Goal: Task Accomplishment & Management: Manage account settings

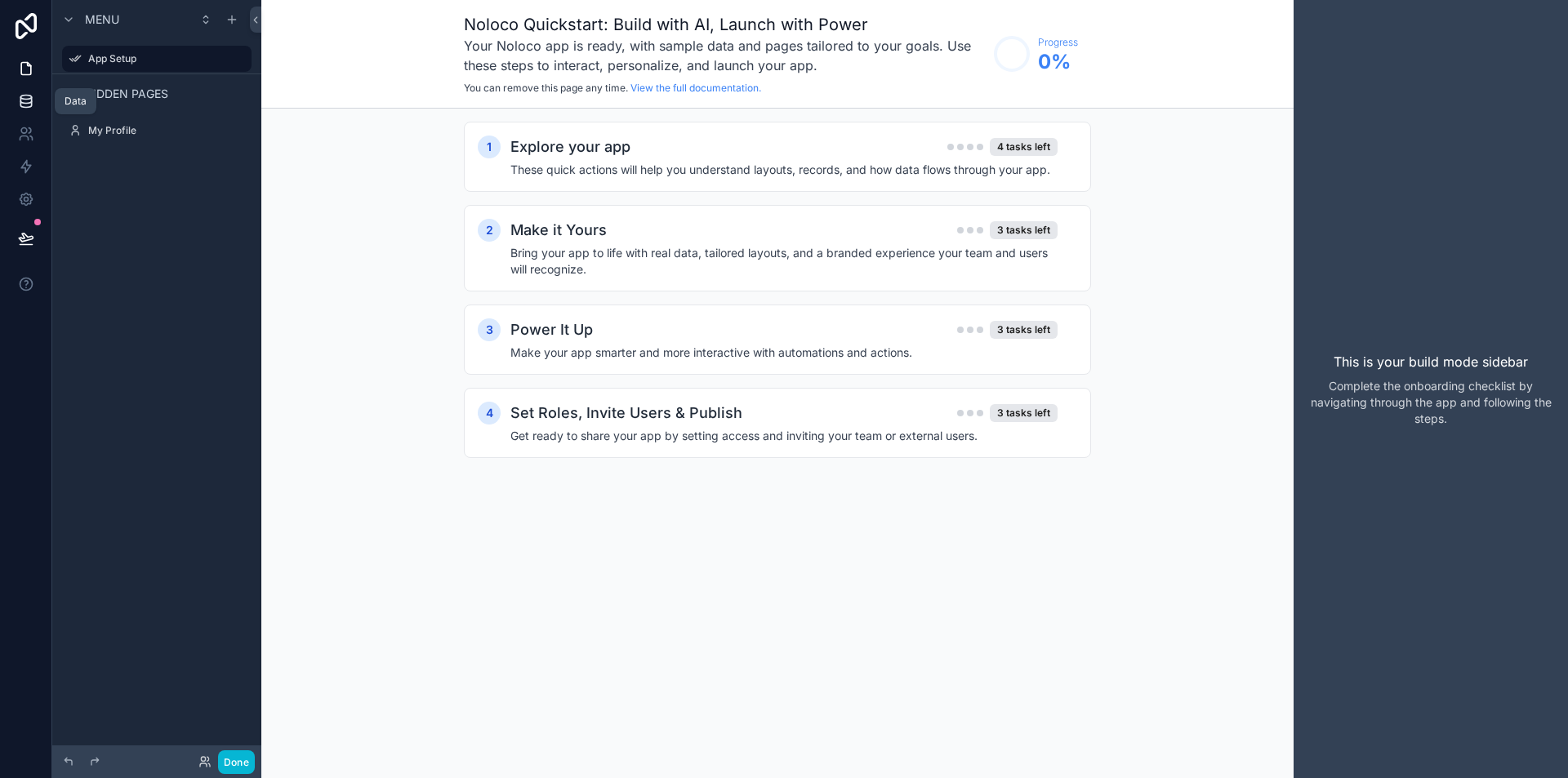
click at [22, 98] on icon at bounding box center [25, 98] width 11 height 4
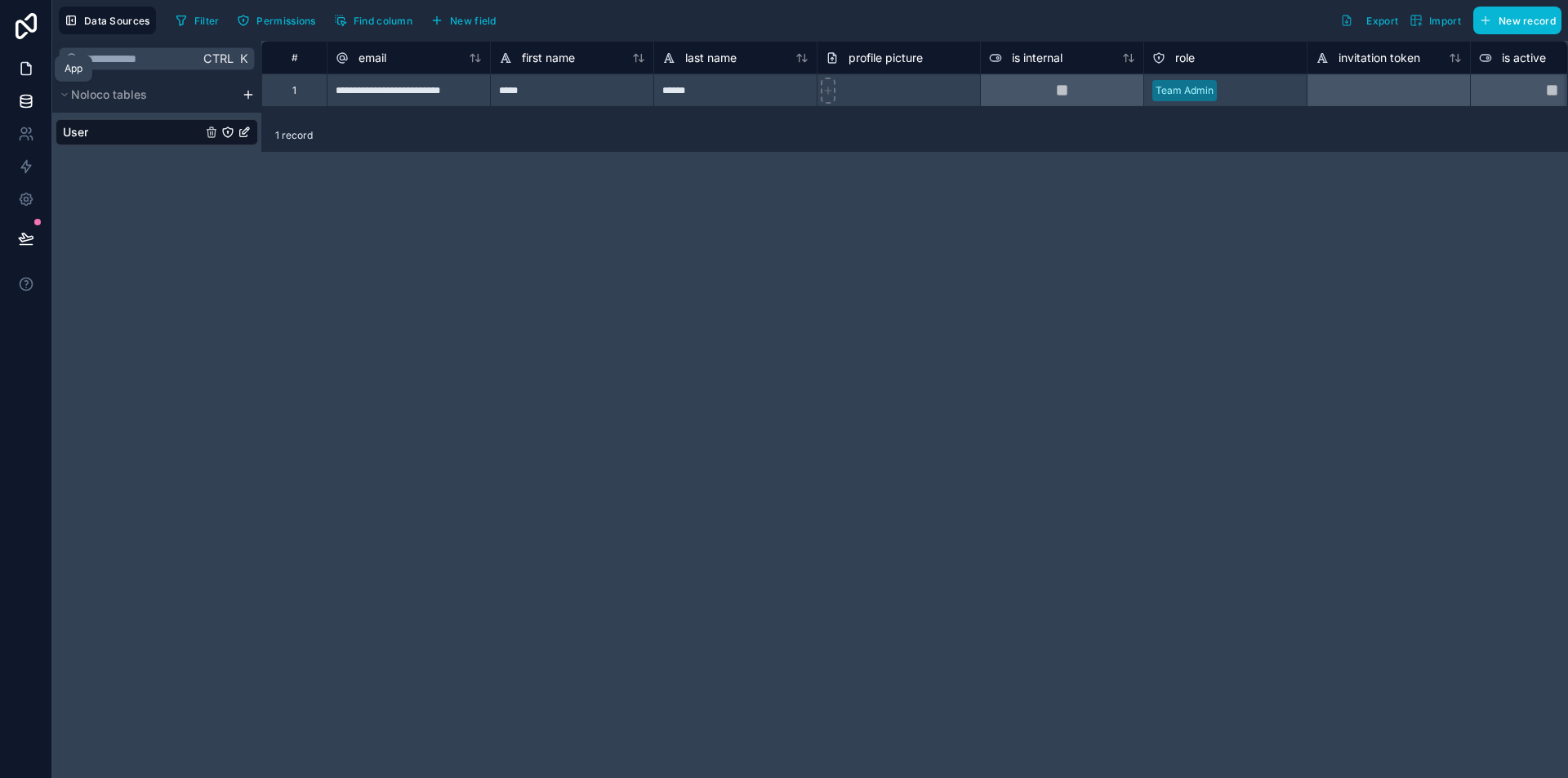
click at [29, 69] on icon at bounding box center [25, 68] width 16 height 16
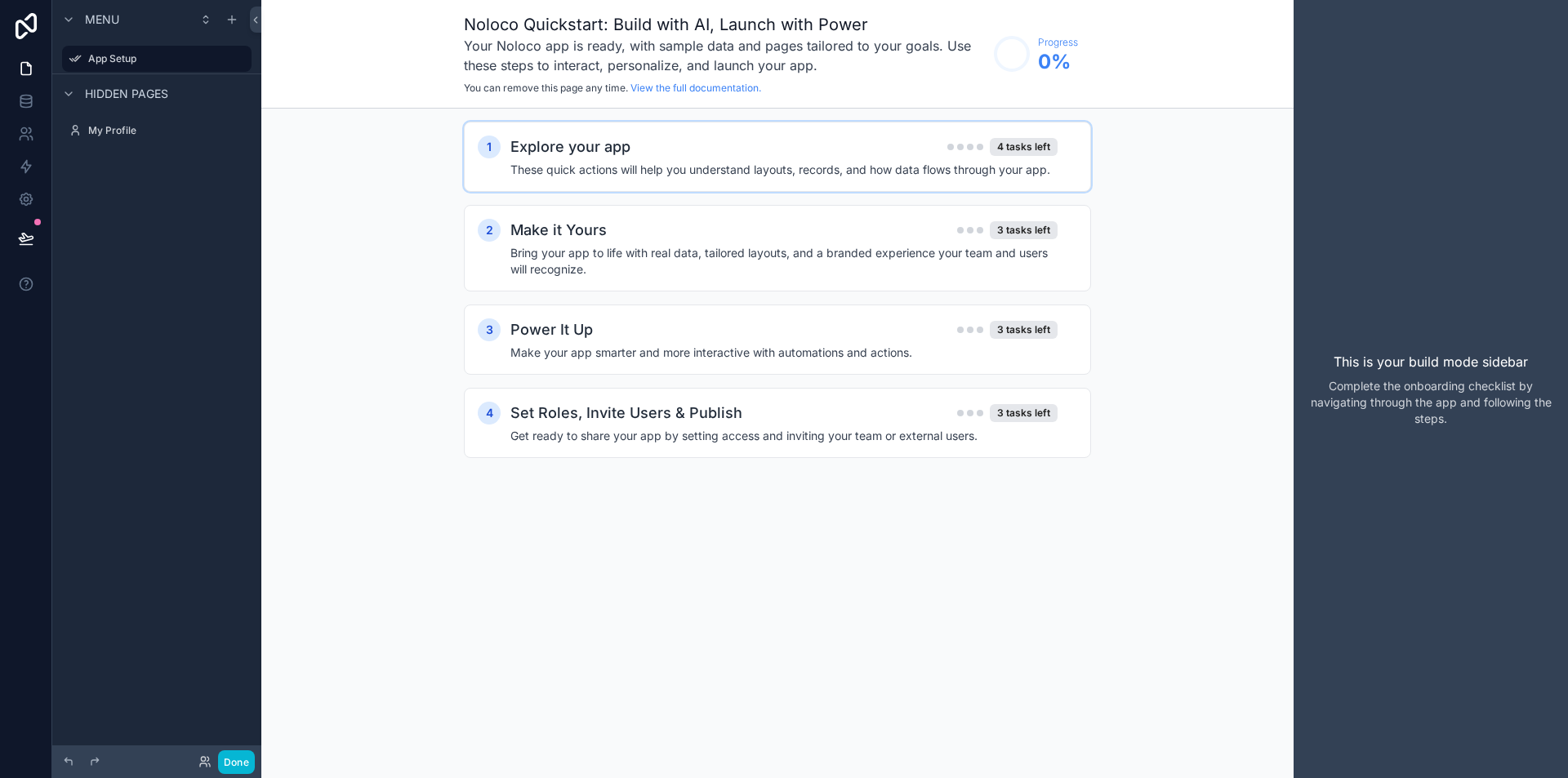
click at [706, 146] on div "Explore your app 4 tasks left" at bounding box center [784, 146] width 548 height 23
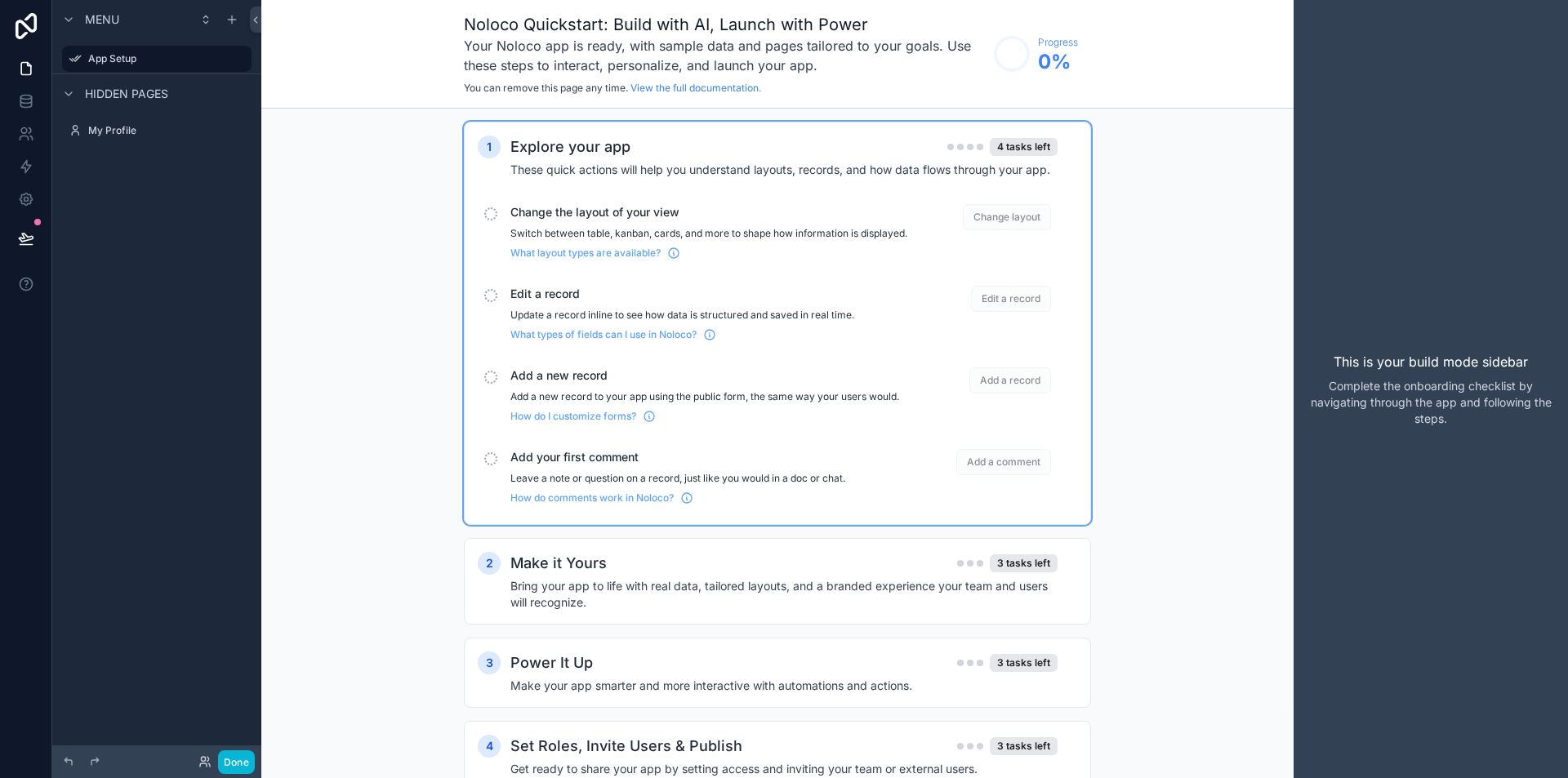
click at [657, 213] on span "Change the layout of your view" at bounding box center [709, 212] width 397 height 16
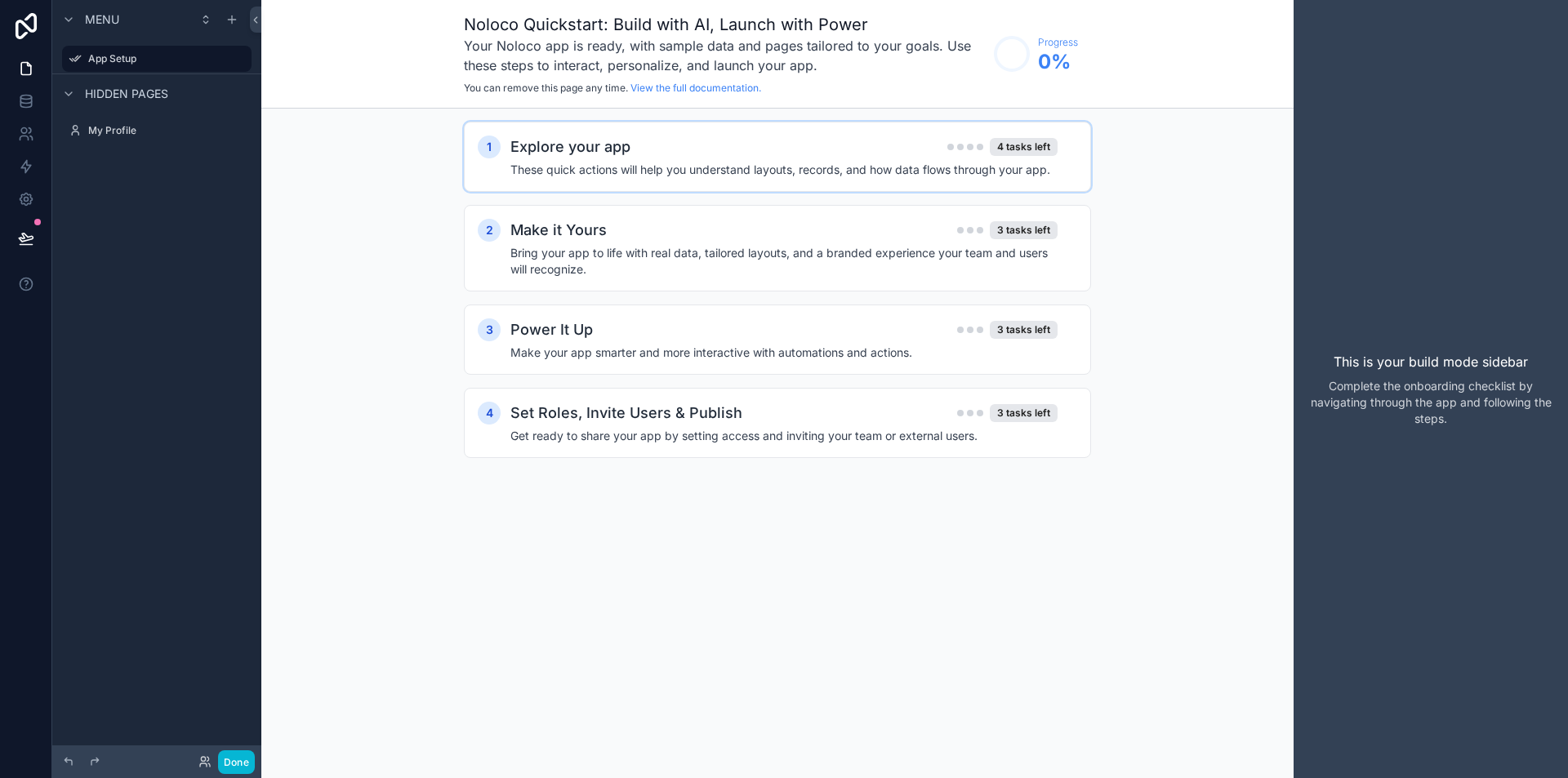
click at [653, 163] on h4 "These quick actions will help you understand layouts, records, and how data flo…" at bounding box center [784, 169] width 548 height 16
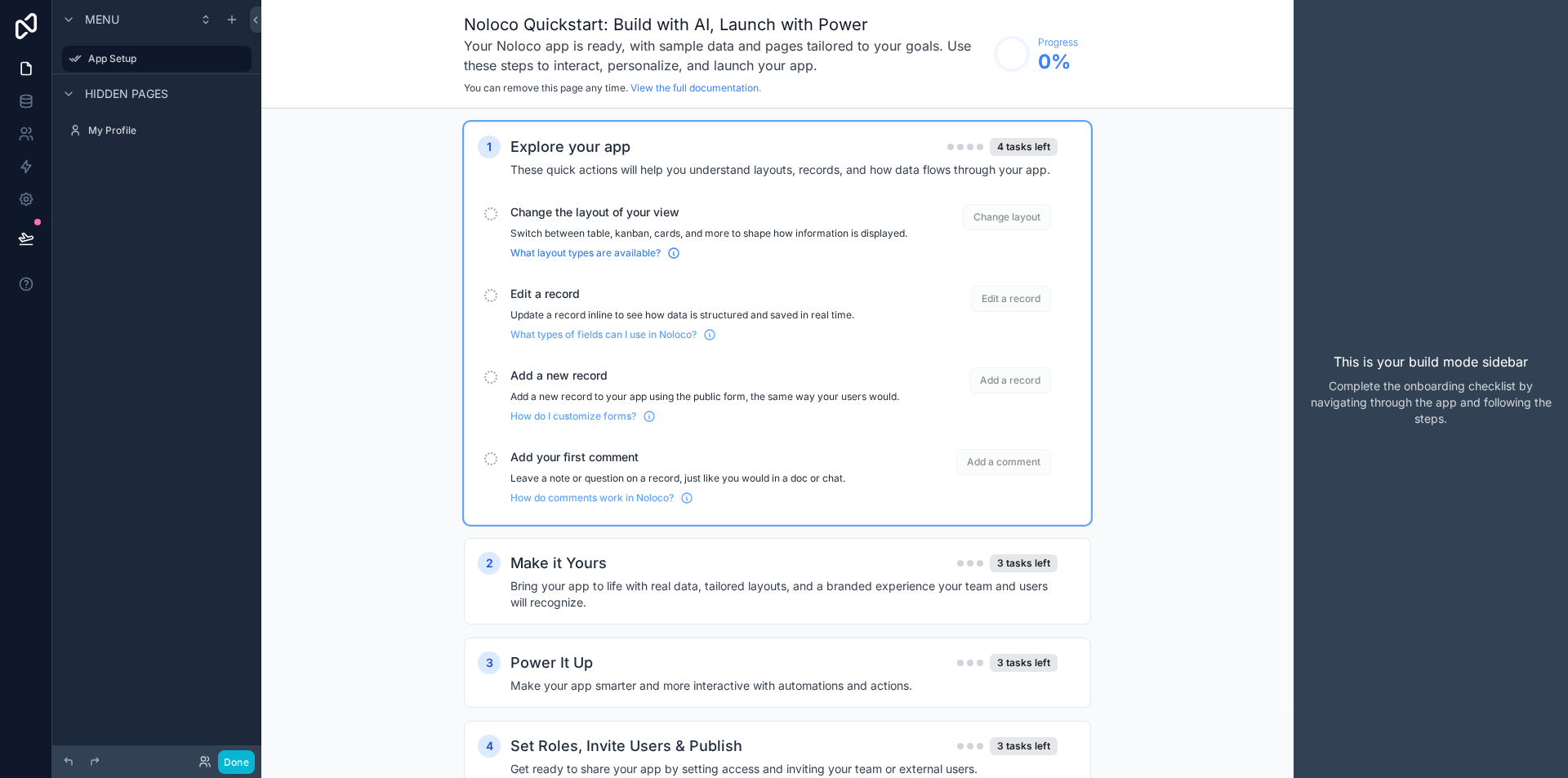
click at [674, 256] on icon "scrollable content" at bounding box center [673, 254] width 1 height 3
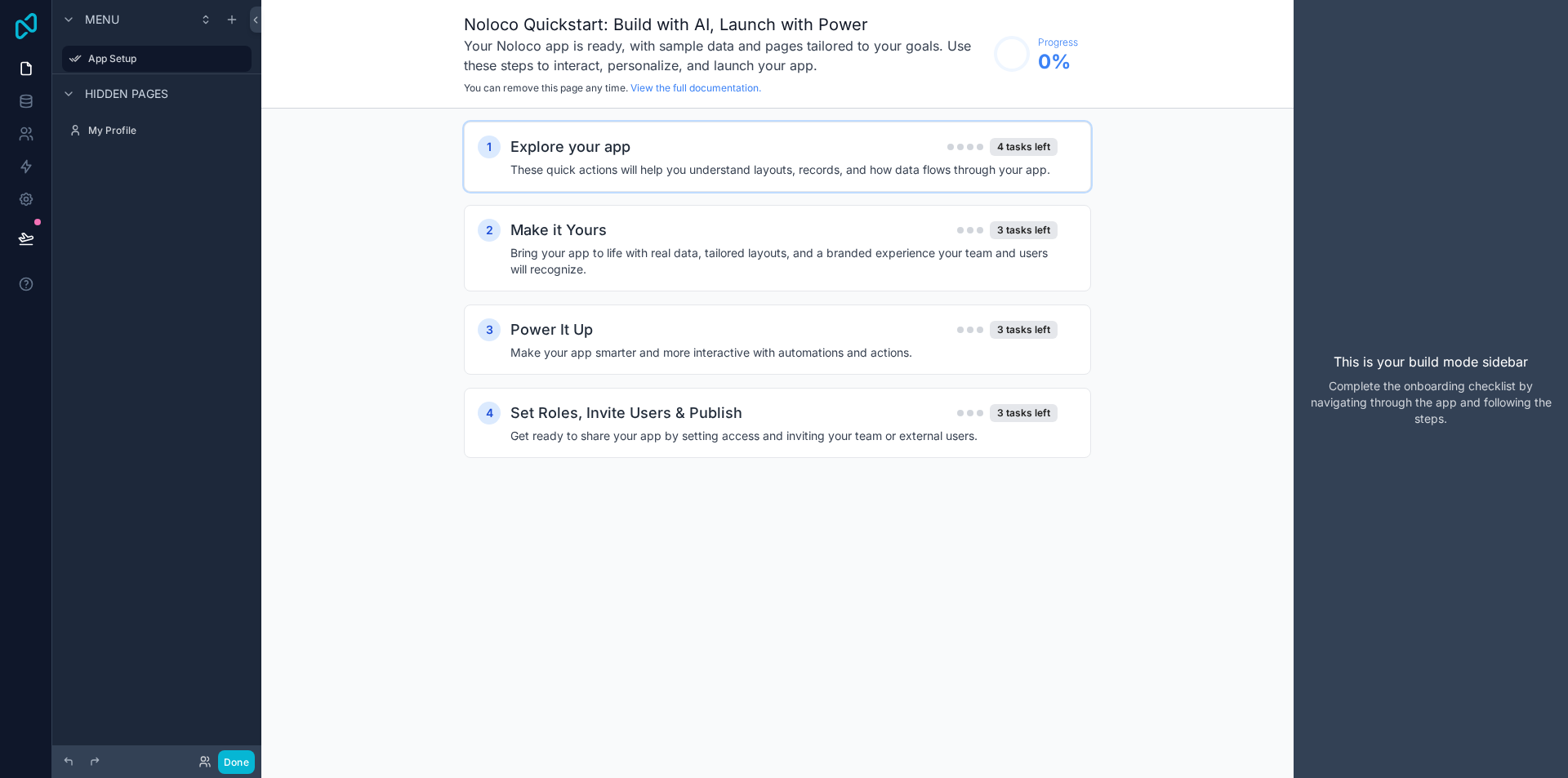
click at [26, 29] on icon at bounding box center [26, 26] width 33 height 26
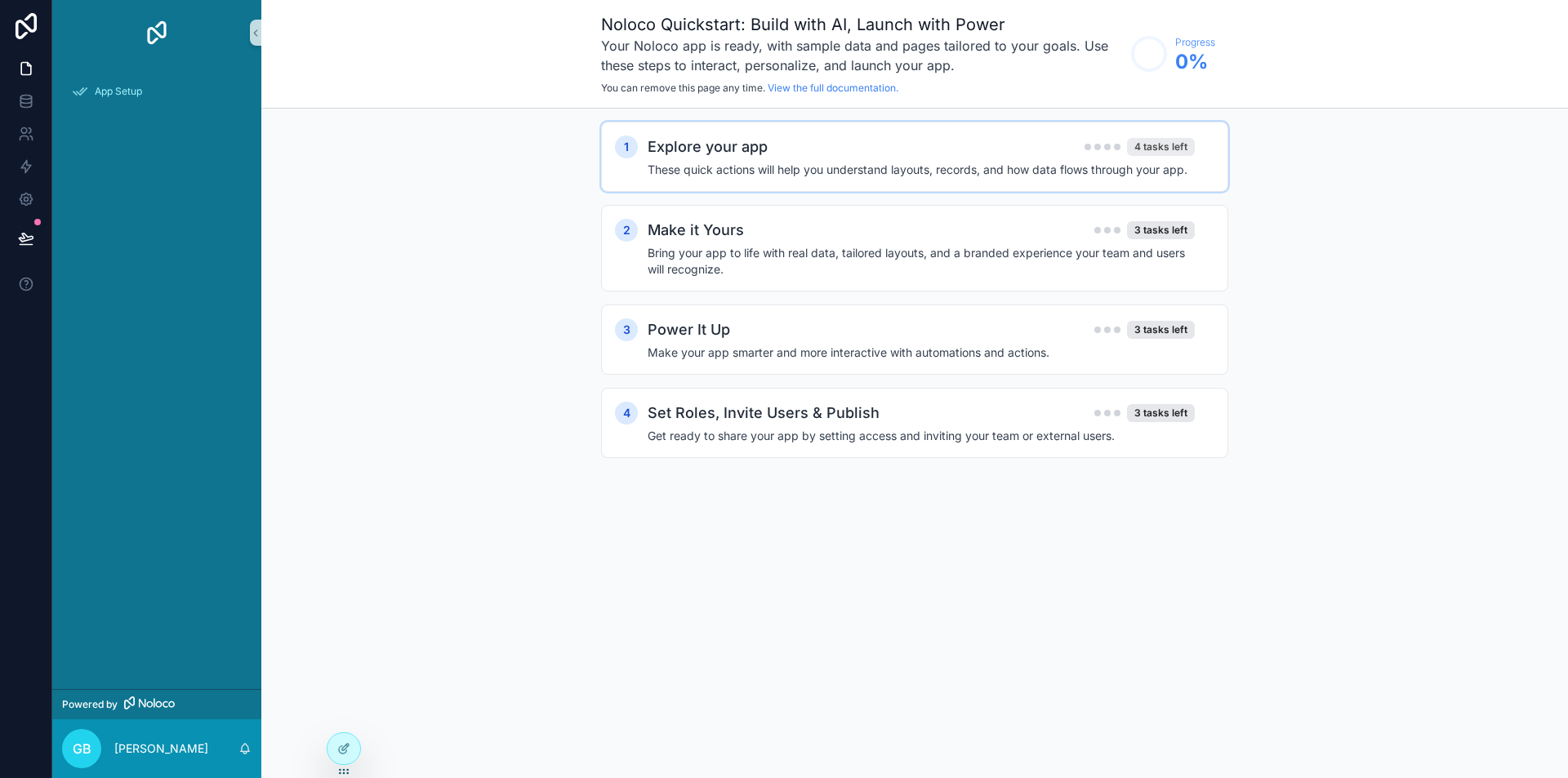
click at [1174, 148] on div "4 tasks left" at bounding box center [1161, 146] width 68 height 18
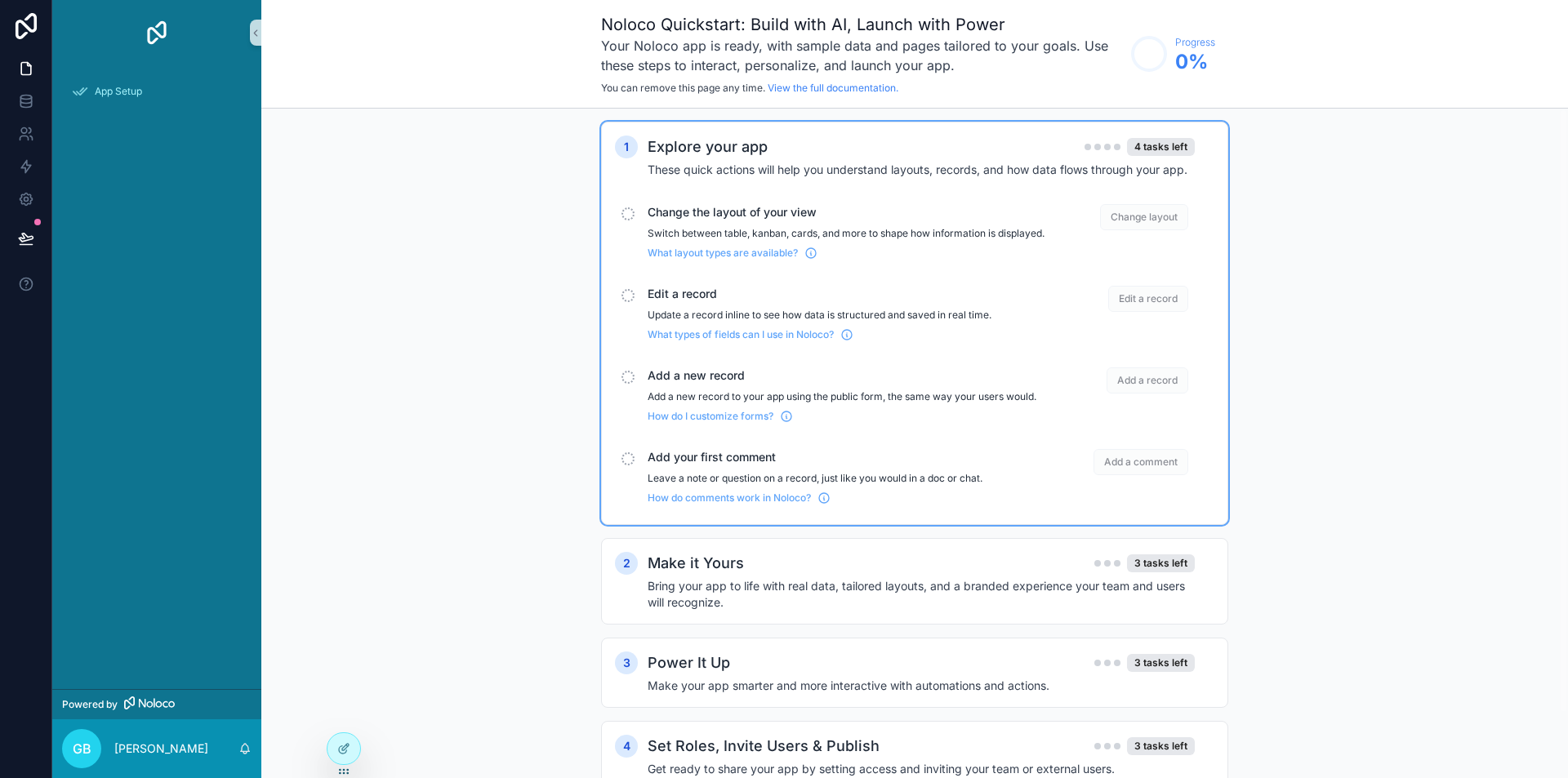
click at [1151, 217] on span "Change layout" at bounding box center [1144, 217] width 88 height 26
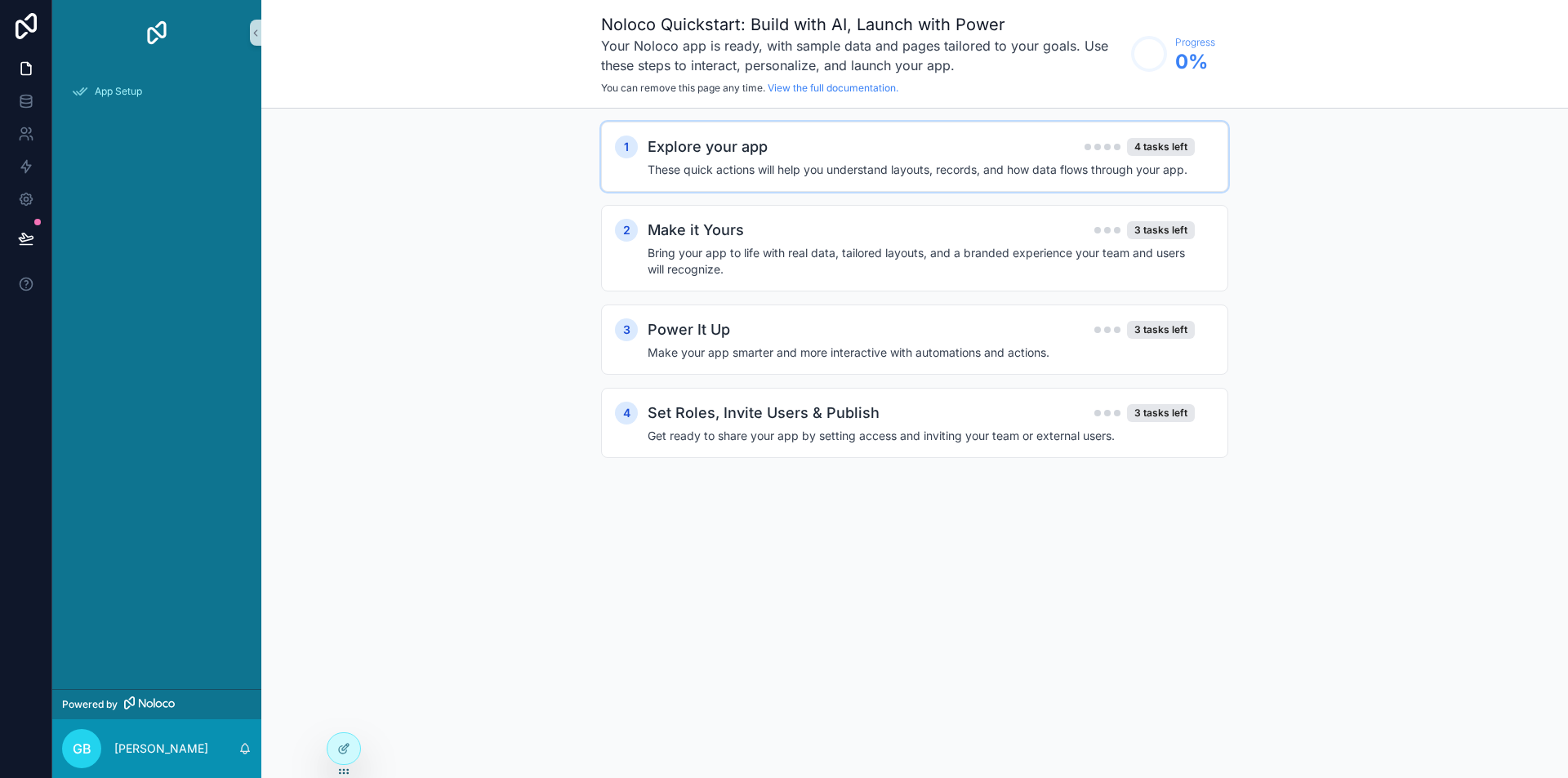
click at [1152, 157] on div "Explore your app 4 tasks left" at bounding box center [921, 146] width 548 height 23
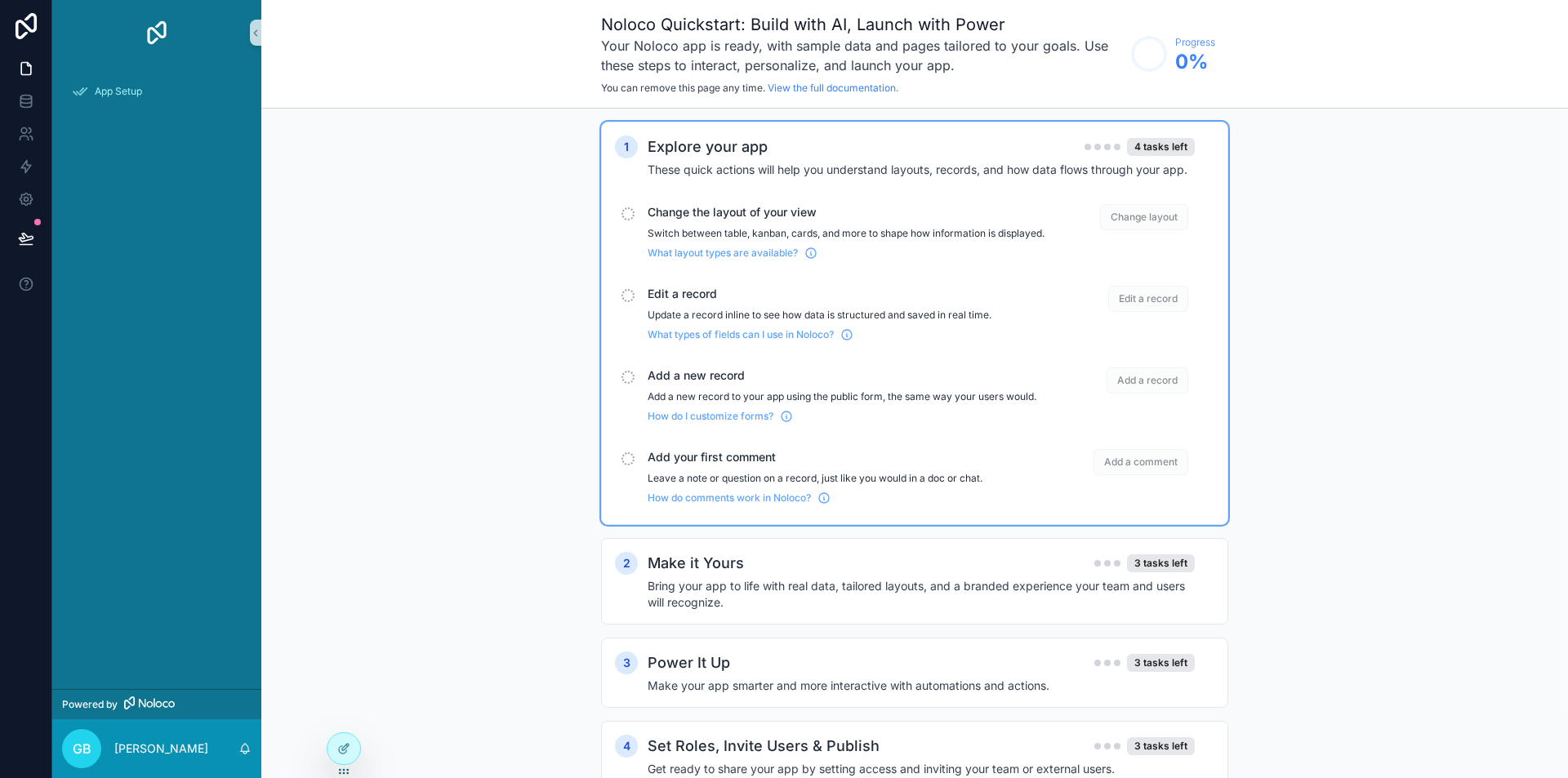
click at [628, 205] on div "Change the layout of your view Switch between table, kanban, cards, and more to…" at bounding box center [914, 232] width 600 height 69
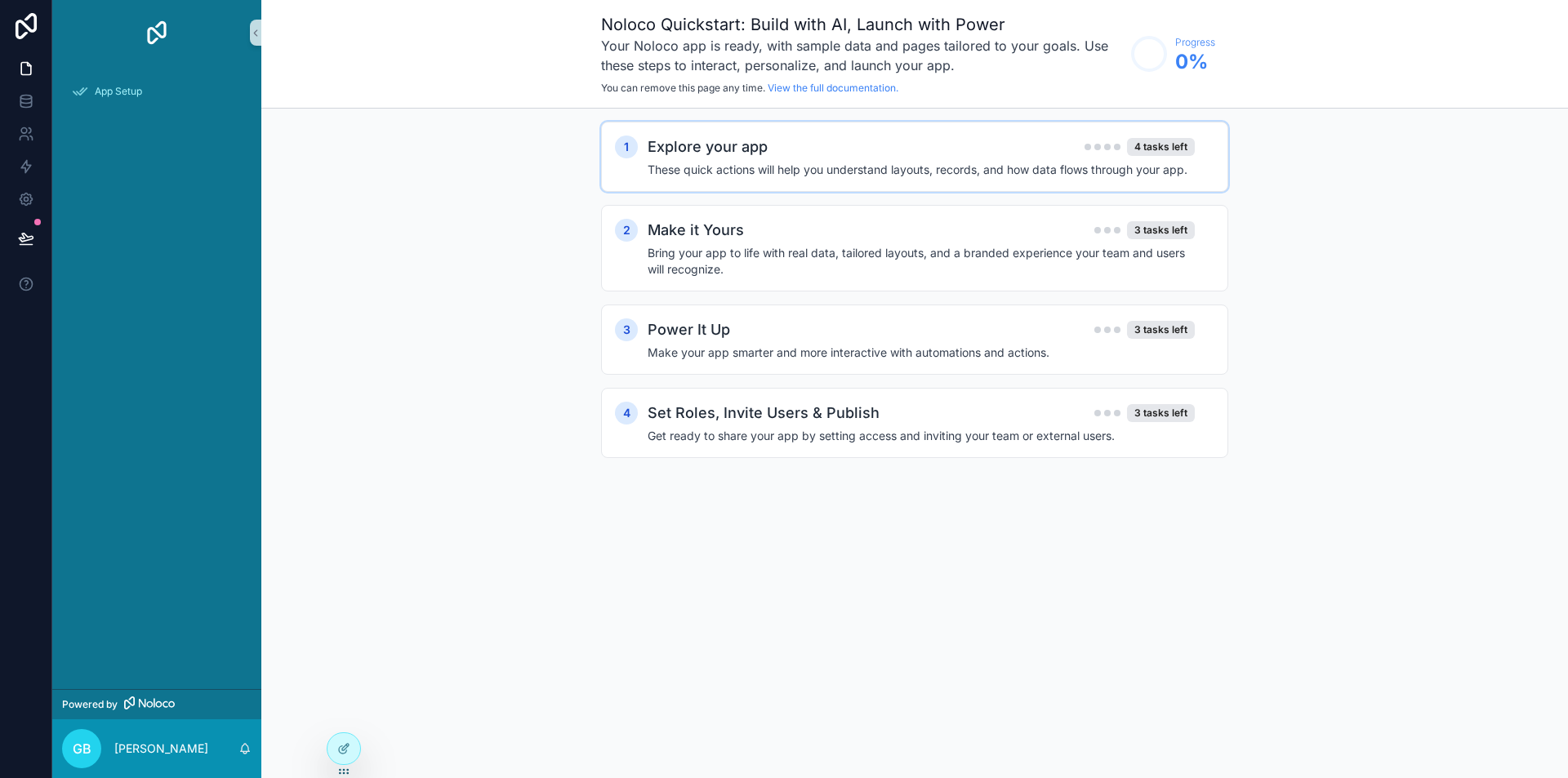
click at [640, 166] on div "1 Explore your app 4 tasks left These quick actions will help you understand la…" at bounding box center [914, 156] width 600 height 42
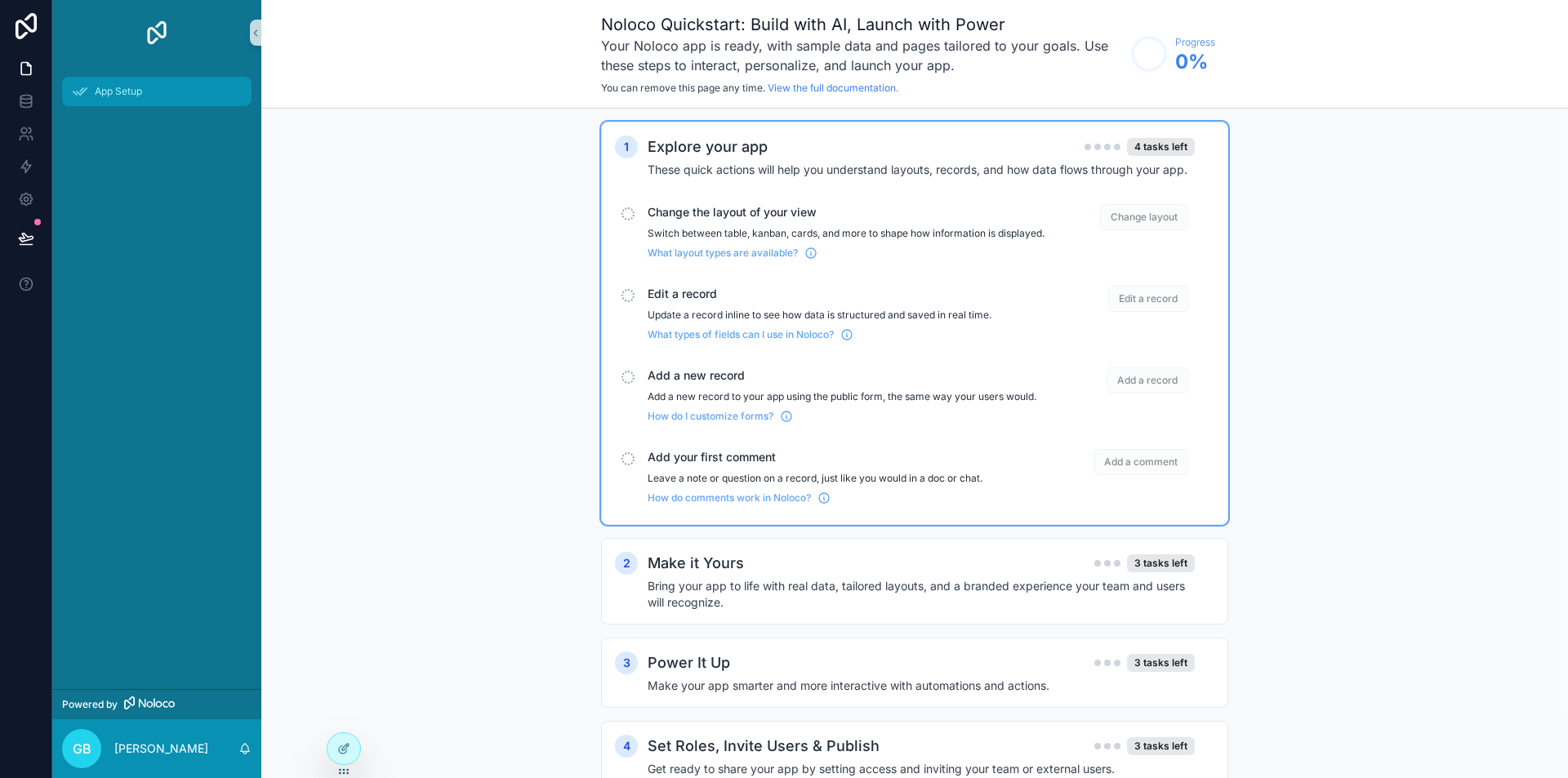
click at [154, 90] on div "App Setup" at bounding box center [156, 91] width 170 height 26
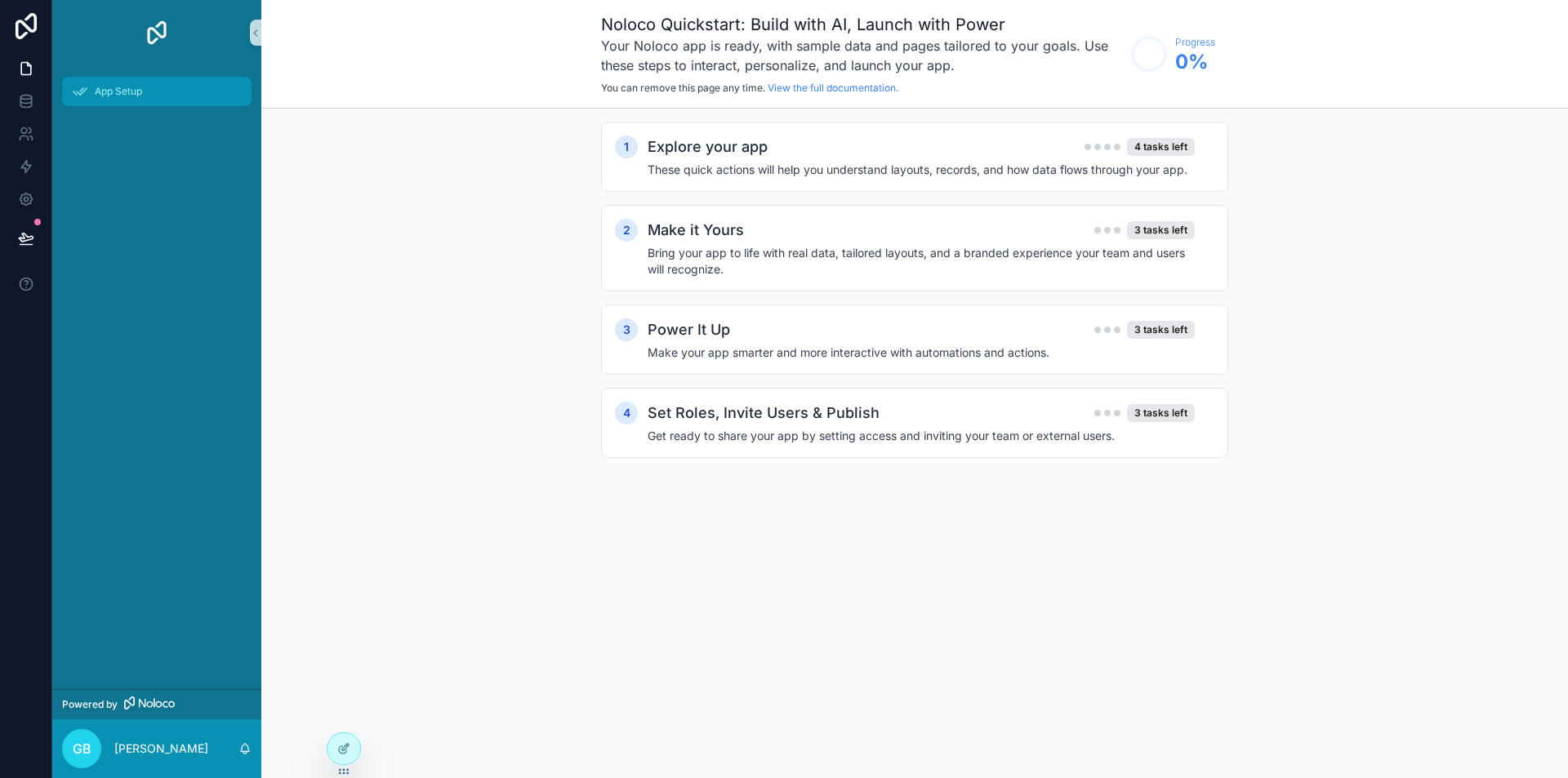
click at [155, 91] on div "App Setup" at bounding box center [156, 91] width 170 height 26
click at [821, 170] on h4 "These quick actions will help you understand layouts, records, and how data flo…" at bounding box center [921, 169] width 548 height 16
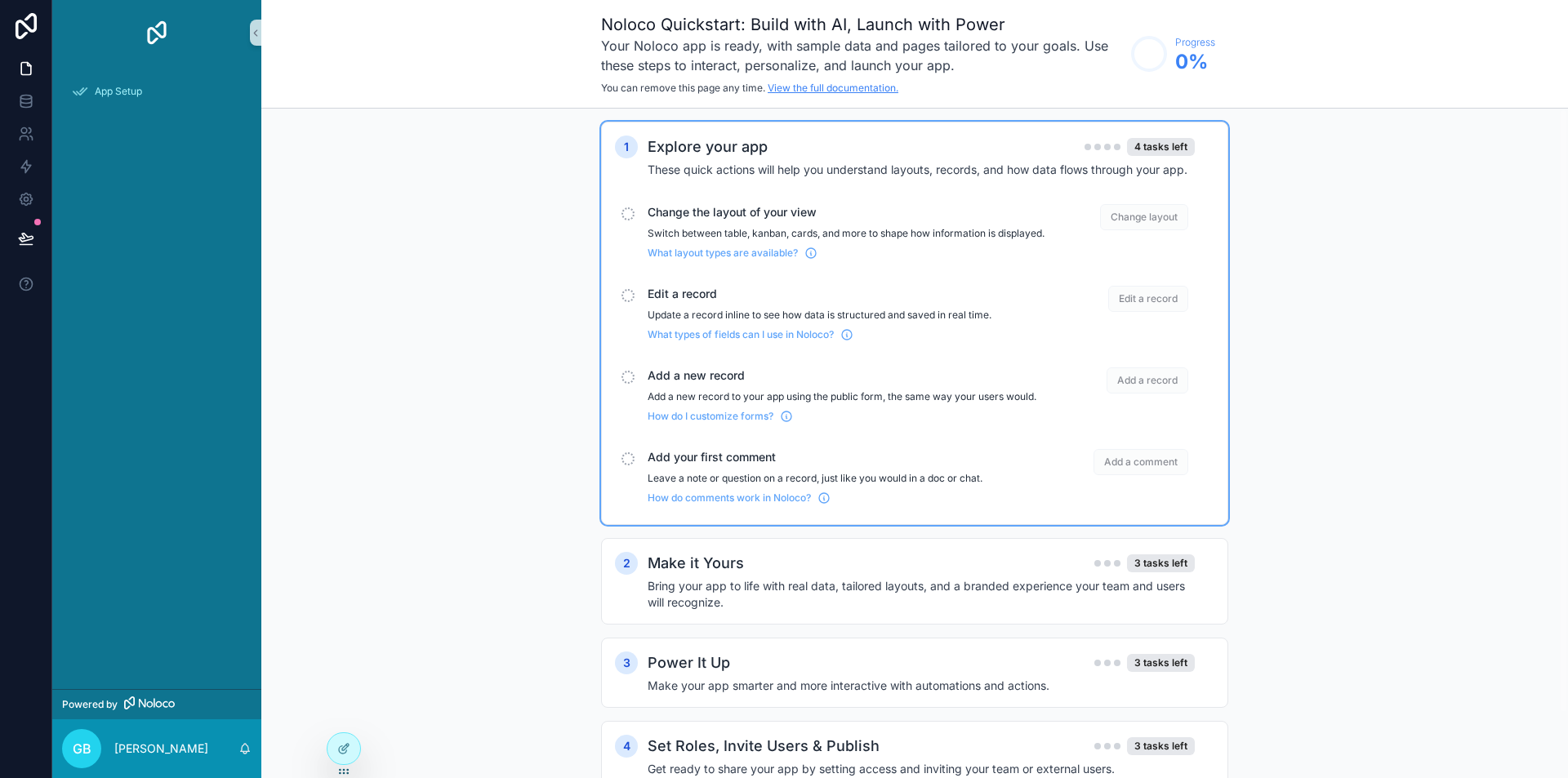
click at [858, 89] on link "View the full documentation." at bounding box center [833, 87] width 130 height 13
click at [1167, 147] on div "4 tasks left" at bounding box center [1161, 146] width 68 height 18
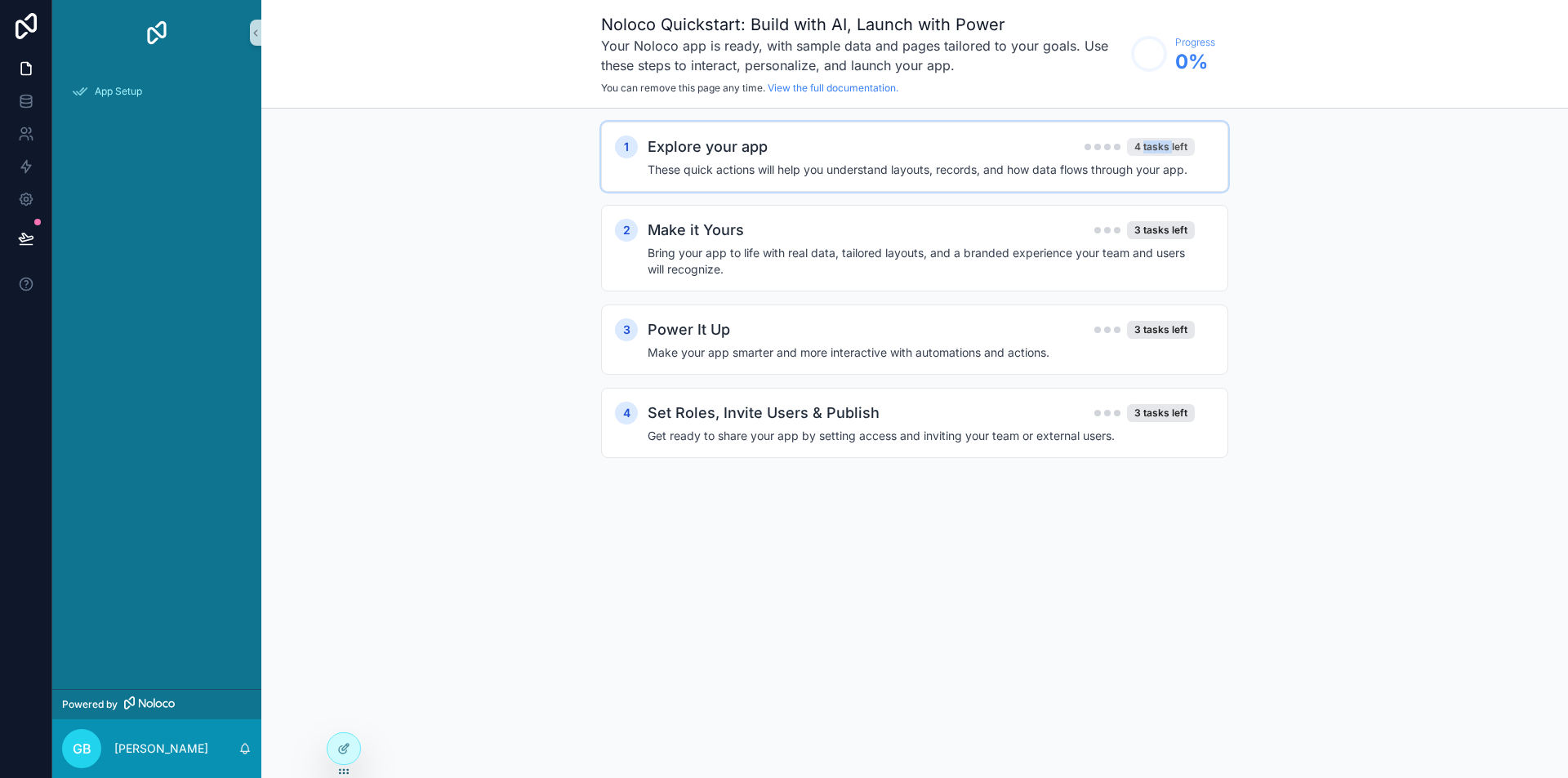
click at [1167, 147] on div "4 tasks left" at bounding box center [1161, 146] width 68 height 18
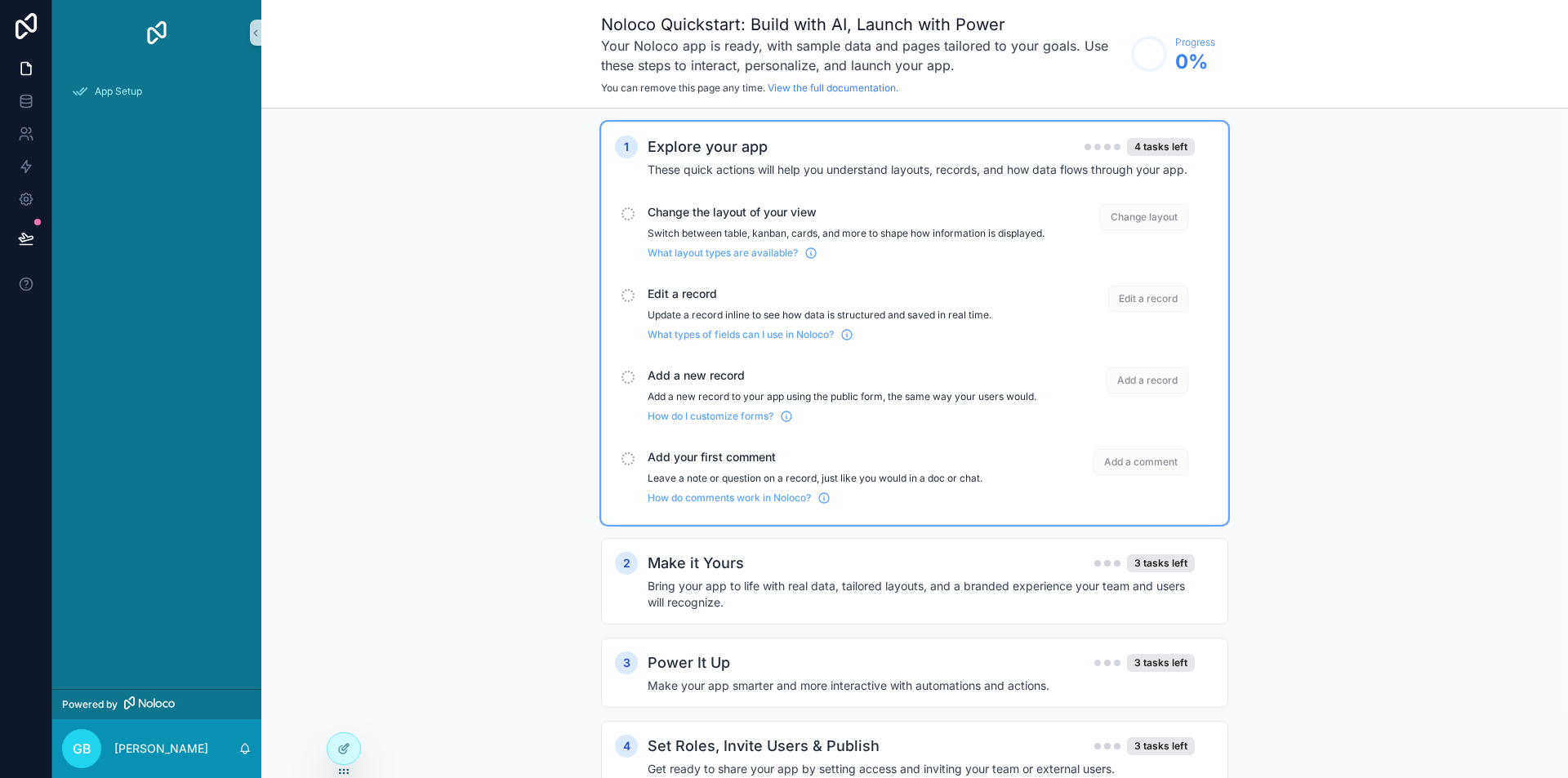
click at [1166, 214] on span "Change layout" at bounding box center [1144, 217] width 88 height 26
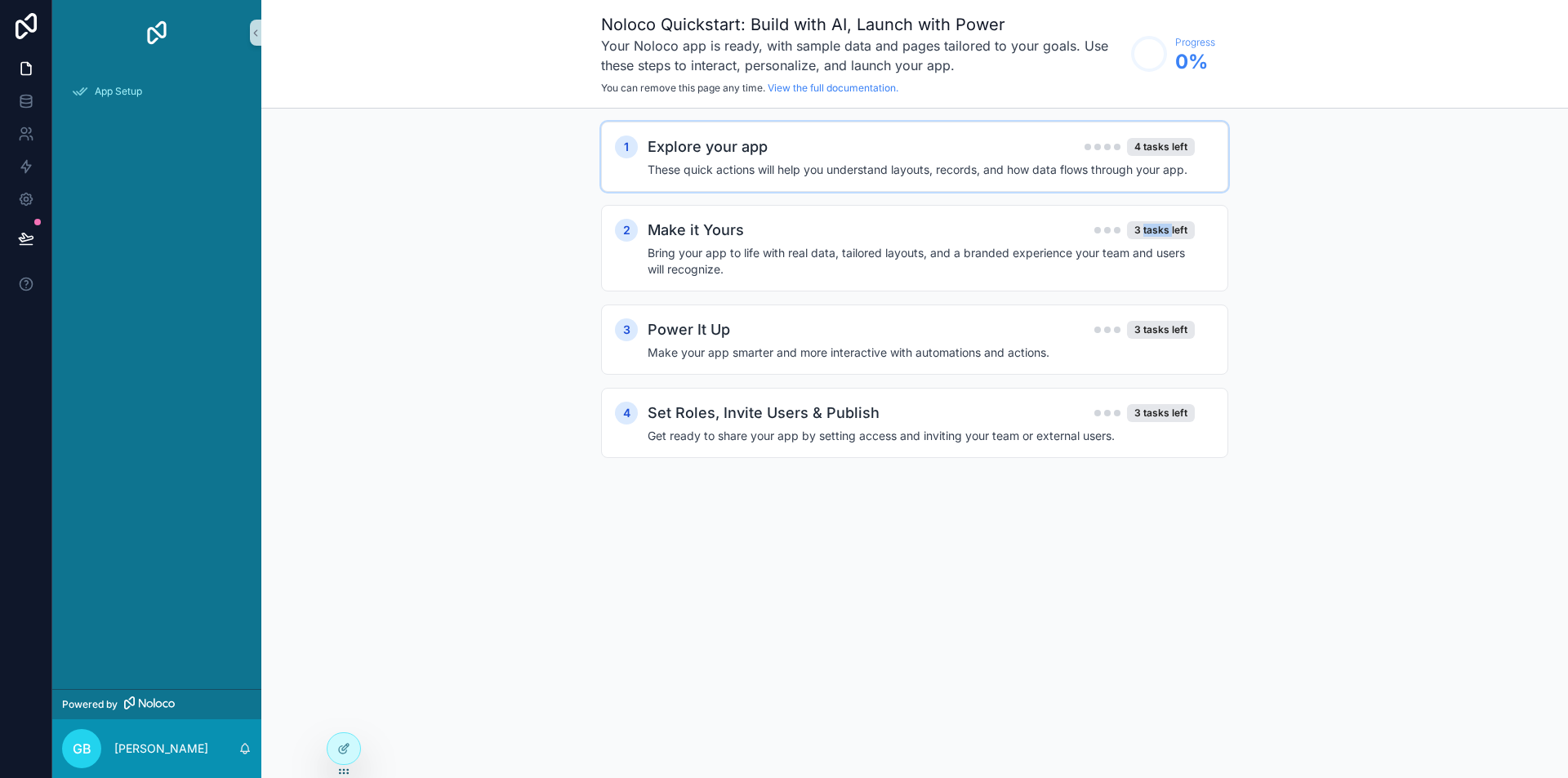
click at [1166, 214] on div "2 Make it Yours 3 tasks left Bring your app to life with real data, tailored la…" at bounding box center [915, 248] width 628 height 87
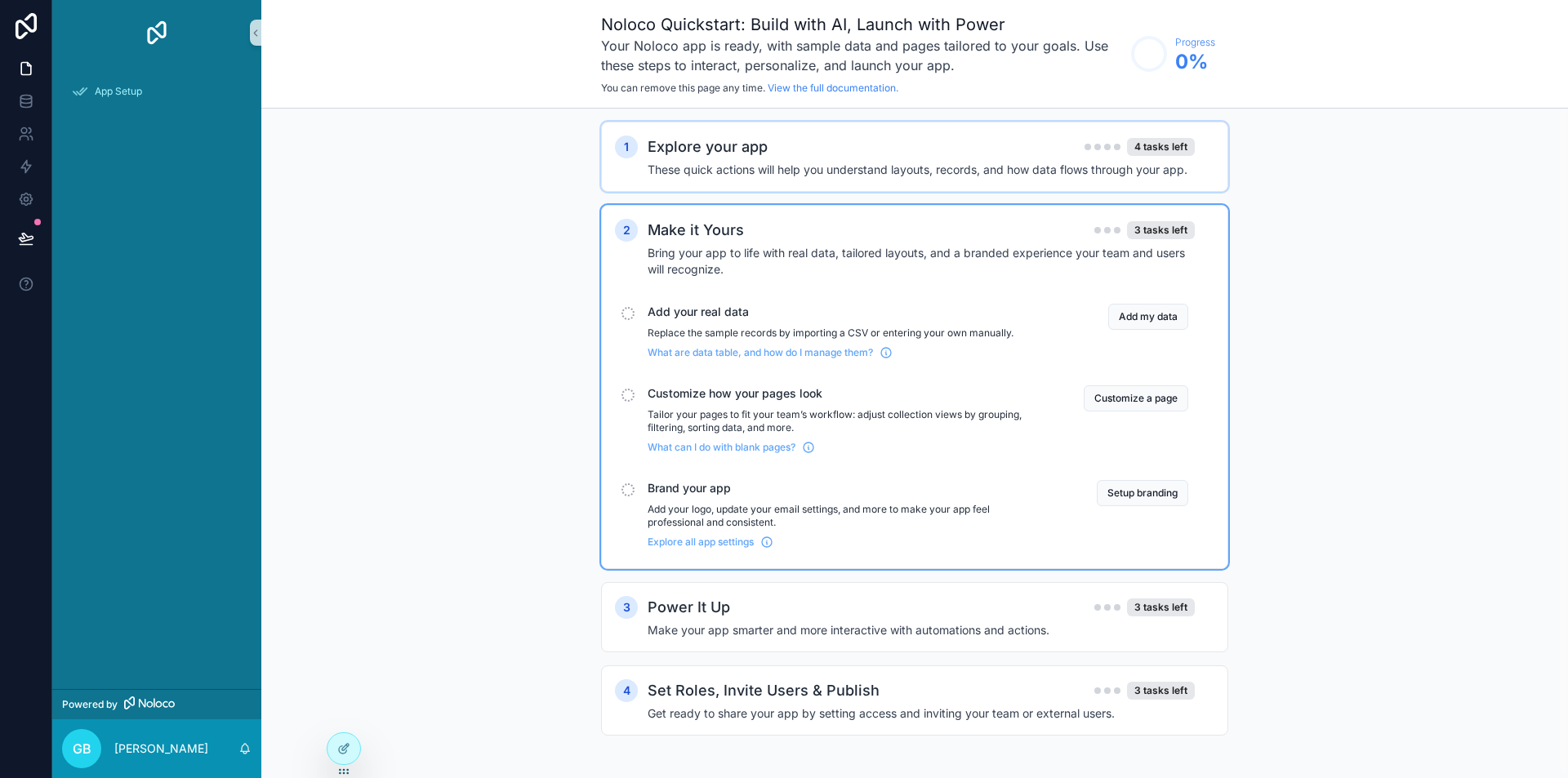
click at [1027, 188] on div "1 Explore your app 4 tasks left These quick actions will help you understand la…" at bounding box center [915, 157] width 628 height 71
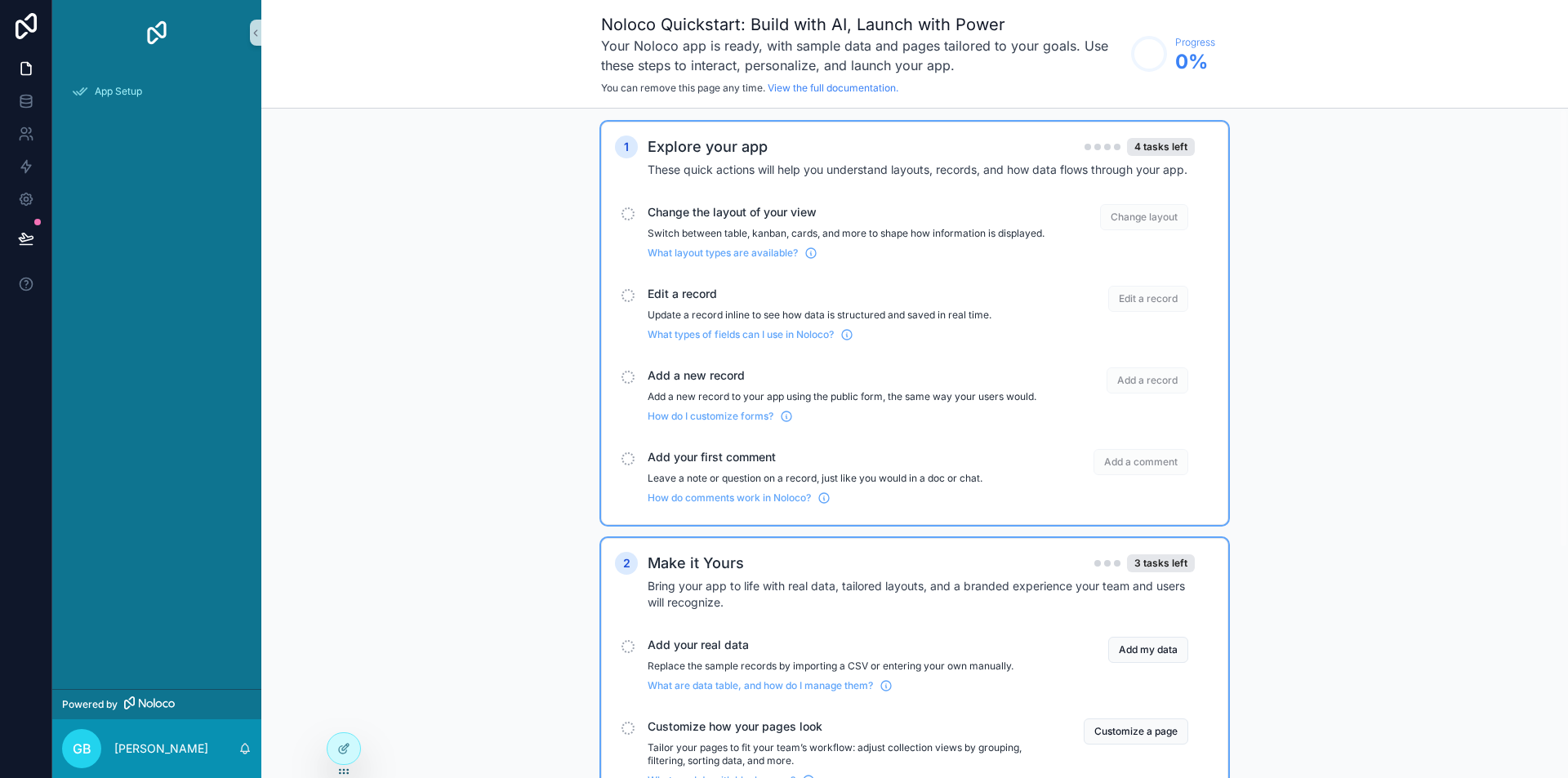
click at [720, 259] on div "What layout types are available?" at bounding box center [846, 249] width 397 height 19
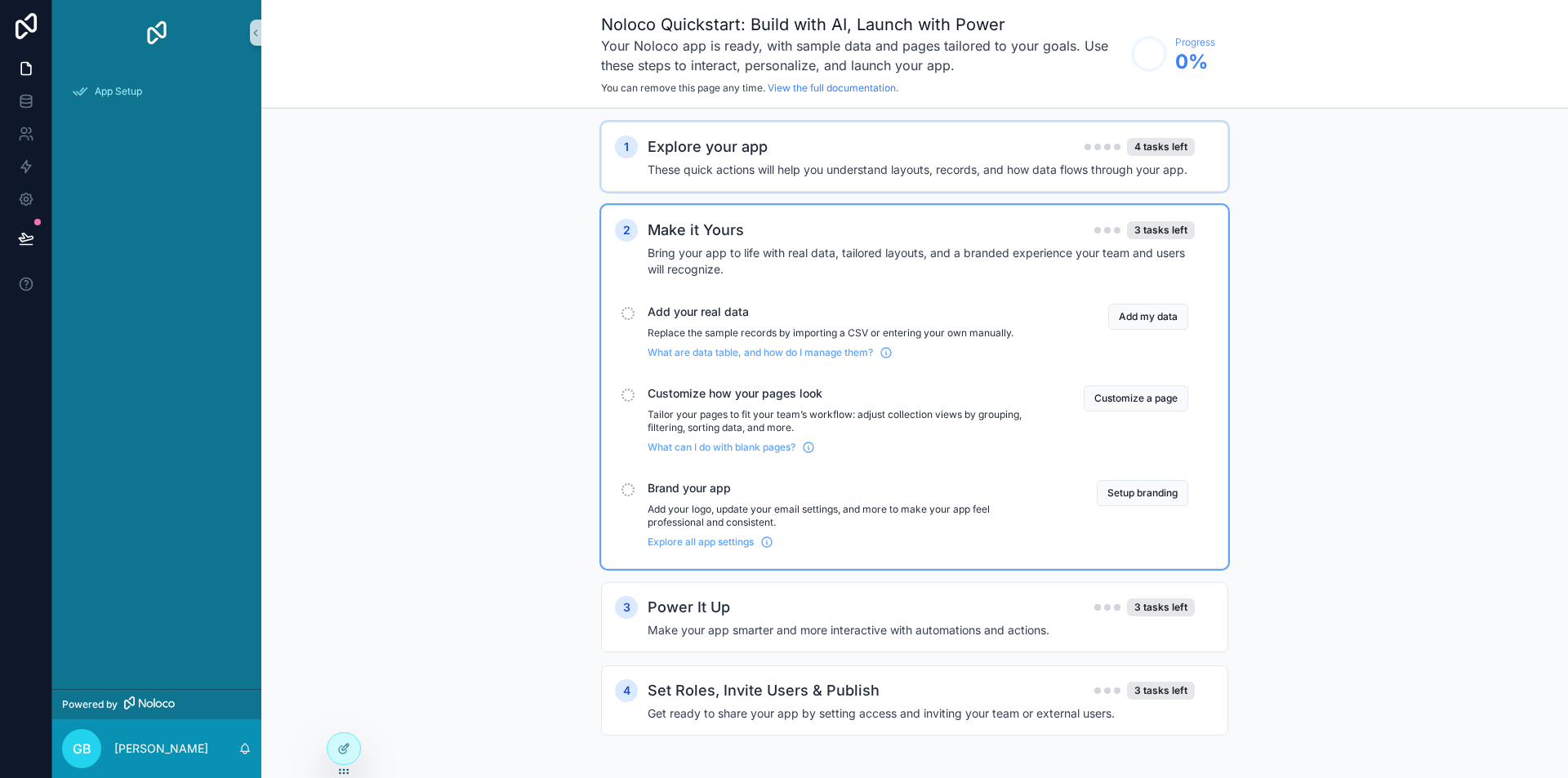
click at [711, 161] on div "Explore your app 4 tasks left These quick actions will help you understand layo…" at bounding box center [931, 156] width 567 height 42
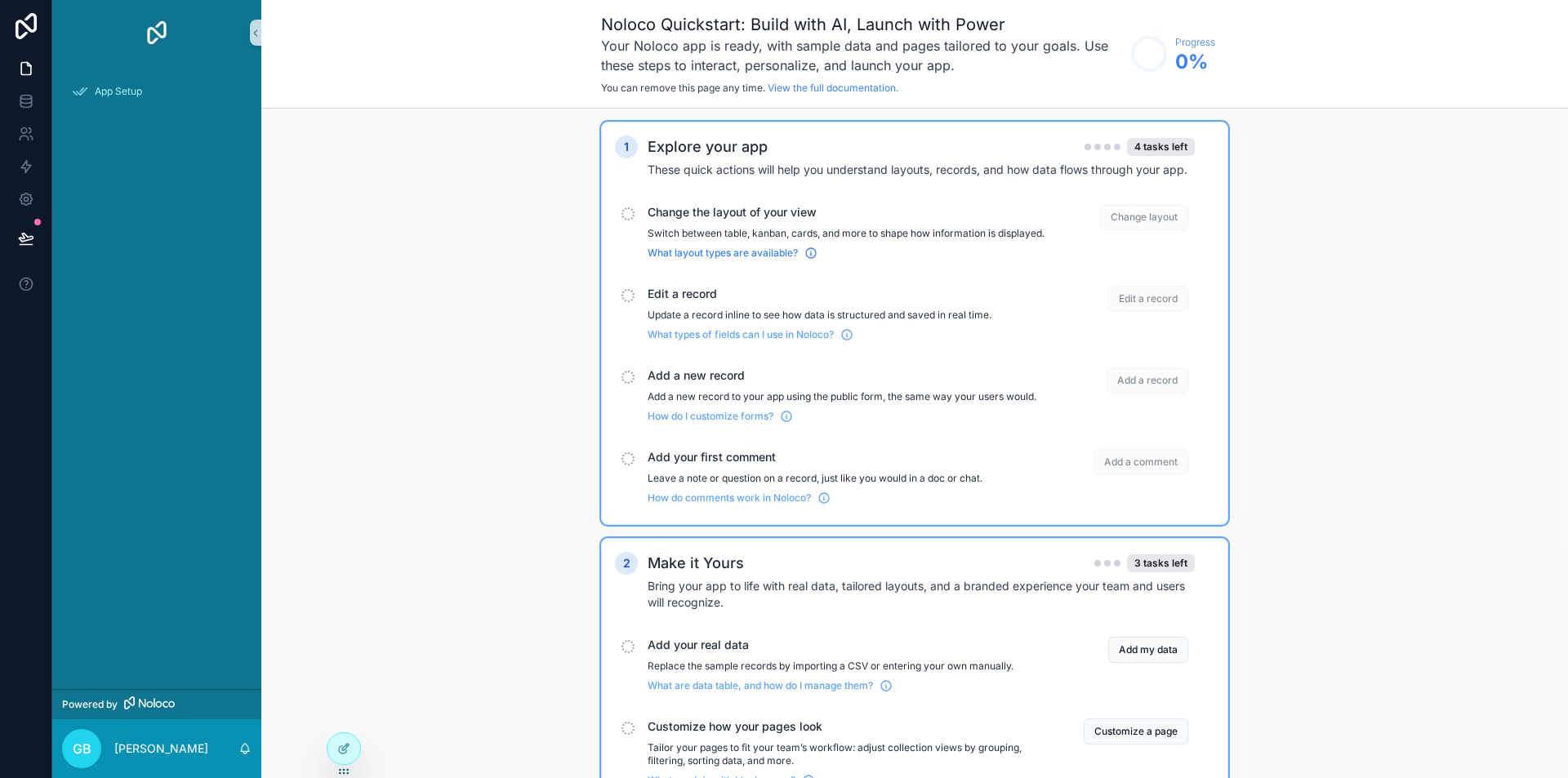
click at [809, 260] on icon "scrollable content" at bounding box center [811, 253] width 13 height 13
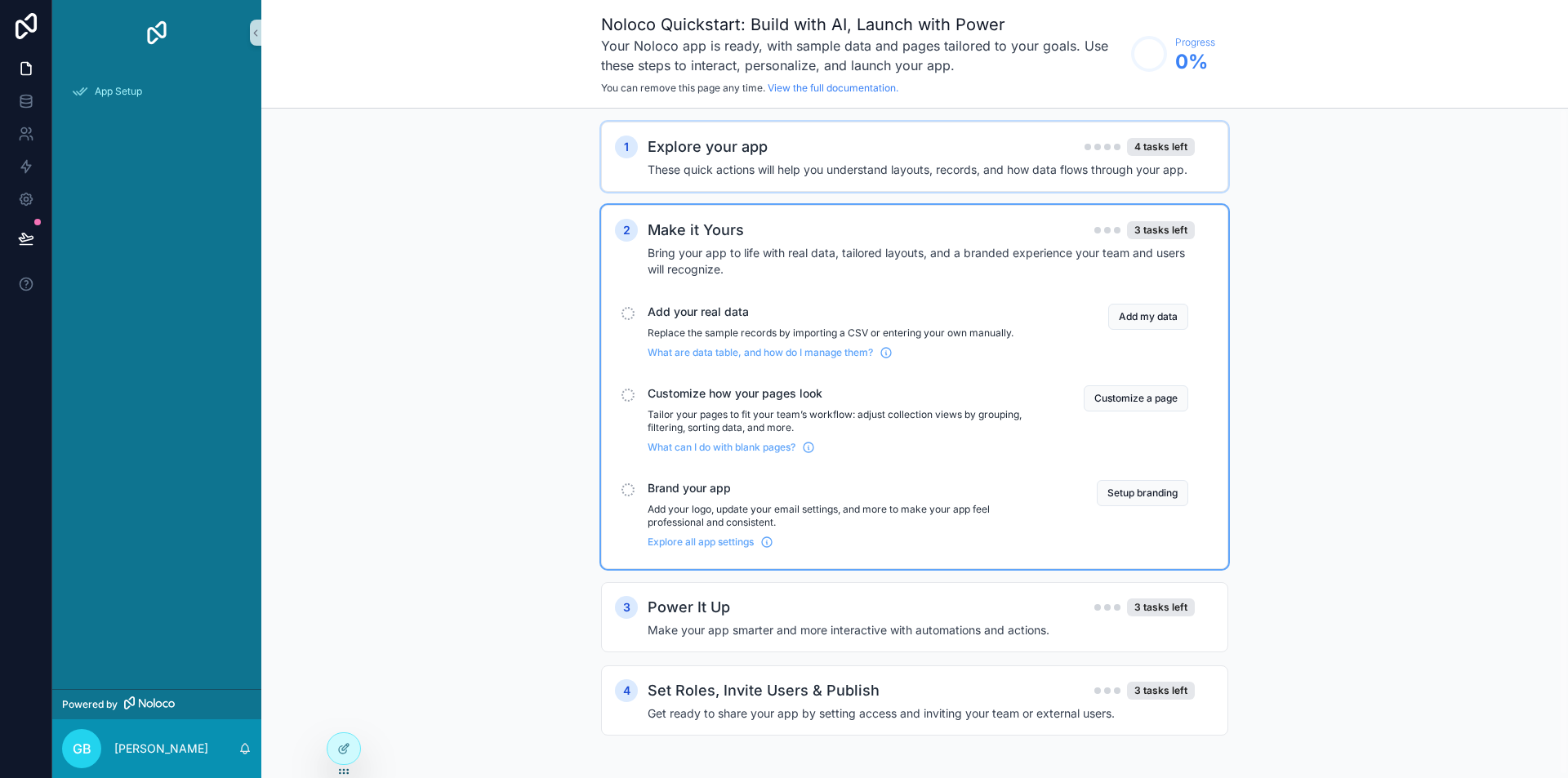
scroll to position [3, 0]
click at [629, 393] on div "scrollable content" at bounding box center [628, 392] width 13 height 13
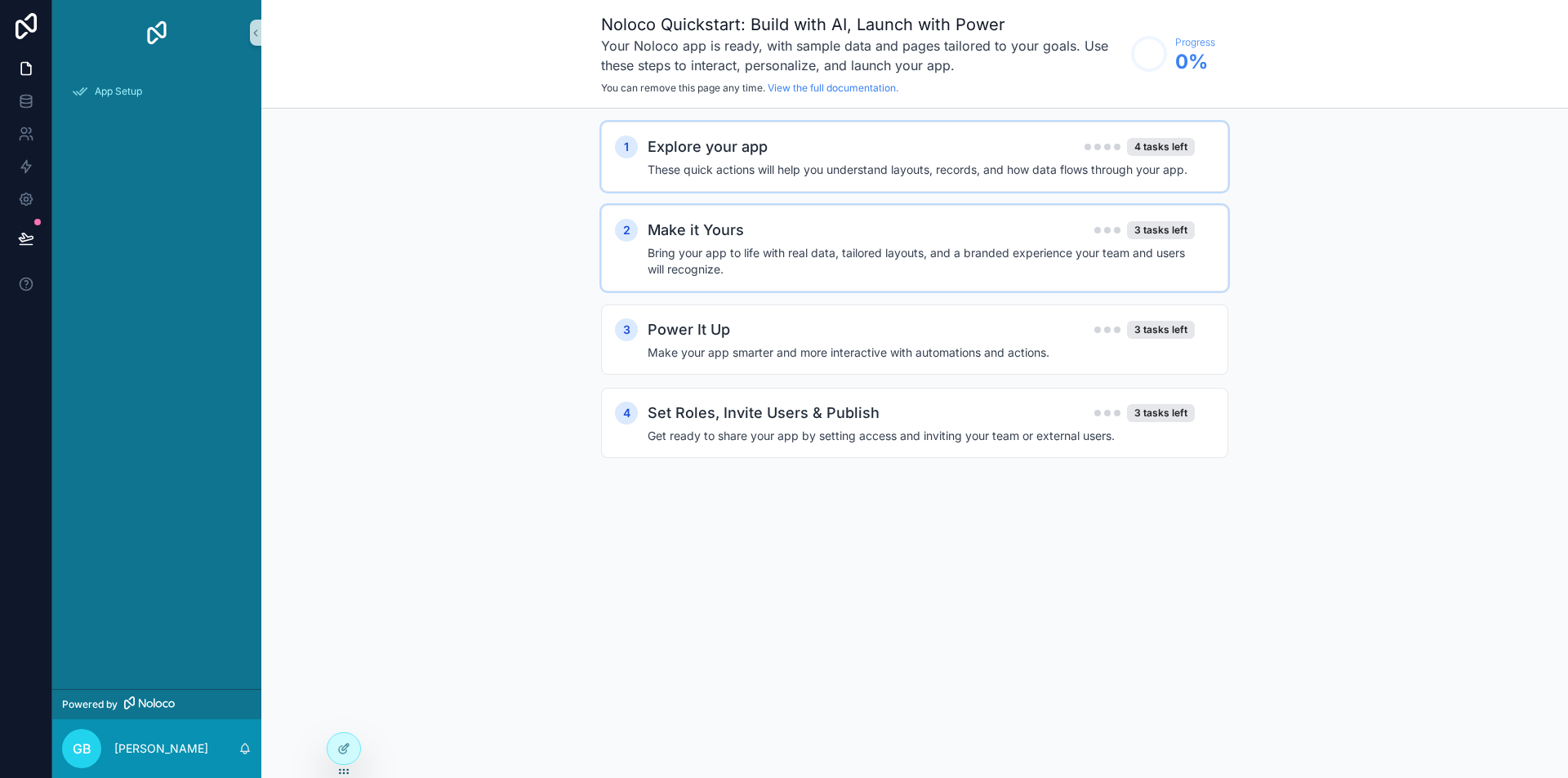
click at [629, 393] on div "4 Set Roles, Invite Users & Publish 3 tasks left Get ready to share your app by…" at bounding box center [915, 423] width 628 height 71
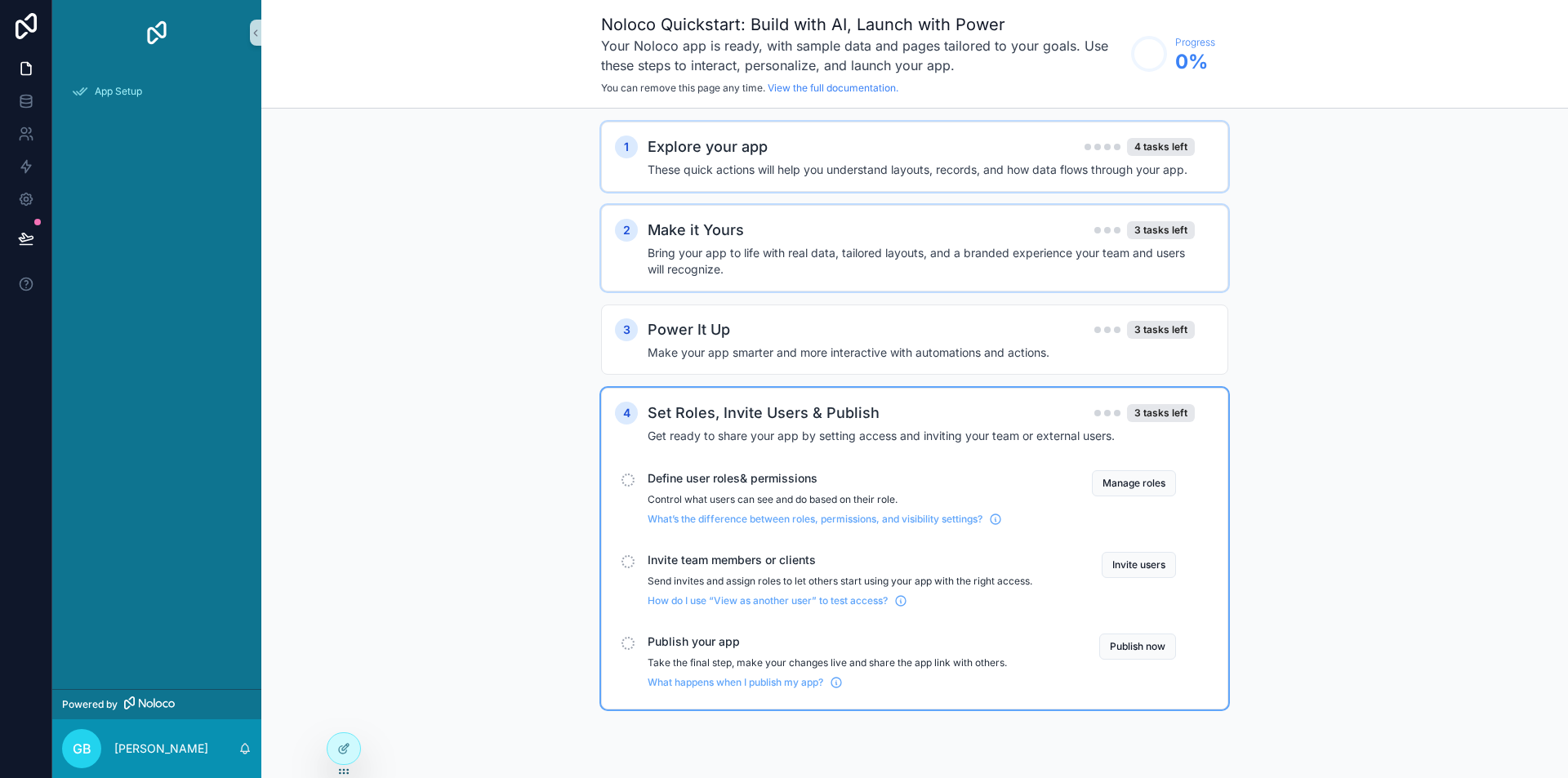
click at [988, 236] on div "Make it Yours 3 tasks left" at bounding box center [921, 230] width 548 height 23
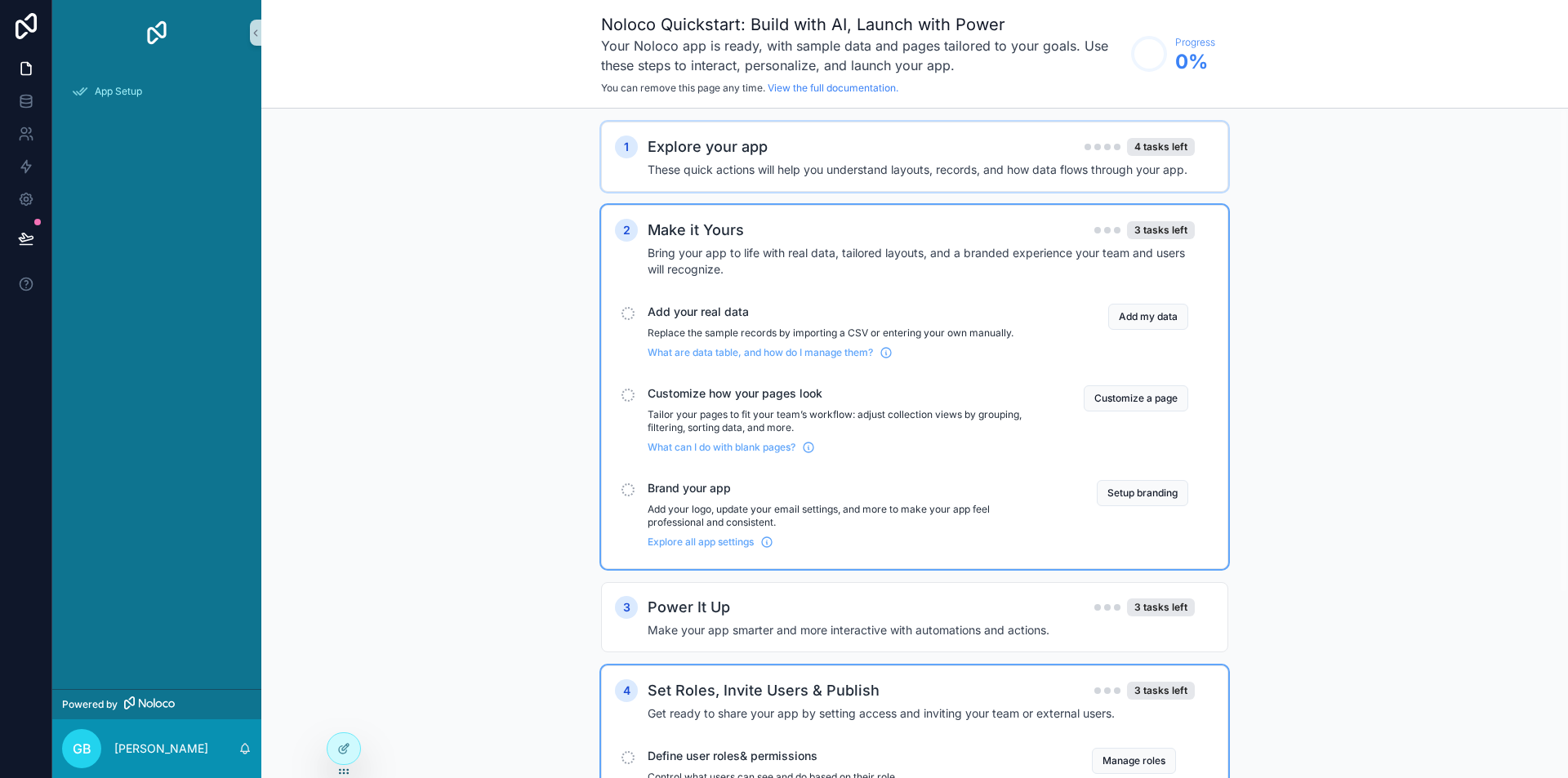
click at [1040, 169] on h4 "These quick actions will help you understand layouts, records, and how data flo…" at bounding box center [921, 169] width 548 height 16
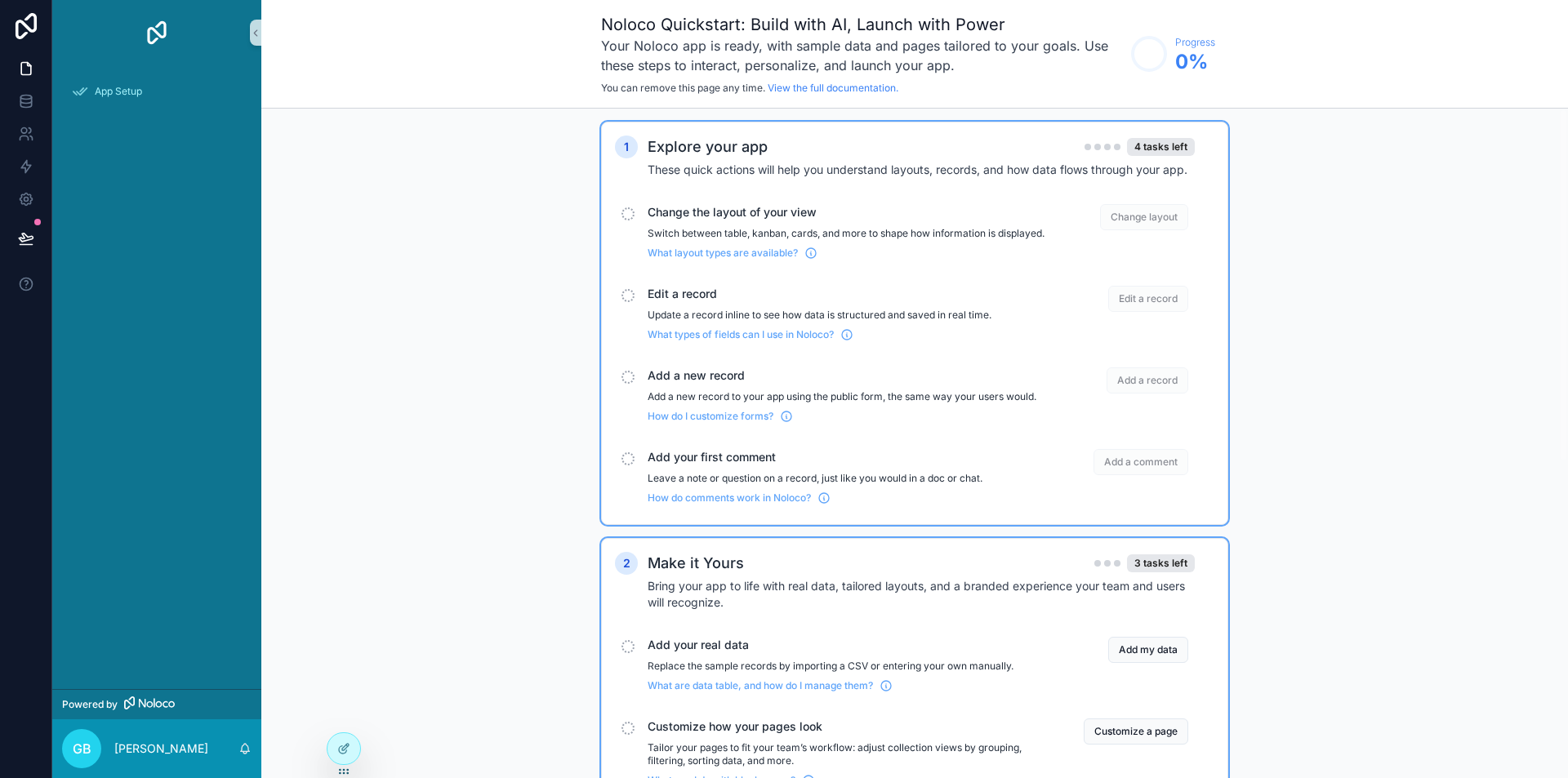
click at [1020, 165] on h4 "These quick actions will help you understand layouts, records, and how data flo…" at bounding box center [921, 169] width 548 height 16
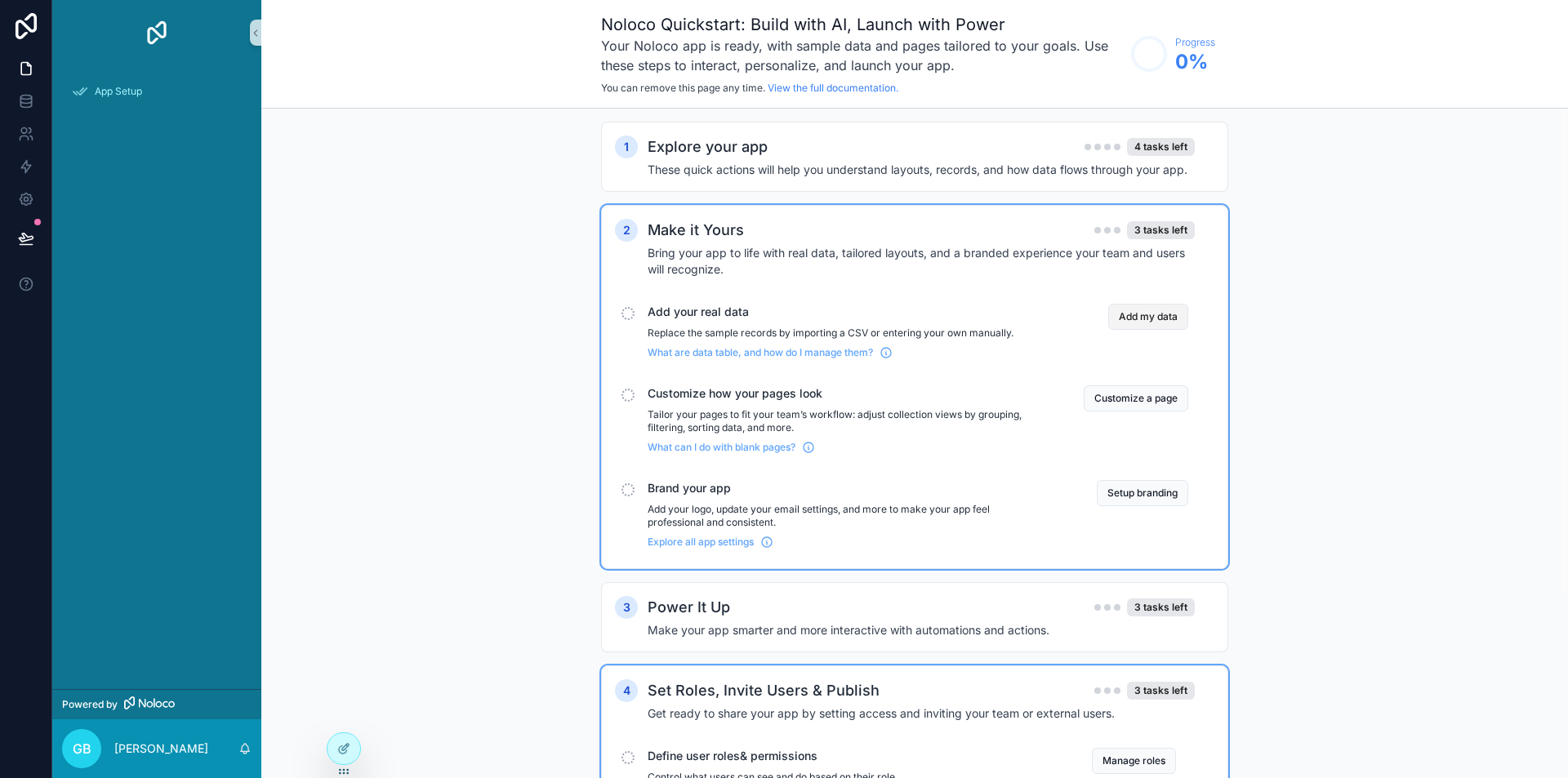
click at [1138, 320] on button "Add my data" at bounding box center [1148, 316] width 80 height 26
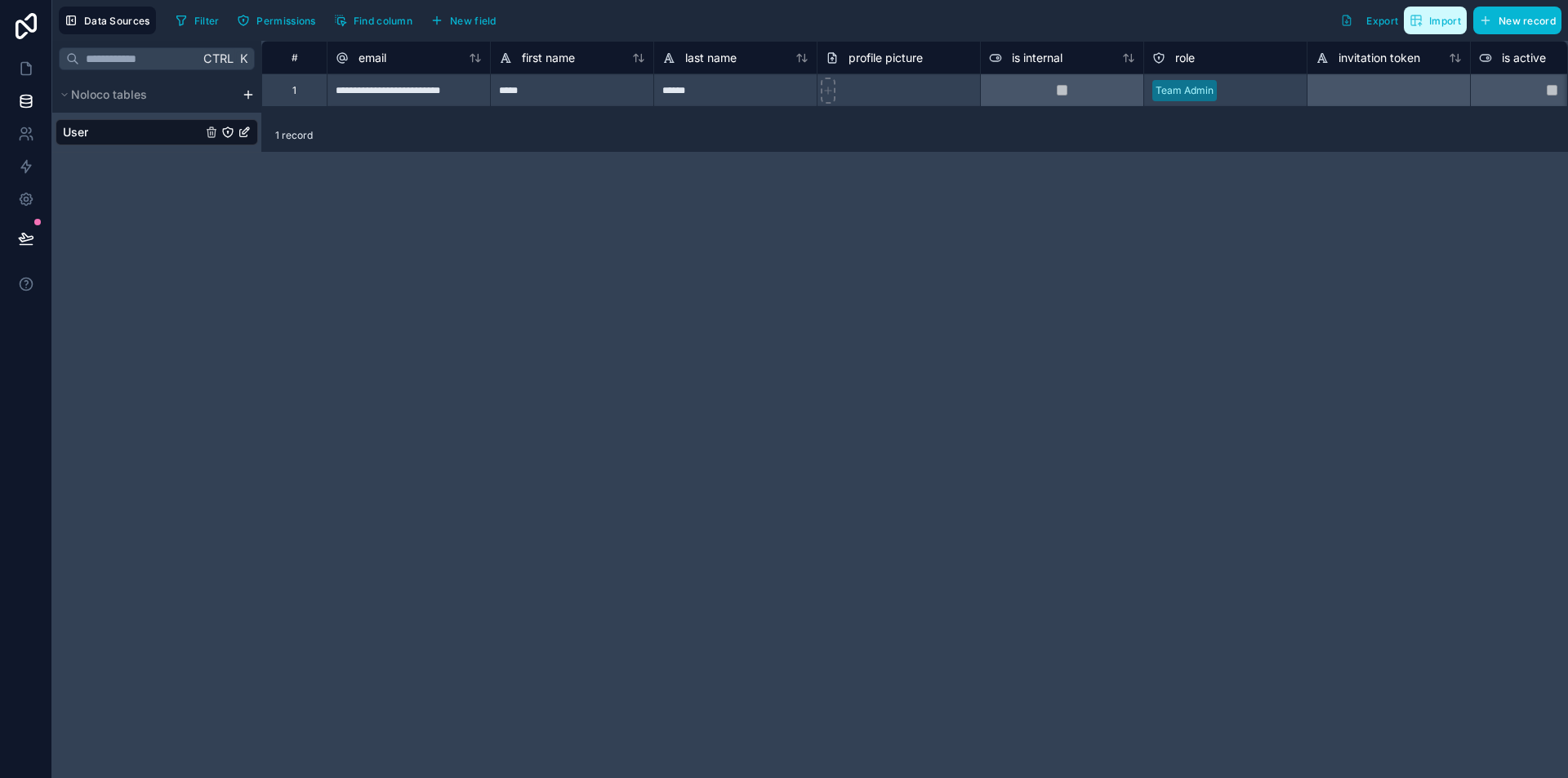
click at [1435, 20] on span "Import" at bounding box center [1445, 20] width 32 height 13
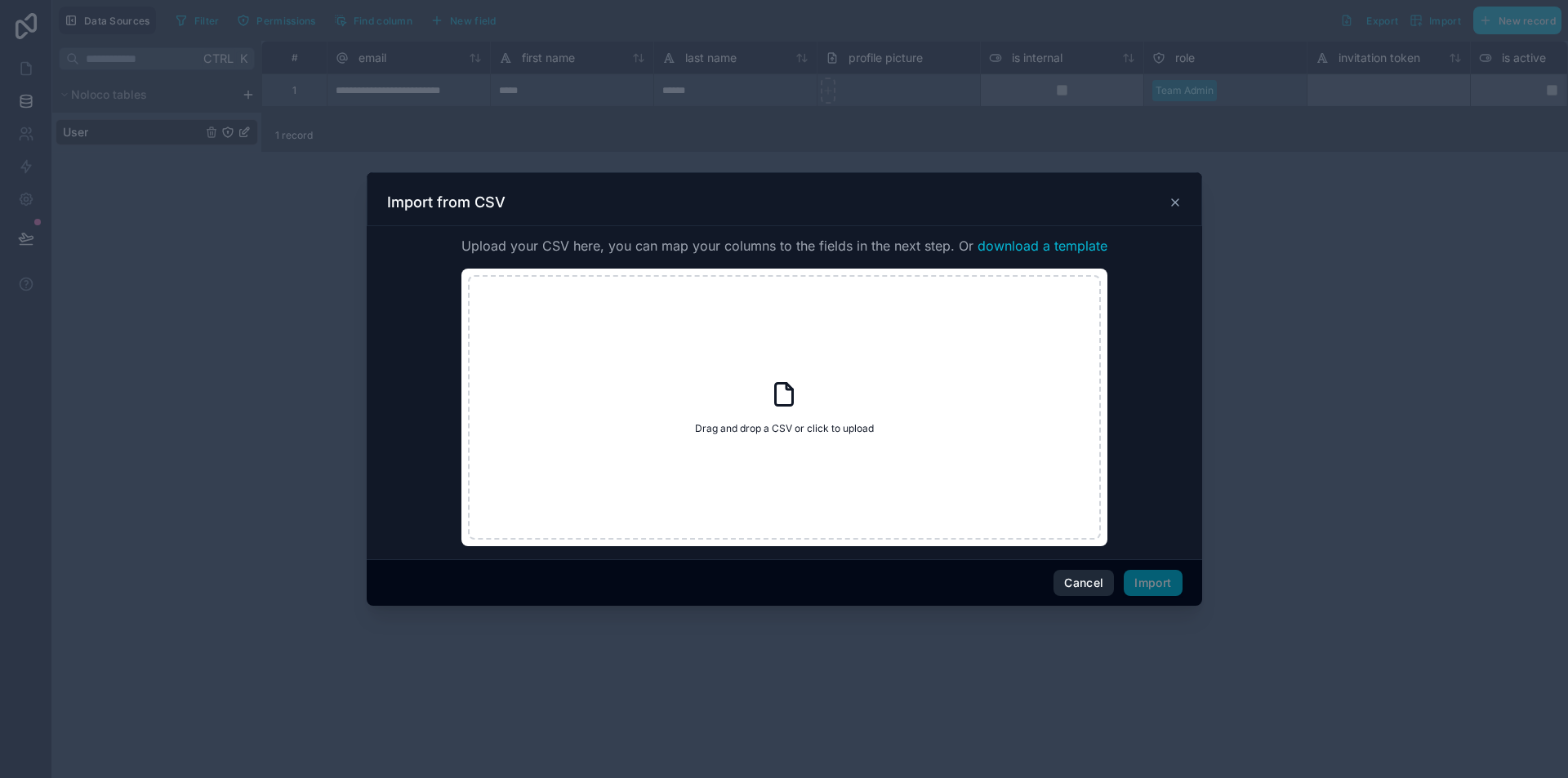
click at [1078, 585] on button "Cancel" at bounding box center [1084, 583] width 61 height 26
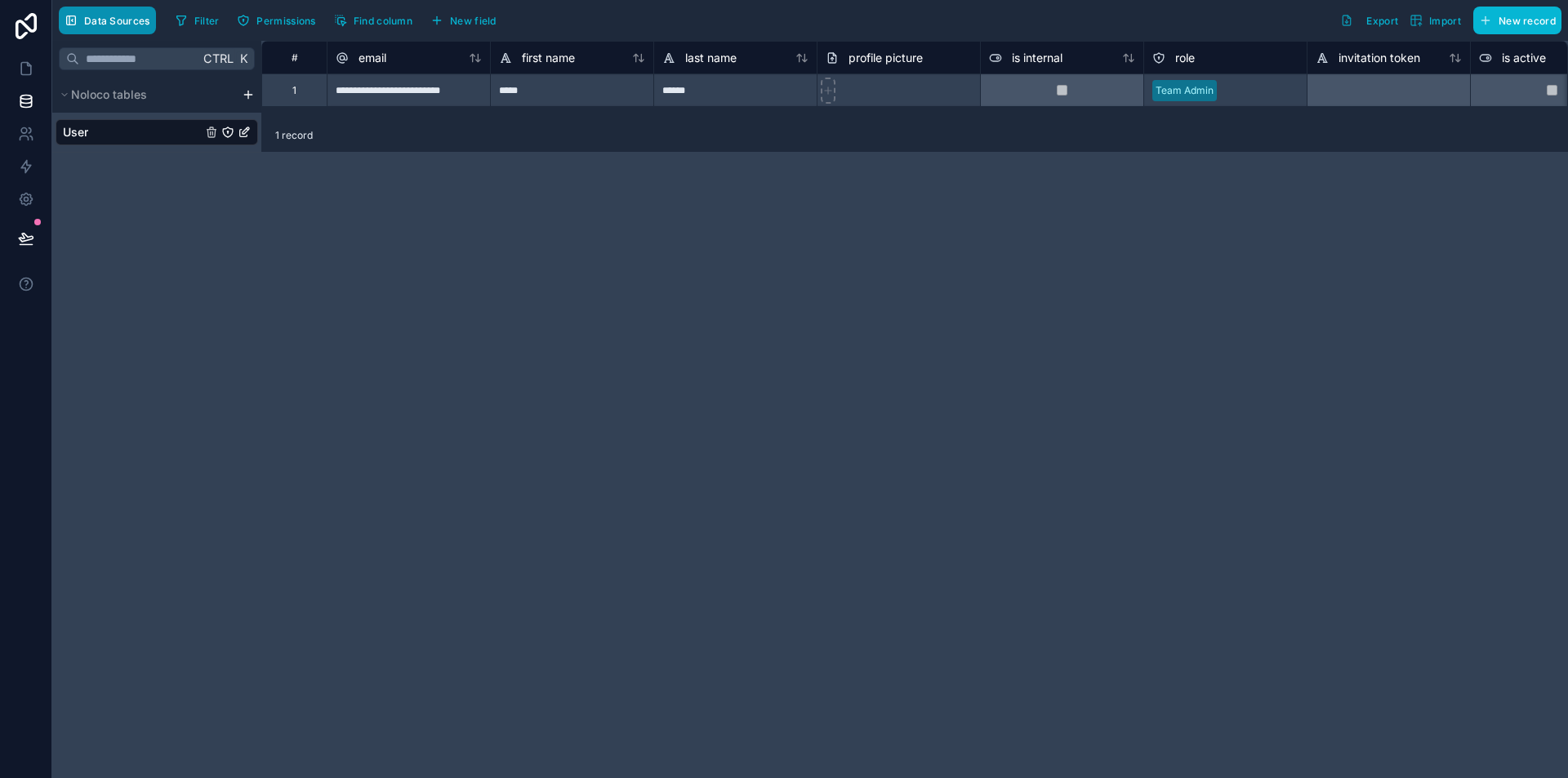
click at [67, 21] on icon "button" at bounding box center [72, 20] width 9 height 9
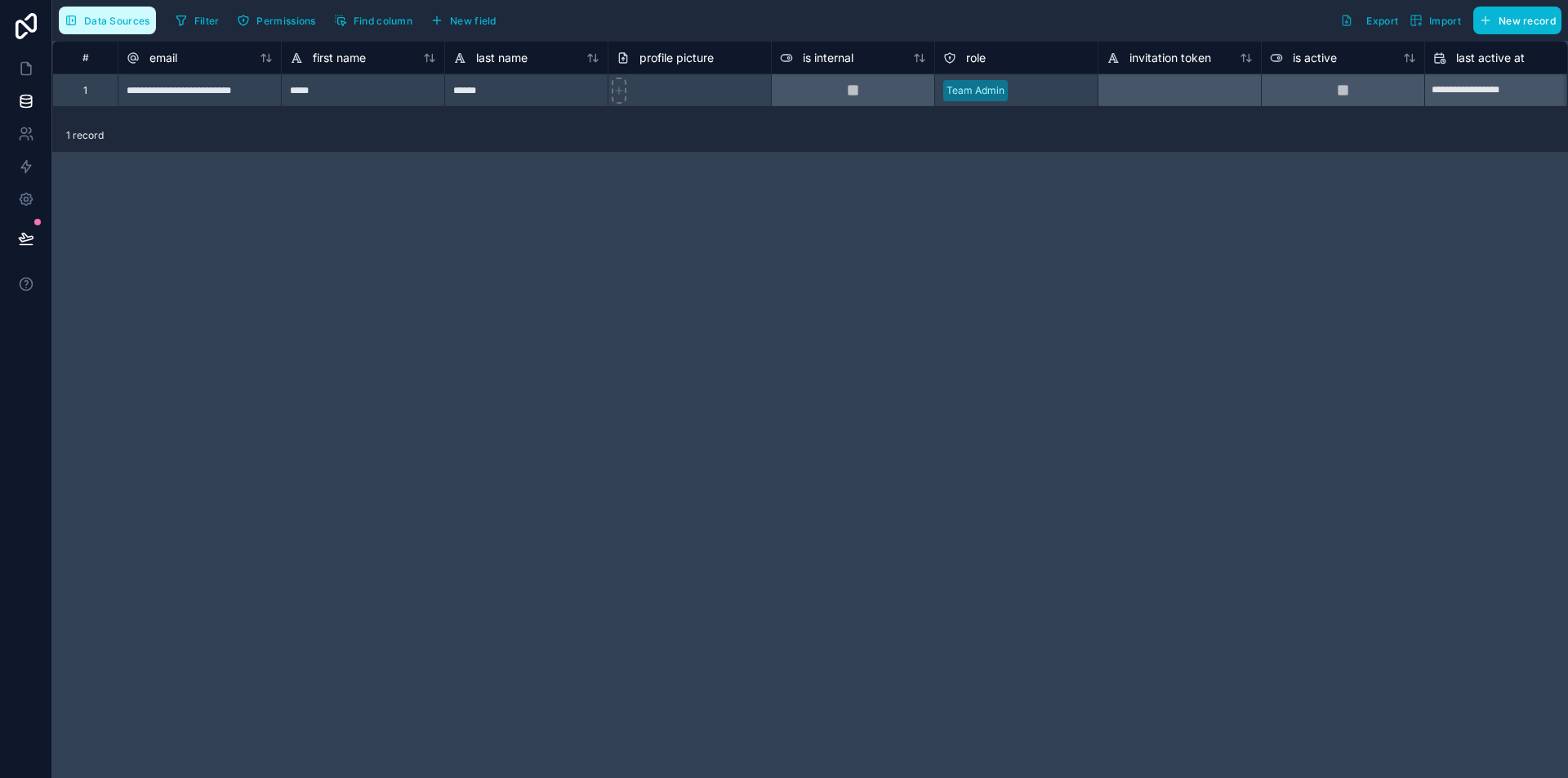
click at [67, 21] on icon "button" at bounding box center [72, 20] width 9 height 9
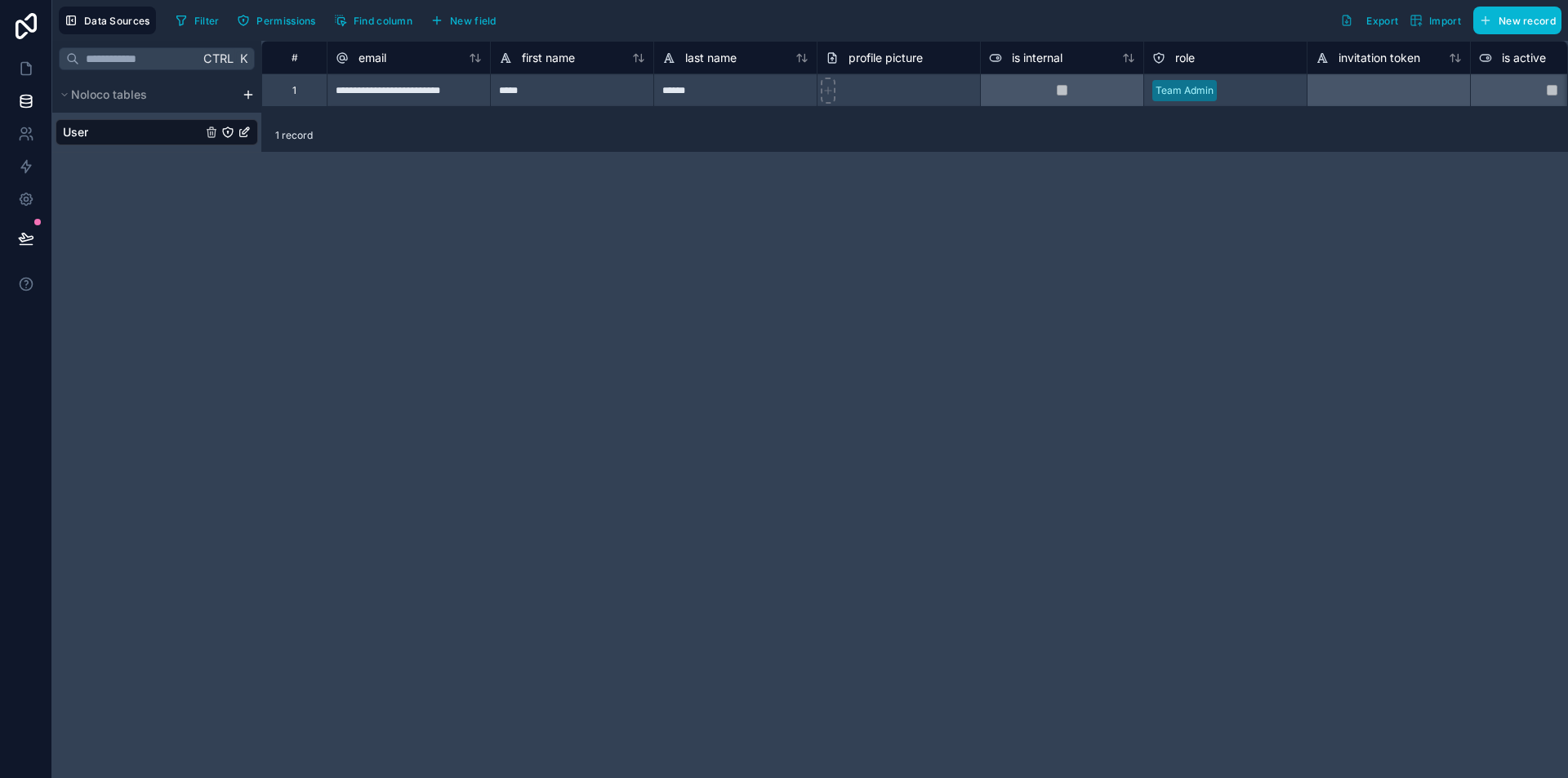
click at [255, 98] on div at bounding box center [248, 95] width 19 height 13
click at [239, 87] on div "Noloco tables" at bounding box center [156, 94] width 209 height 36
click at [247, 93] on html "**********" at bounding box center [784, 389] width 1568 height 778
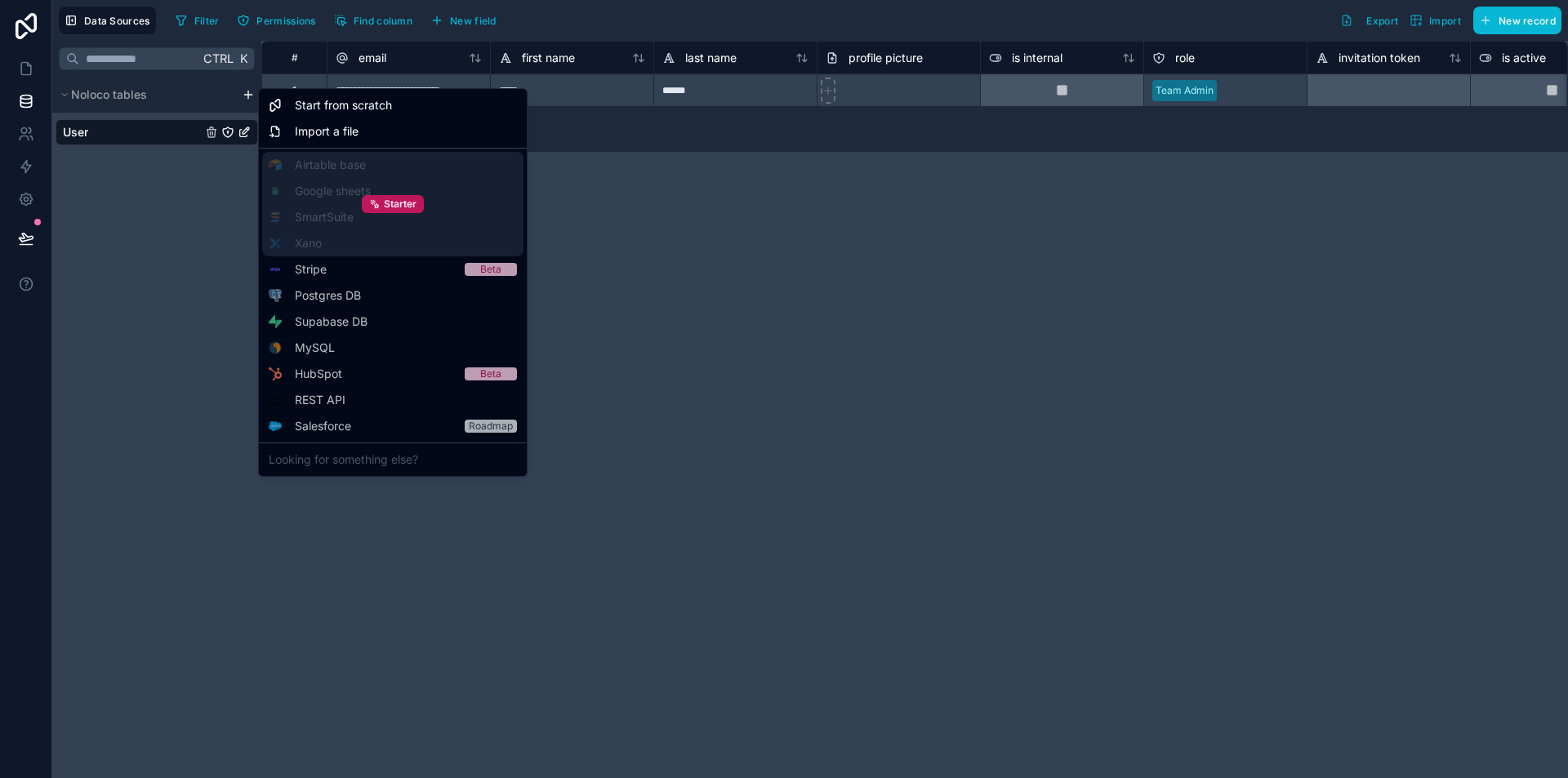
click at [343, 165] on div "Starter" at bounding box center [393, 204] width 262 height 104
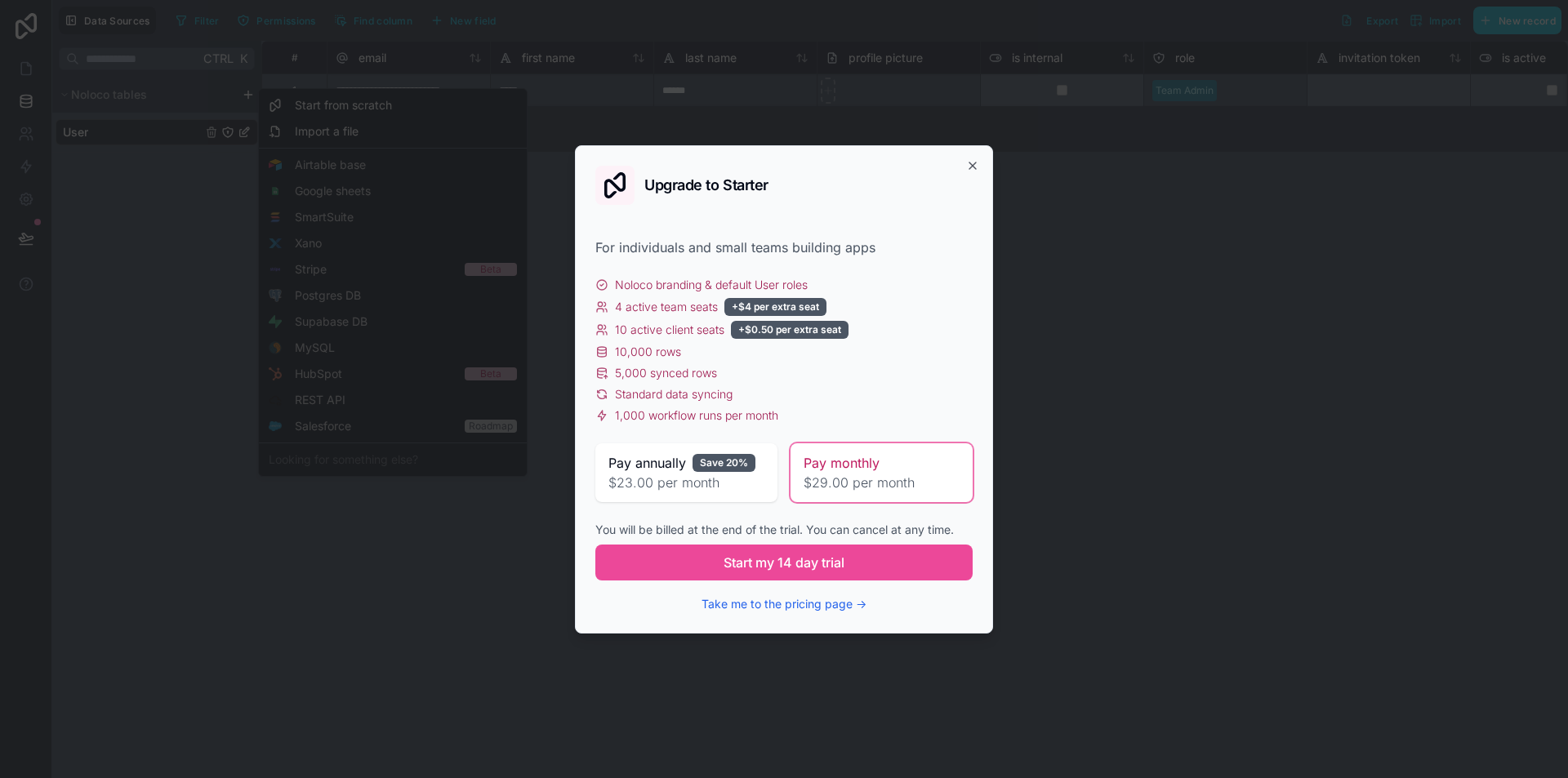
click at [847, 483] on span "$29.00 per month" at bounding box center [881, 482] width 156 height 19
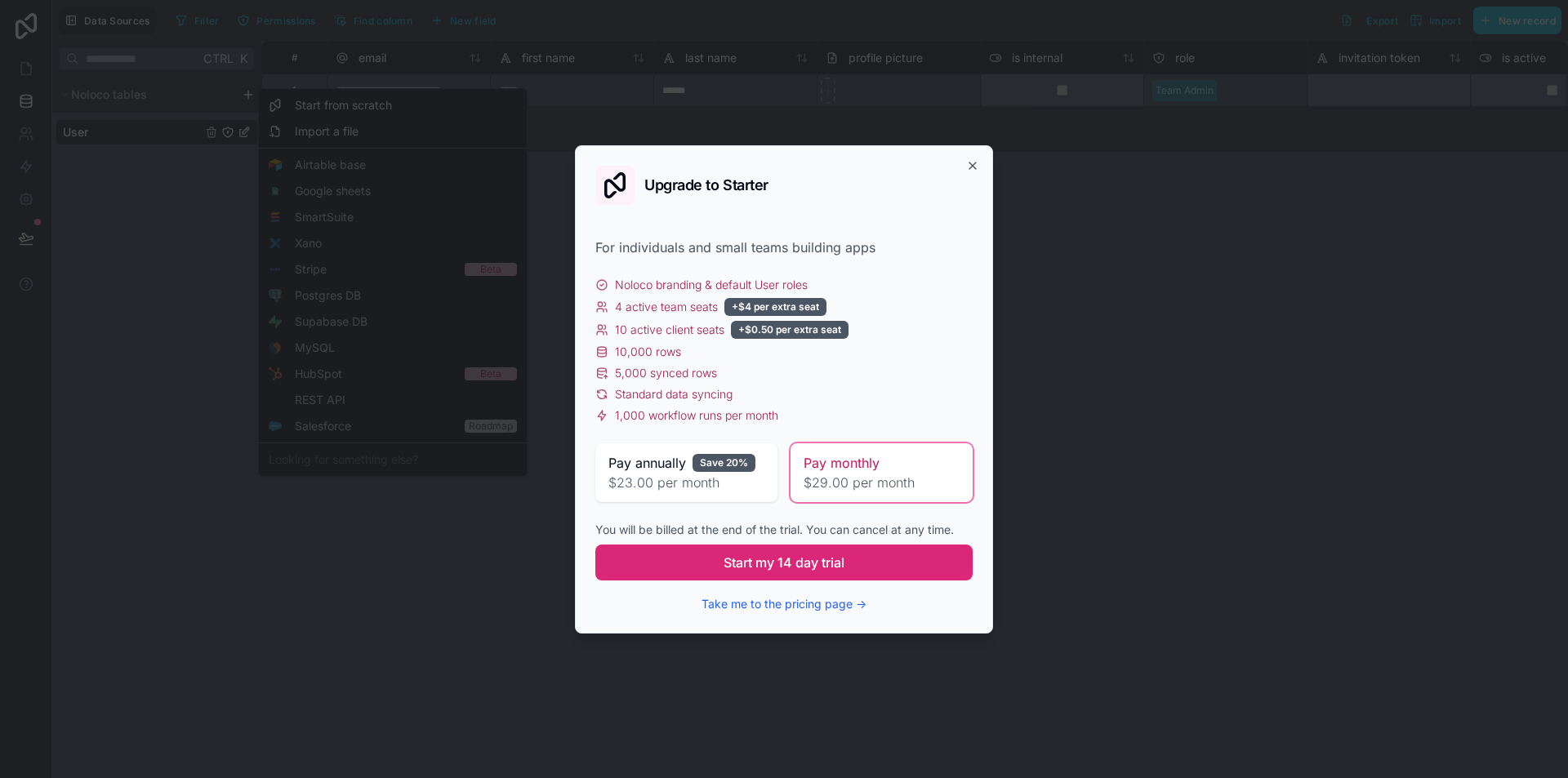
click at [856, 559] on button "Start my 14 day trial" at bounding box center [784, 563] width 378 height 36
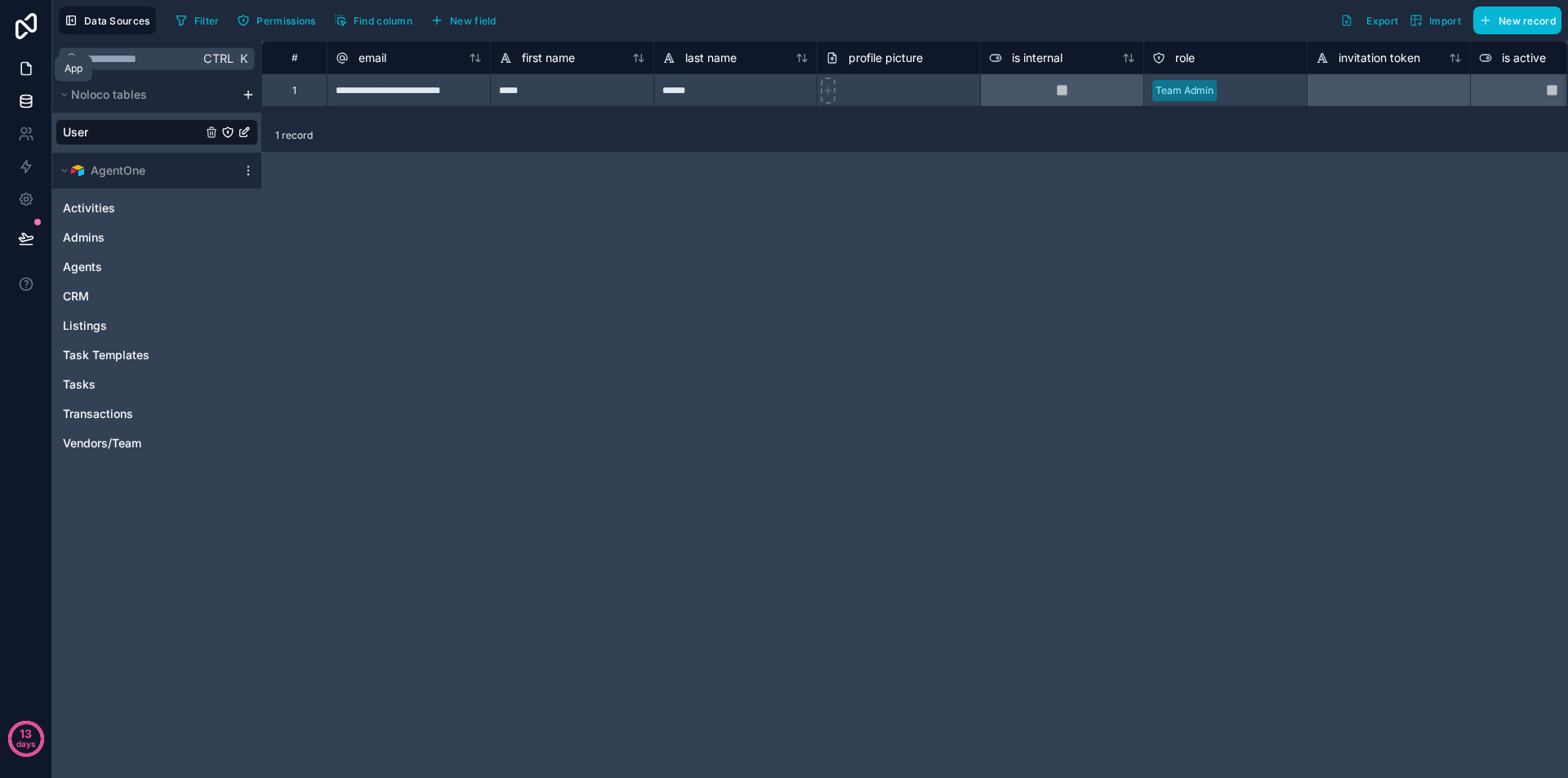
click at [21, 72] on icon at bounding box center [26, 69] width 10 height 13
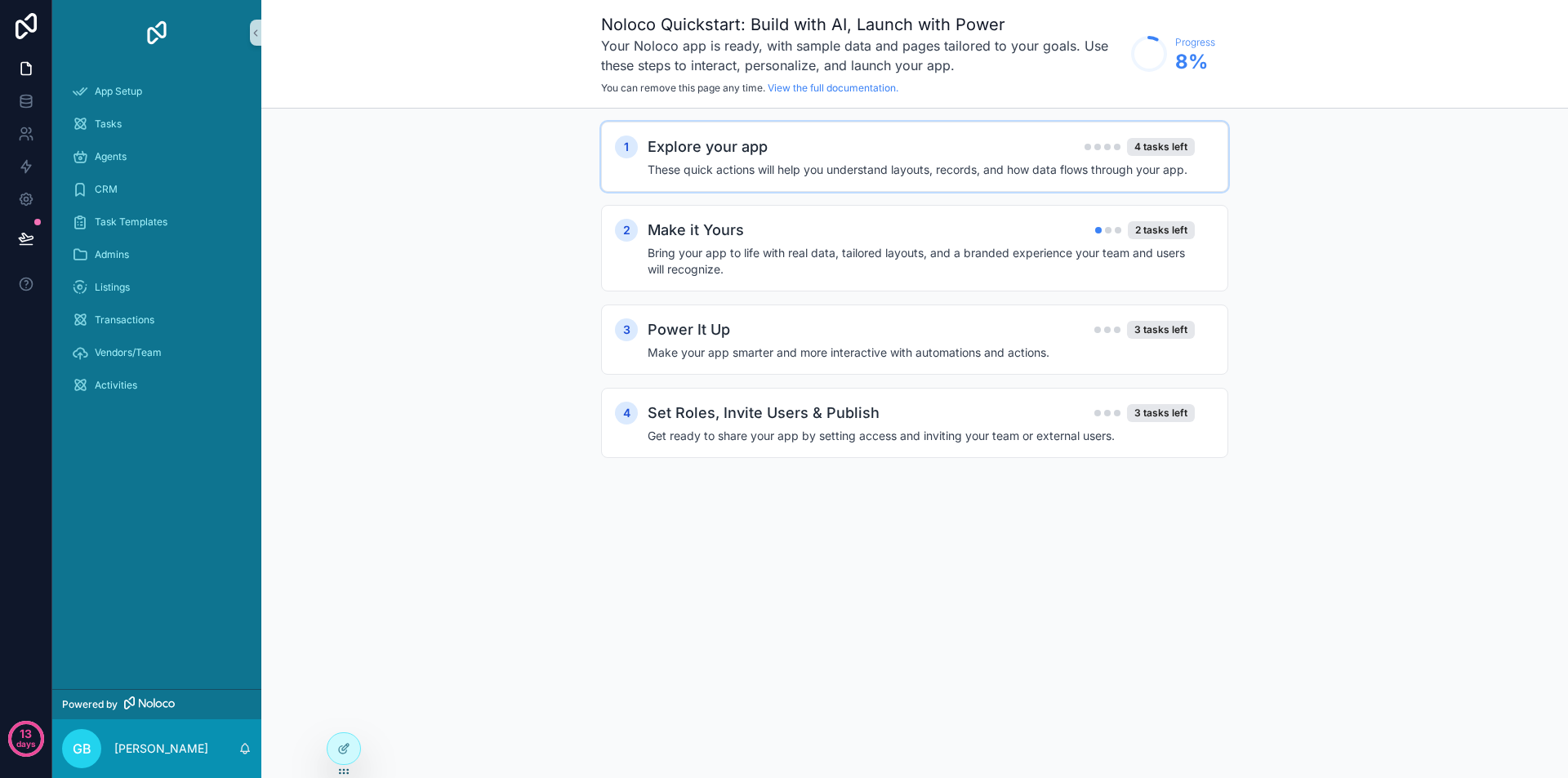
click at [765, 140] on h2 "Explore your app" at bounding box center [707, 146] width 120 height 23
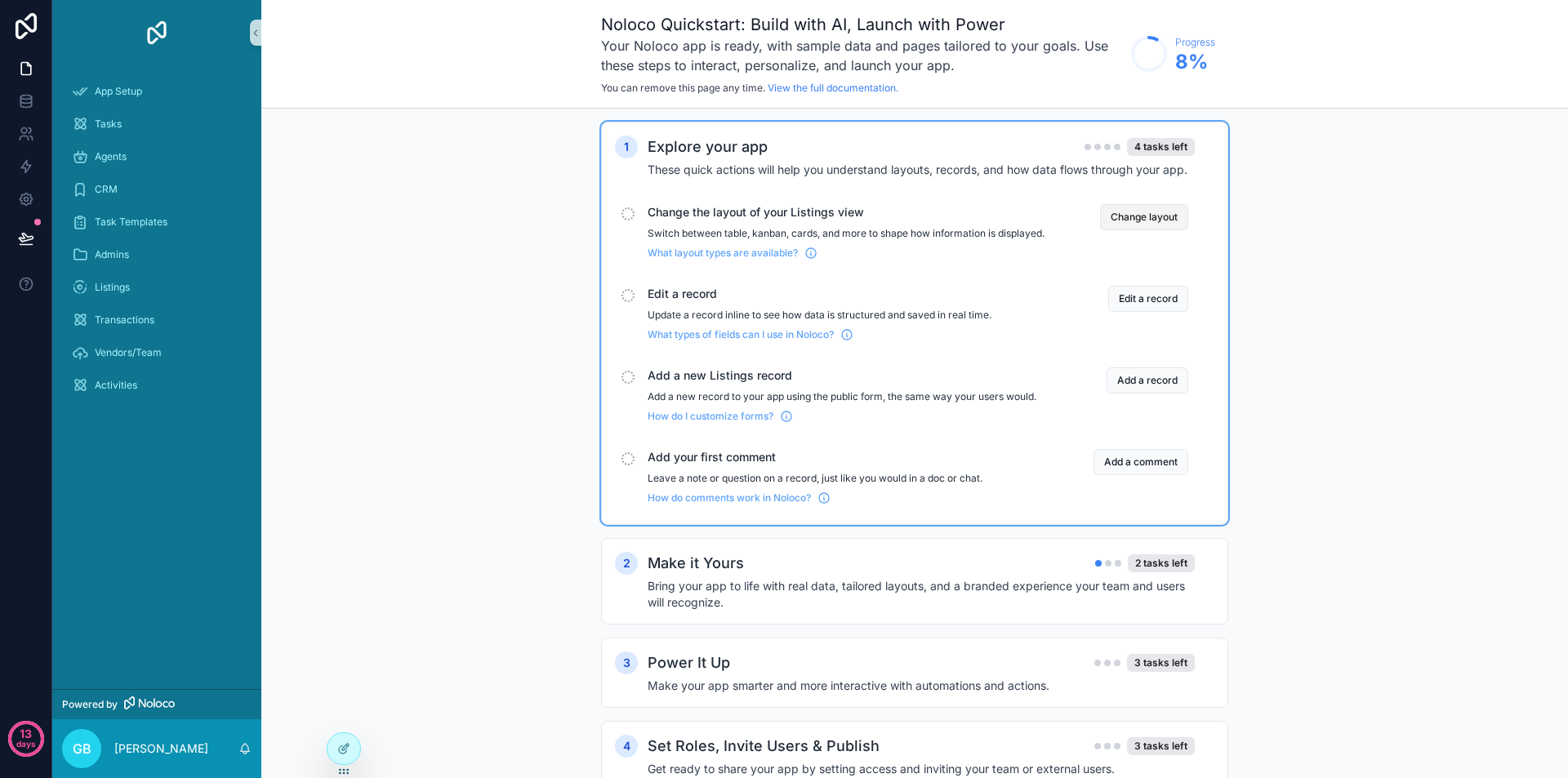
click at [1141, 213] on button "Change layout" at bounding box center [1144, 217] width 88 height 26
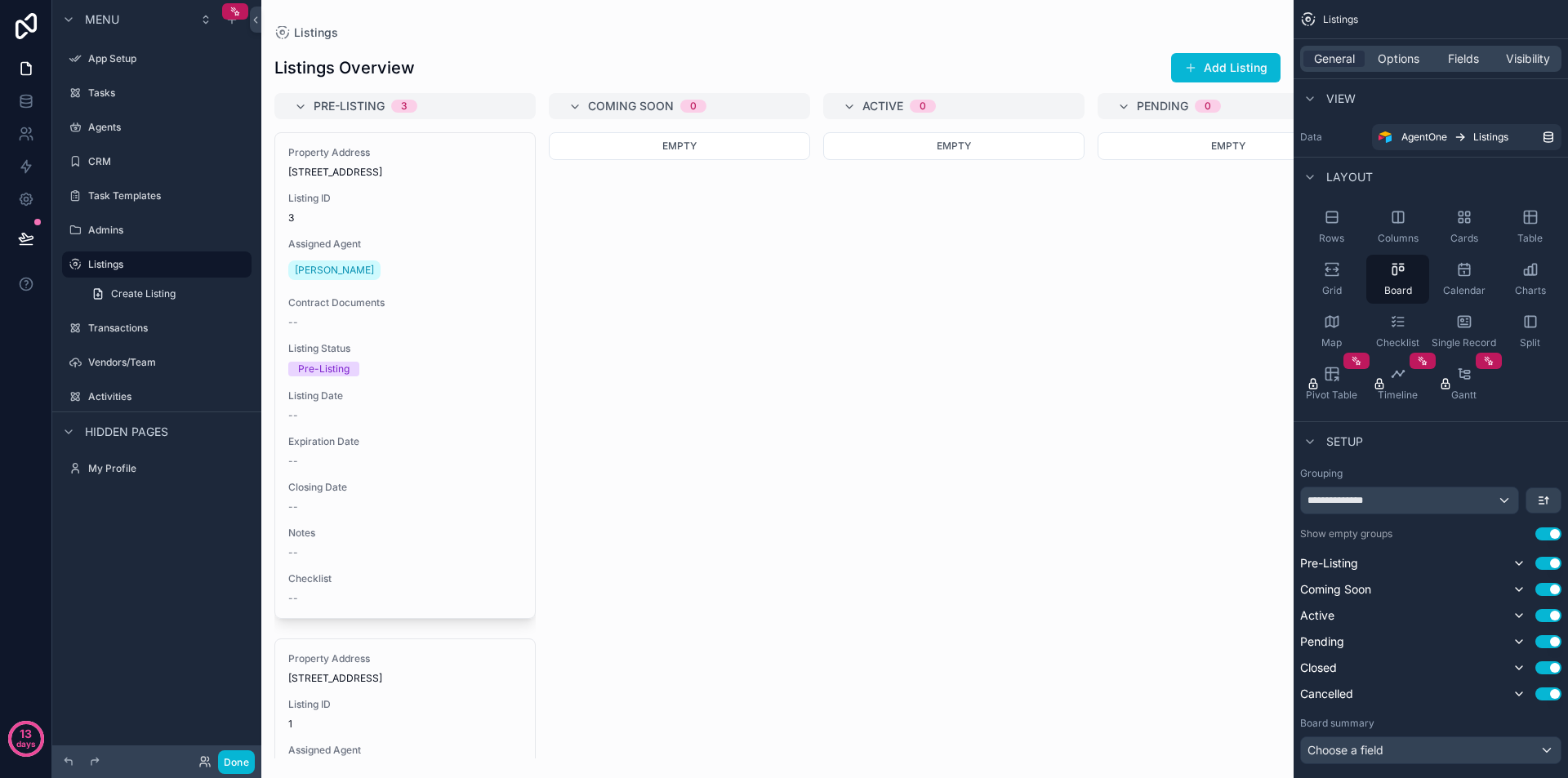
drag, startPoint x: 528, startPoint y: 156, endPoint x: 537, endPoint y: 203, distance: 47.9
click at [537, 203] on div "scrollable content" at bounding box center [777, 389] width 1032 height 778
click at [166, 56] on label "App Setup" at bounding box center [153, 59] width 130 height 13
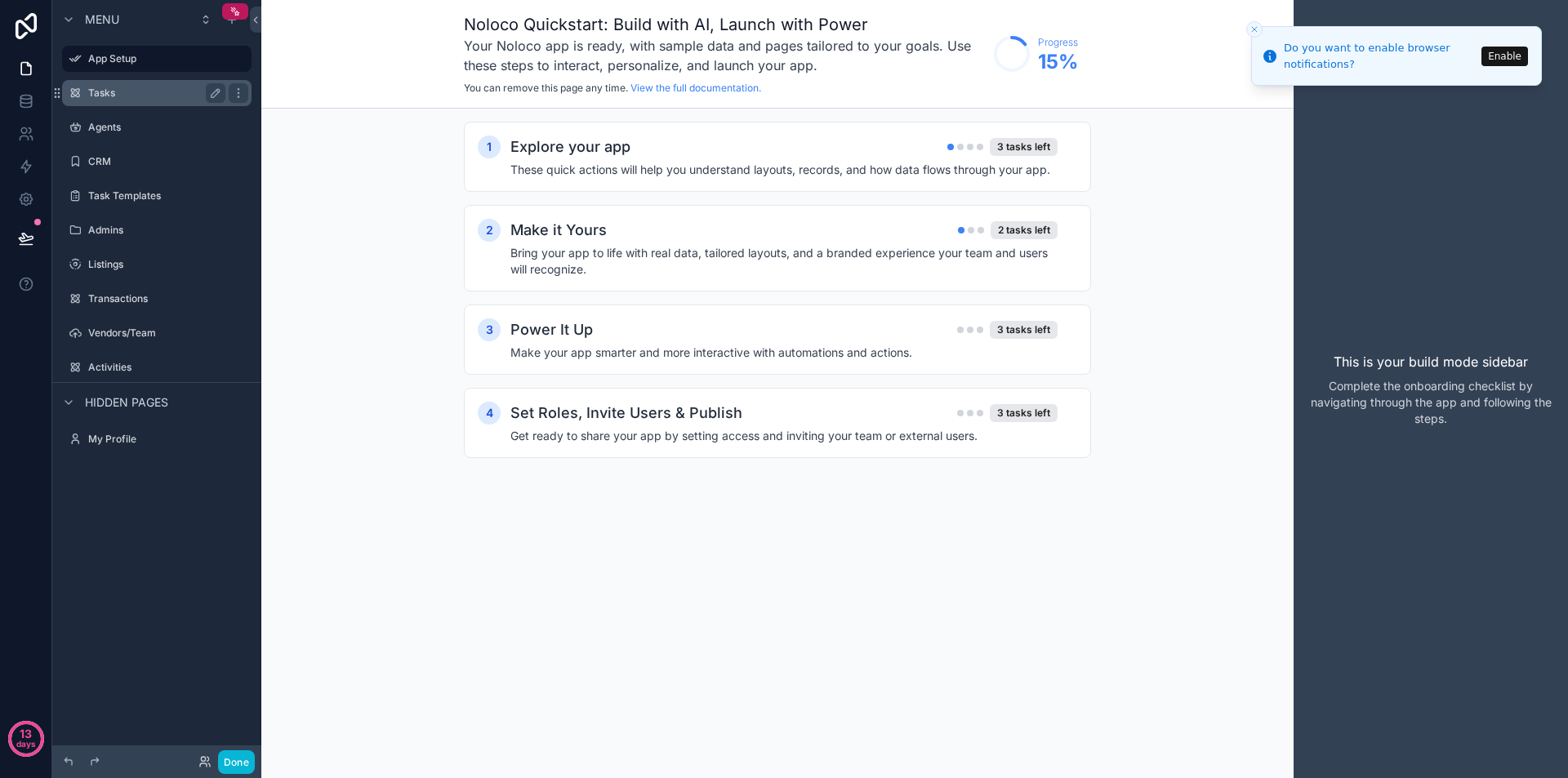
click at [126, 100] on div "Tasks" at bounding box center [156, 93] width 137 height 19
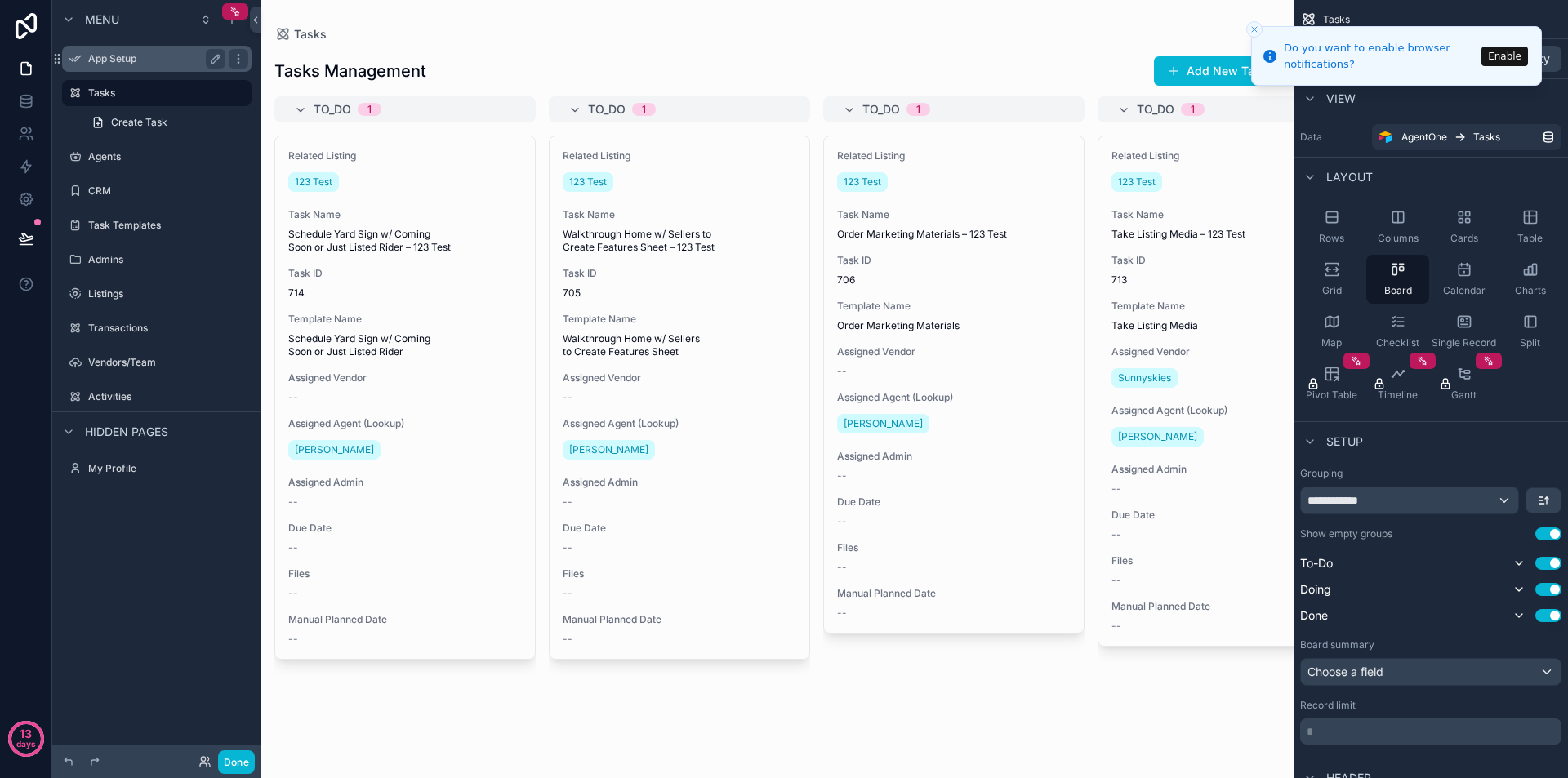
click at [126, 66] on div "App Setup" at bounding box center [156, 58] width 137 height 19
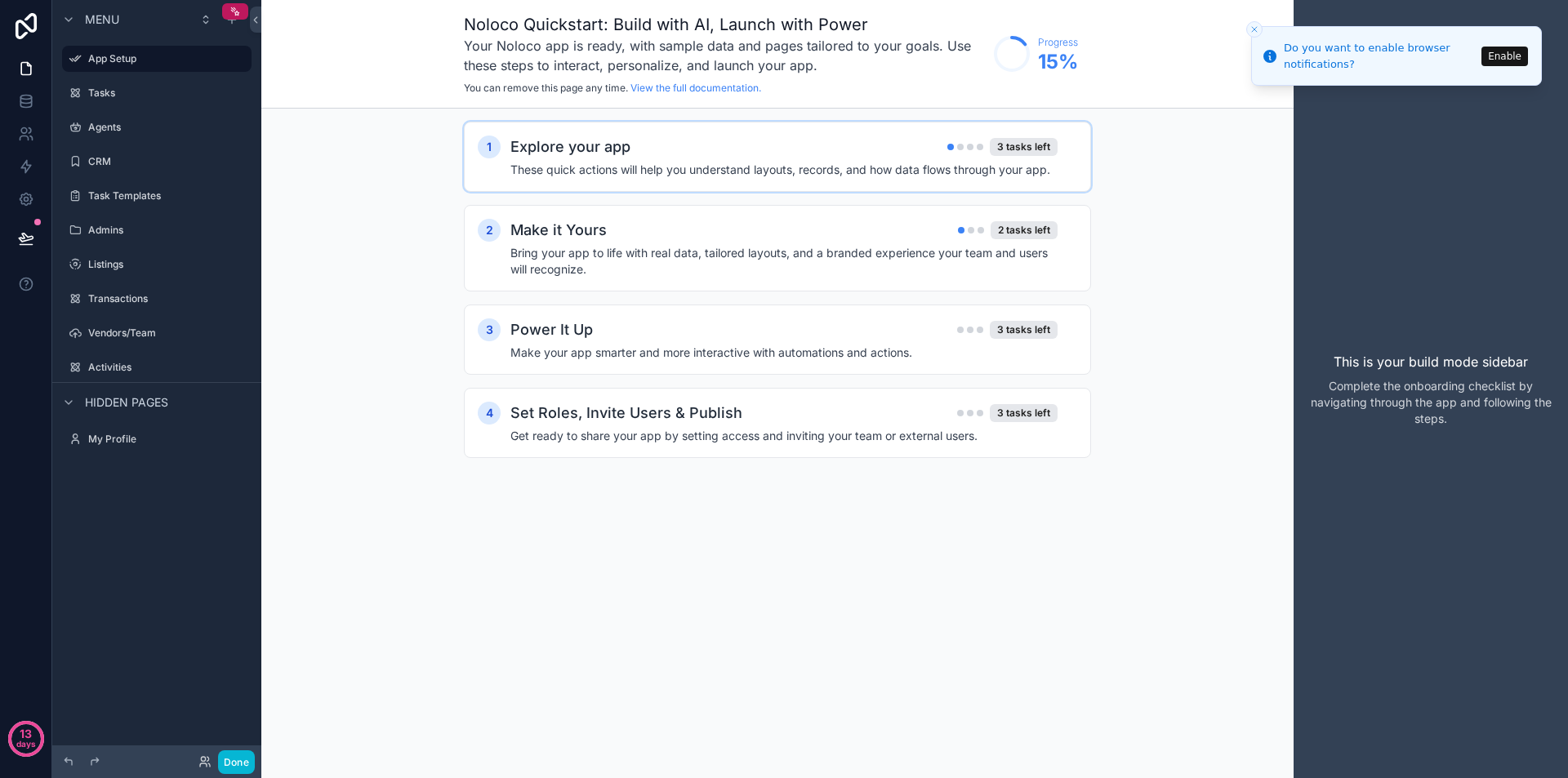
click at [900, 149] on div "Explore your app 3 tasks left" at bounding box center [784, 146] width 548 height 23
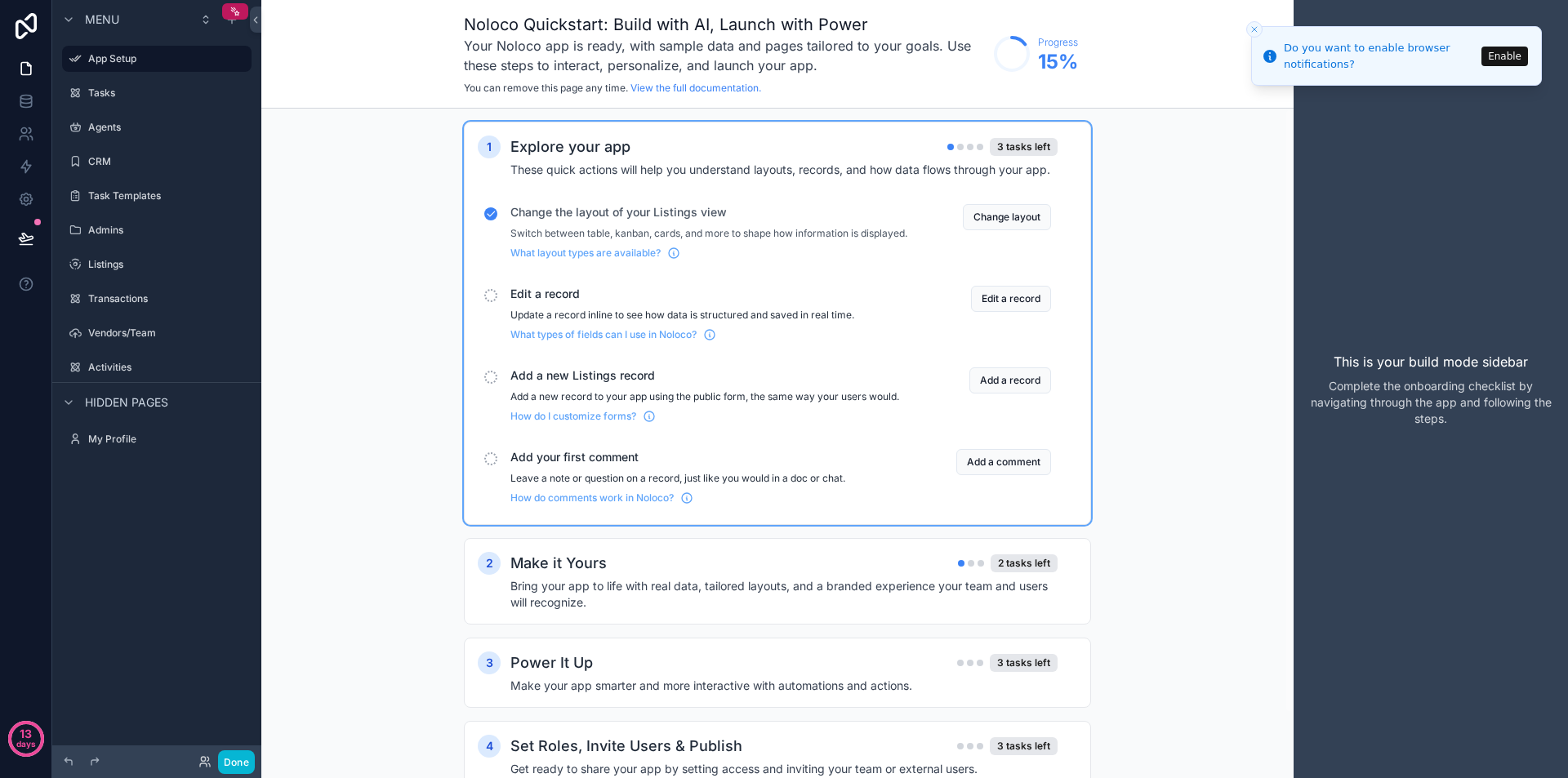
scroll to position [71, 0]
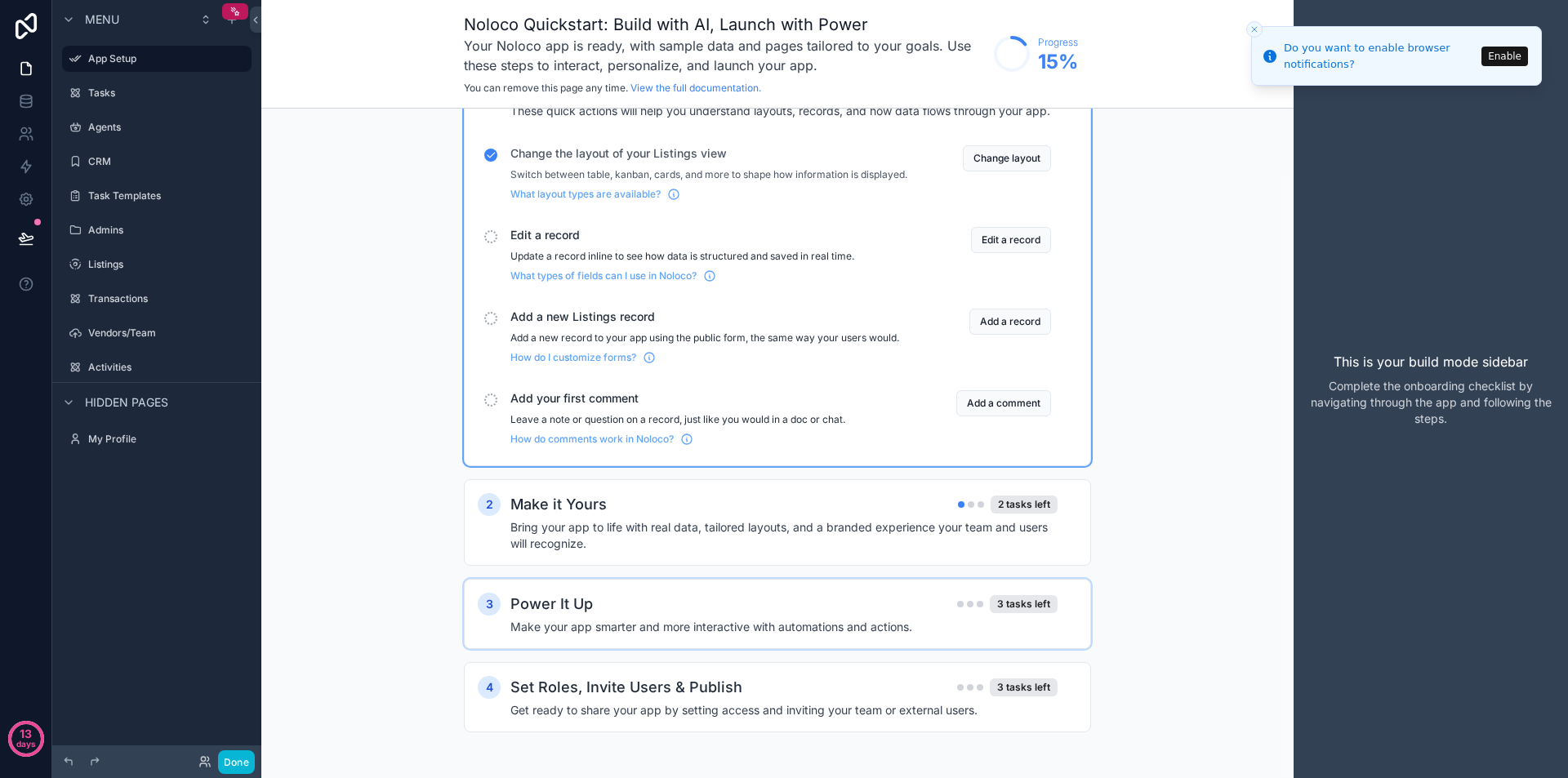
click at [766, 622] on h4 "Make your app smarter and more interactive with automations and actions." at bounding box center [784, 627] width 548 height 16
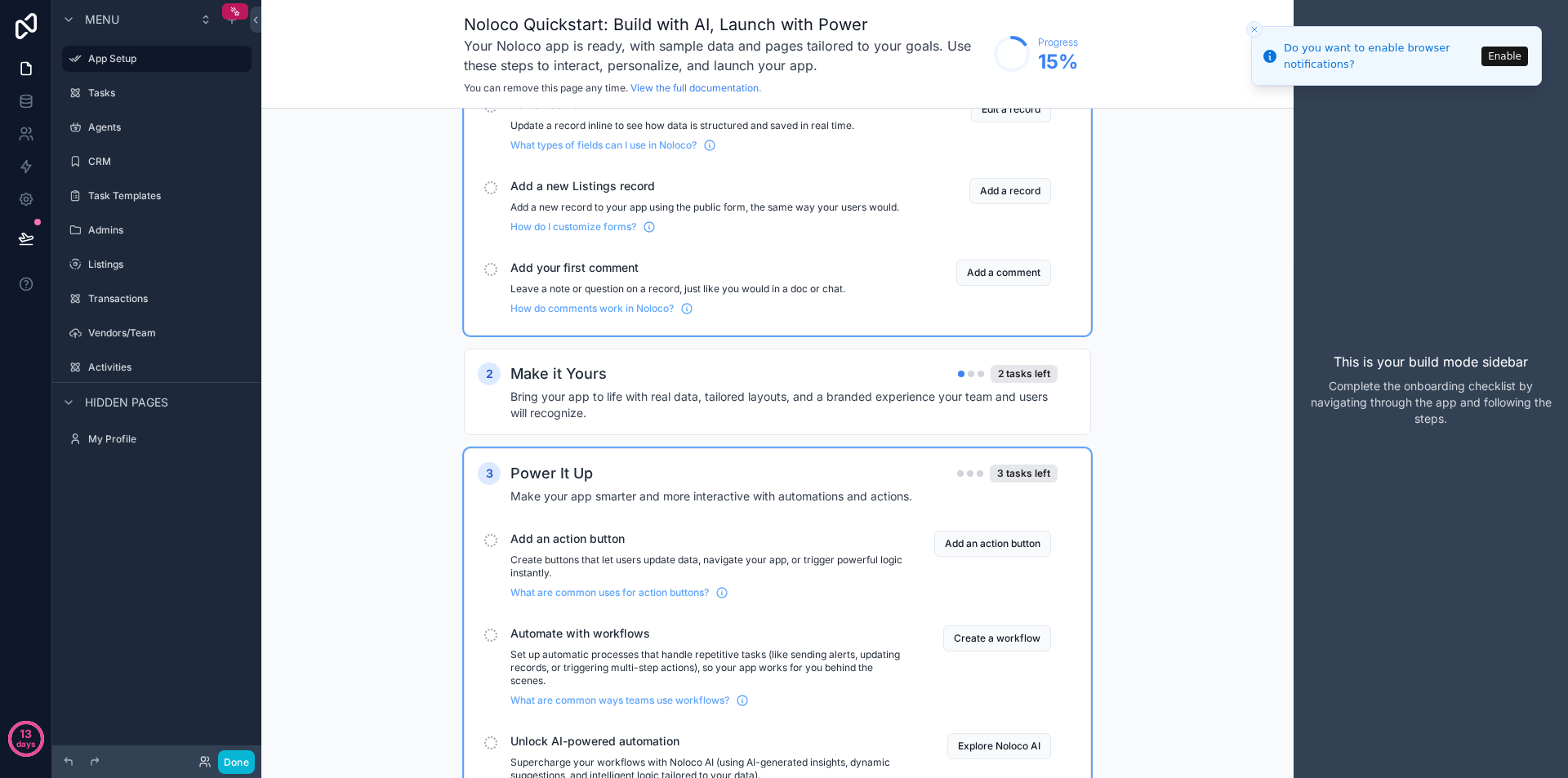
scroll to position [376, 0]
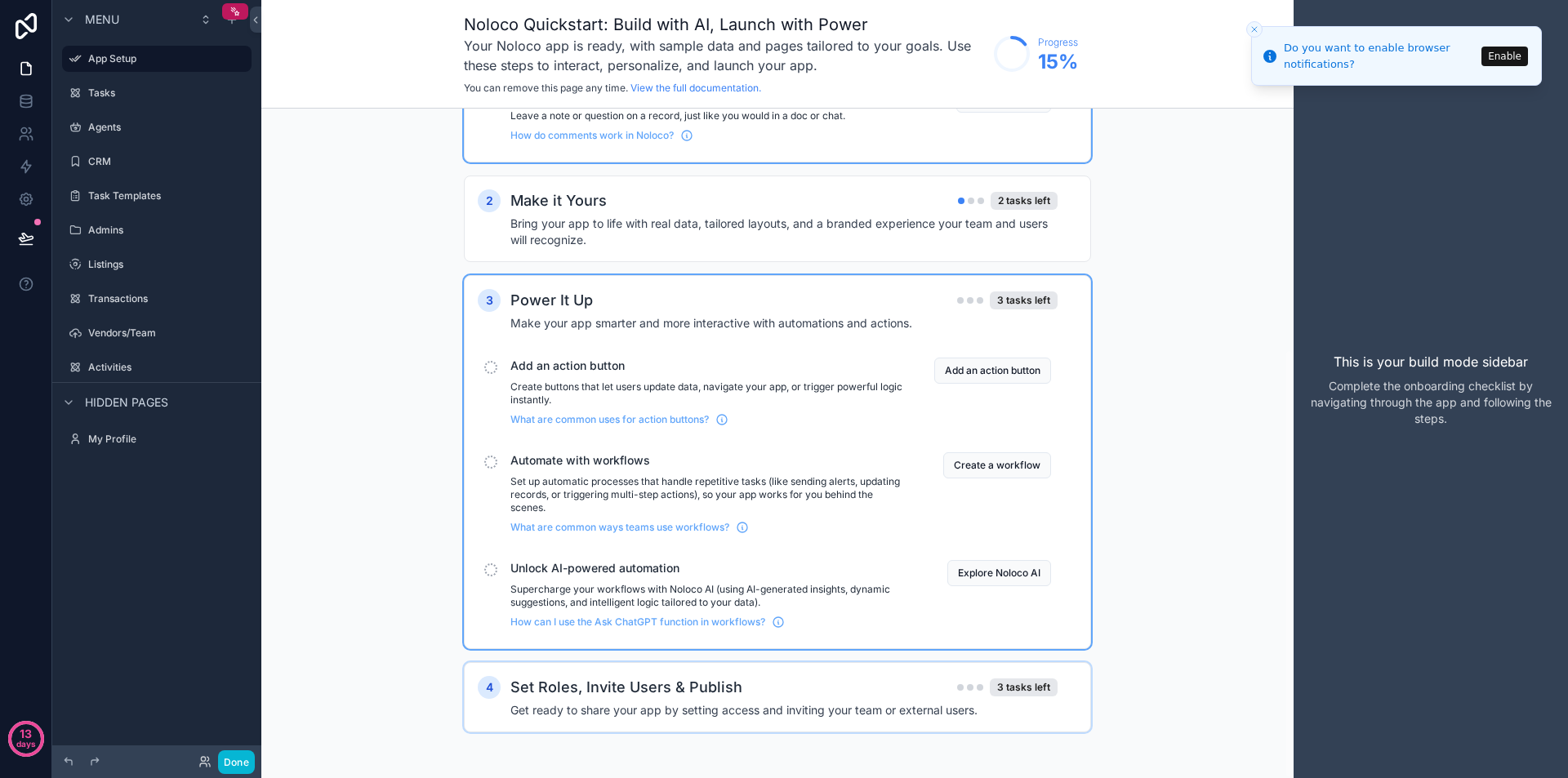
click at [791, 691] on div "Set Roles, Invite Users & Publish 3 tasks left" at bounding box center [784, 687] width 548 height 23
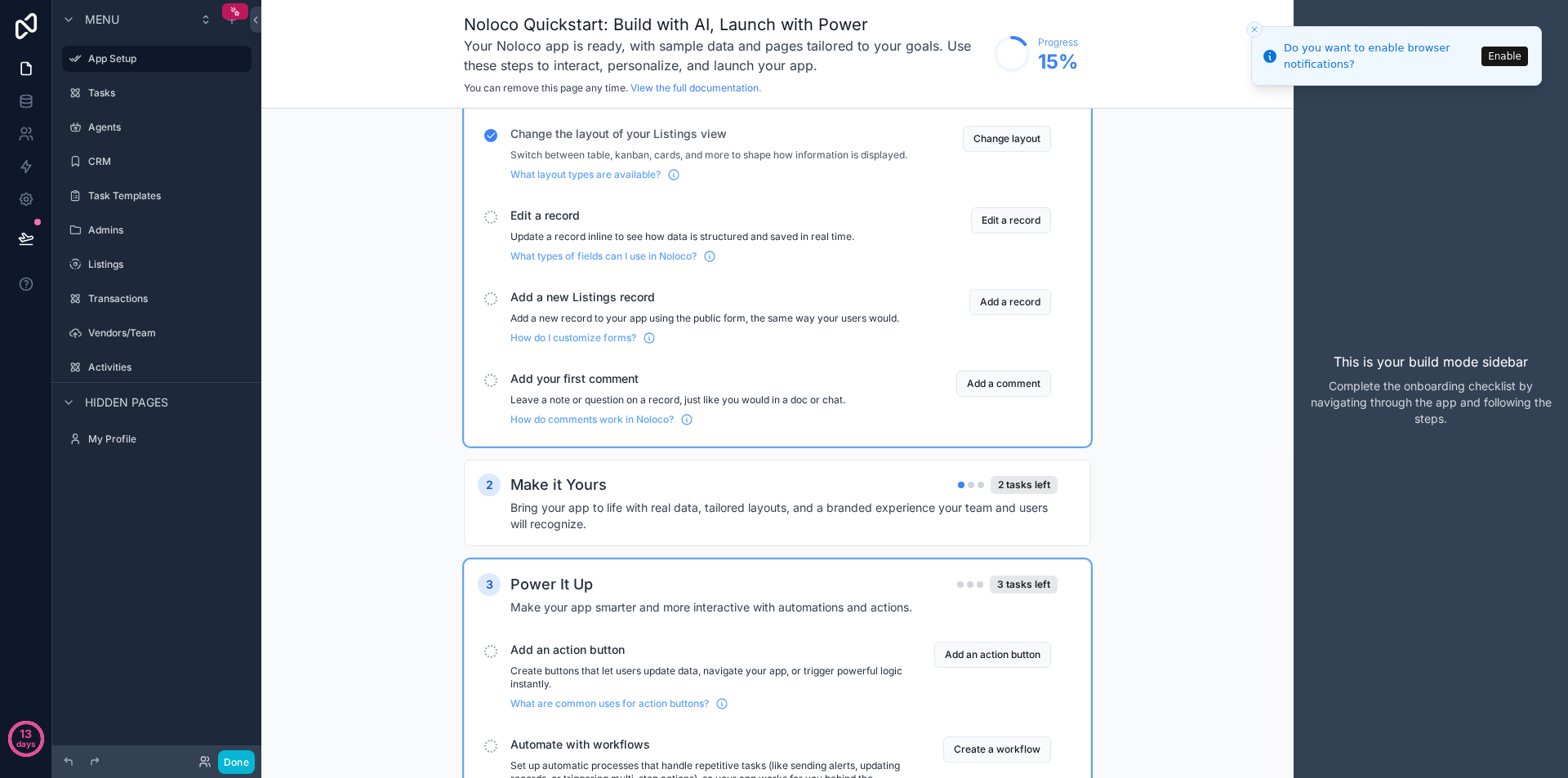
scroll to position [0, 0]
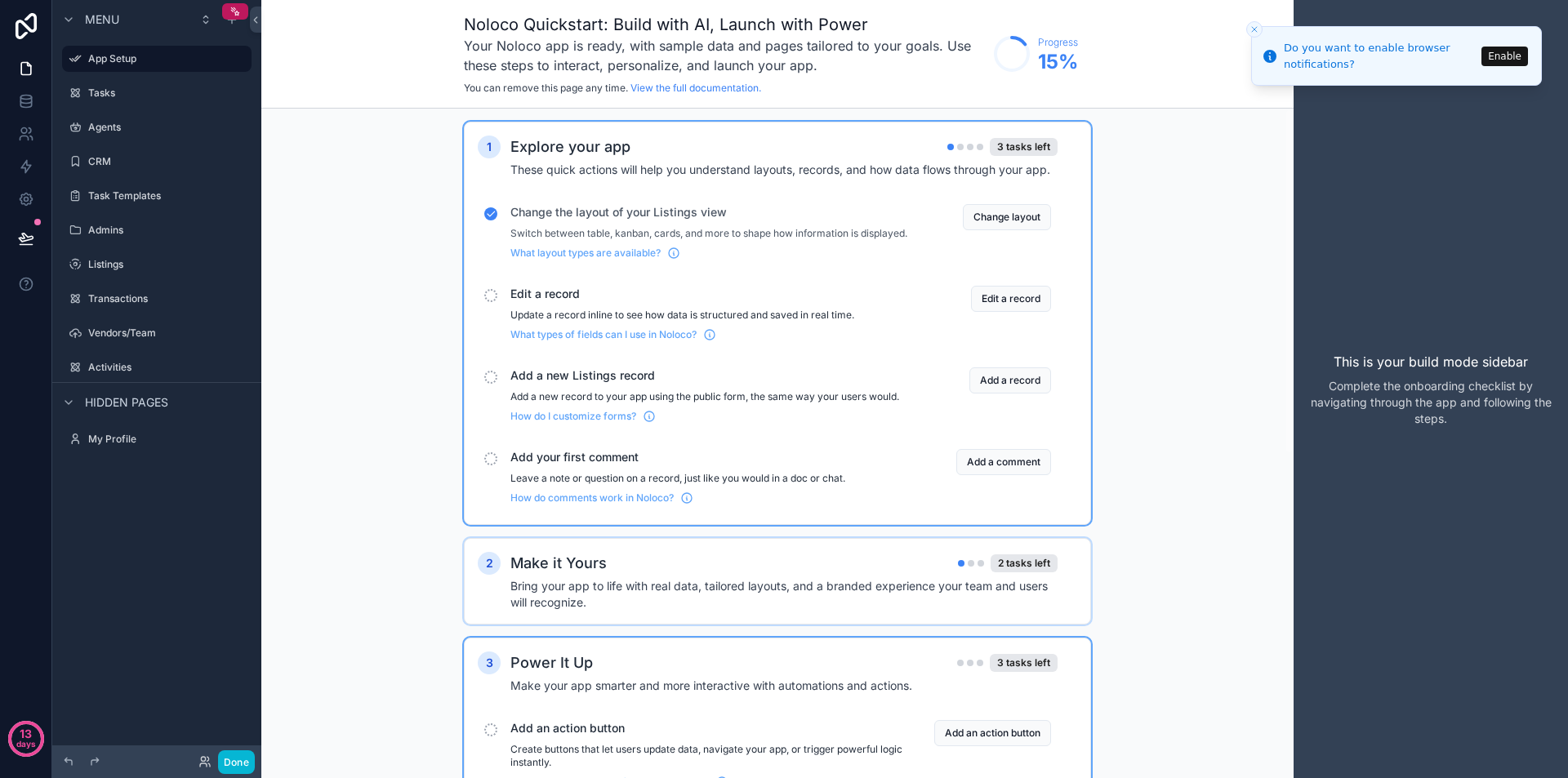
click at [724, 575] on div "Make it Yours 2 tasks left" at bounding box center [784, 563] width 548 height 23
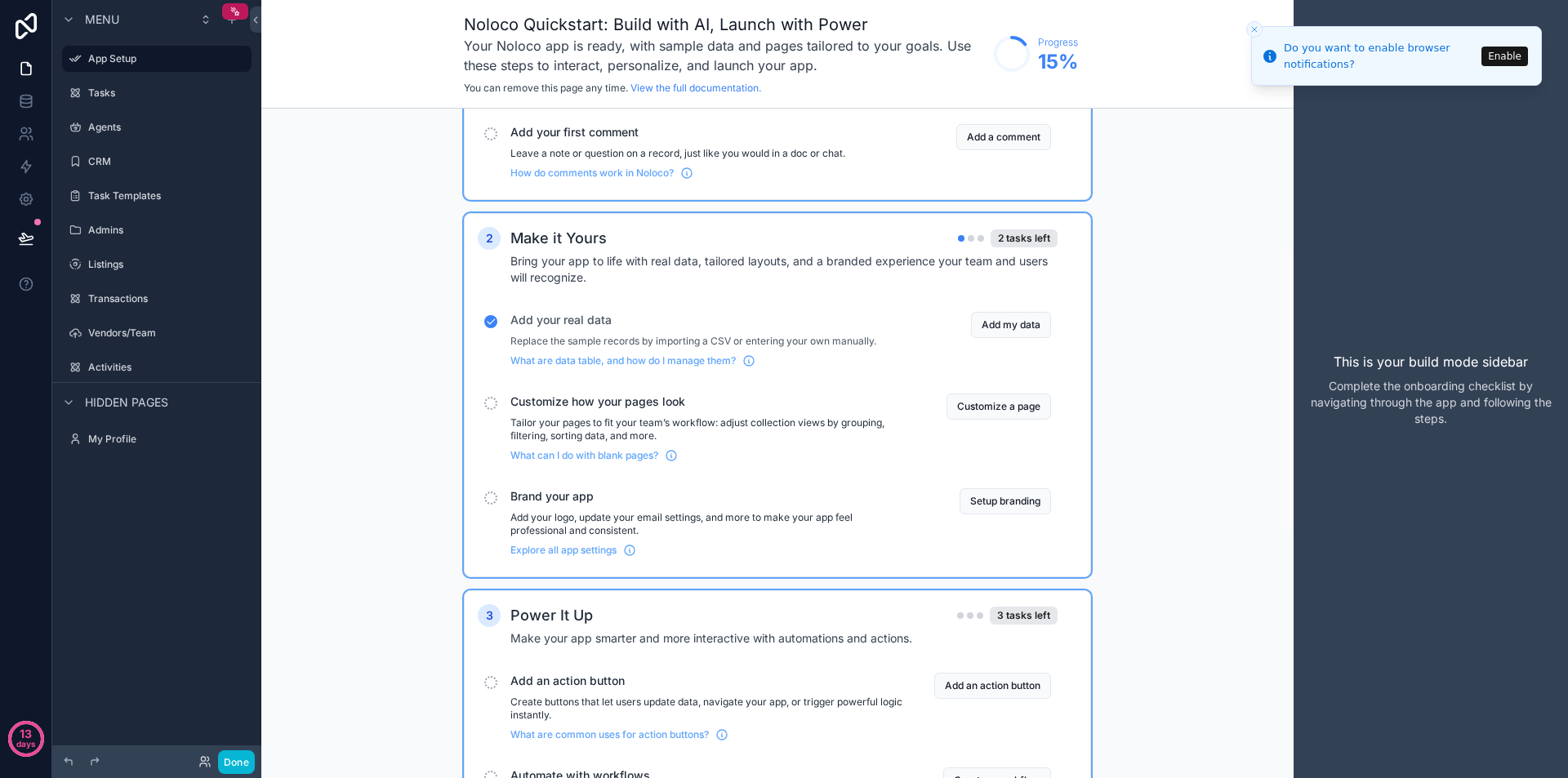
scroll to position [326, 0]
click at [974, 418] on button "Customize a page" at bounding box center [999, 405] width 104 height 26
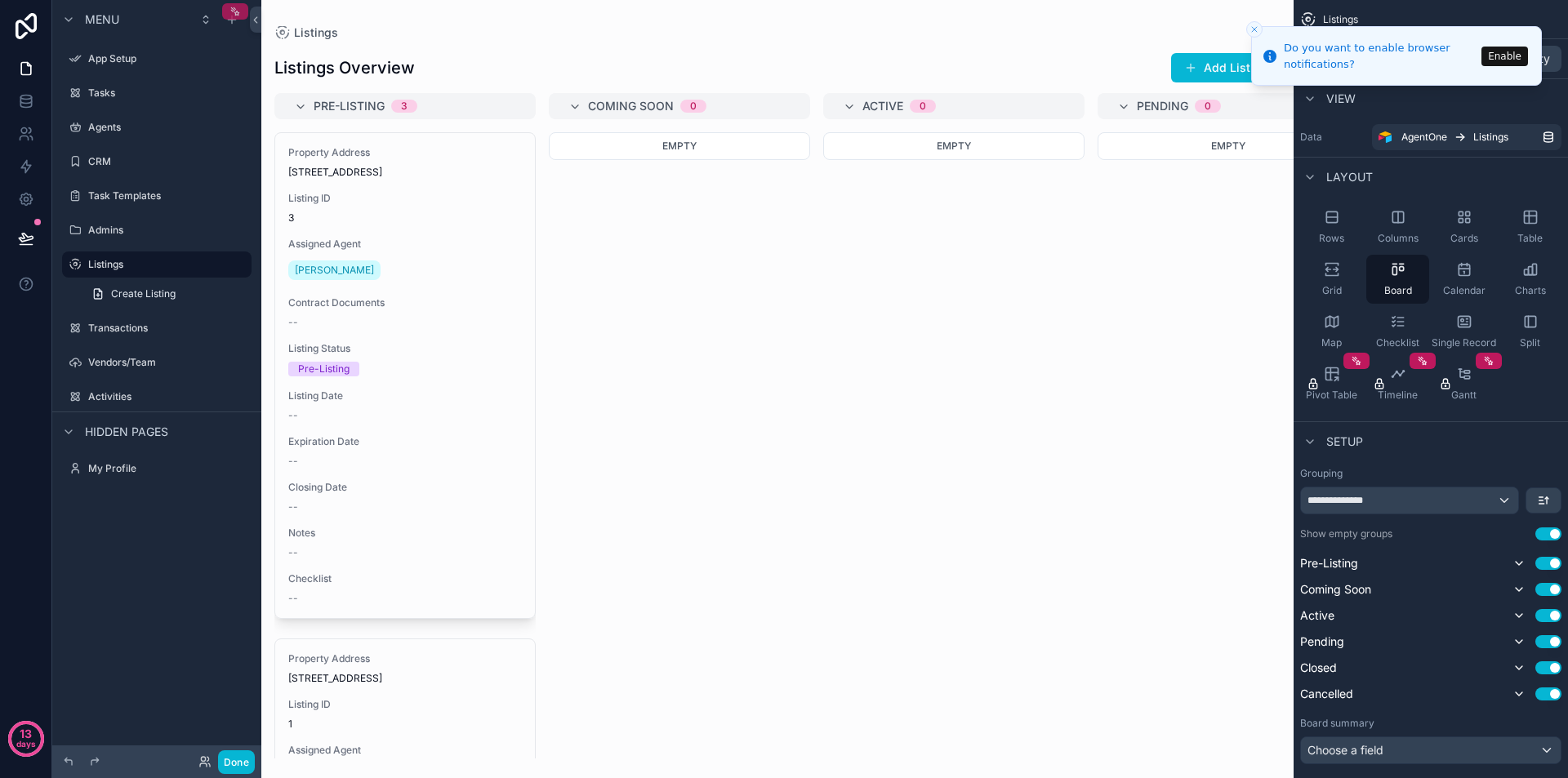
click at [236, 10] on icon "scrollable content" at bounding box center [236, 12] width 12 height 12
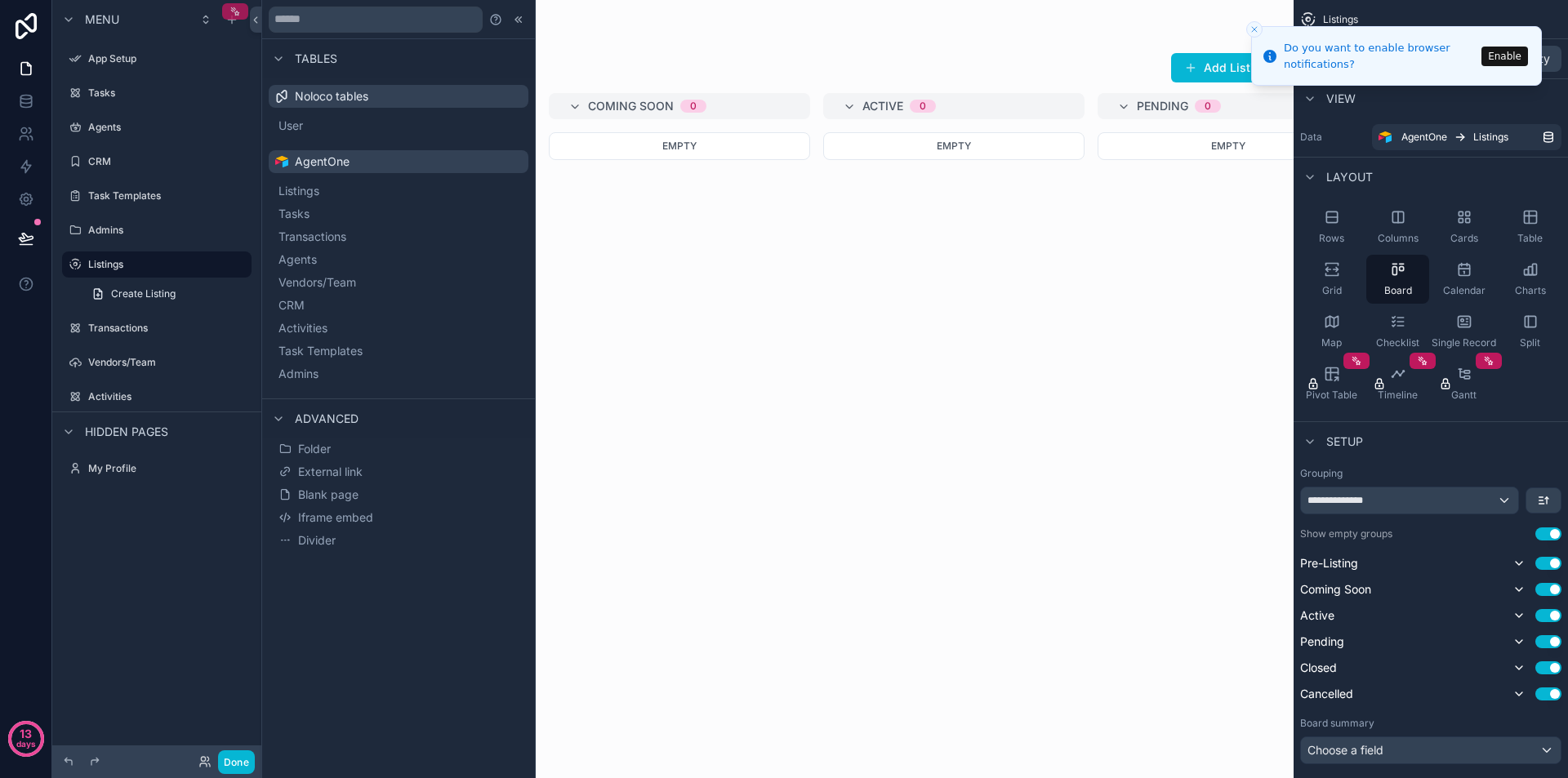
click at [236, 10] on icon "scrollable content" at bounding box center [236, 12] width 12 height 12
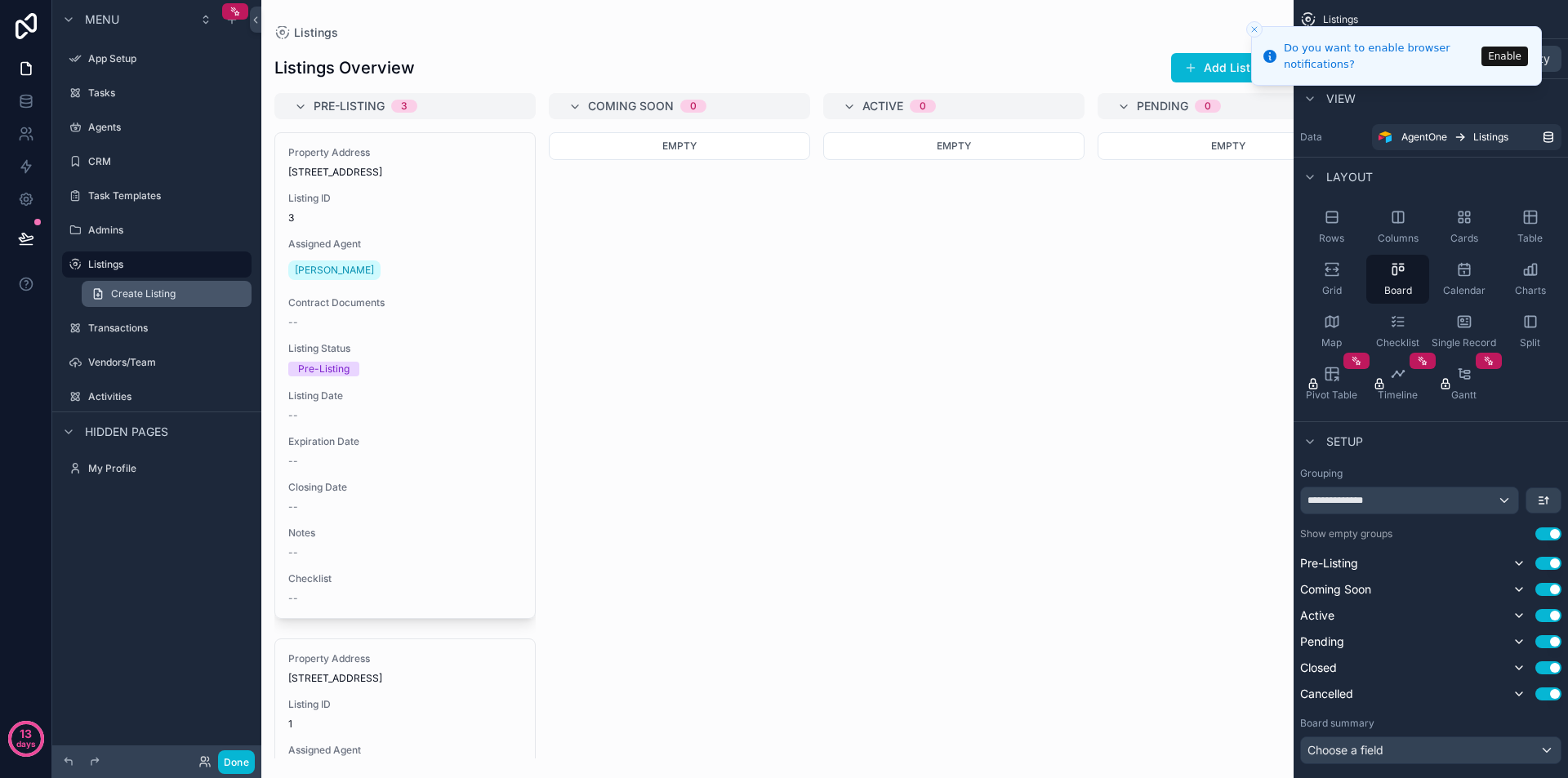
click at [176, 285] on link "Create Listing" at bounding box center [167, 294] width 170 height 26
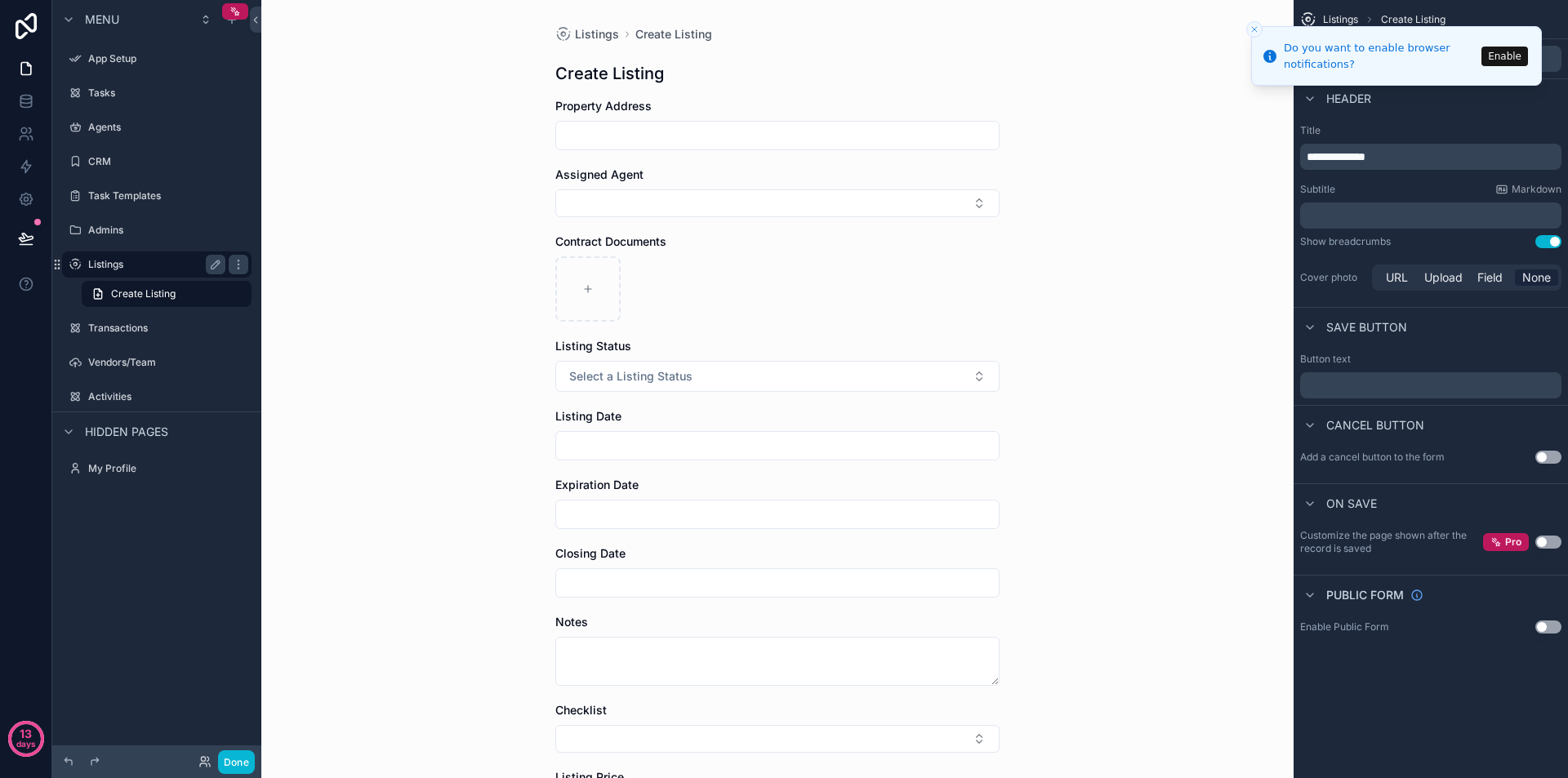
click at [157, 261] on label "Listings" at bounding box center [153, 265] width 130 height 13
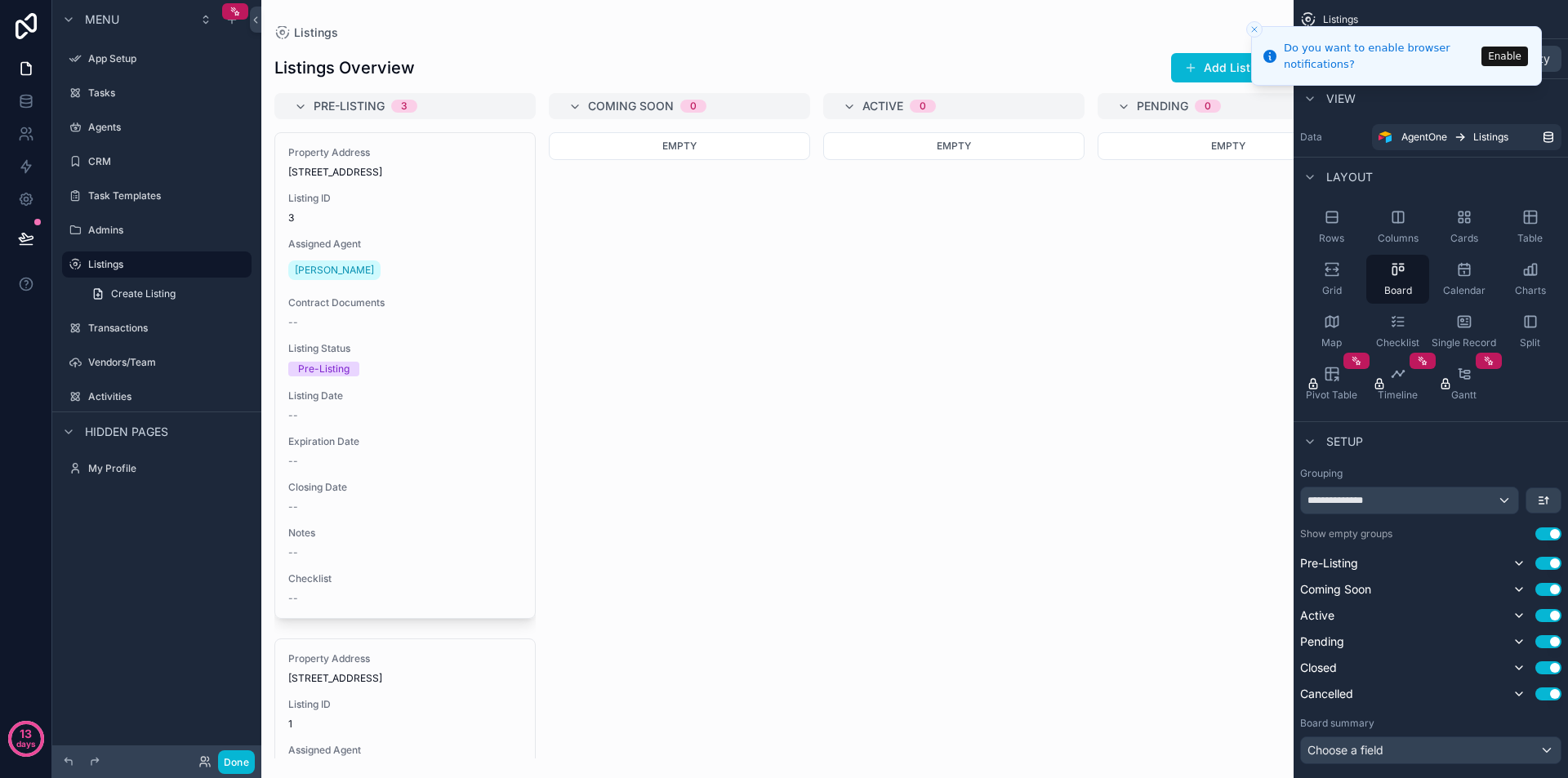
click at [1259, 29] on button "Close toast" at bounding box center [1254, 29] width 16 height 16
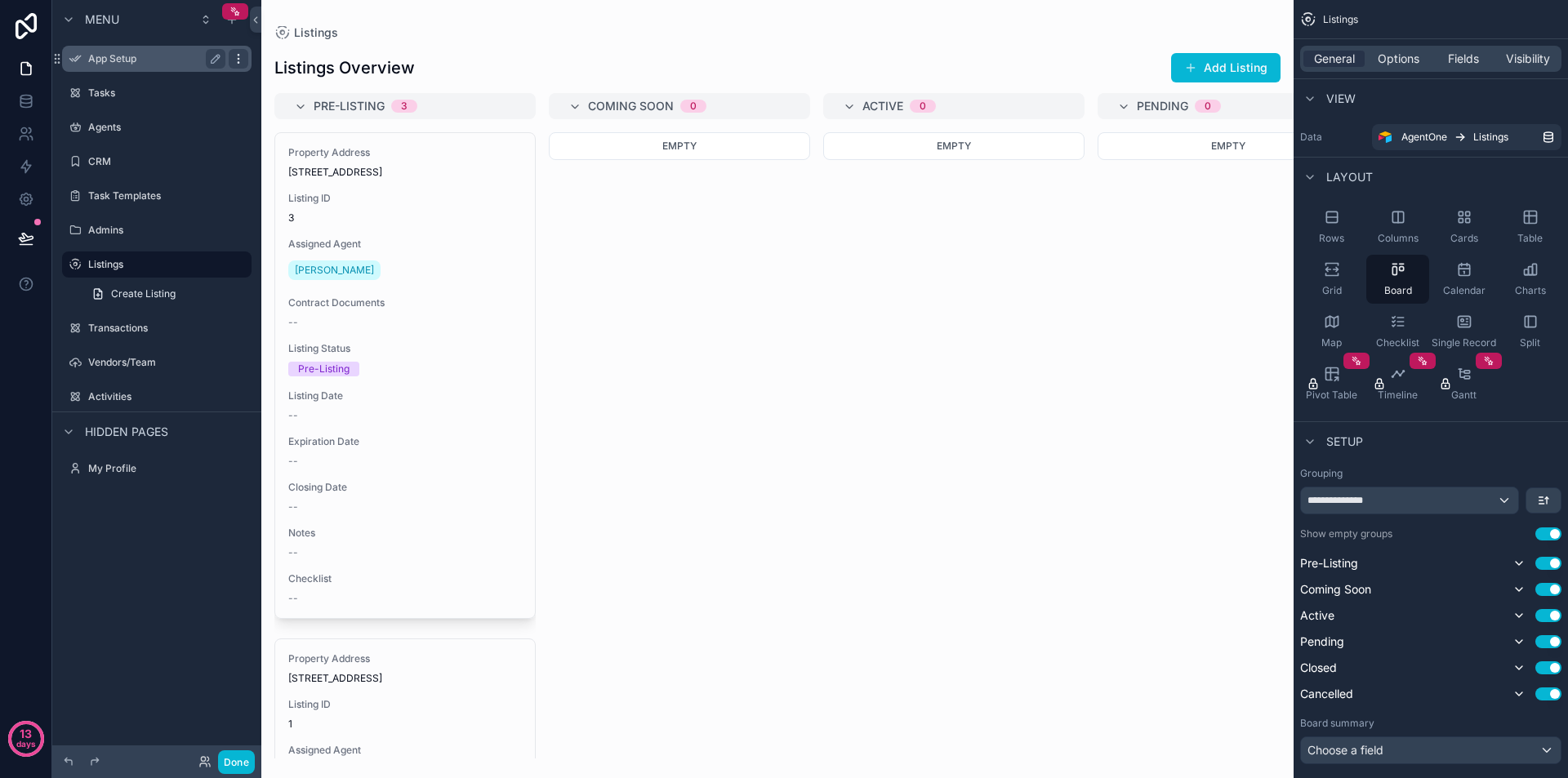
click at [242, 50] on div "scrollable content" at bounding box center [238, 58] width 19 height 19
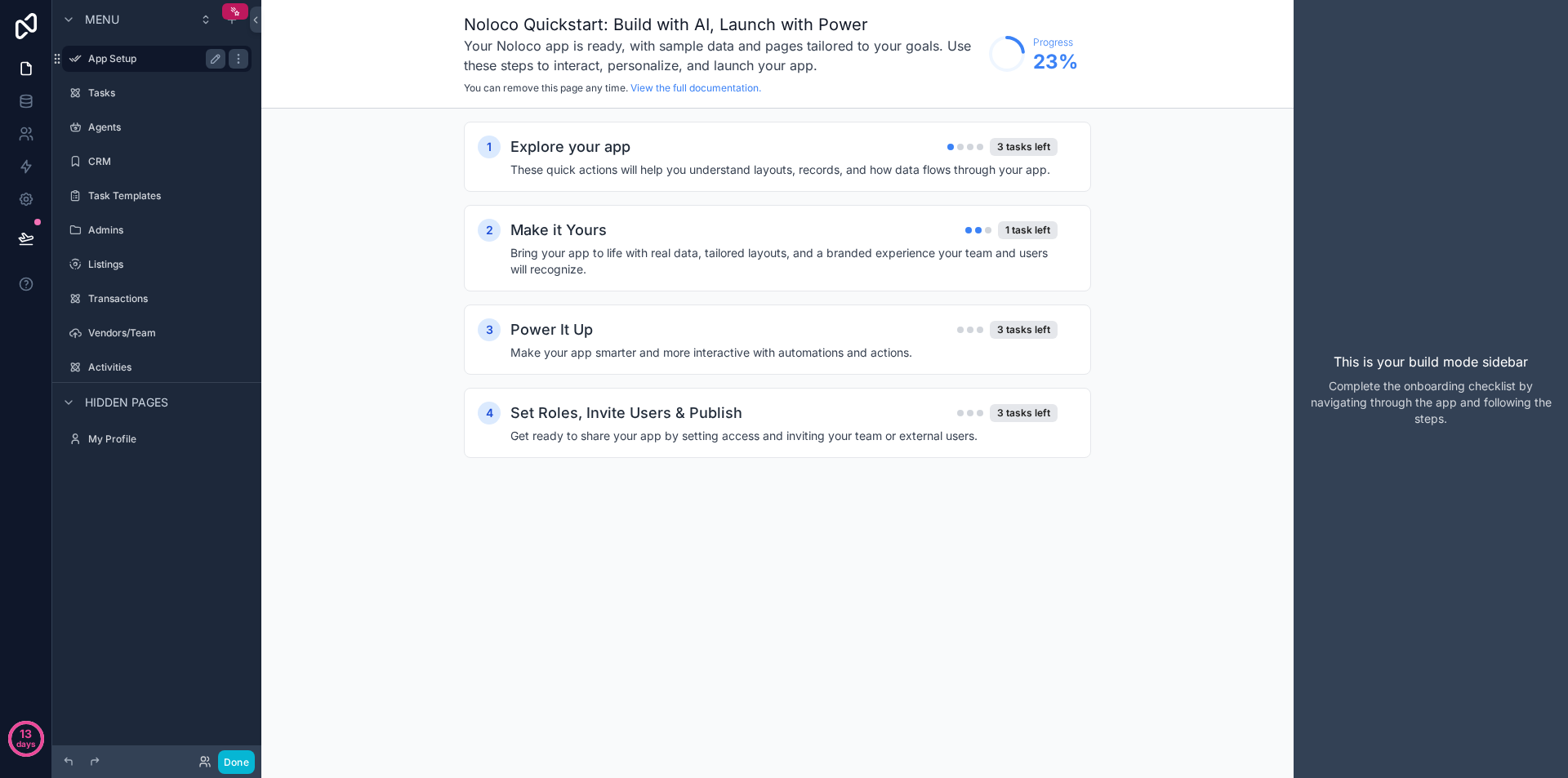
click at [175, 52] on label "App Setup" at bounding box center [153, 59] width 130 height 13
click at [229, 23] on icon "scrollable content" at bounding box center [232, 20] width 13 height 13
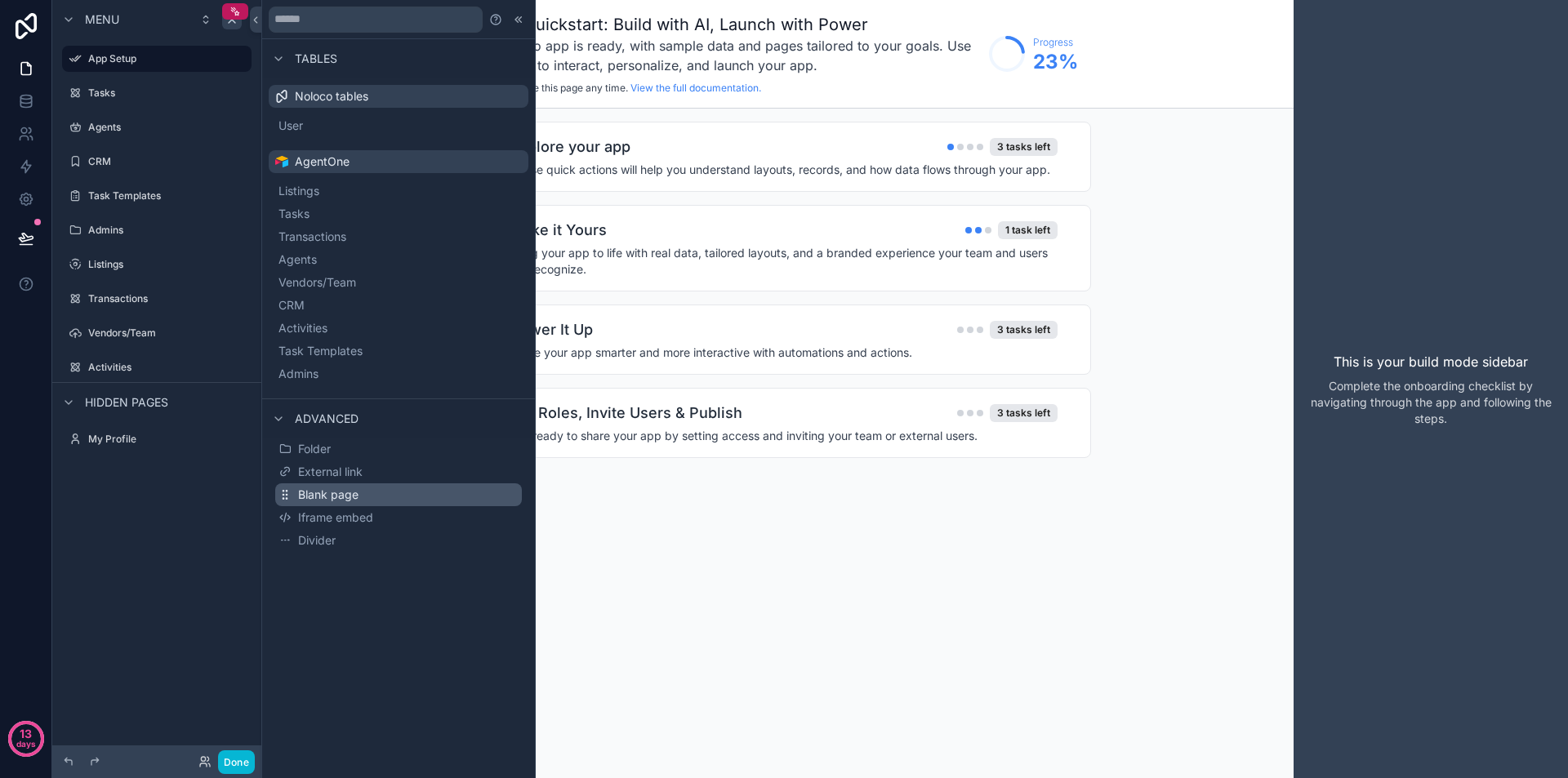
click at [417, 490] on button "Blank page" at bounding box center [398, 495] width 246 height 23
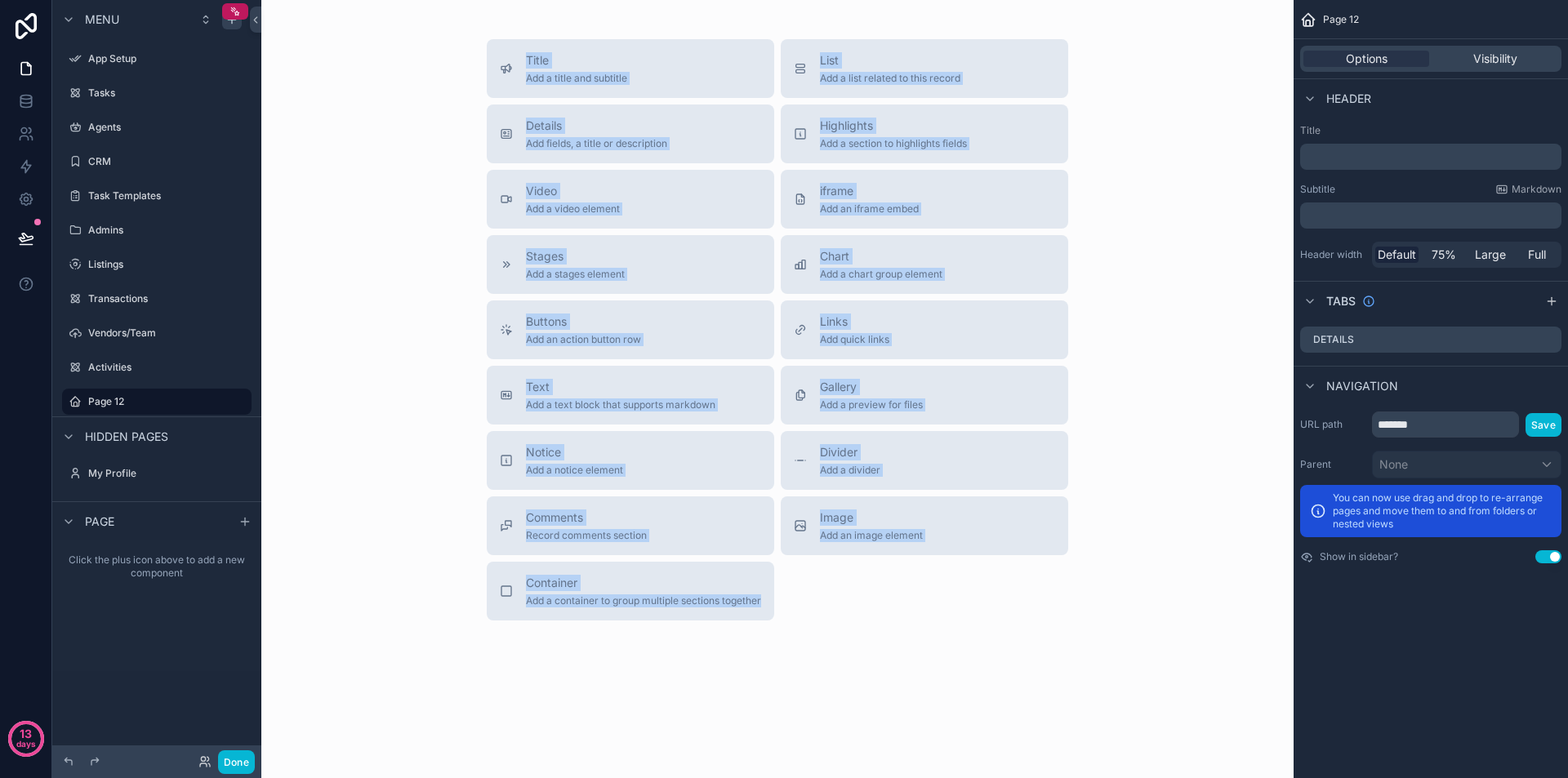
drag, startPoint x: 463, startPoint y: 54, endPoint x: 805, endPoint y: 614, distance: 656.2
click at [805, 614] on div "Title Add a title and subtitle List Add a list related to this record Details A…" at bounding box center [777, 330] width 1006 height 581
click at [1147, 183] on div "Title Add a title and subtitle List Add a list related to this record Details A…" at bounding box center [777, 330] width 1006 height 581
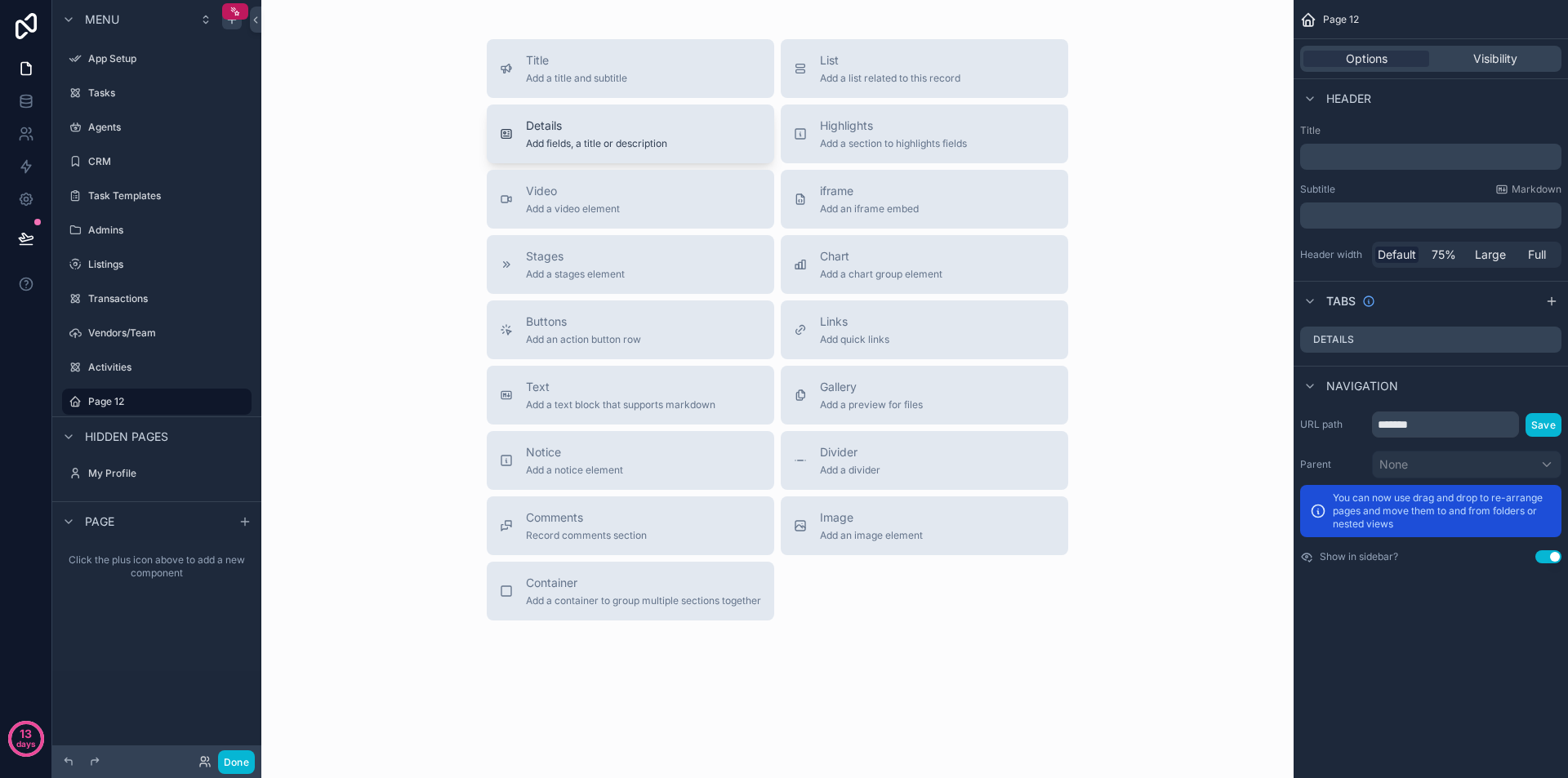
click at [664, 130] on span "Details" at bounding box center [596, 125] width 141 height 16
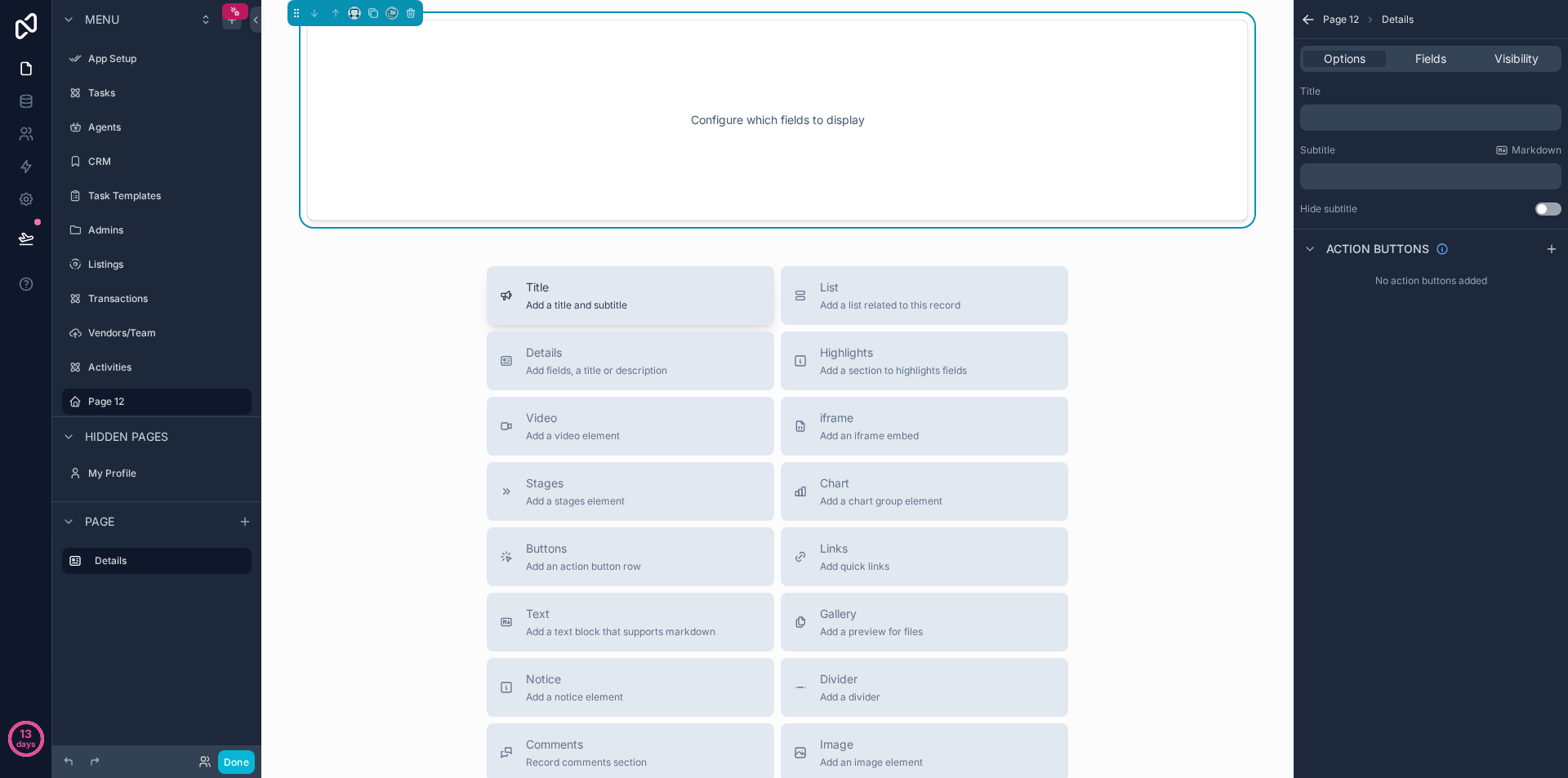
click at [664, 295] on div "Title Add a title and subtitle" at bounding box center [630, 295] width 262 height 33
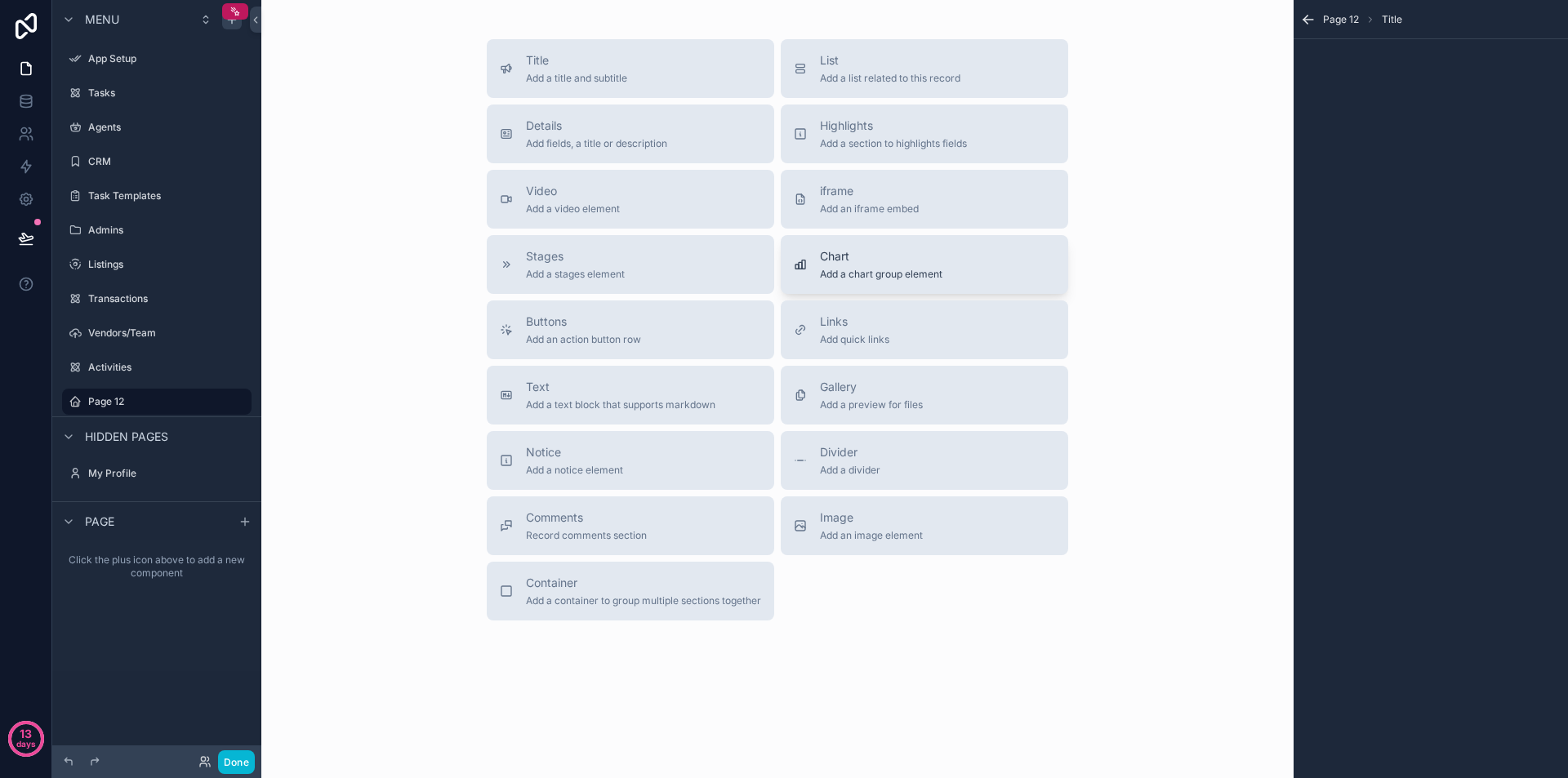
click at [894, 267] on span "Add a chart group element" at bounding box center [882, 274] width 123 height 13
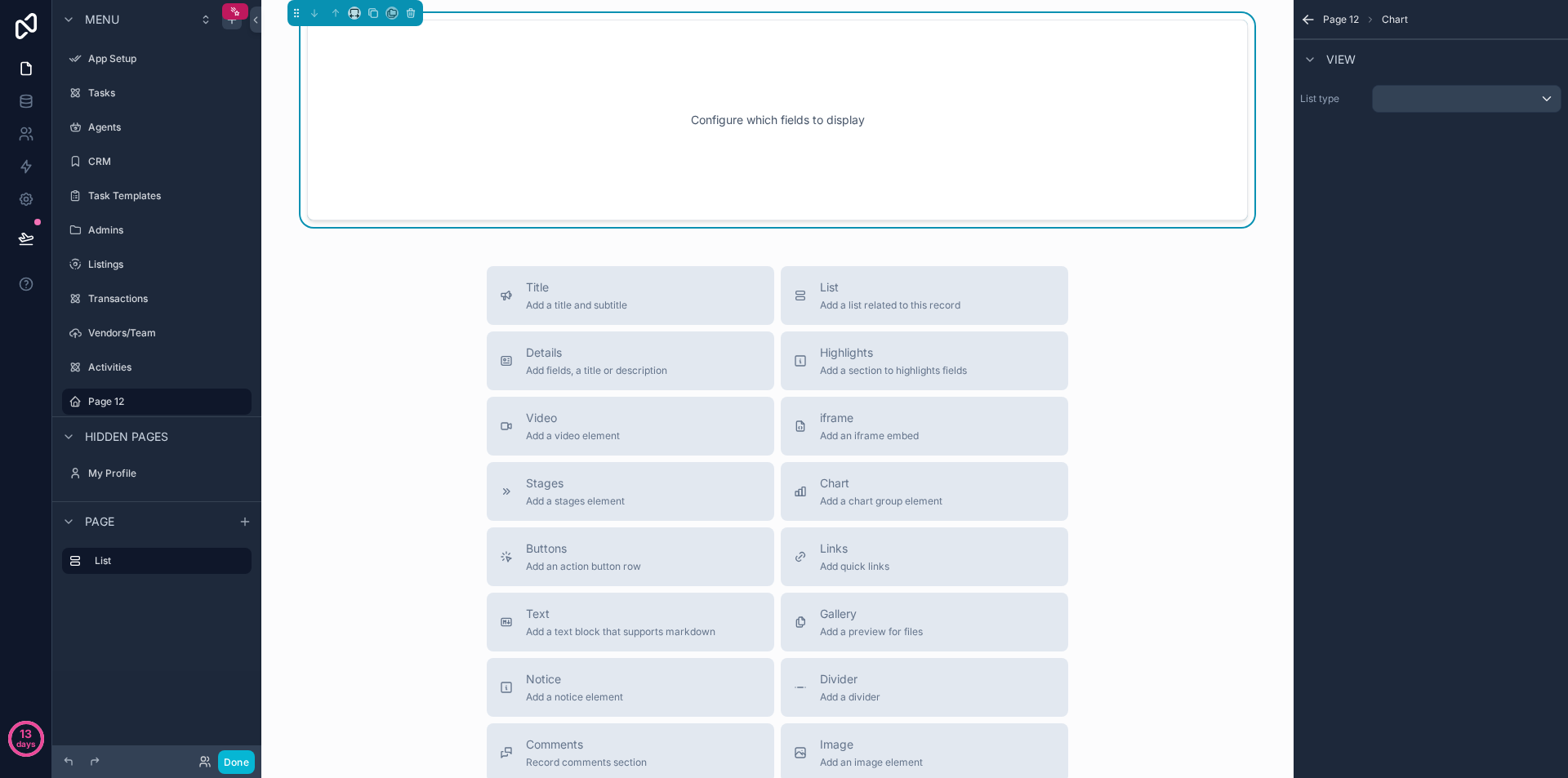
click at [972, 129] on div "Configure which fields to display" at bounding box center [777, 119] width 887 height 147
click at [1518, 96] on div "scrollable content" at bounding box center [1466, 98] width 188 height 26
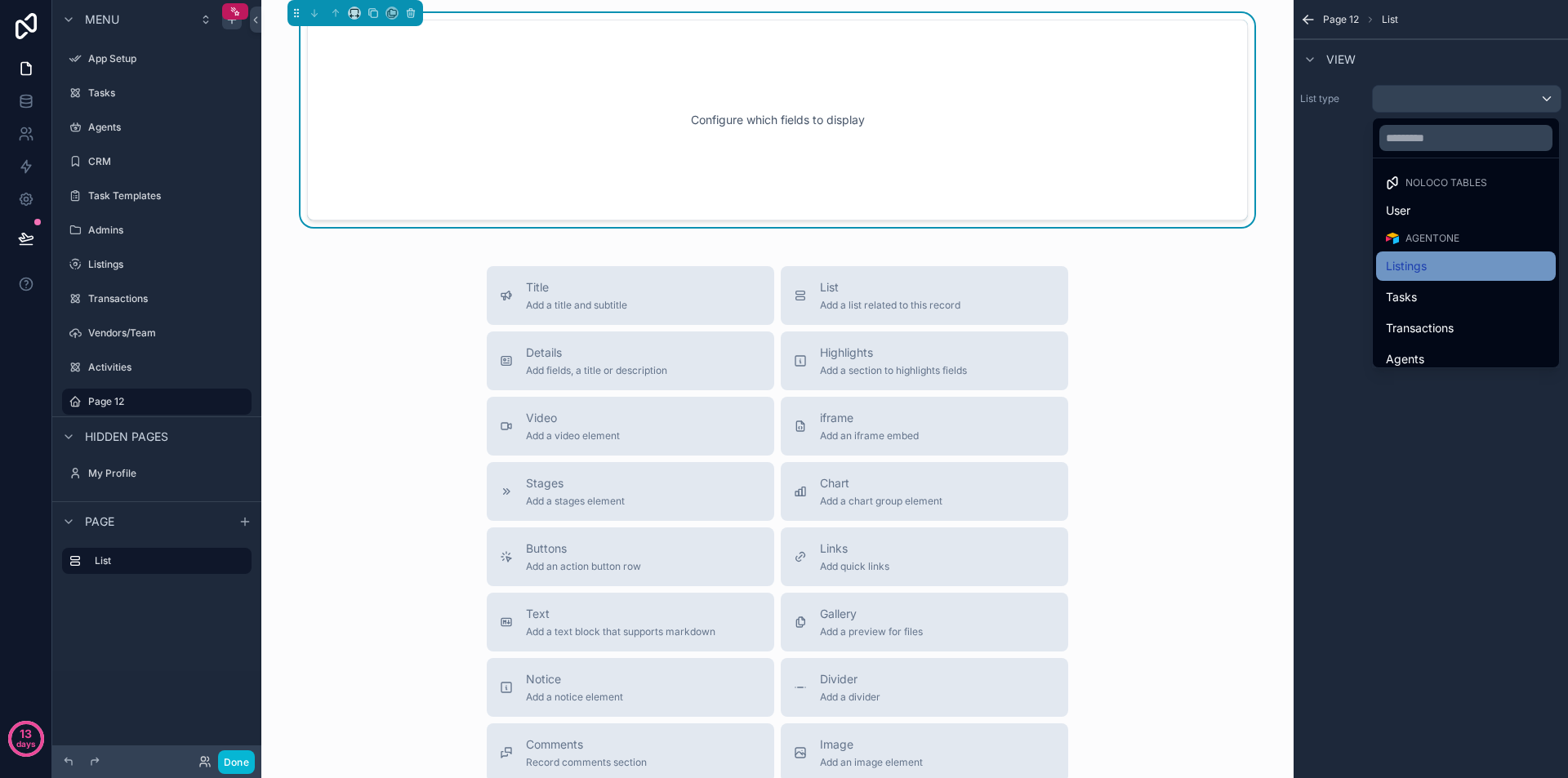
click at [1448, 269] on div "Listings" at bounding box center [1466, 266] width 160 height 19
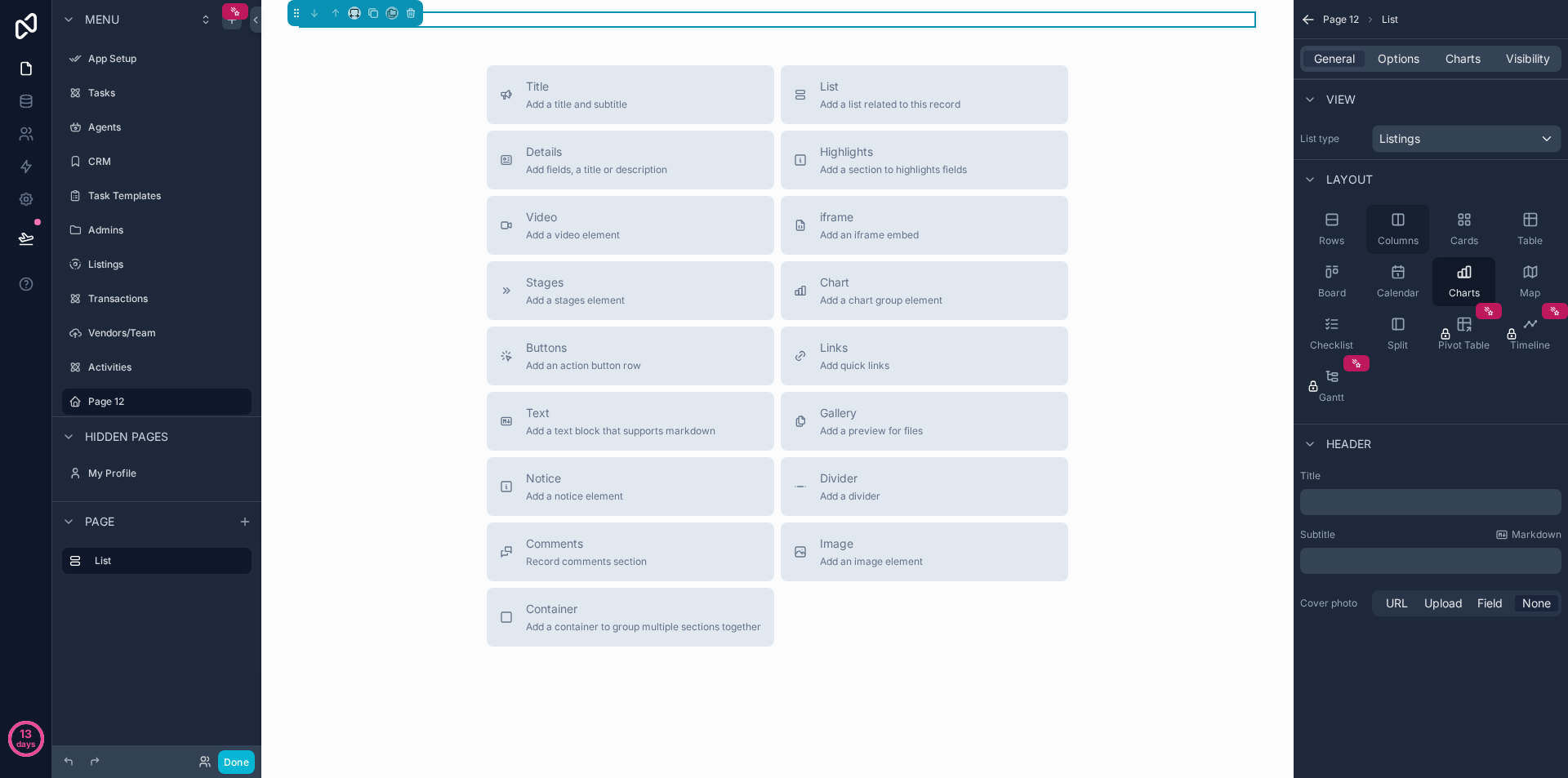
click at [1392, 222] on icon "scrollable content" at bounding box center [1397, 219] width 11 height 11
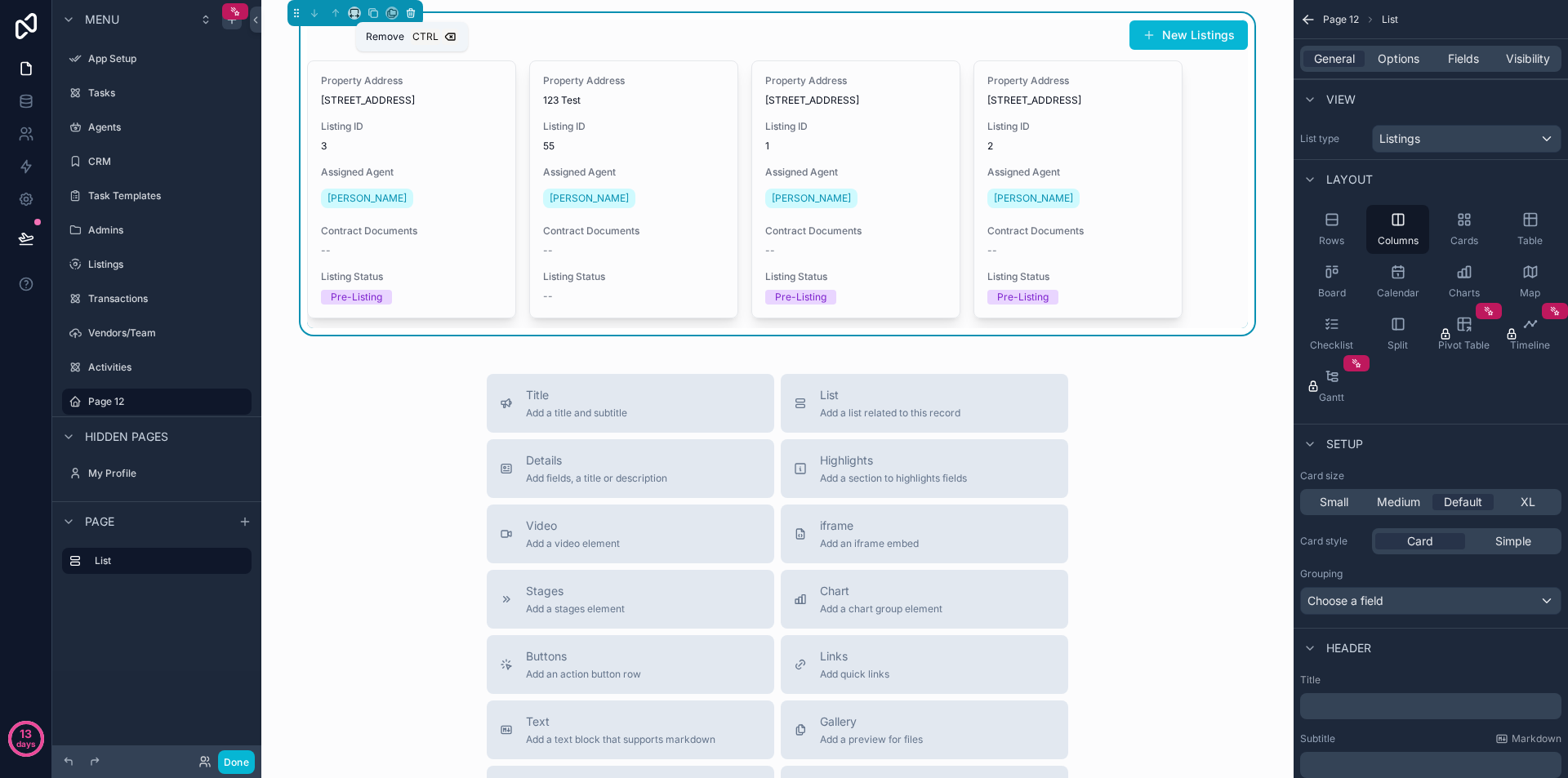
click at [414, 11] on icon "scrollable content" at bounding box center [411, 14] width 7 height 7
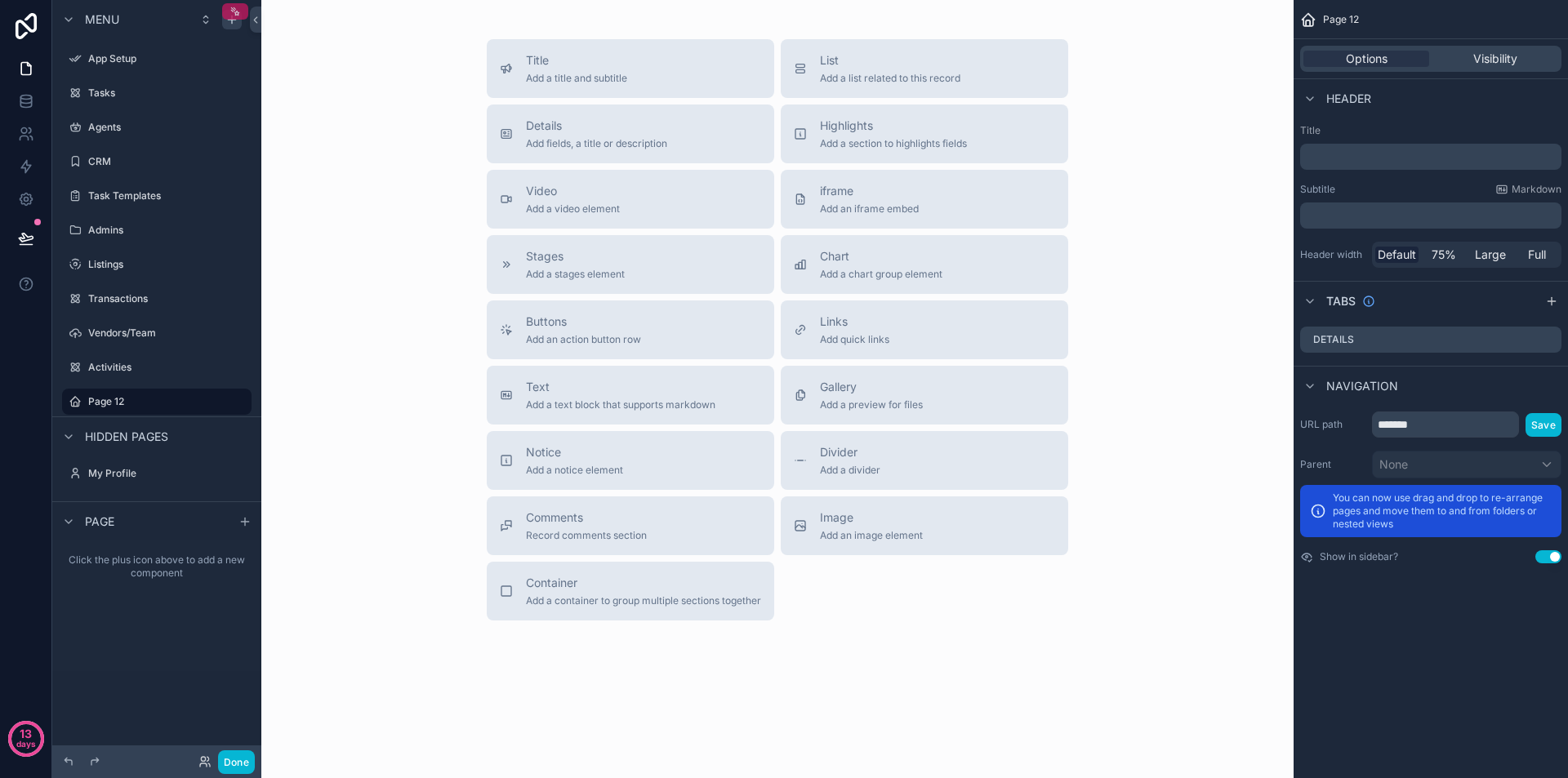
click at [233, 10] on icon "scrollable content" at bounding box center [236, 12] width 12 height 12
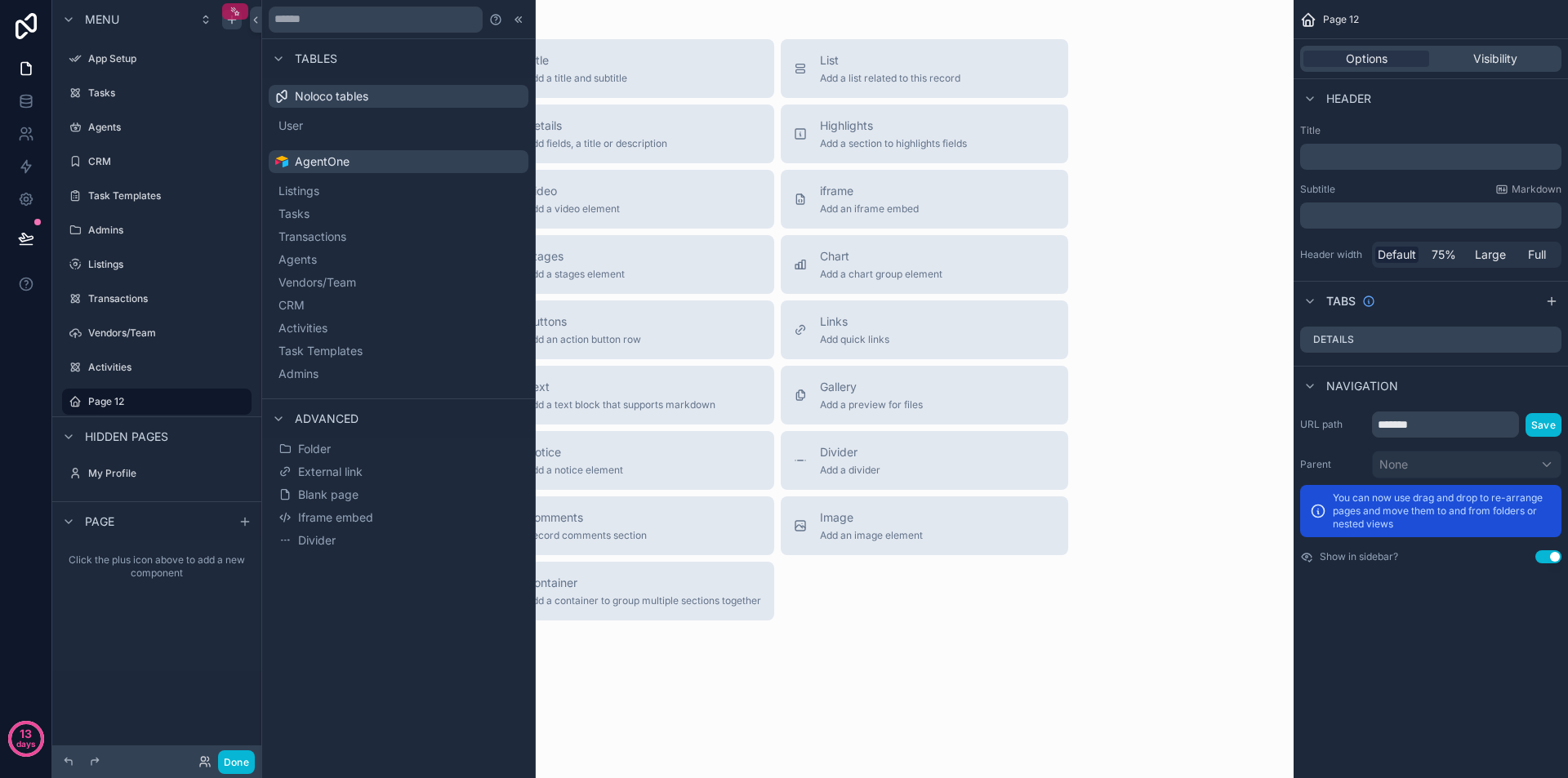
click at [233, 10] on icon "scrollable content" at bounding box center [236, 12] width 12 height 12
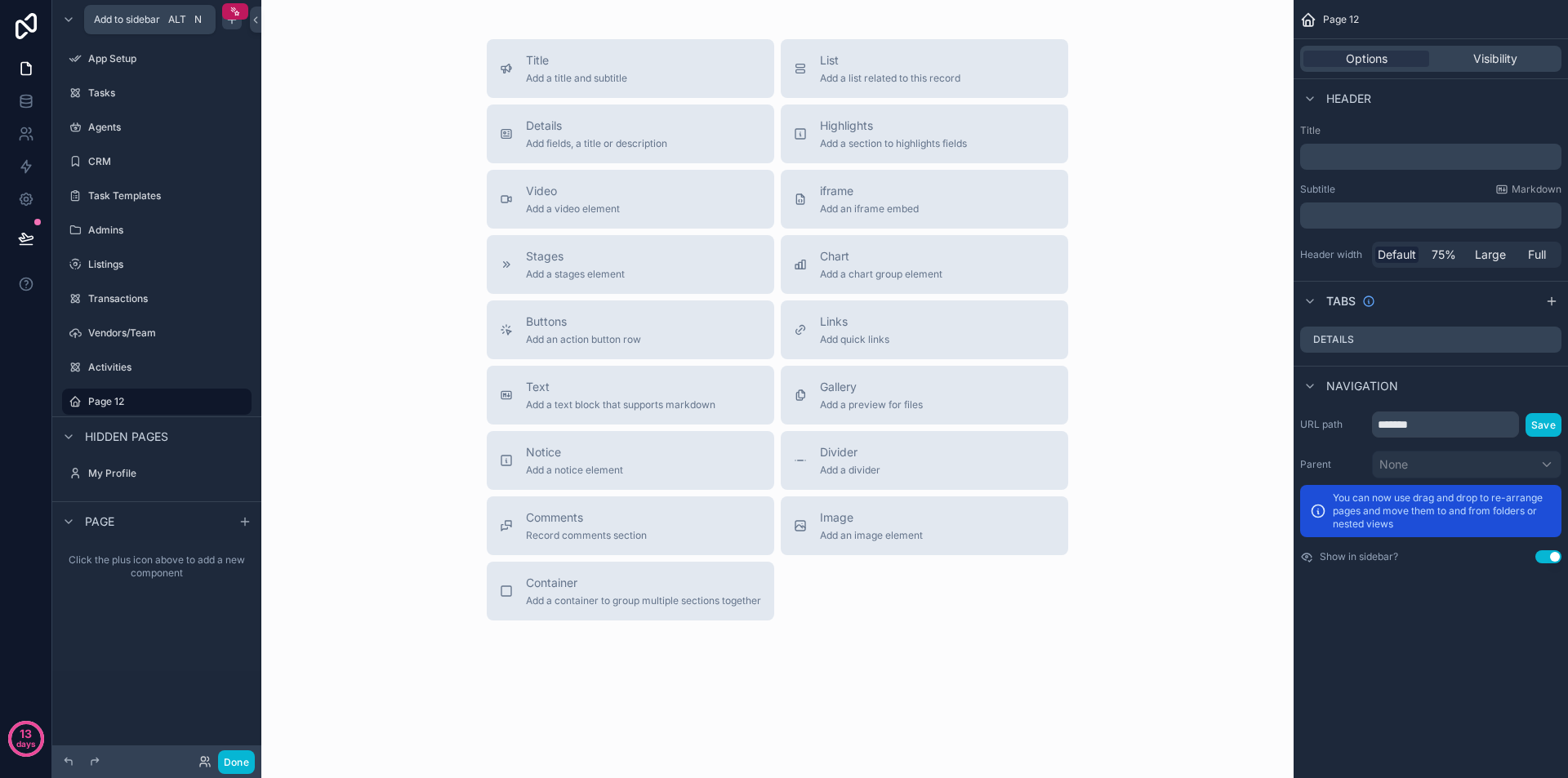
click at [232, 22] on icon "scrollable content" at bounding box center [232, 19] width 0 height 8
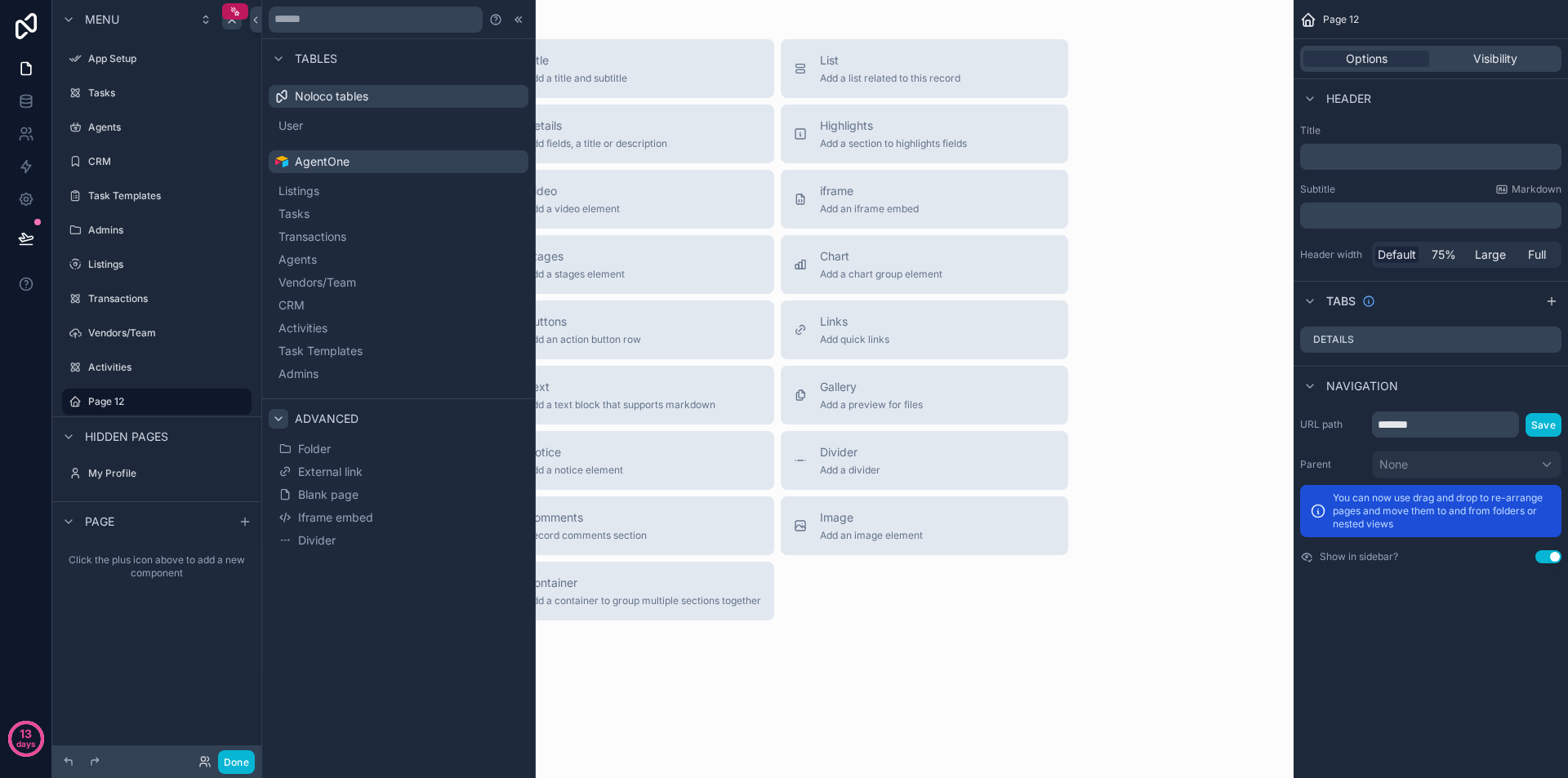
click at [269, 415] on div at bounding box center [278, 418] width 19 height 19
click at [126, 61] on label "App Setup" at bounding box center [153, 59] width 130 height 13
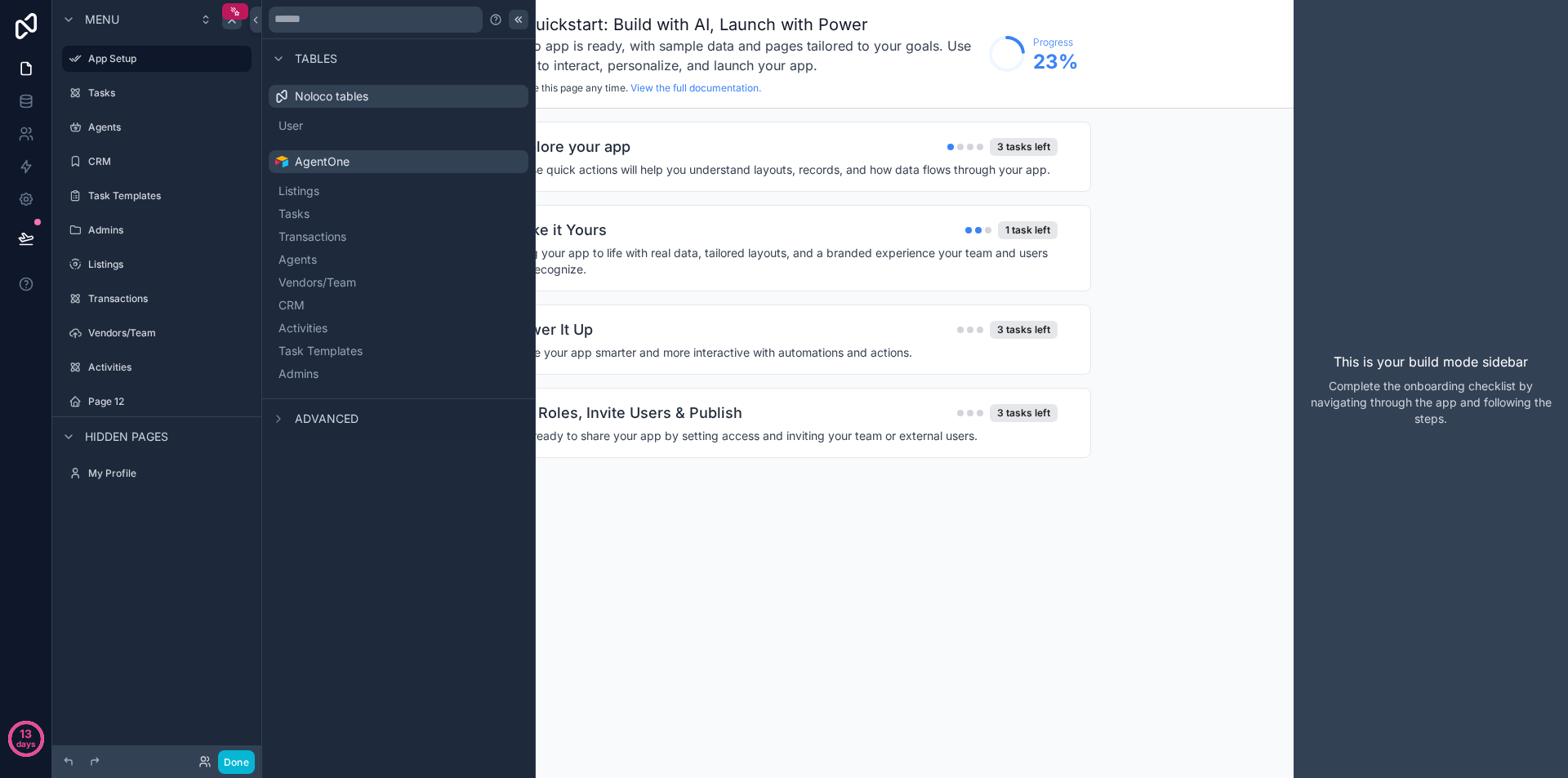
click at [522, 19] on icon at bounding box center [519, 20] width 13 height 13
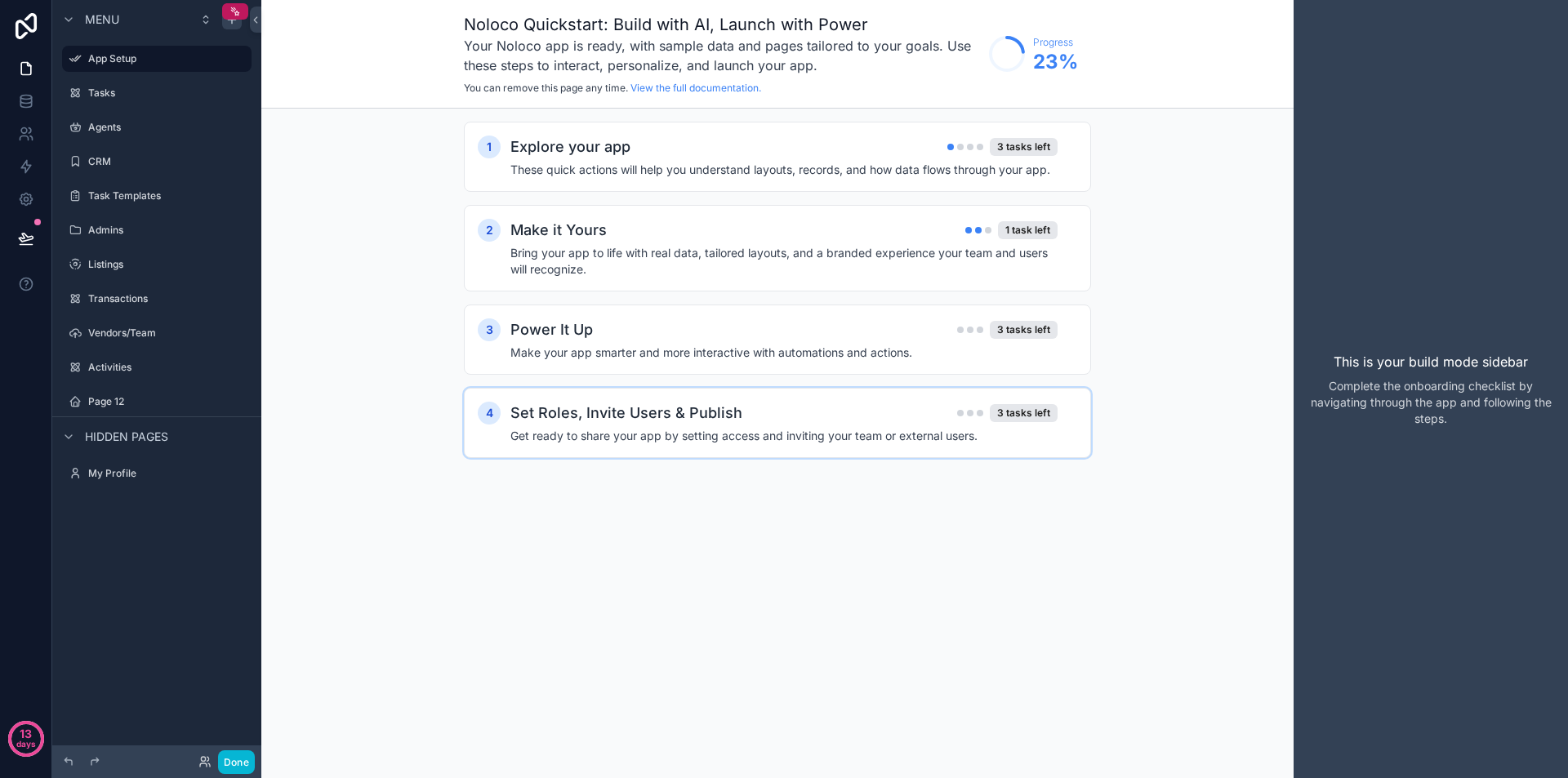
click at [664, 423] on h2 "Set Roles, Invite Users & Publish" at bounding box center [627, 413] width 232 height 23
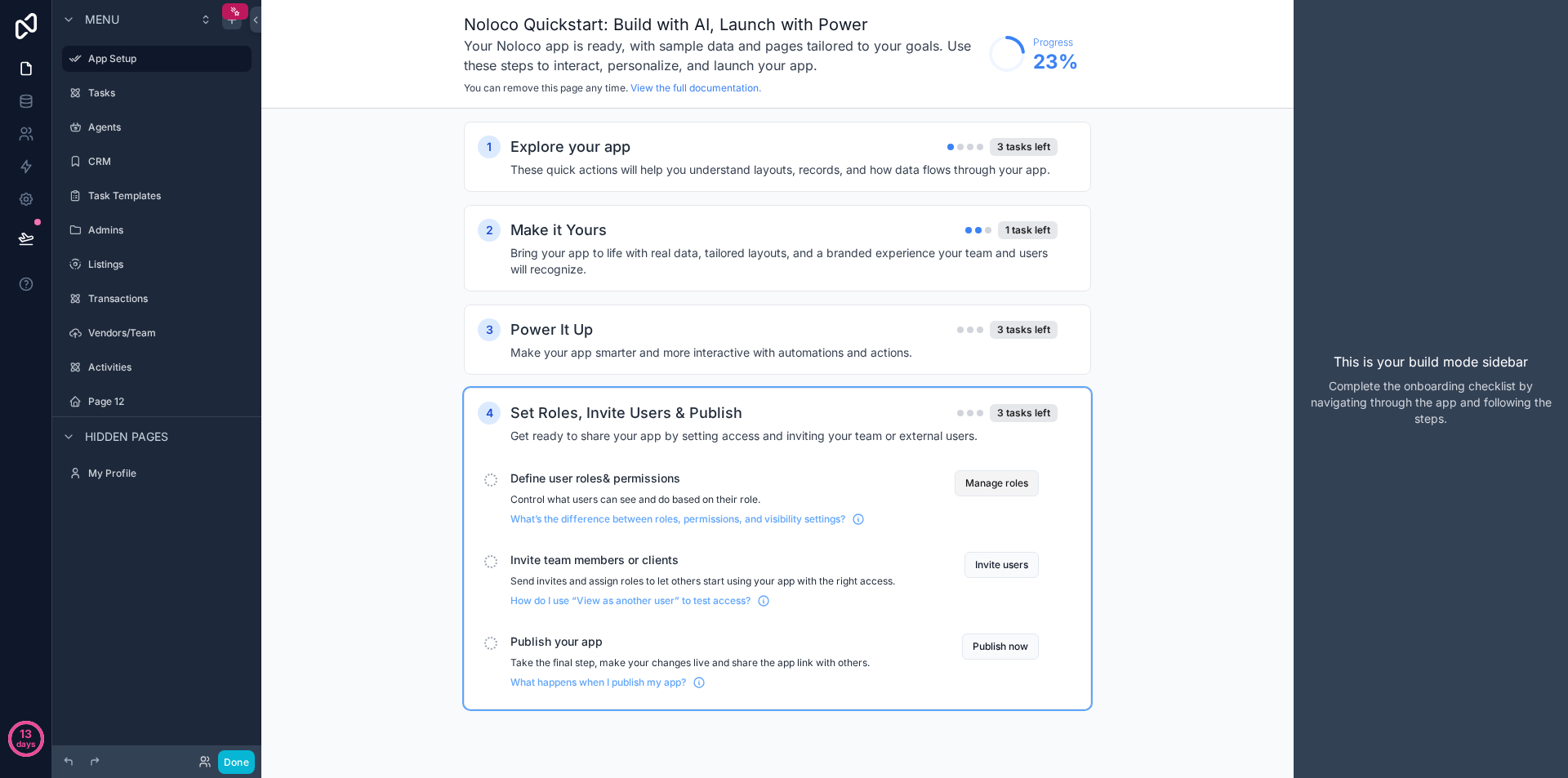
click at [994, 490] on button "Manage roles" at bounding box center [997, 483] width 84 height 26
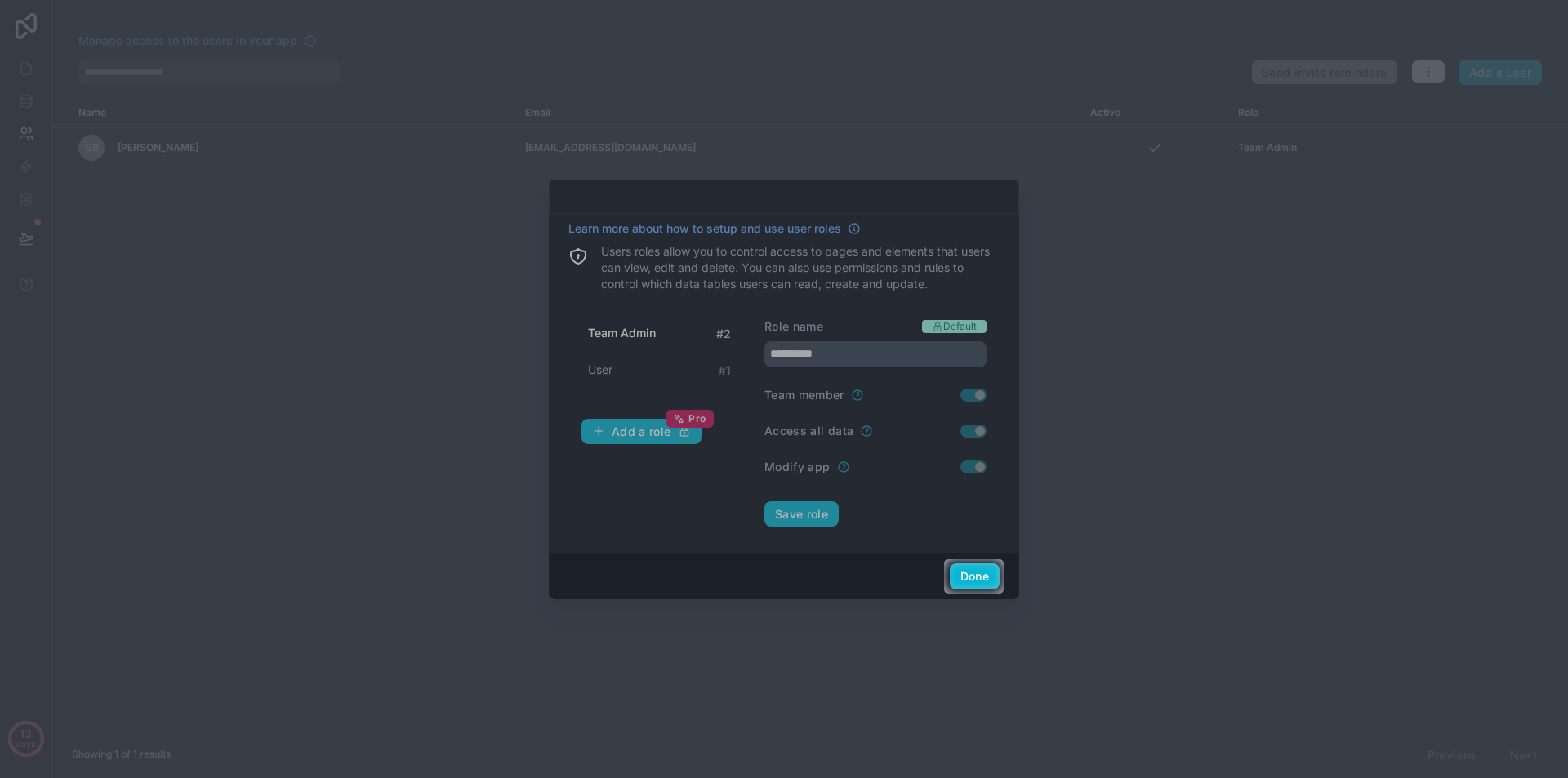
click at [615, 435] on div at bounding box center [784, 279] width 1568 height 559
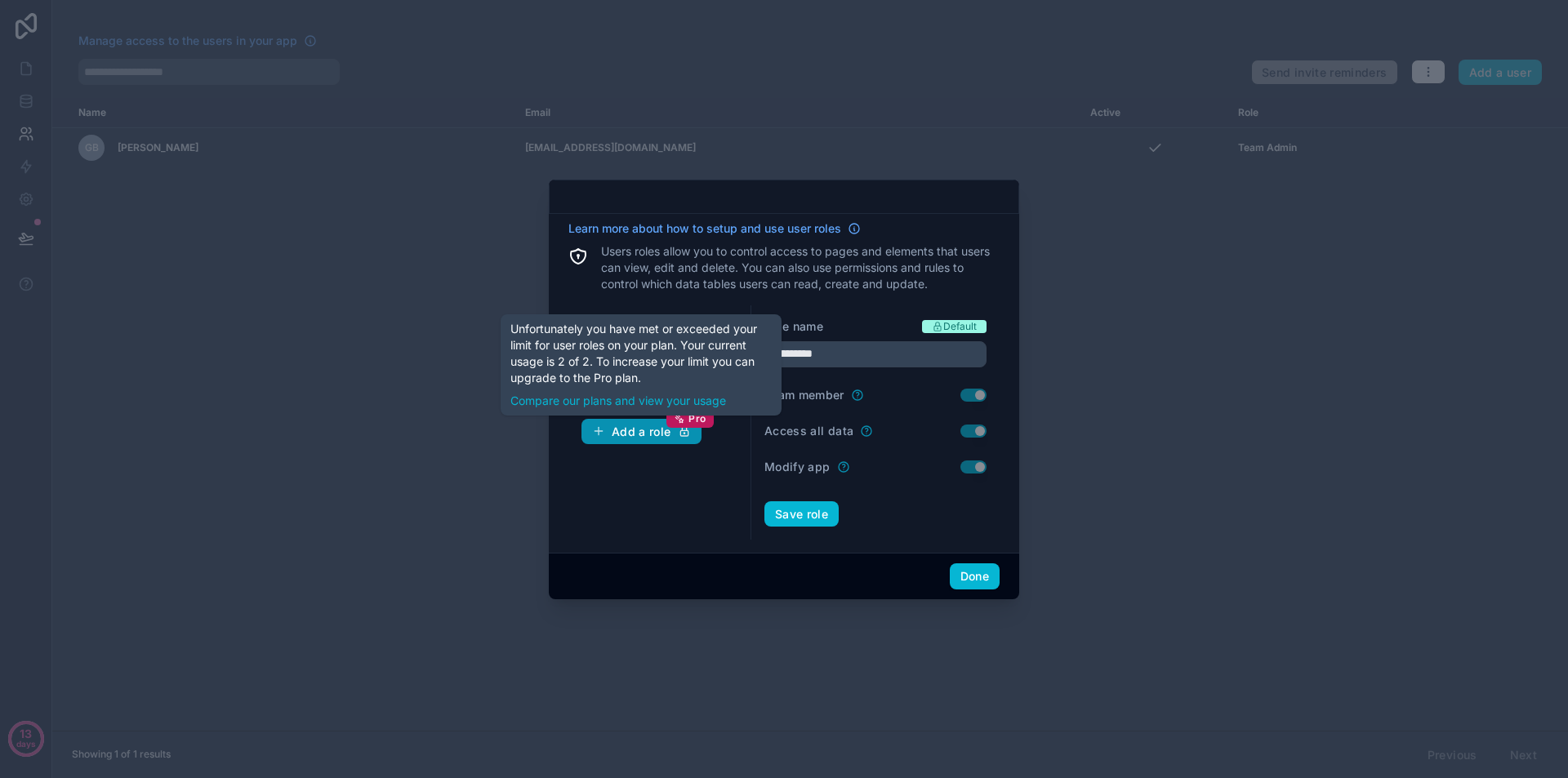
click at [628, 438] on button "Add a role Pro" at bounding box center [641, 431] width 120 height 26
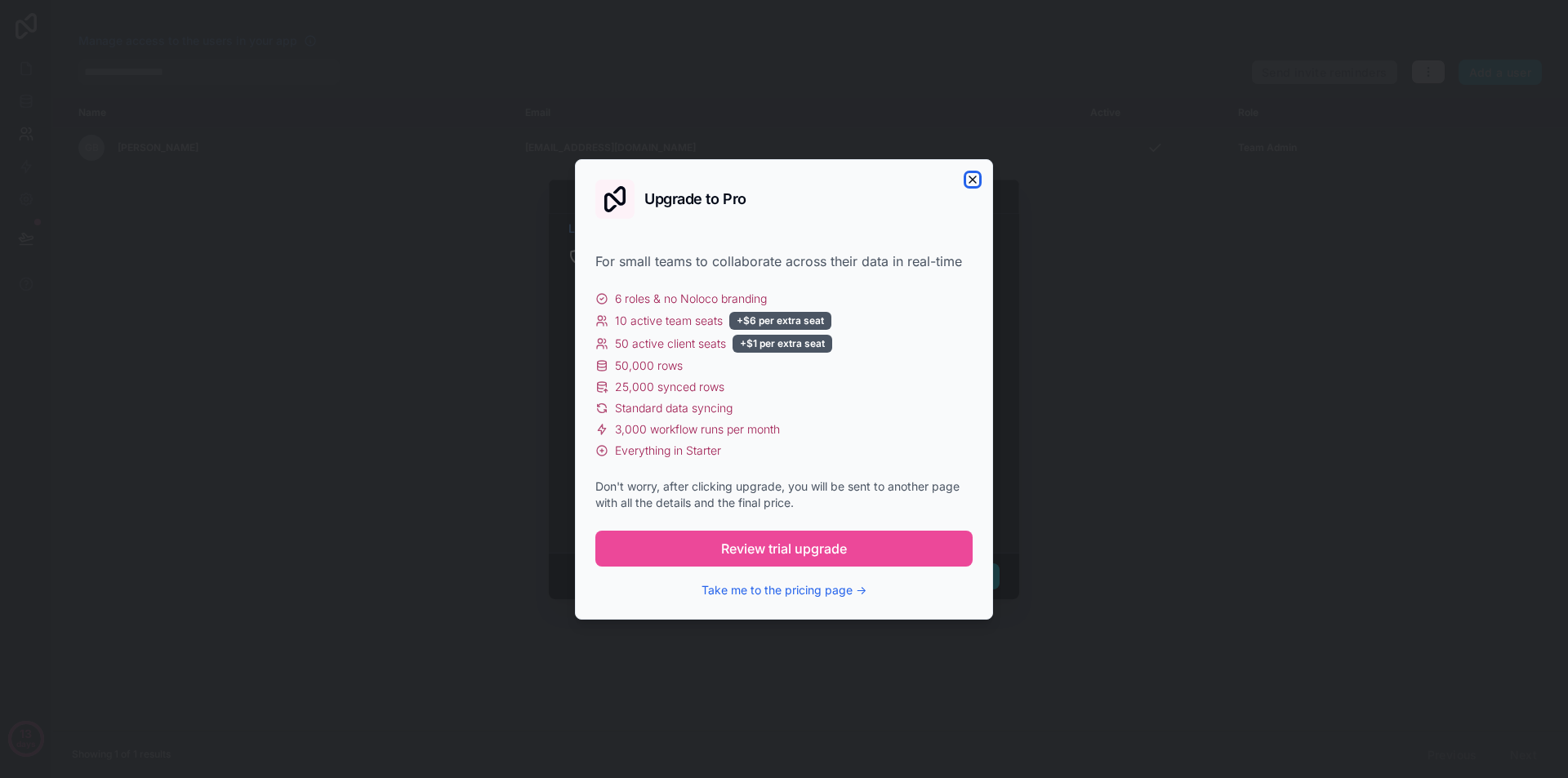
click at [976, 177] on icon "button" at bounding box center [973, 180] width 7 height 7
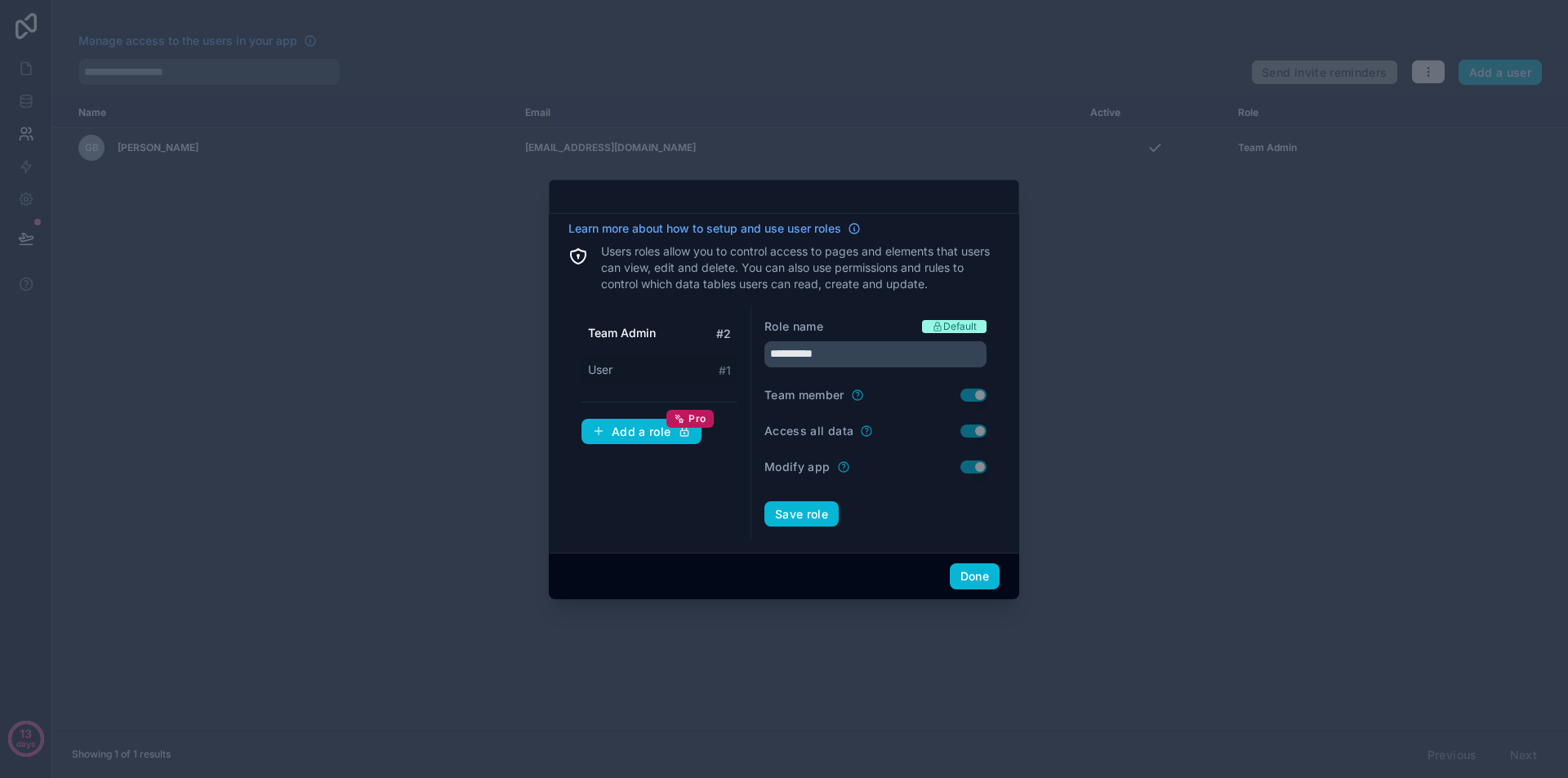
click at [689, 371] on div "User # 1" at bounding box center [659, 370] width 156 height 30
click at [689, 323] on div "Team Admin # 2" at bounding box center [659, 334] width 156 height 30
click at [670, 365] on div "User # 1" at bounding box center [659, 370] width 156 height 30
click at [800, 357] on input "****" at bounding box center [876, 354] width 222 height 26
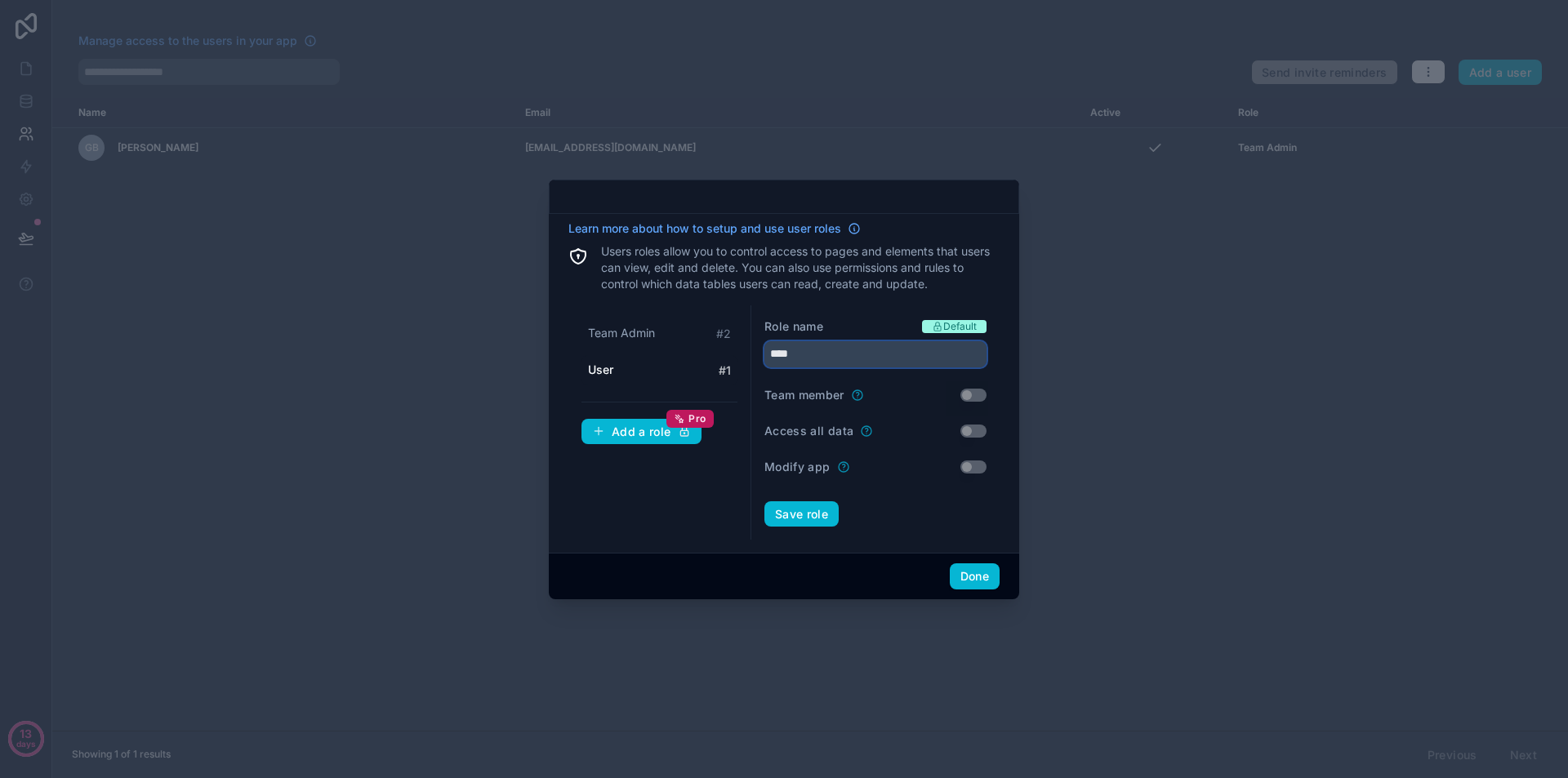
click at [800, 357] on input "****" at bounding box center [876, 354] width 222 height 26
click at [842, 300] on div "Learn more about how to setup and use user roles Users roles allow you to contr…" at bounding box center [784, 380] width 432 height 320
drag, startPoint x: 866, startPoint y: 468, endPoint x: 764, endPoint y: 323, distance: 177.3
click at [764, 323] on div "Role name Default ***** Team member Use setting Access all data Use setting Mod…" at bounding box center [875, 423] width 248 height 236
copy form "Role name Default Team member Use setting Access all data Use setting Modify app"
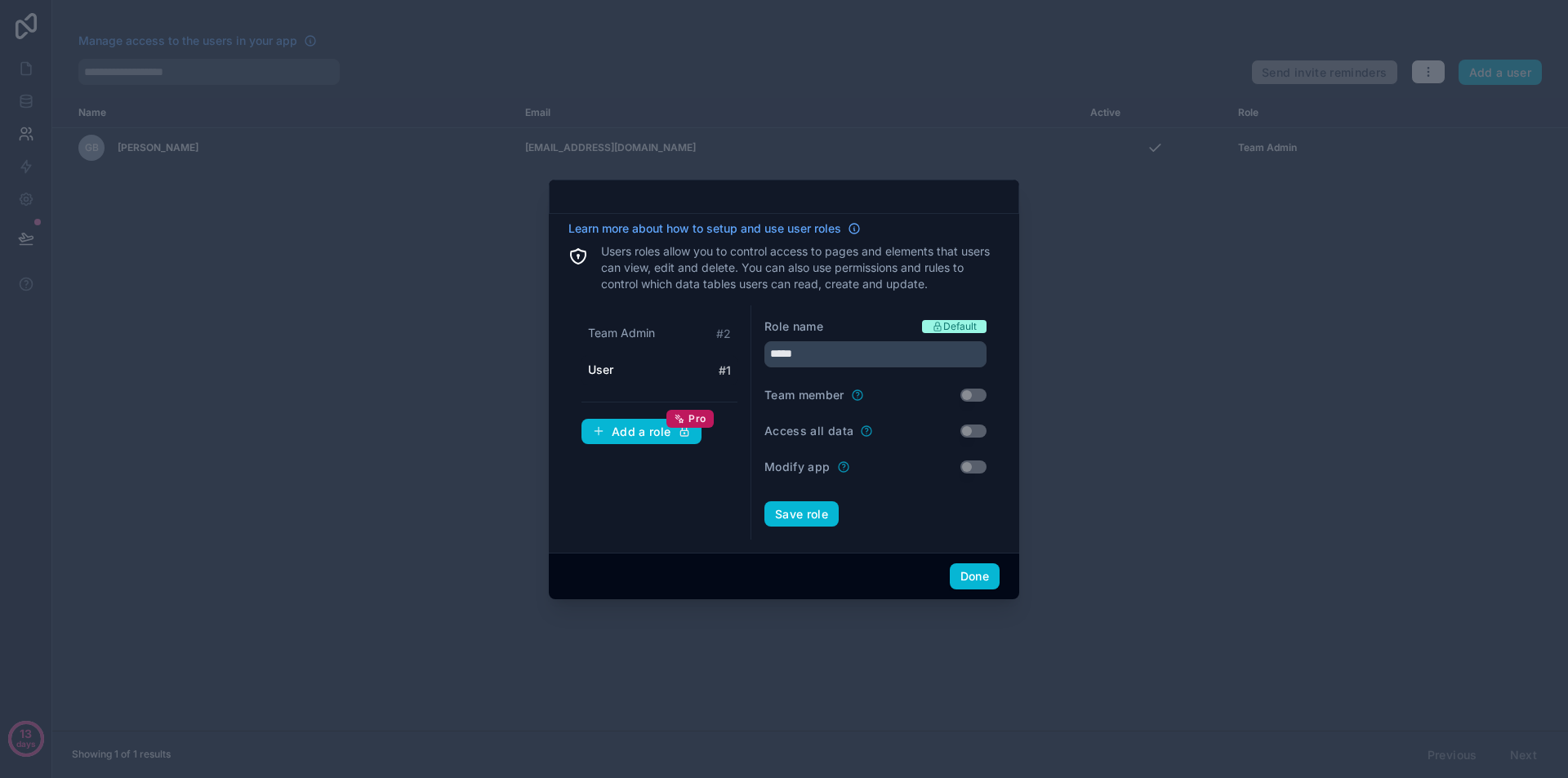
click at [1001, 277] on div "Learn more about how to setup and use user roles Users roles allow you to contr…" at bounding box center [783, 384] width 470 height 340
click at [670, 331] on div "Team Admin # 2" at bounding box center [659, 334] width 156 height 30
click at [676, 369] on div "User # 1" at bounding box center [659, 370] width 156 height 30
type input "****"
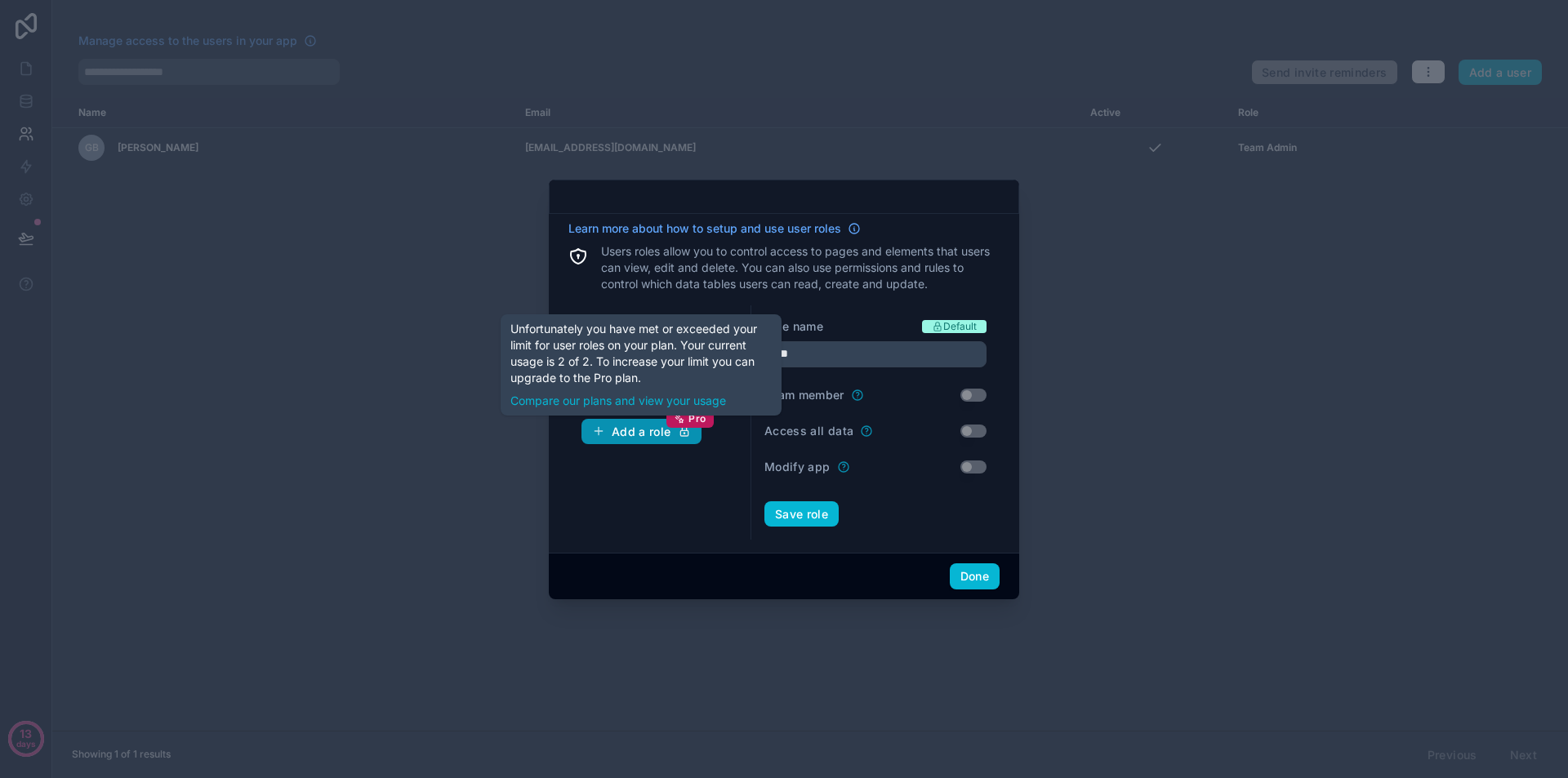
click at [649, 425] on div "Add a role Pro" at bounding box center [641, 431] width 98 height 14
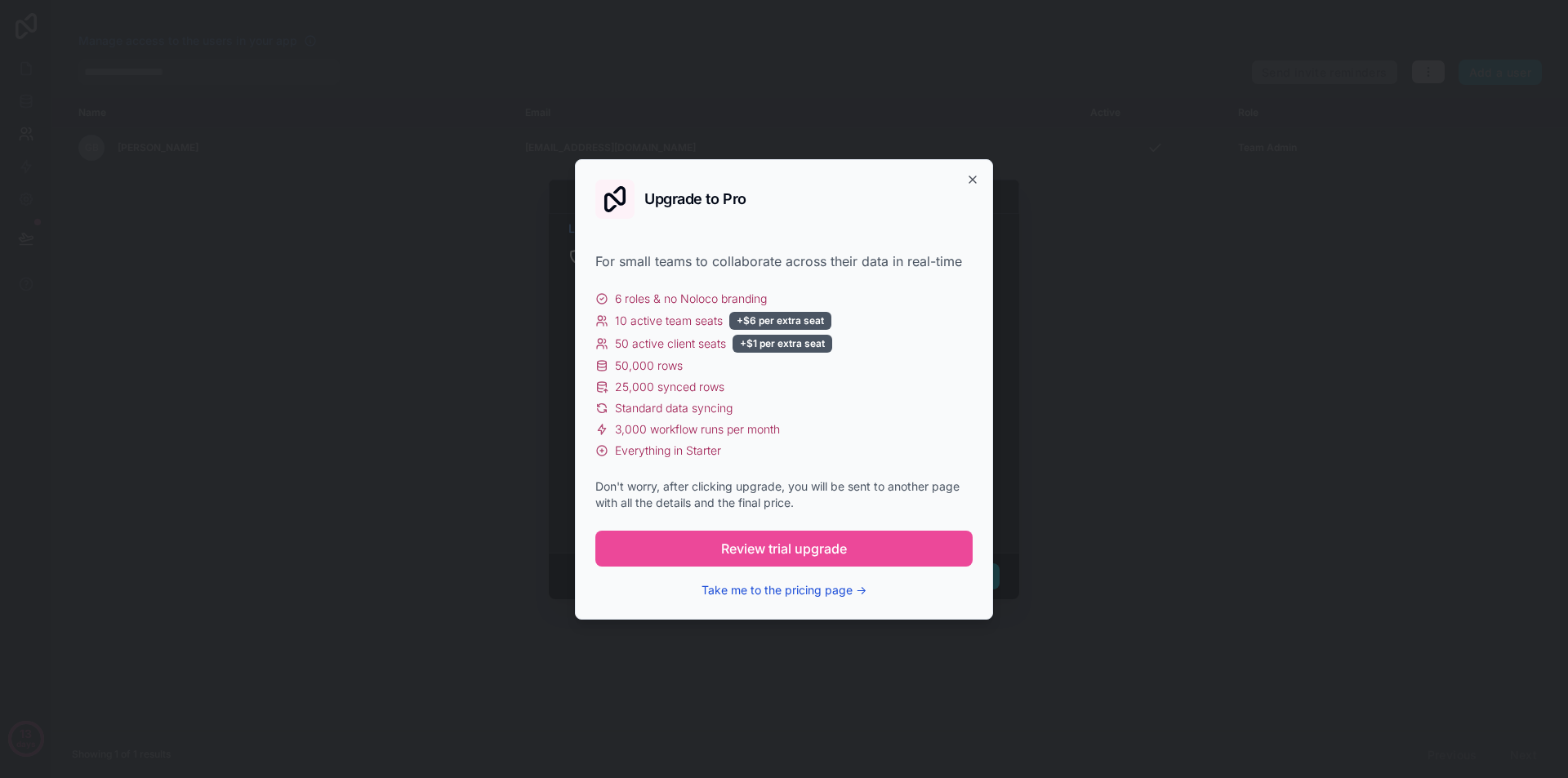
click at [849, 591] on button "Take me to the pricing page →" at bounding box center [784, 590] width 165 height 16
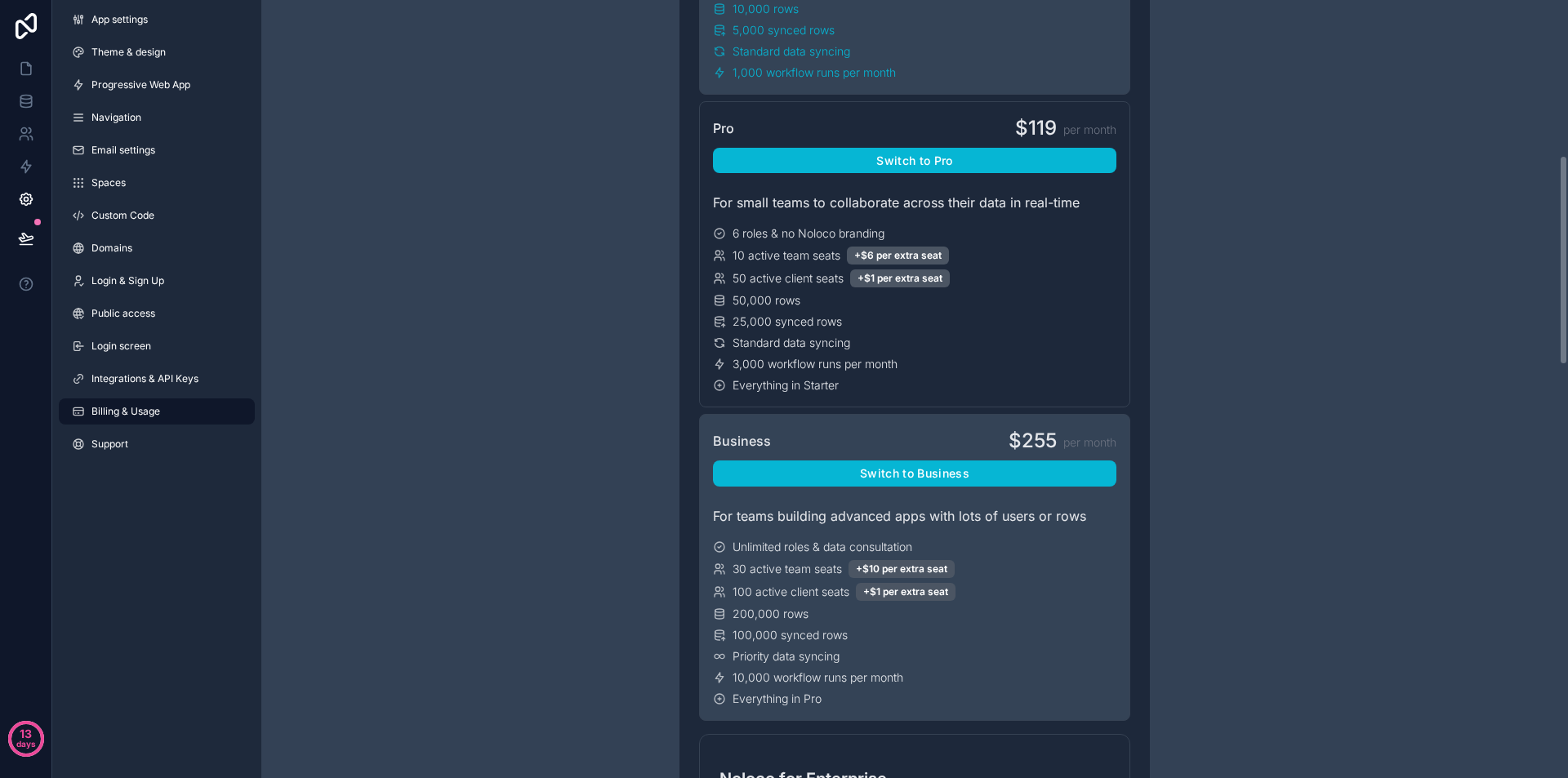
scroll to position [572, 0]
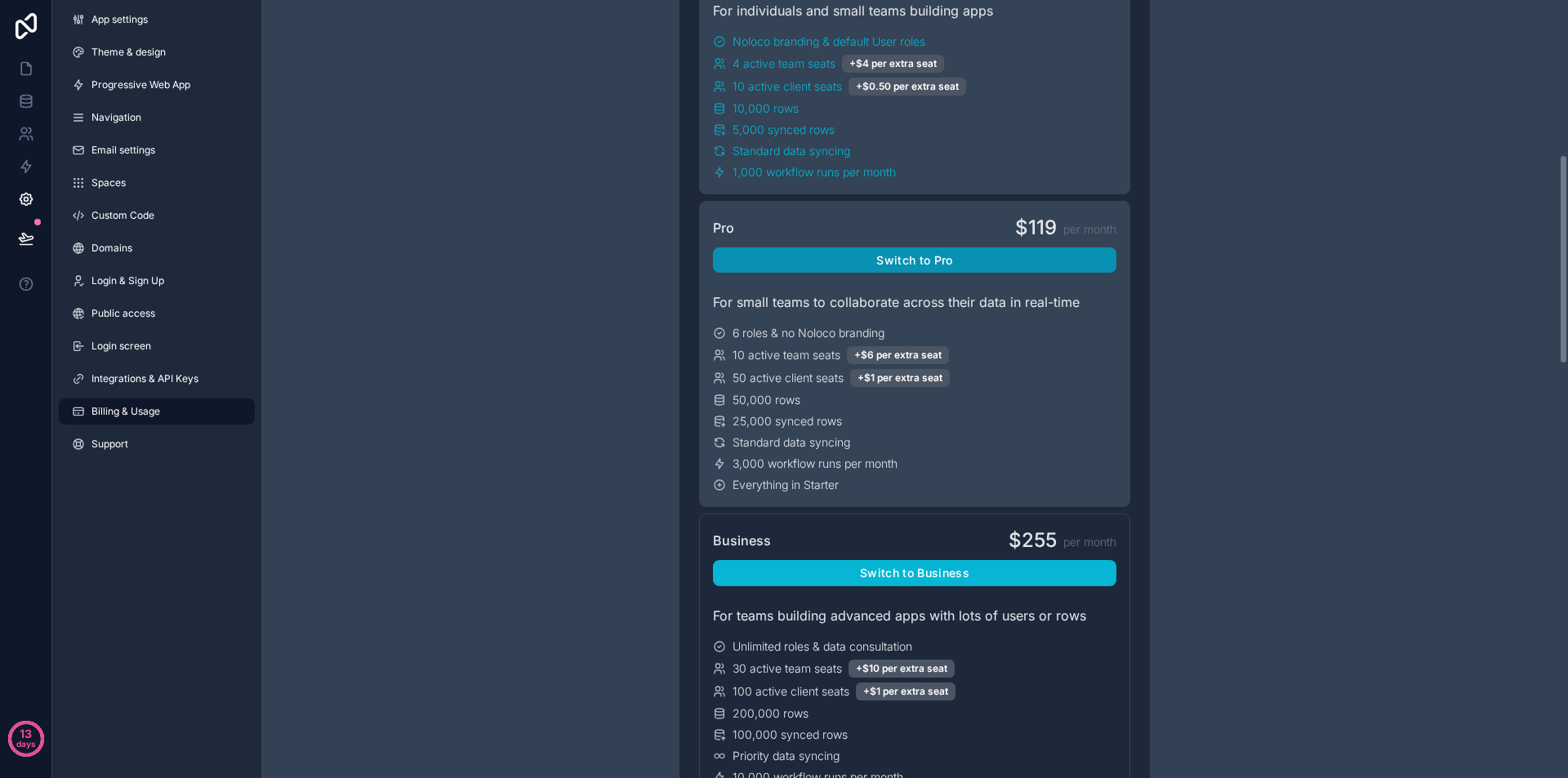
click at [865, 257] on button "Switch to Pro" at bounding box center [915, 260] width 404 height 26
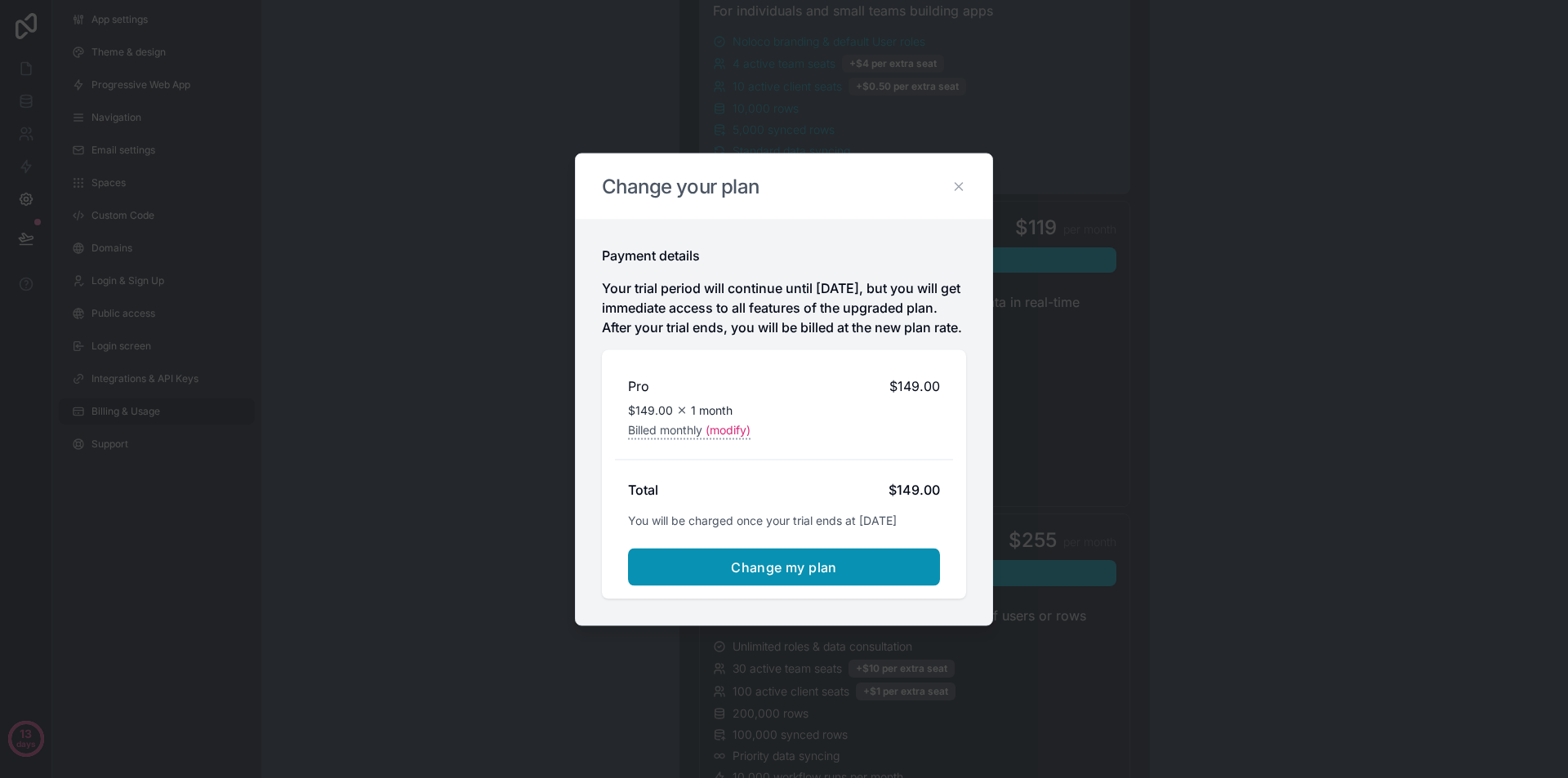
click at [845, 578] on button "Change my plan" at bounding box center [784, 567] width 312 height 38
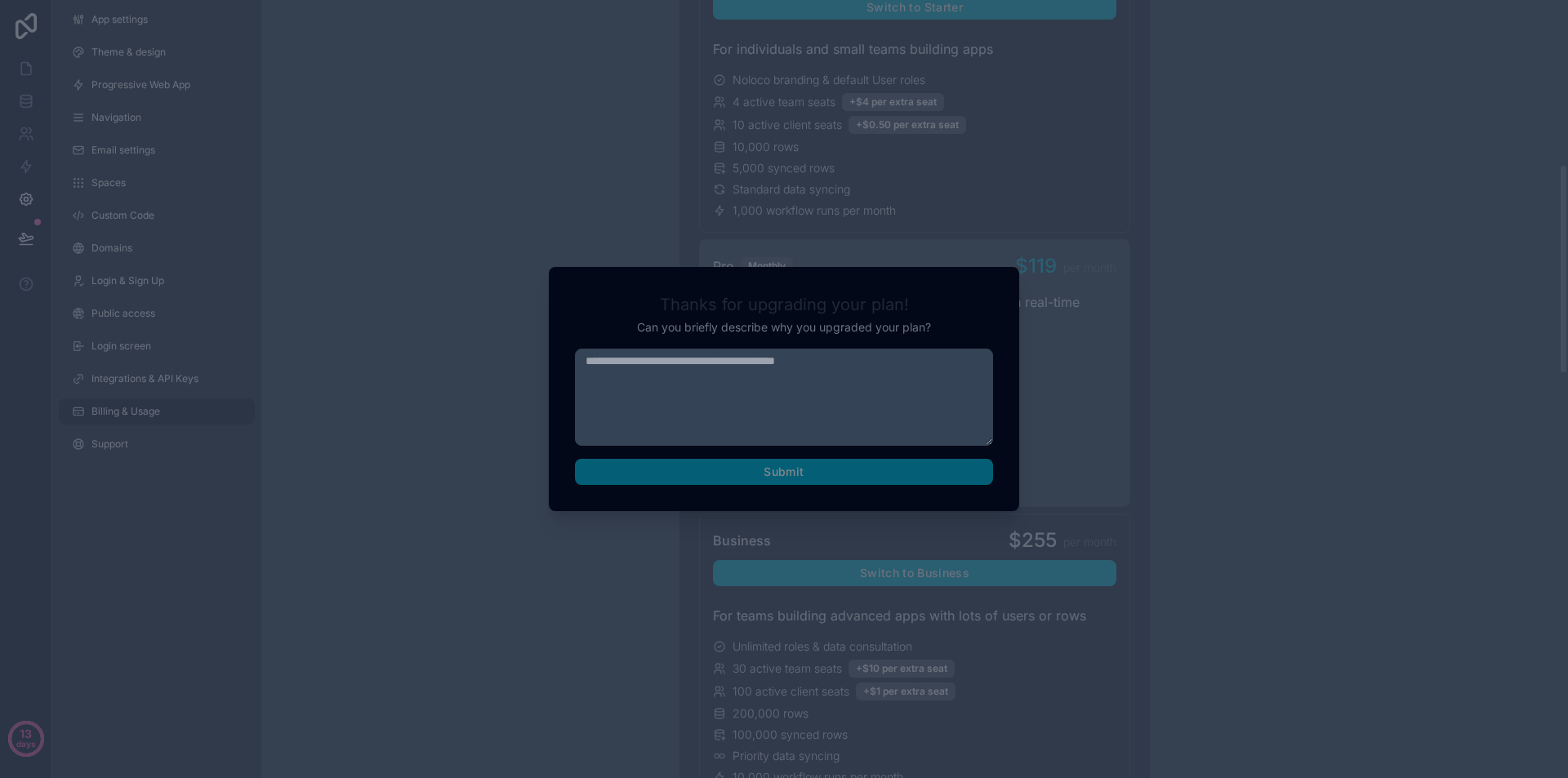
scroll to position [610, 0]
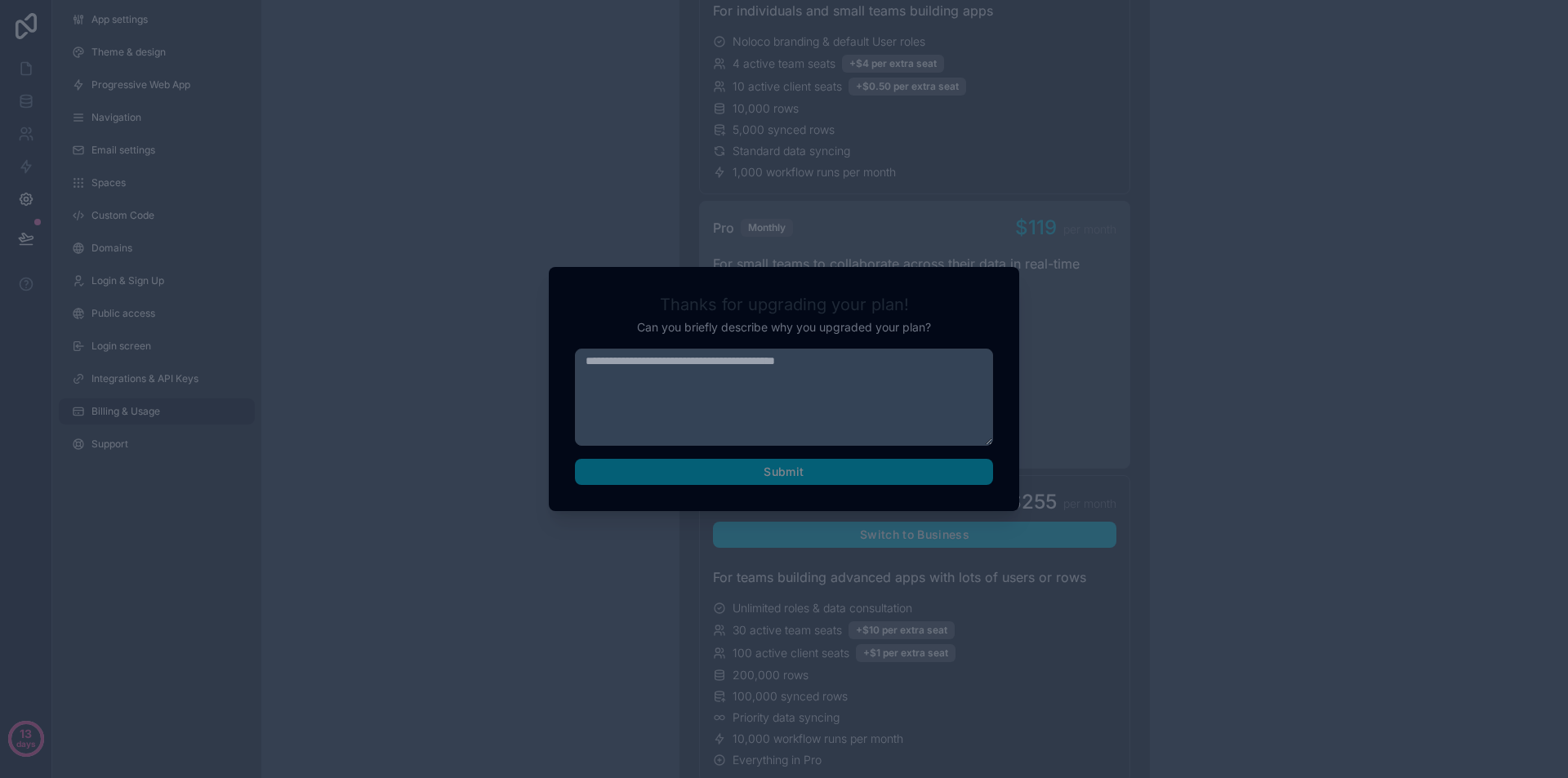
click at [871, 386] on textarea at bounding box center [784, 398] width 418 height 98
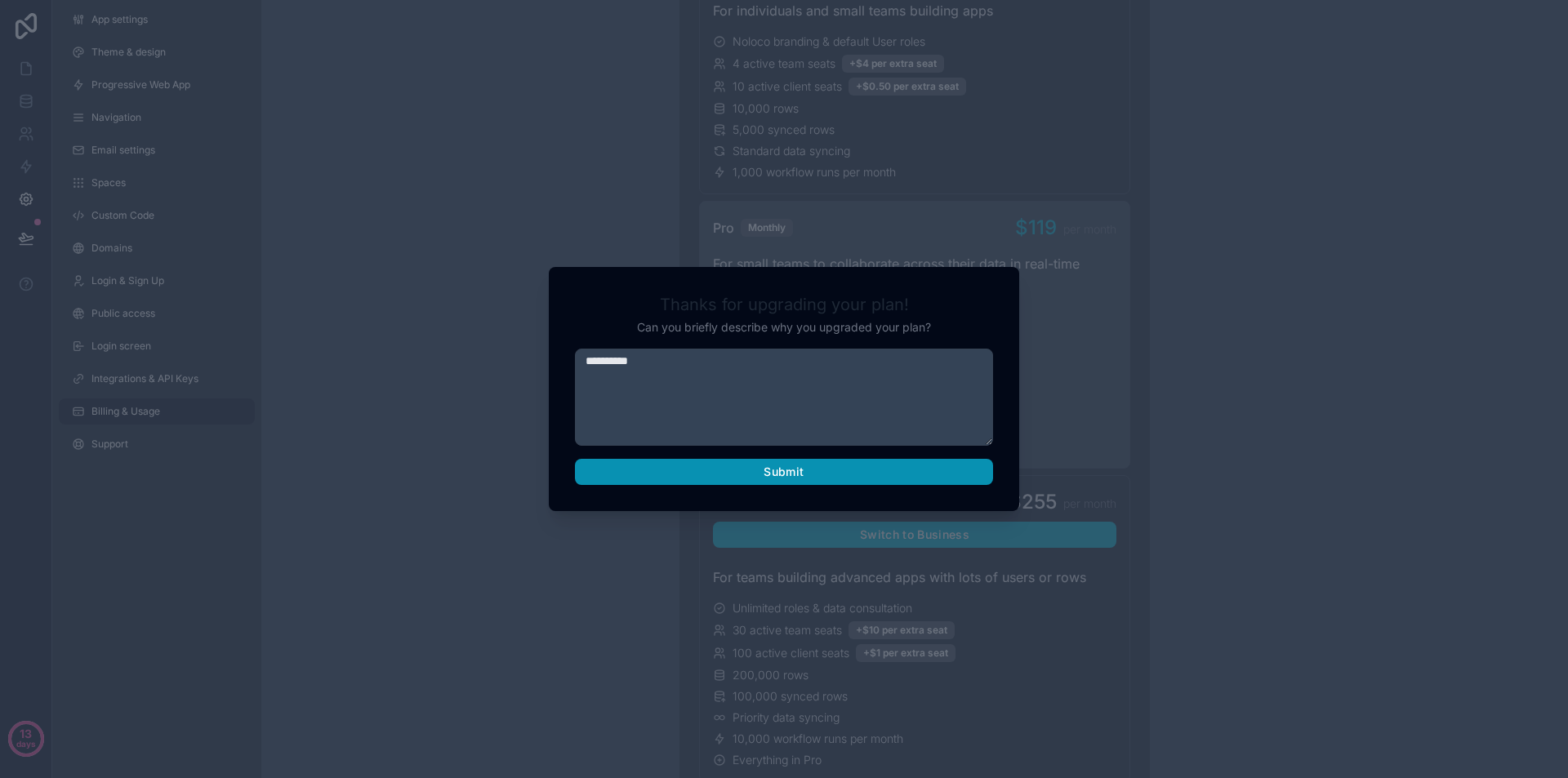
type textarea "**********"
click at [877, 464] on button "Submit" at bounding box center [784, 472] width 418 height 26
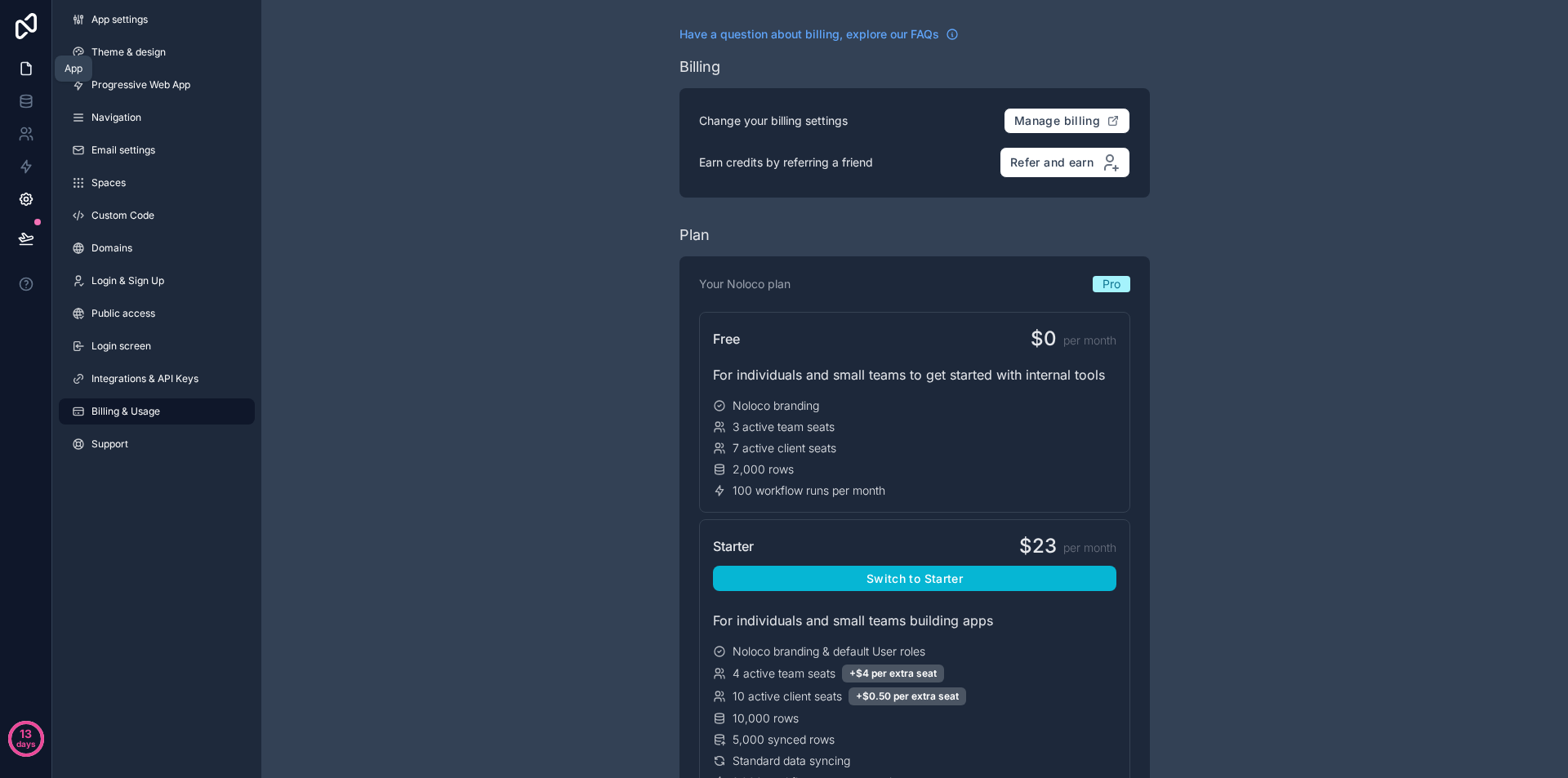
click at [16, 69] on link at bounding box center [25, 68] width 51 height 33
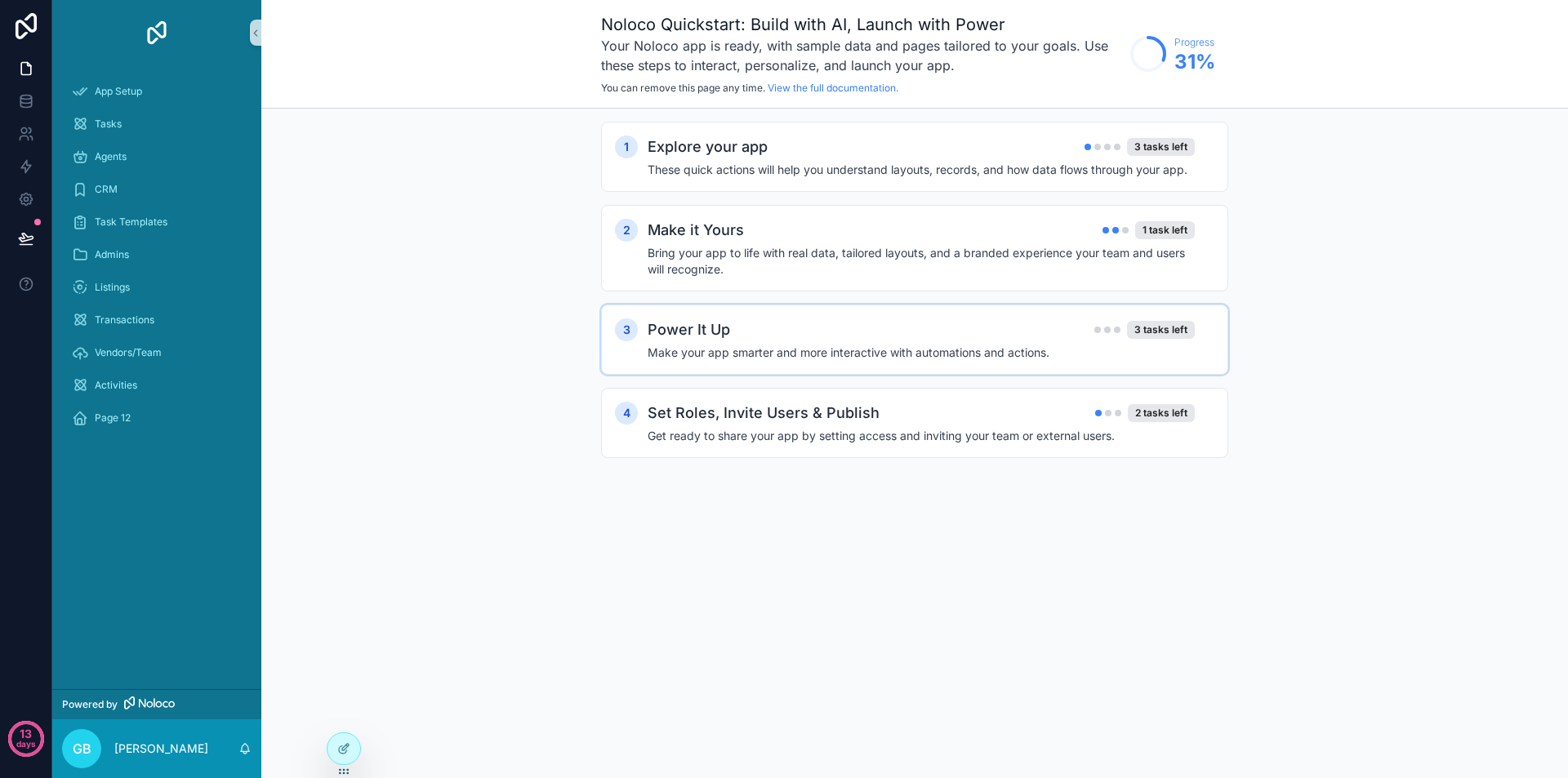
click at [901, 363] on div "3 Power It Up 3 tasks left Make your app smarter and more interactive with auto…" at bounding box center [915, 340] width 628 height 71
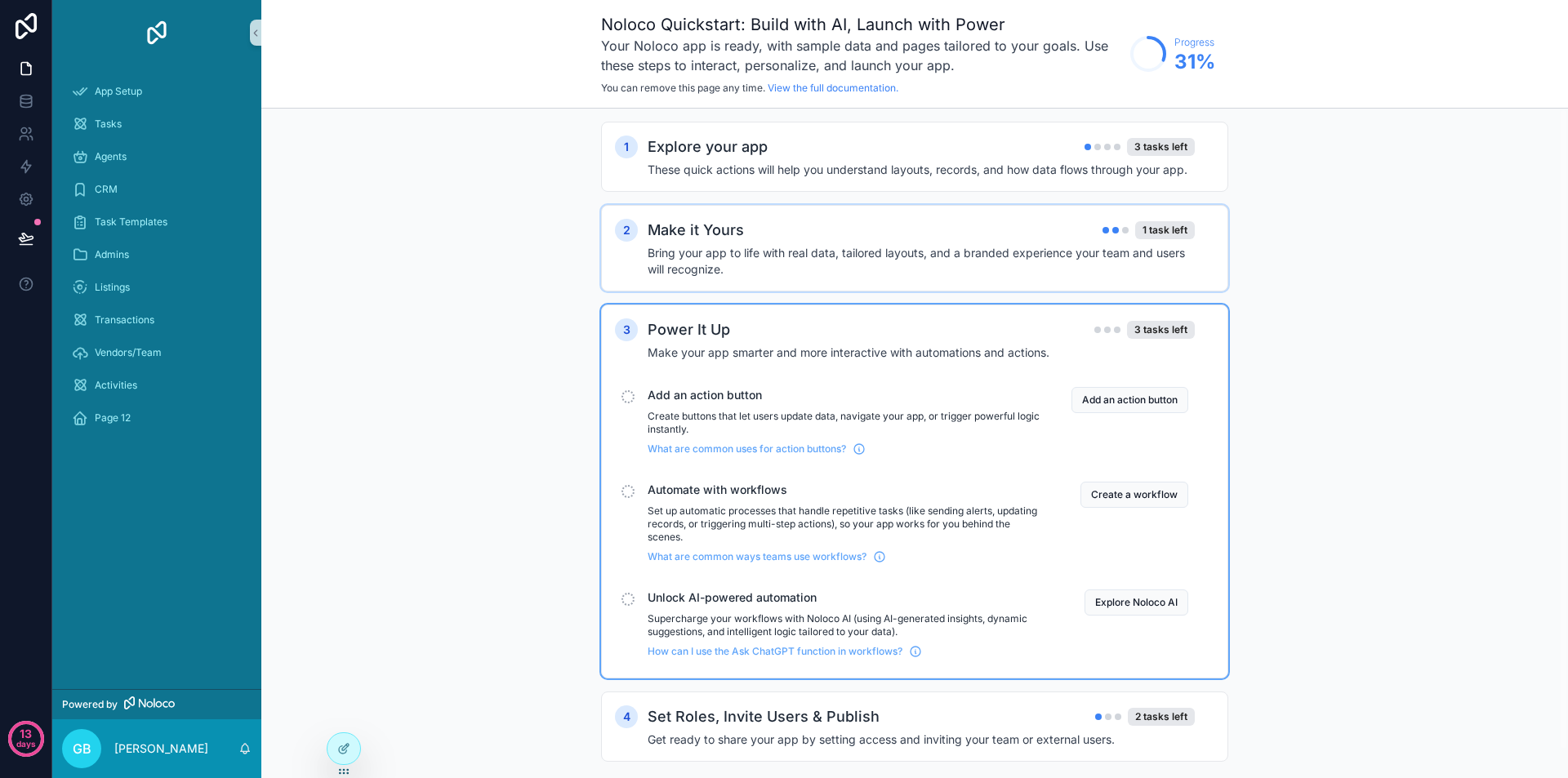
click at [971, 278] on div "2 Make it Yours 1 task left Bring your app to life with real data, tailored lay…" at bounding box center [915, 248] width 628 height 87
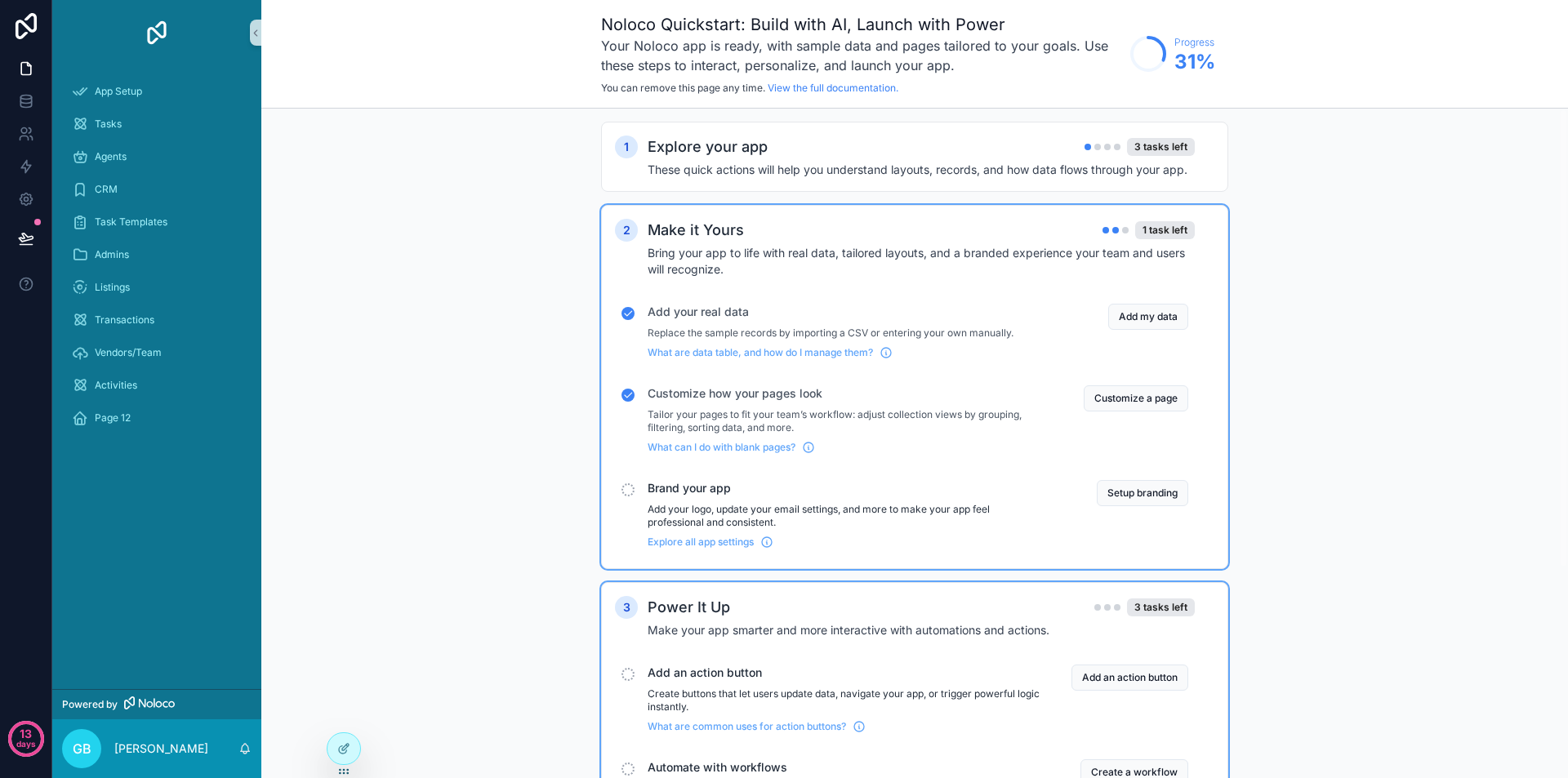
click at [970, 277] on h4 "Bring your app to life with real data, tailored layouts, and a branded experien…" at bounding box center [921, 261] width 548 height 33
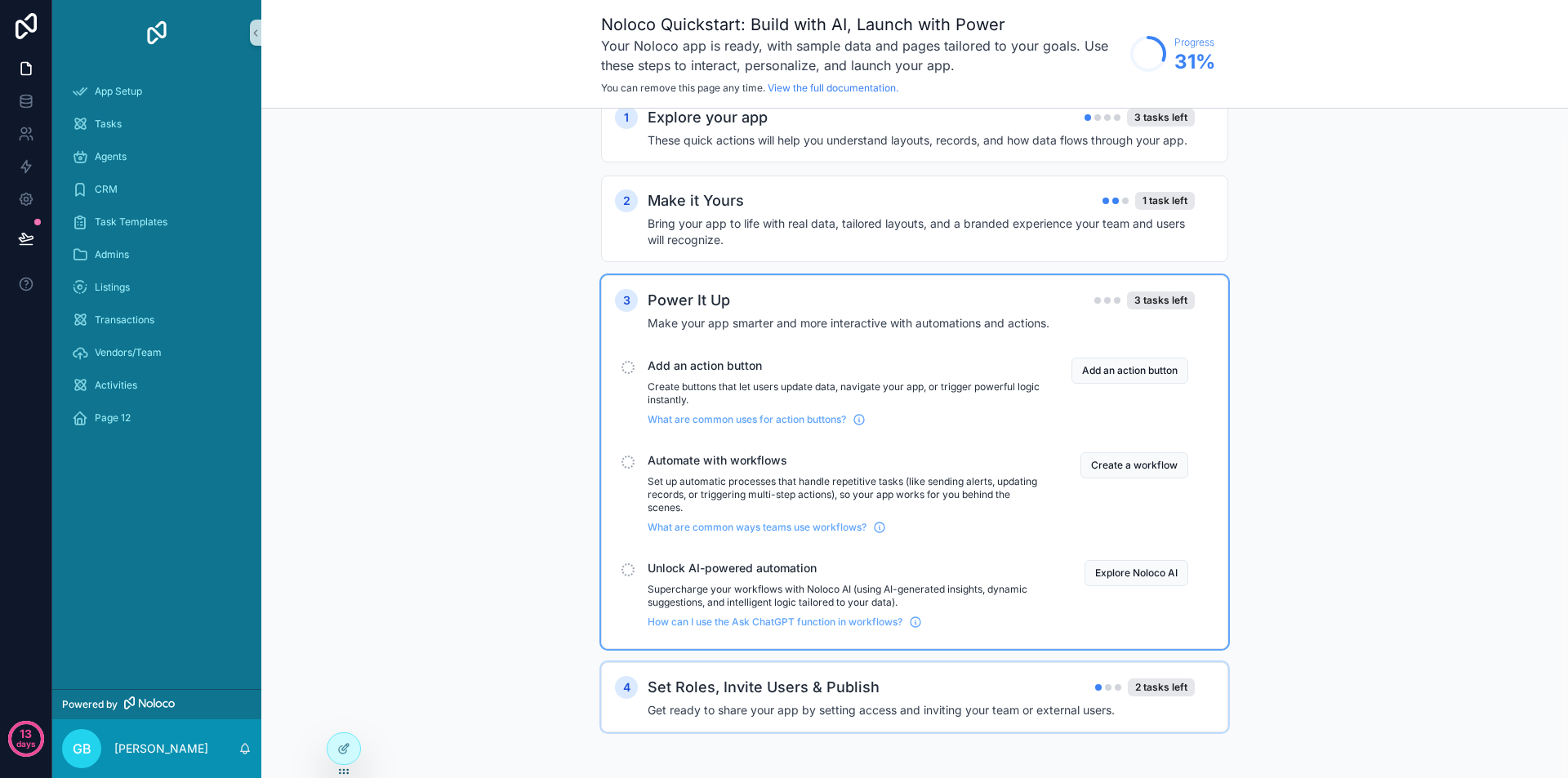
click at [857, 681] on h2 "Set Roles, Invite Users & Publish" at bounding box center [764, 687] width 232 height 23
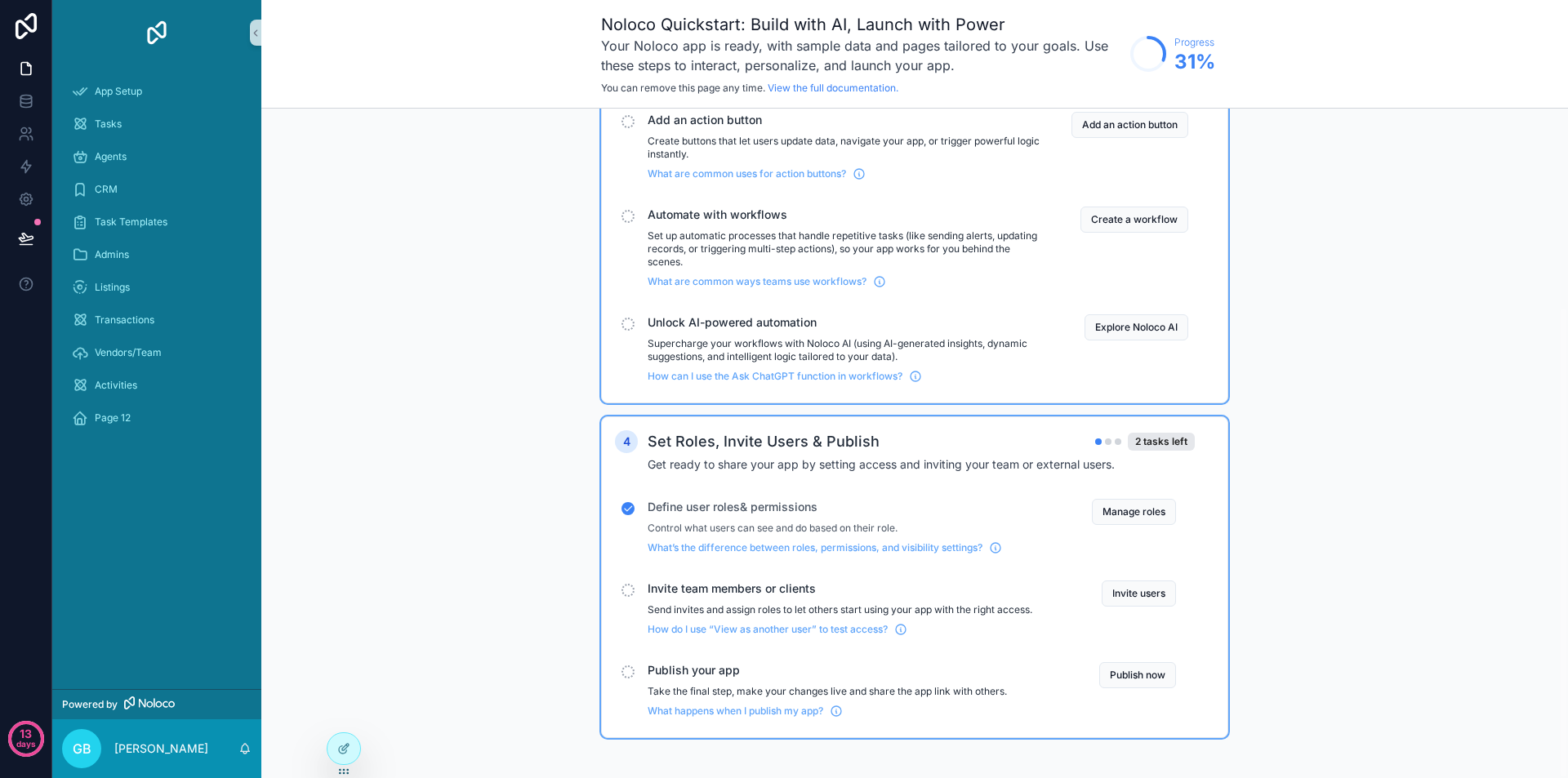
scroll to position [281, 0]
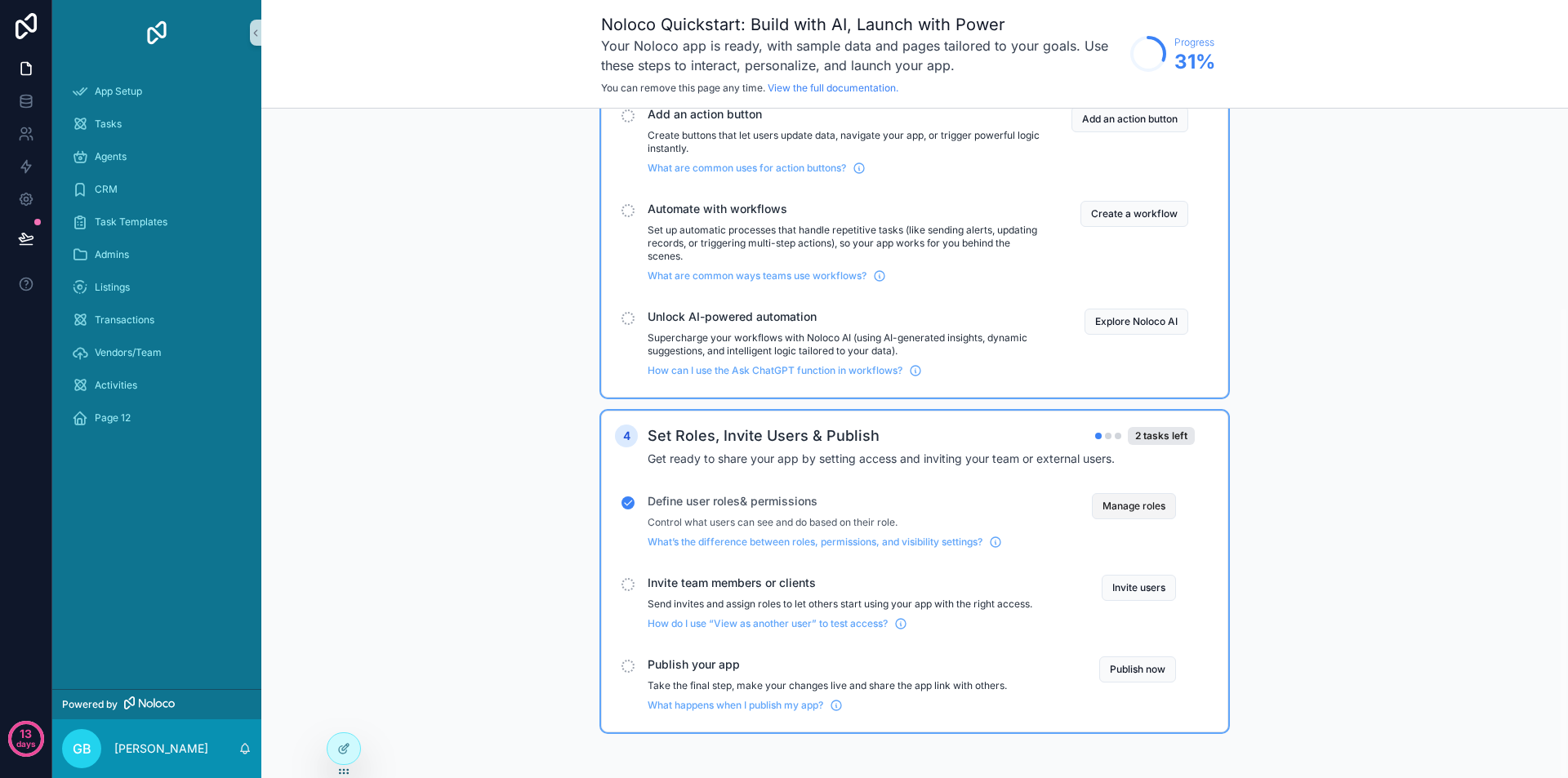
click at [1120, 507] on button "Manage roles" at bounding box center [1134, 505] width 84 height 26
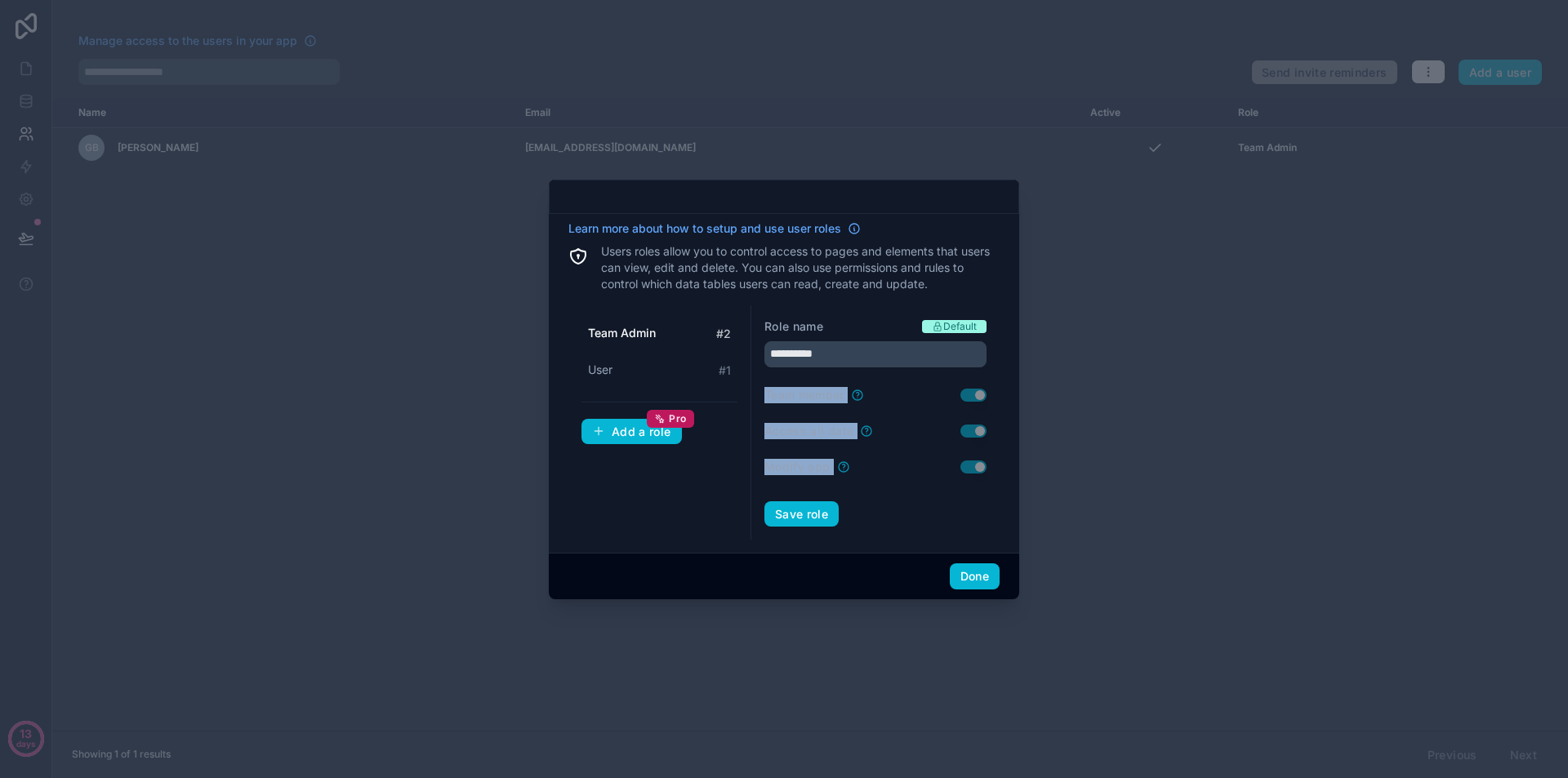
drag, startPoint x: 861, startPoint y: 468, endPoint x: 756, endPoint y: 388, distance: 132.0
click at [756, 388] on div "**********" at bounding box center [875, 423] width 248 height 236
copy form "Team member Use setting Access all data Use setting Modify app"
click at [963, 295] on div "**********" at bounding box center [784, 380] width 432 height 320
click at [845, 226] on link "Learn more about how to setup and use user roles" at bounding box center [715, 228] width 293 height 16
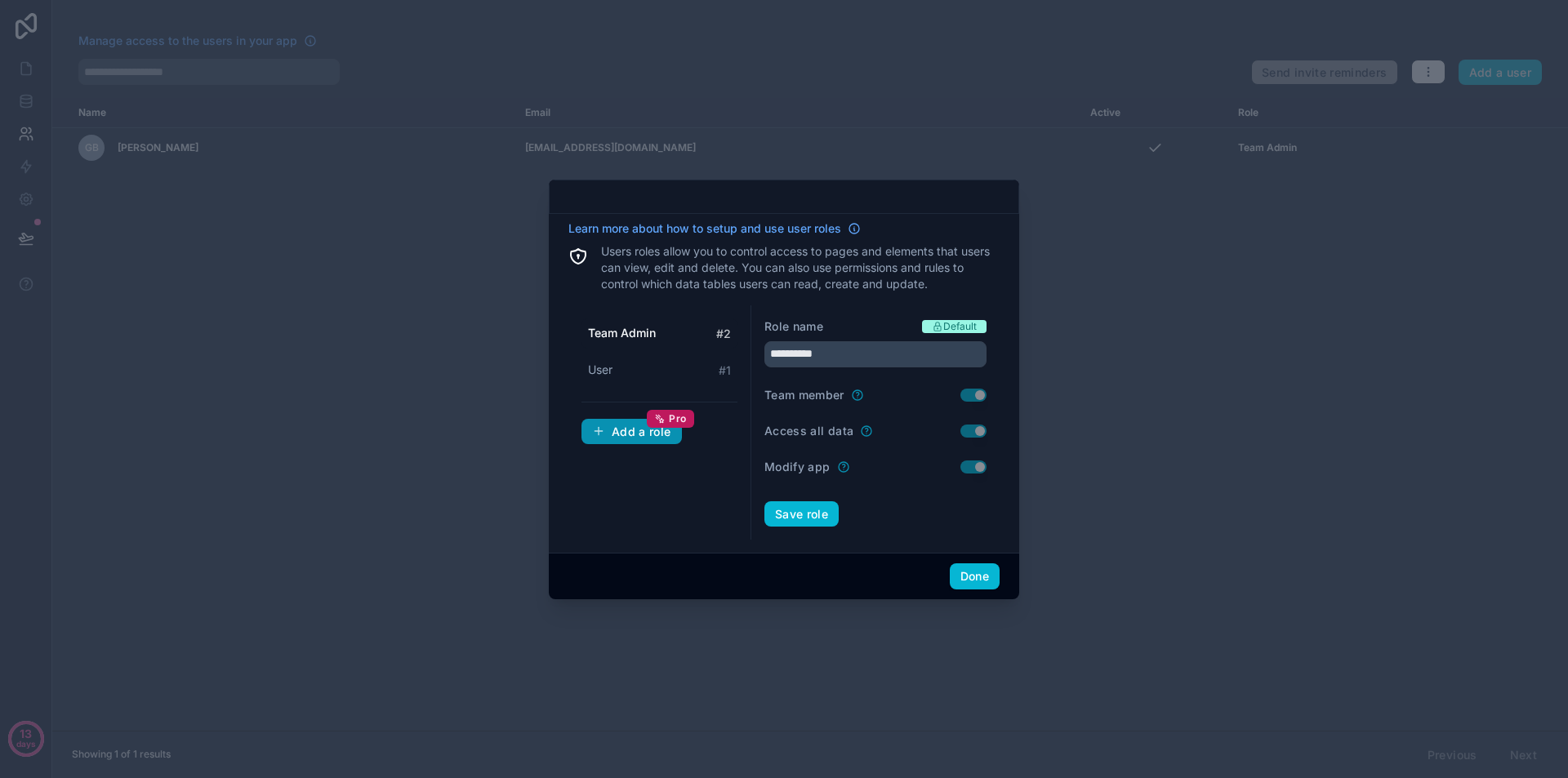
click at [621, 434] on div "Add a role Pro" at bounding box center [632, 431] width 79 height 14
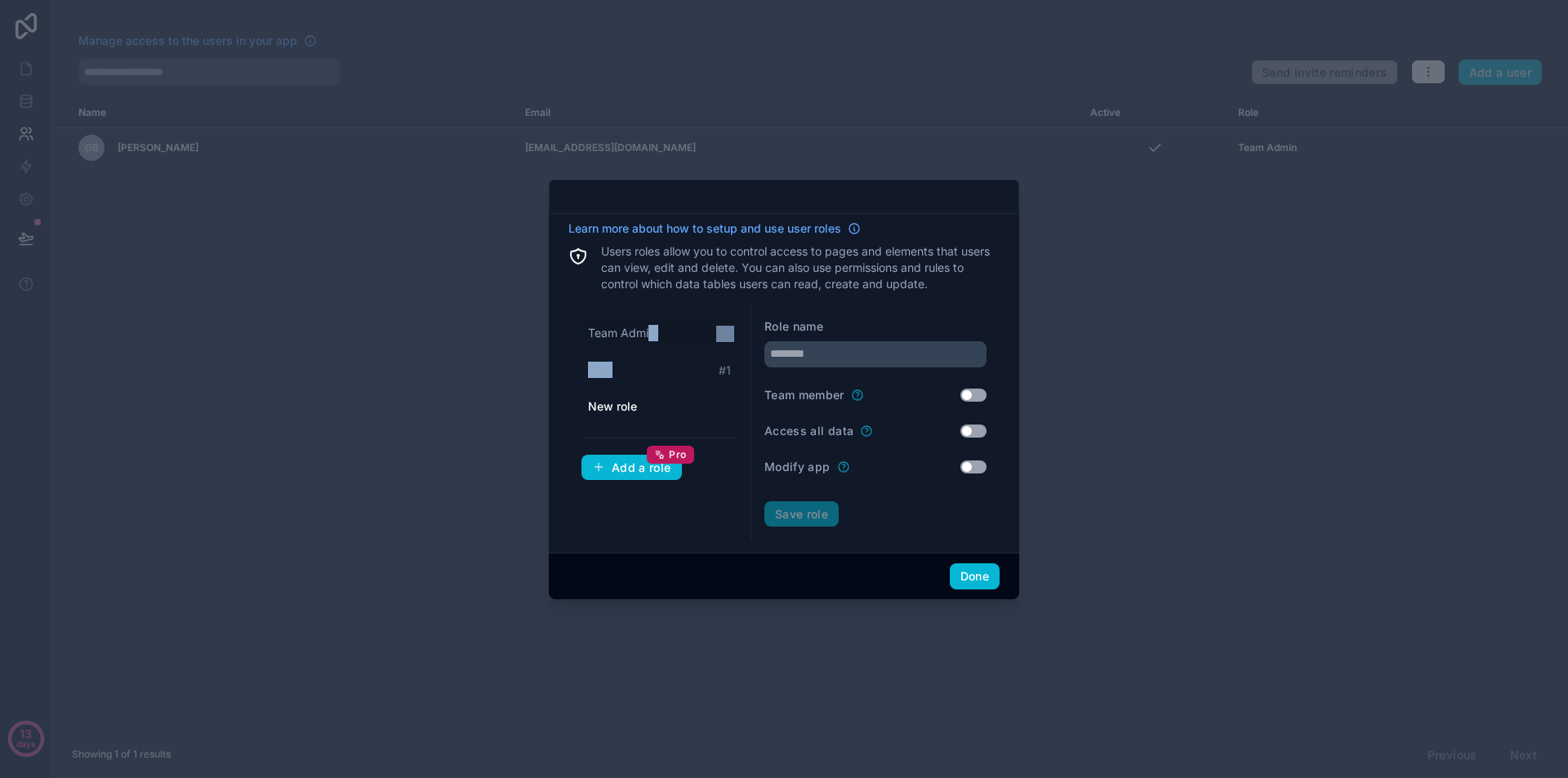
drag, startPoint x: 651, startPoint y: 369, endPoint x: 648, endPoint y: 340, distance: 29.2
click at [648, 340] on div "Team Admin # 2 User # 1 New role" at bounding box center [659, 370] width 156 height 103
click at [697, 372] on div "User # 1" at bounding box center [659, 370] width 156 height 30
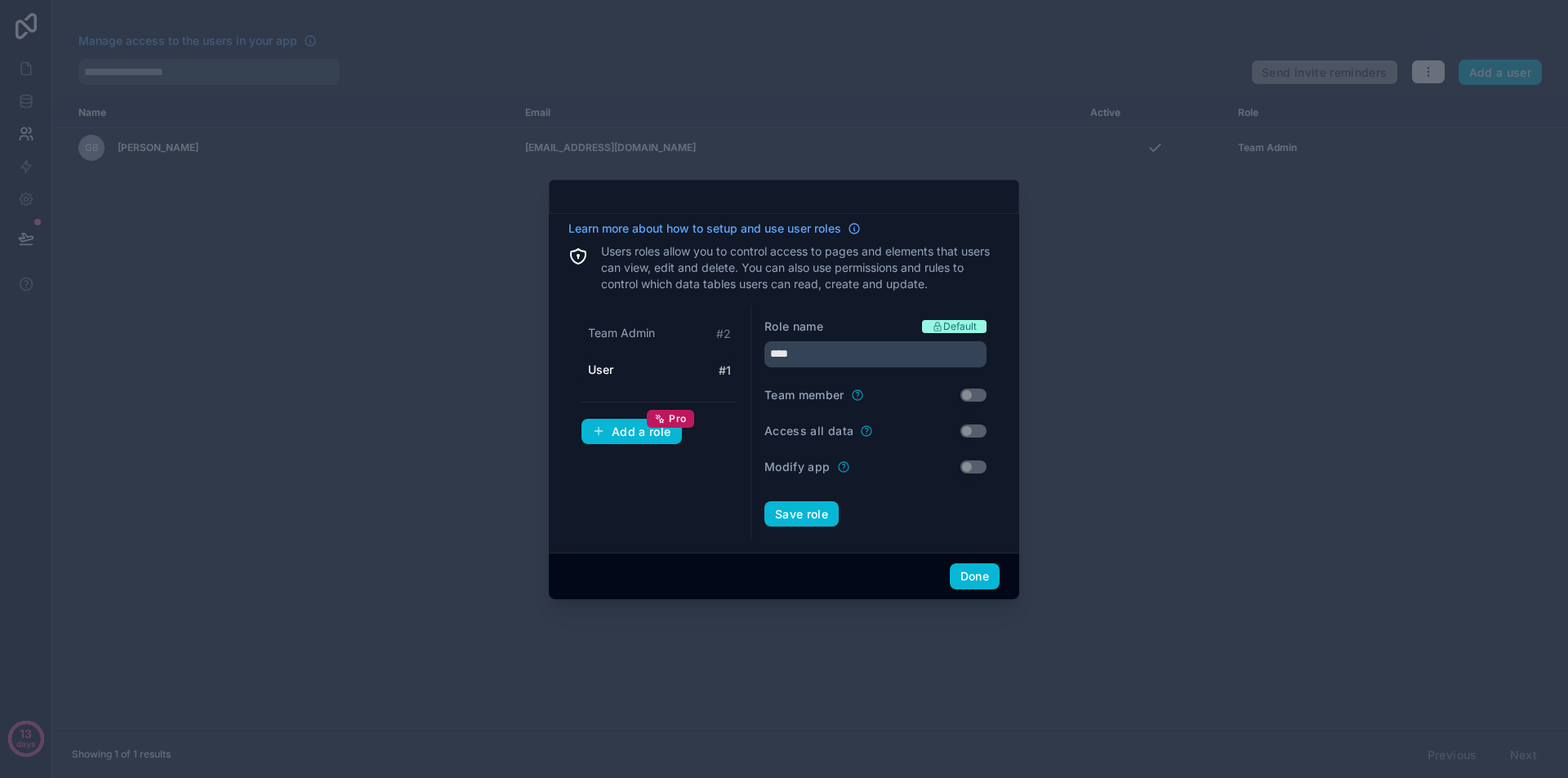
click at [690, 362] on div "User # 1" at bounding box center [659, 370] width 156 height 30
click at [681, 333] on div "Team Admin # 2" at bounding box center [659, 334] width 156 height 30
click at [692, 372] on div "User # 1" at bounding box center [659, 370] width 156 height 30
click at [694, 331] on div "Team Admin # 2" at bounding box center [659, 334] width 156 height 30
click at [694, 365] on div "User # 1" at bounding box center [659, 370] width 156 height 30
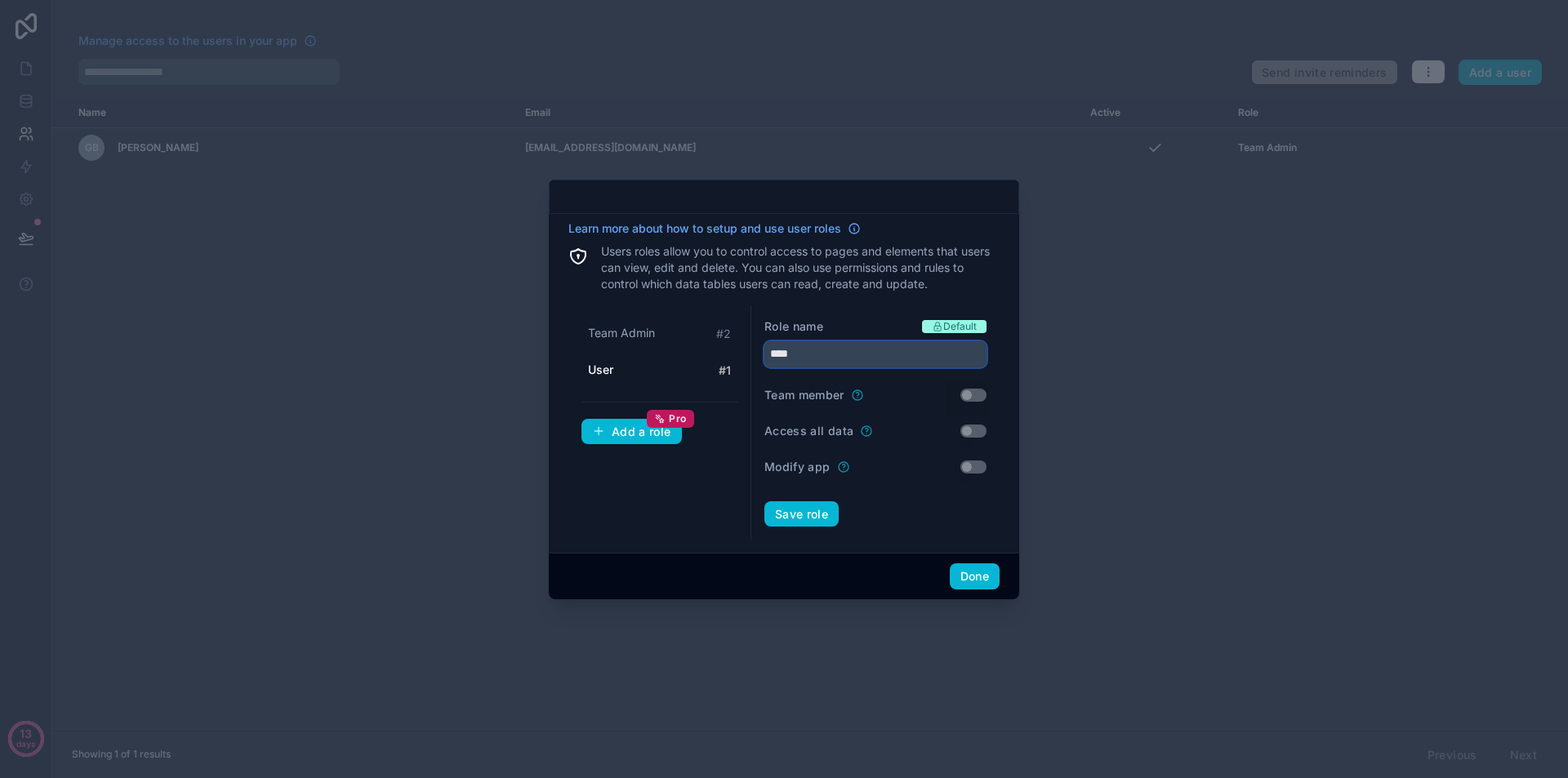
click at [833, 344] on input "****" at bounding box center [876, 354] width 222 height 26
type input "*****"
click at [893, 305] on div "Role name Default ***** Team member Use setting Access all data Use setting Mod…" at bounding box center [875, 423] width 248 height 236
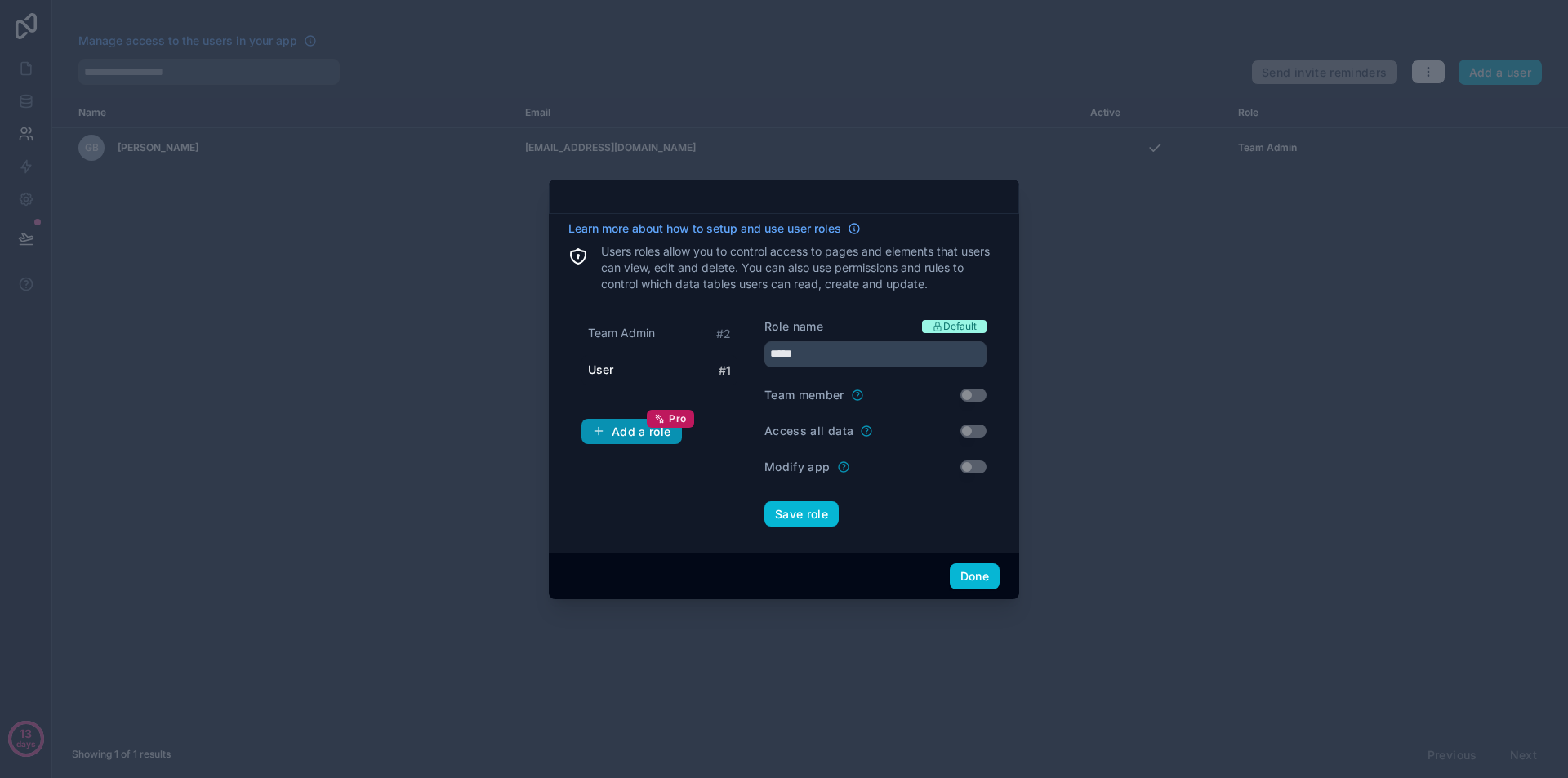
click at [652, 436] on div "Add a role Pro" at bounding box center [632, 431] width 79 height 14
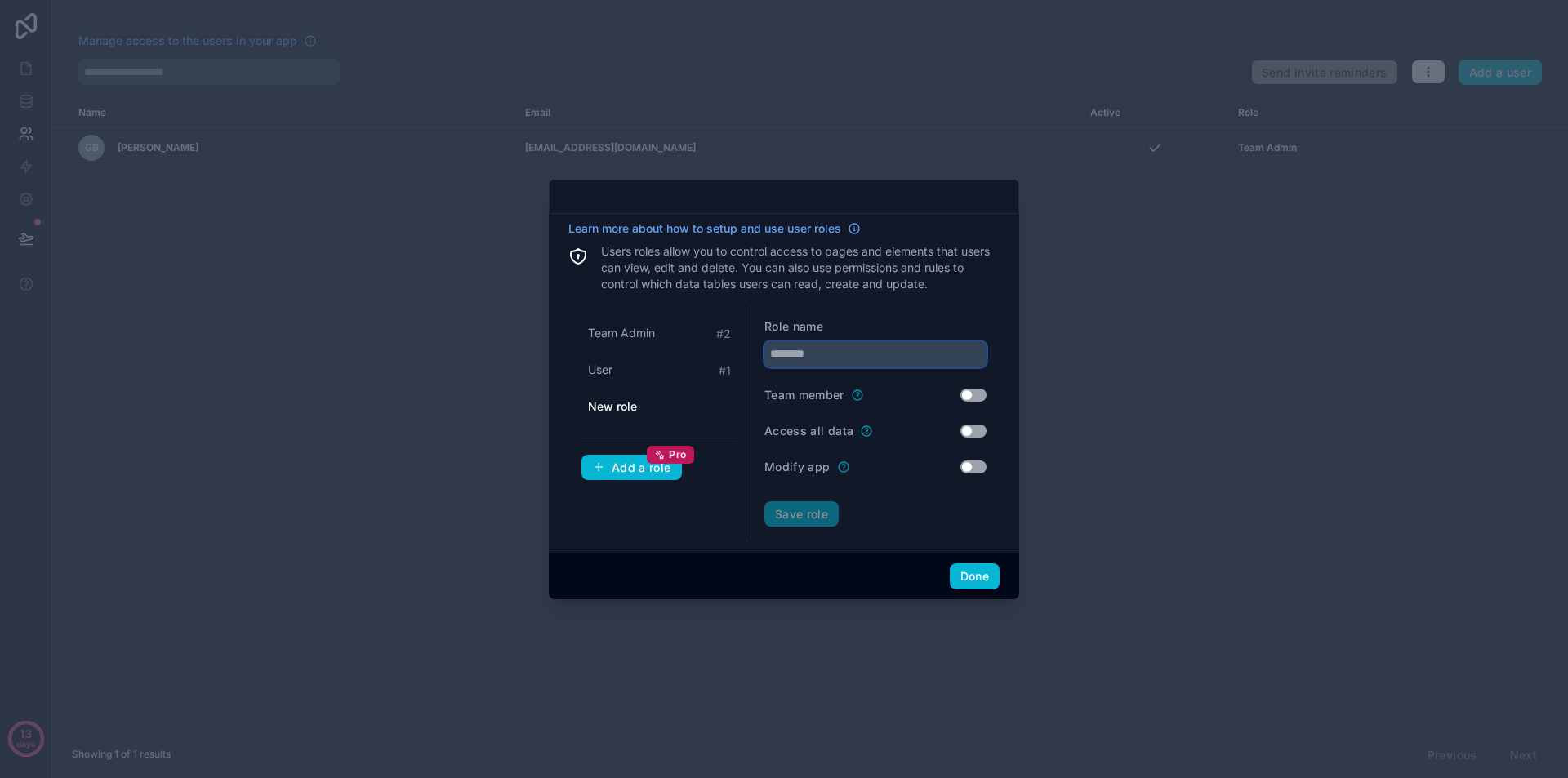
click at [848, 358] on input "text" at bounding box center [876, 354] width 222 height 26
type input "******"
click at [880, 296] on div "Learn more about how to setup and use user roles Users roles allow you to contr…" at bounding box center [784, 380] width 432 height 320
click at [615, 471] on div "Add a role Pro" at bounding box center [632, 468] width 79 height 14
click at [674, 455] on span "Pro" at bounding box center [677, 455] width 17 height 13
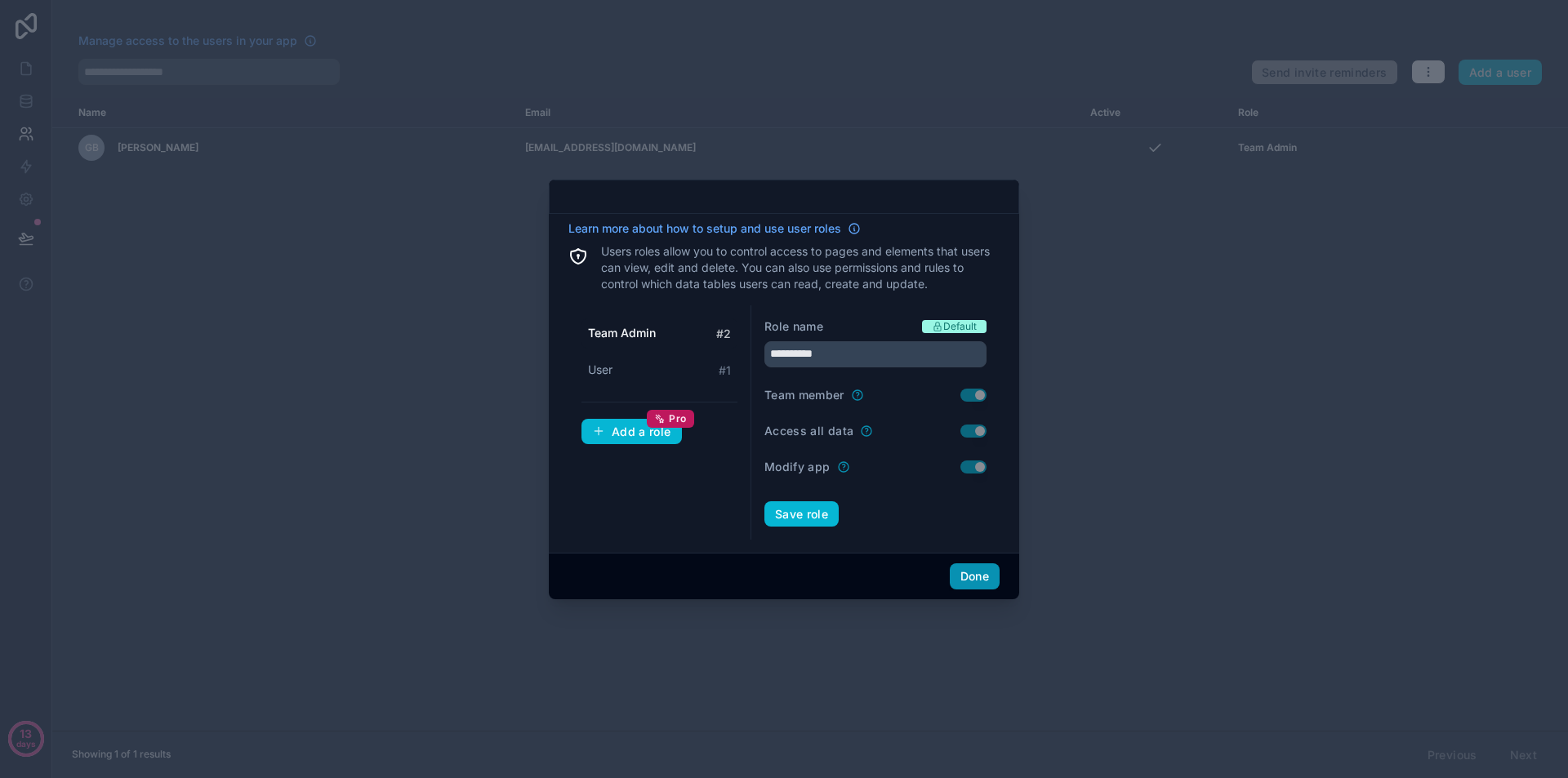
click at [985, 578] on button "Done" at bounding box center [974, 576] width 50 height 26
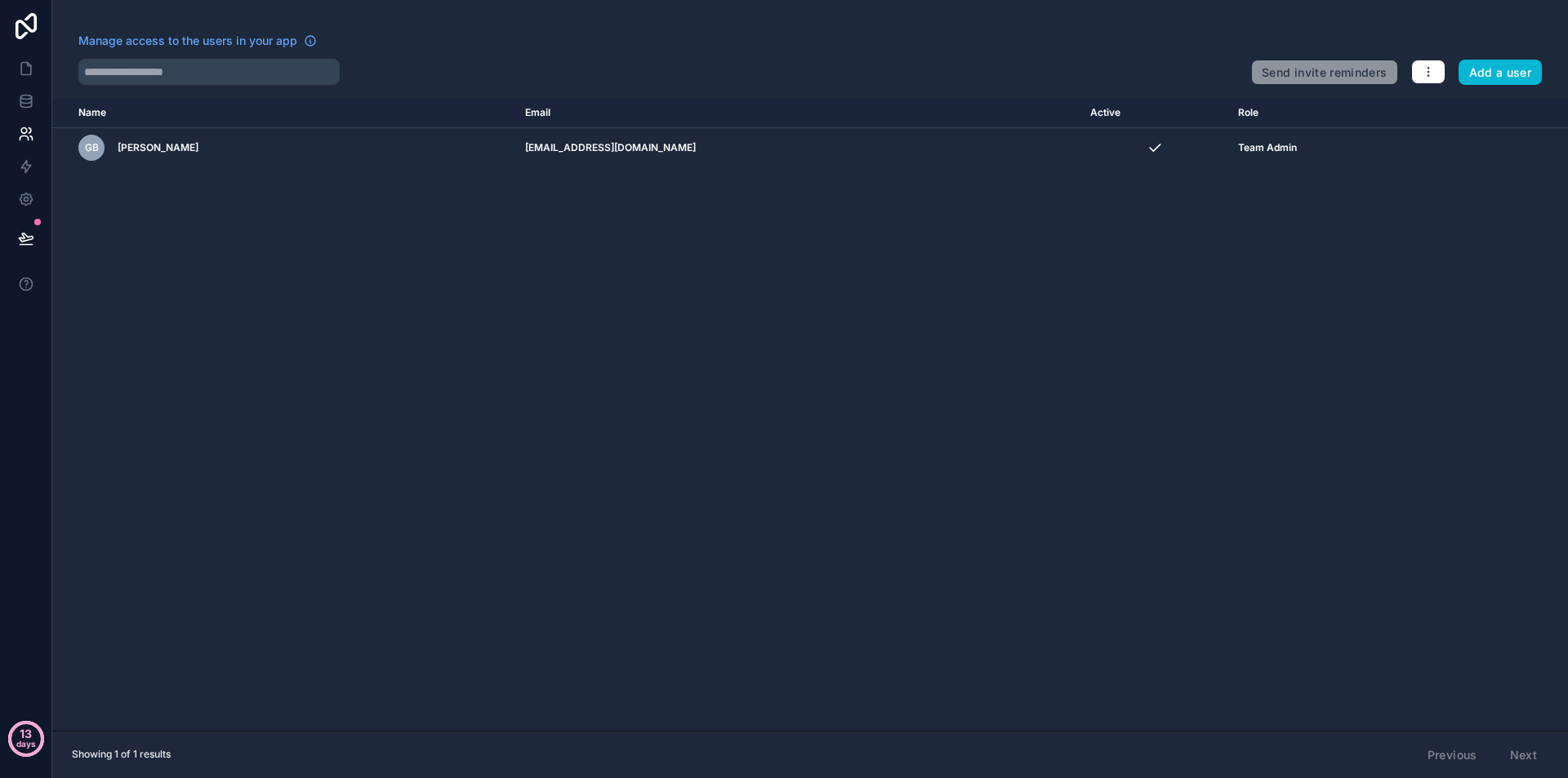
click at [29, 744] on p "days" at bounding box center [25, 744] width 19 height 23
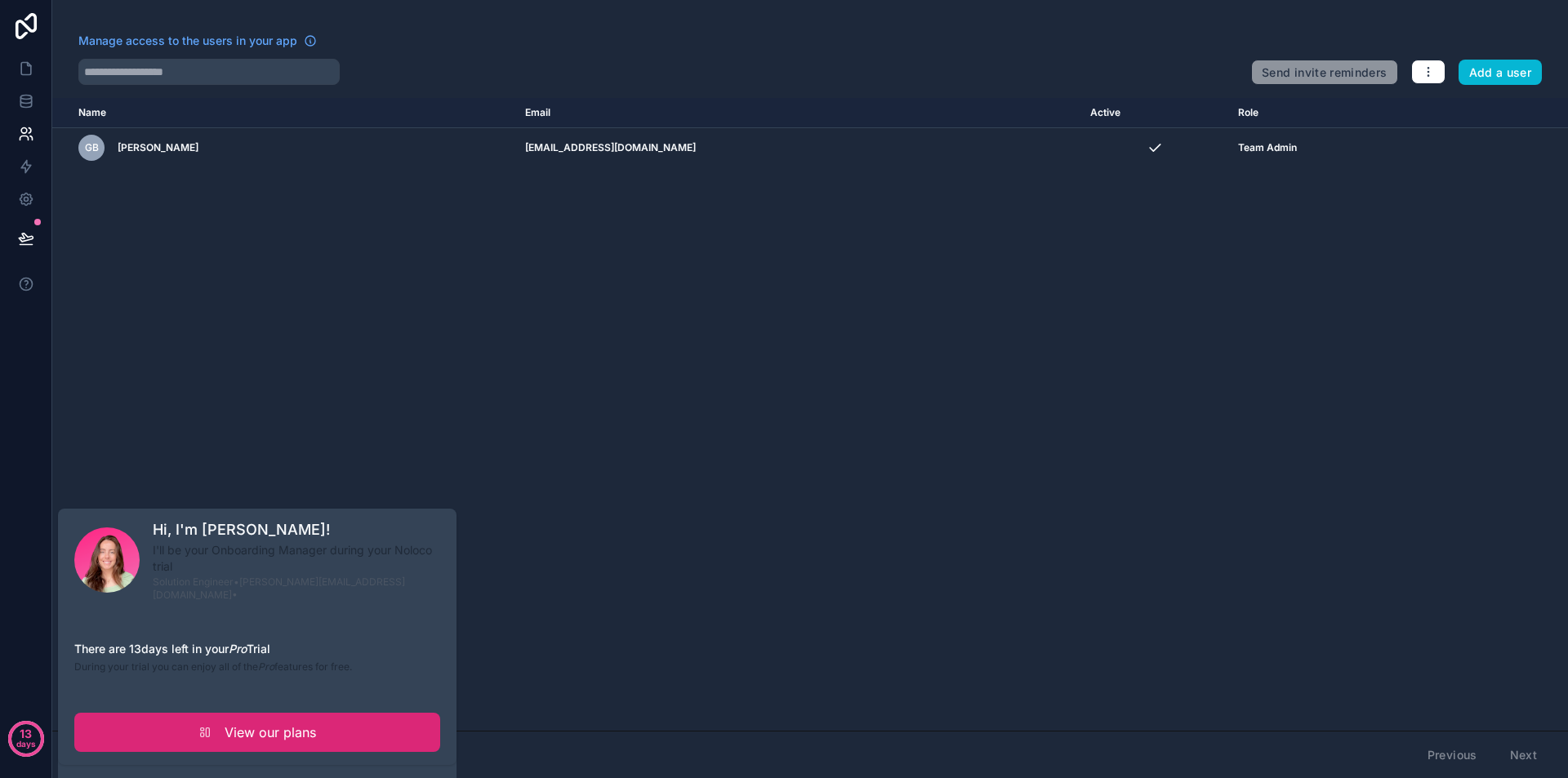
click at [225, 728] on span "View our plans" at bounding box center [270, 732] width 92 height 19
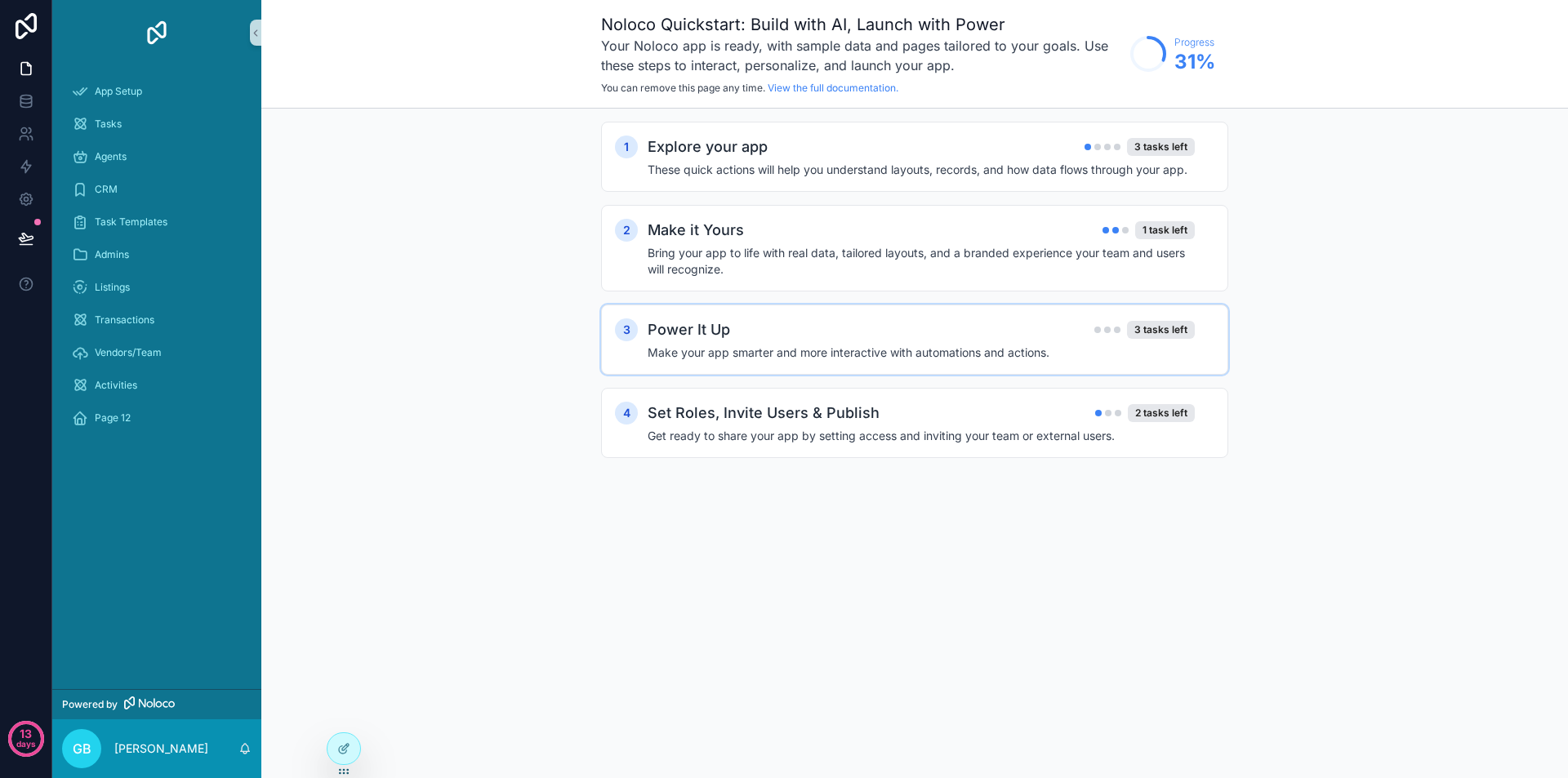
click at [968, 329] on div "Power It Up 3 tasks left" at bounding box center [921, 330] width 548 height 23
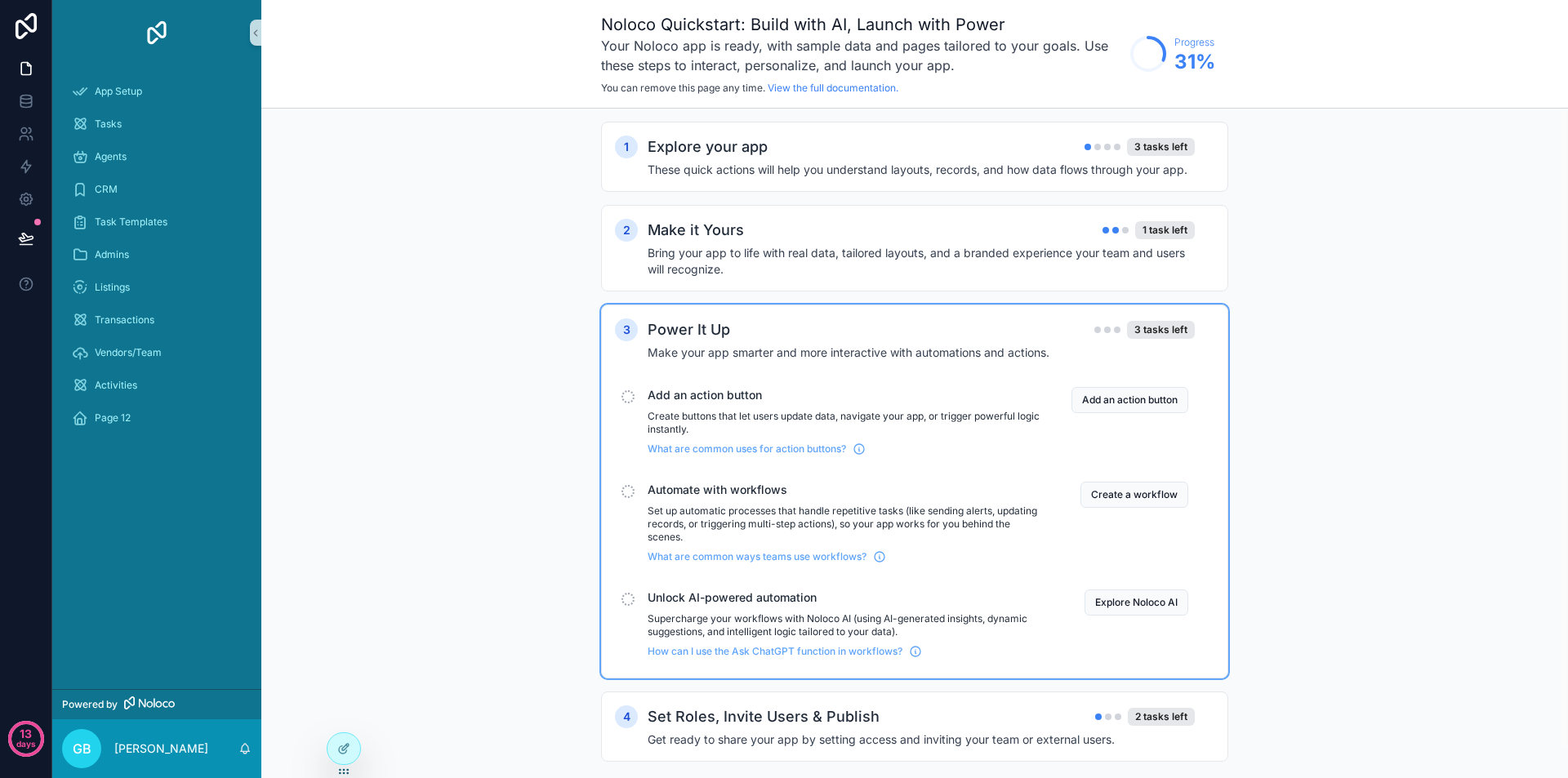
click at [968, 329] on div "Power It Up 3 tasks left" at bounding box center [921, 330] width 548 height 23
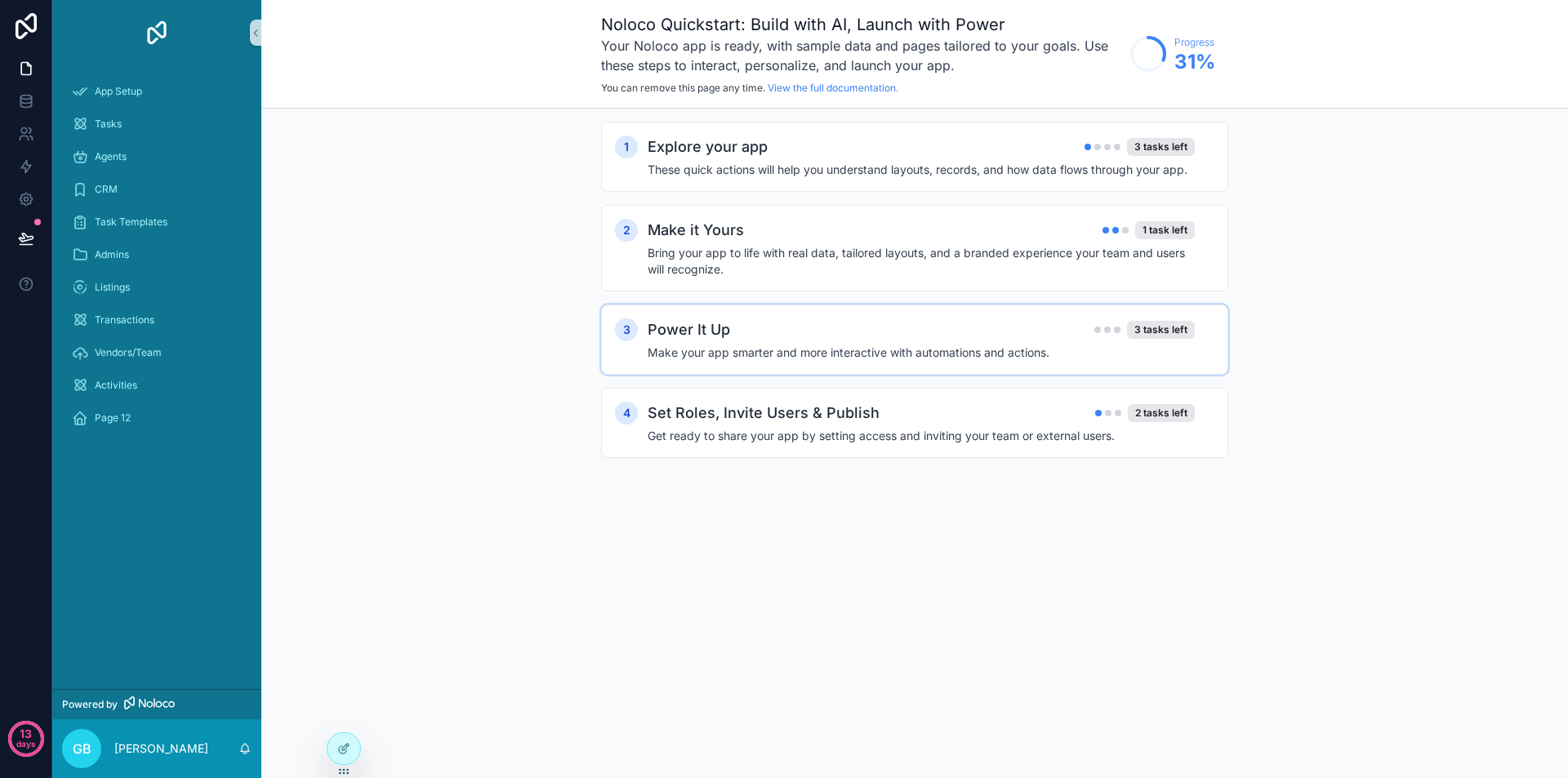
click at [904, 356] on h4 "Make your app smarter and more interactive with automations and actions." at bounding box center [921, 352] width 548 height 16
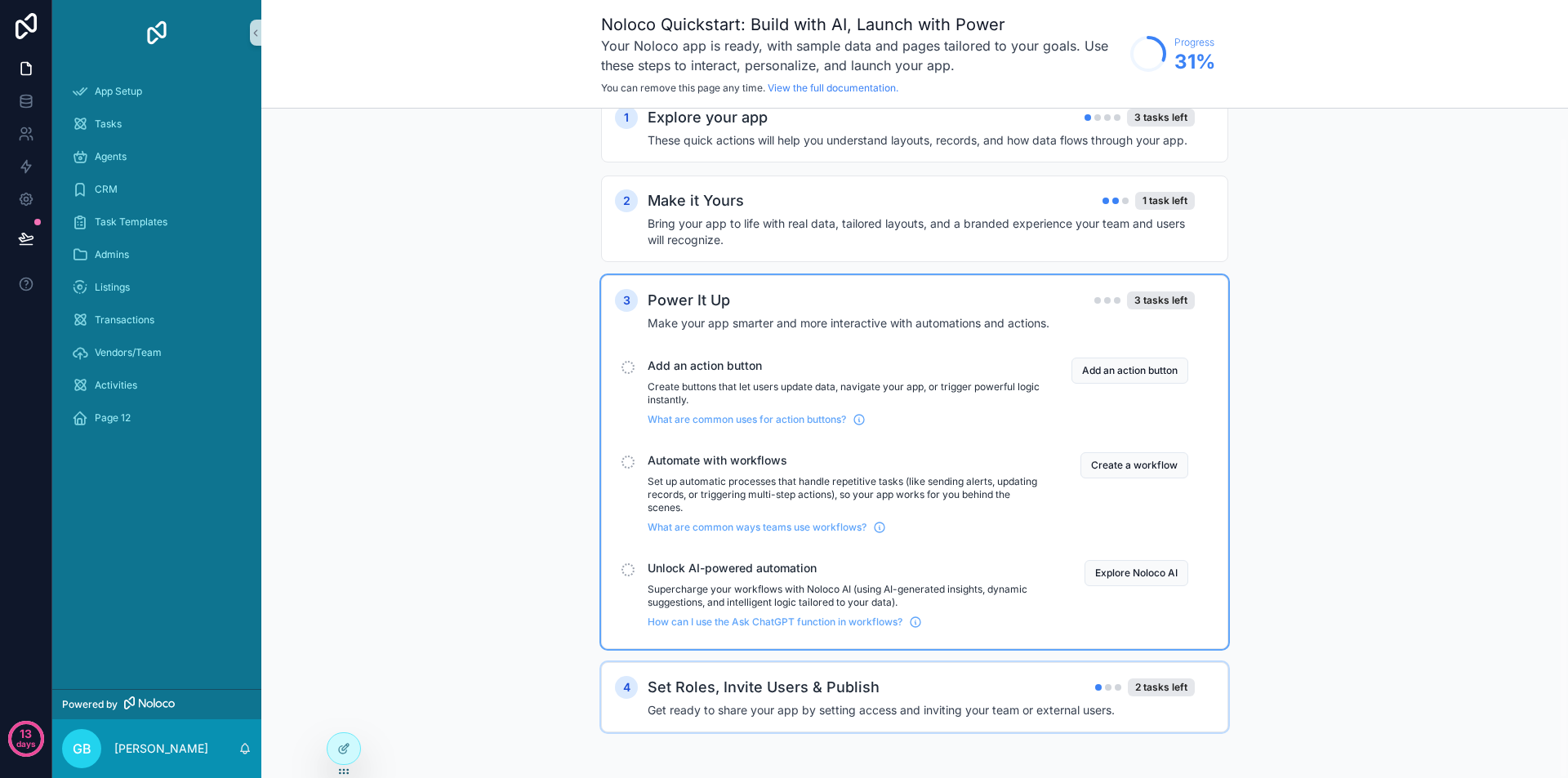
click at [924, 673] on div "4 Set Roles, Invite Users & Publish 2 tasks left Get ready to share your app by…" at bounding box center [915, 697] width 628 height 71
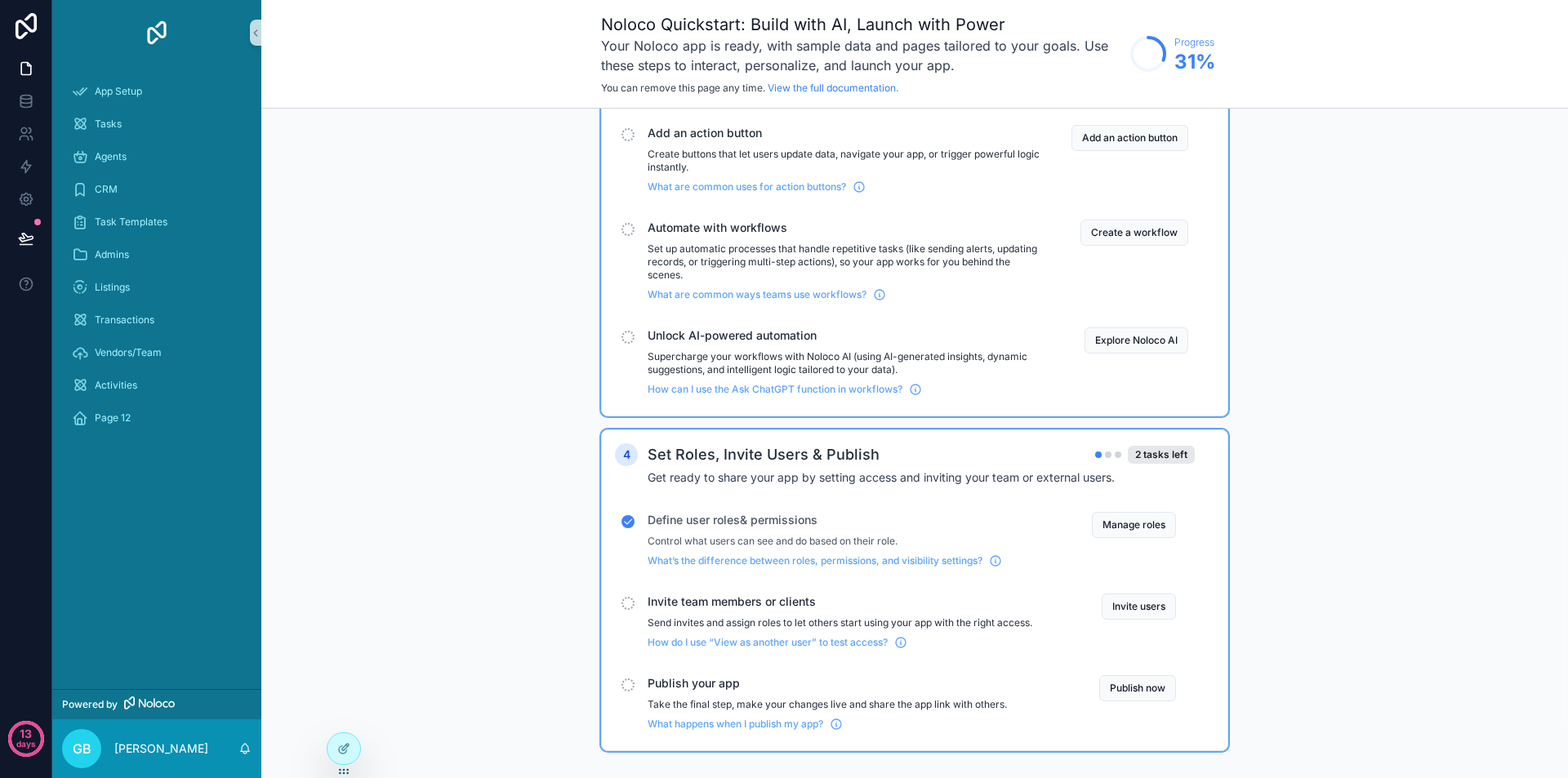
scroll to position [281, 0]
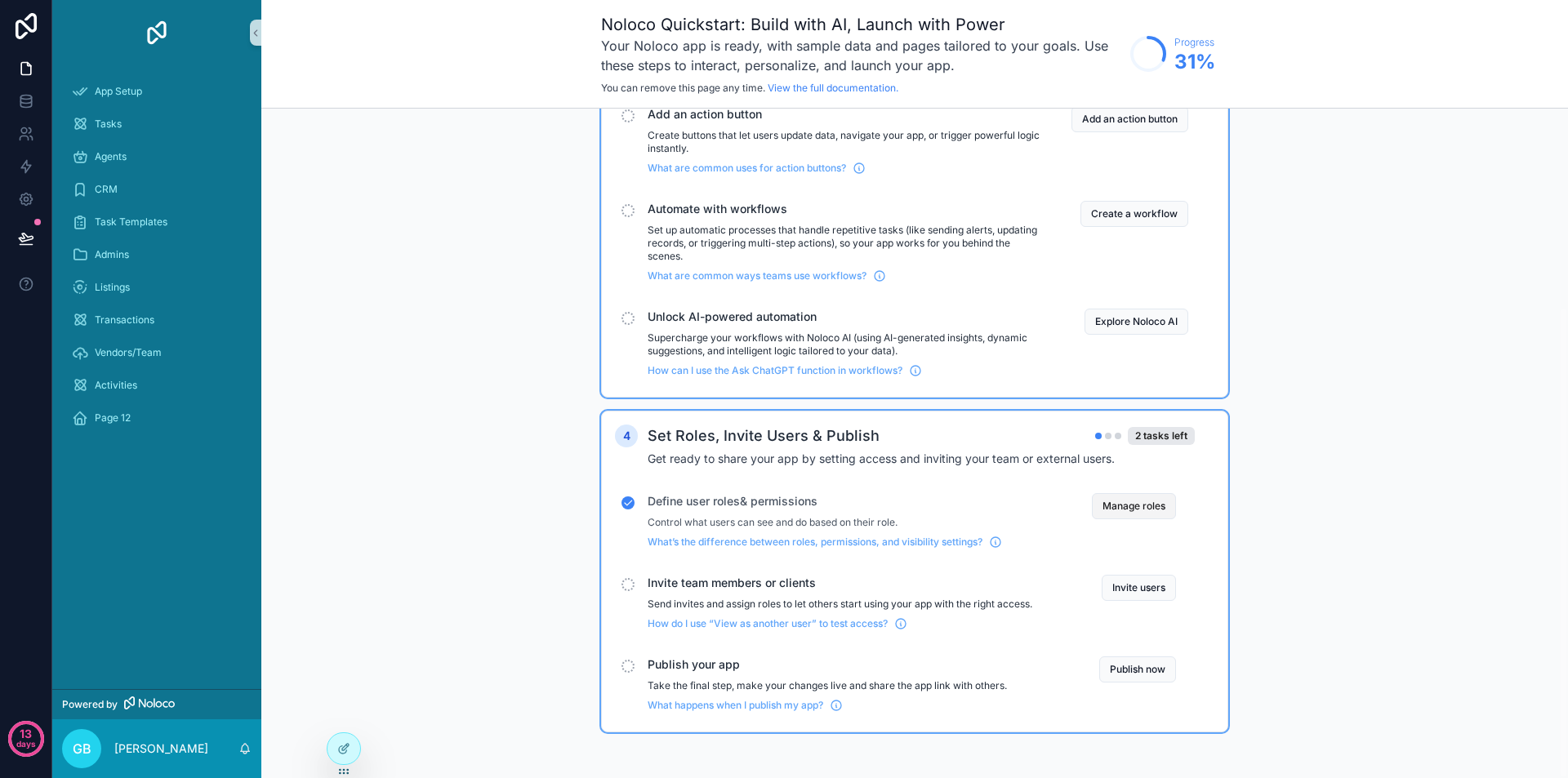
click at [1126, 508] on button "Manage roles" at bounding box center [1134, 505] width 84 height 26
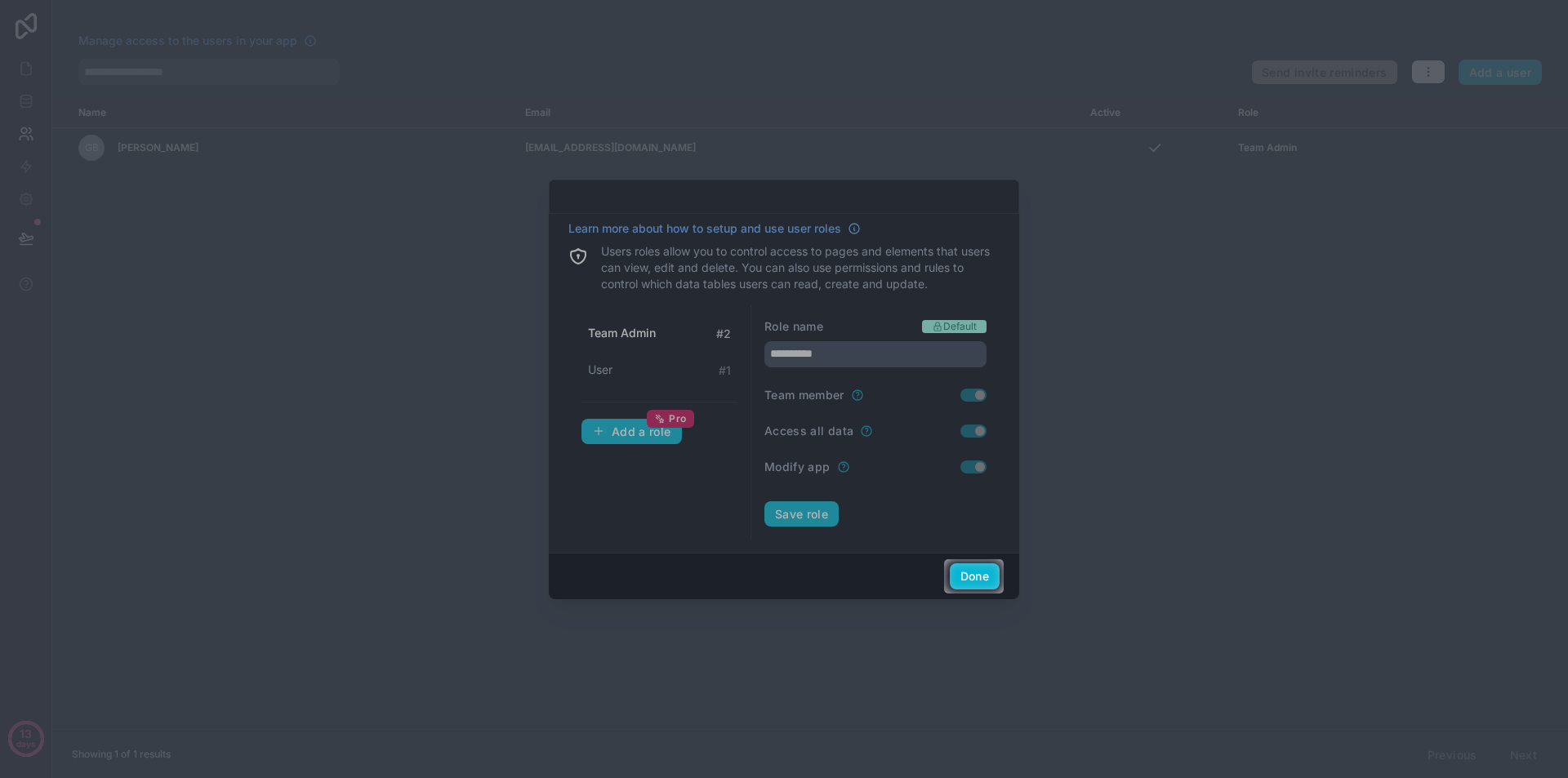
click at [623, 436] on div at bounding box center [784, 279] width 1568 height 559
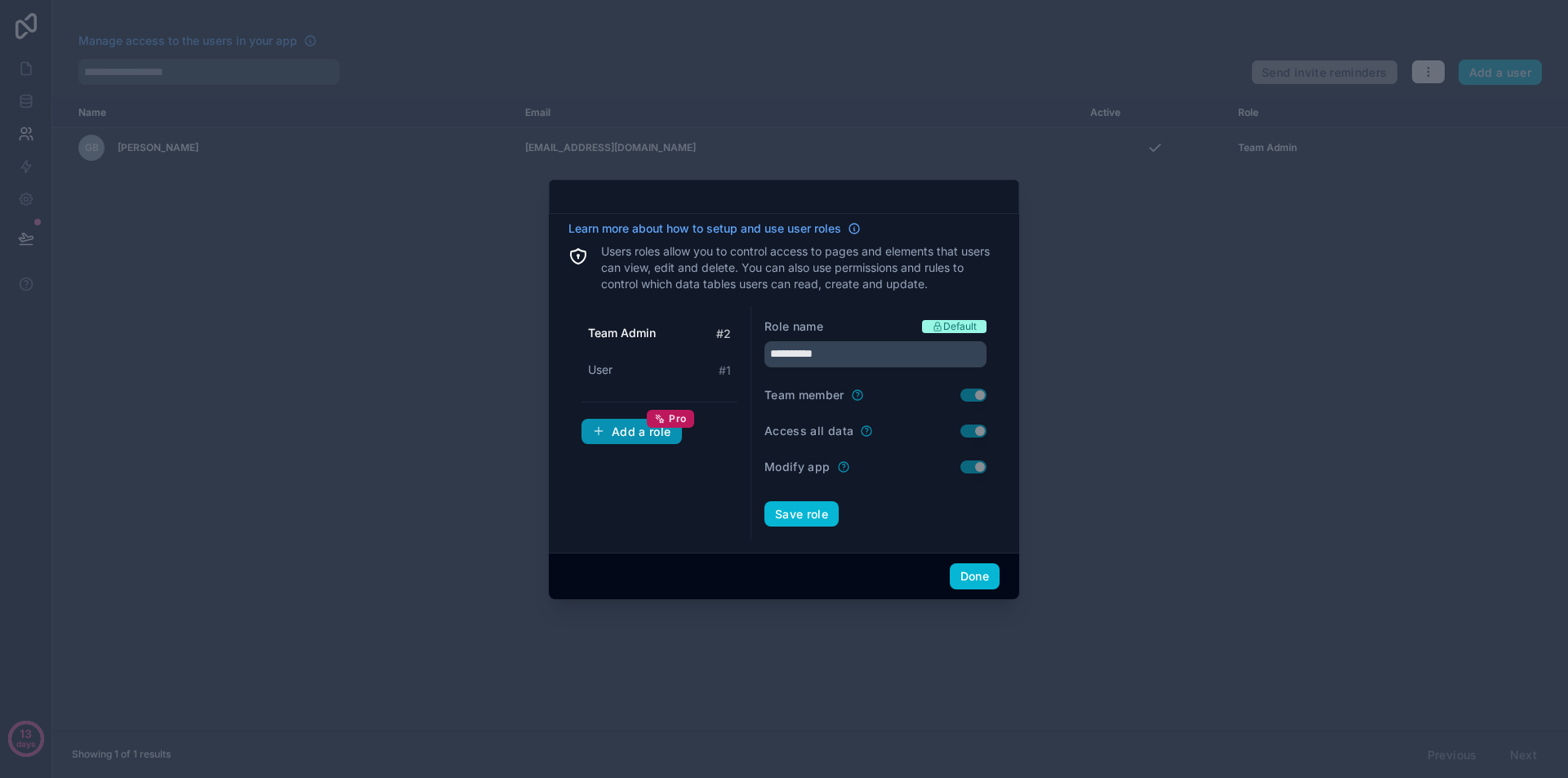
click at [637, 426] on div "Add a role Pro" at bounding box center [632, 431] width 79 height 14
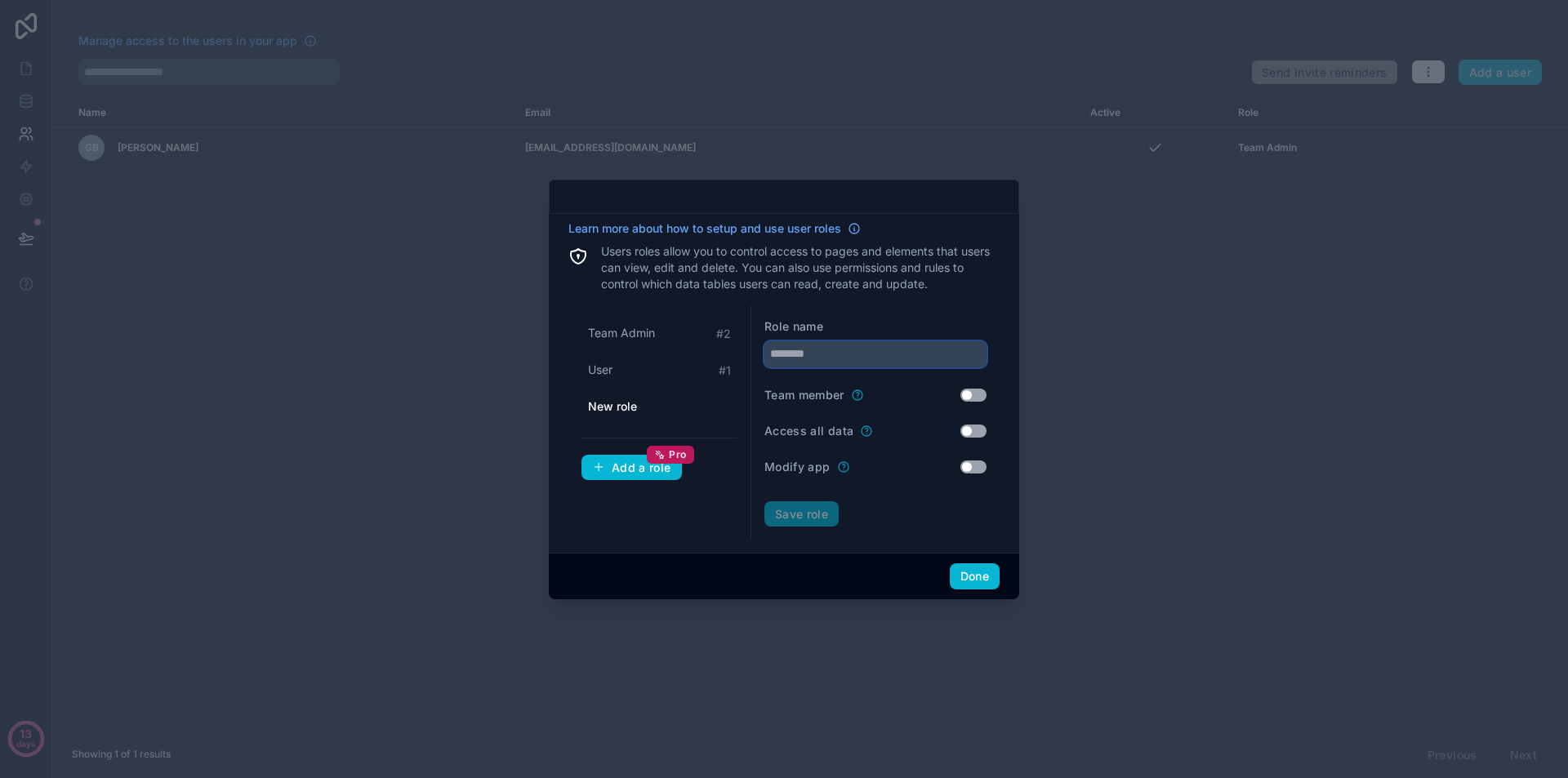
click at [817, 359] on input "text" at bounding box center [876, 354] width 222 height 26
click at [811, 494] on form "Role name ****** Team member Use setting Access all data Use setting Modify app…" at bounding box center [876, 423] width 222 height 209
click at [808, 509] on button "Save role" at bounding box center [802, 514] width 74 height 26
click at [616, 394] on div "User # 1" at bounding box center [659, 407] width 156 height 30
click at [840, 357] on input "****" at bounding box center [876, 354] width 222 height 26
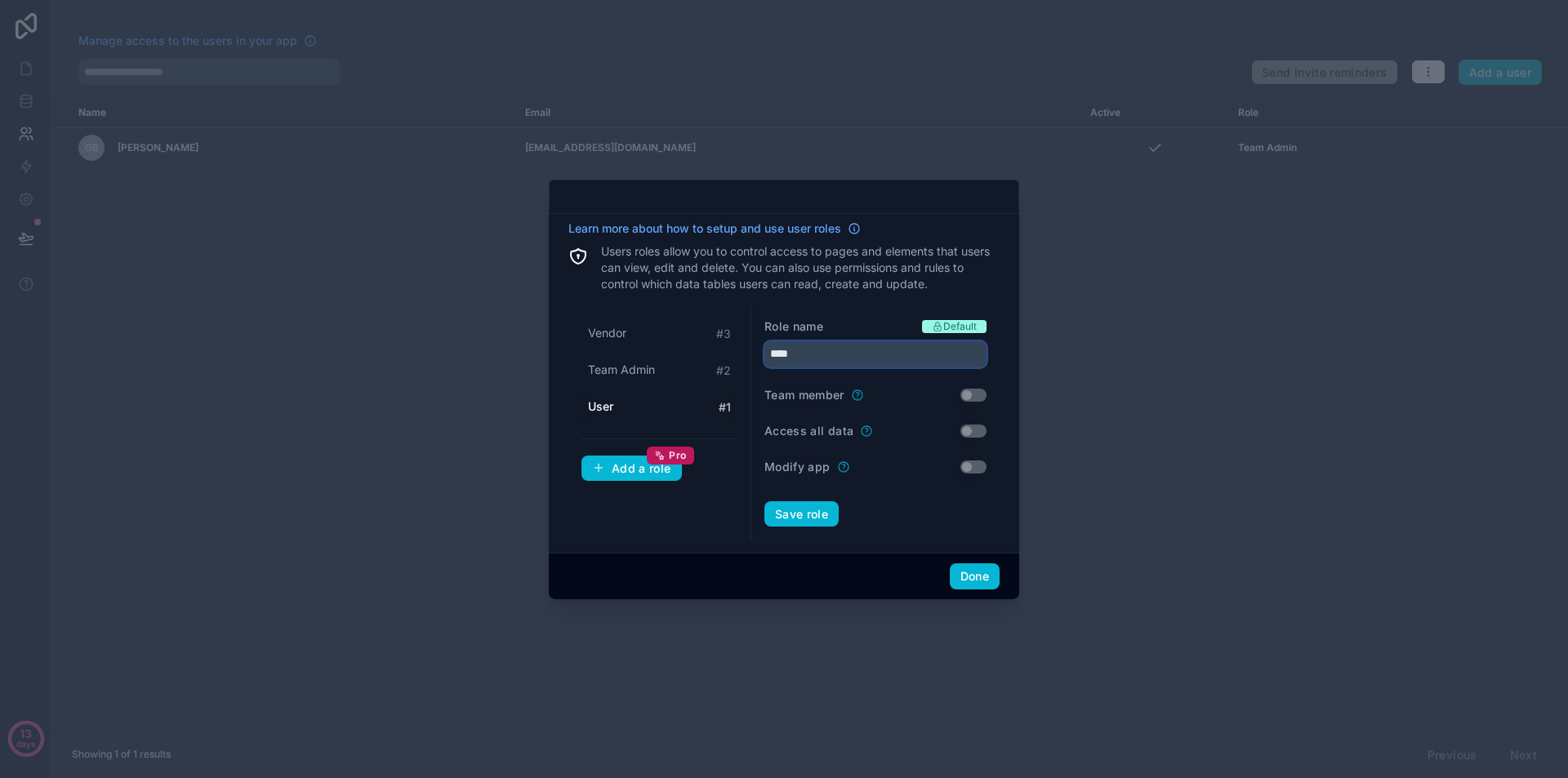
click at [840, 357] on input "****" at bounding box center [876, 354] width 222 height 26
click at [808, 505] on button "Save role" at bounding box center [802, 514] width 74 height 26
click at [700, 367] on div "Team Admin # 2" at bounding box center [659, 370] width 156 height 30
click at [840, 344] on input "*****" at bounding box center [876, 354] width 222 height 26
click at [963, 324] on span "Default" at bounding box center [960, 327] width 34 height 13
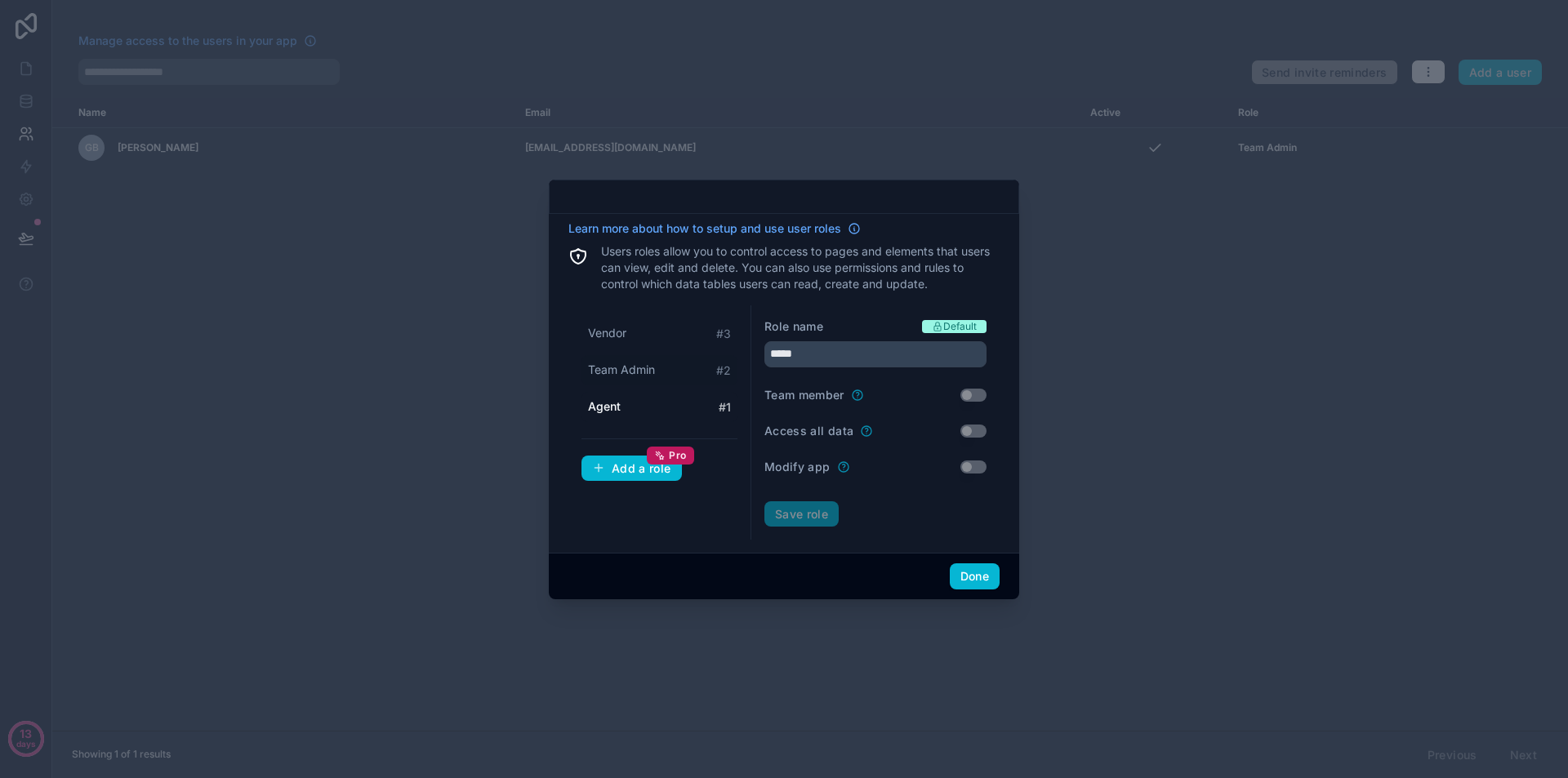
click at [679, 365] on div "Team Admin # 2" at bounding box center [659, 370] width 156 height 30
click at [856, 357] on input "**********" at bounding box center [876, 354] width 222 height 26
click at [804, 353] on input "**********" at bounding box center [876, 354] width 222 height 26
drag, startPoint x: 803, startPoint y: 353, endPoint x: 755, endPoint y: 352, distance: 48.0
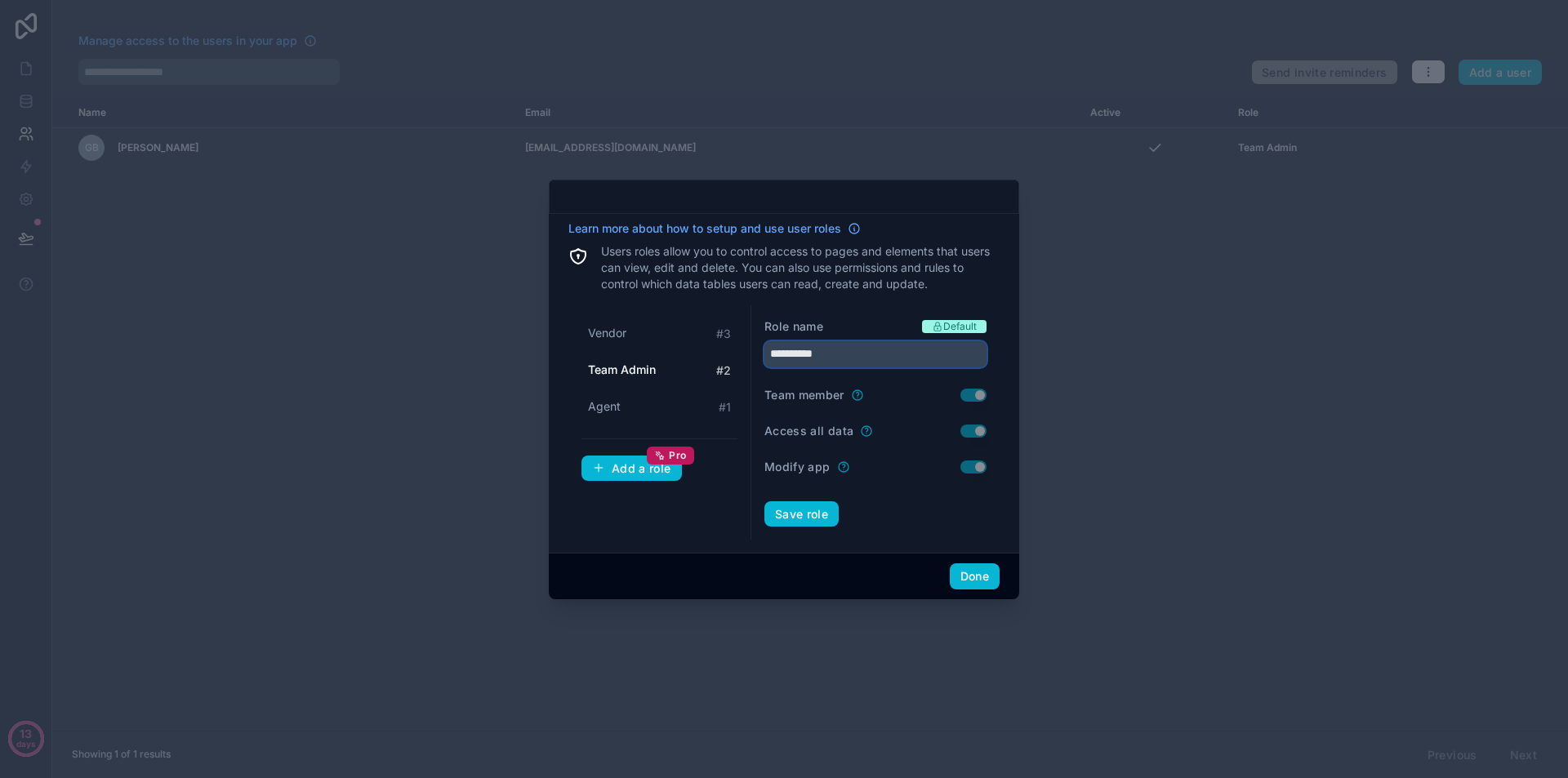
click at [755, 352] on div "**********" at bounding box center [875, 423] width 248 height 236
type input "*****"
click at [830, 513] on button "Save role" at bounding box center [802, 514] width 74 height 26
click at [769, 353] on input "*****" at bounding box center [876, 354] width 222 height 26
click at [771, 352] on input "*****" at bounding box center [876, 354] width 222 height 26
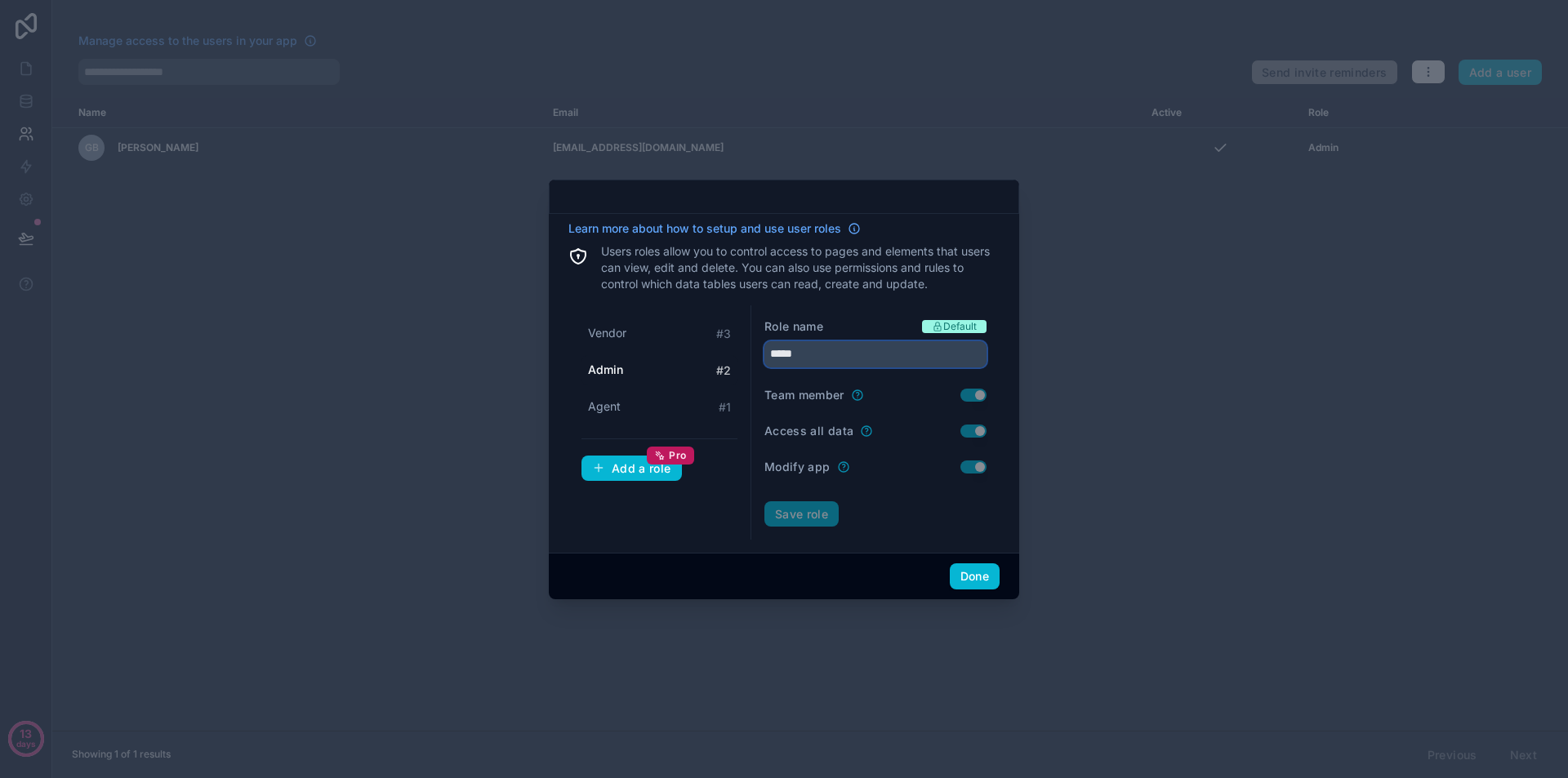
click at [776, 353] on input "*****" at bounding box center [876, 354] width 222 height 26
click at [840, 324] on div "Role name Default" at bounding box center [876, 326] width 222 height 16
click at [820, 521] on div "Save role" at bounding box center [876, 514] width 222 height 26
click at [633, 478] on button "Add a role Pro" at bounding box center [631, 468] width 100 height 26
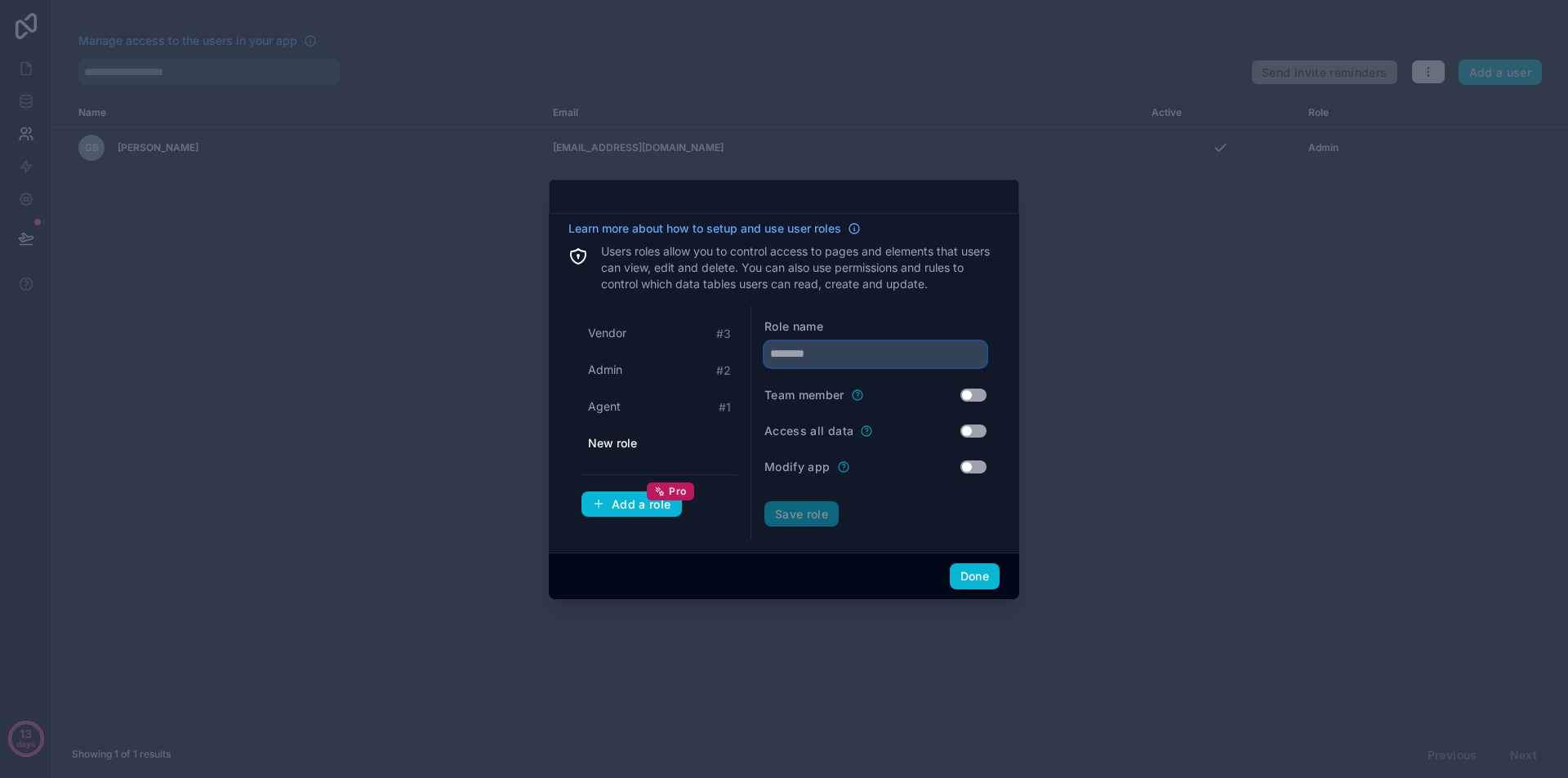
click at [885, 361] on input "text" at bounding box center [876, 354] width 222 height 26
click at [902, 304] on div "**********" at bounding box center [784, 380] width 432 height 320
click at [972, 431] on button "Use setting" at bounding box center [973, 431] width 26 height 13
click at [979, 467] on button "Use setting" at bounding box center [973, 468] width 26 height 13
click at [980, 471] on button "Use setting" at bounding box center [973, 468] width 26 height 13
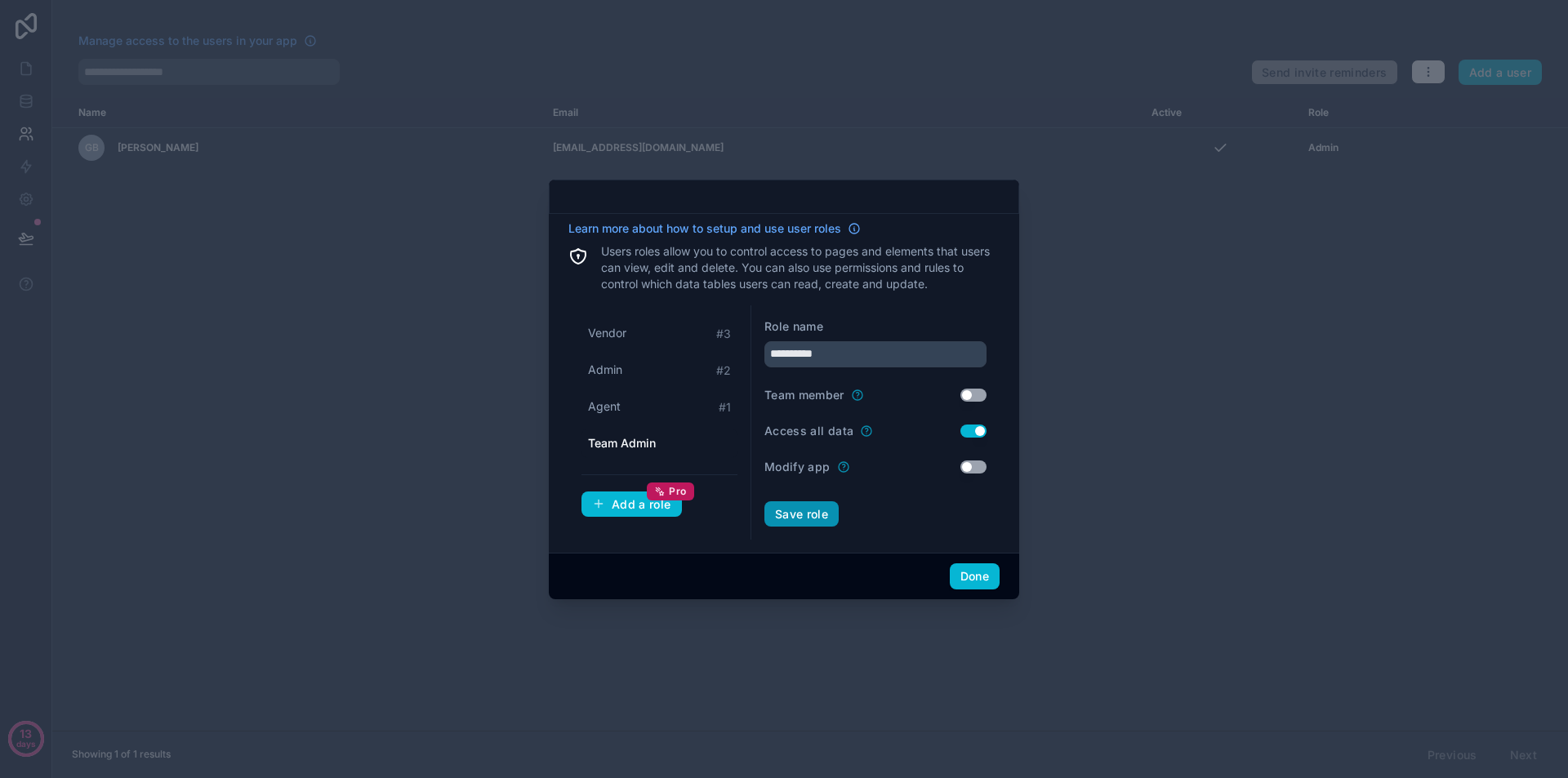
click at [805, 511] on button "Save role" at bounding box center [802, 514] width 74 height 26
click at [691, 439] on div "Agent # 1" at bounding box center [659, 444] width 156 height 30
click at [673, 421] on div "Admin # 2" at bounding box center [659, 407] width 156 height 30
click at [823, 361] on input "*****" at bounding box center [876, 354] width 222 height 26
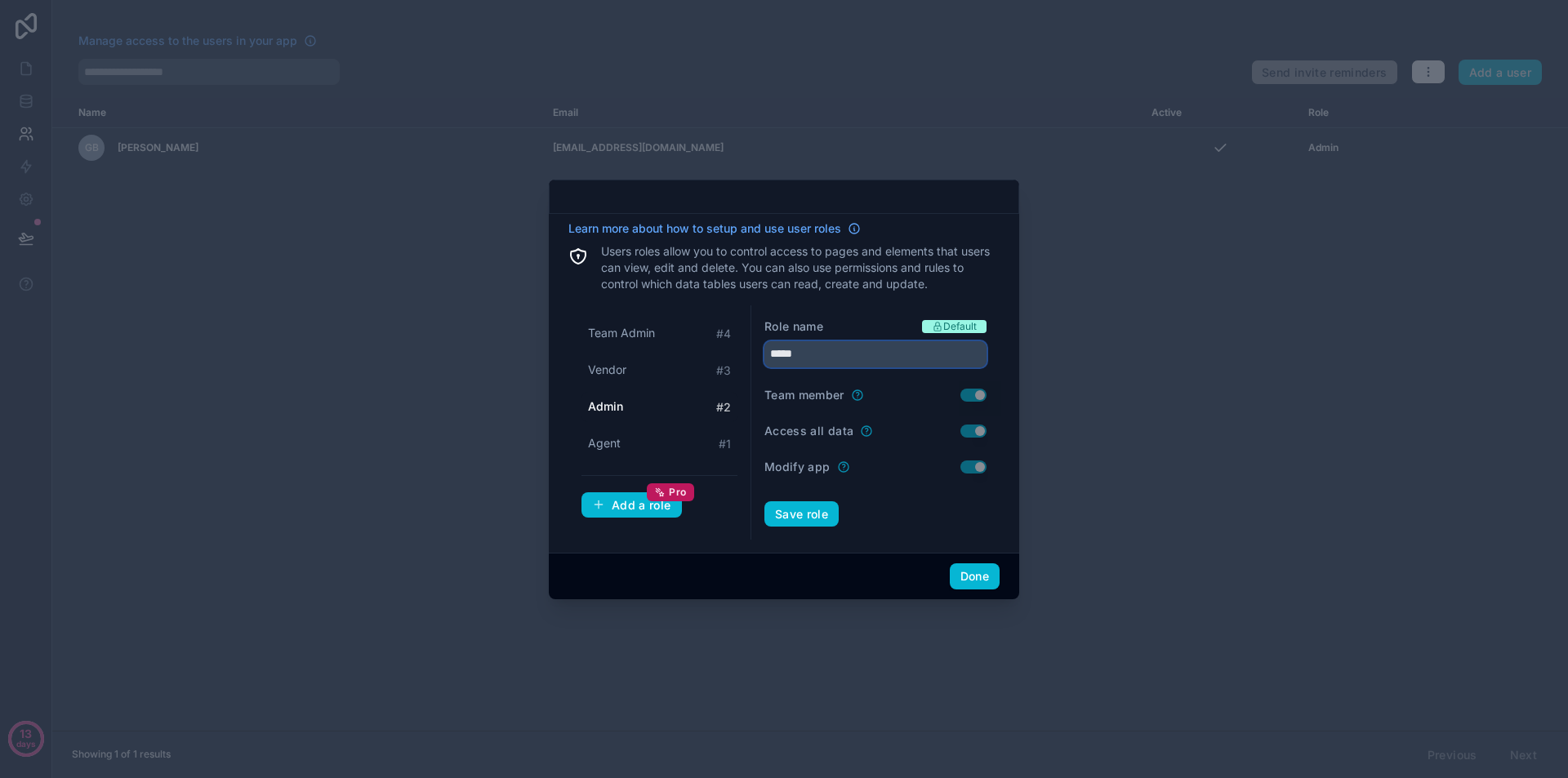
click at [823, 361] on input "*****" at bounding box center [876, 354] width 222 height 26
type input "*"
type input "*****"
click at [813, 503] on button "Save role" at bounding box center [802, 514] width 74 height 26
click at [981, 578] on button "Done" at bounding box center [974, 576] width 50 height 26
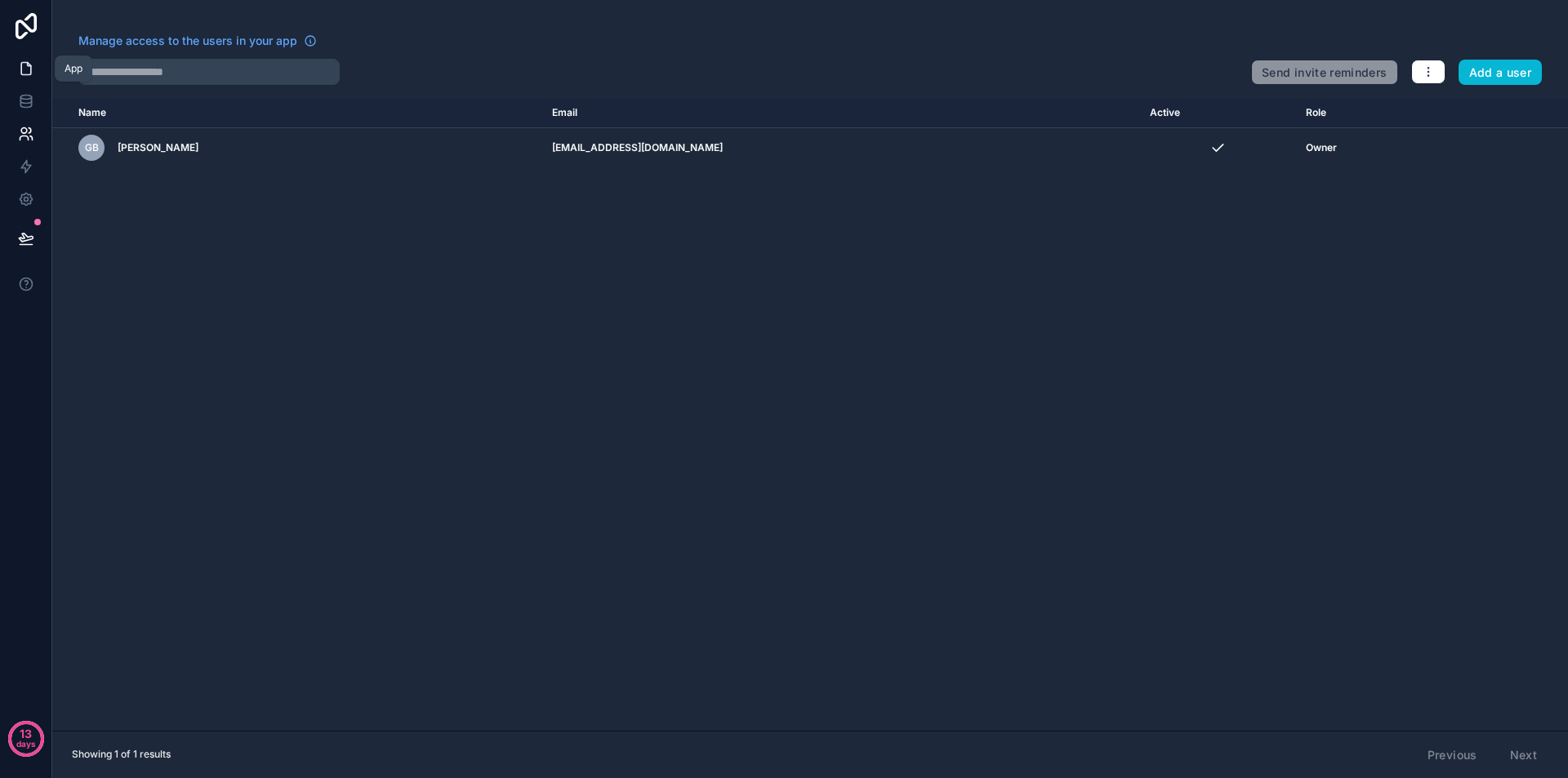
click at [21, 69] on icon at bounding box center [26, 69] width 10 height 13
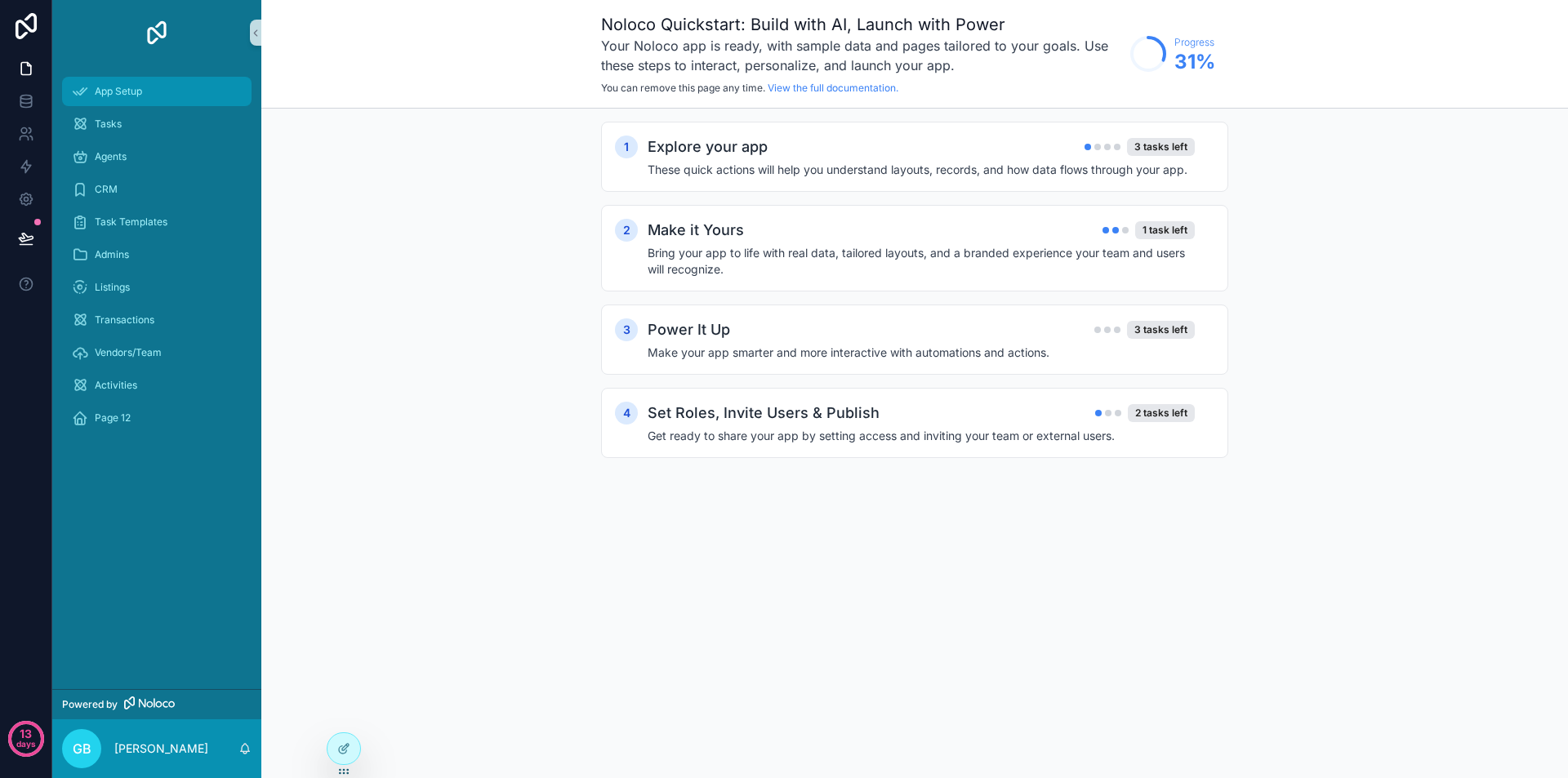
click at [107, 97] on span "App Setup" at bounding box center [119, 92] width 47 height 13
click at [814, 400] on div "4 Set Roles, Invite Users & Publish 2 tasks left Get ready to share your app by…" at bounding box center [915, 423] width 628 height 71
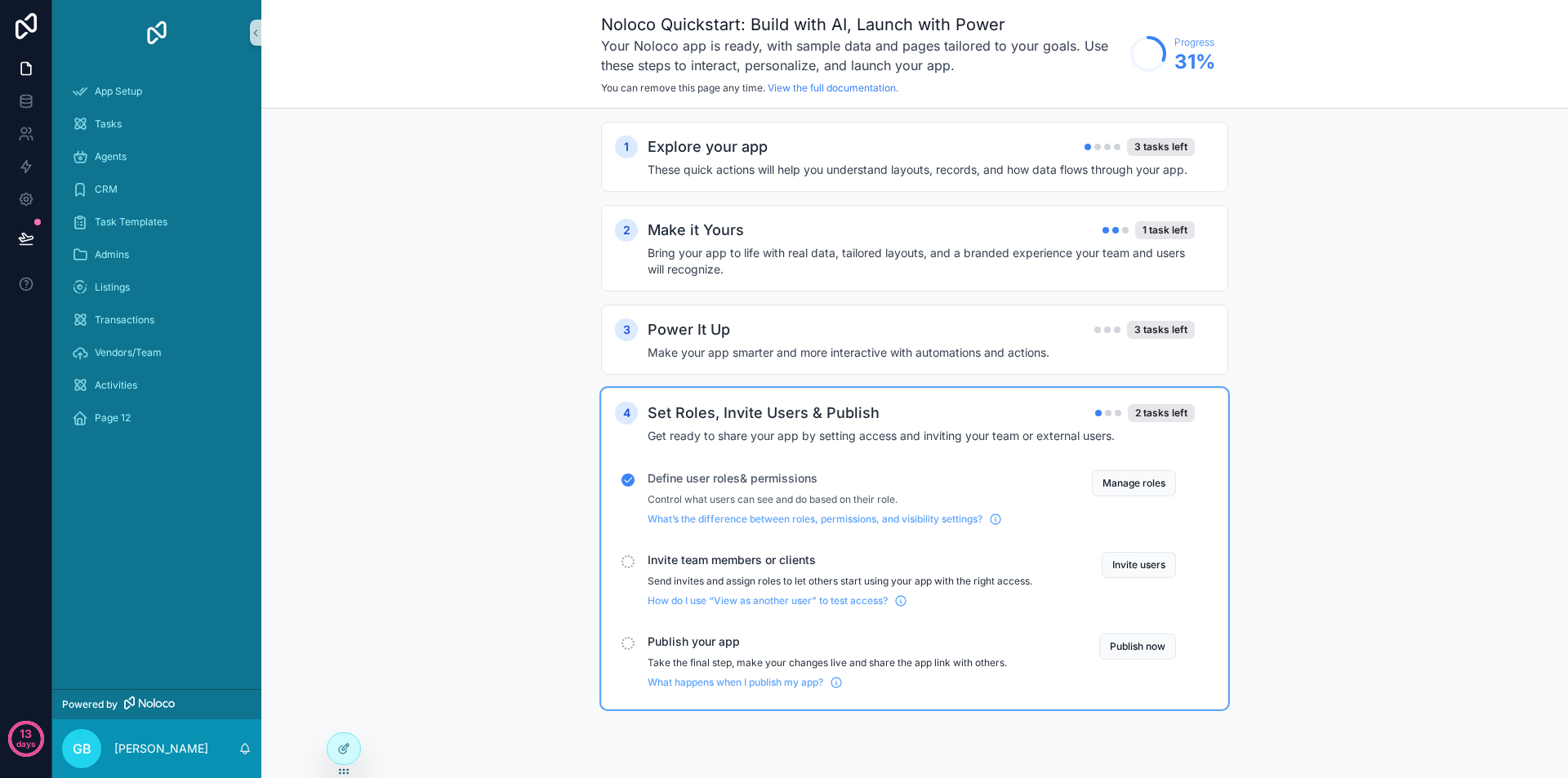
click at [841, 196] on div "1 Explore your app 3 tasks left These quick actions will help you understand la…" at bounding box center [915, 432] width 628 height 621
click at [841, 173] on h4 "These quick actions will help you understand layouts, records, and how data flo…" at bounding box center [921, 169] width 548 height 16
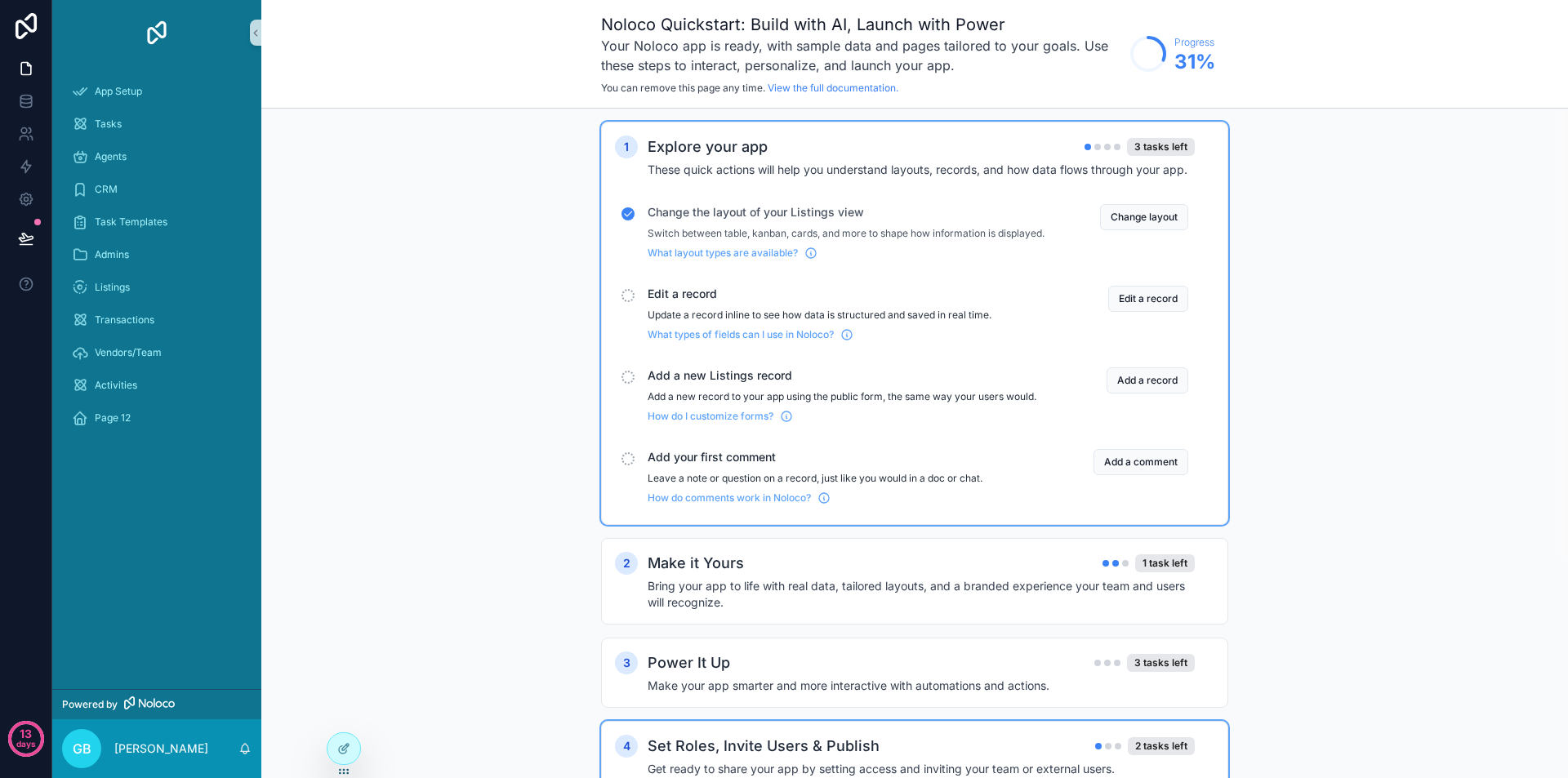
click at [841, 173] on h4 "These quick actions will help you understand layouts, records, and how data flo…" at bounding box center [921, 169] width 548 height 16
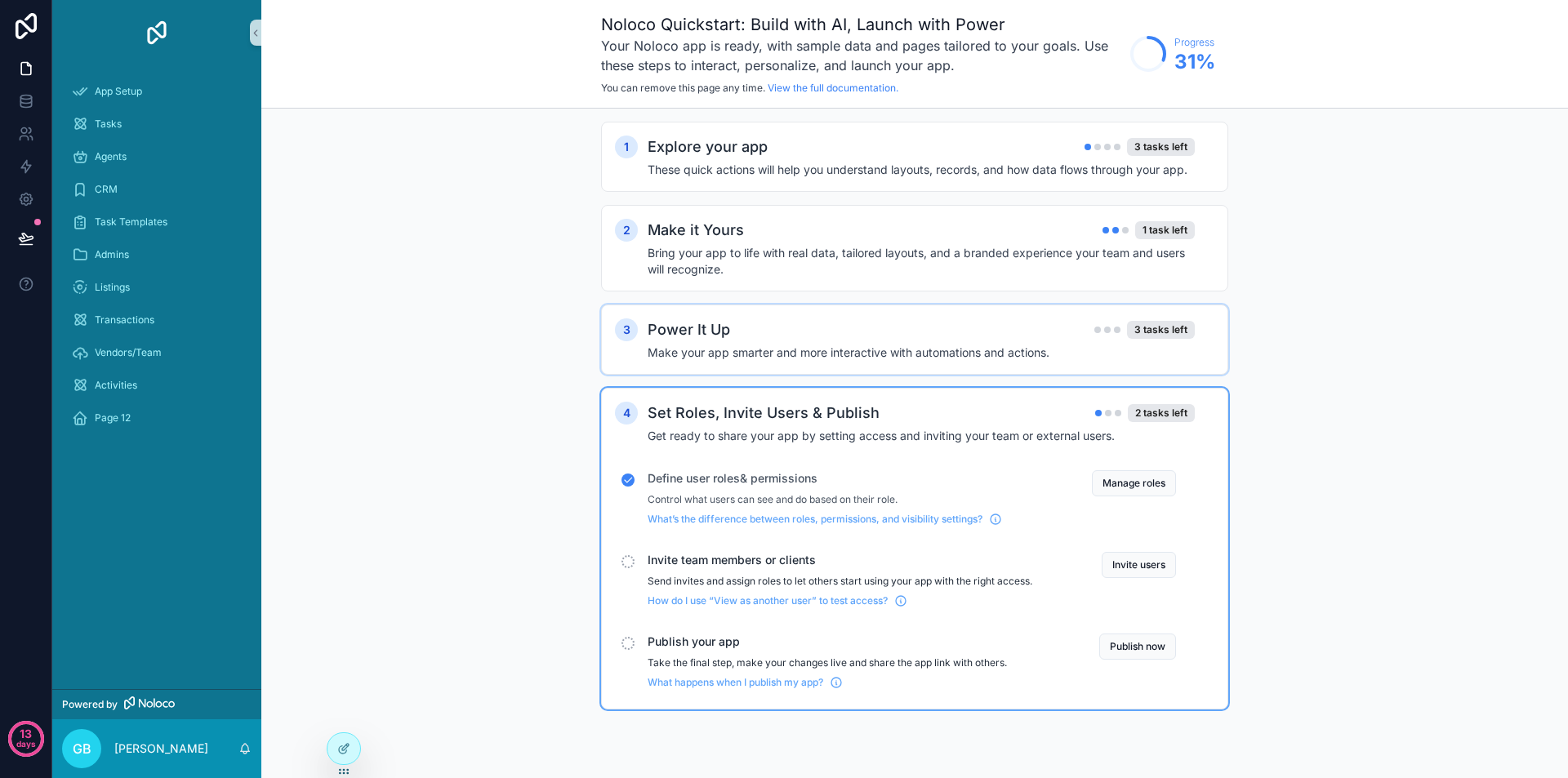
click at [810, 316] on div "3 Power It Up 3 tasks left Make your app smarter and more interactive with auto…" at bounding box center [915, 340] width 628 height 71
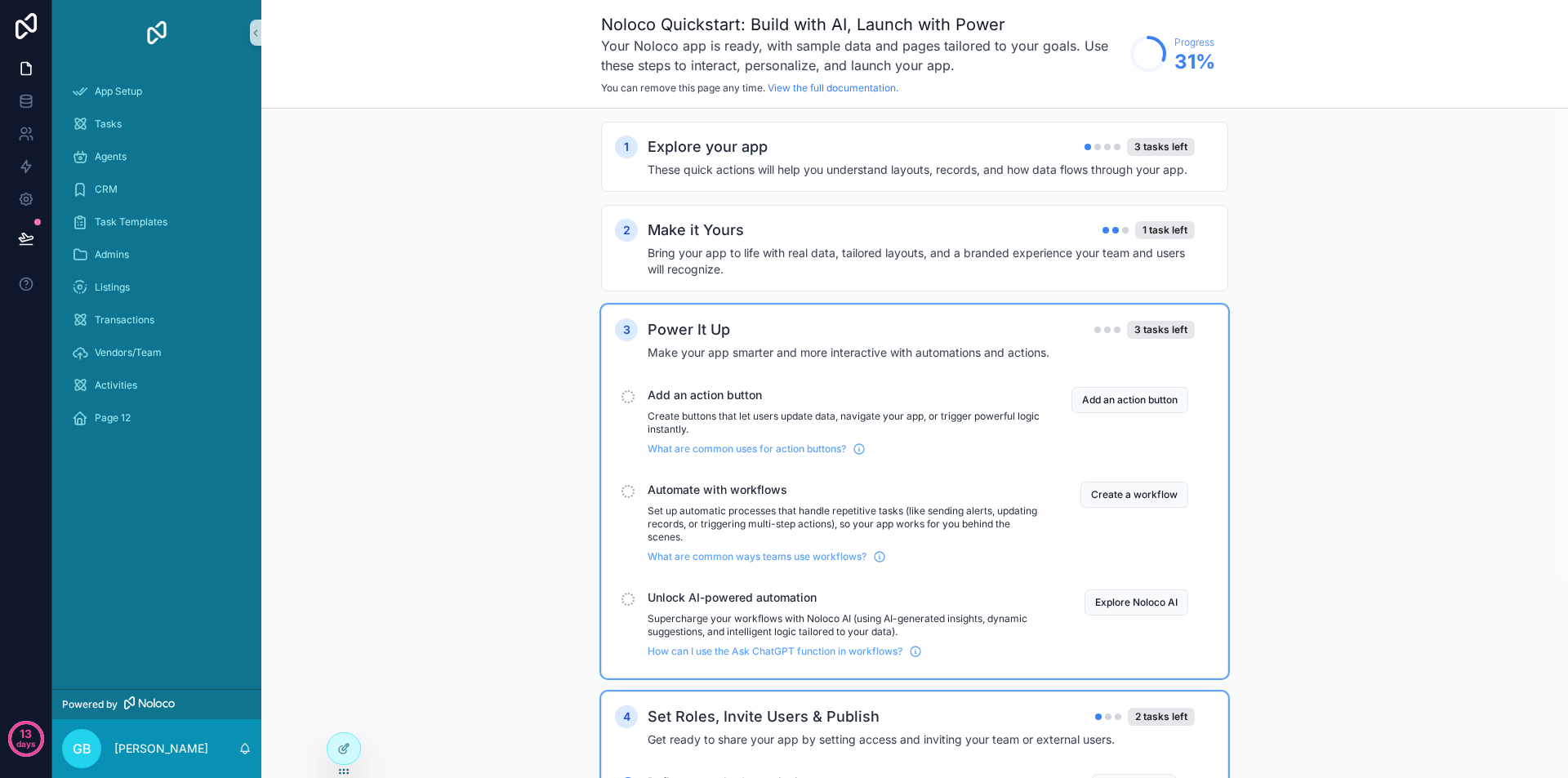
click at [810, 316] on div "3 Power It Up 3 tasks left Make your app smarter and more interactive with auto…" at bounding box center [915, 491] width 628 height 374
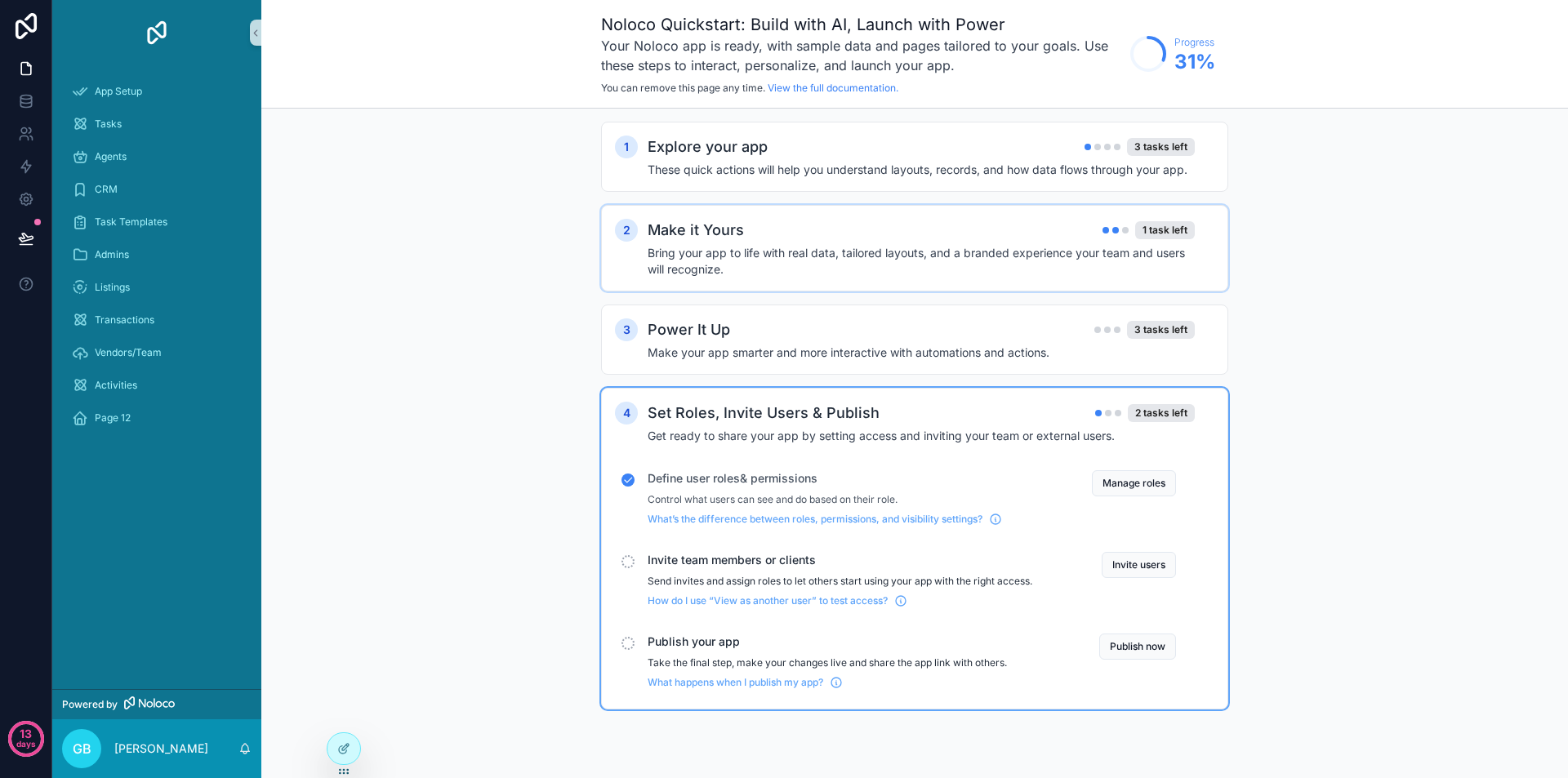
click at [797, 235] on div "Make it Yours 1 task left" at bounding box center [921, 230] width 548 height 23
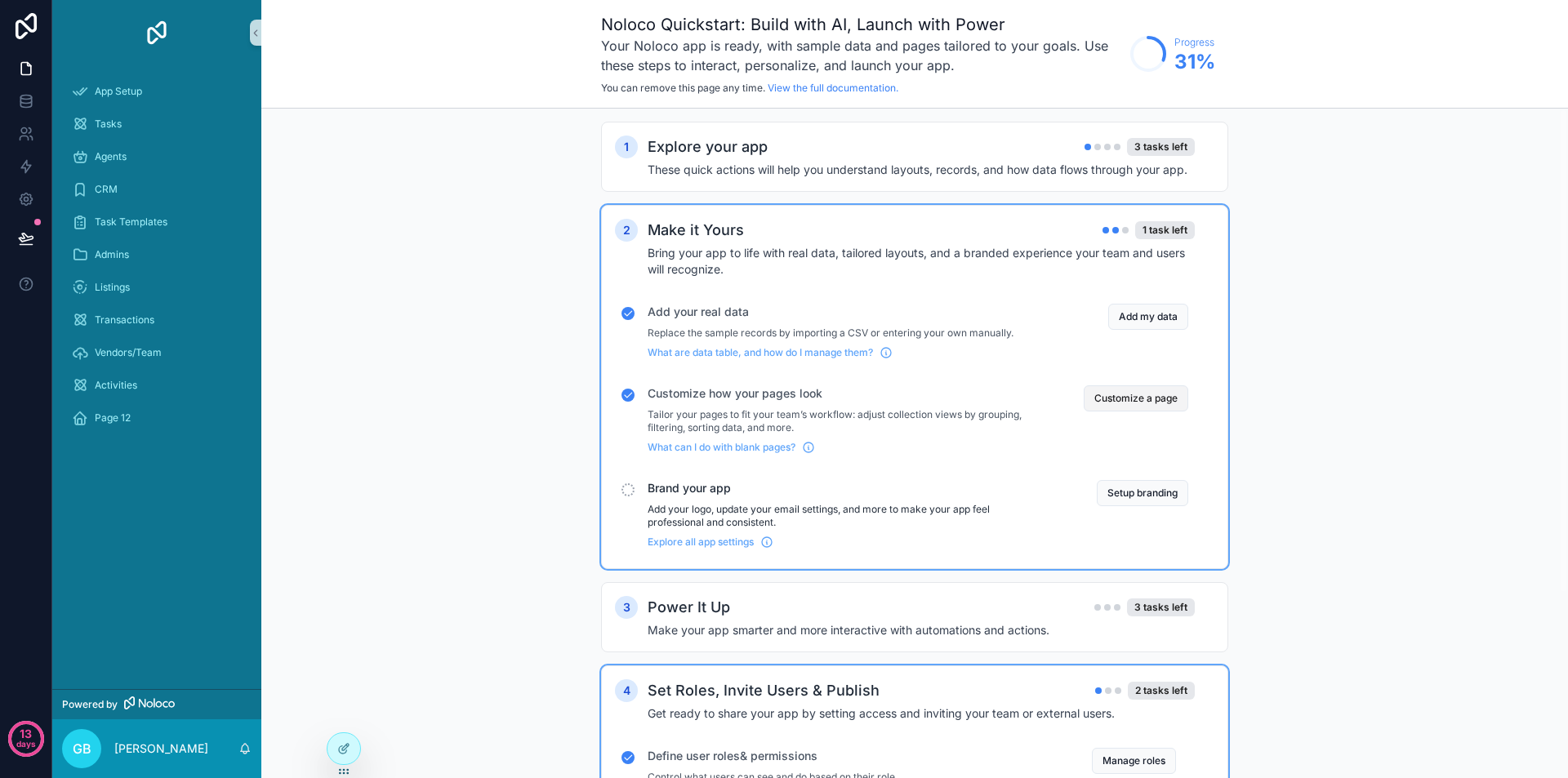
click at [1136, 402] on button "Customize a page" at bounding box center [1136, 398] width 104 height 26
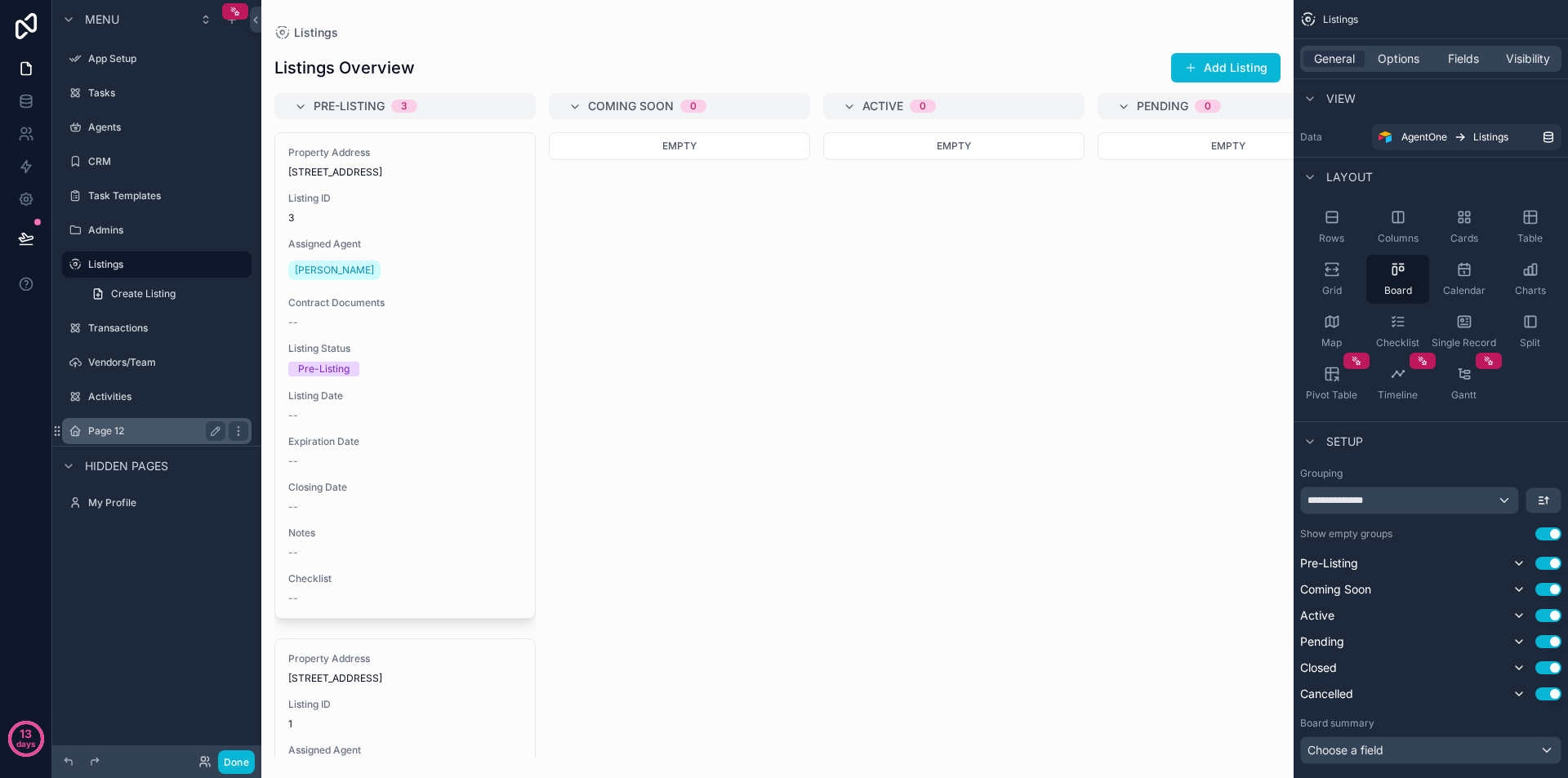
click at [167, 433] on label "Page 12" at bounding box center [153, 431] width 130 height 13
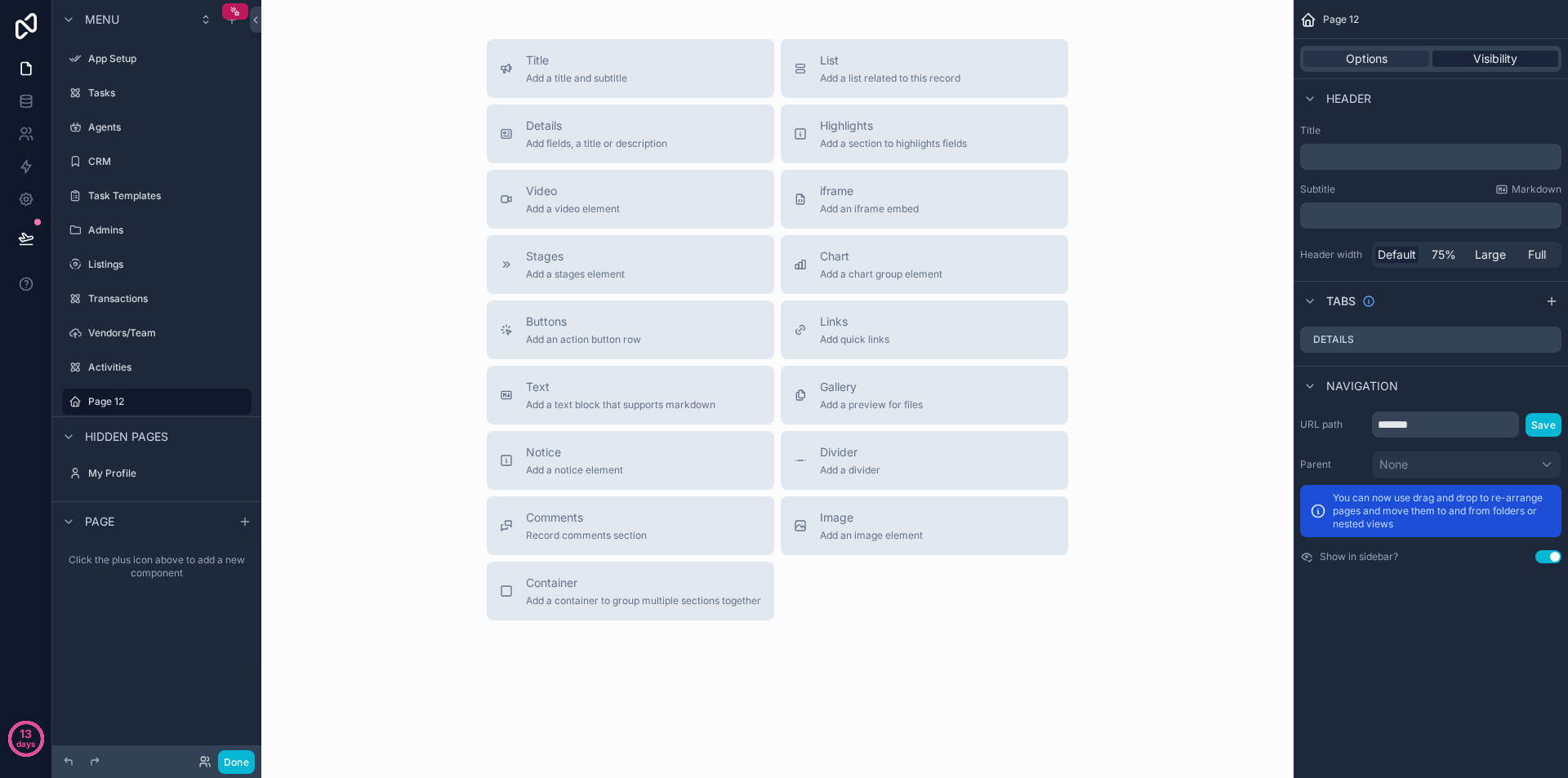
click at [1475, 61] on span "Visibility" at bounding box center [1496, 58] width 44 height 16
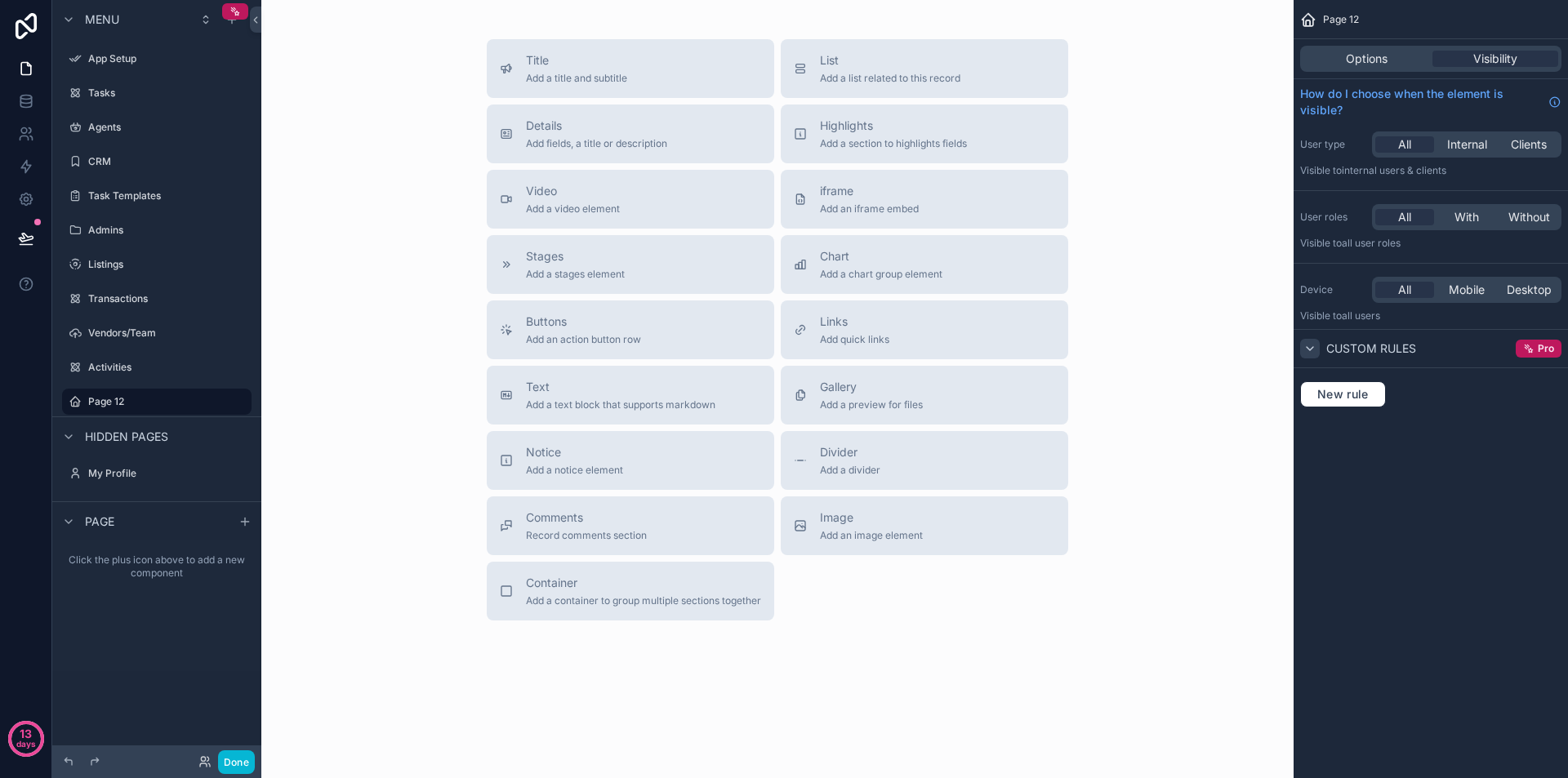
click at [1315, 354] on icon "scrollable content" at bounding box center [1311, 349] width 13 height 13
click at [1545, 352] on span "Pro" at bounding box center [1545, 349] width 16 height 13
click at [1365, 398] on span "New rule" at bounding box center [1343, 394] width 65 height 14
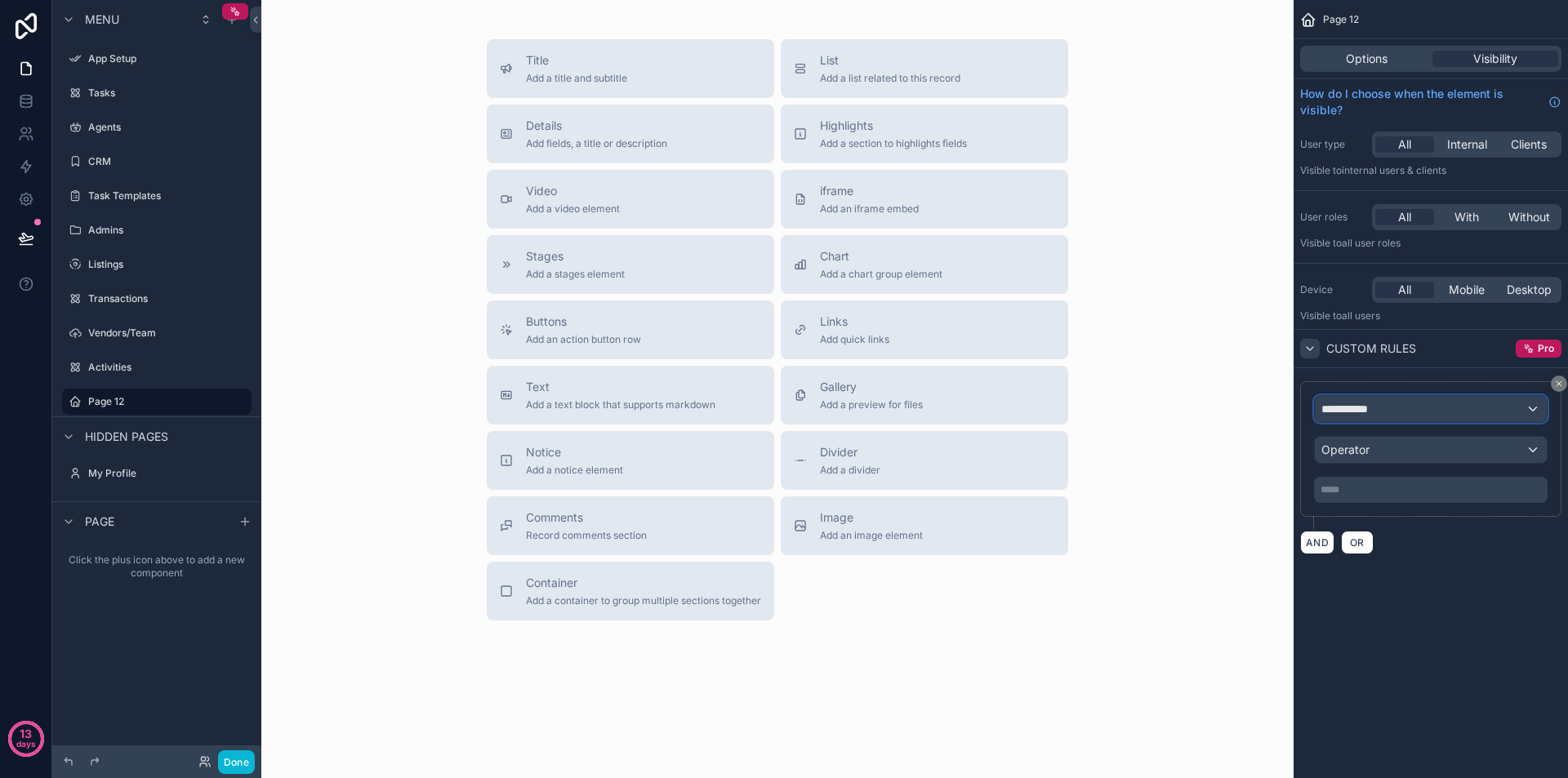
click at [1379, 415] on span "**********" at bounding box center [1352, 409] width 61 height 16
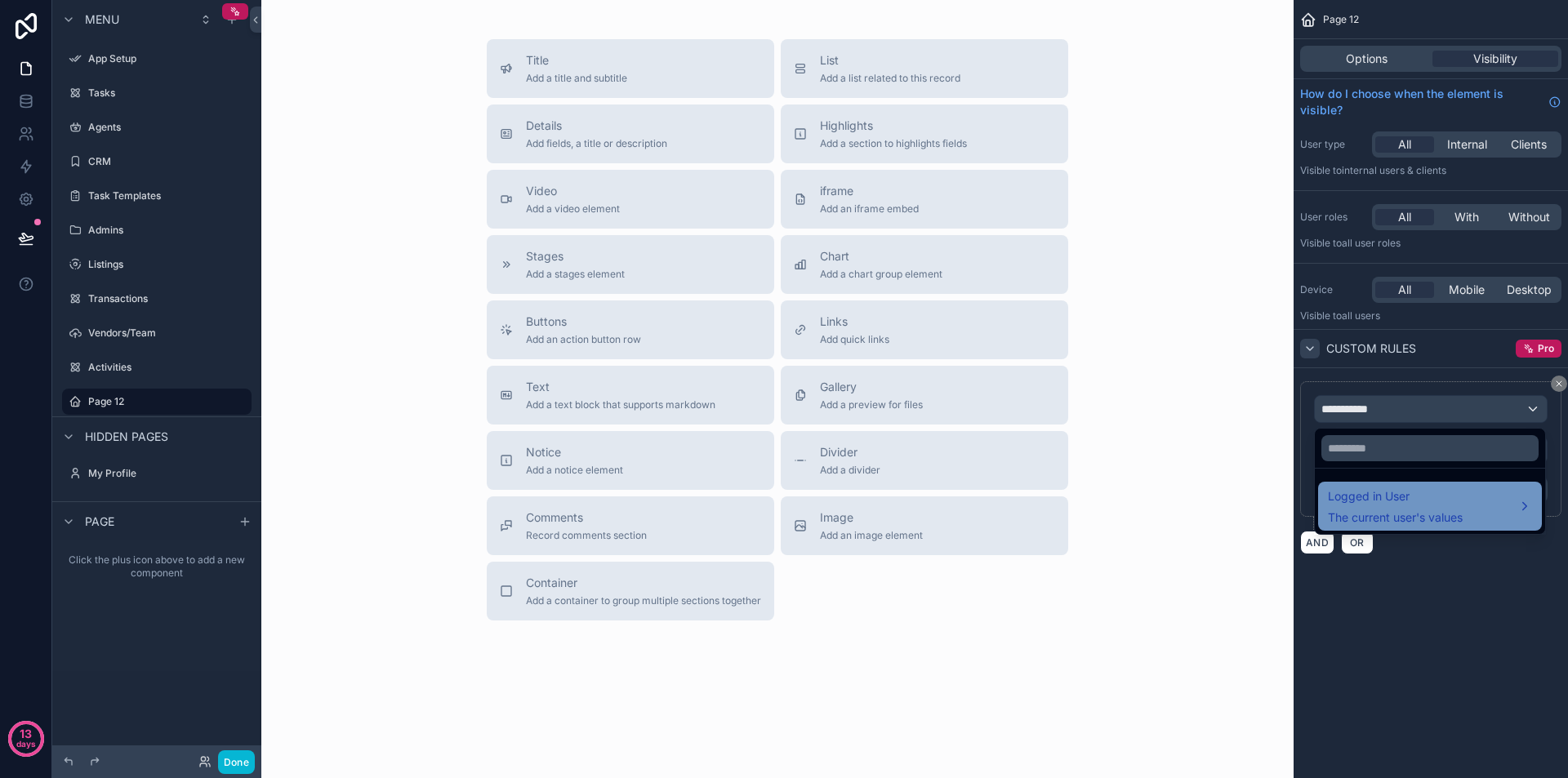
click at [1388, 500] on span "Logged in User" at bounding box center [1396, 496] width 135 height 19
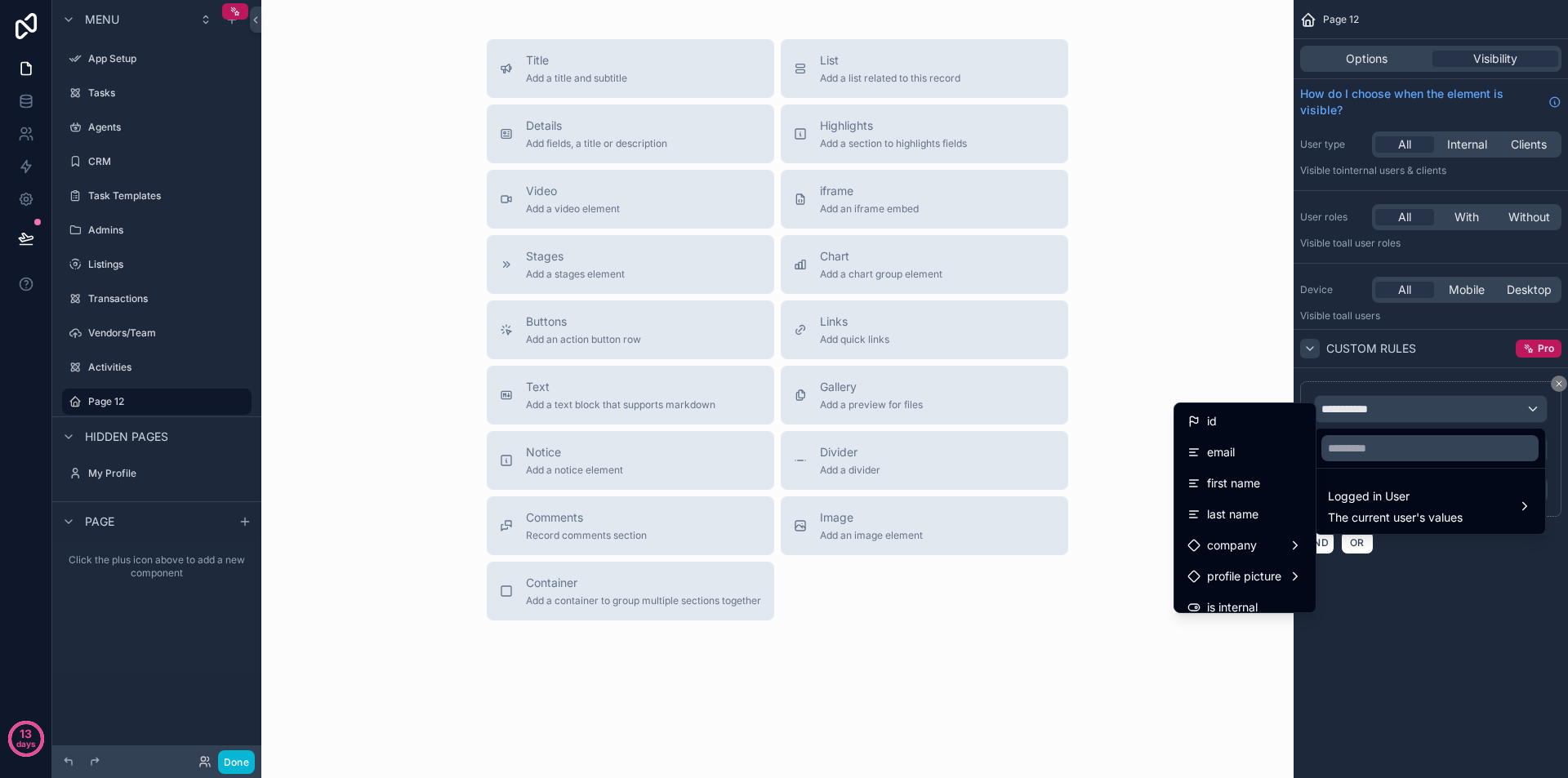
click at [1526, 564] on div "scrollable content" at bounding box center [784, 389] width 1568 height 778
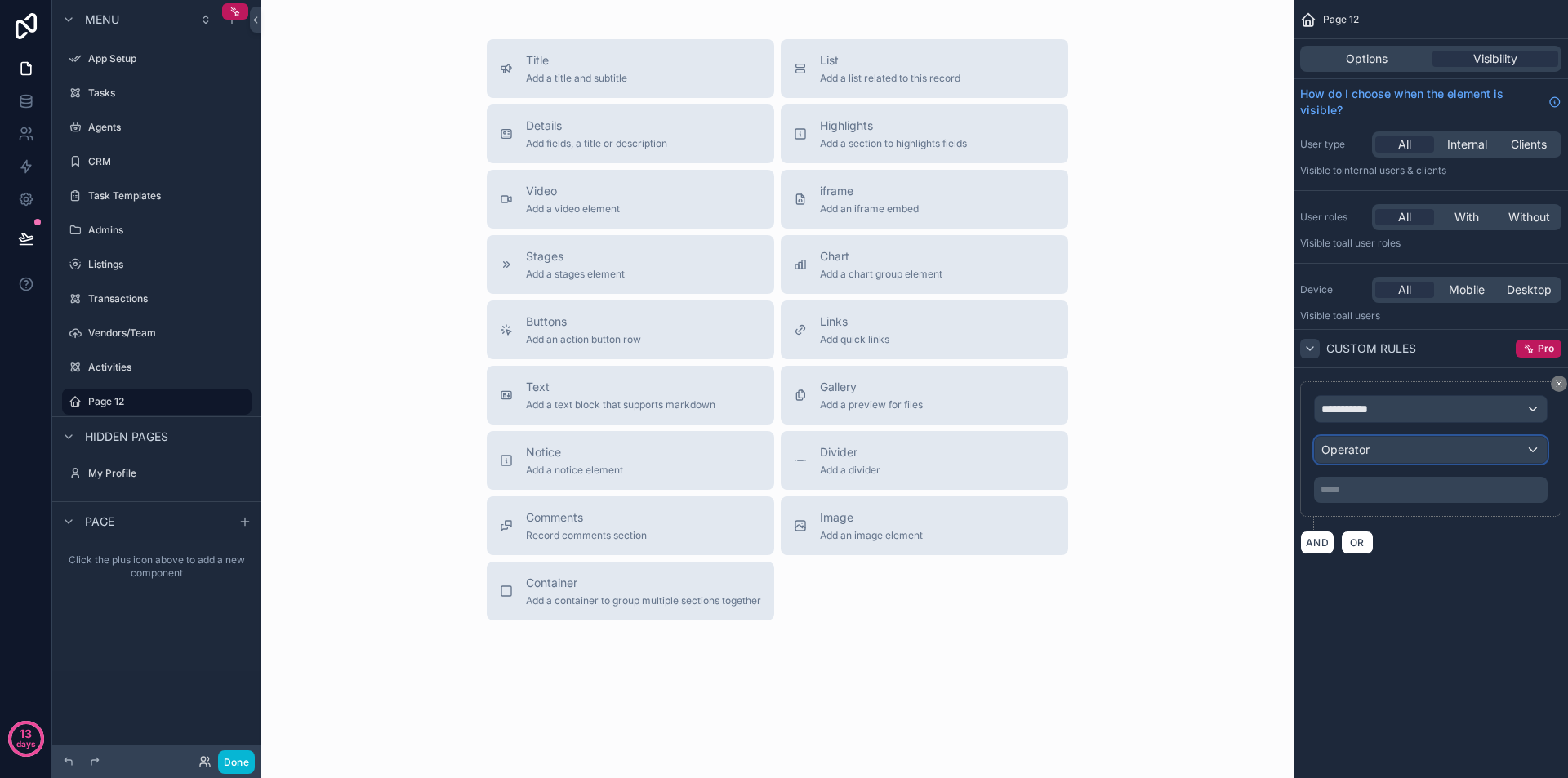
click at [1462, 453] on div "Operator" at bounding box center [1431, 449] width 232 height 26
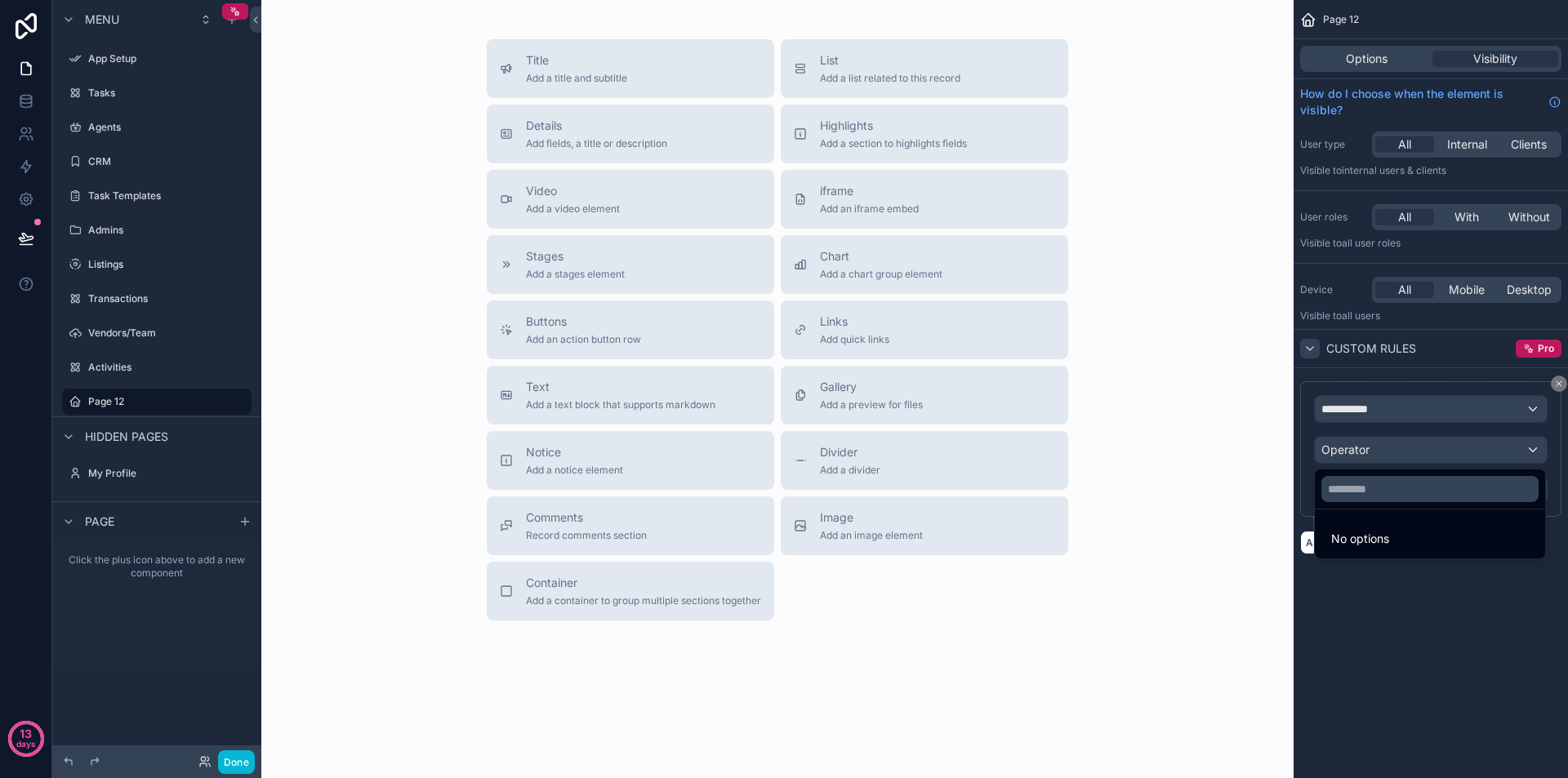
click at [1462, 453] on div "scrollable content" at bounding box center [784, 389] width 1568 height 778
click at [1463, 556] on div "**********" at bounding box center [1431, 468] width 274 height 199
drag, startPoint x: 1299, startPoint y: 143, endPoint x: 1425, endPoint y: 177, distance: 130.5
click at [1421, 177] on div "User type All Internal Clients Visible to Internal users & clients" at bounding box center [1431, 155] width 274 height 59
drag, startPoint x: 1454, startPoint y: 176, endPoint x: 1299, endPoint y: 129, distance: 162.0
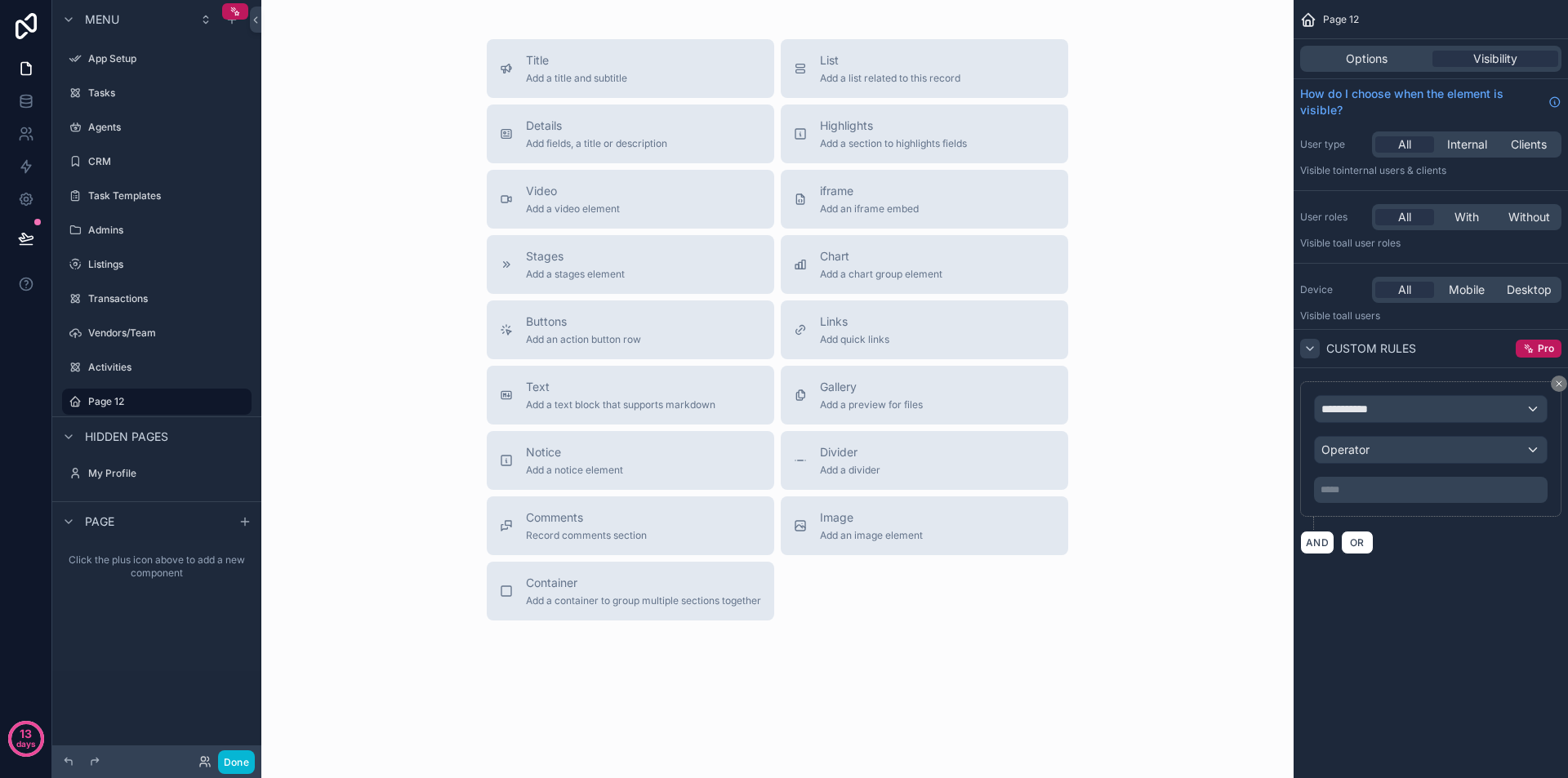
click at [1300, 129] on div "User type All Internal Clients Visible to Internal users & clients" at bounding box center [1431, 155] width 274 height 59
drag, startPoint x: 1352, startPoint y: 315, endPoint x: 1303, endPoint y: 211, distance: 115.0
click at [1297, 196] on div "**********" at bounding box center [1431, 283] width 274 height 568
click at [1396, 312] on p "Visible to all users" at bounding box center [1431, 316] width 262 height 13
drag, startPoint x: 1475, startPoint y: 262, endPoint x: 1425, endPoint y: 418, distance: 163.8
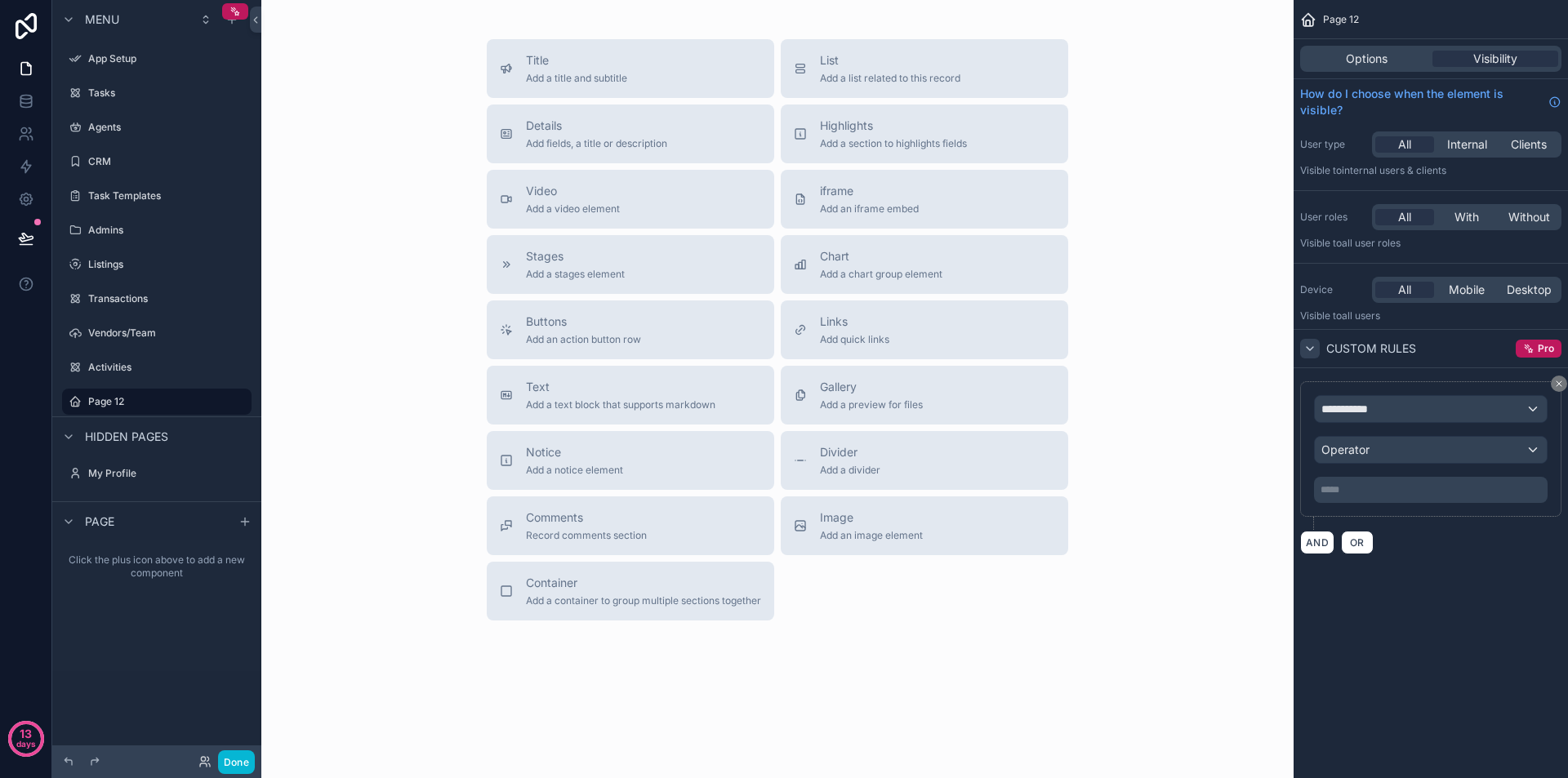
click at [1425, 417] on div "**********" at bounding box center [1431, 283] width 274 height 568
drag, startPoint x: 1476, startPoint y: 542, endPoint x: 1442, endPoint y: 279, distance: 265.2
click at [1442, 280] on div "**********" at bounding box center [1431, 283] width 274 height 568
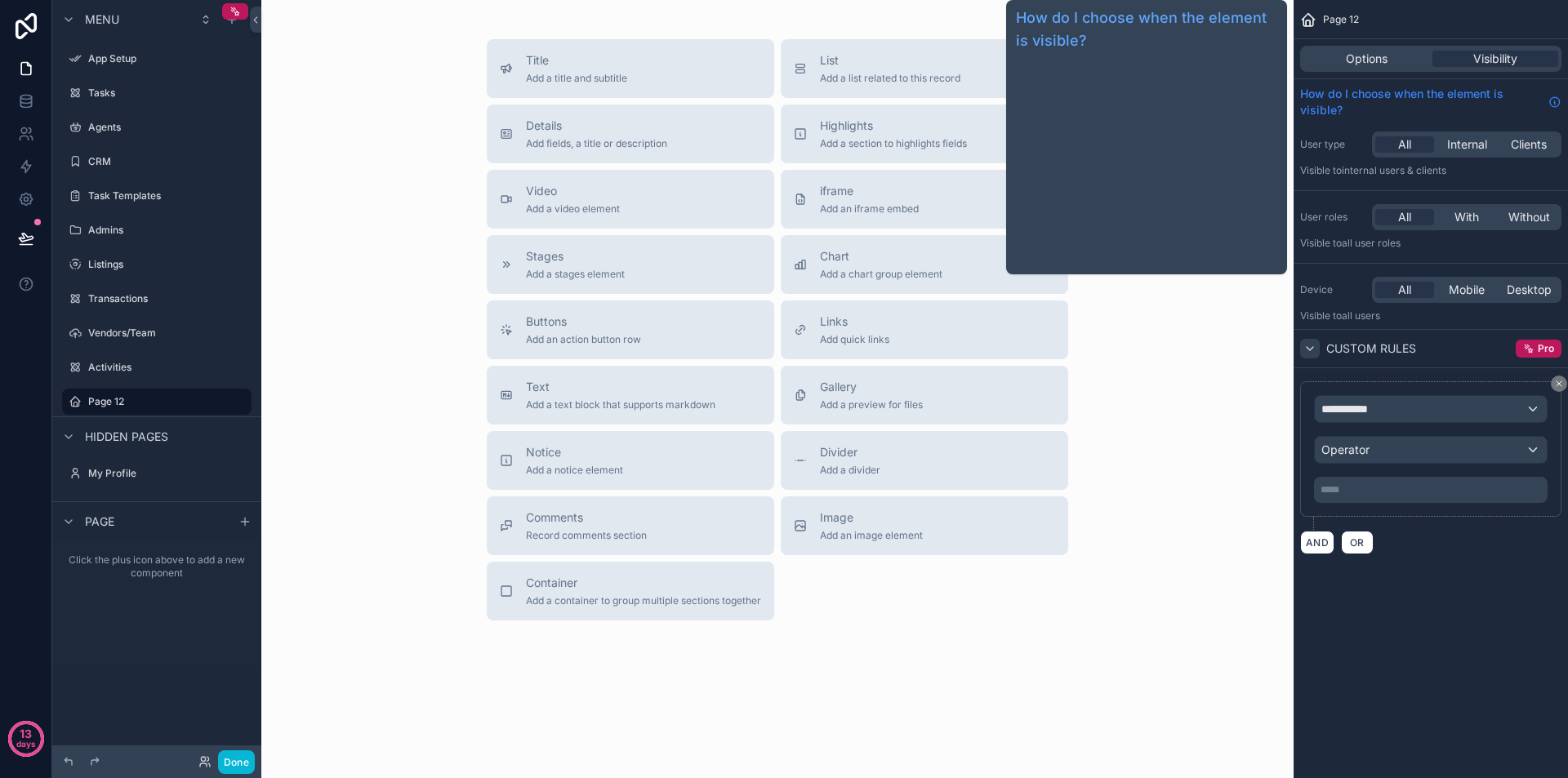
click at [1375, 98] on span "How do I choose when the element is visible?" at bounding box center [1421, 102] width 241 height 33
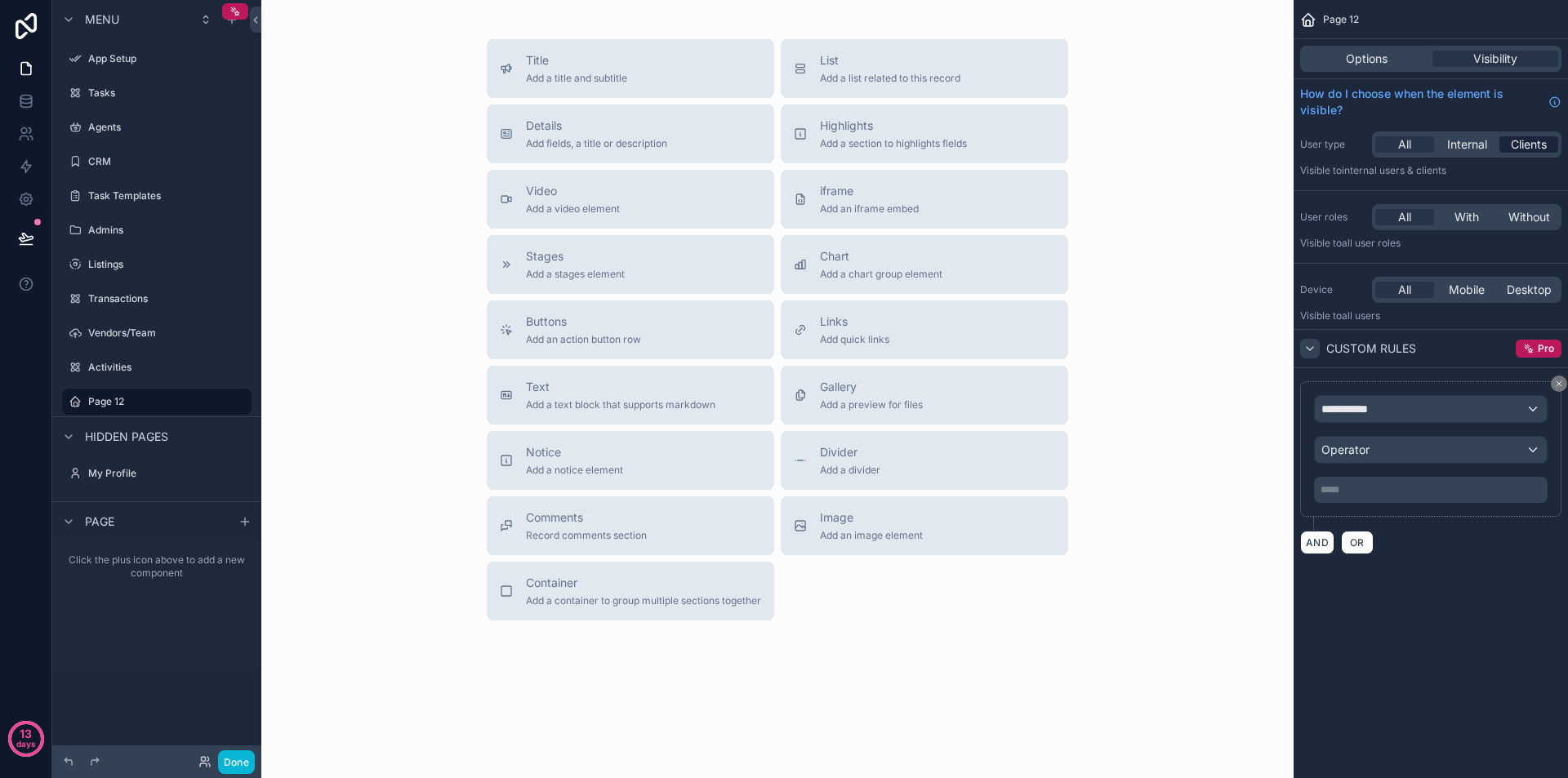
click at [1518, 145] on span "Clients" at bounding box center [1528, 144] width 36 height 16
click at [1417, 145] on div "All" at bounding box center [1405, 144] width 59 height 16
click at [1465, 145] on span "Internal" at bounding box center [1468, 144] width 40 height 16
click at [1524, 145] on span "Clients" at bounding box center [1528, 144] width 36 height 16
click at [1415, 143] on div "All" at bounding box center [1405, 144] width 59 height 16
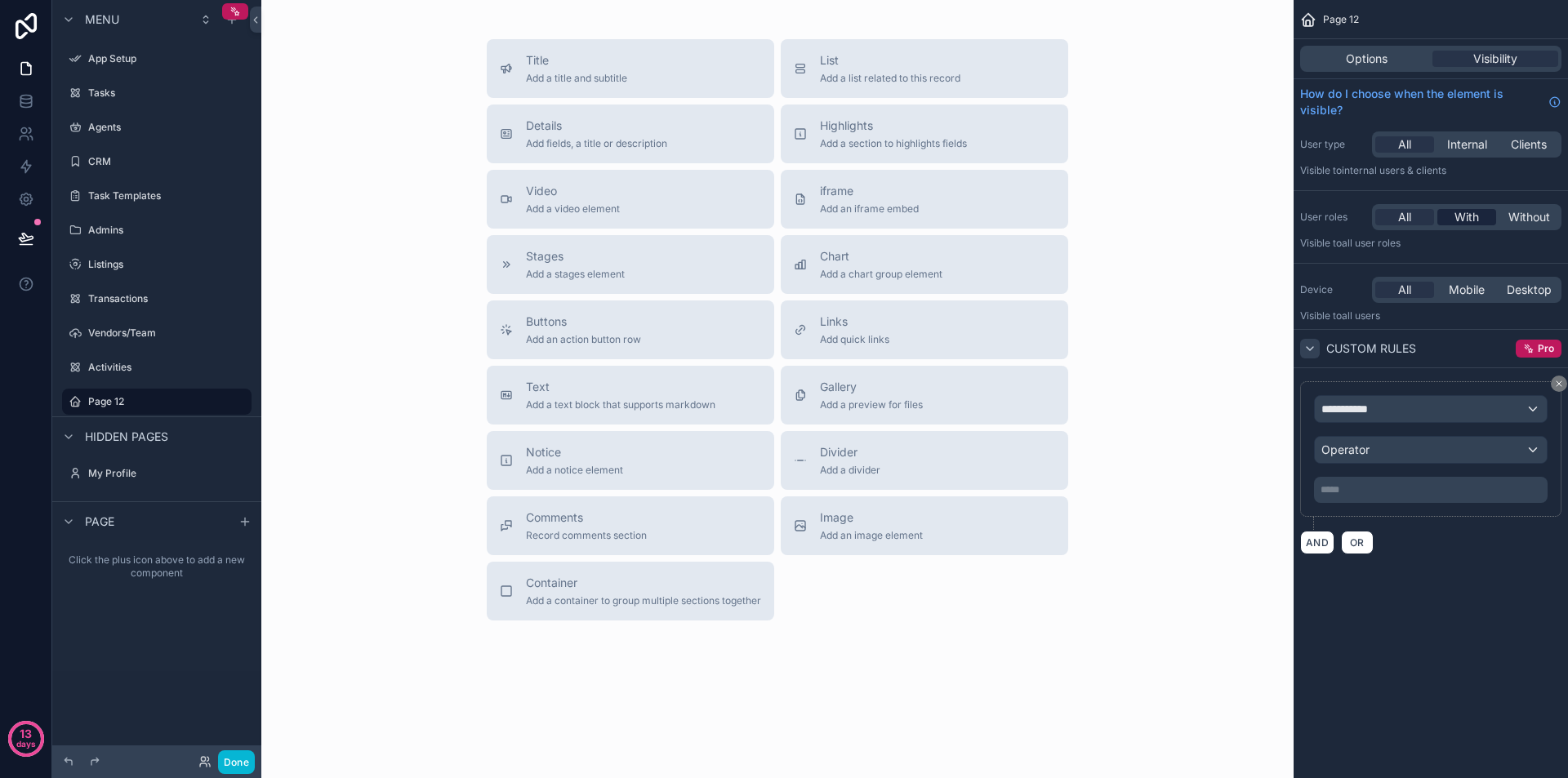
click at [1462, 211] on span "With" at bounding box center [1466, 217] width 24 height 16
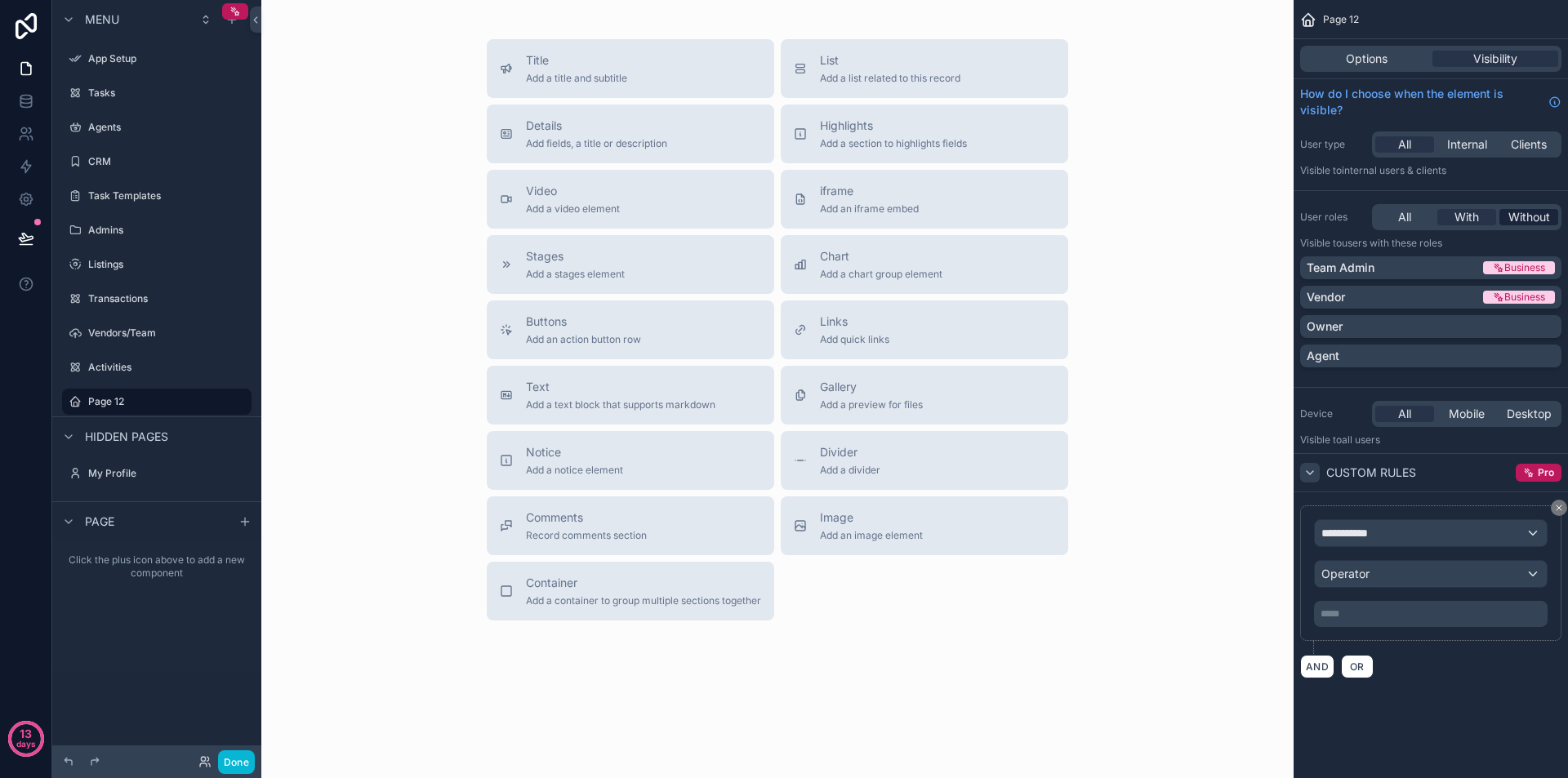
click at [1524, 213] on span "Without" at bounding box center [1529, 217] width 42 height 16
click at [1474, 224] on span "With" at bounding box center [1466, 217] width 24 height 16
click at [1449, 294] on div "Vendor" at bounding box center [1394, 297] width 173 height 16
click at [1446, 293] on div "Vendor" at bounding box center [1384, 297] width 154 height 16
click at [1414, 350] on div "Agent" at bounding box center [1431, 356] width 248 height 16
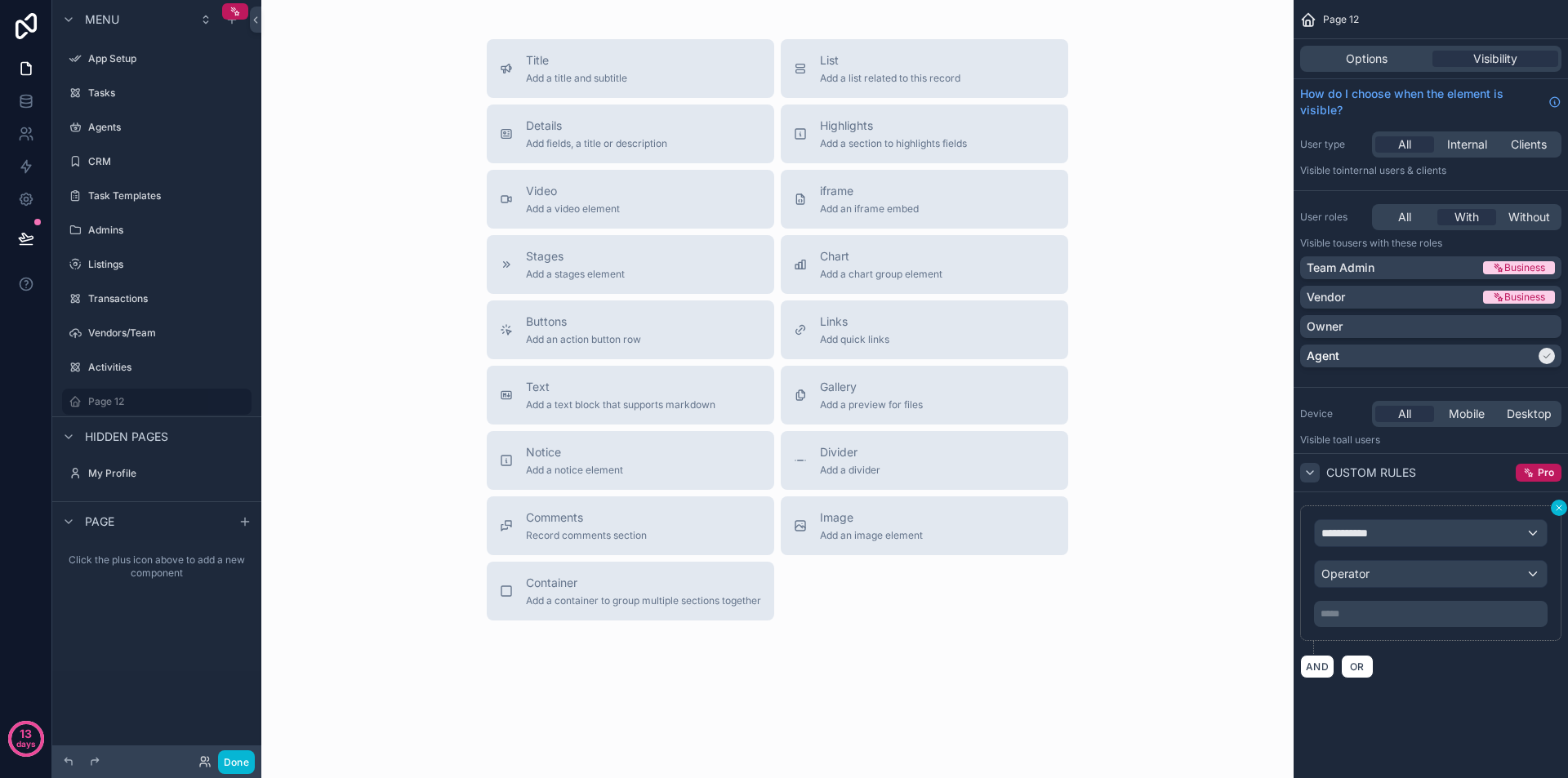
click at [1562, 500] on button "scrollable content" at bounding box center [1559, 507] width 16 height 16
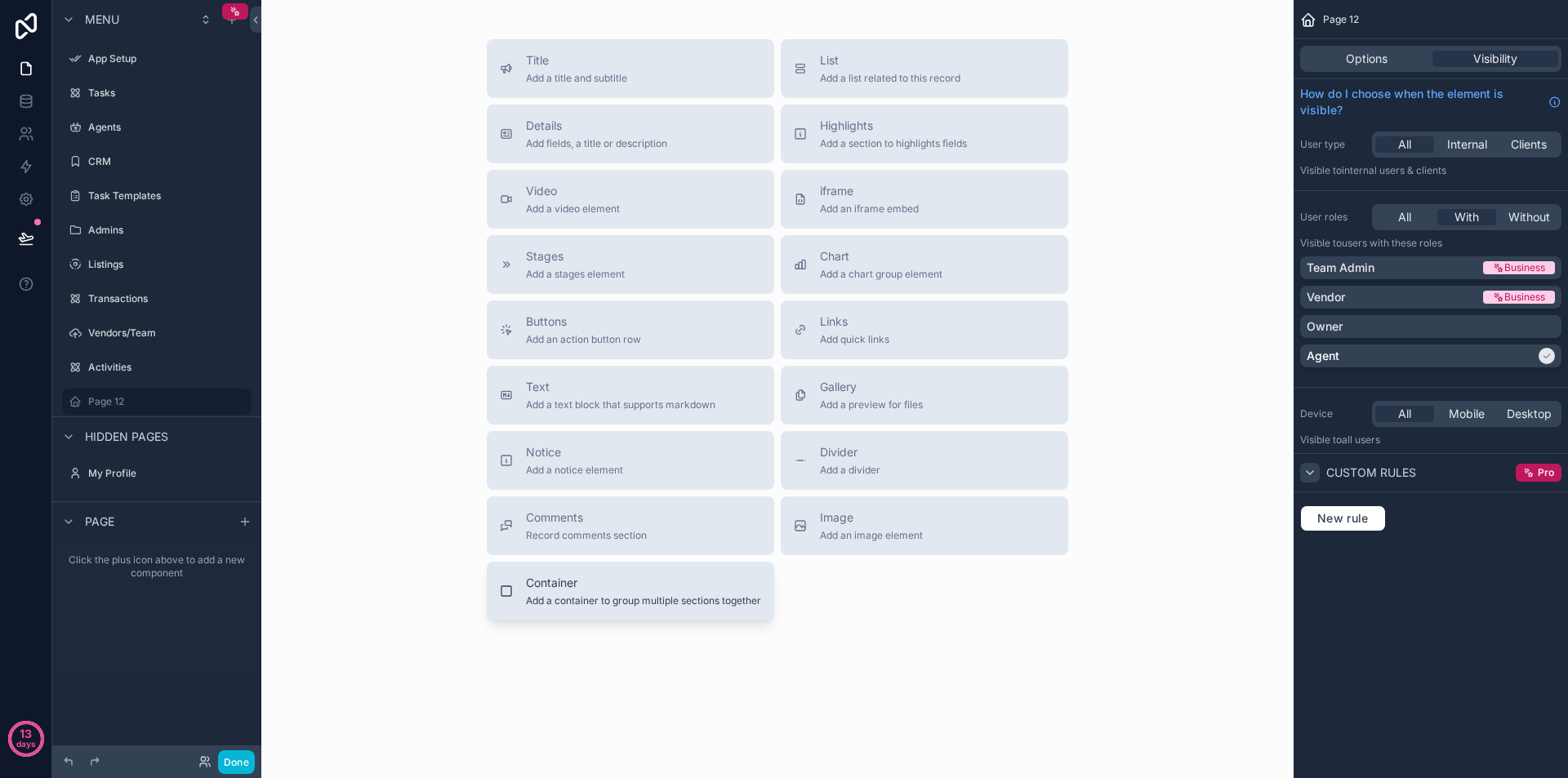
click at [671, 581] on span "Container" at bounding box center [644, 583] width 236 height 16
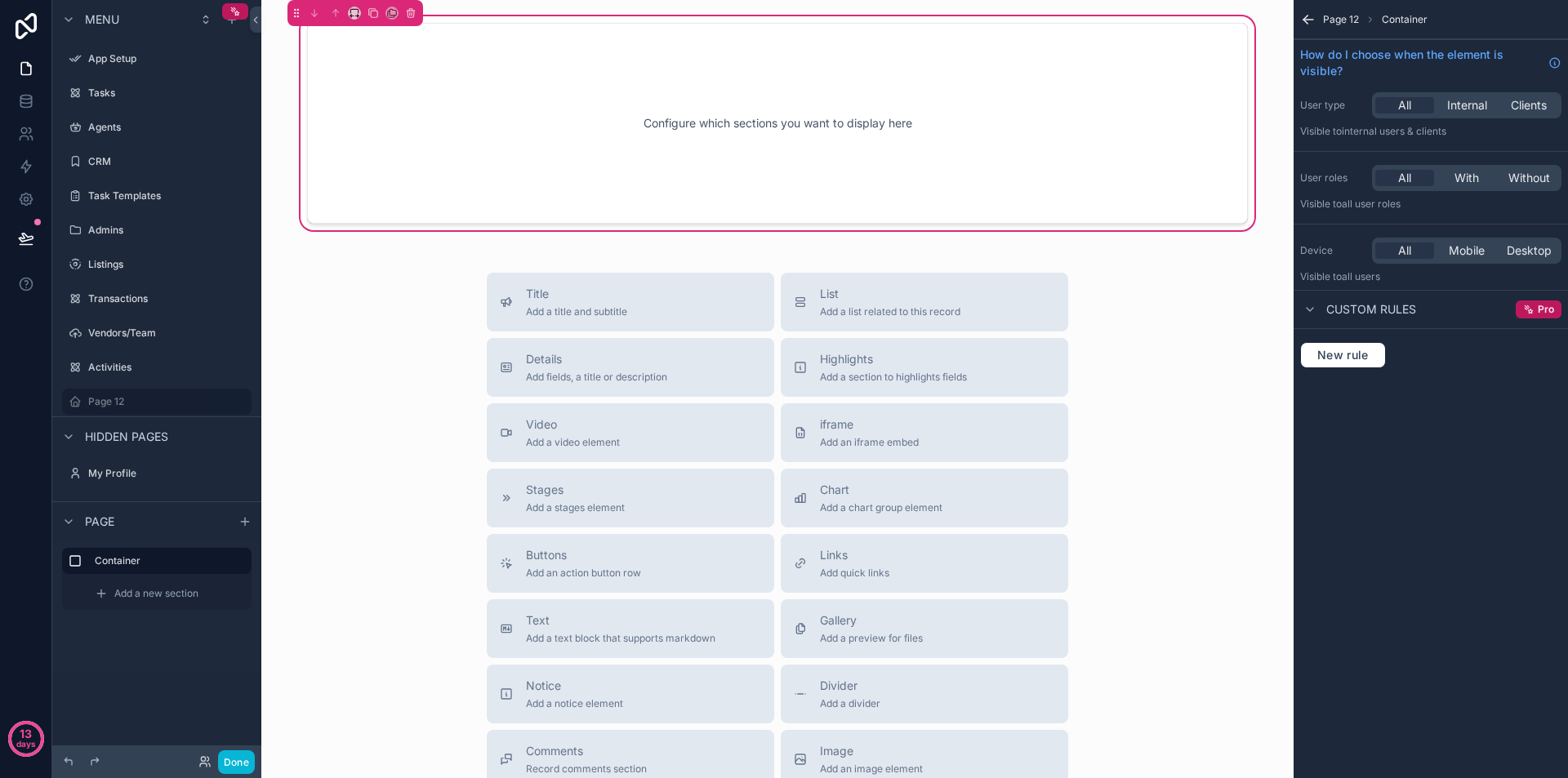
click at [671, 96] on div "Configure which sections you want to display here" at bounding box center [777, 123] width 887 height 147
click at [613, 314] on span "Add a title and subtitle" at bounding box center [576, 312] width 101 height 13
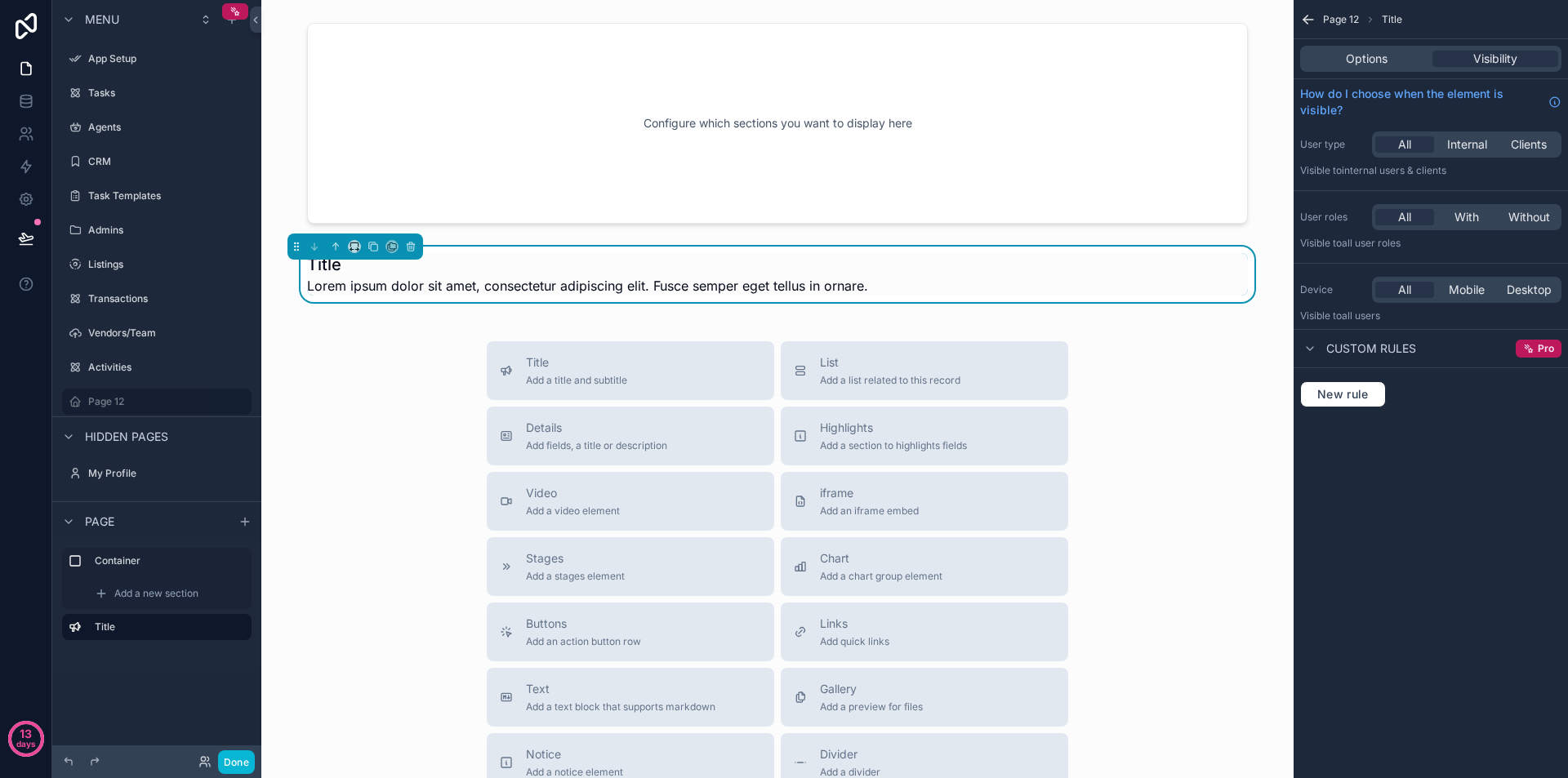
drag, startPoint x: 510, startPoint y: 264, endPoint x: 527, endPoint y: 269, distance: 17.7
click at [527, 269] on h1 "Title" at bounding box center [587, 264] width 561 height 23
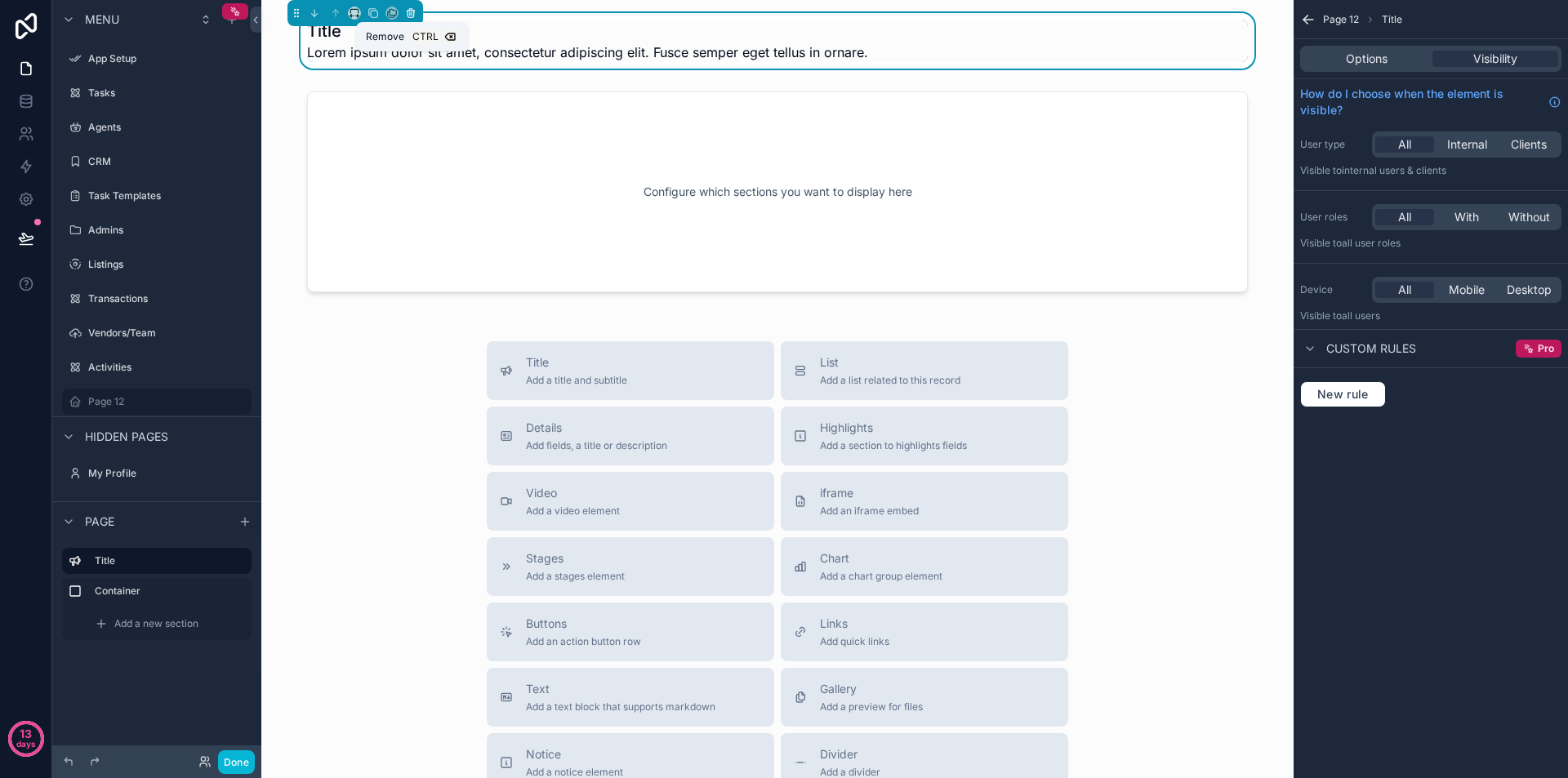
click at [409, 16] on icon "scrollable content" at bounding box center [411, 13] width 12 height 12
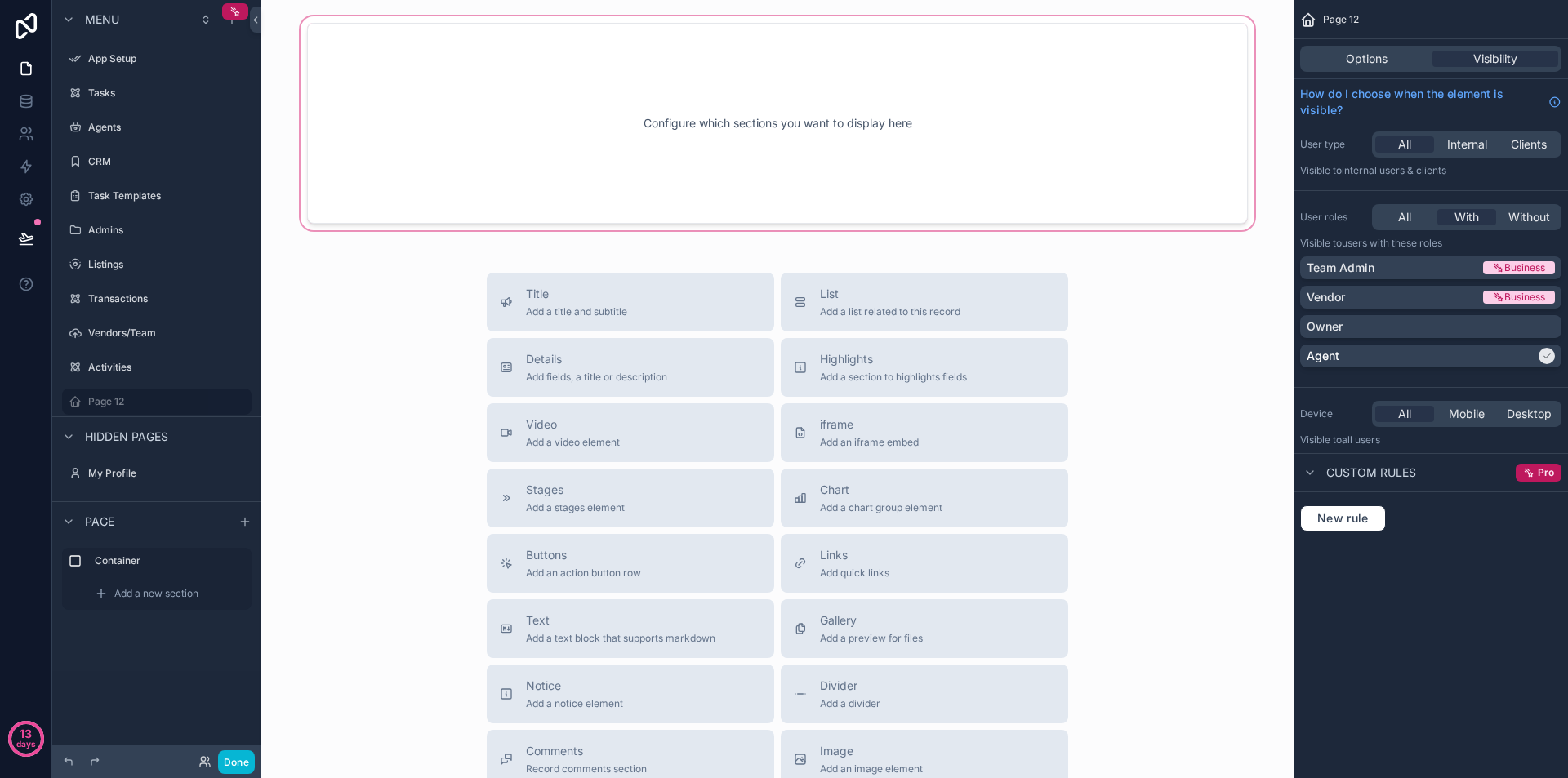
click at [728, 202] on div "scrollable content" at bounding box center [777, 124] width 1006 height 220
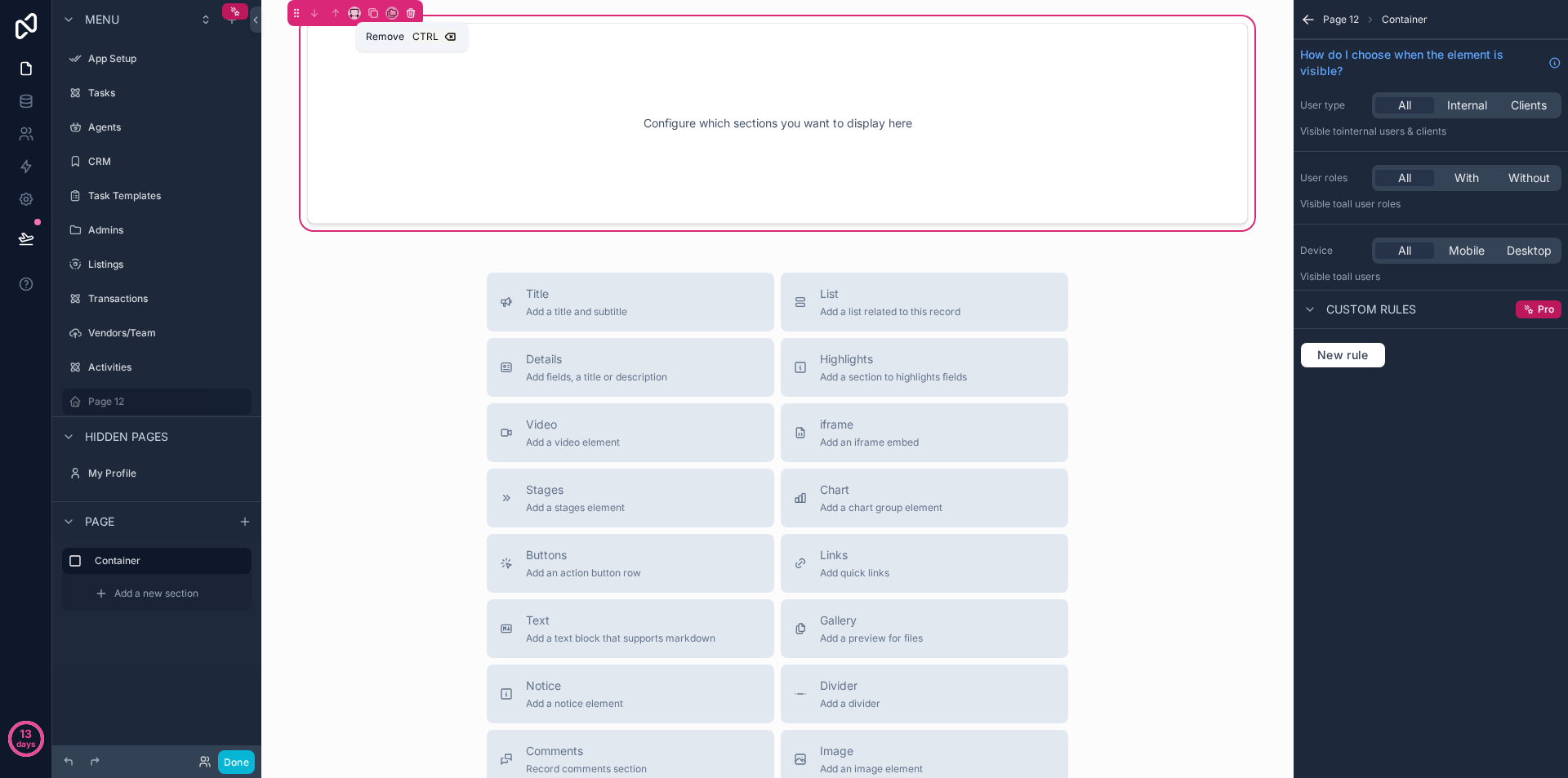
click at [414, 10] on icon "scrollable content" at bounding box center [411, 13] width 12 height 12
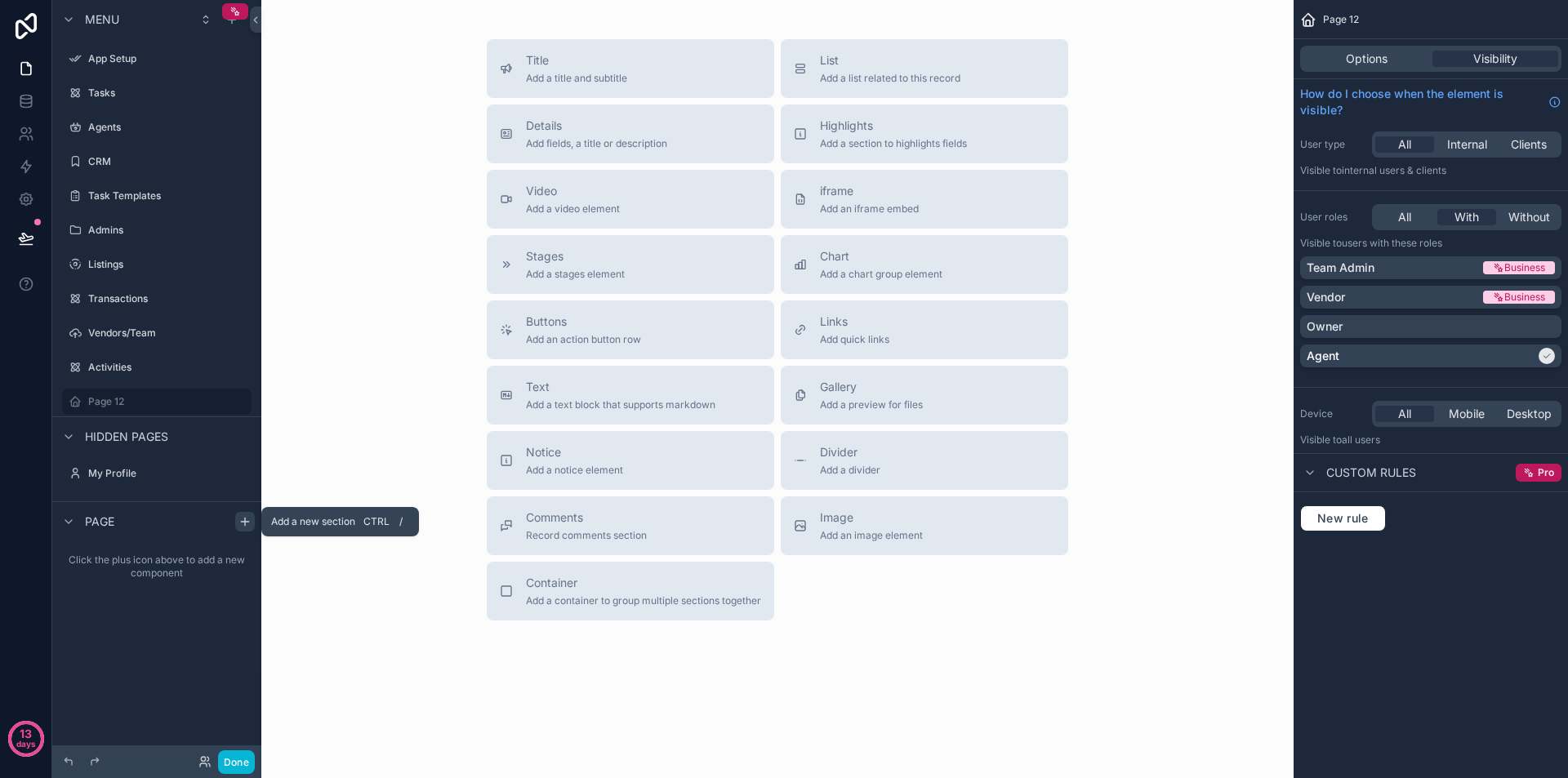
click at [240, 519] on icon "scrollable content" at bounding box center [246, 522] width 13 height 13
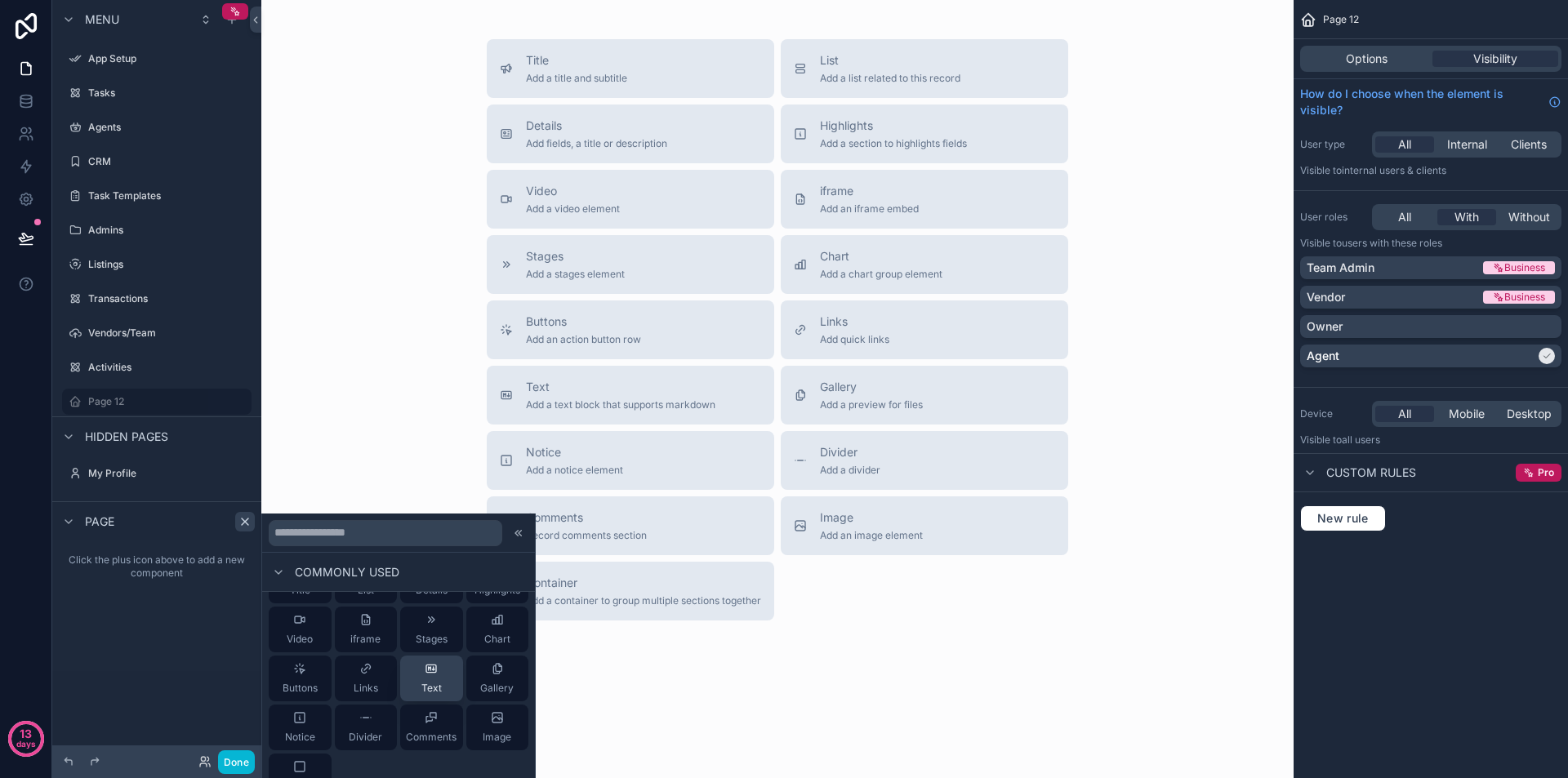
scroll to position [82, 0]
click at [368, 540] on input "text" at bounding box center [385, 533] width 234 height 26
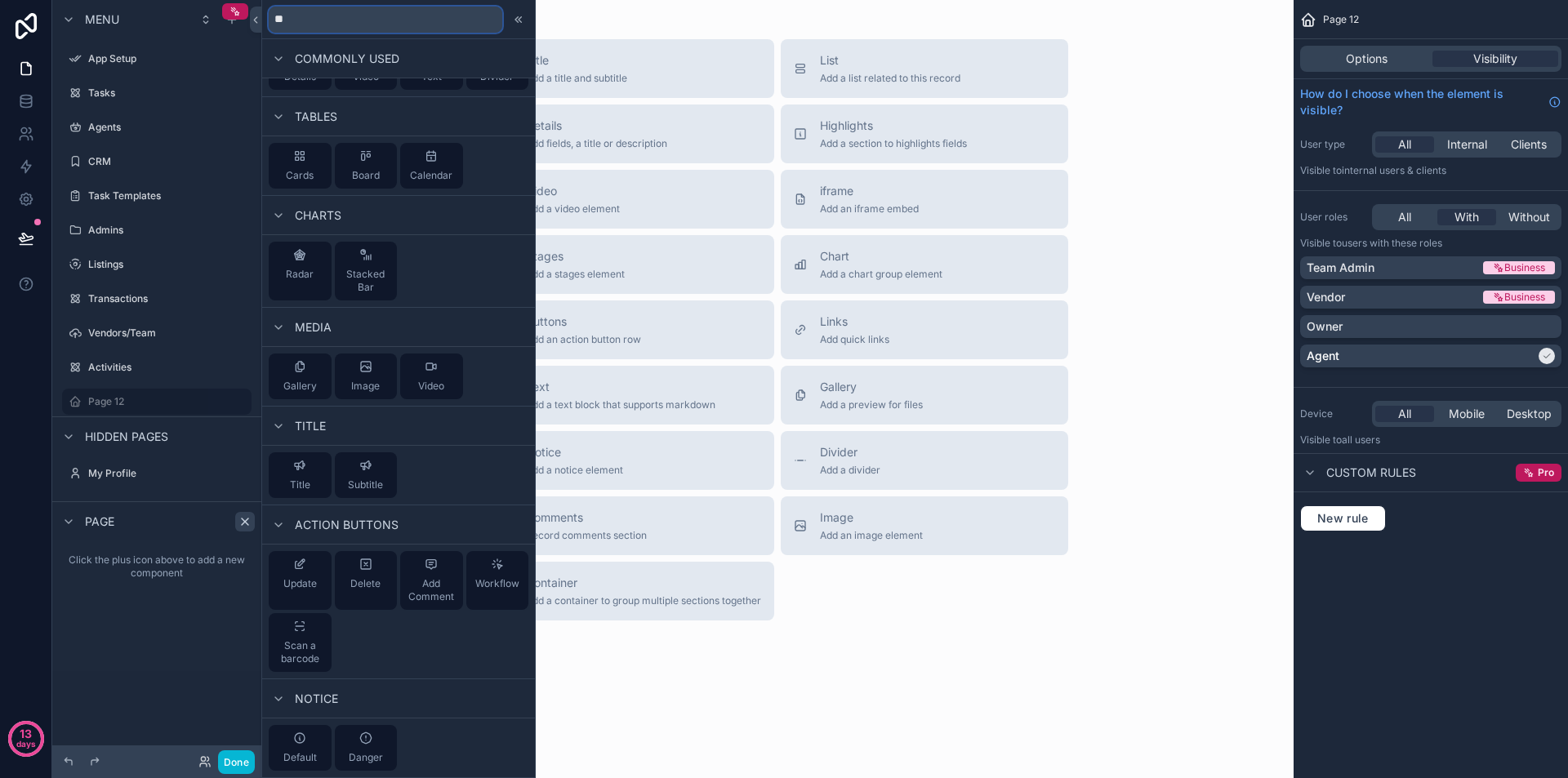
scroll to position [0, 0]
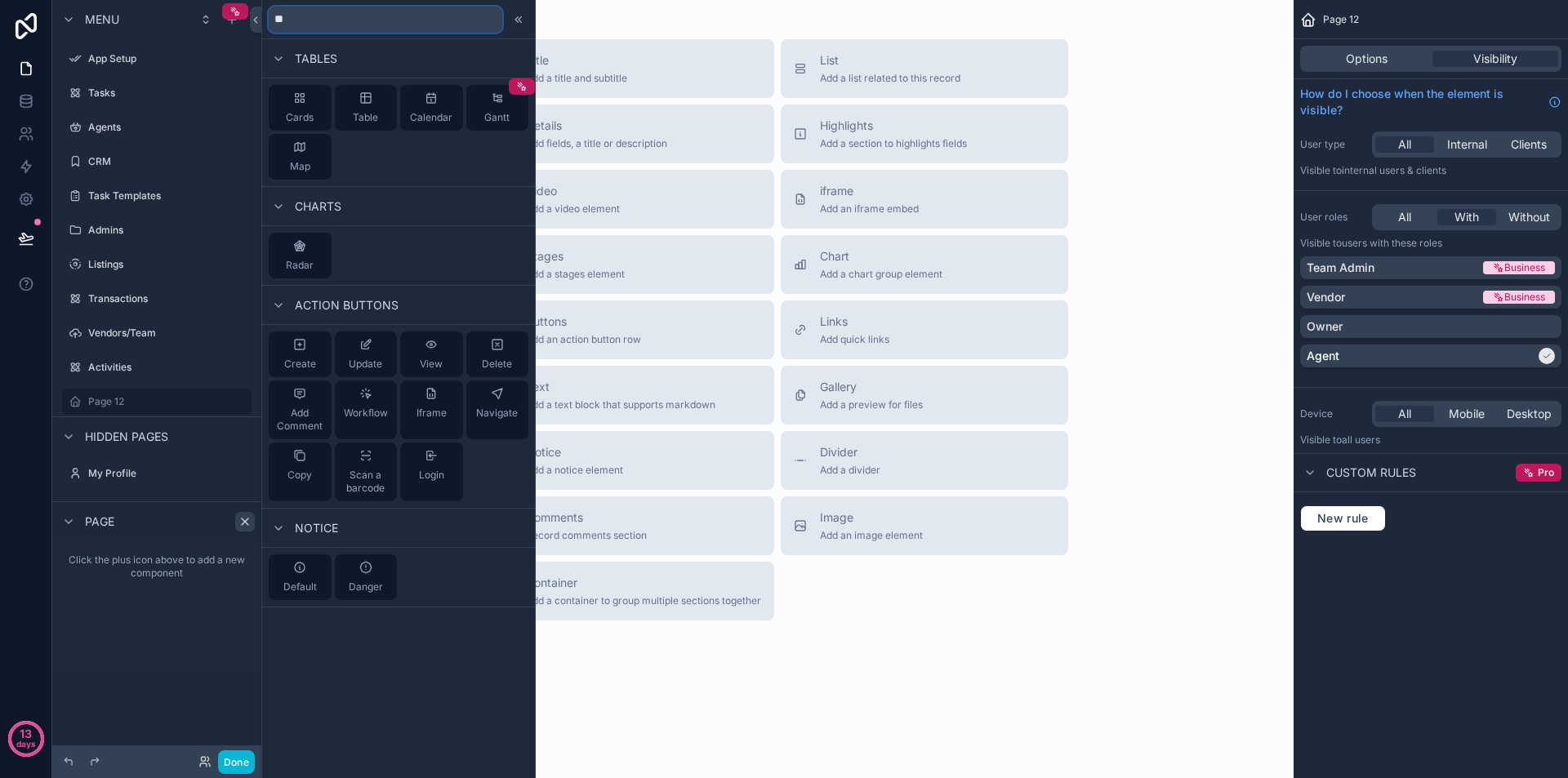
type input "*"
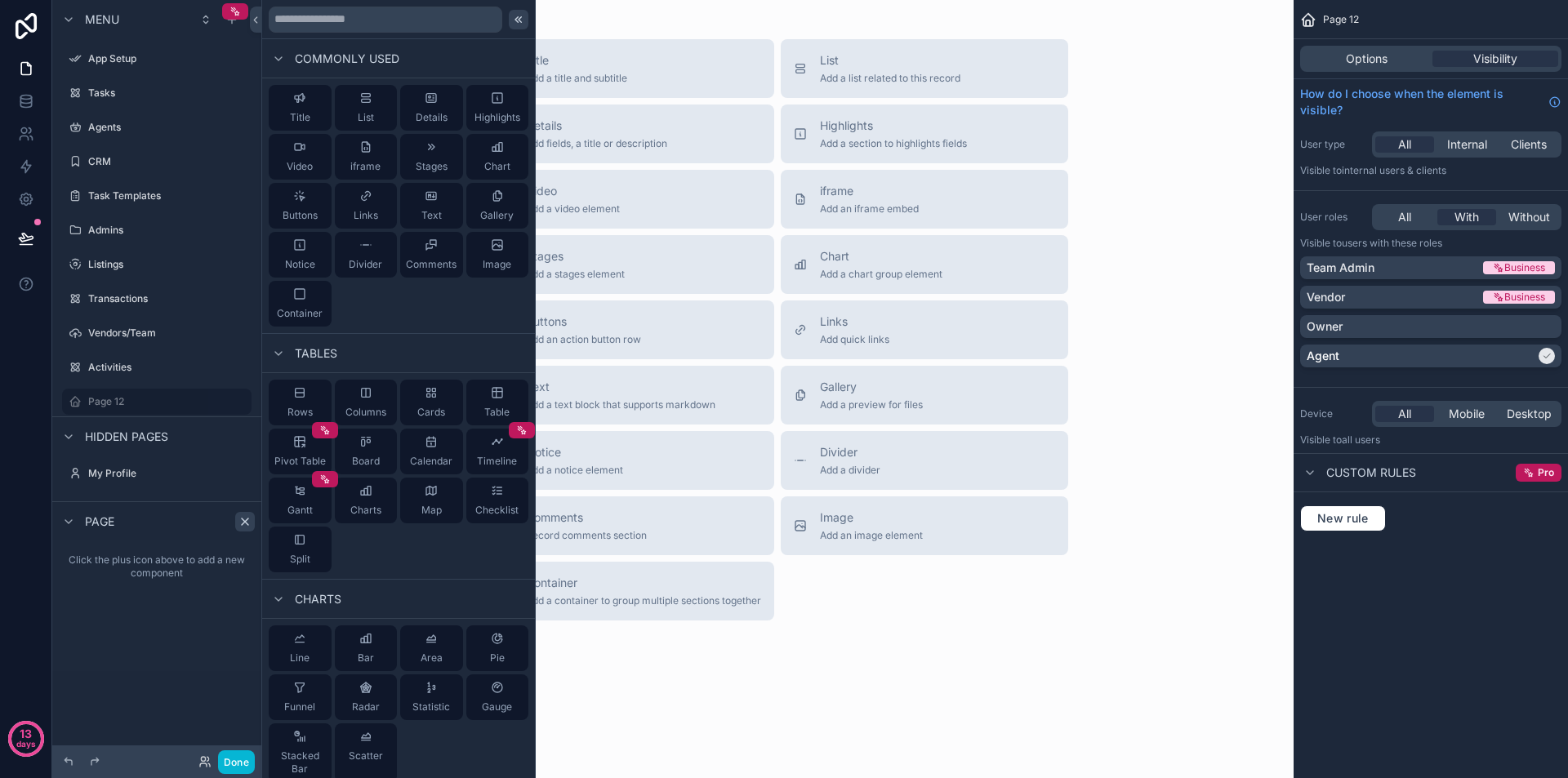
click at [512, 14] on icon at bounding box center [519, 20] width 13 height 13
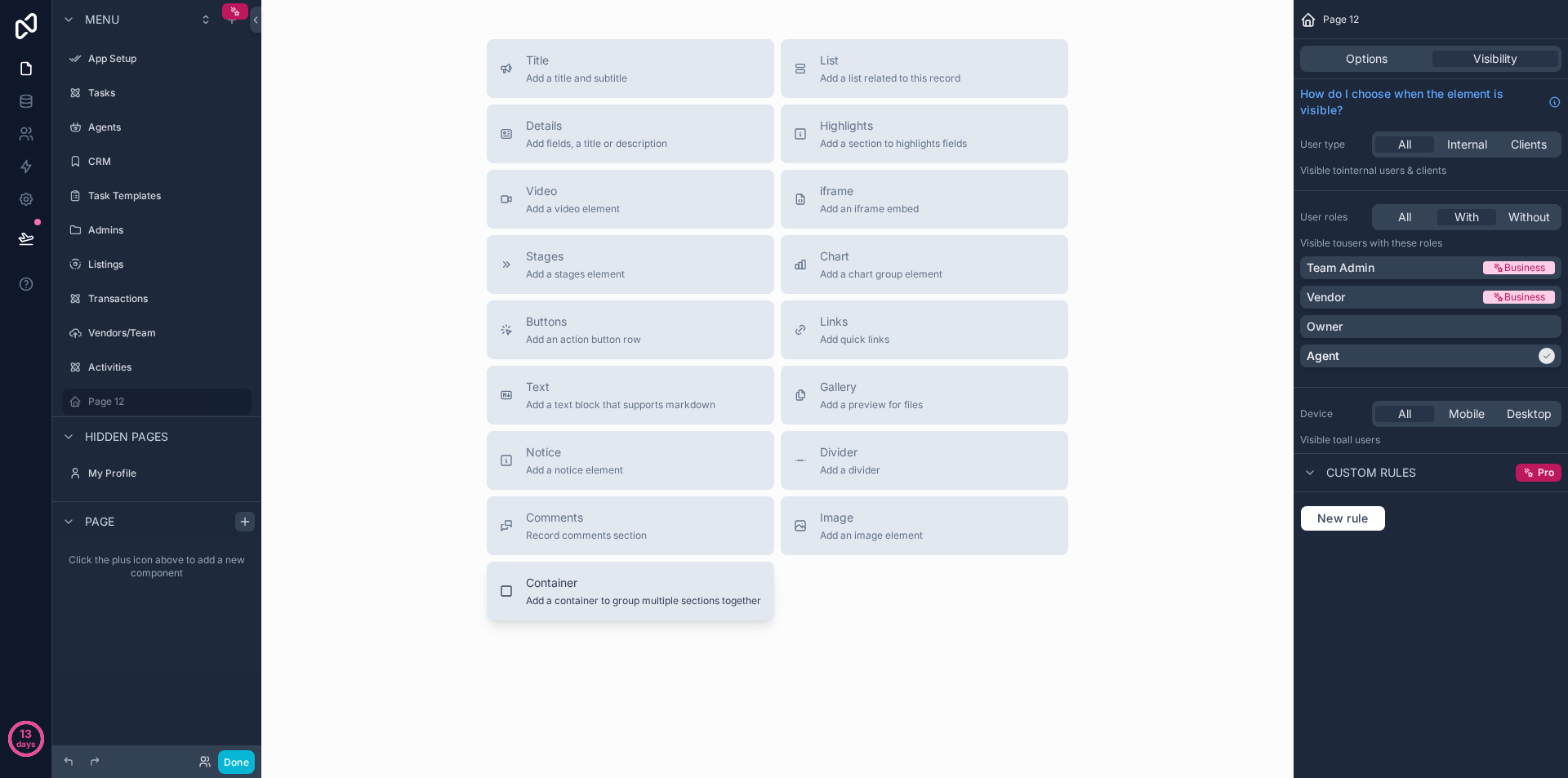
click at [649, 578] on span "Container" at bounding box center [644, 583] width 236 height 16
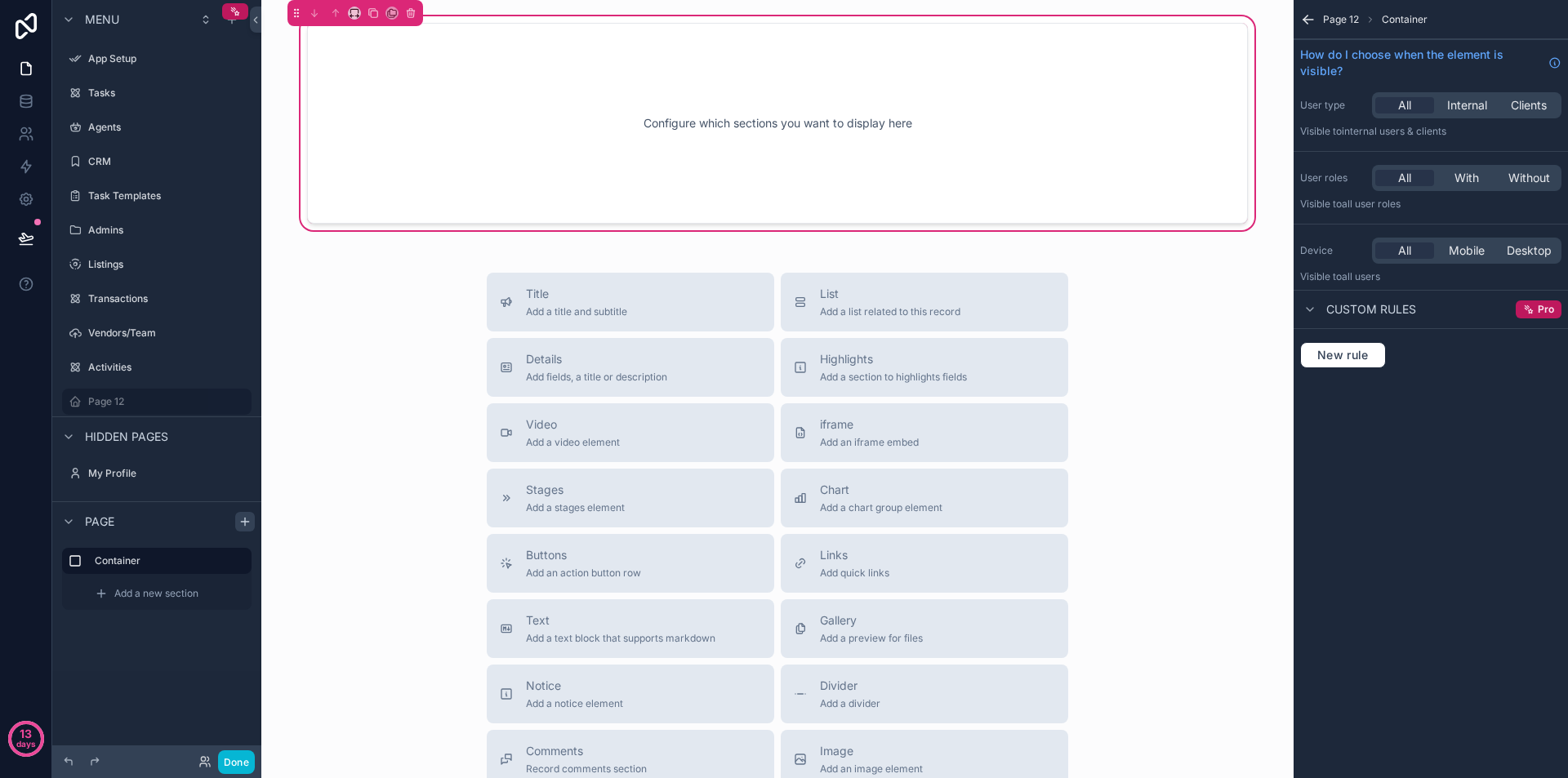
click at [1303, 16] on icon "scrollable content" at bounding box center [1308, 19] width 16 height 16
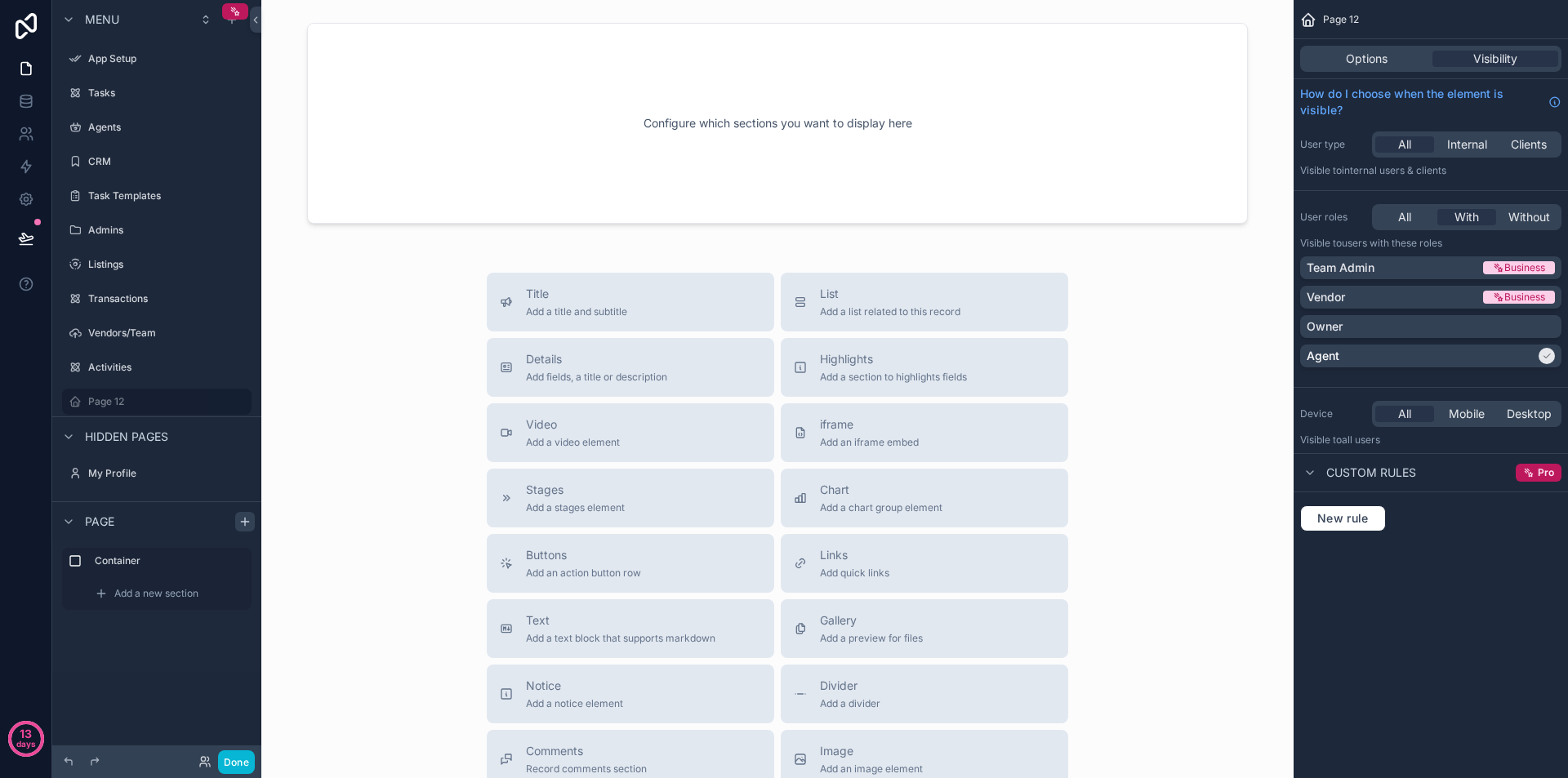
click at [1253, 10] on div "Configure which sections you want to display here Title Add a title and subtitl…" at bounding box center [777, 492] width 1032 height 985
click at [1412, 55] on div "Options" at bounding box center [1367, 58] width 126 height 16
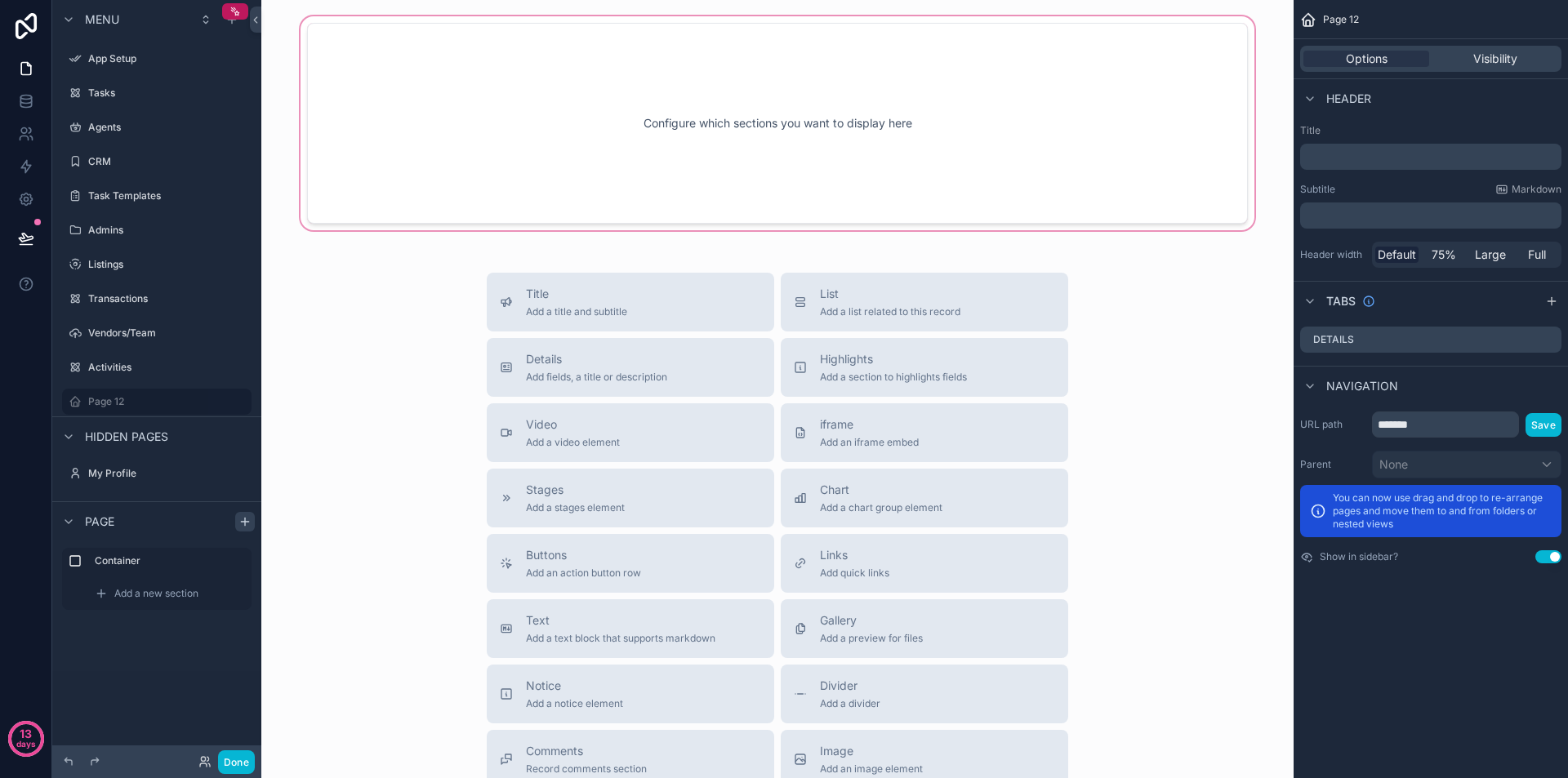
click at [1083, 120] on div "scrollable content" at bounding box center [777, 124] width 1006 height 220
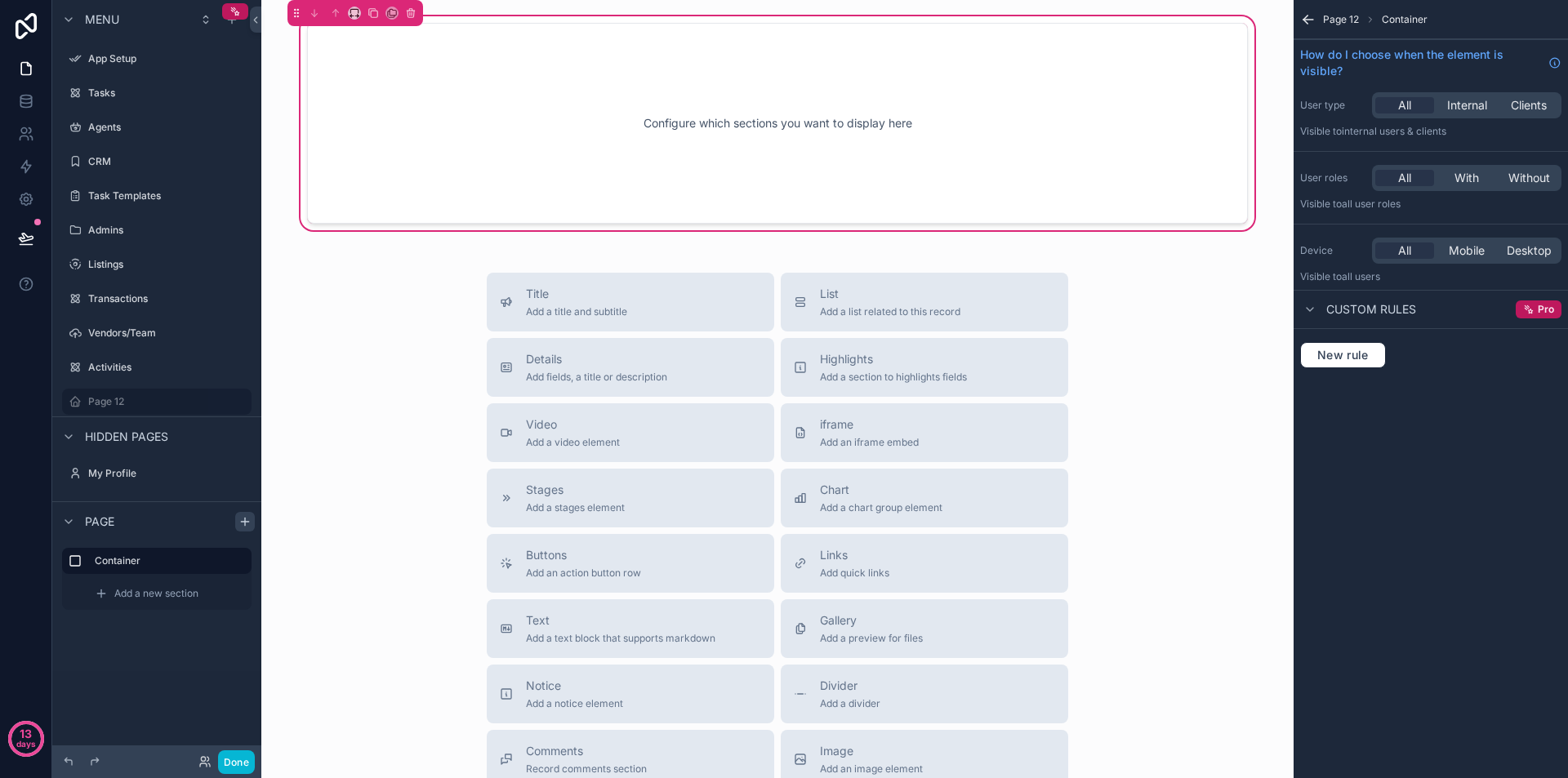
click at [1311, 17] on icon "scrollable content" at bounding box center [1308, 19] width 16 height 16
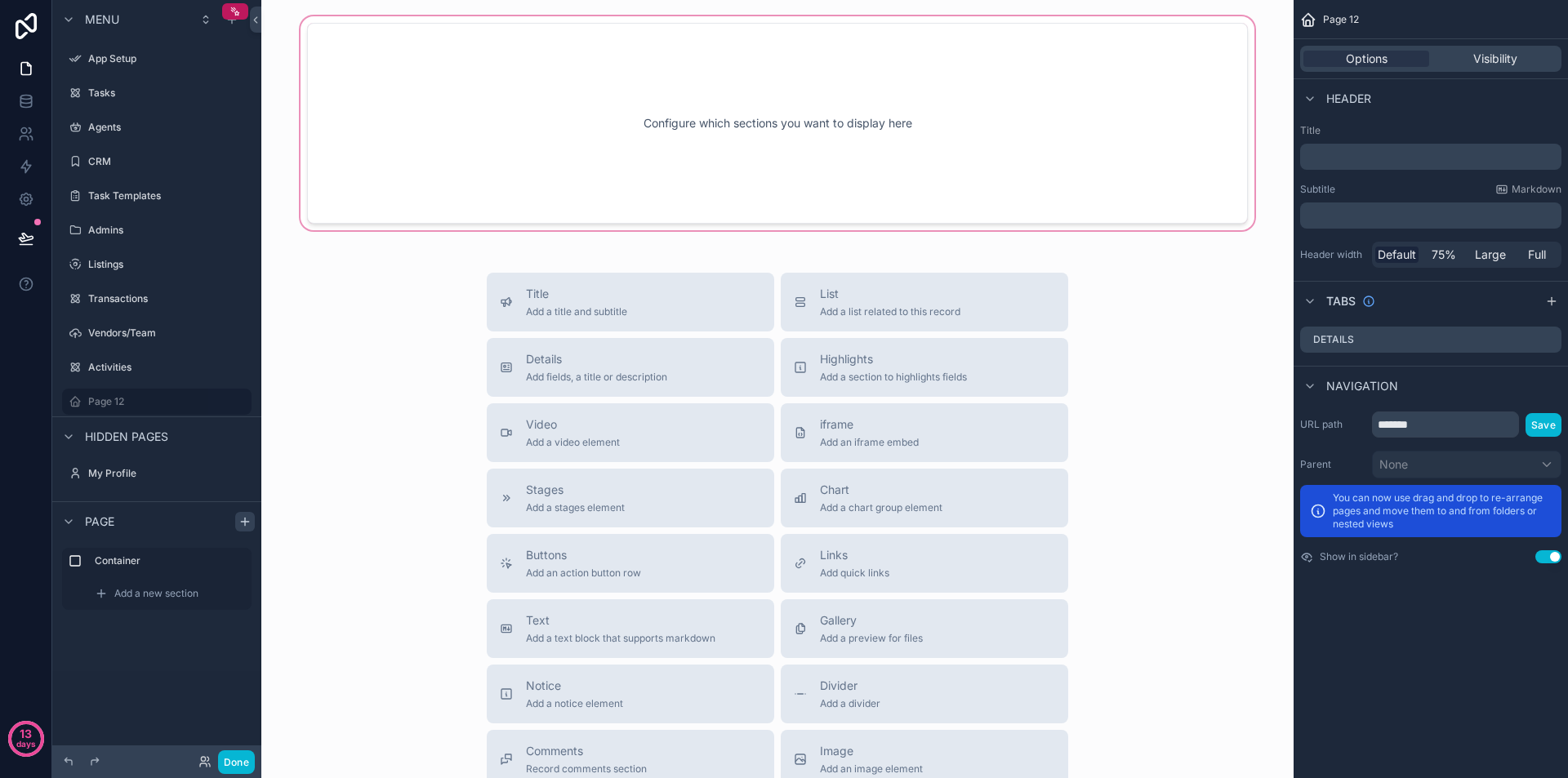
click at [948, 98] on div "scrollable content" at bounding box center [777, 124] width 1006 height 220
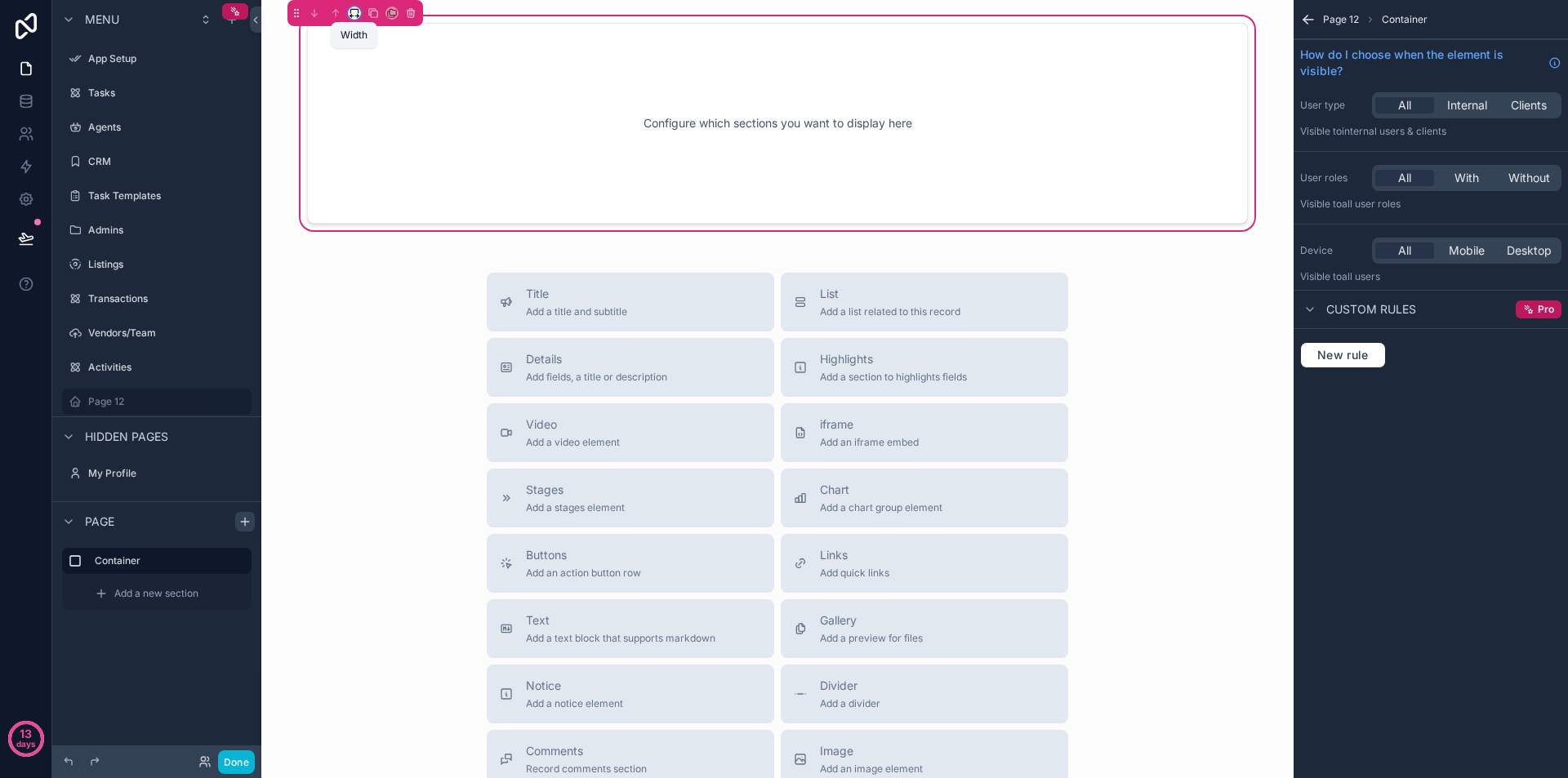
click at [350, 11] on icon "scrollable content" at bounding box center [355, 13] width 12 height 12
click at [348, 11] on div "scrollable content" at bounding box center [784, 389] width 1568 height 778
click at [666, 123] on div "Configure which sections you want to display here" at bounding box center [777, 123] width 887 height 147
click at [643, 133] on div "Configure which sections you want to display here" at bounding box center [777, 123] width 887 height 147
click at [161, 594] on span "Add a new section" at bounding box center [156, 594] width 84 height 13
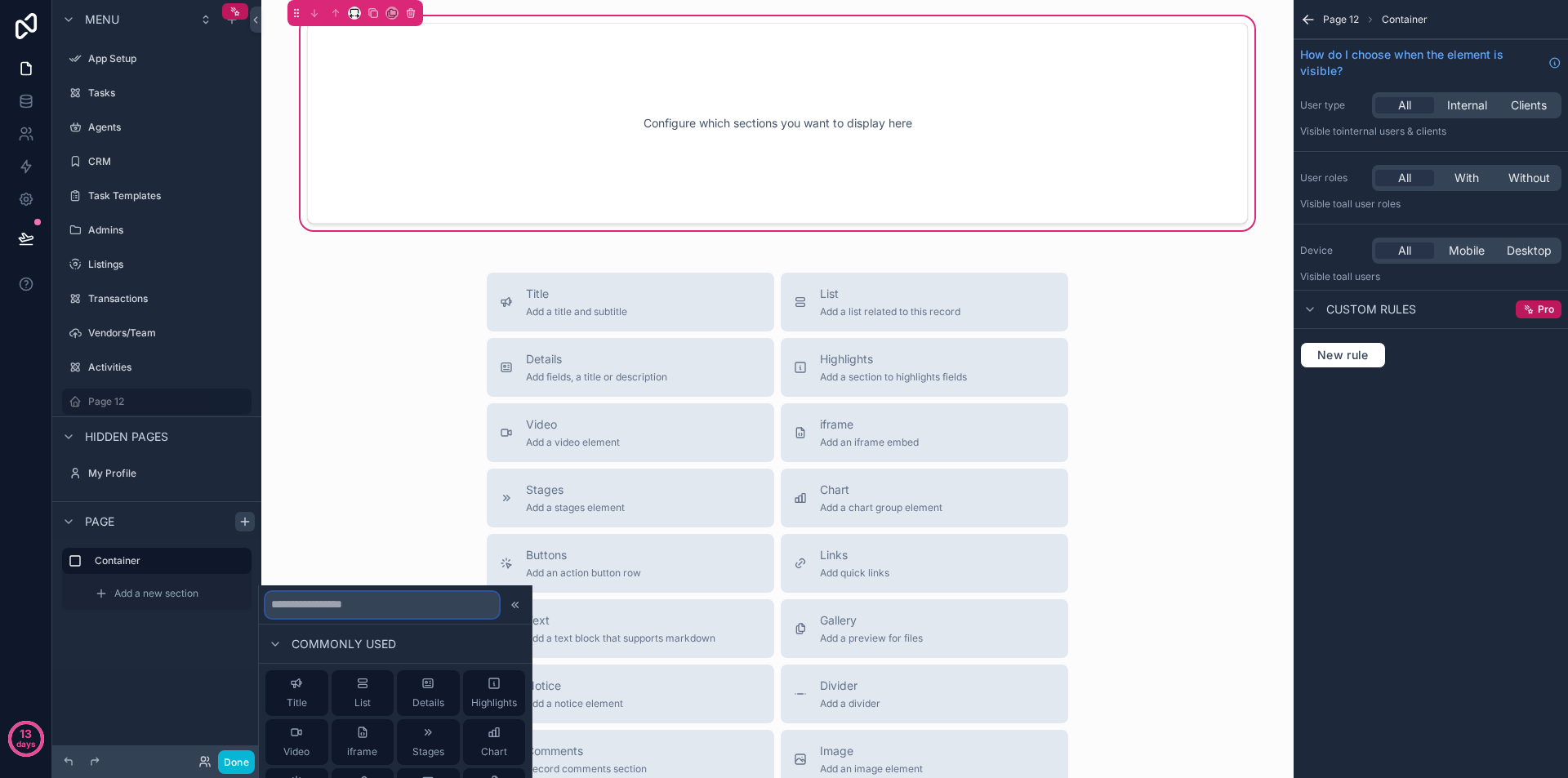
click at [387, 613] on input "text" at bounding box center [383, 605] width 234 height 26
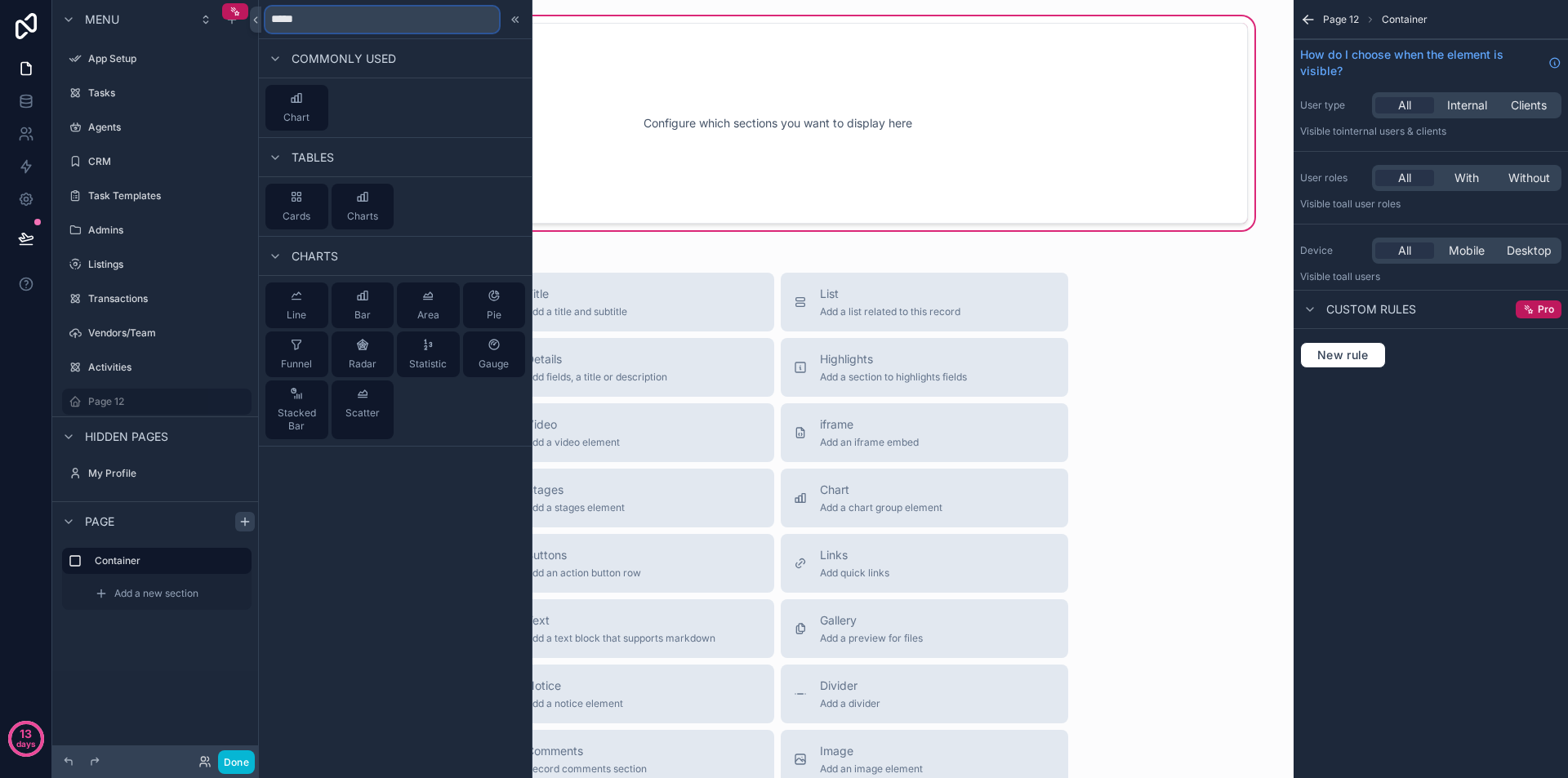
type input "*****"
click at [421, 362] on span "Statistic" at bounding box center [427, 364] width 38 height 13
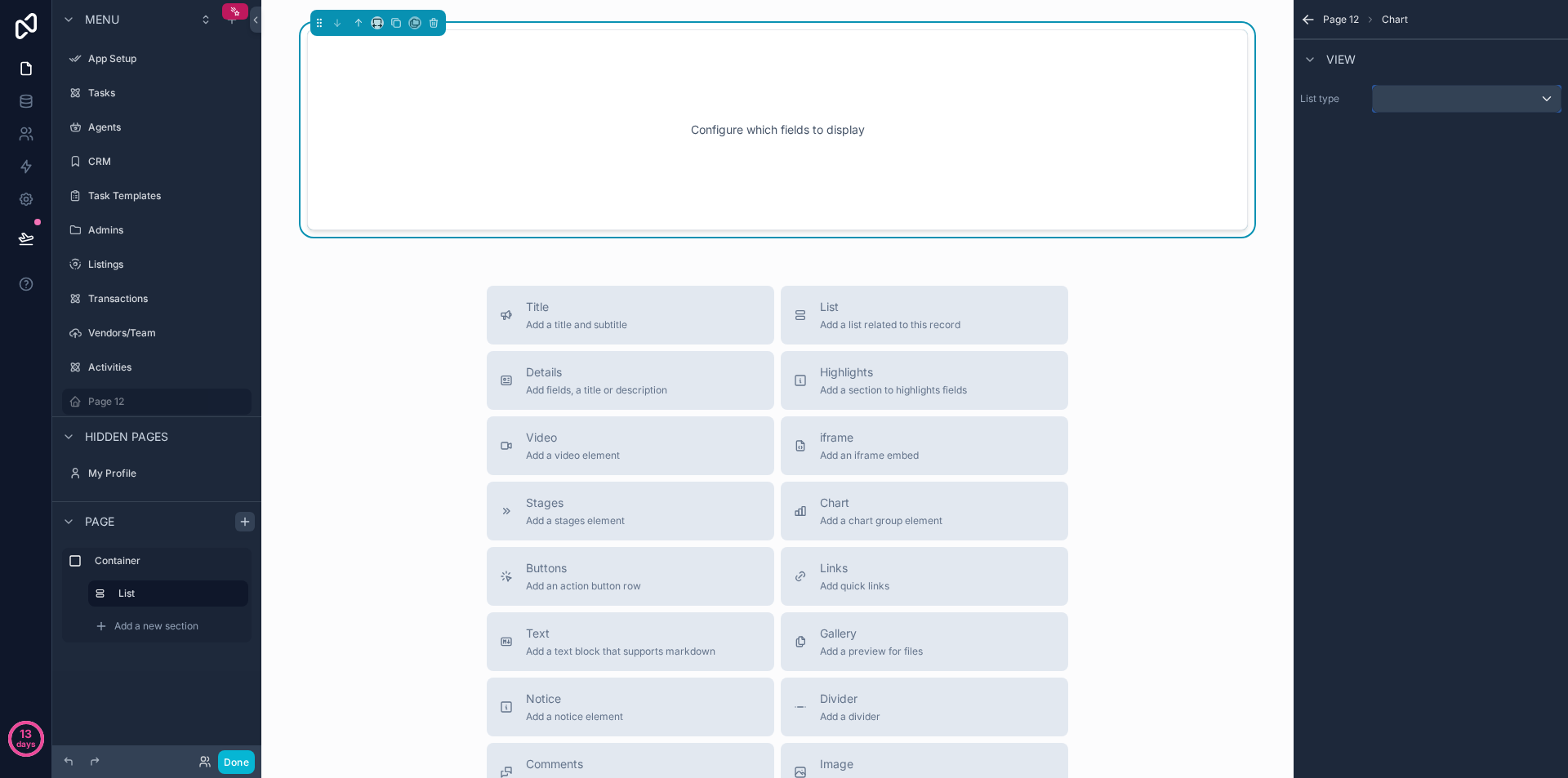
click at [1501, 100] on div "scrollable content" at bounding box center [1466, 98] width 188 height 26
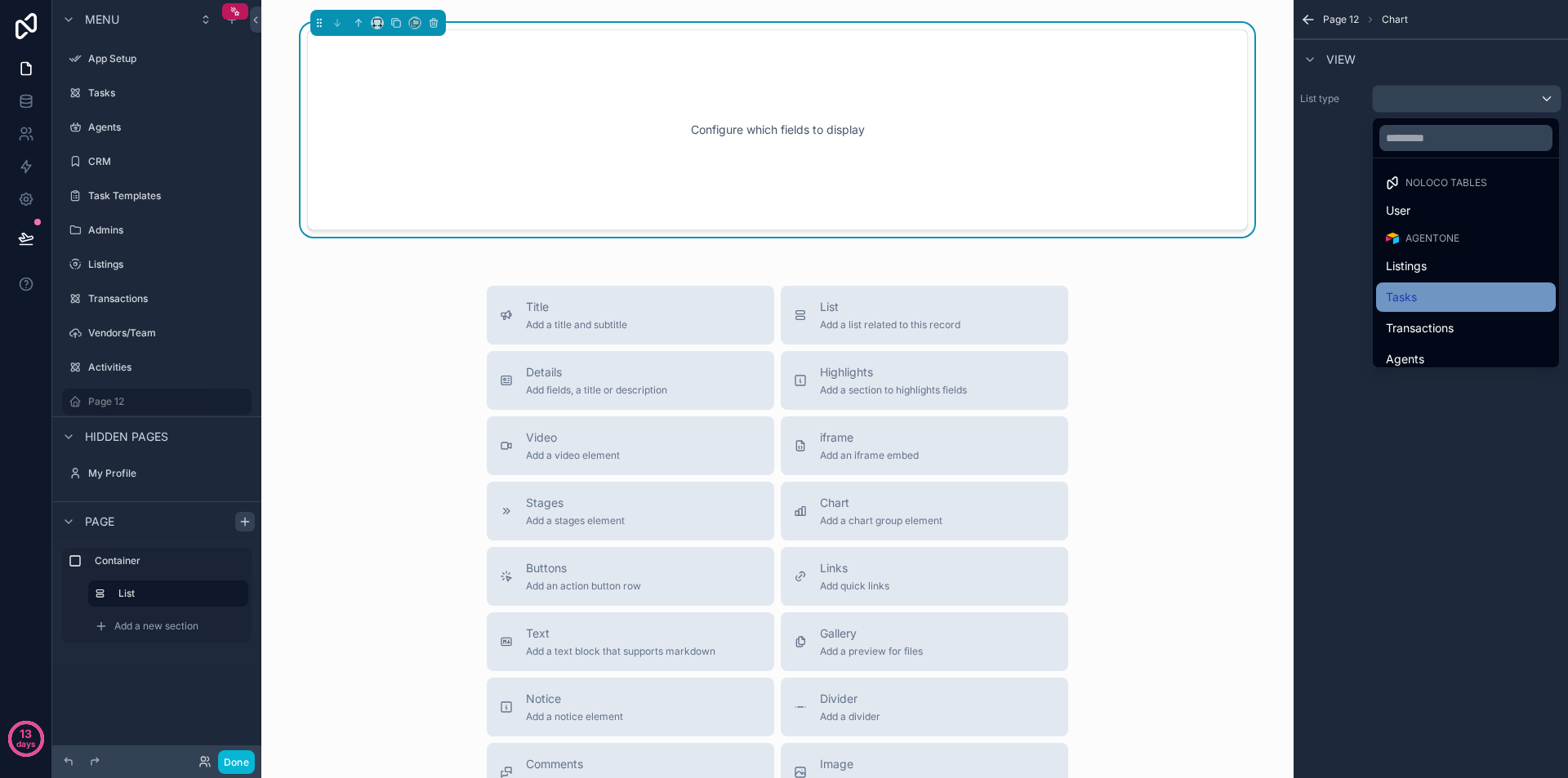
click at [1460, 294] on div "Tasks" at bounding box center [1466, 297] width 160 height 19
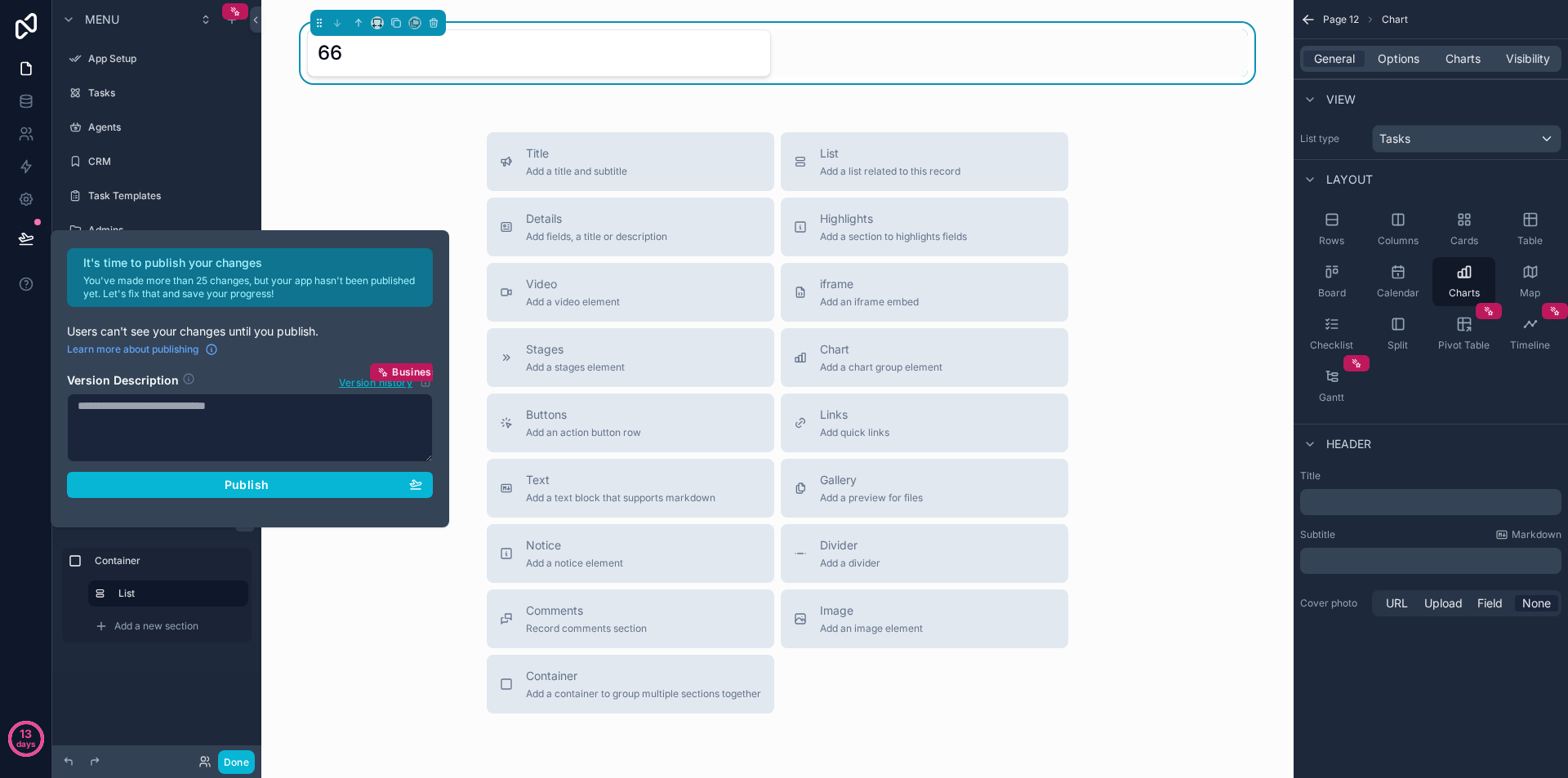
click at [421, 172] on div "It's time to publish your changes You've made more than 25 changes, but your ap…" at bounding box center [784, 389] width 1568 height 778
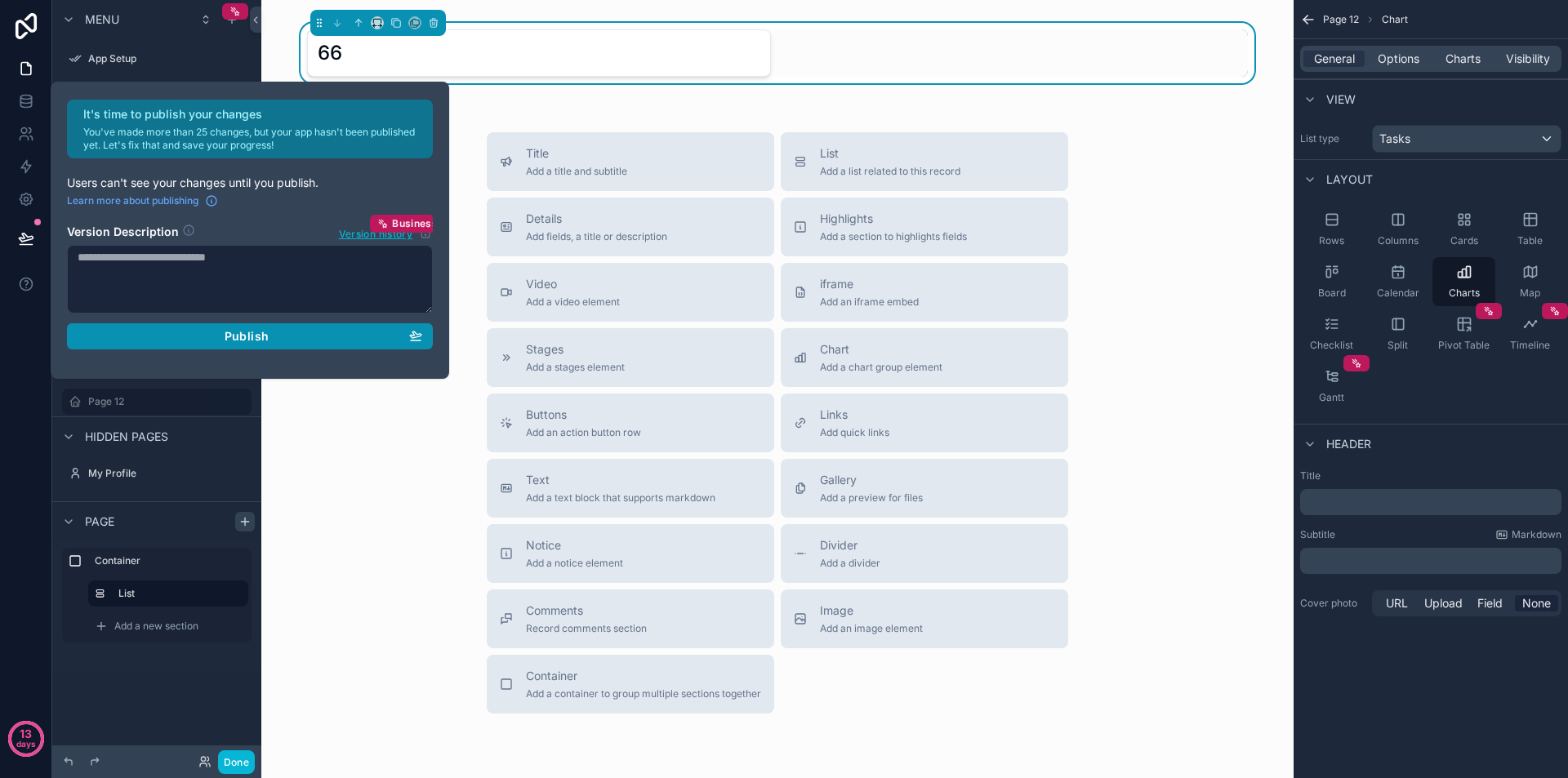
click at [247, 334] on span "Publish" at bounding box center [246, 336] width 44 height 14
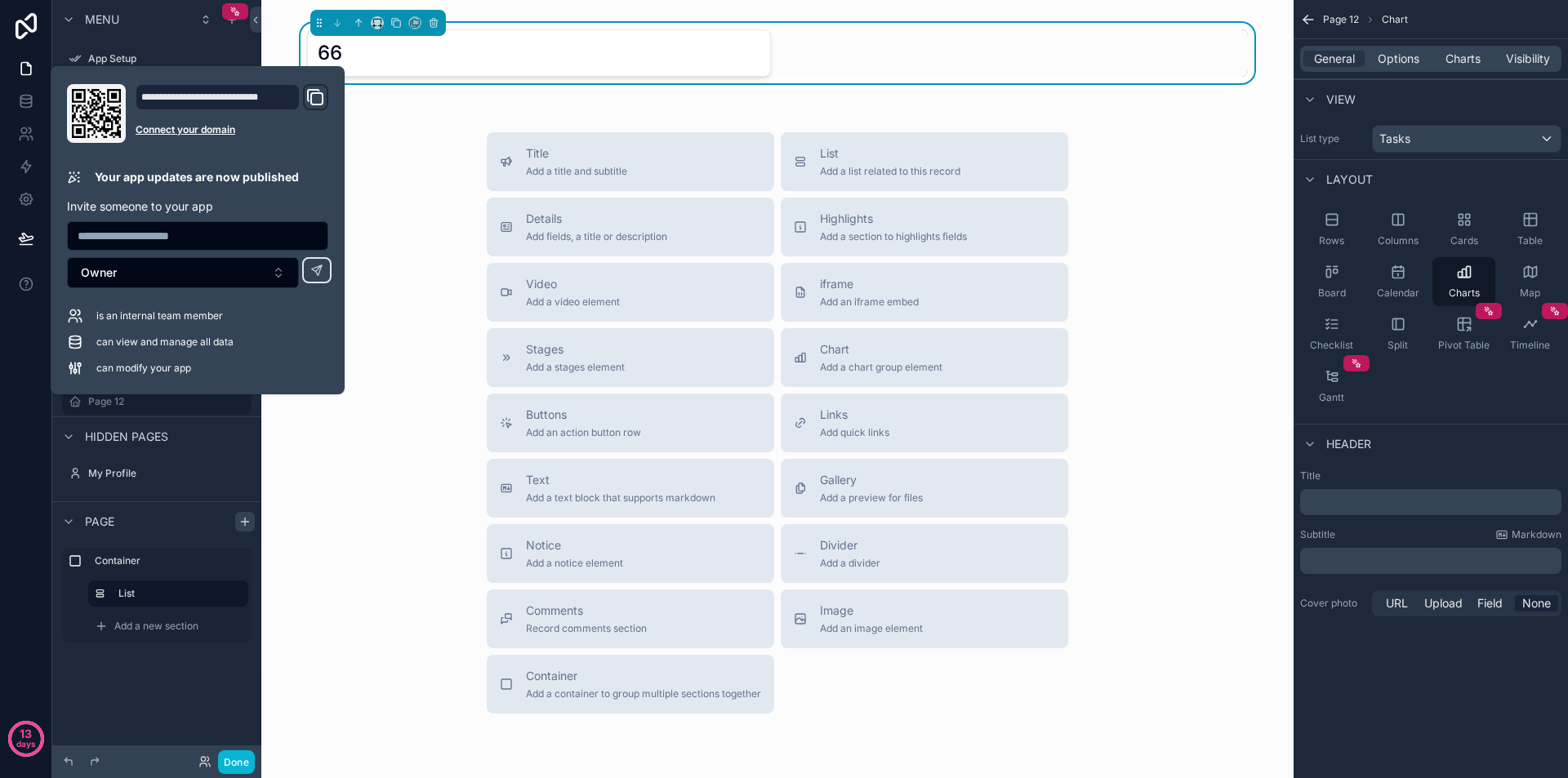
click at [411, 177] on div "Title Add a title and subtitle List Add a list related to this record Details A…" at bounding box center [777, 422] width 1006 height 581
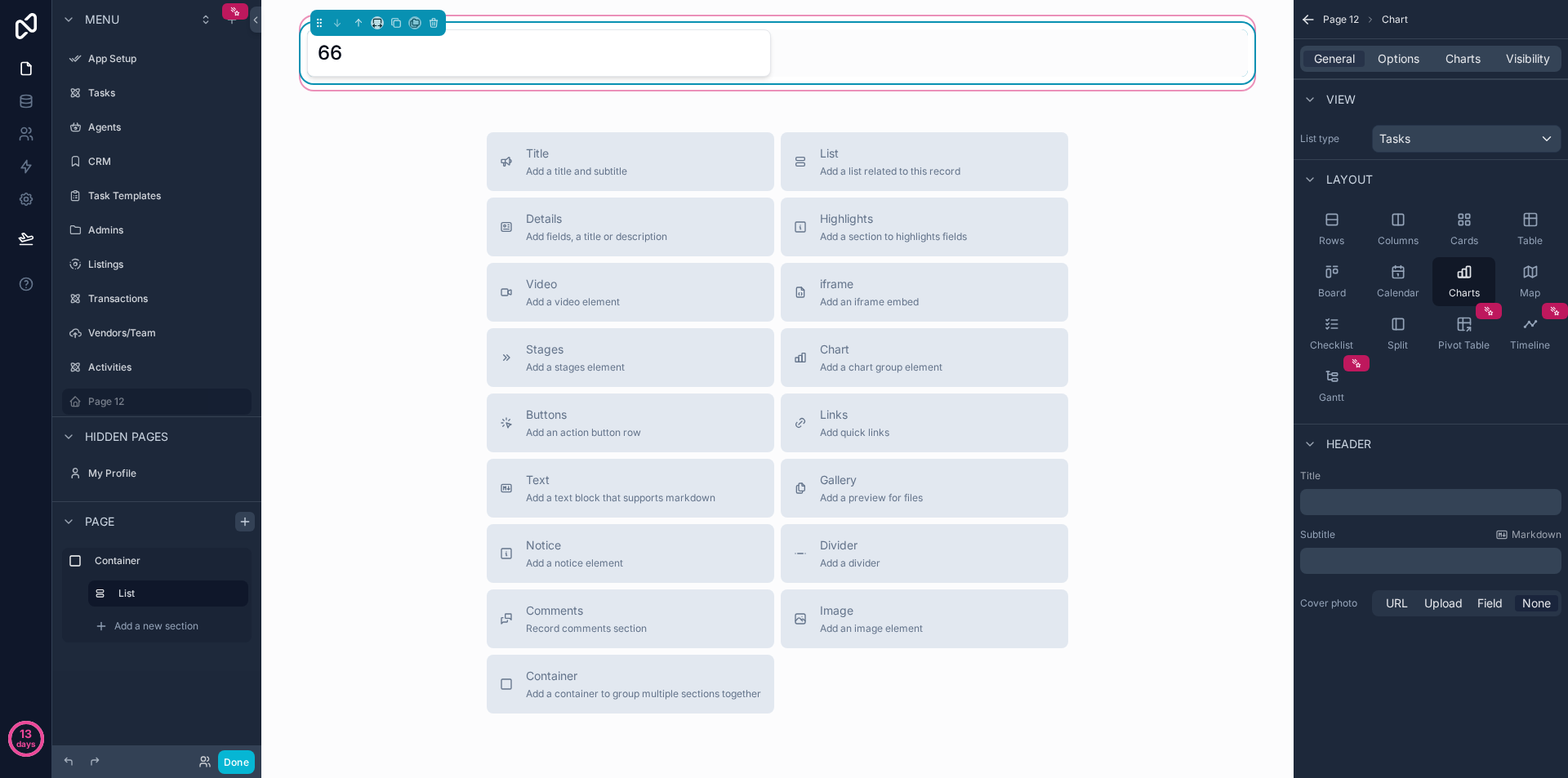
click at [856, 49] on div "66" at bounding box center [777, 53] width 941 height 47
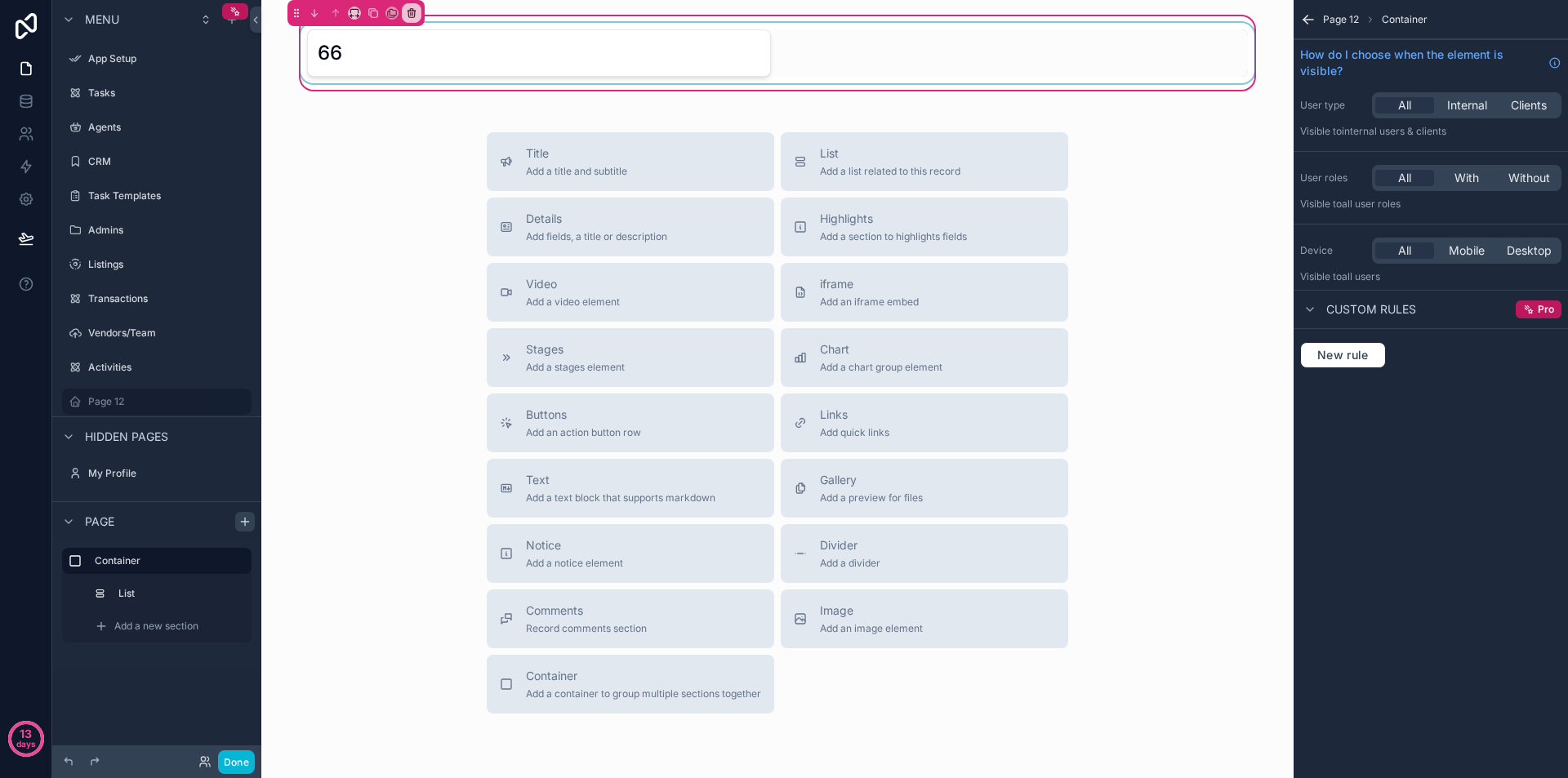
click at [906, 46] on div "scrollable content" at bounding box center [777, 53] width 961 height 61
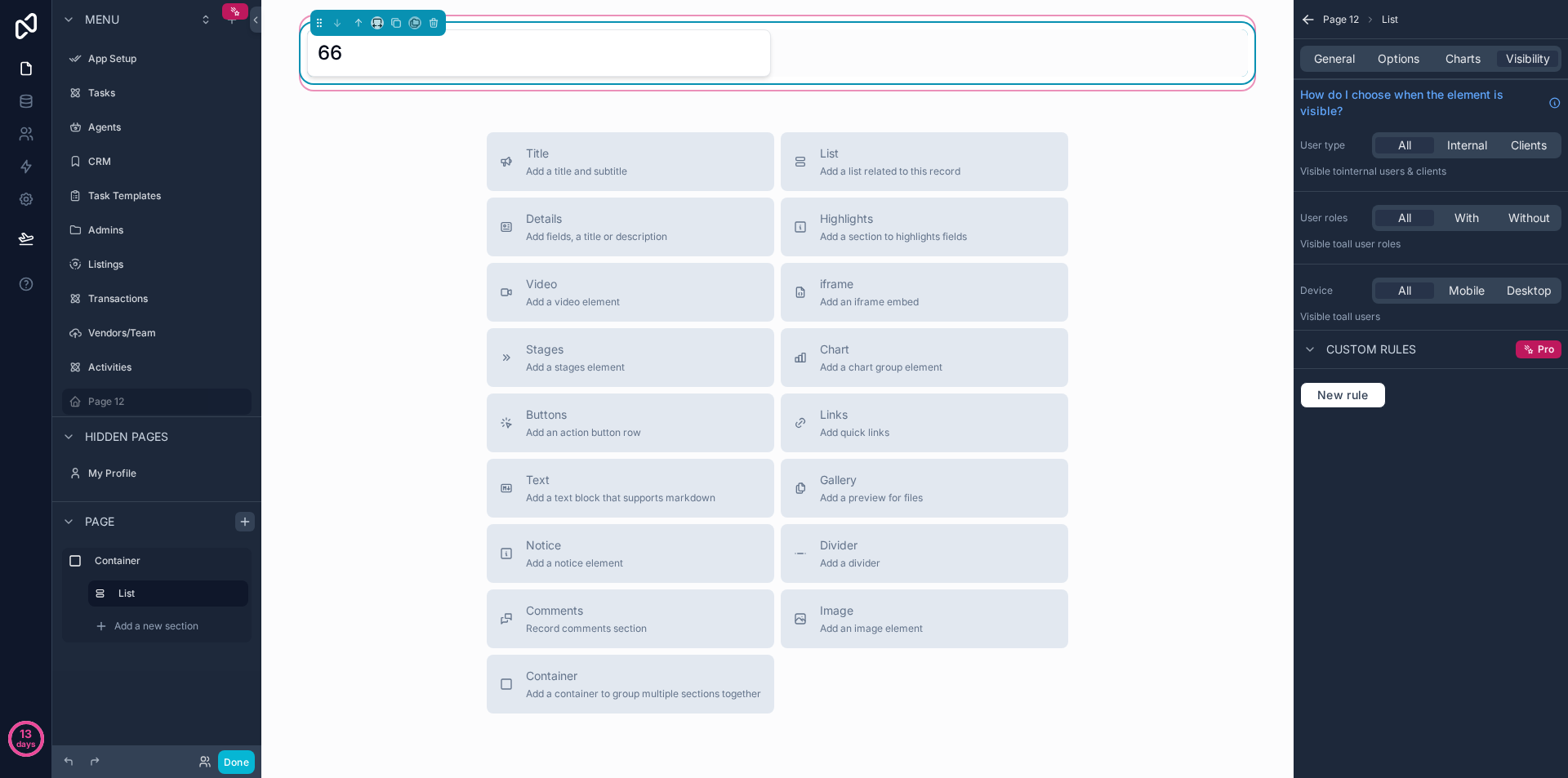
click at [1219, 170] on div "Title Add a title and subtitle List Add a list related to this record Details A…" at bounding box center [777, 422] width 1006 height 581
click at [580, 53] on div "66" at bounding box center [539, 53] width 442 height 26
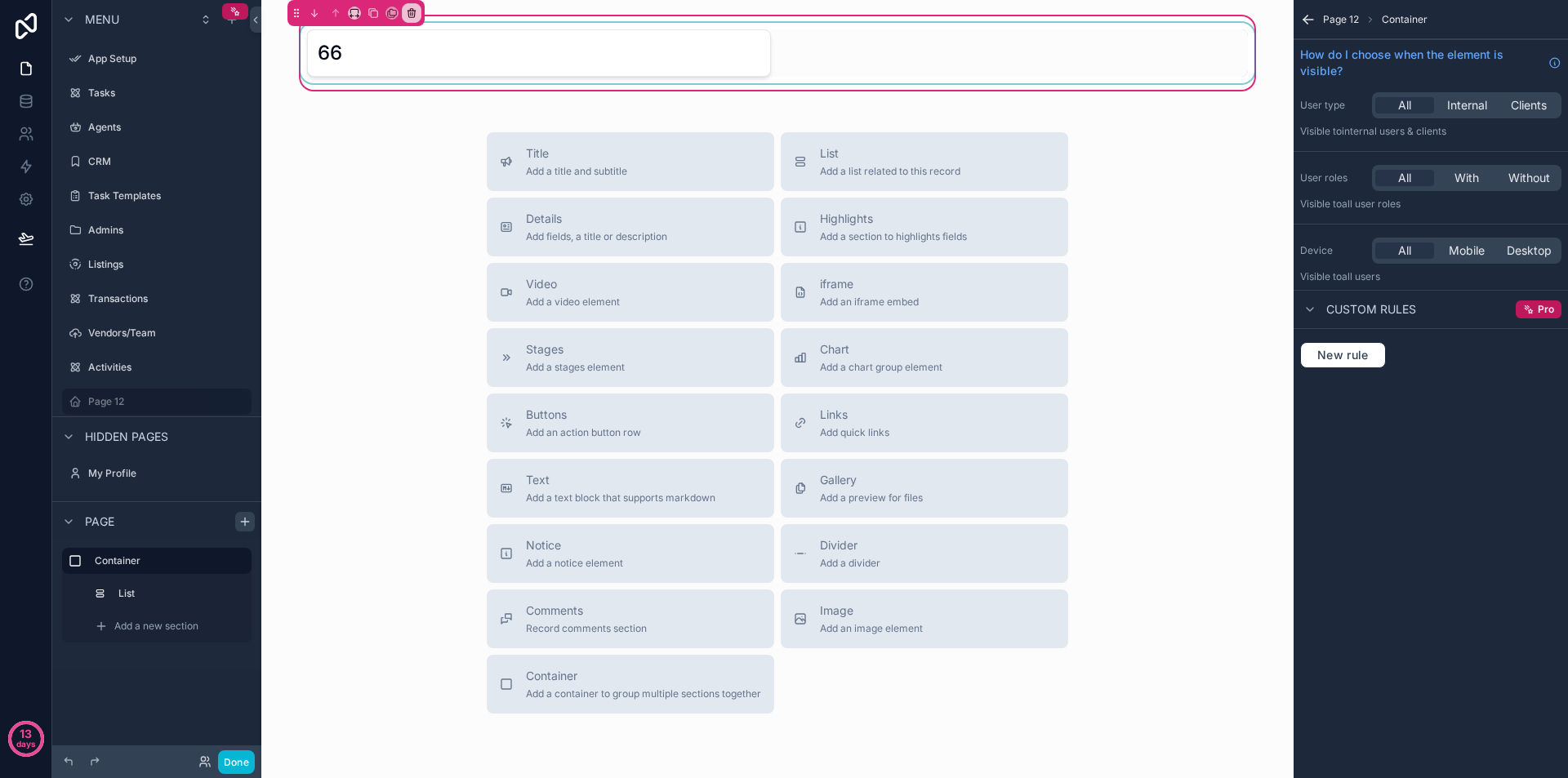
click at [580, 53] on div "scrollable content" at bounding box center [777, 53] width 961 height 61
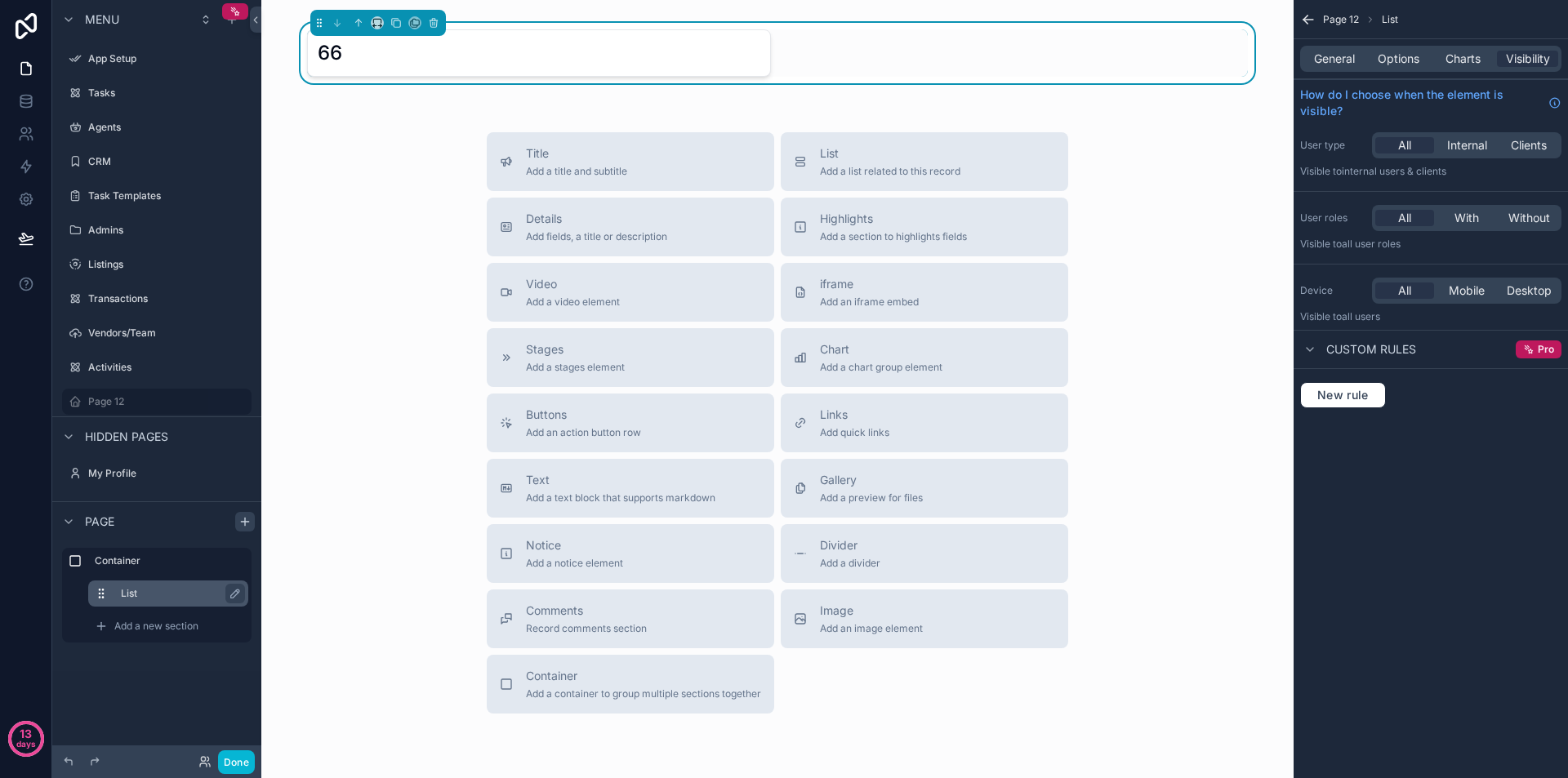
click at [168, 596] on label "List" at bounding box center [178, 594] width 114 height 13
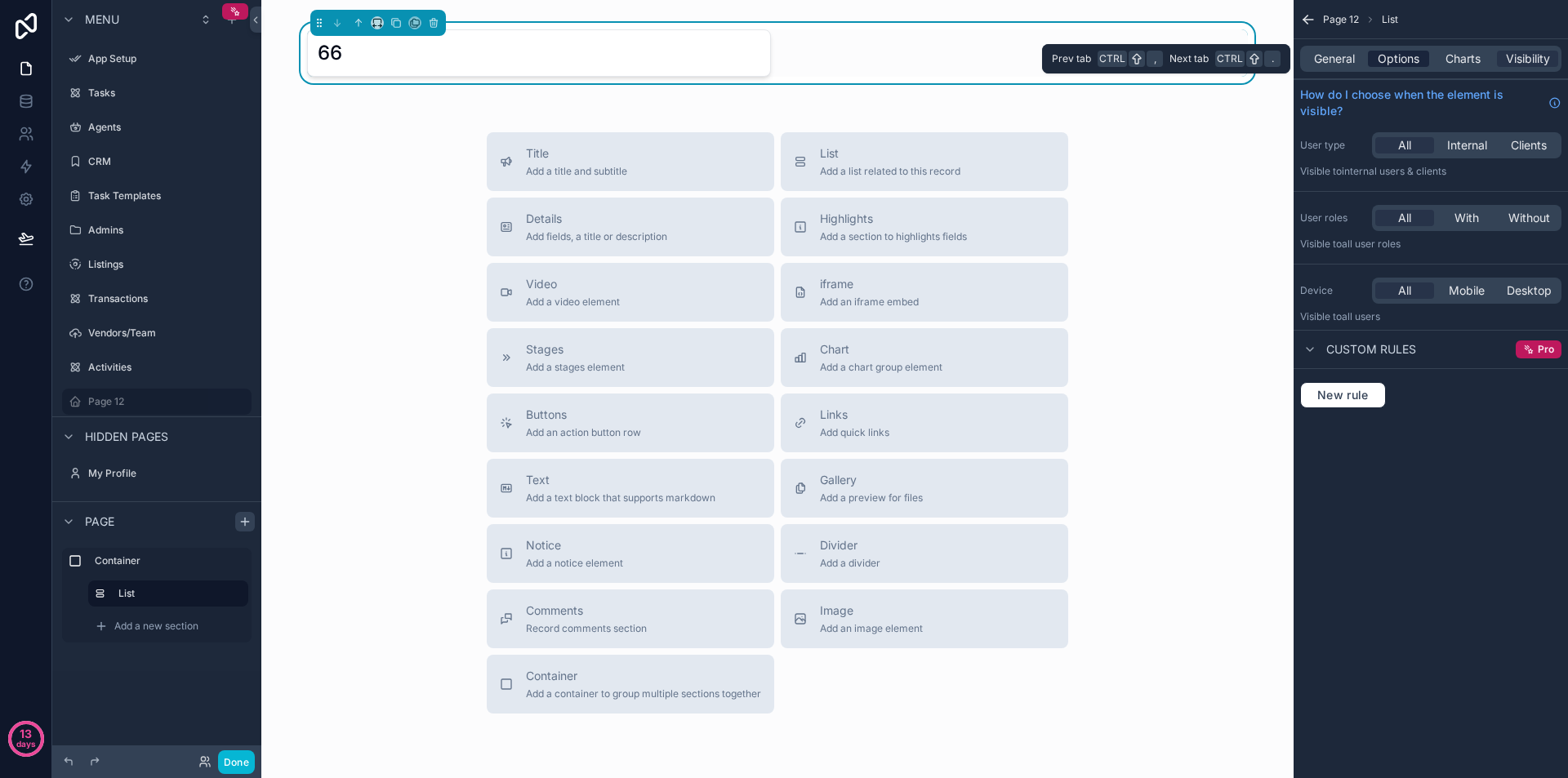
click at [1399, 59] on span "Options" at bounding box center [1399, 58] width 42 height 16
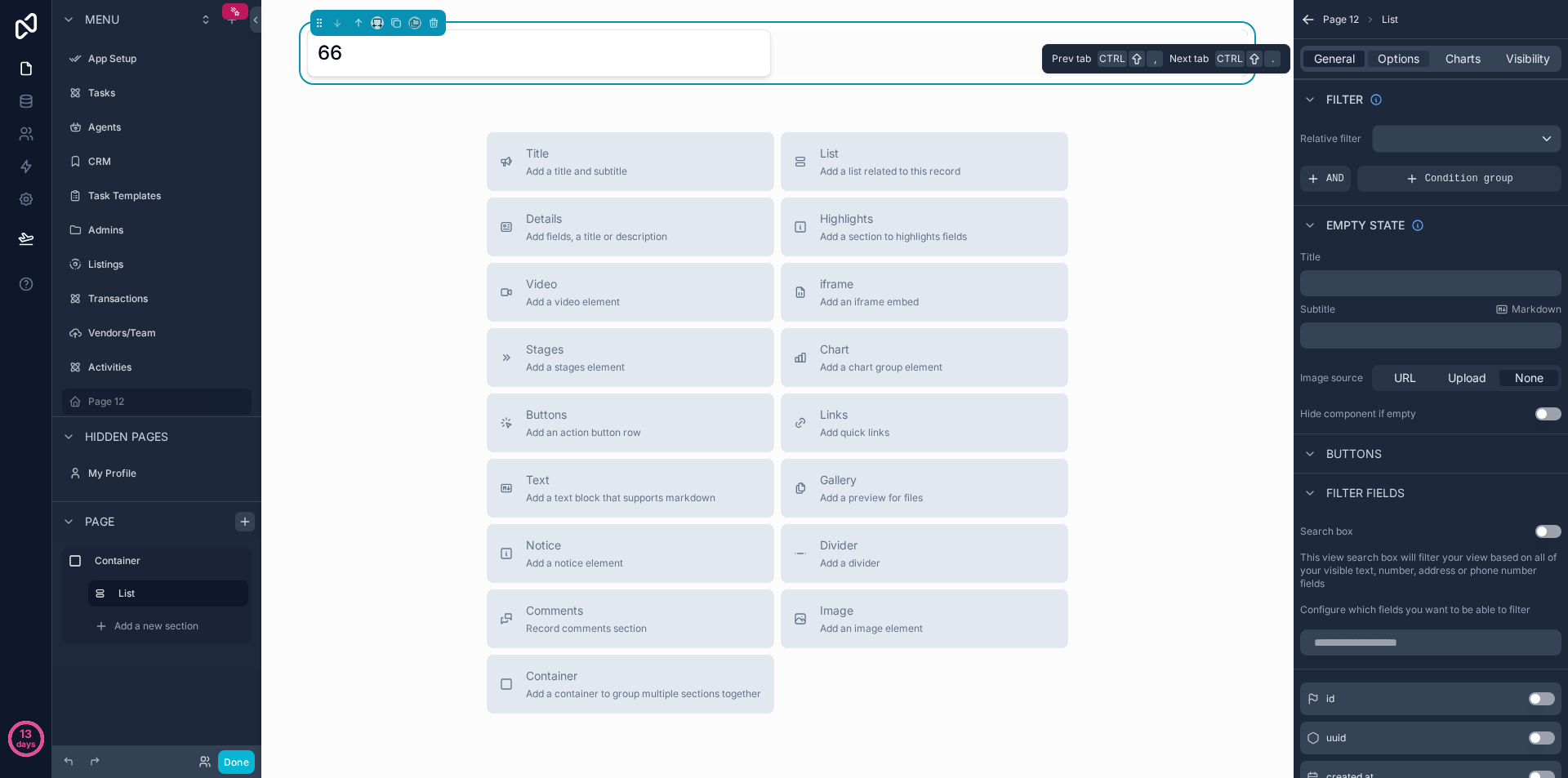
click at [1349, 59] on span "General" at bounding box center [1334, 58] width 41 height 16
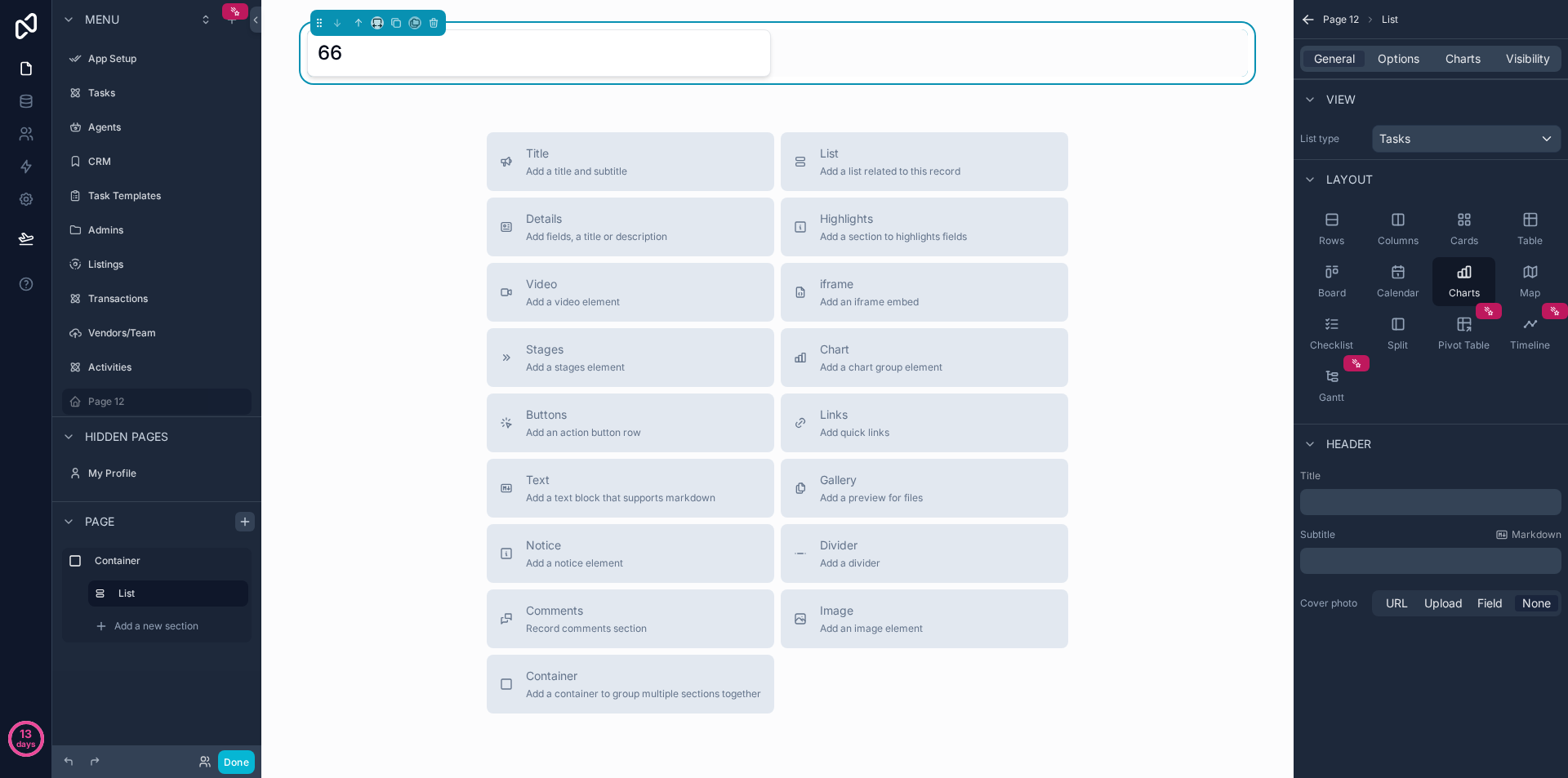
click at [1384, 511] on div "﻿" at bounding box center [1431, 502] width 262 height 26
click at [1384, 506] on p "﻿" at bounding box center [1433, 501] width 252 height 16
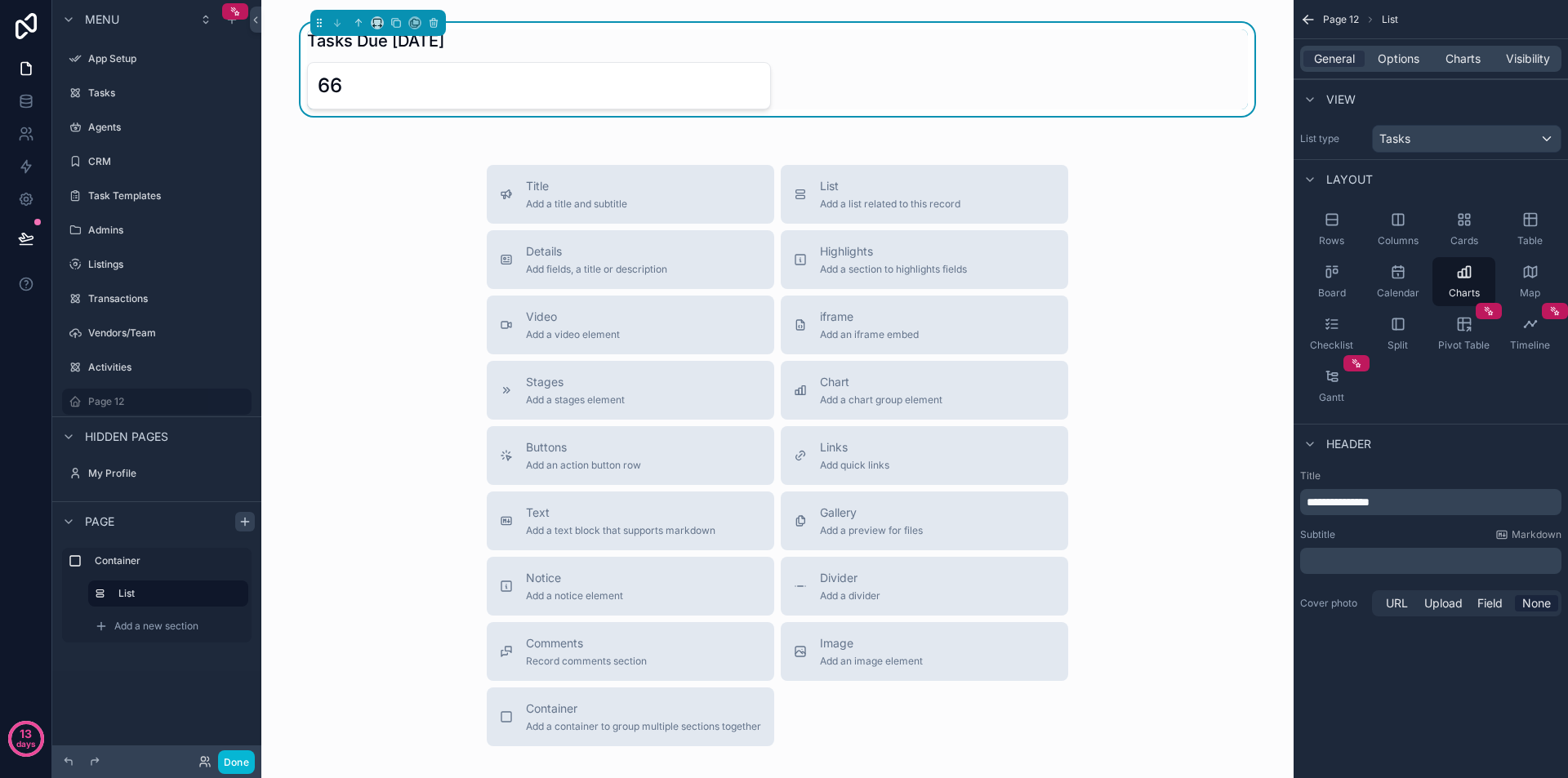
click at [1561, 463] on div "**********" at bounding box center [1431, 545] width 274 height 163
click at [1398, 273] on icon "scrollable content" at bounding box center [1398, 272] width 16 height 16
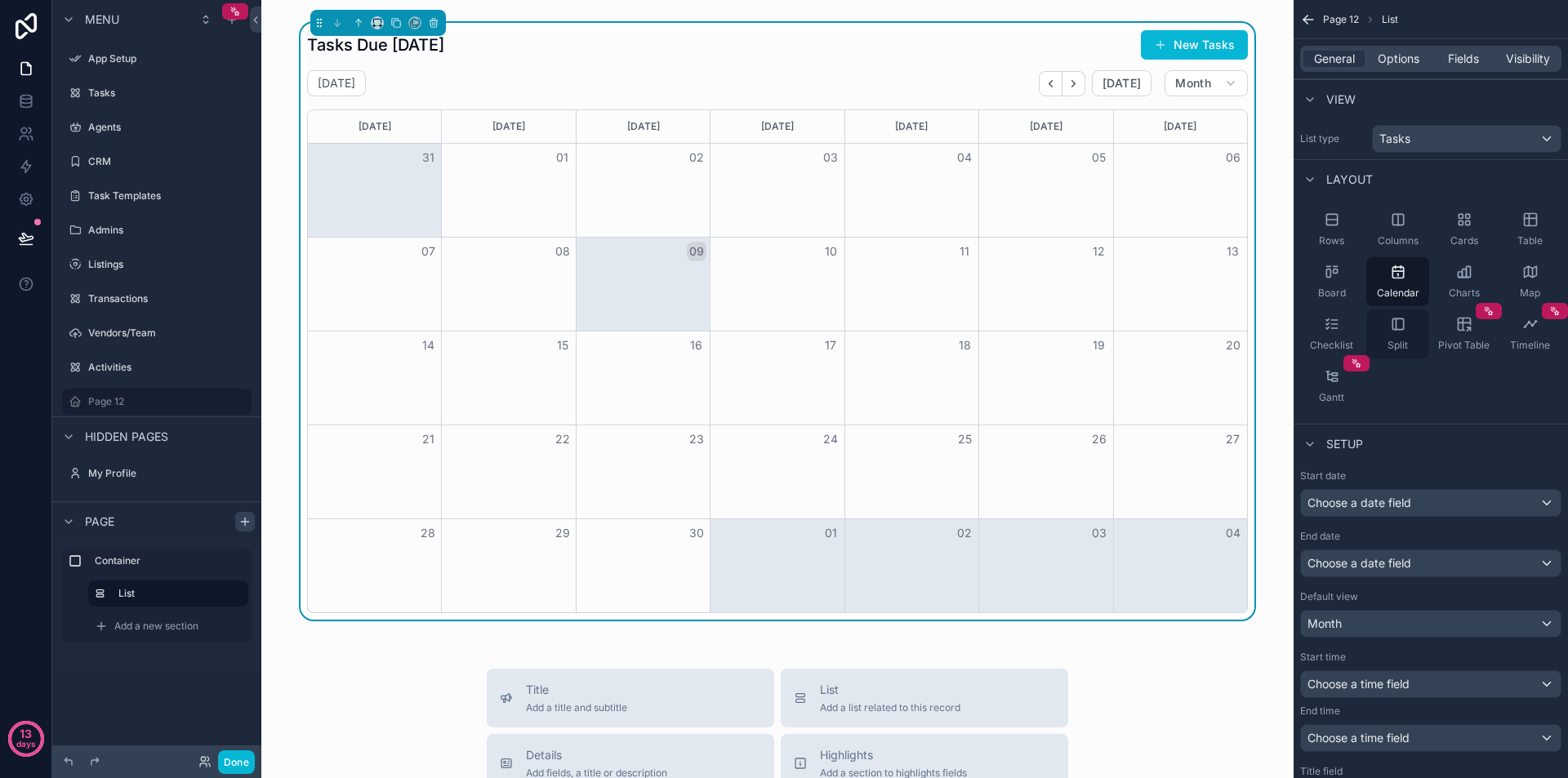
click at [1401, 331] on icon "scrollable content" at bounding box center [1398, 324] width 16 height 16
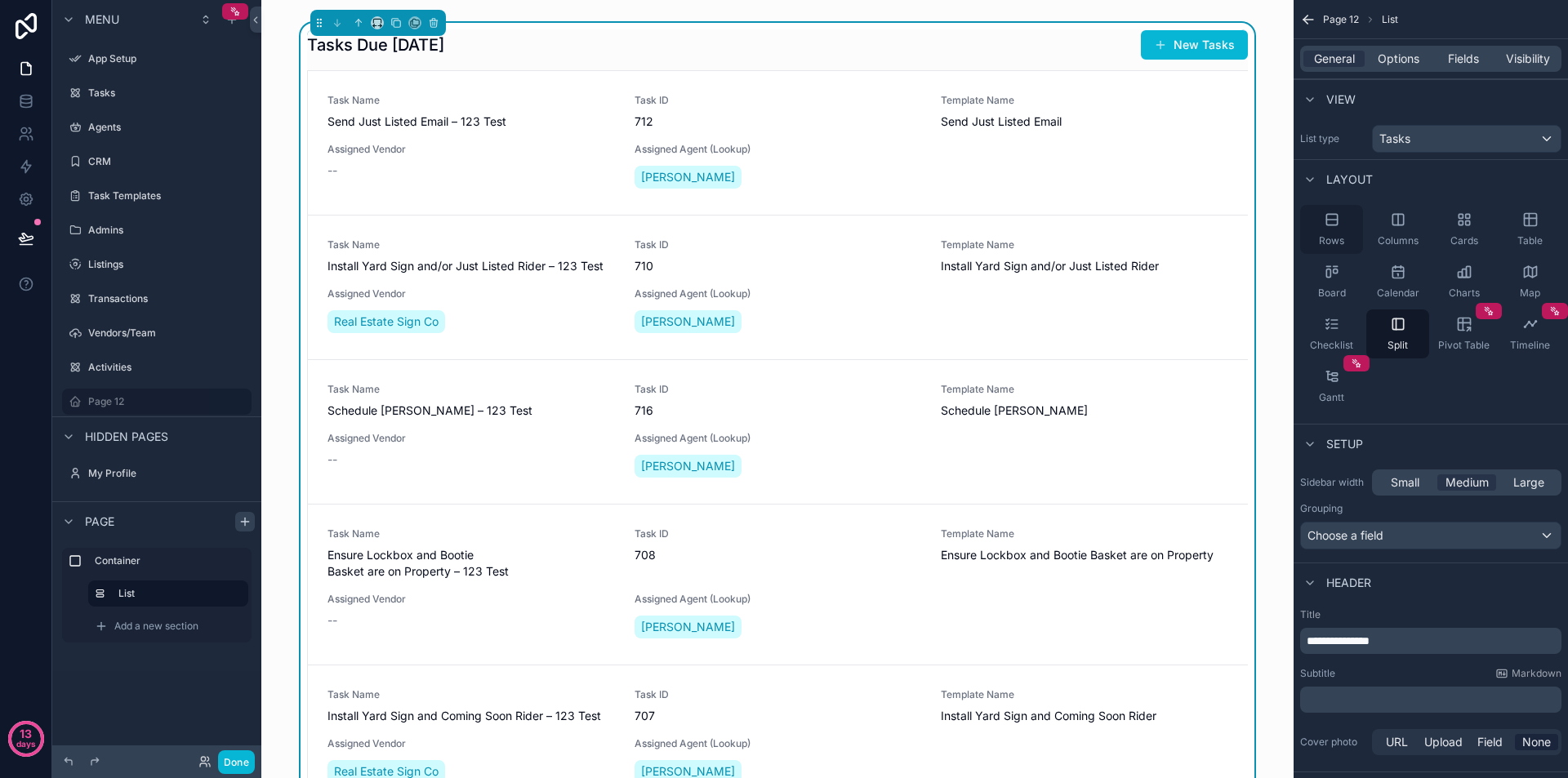
click at [1331, 227] on icon "scrollable content" at bounding box center [1332, 219] width 16 height 16
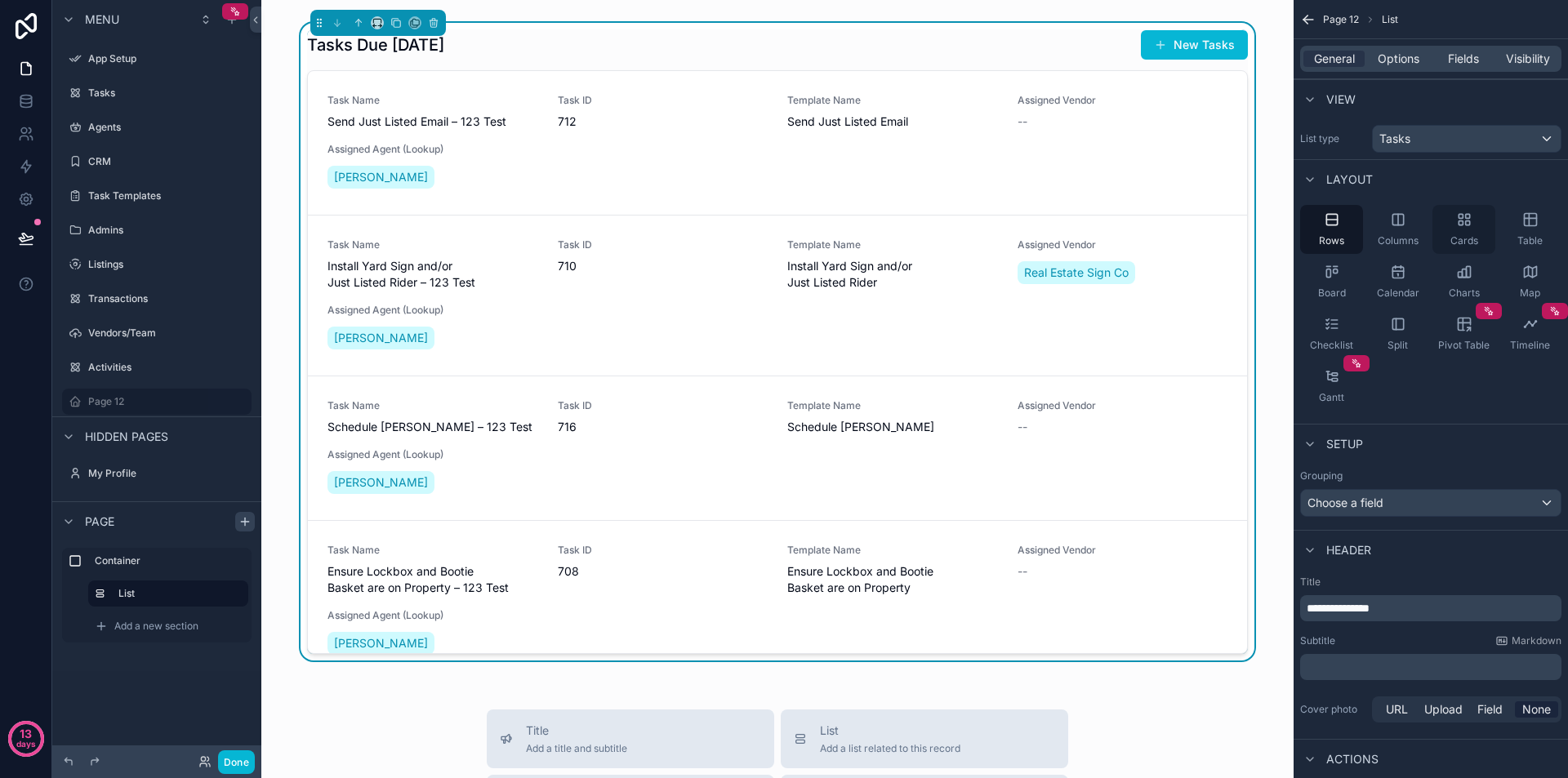
click at [1486, 221] on div "Cards" at bounding box center [1464, 230] width 63 height 49
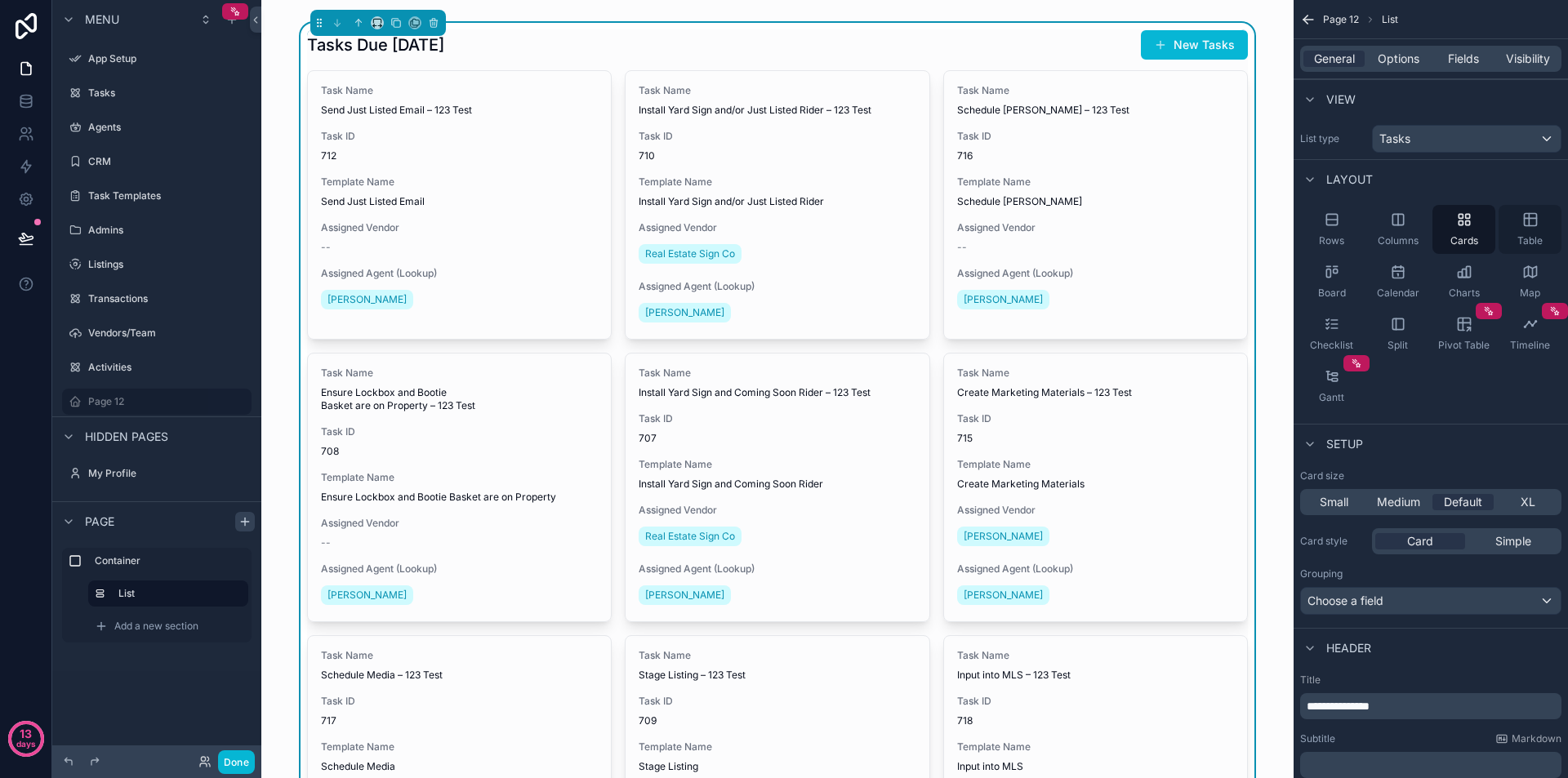
click at [1539, 226] on div "Table" at bounding box center [1530, 230] width 63 height 49
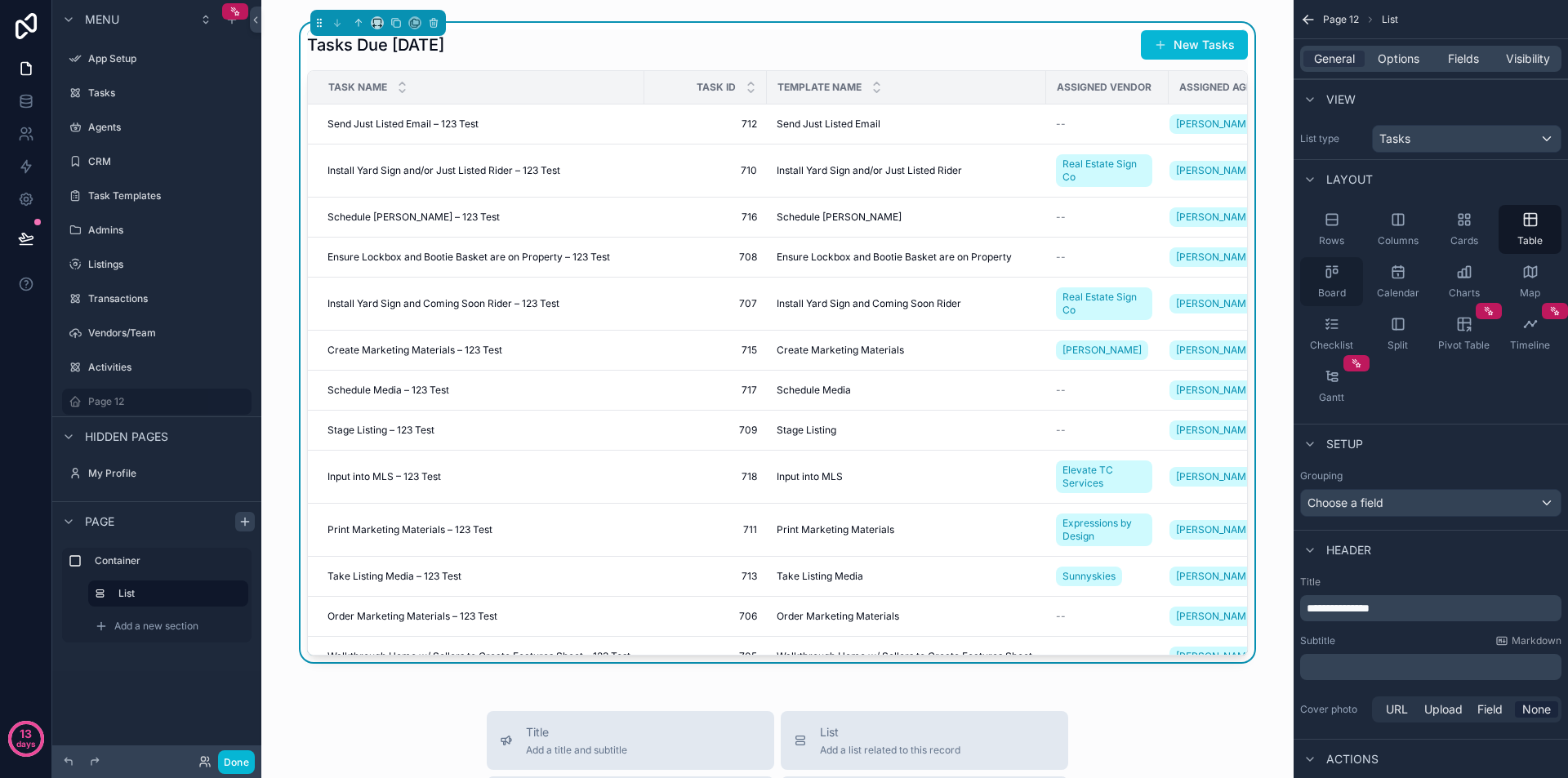
click at [1327, 282] on div "Board" at bounding box center [1332, 282] width 63 height 49
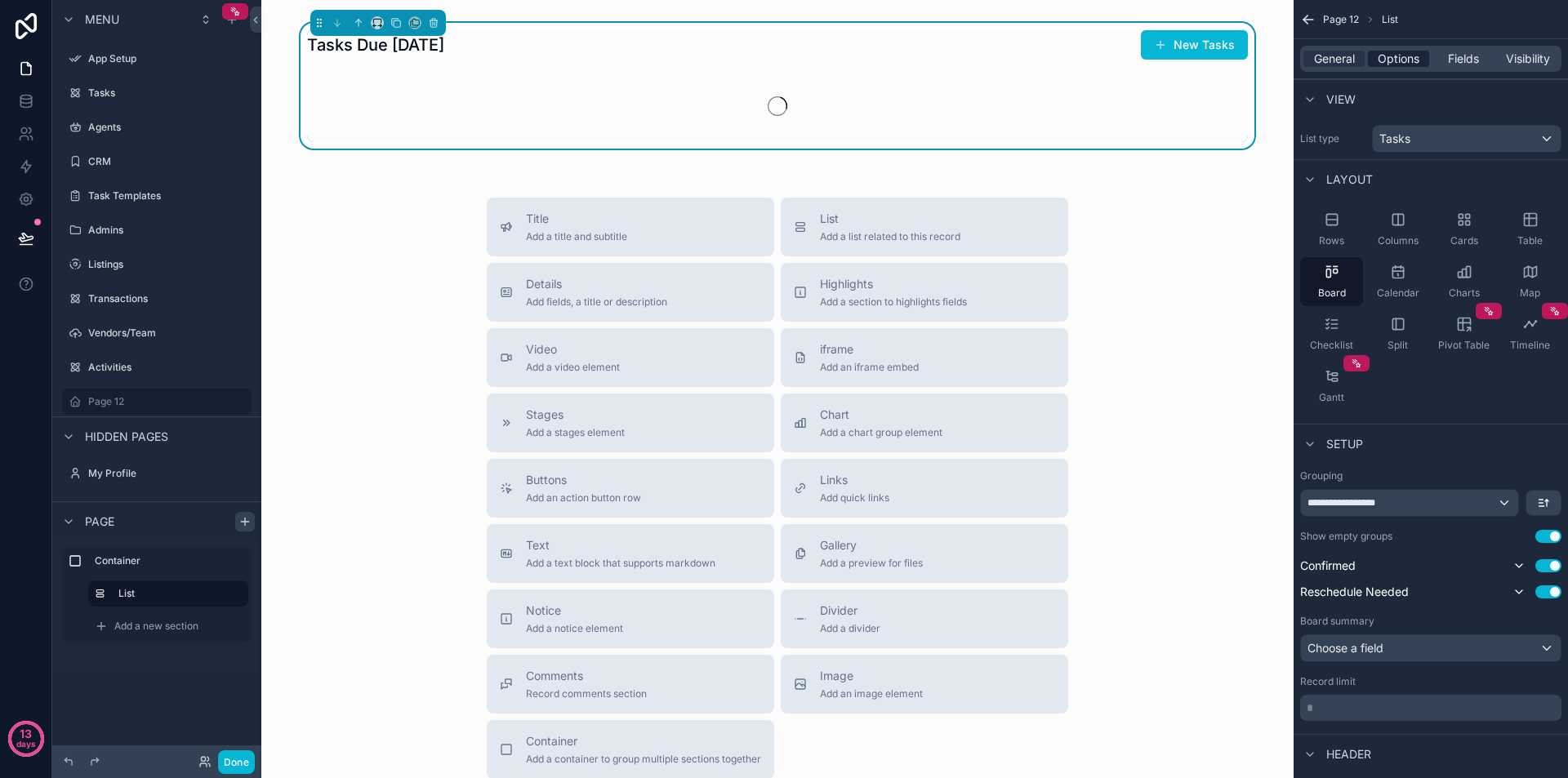
click at [1393, 51] on span "Options" at bounding box center [1399, 58] width 42 height 16
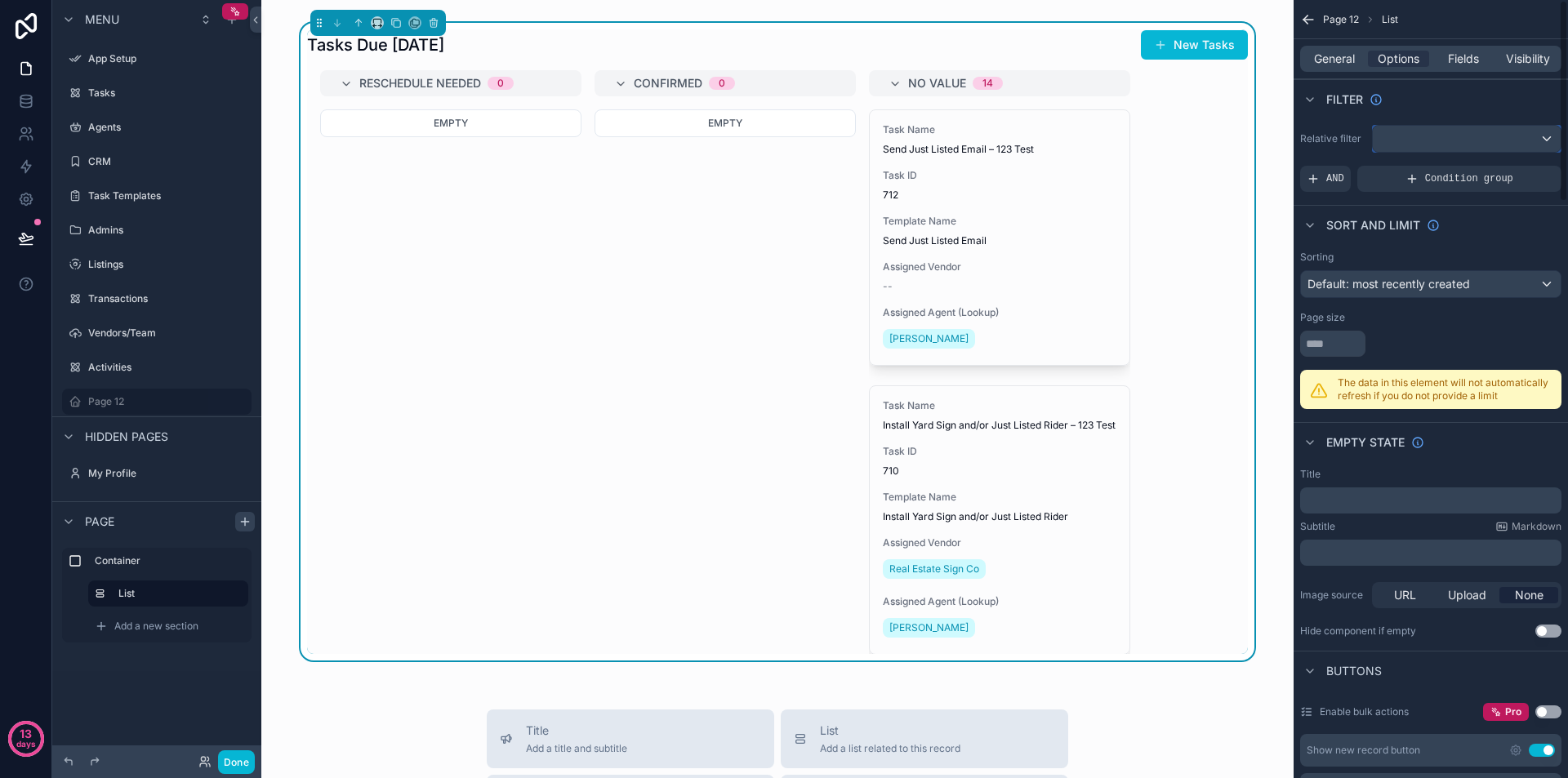
click at [1423, 140] on div "scrollable content" at bounding box center [1466, 139] width 188 height 26
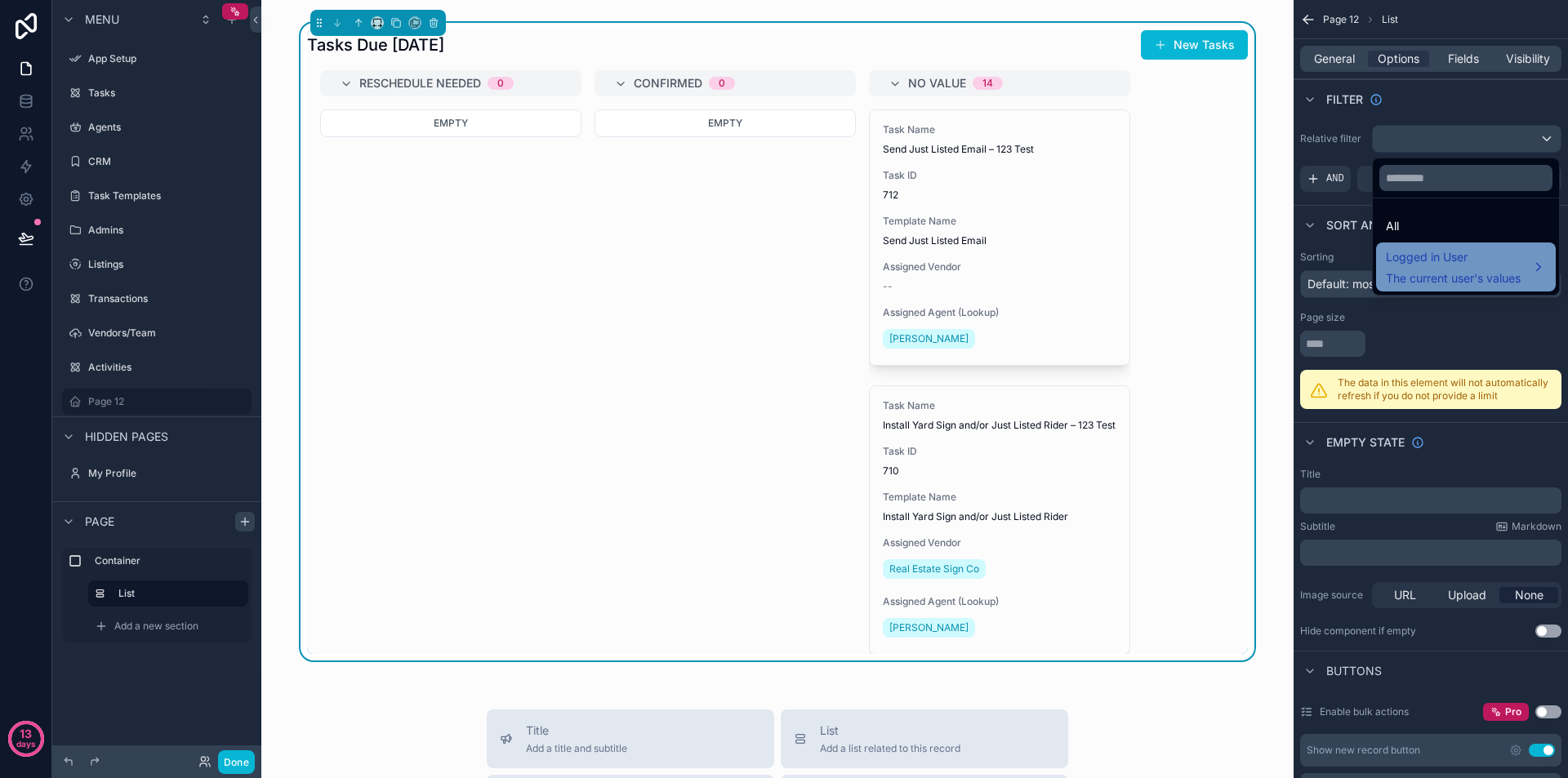
click at [1446, 253] on span "Logged in User" at bounding box center [1454, 257] width 135 height 19
click at [1506, 273] on span "The current user's values" at bounding box center [1454, 278] width 135 height 16
click at [1333, 124] on div "scrollable content" at bounding box center [784, 389] width 1568 height 778
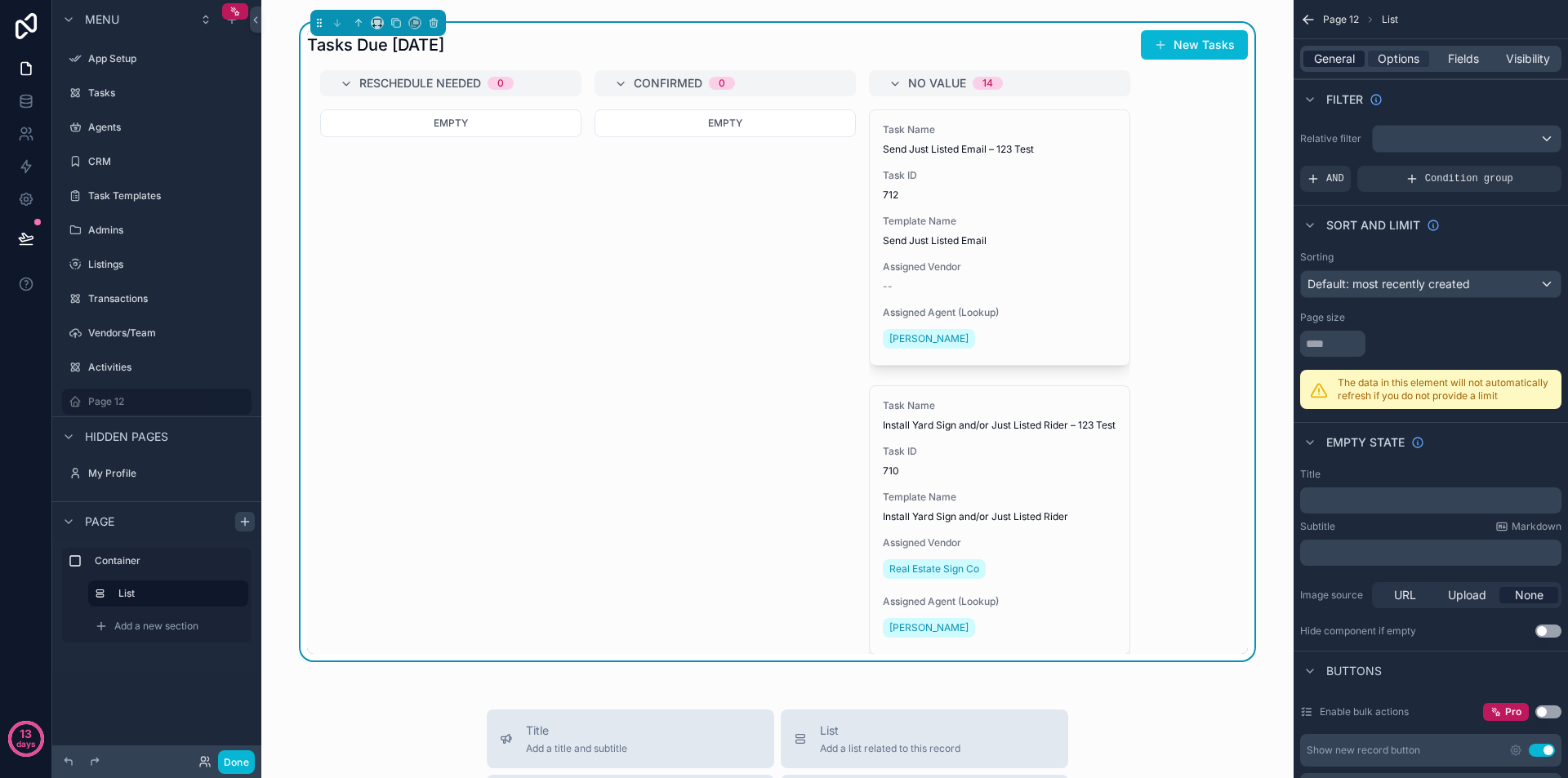
click at [1339, 62] on span "General" at bounding box center [1334, 58] width 41 height 16
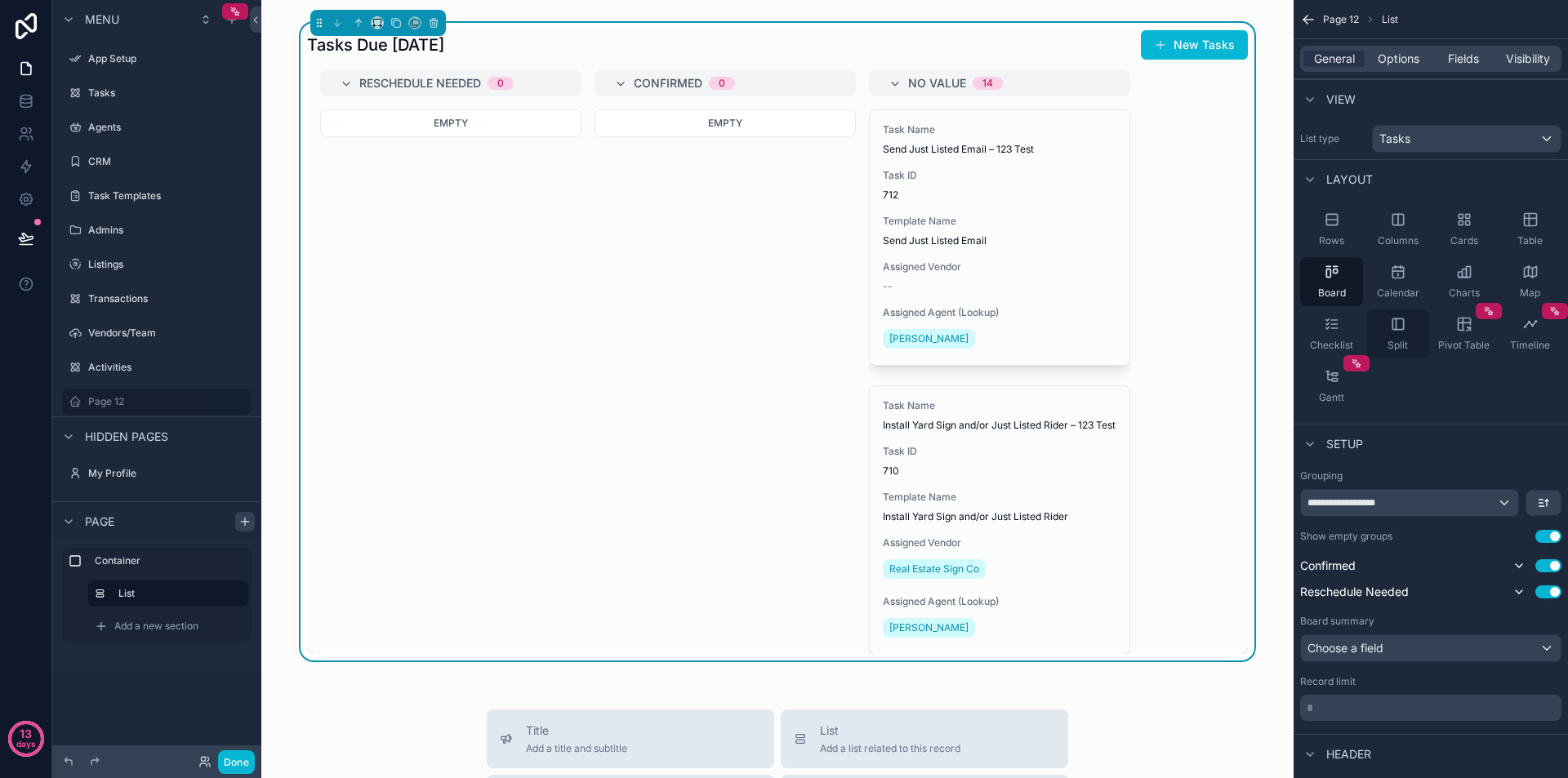
click at [1391, 329] on icon "scrollable content" at bounding box center [1398, 324] width 16 height 16
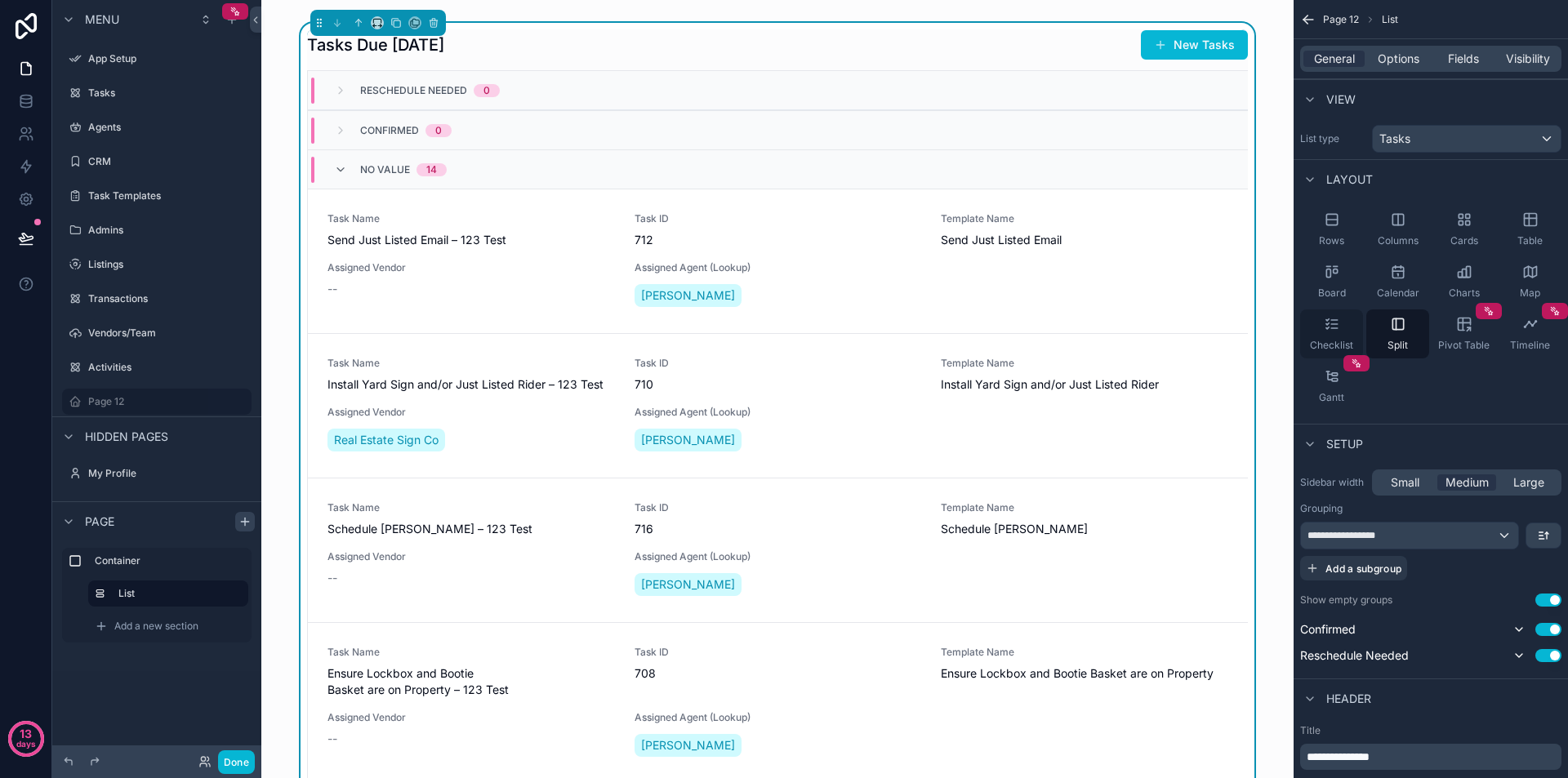
click at [1327, 329] on icon "scrollable content" at bounding box center [1327, 328] width 3 height 2
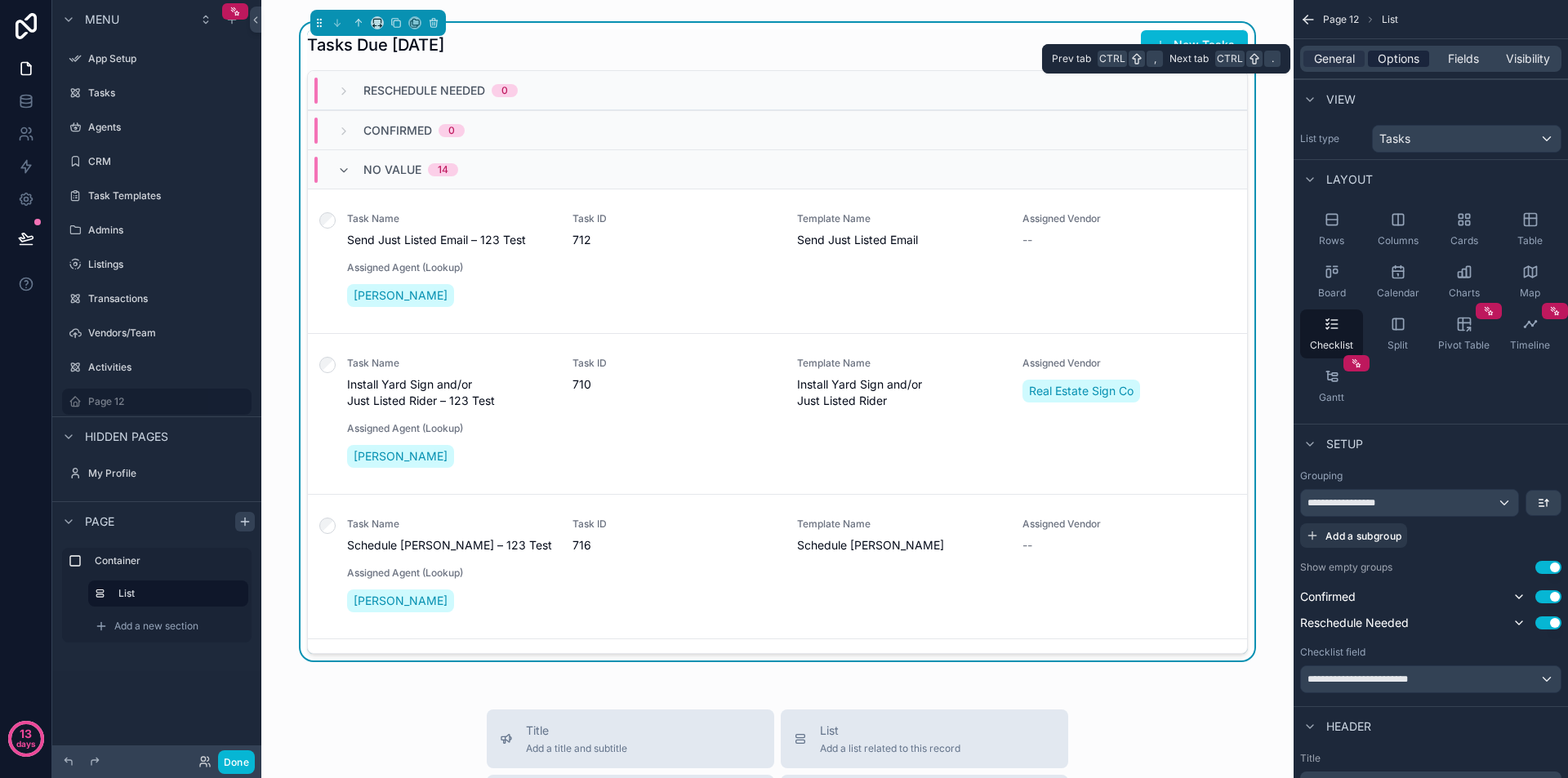
click at [1389, 51] on span "Options" at bounding box center [1399, 58] width 42 height 16
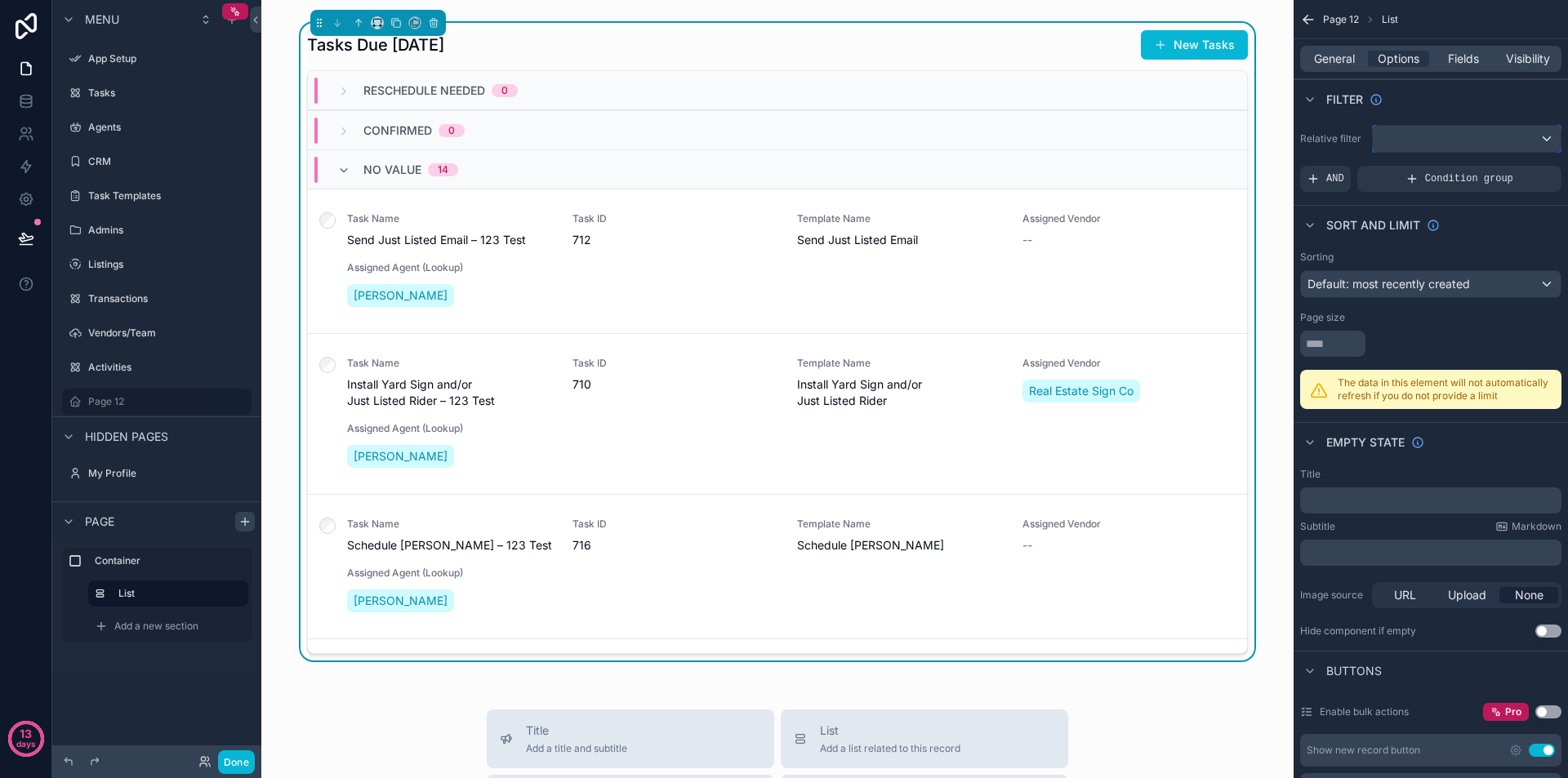
click at [1532, 137] on div "scrollable content" at bounding box center [1466, 139] width 188 height 26
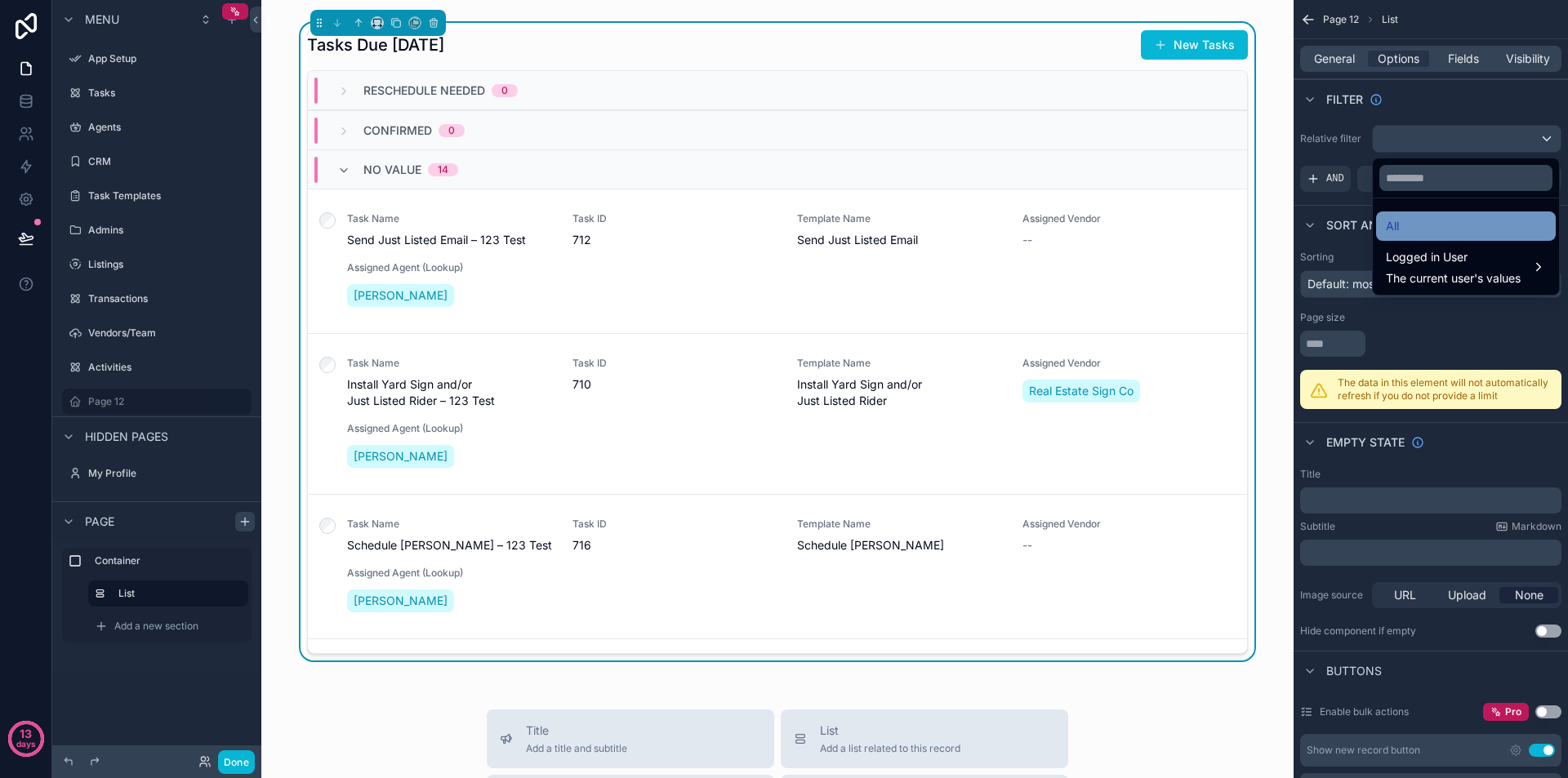
click at [1428, 220] on div "All" at bounding box center [1466, 225] width 160 height 19
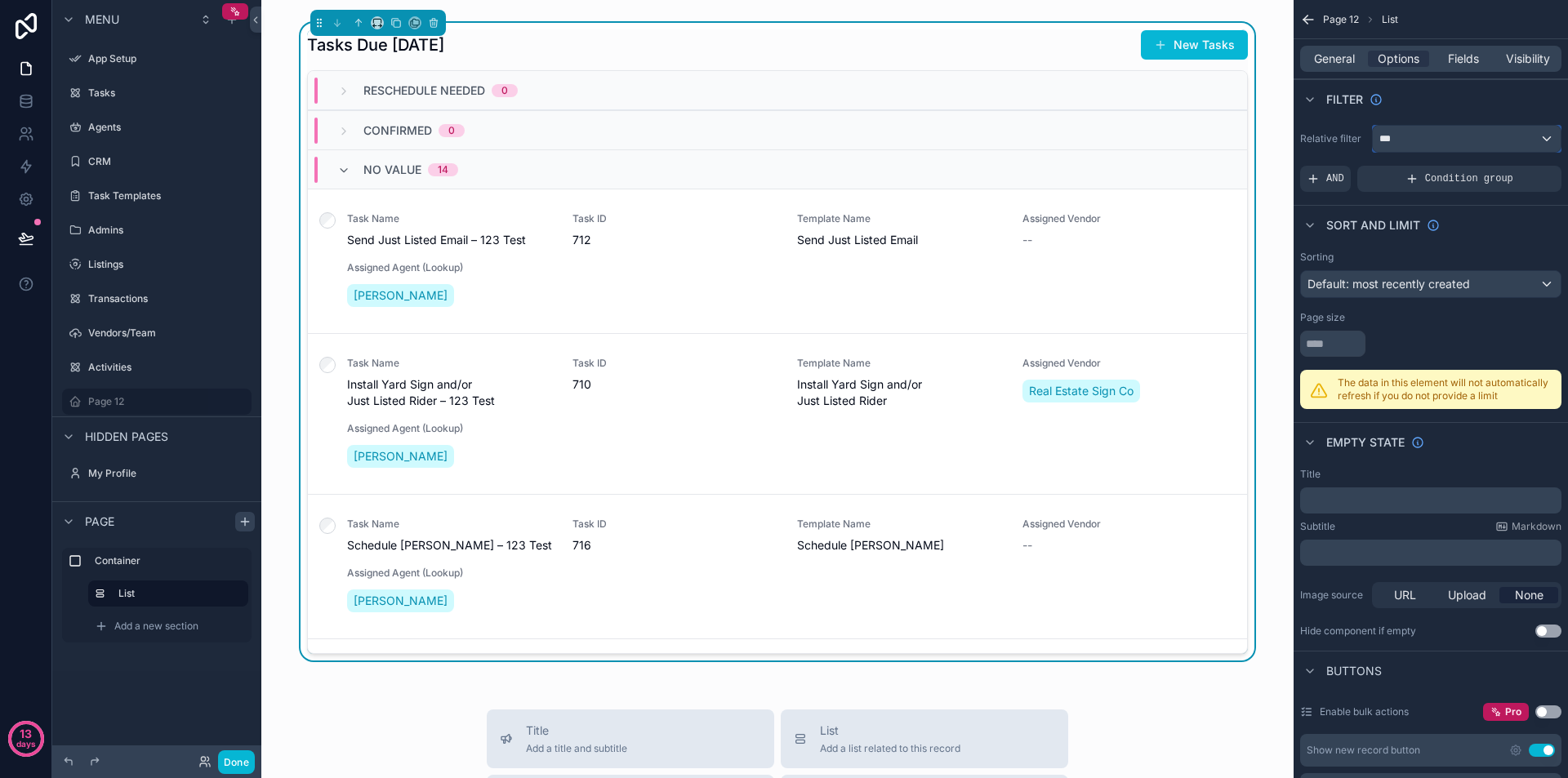
click at [1419, 137] on div "***" at bounding box center [1466, 139] width 188 height 26
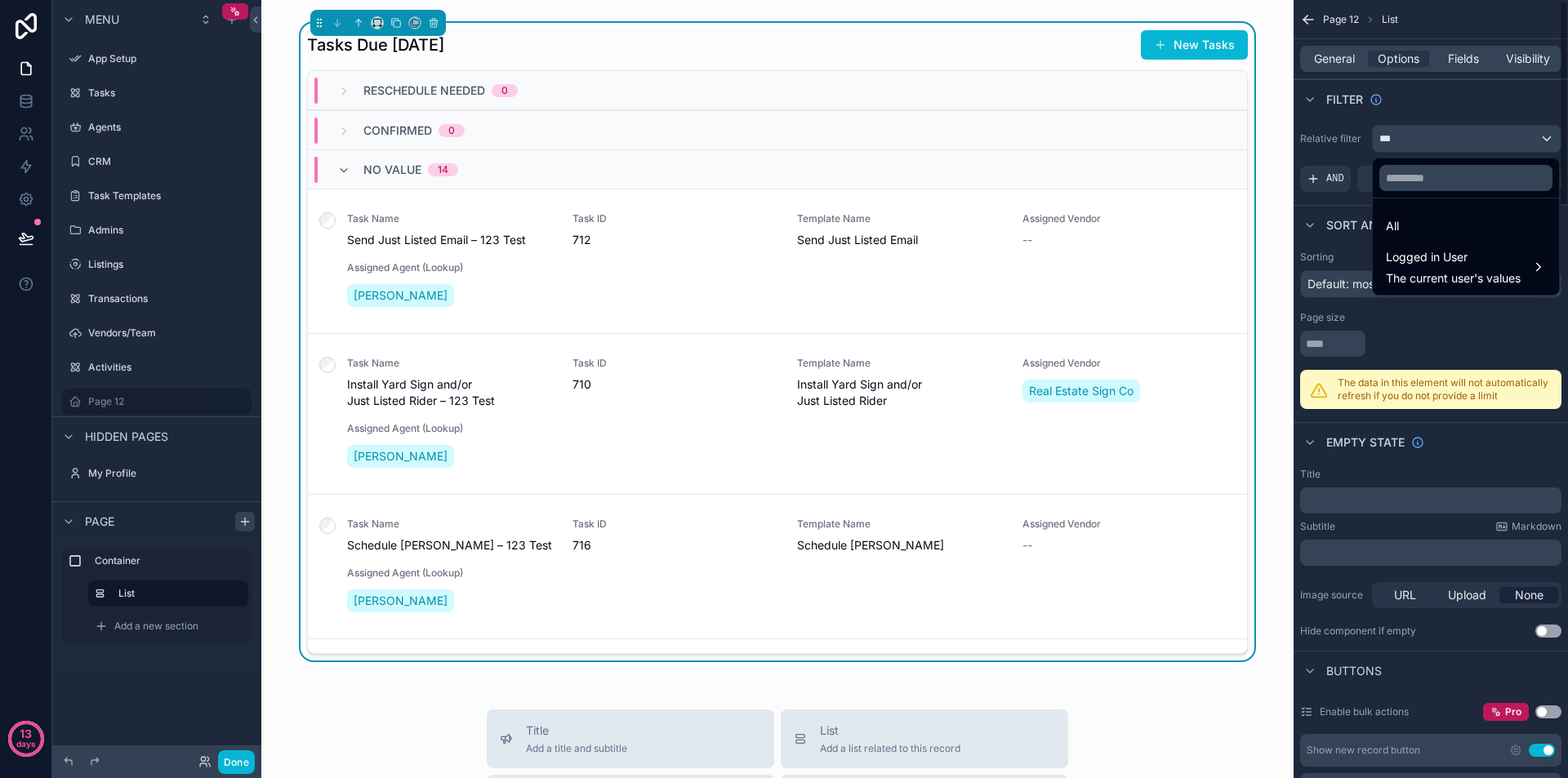
click at [1430, 115] on div "scrollable content" at bounding box center [784, 389] width 1568 height 778
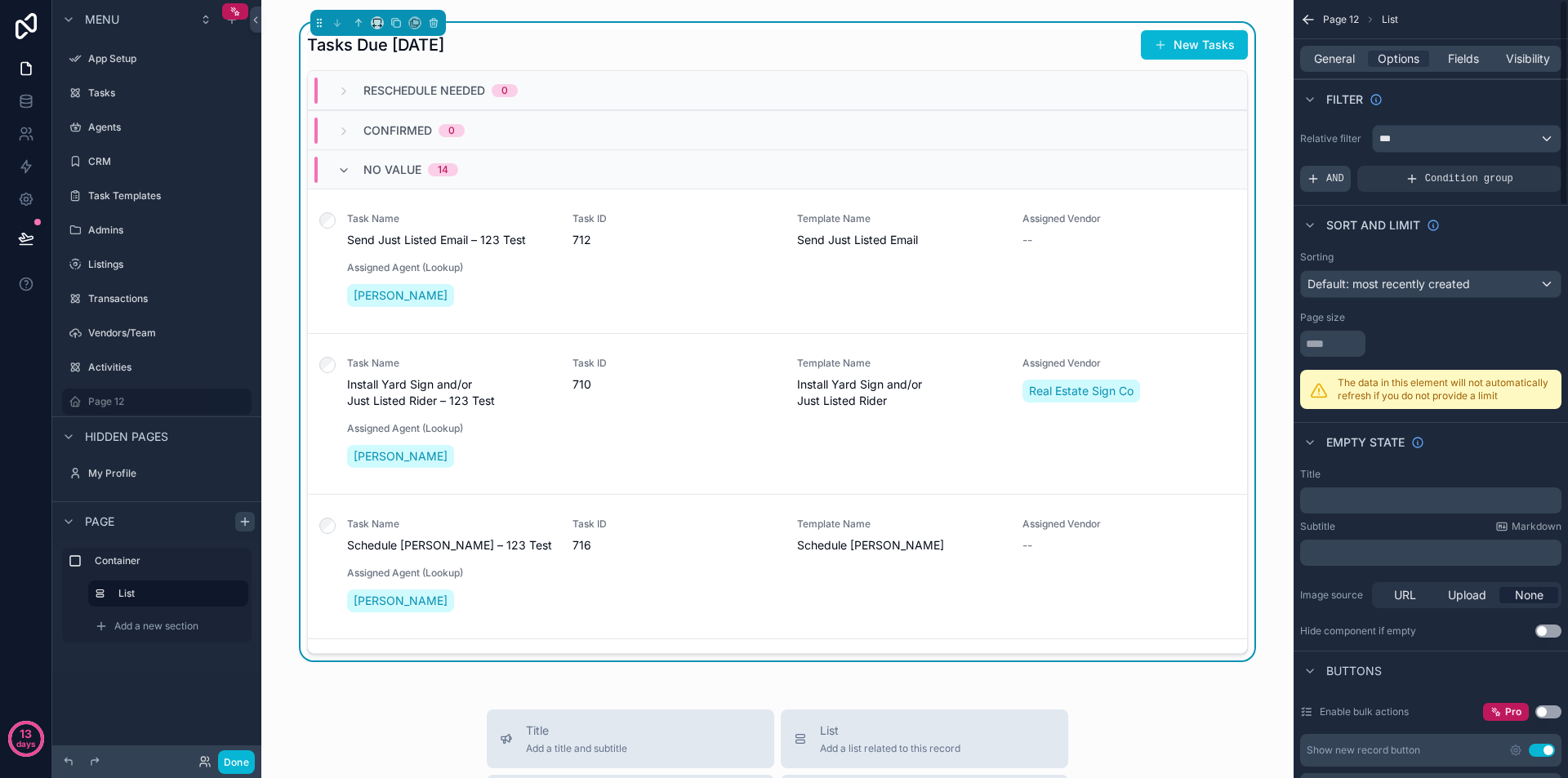
click at [1333, 177] on span "AND" at bounding box center [1335, 179] width 18 height 13
click at [1420, 178] on div "Add a filter" at bounding box center [1431, 178] width 262 height 26
click at [1542, 170] on icon "scrollable content" at bounding box center [1544, 167] width 10 height 10
click at [1499, 180] on span "Condition group" at bounding box center [1469, 179] width 88 height 13
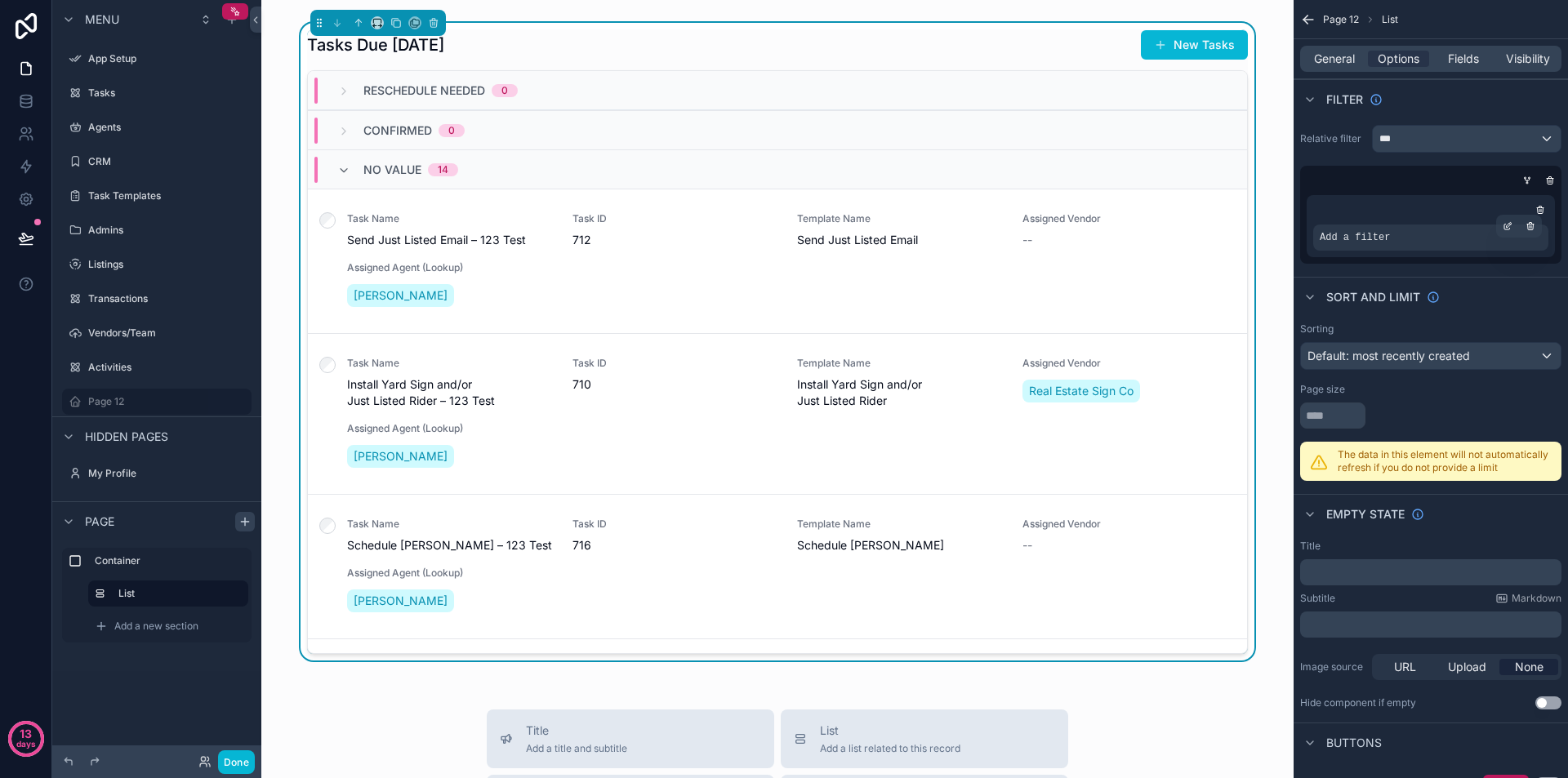
click at [1464, 237] on div "Add a filter" at bounding box center [1431, 237] width 236 height 26
click at [1505, 224] on icon "scrollable content" at bounding box center [1508, 226] width 10 height 10
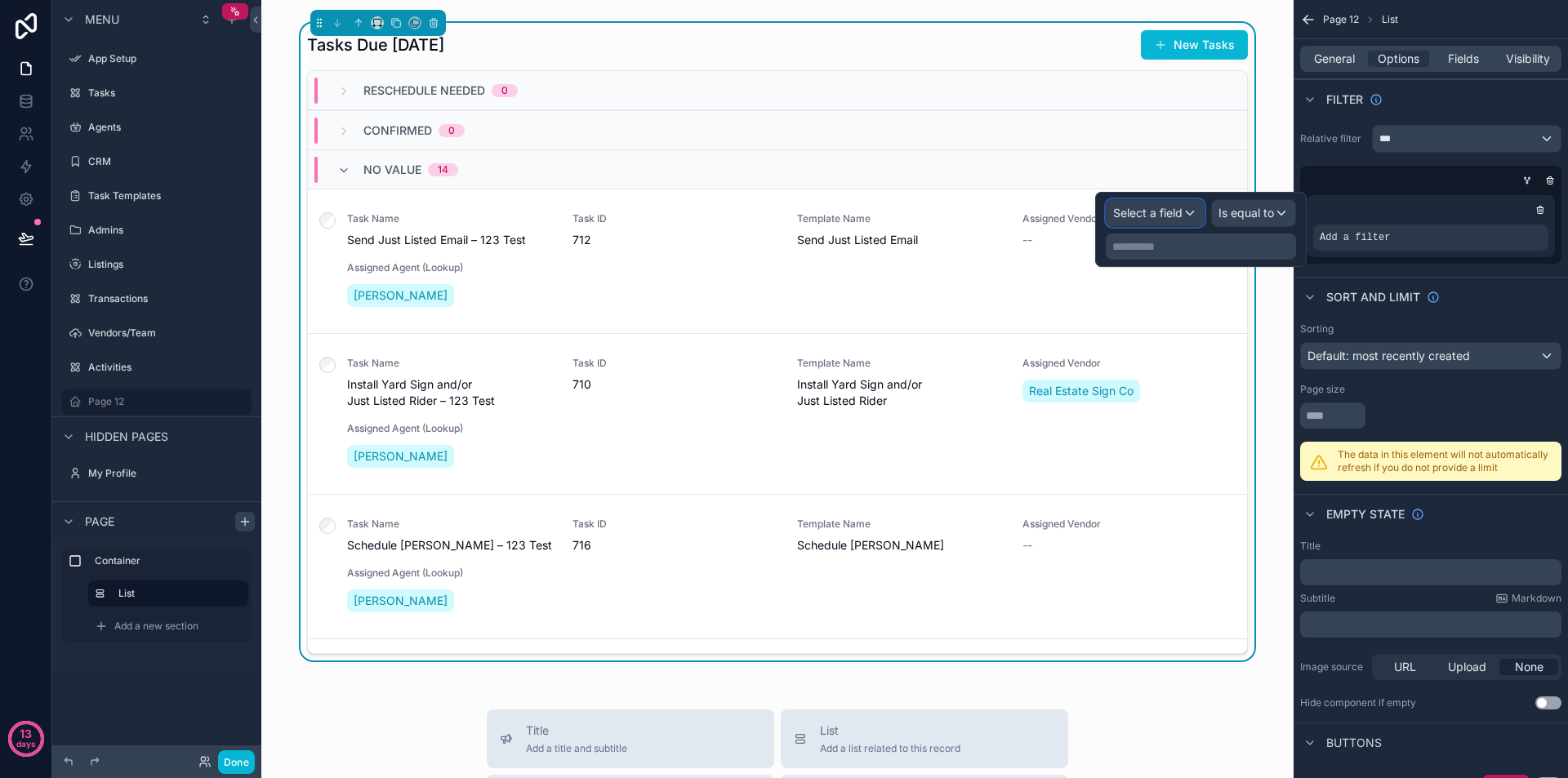
click at [1156, 211] on span "Select a field" at bounding box center [1147, 213] width 70 height 14
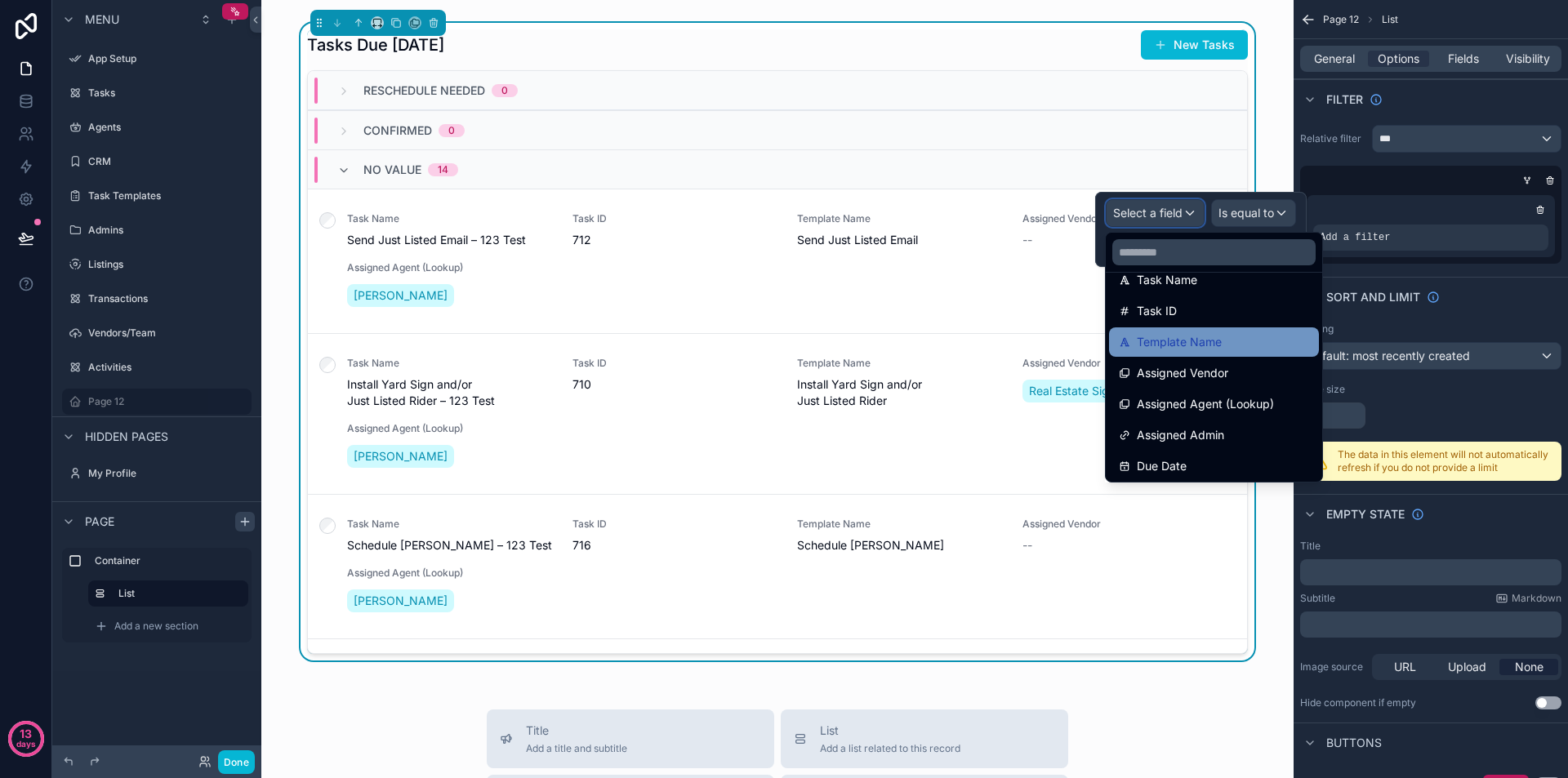
scroll to position [163, 0]
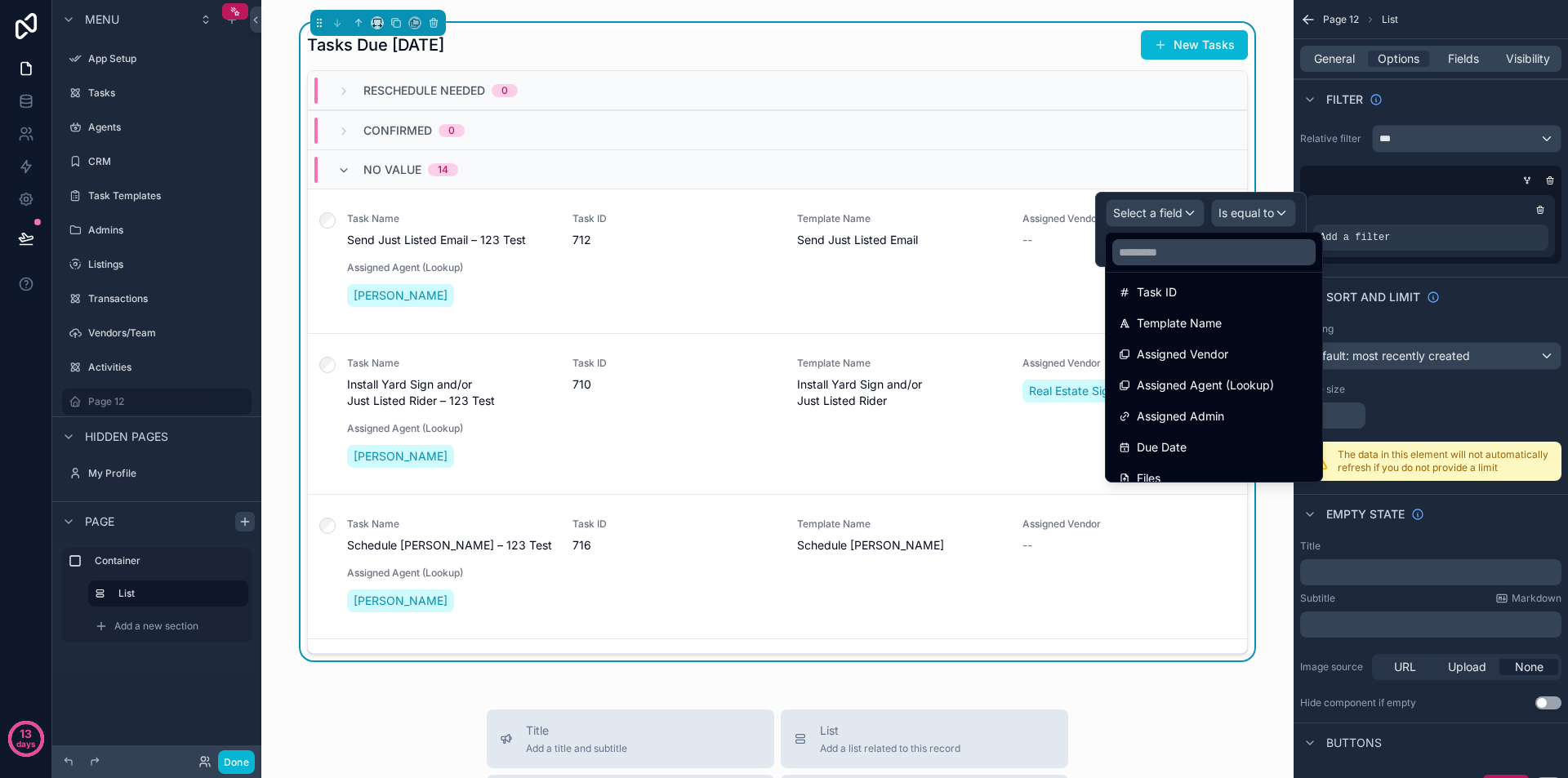
click at [1189, 205] on div at bounding box center [1200, 229] width 211 height 75
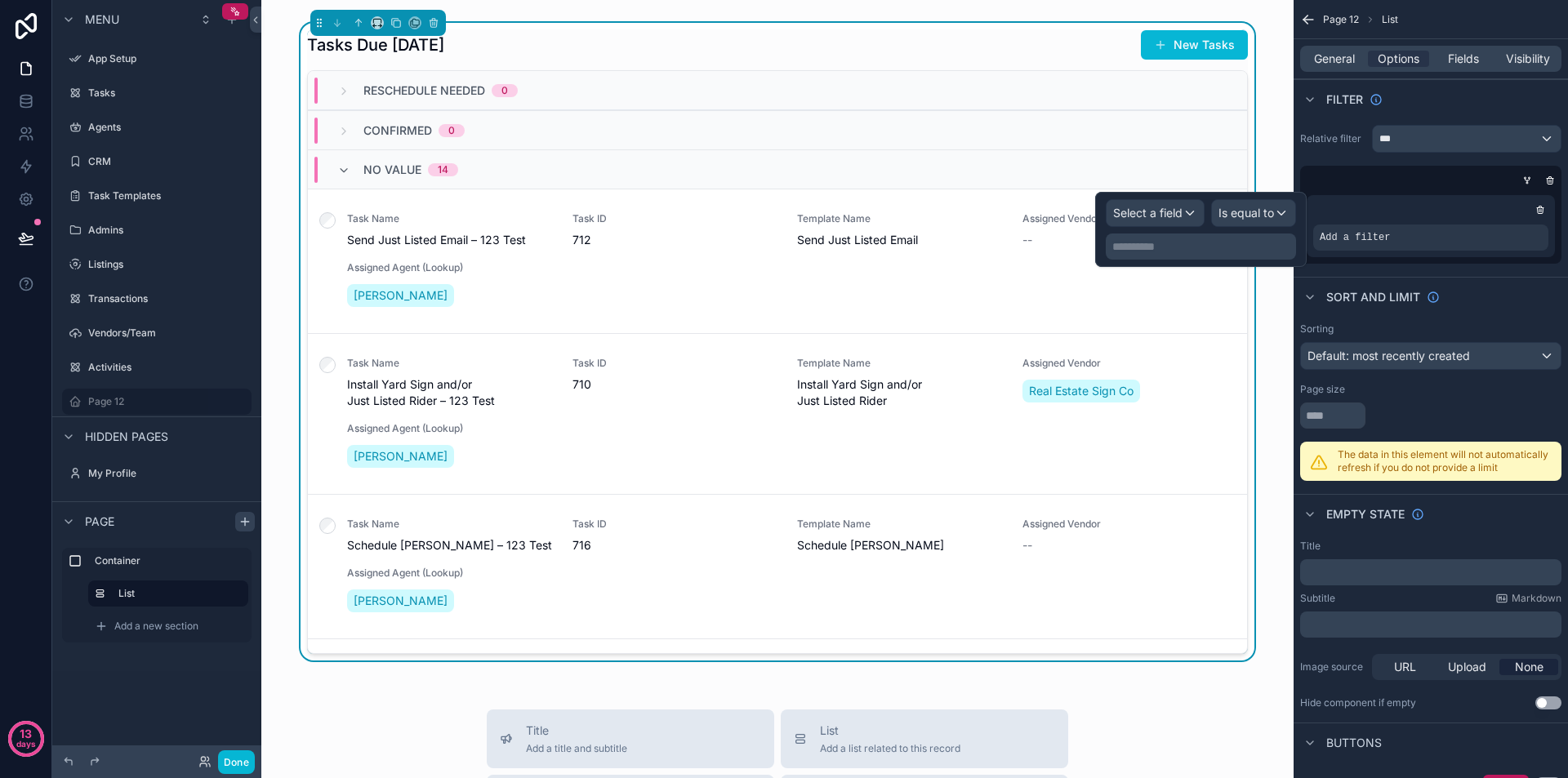
click at [1186, 249] on p "**********" at bounding box center [1202, 246] width 181 height 16
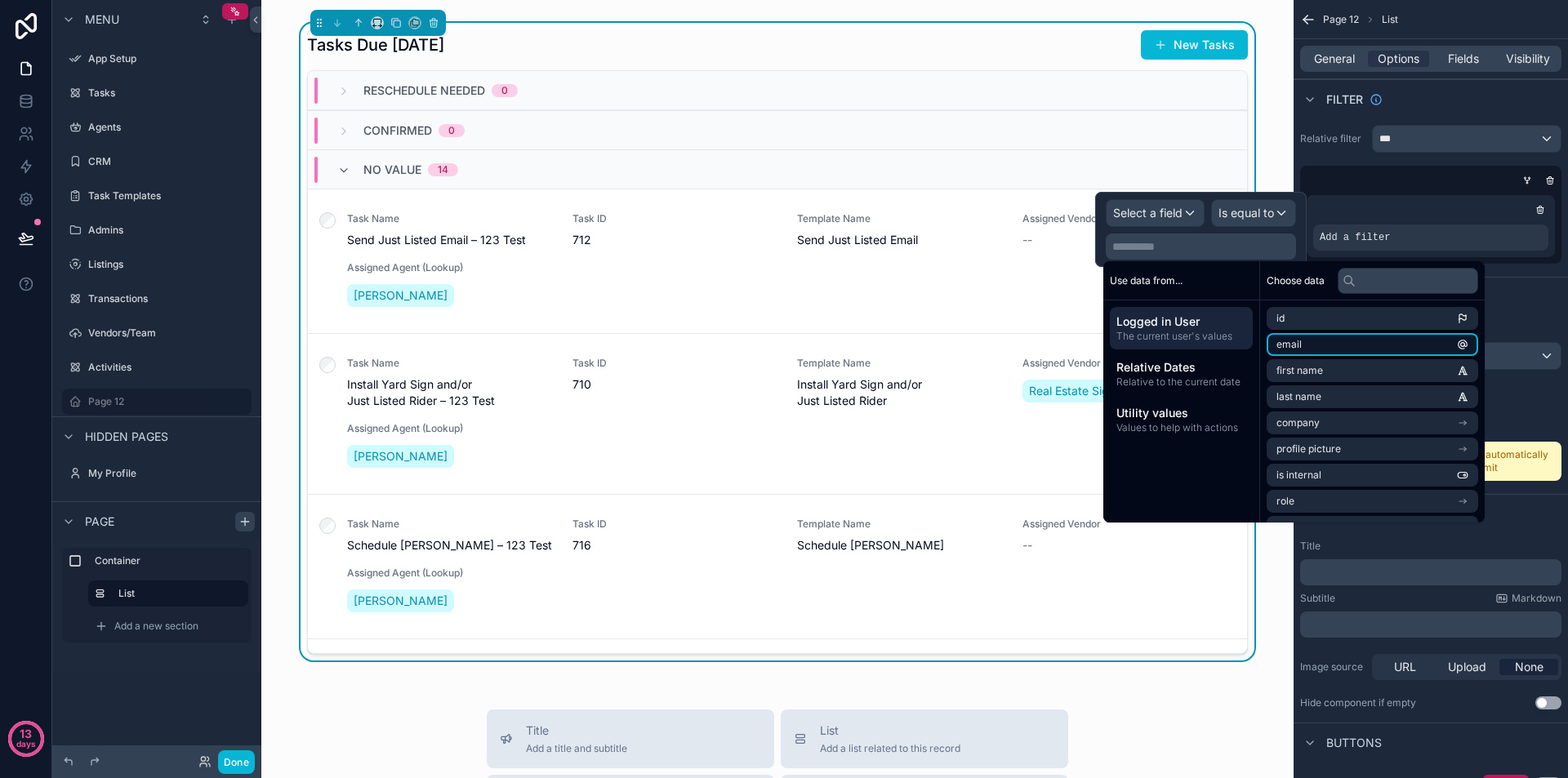
click at [1332, 341] on li "email" at bounding box center [1372, 344] width 211 height 23
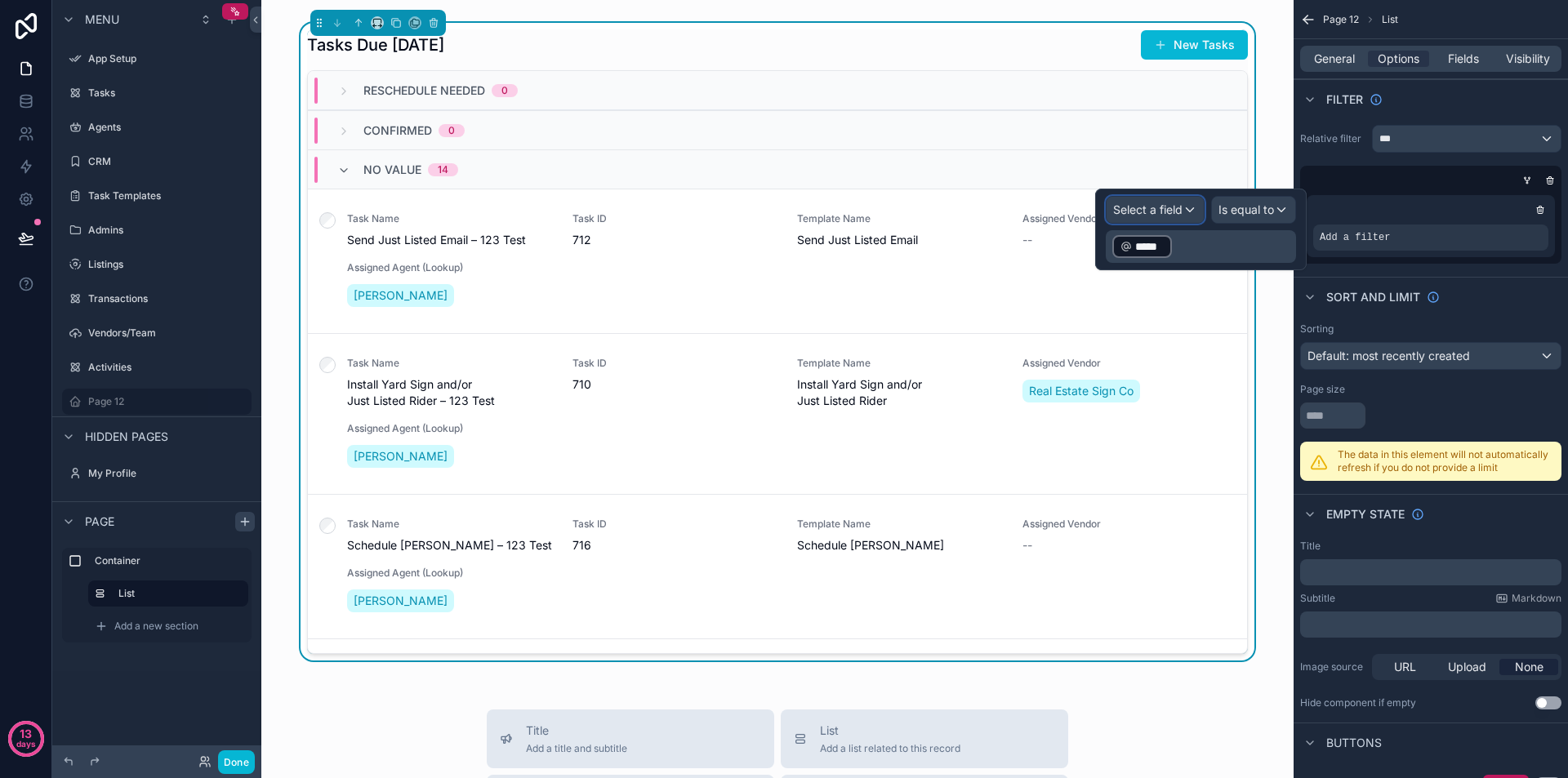
click at [1179, 208] on span "Select a field" at bounding box center [1147, 209] width 70 height 14
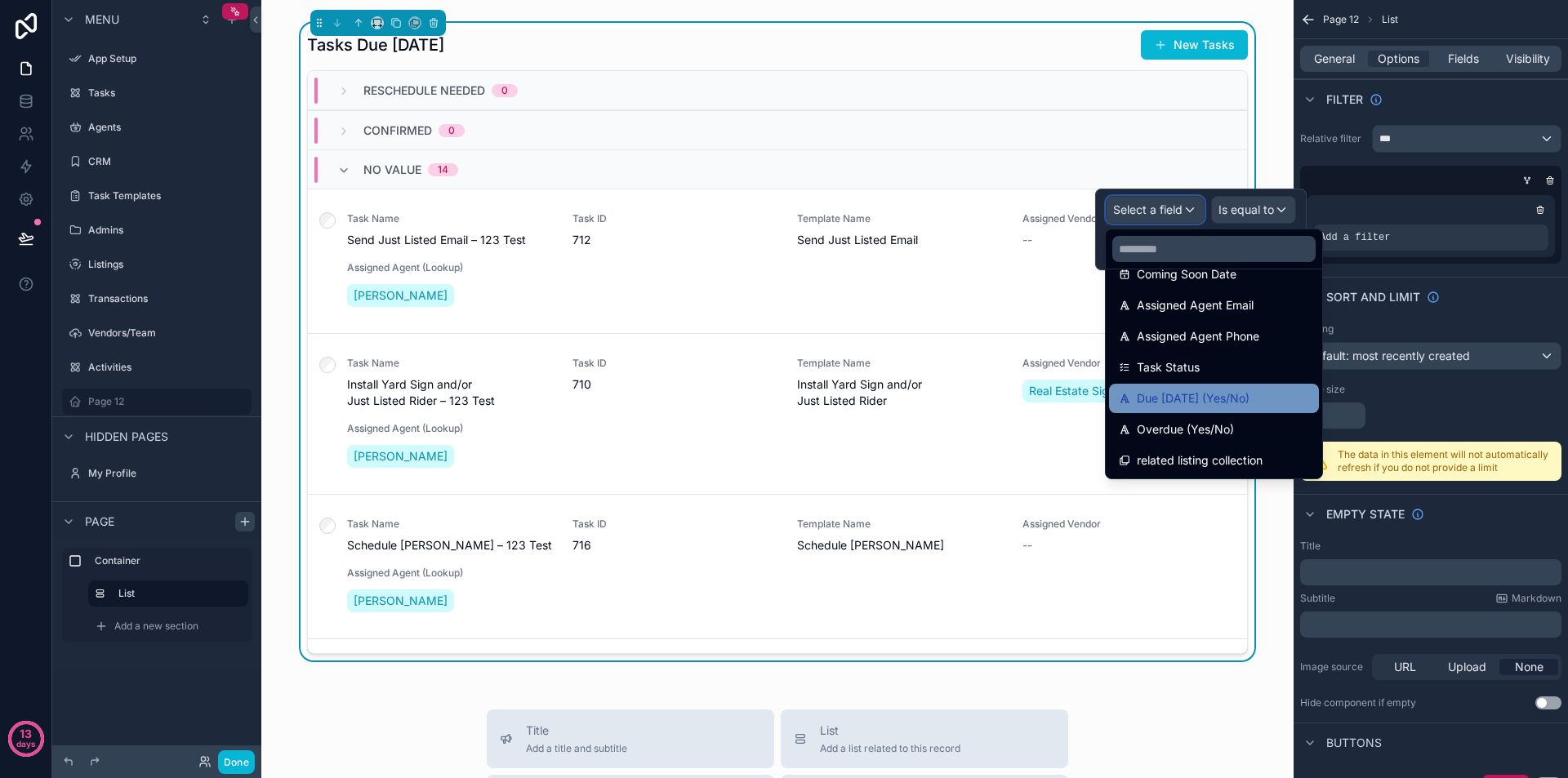
scroll to position [1151, 0]
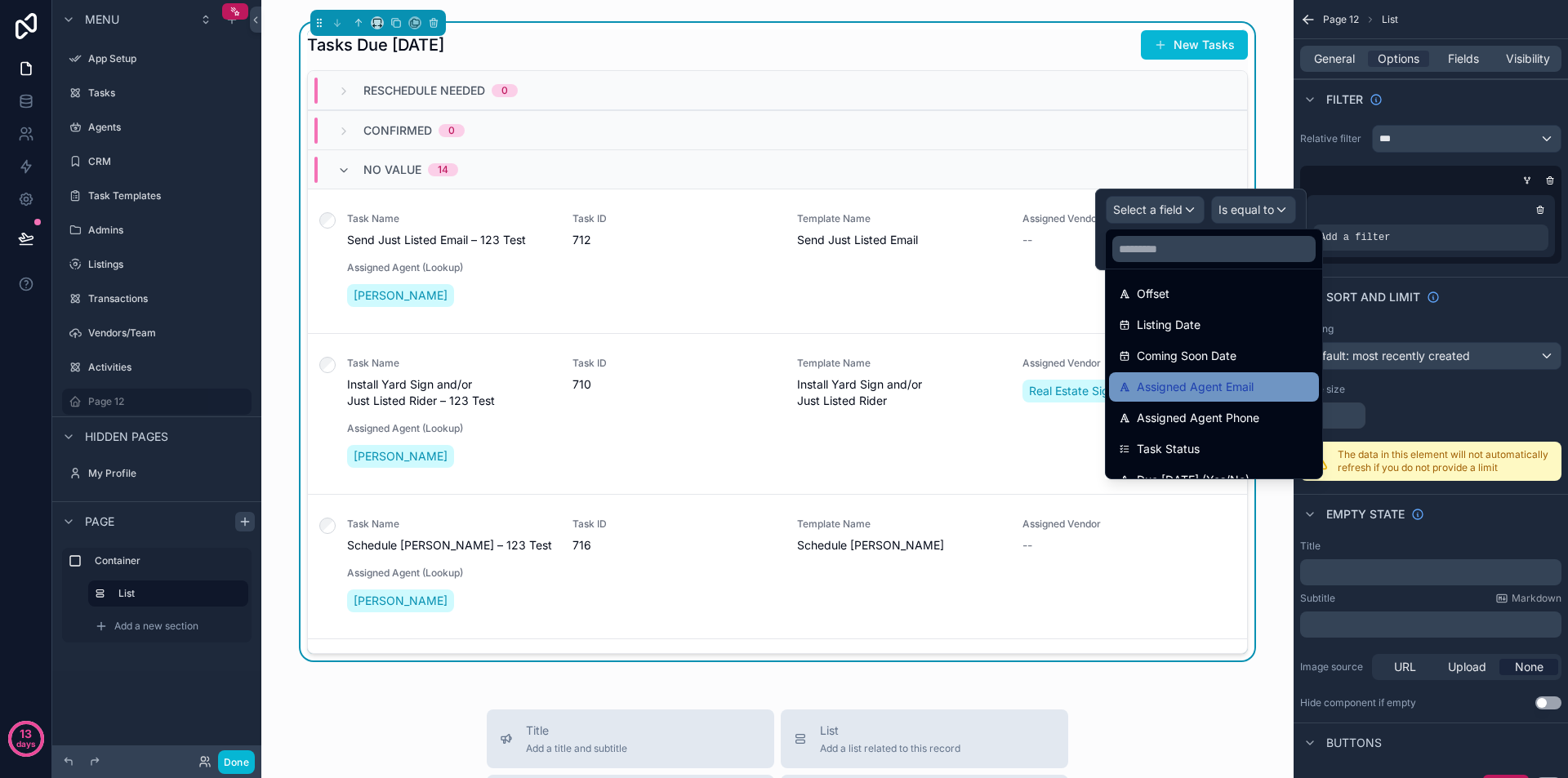
click at [1188, 390] on span "Assigned Agent Email" at bounding box center [1195, 387] width 117 height 19
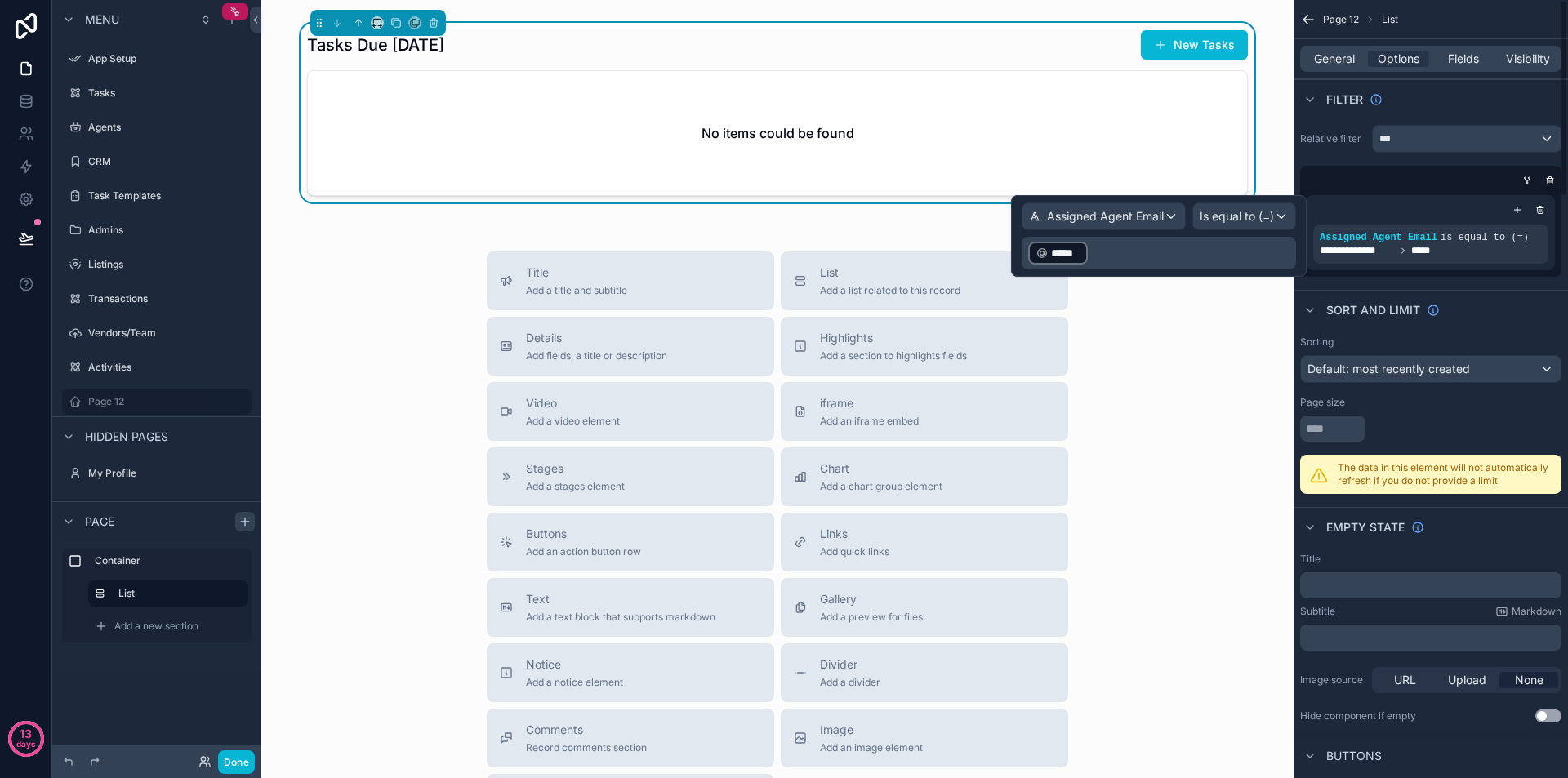
click at [1332, 163] on div "**********" at bounding box center [1431, 201] width 274 height 165
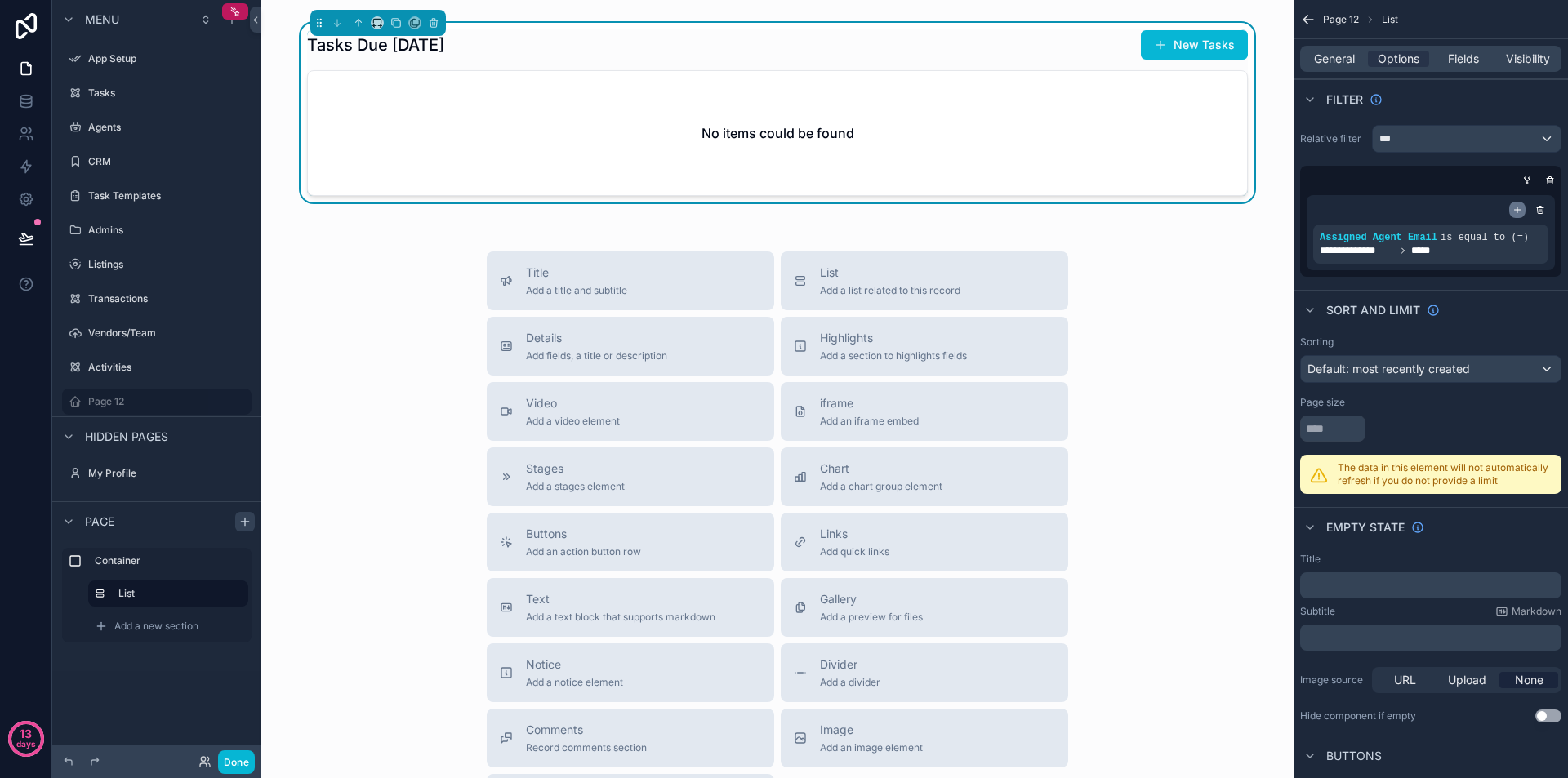
click at [1516, 206] on icon "scrollable content" at bounding box center [1518, 210] width 10 height 10
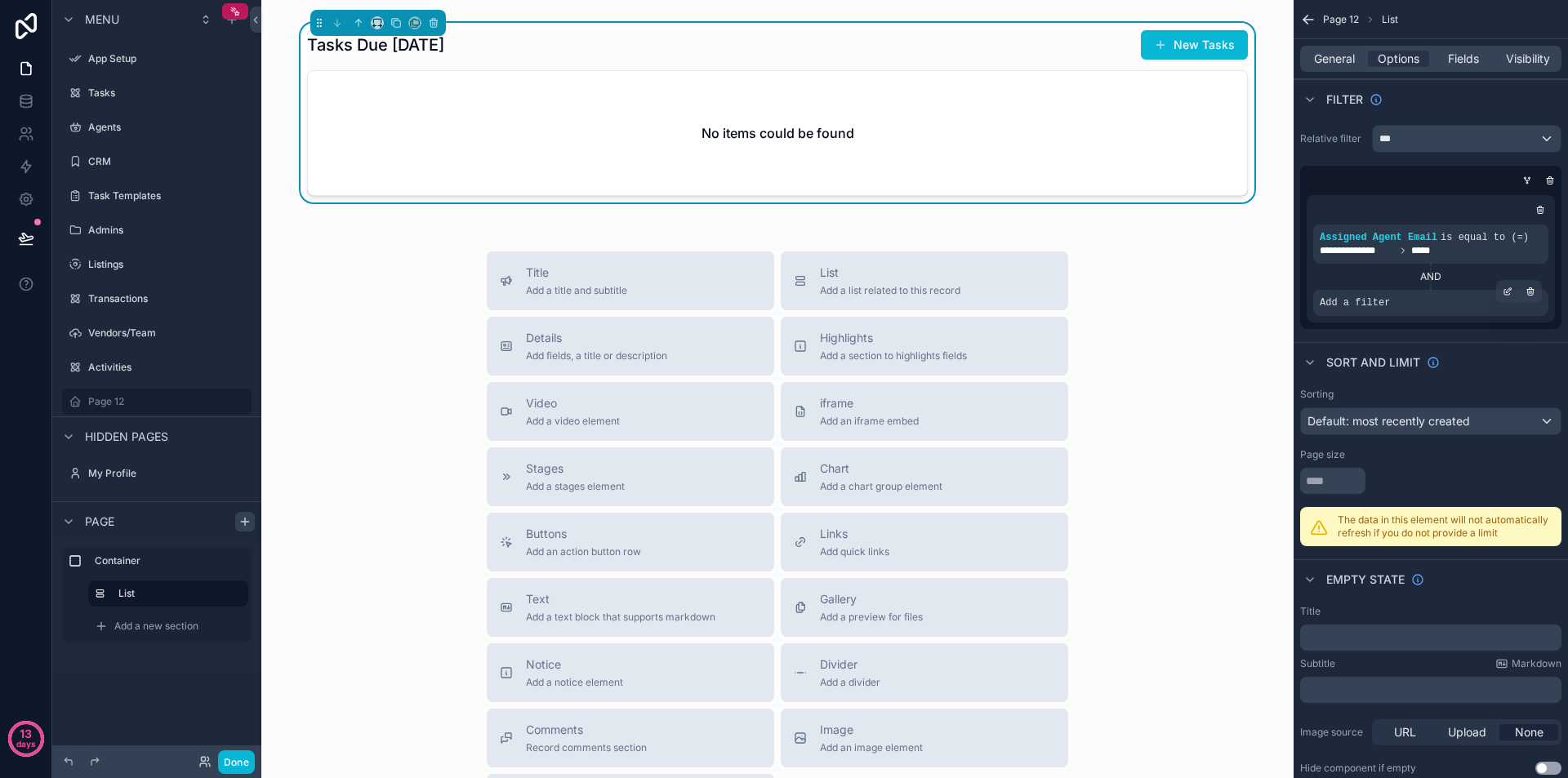
click at [1419, 303] on div "Add a filter" at bounding box center [1431, 303] width 236 height 26
click at [1504, 290] on icon "scrollable content" at bounding box center [1508, 292] width 10 height 10
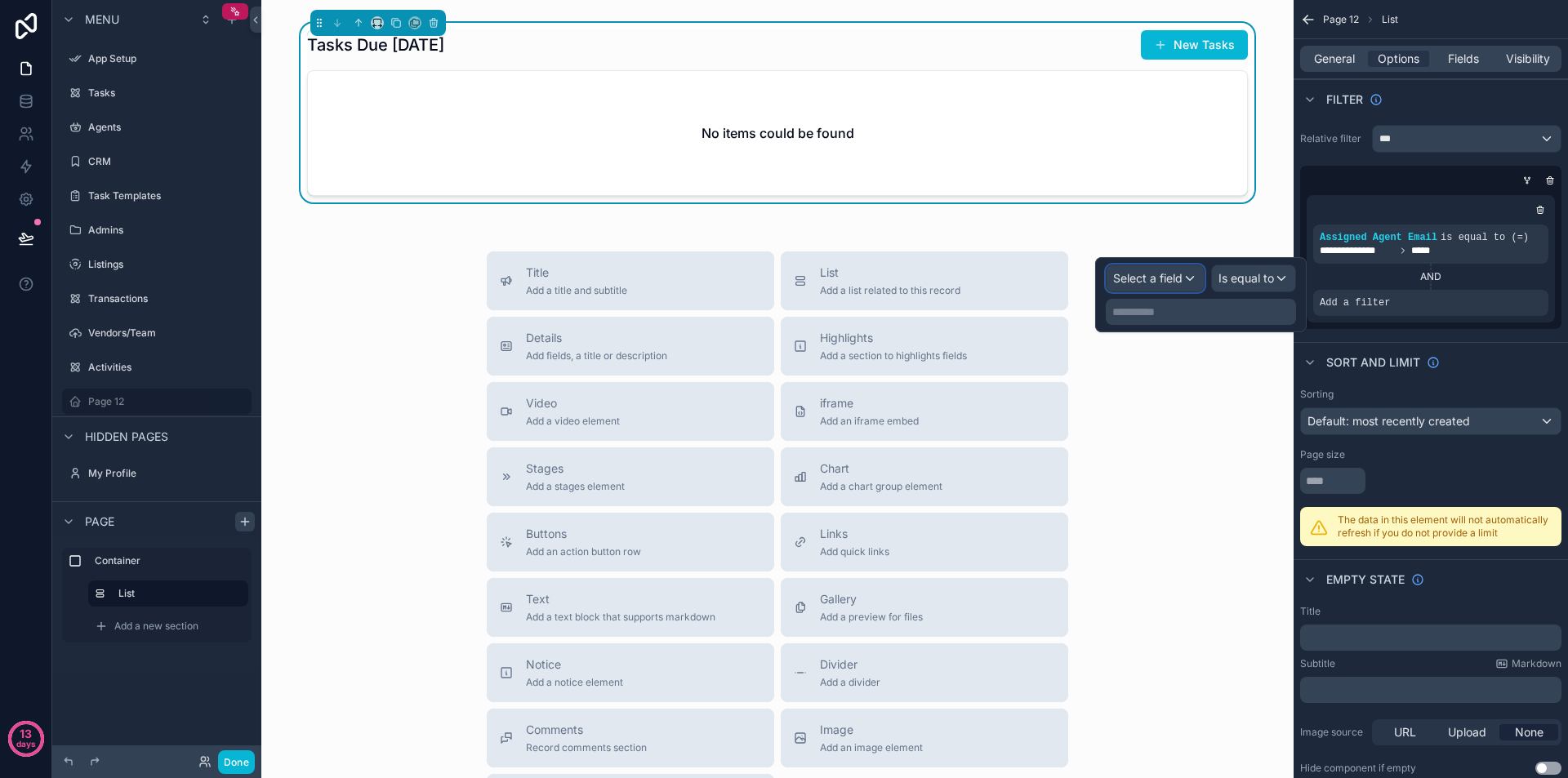
click at [1155, 284] on span "Select a field" at bounding box center [1147, 278] width 70 height 14
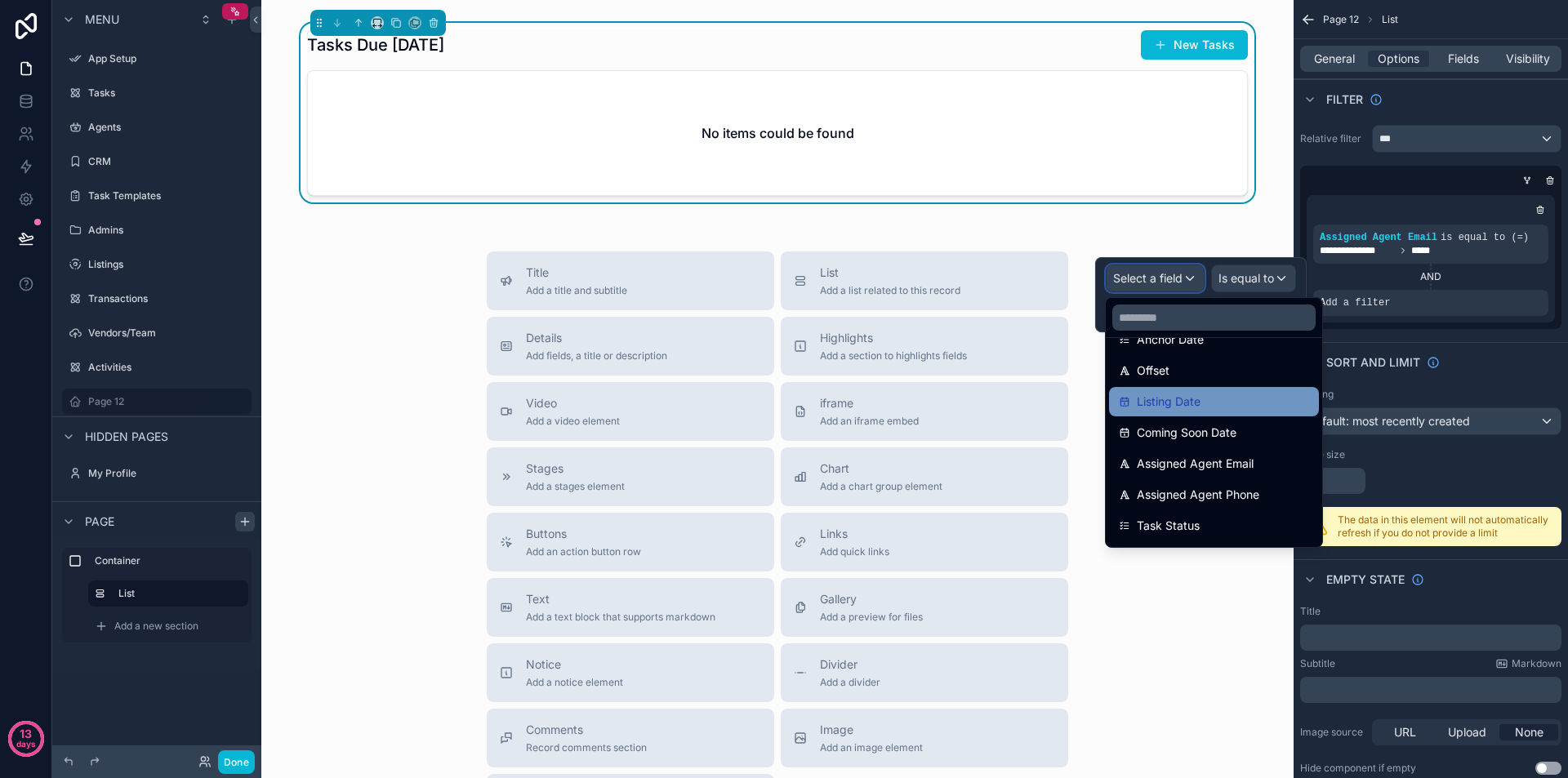
scroll to position [1233, 0]
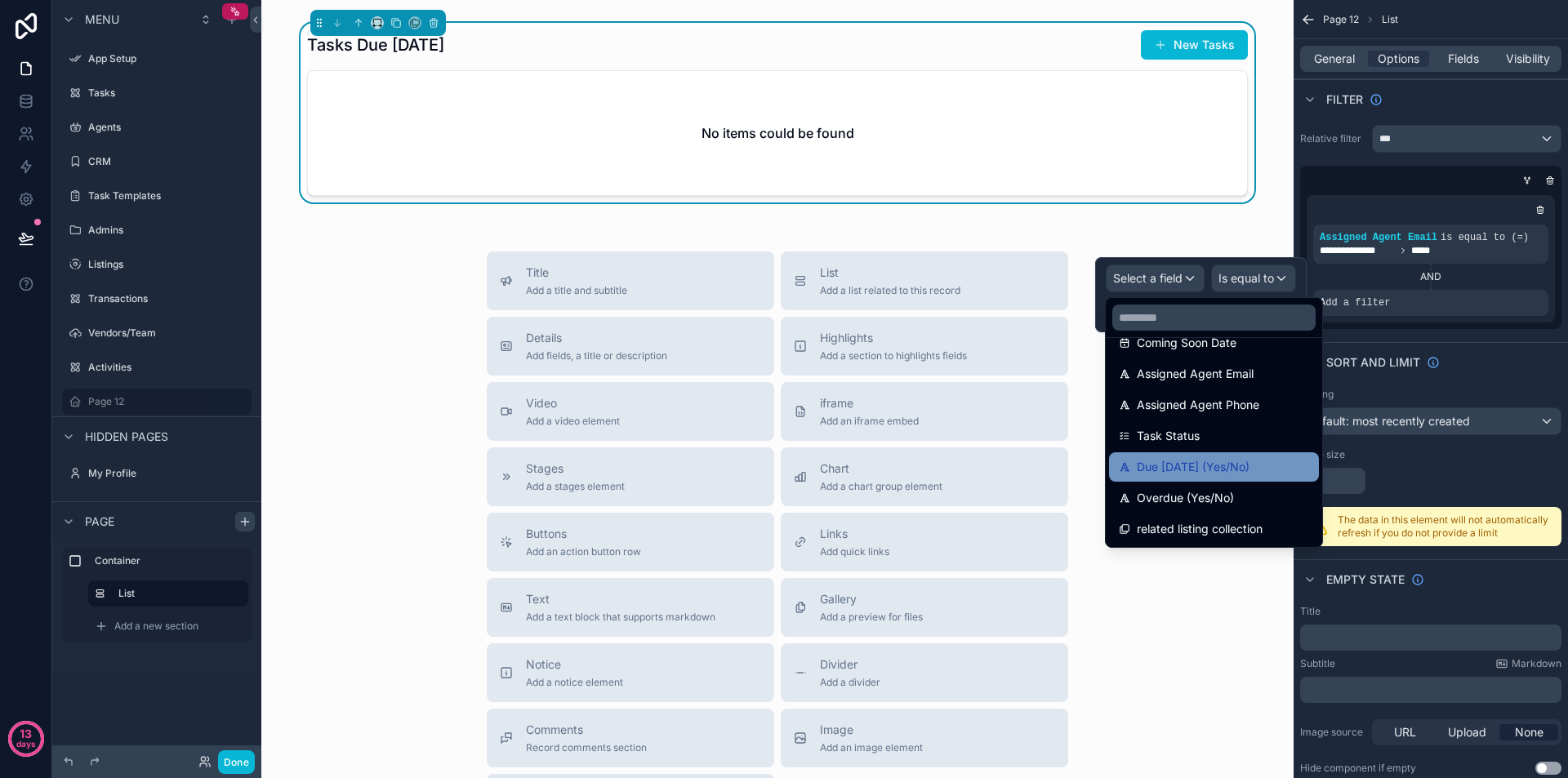
click at [1228, 468] on span "Due [DATE] (Yes/No)" at bounding box center [1194, 467] width 113 height 19
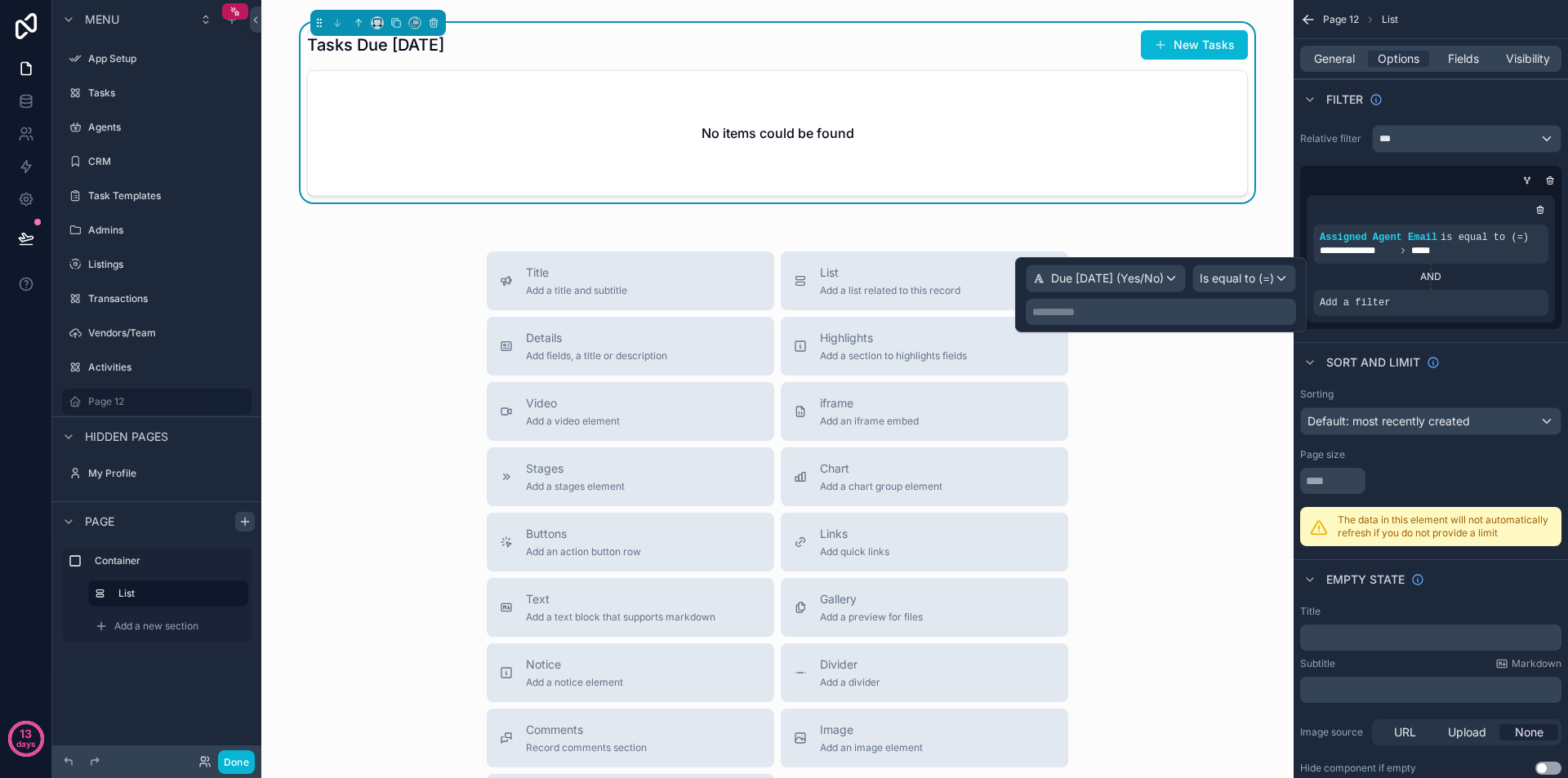
click at [1205, 314] on p "**********" at bounding box center [1163, 311] width 261 height 16
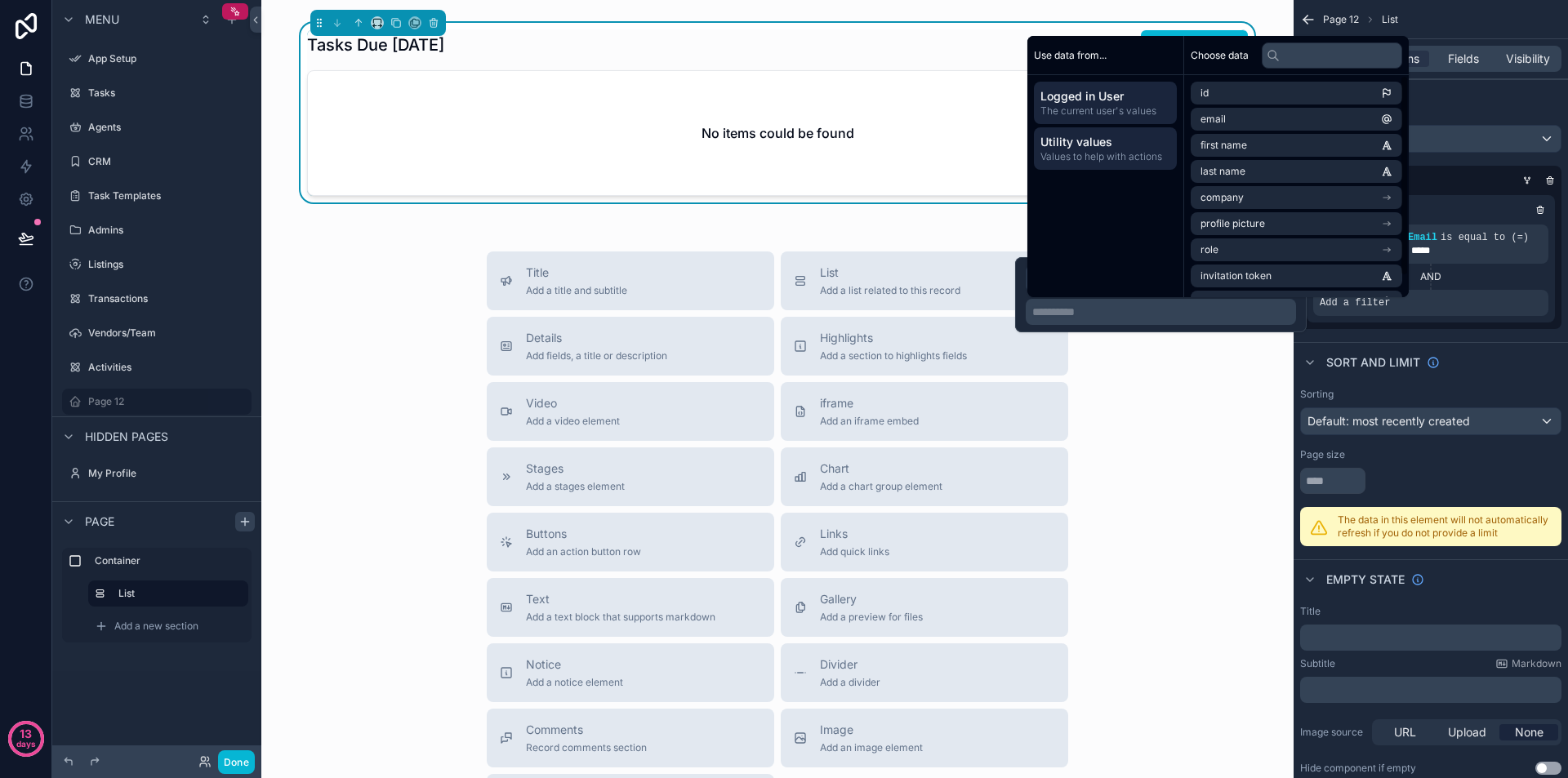
click at [1138, 146] on span "Utility values" at bounding box center [1105, 141] width 130 height 16
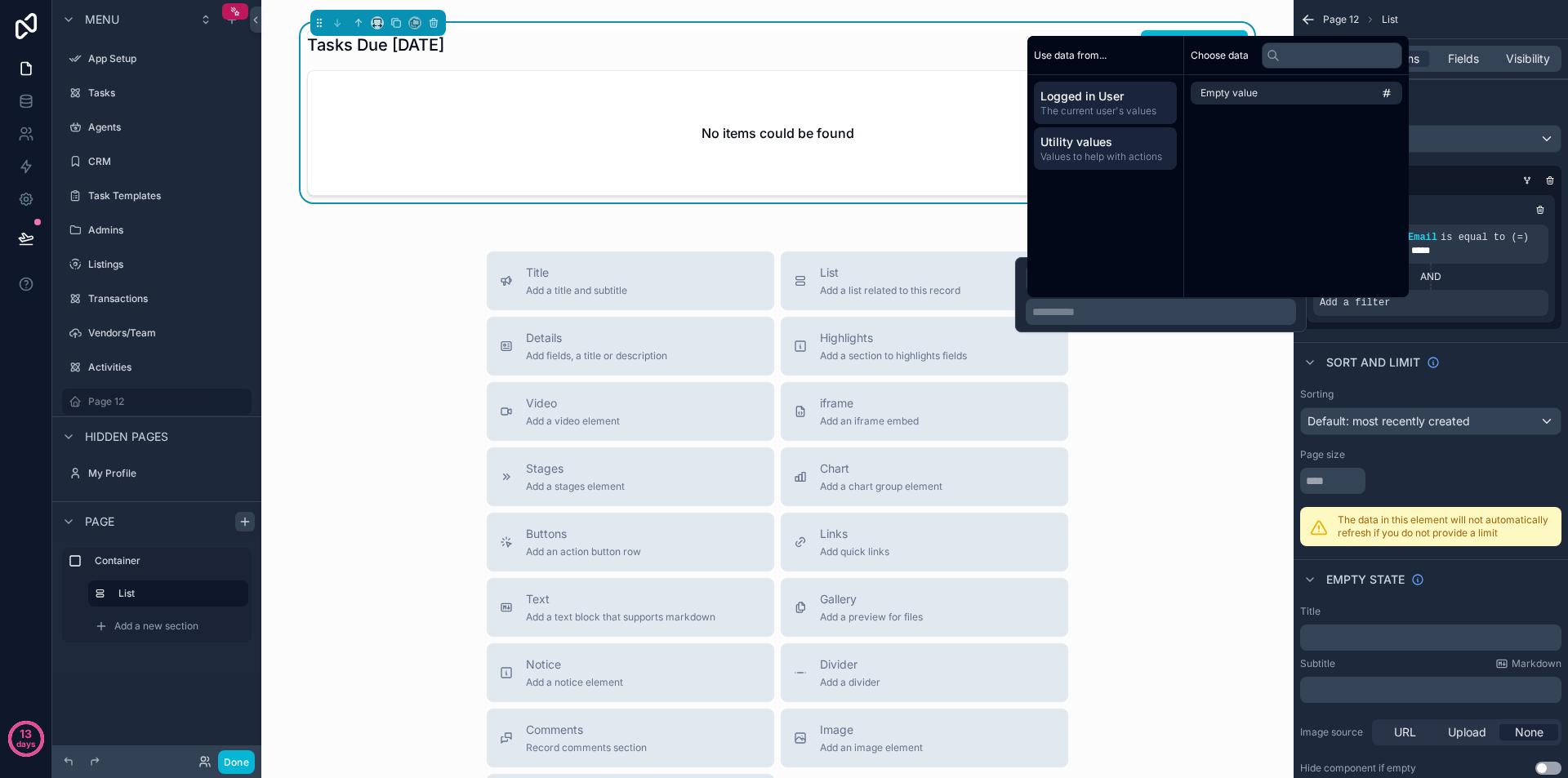
click at [1106, 96] on span "Logged in User" at bounding box center [1105, 96] width 130 height 16
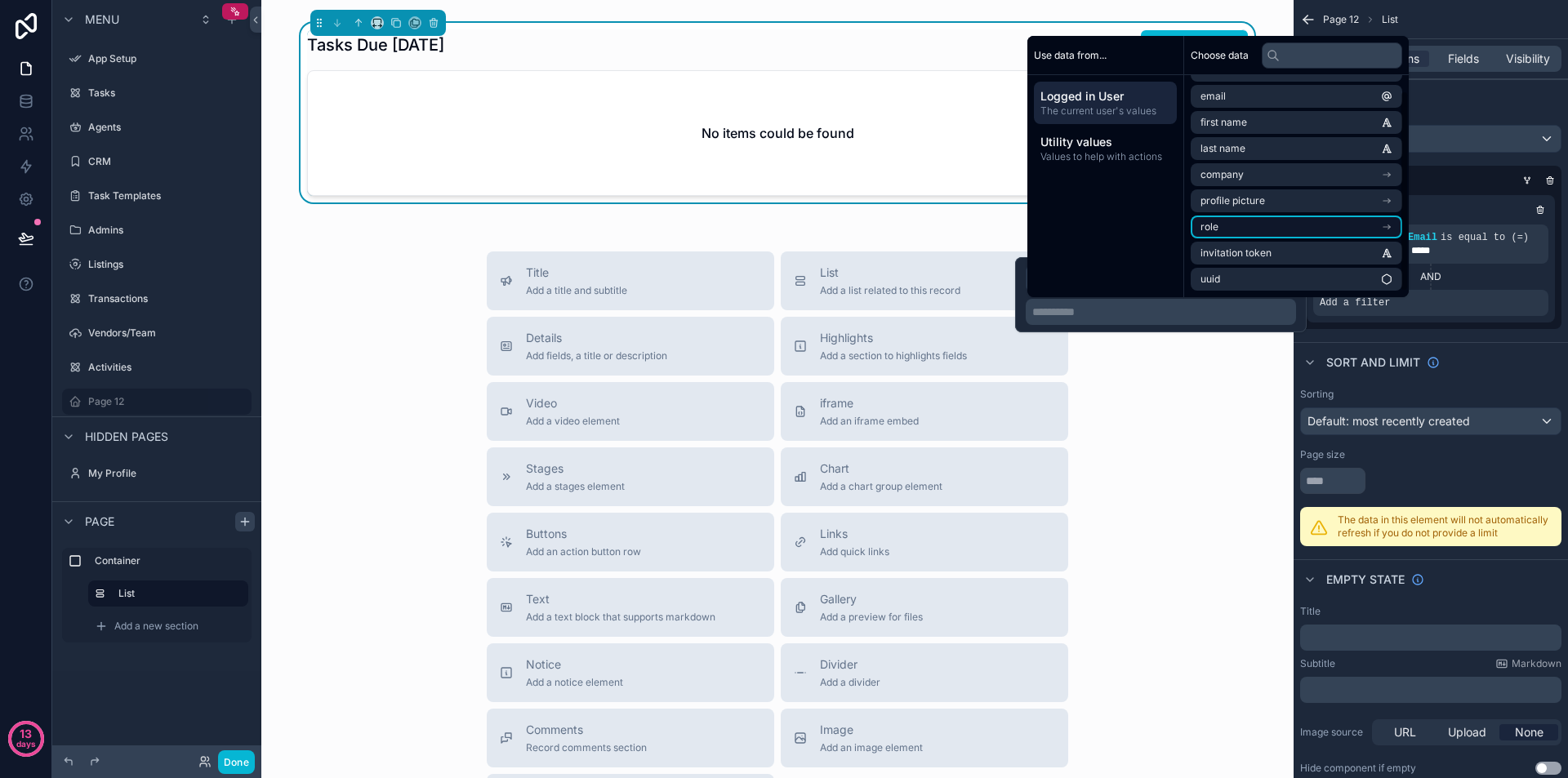
scroll to position [0, 0]
click at [1136, 309] on p "**********" at bounding box center [1163, 311] width 261 height 16
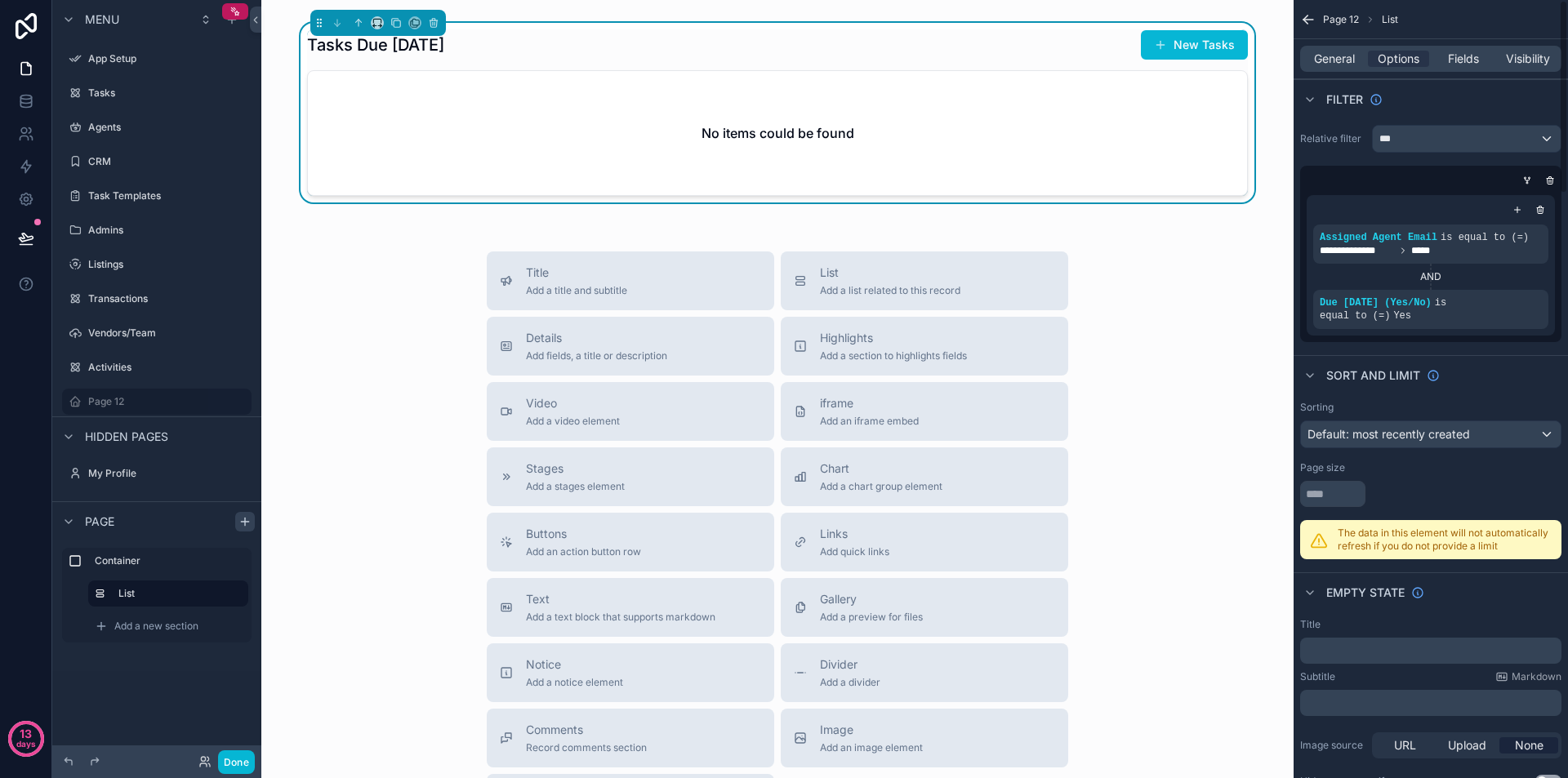
click at [1499, 355] on div "Sort And Limit" at bounding box center [1431, 374] width 274 height 40
click at [1353, 153] on div "**********" at bounding box center [1431, 234] width 274 height 230
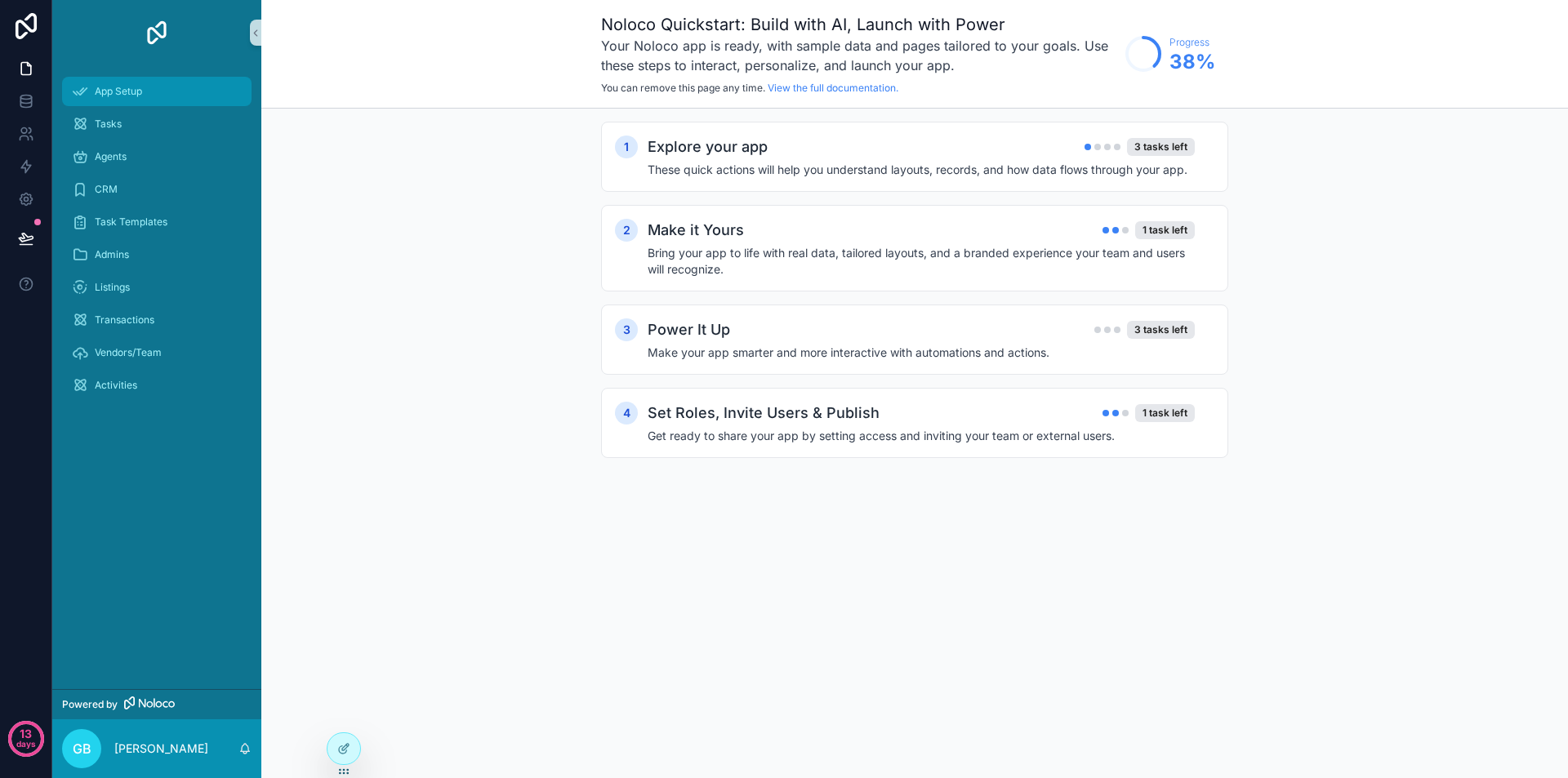
click at [86, 95] on icon "scrollable content" at bounding box center [79, 91] width 16 height 16
click at [131, 126] on div "Tasks" at bounding box center [156, 124] width 170 height 26
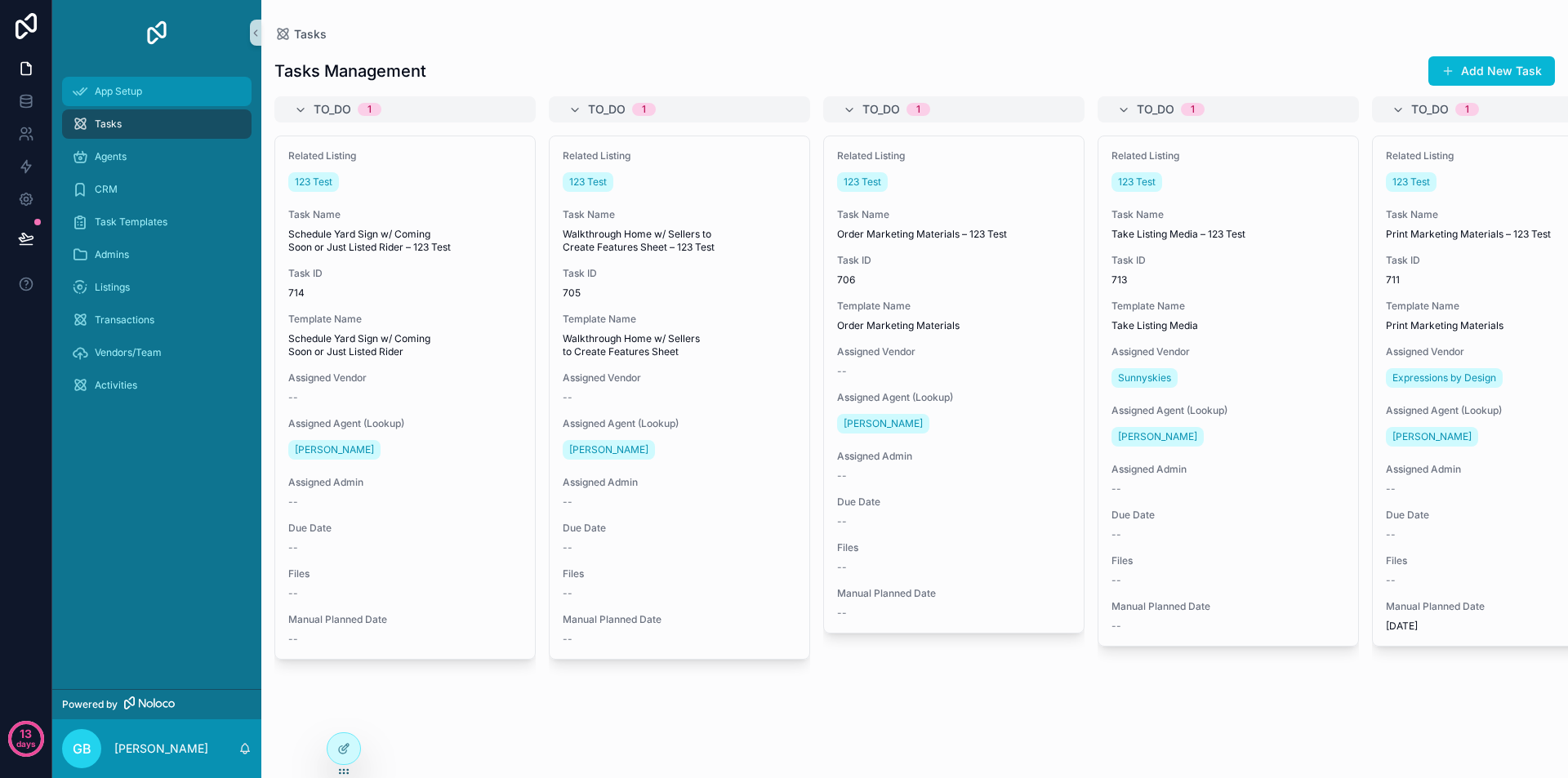
click at [141, 97] on span "App Setup" at bounding box center [119, 92] width 47 height 13
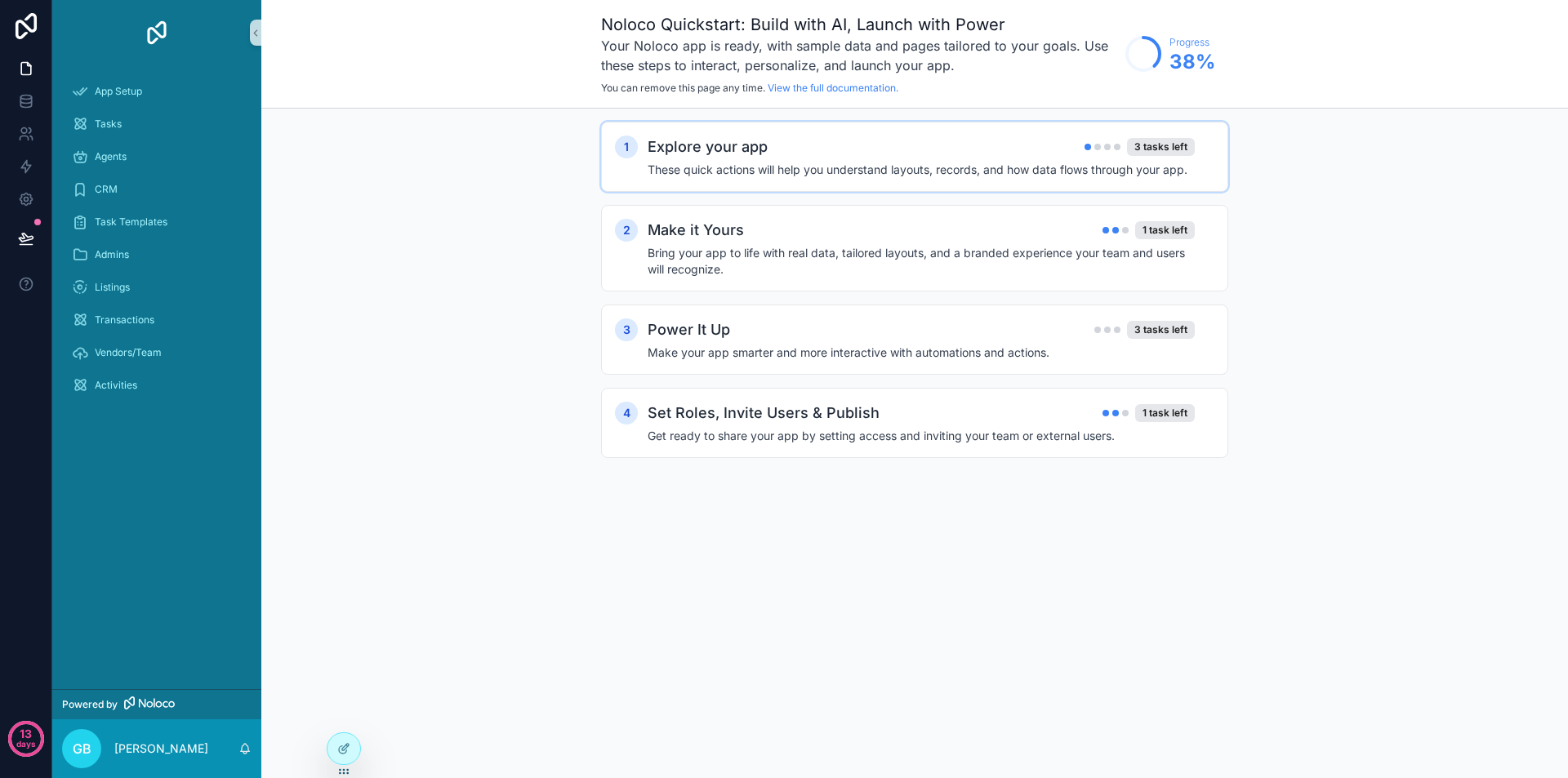
click at [1002, 127] on div "1 Explore your app 3 tasks left These quick actions will help you understand la…" at bounding box center [915, 157] width 628 height 71
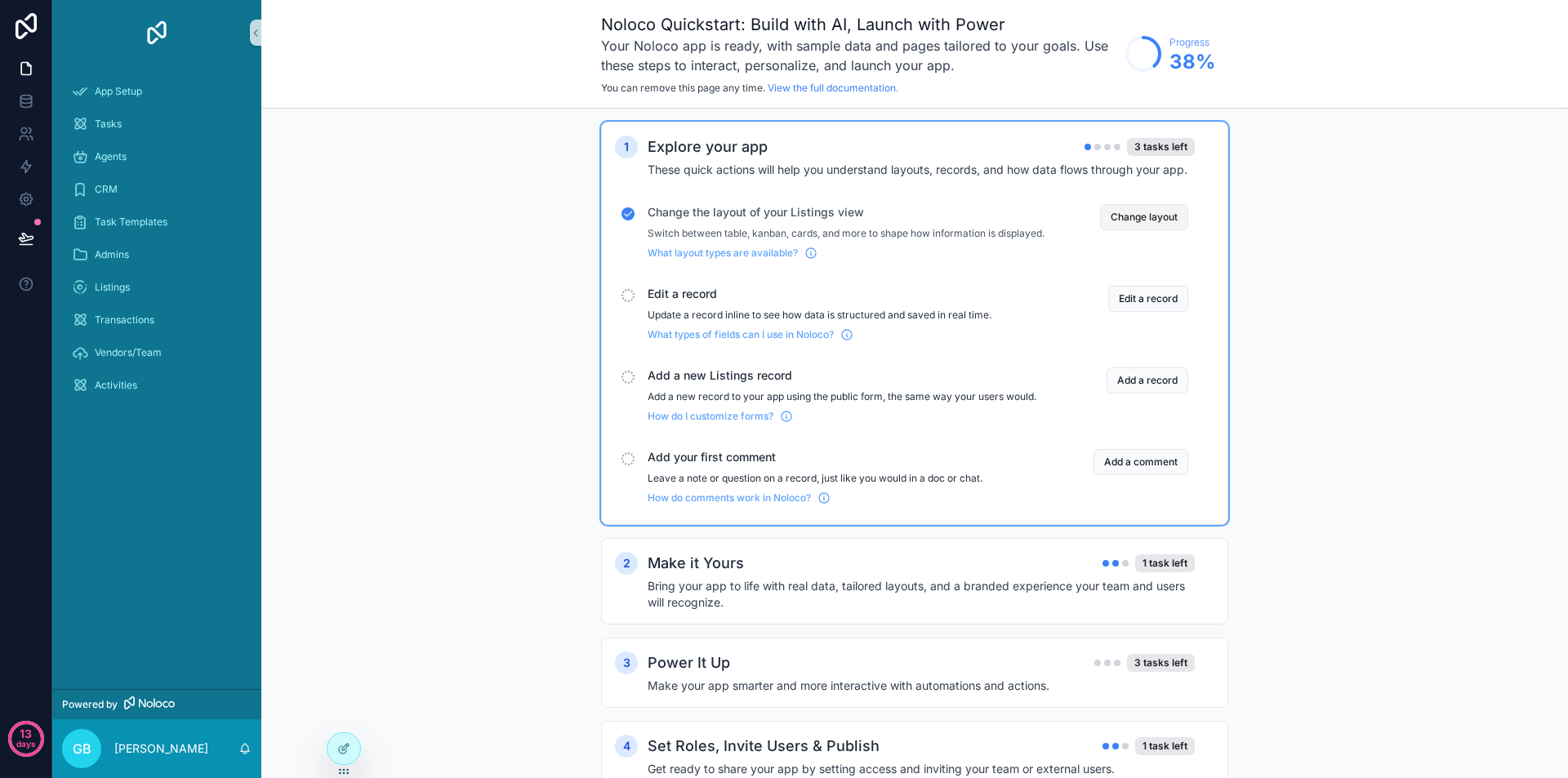
click at [1130, 211] on button "Change layout" at bounding box center [1144, 217] width 88 height 26
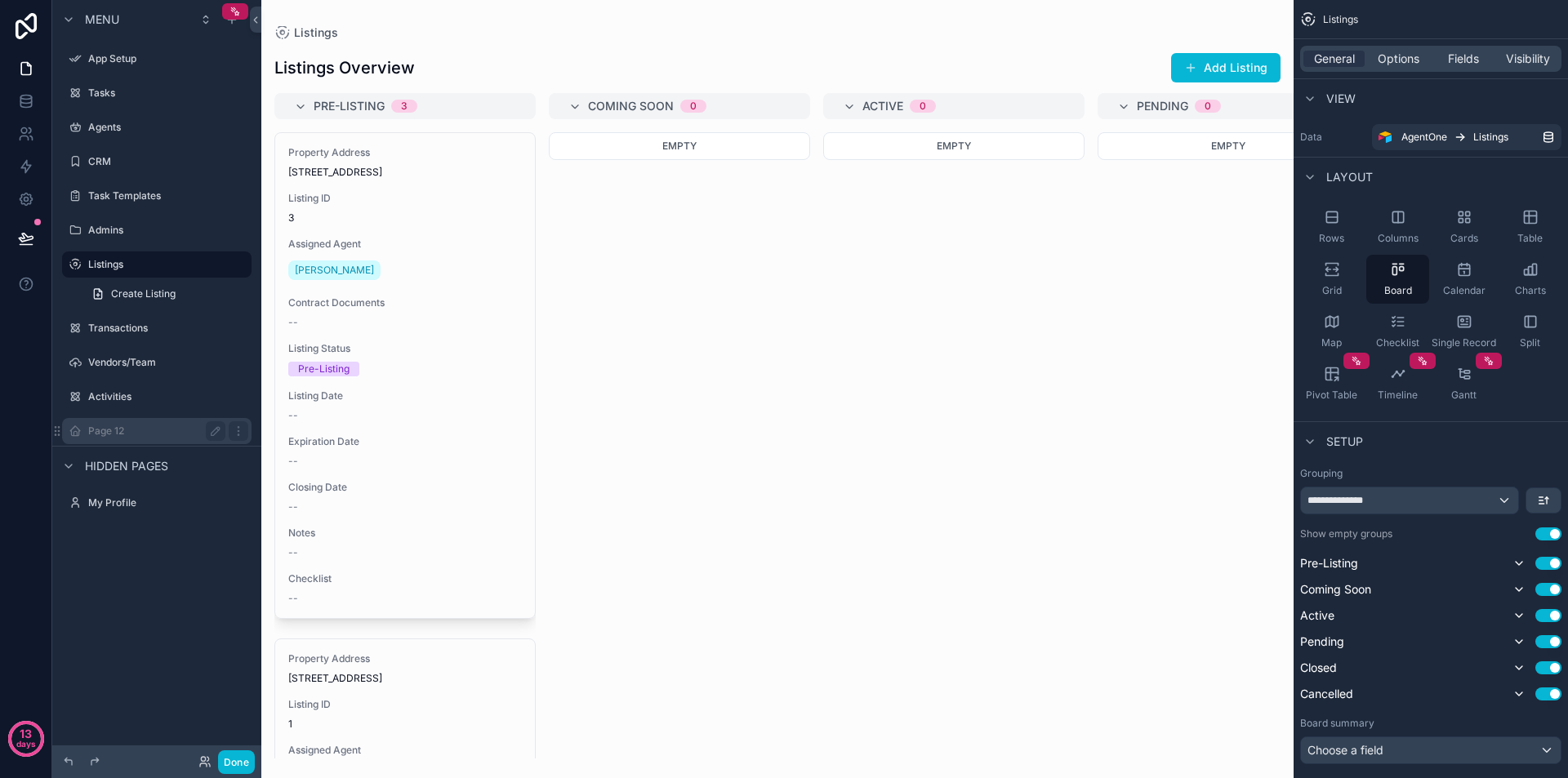
click at [130, 426] on label "Page 12" at bounding box center [153, 431] width 130 height 13
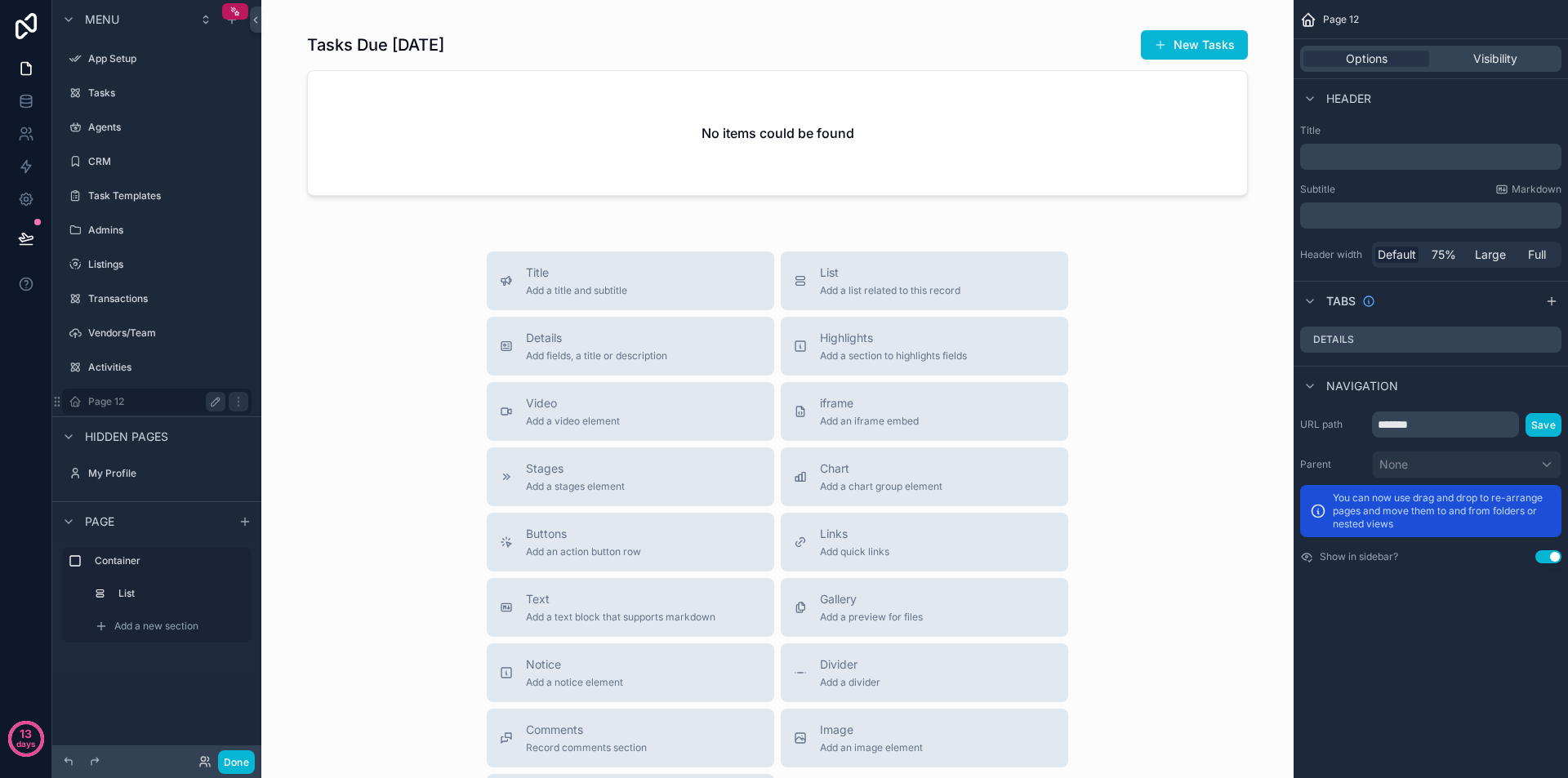
click at [216, 404] on icon "scrollable content" at bounding box center [215, 402] width 8 height 8
click at [172, 402] on input "*******" at bounding box center [144, 401] width 111 height 19
type input "**********"
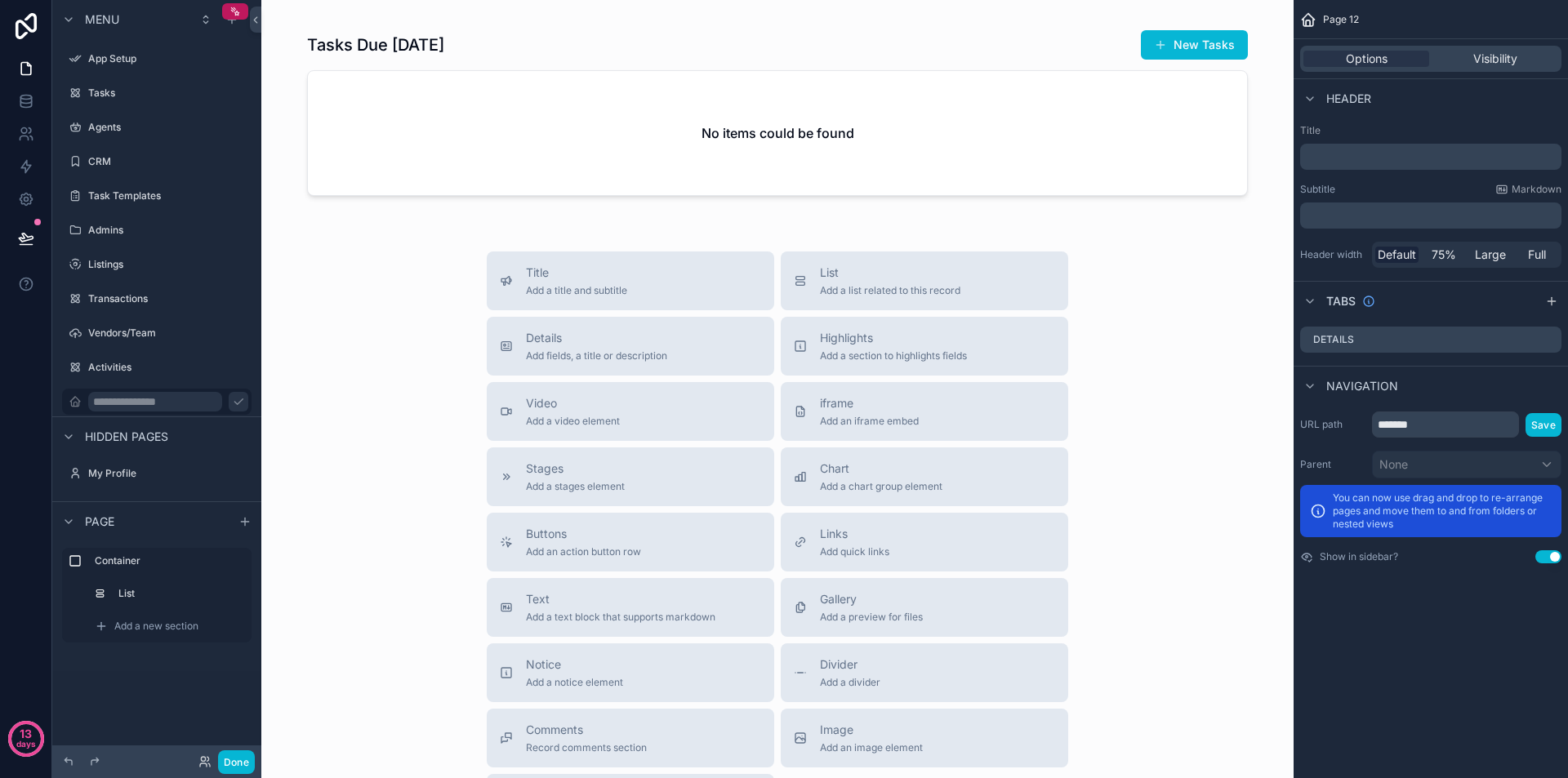
click at [229, 393] on button "scrollable content" at bounding box center [238, 401] width 19 height 19
click at [237, 400] on icon "scrollable content" at bounding box center [239, 402] width 13 height 13
click at [135, 407] on label "Agent Dashboard" at bounding box center [153, 402] width 130 height 13
click at [1515, 47] on div "Options Visibility" at bounding box center [1431, 58] width 262 height 26
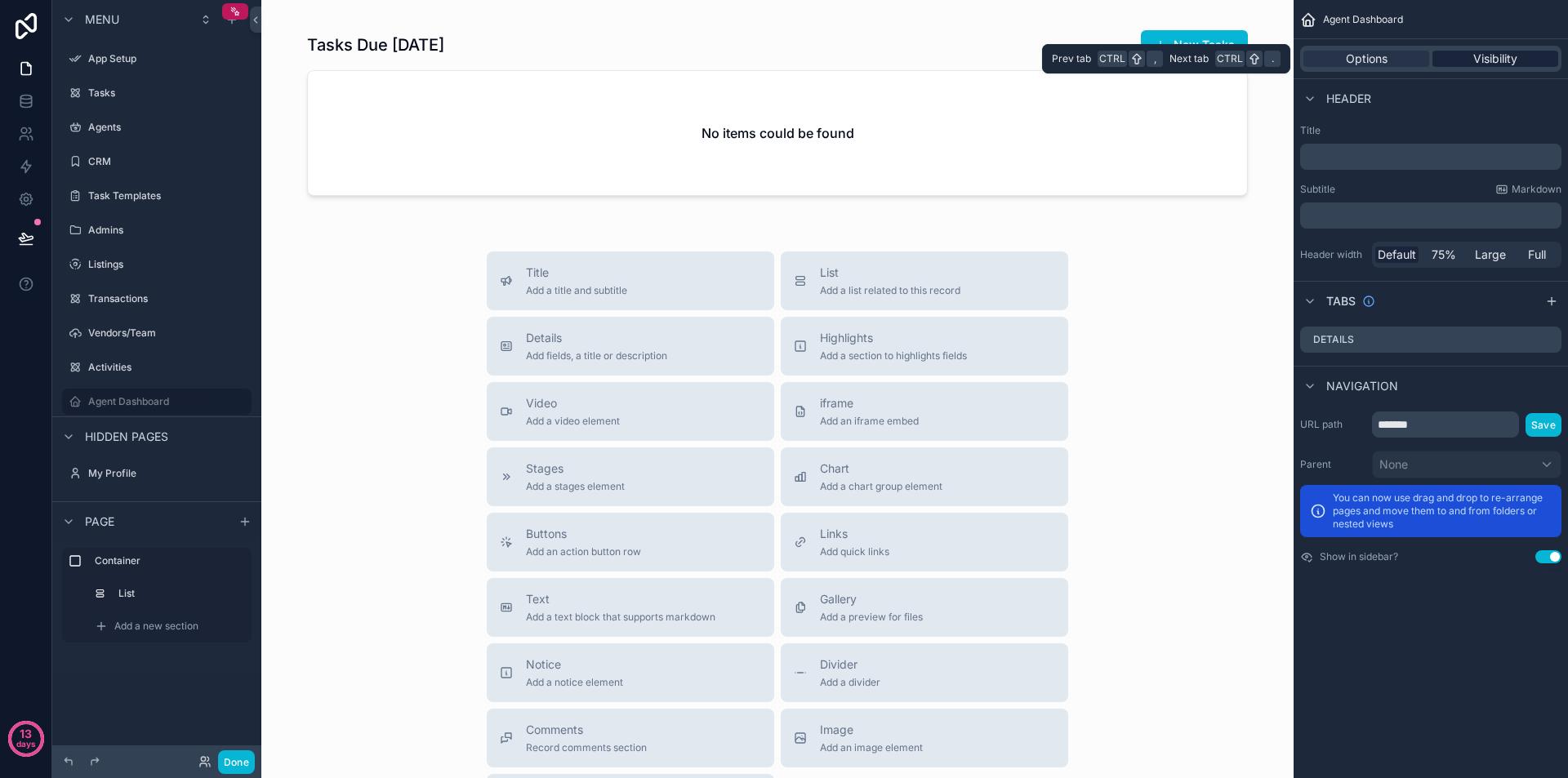
click at [1513, 57] on span "Visibility" at bounding box center [1496, 58] width 44 height 16
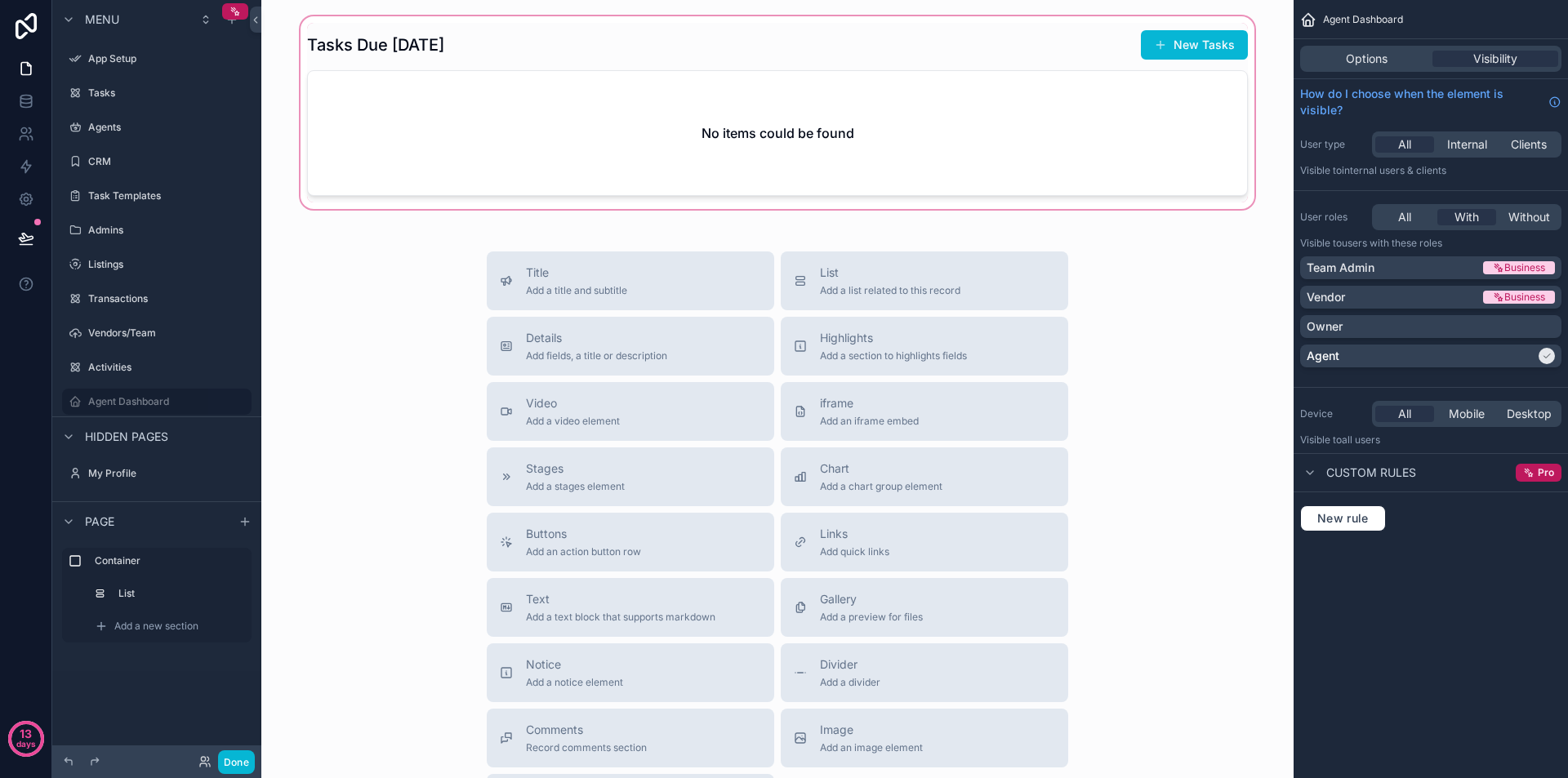
click at [796, 147] on div "scrollable content" at bounding box center [777, 113] width 1006 height 199
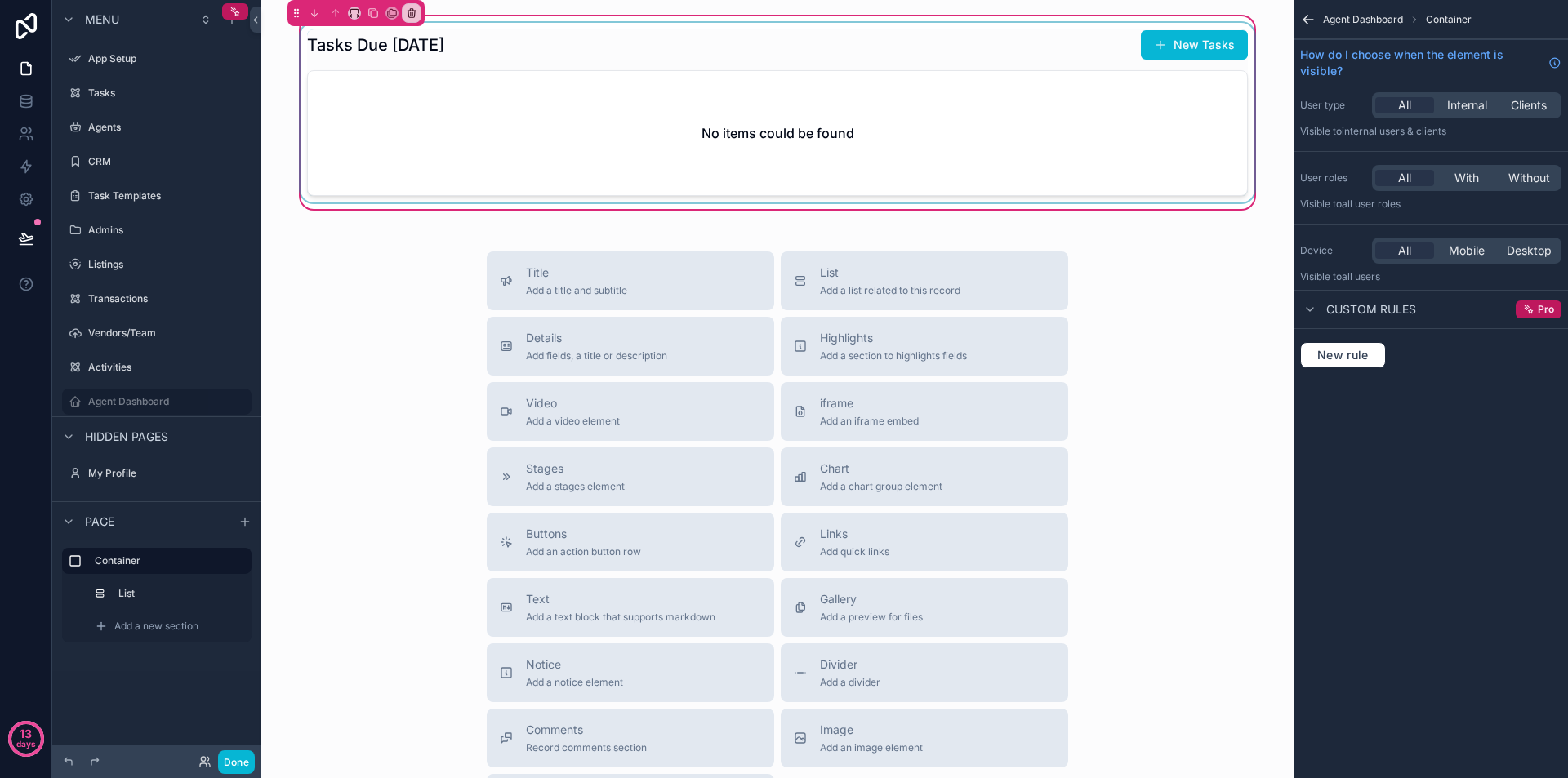
click at [745, 45] on div "scrollable content" at bounding box center [777, 113] width 961 height 180
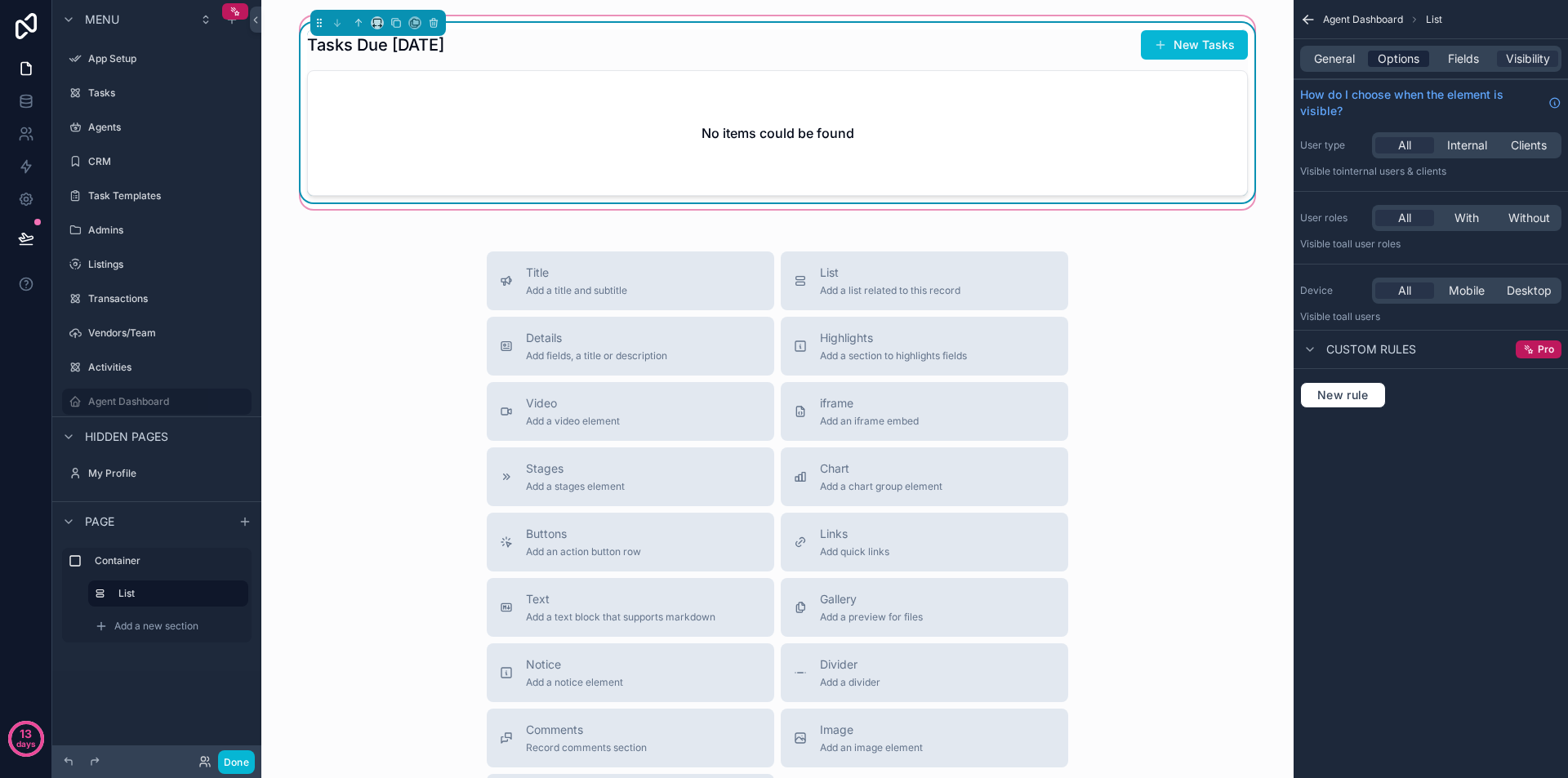
click at [1386, 60] on span "Options" at bounding box center [1399, 58] width 42 height 16
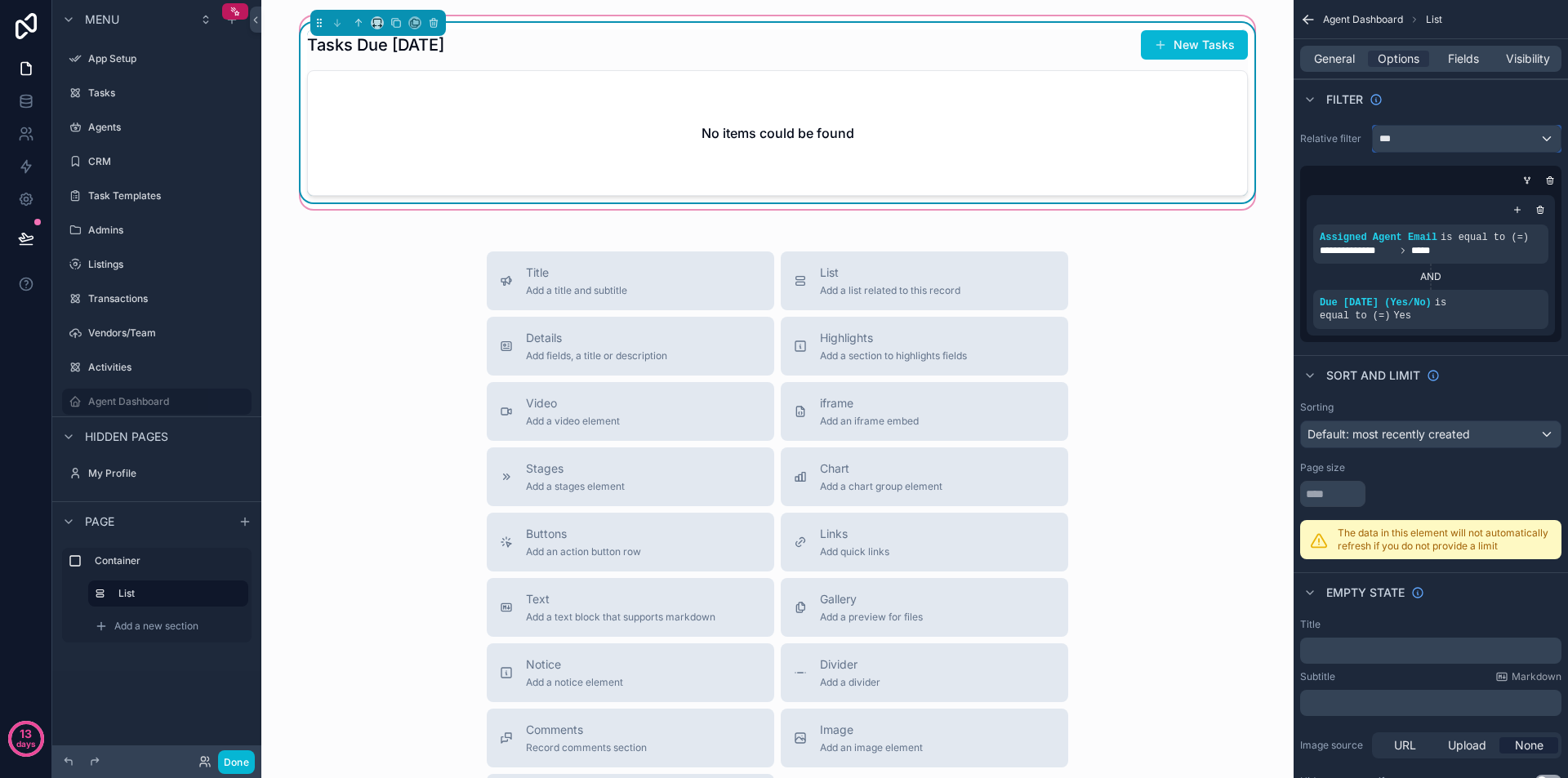
click at [1424, 129] on div "***" at bounding box center [1466, 139] width 188 height 26
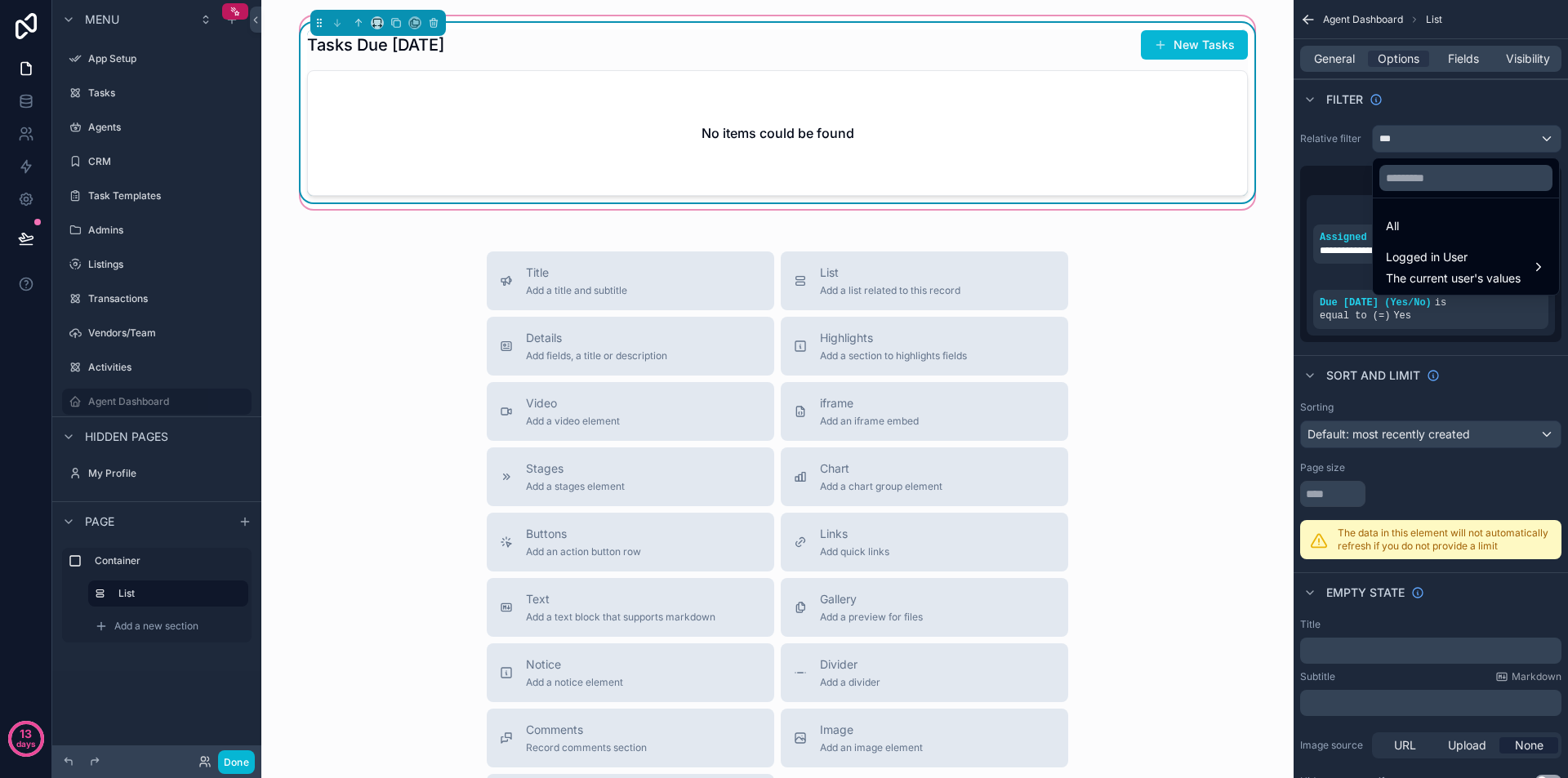
click at [1423, 129] on div "scrollable content" at bounding box center [784, 389] width 1568 height 778
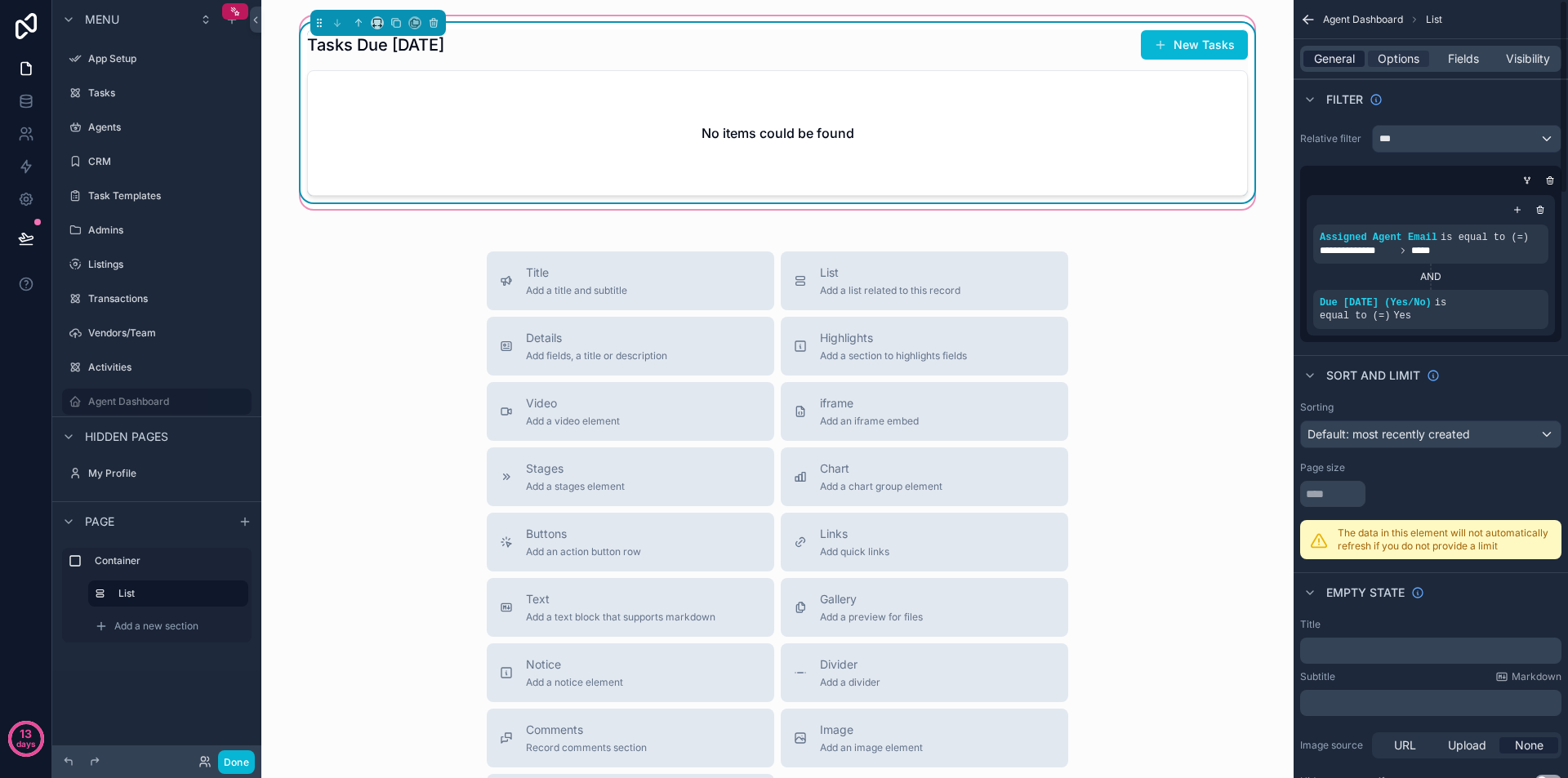
click at [1324, 56] on span "General" at bounding box center [1334, 58] width 41 height 16
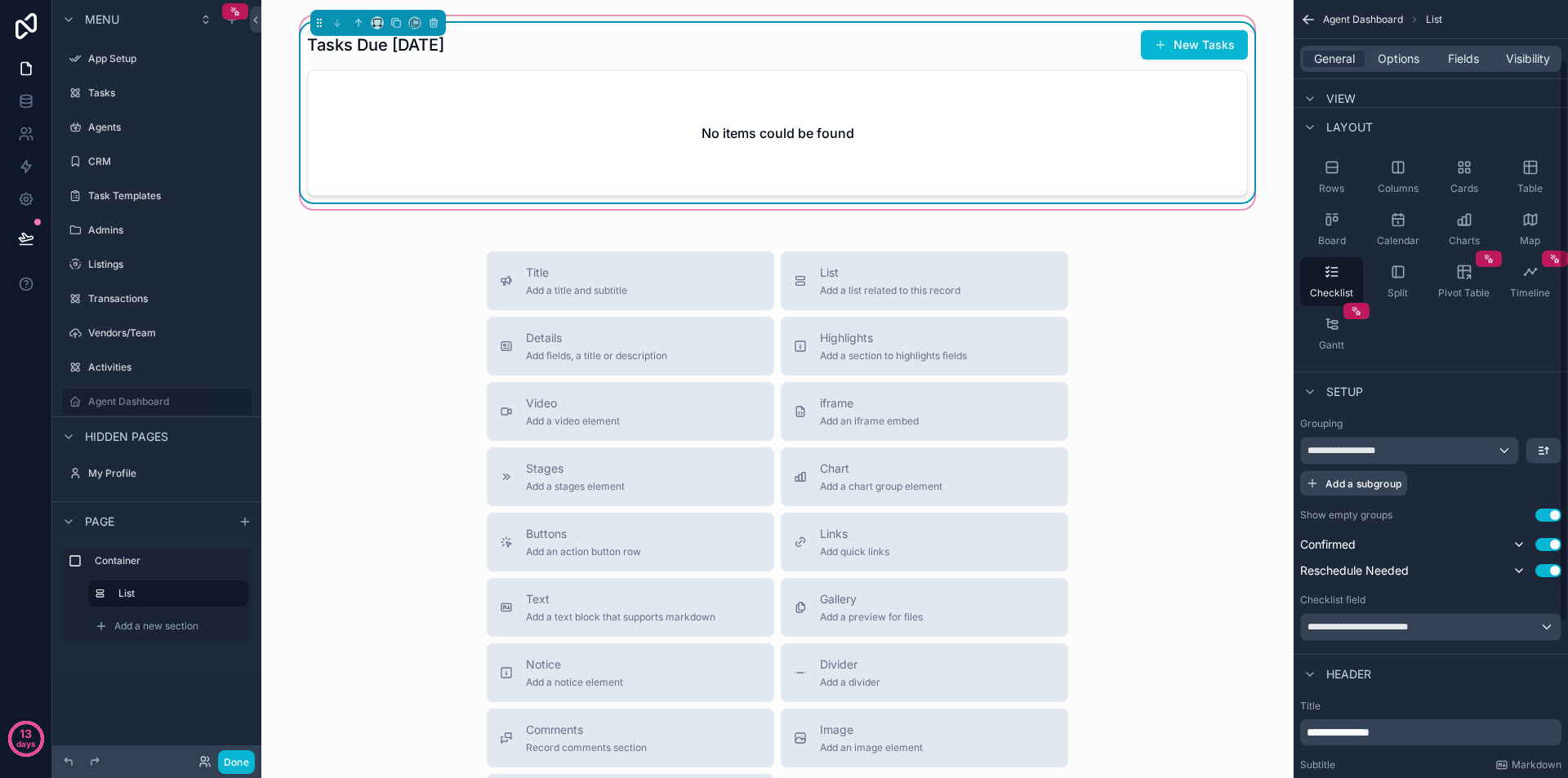
scroll to position [82, 0]
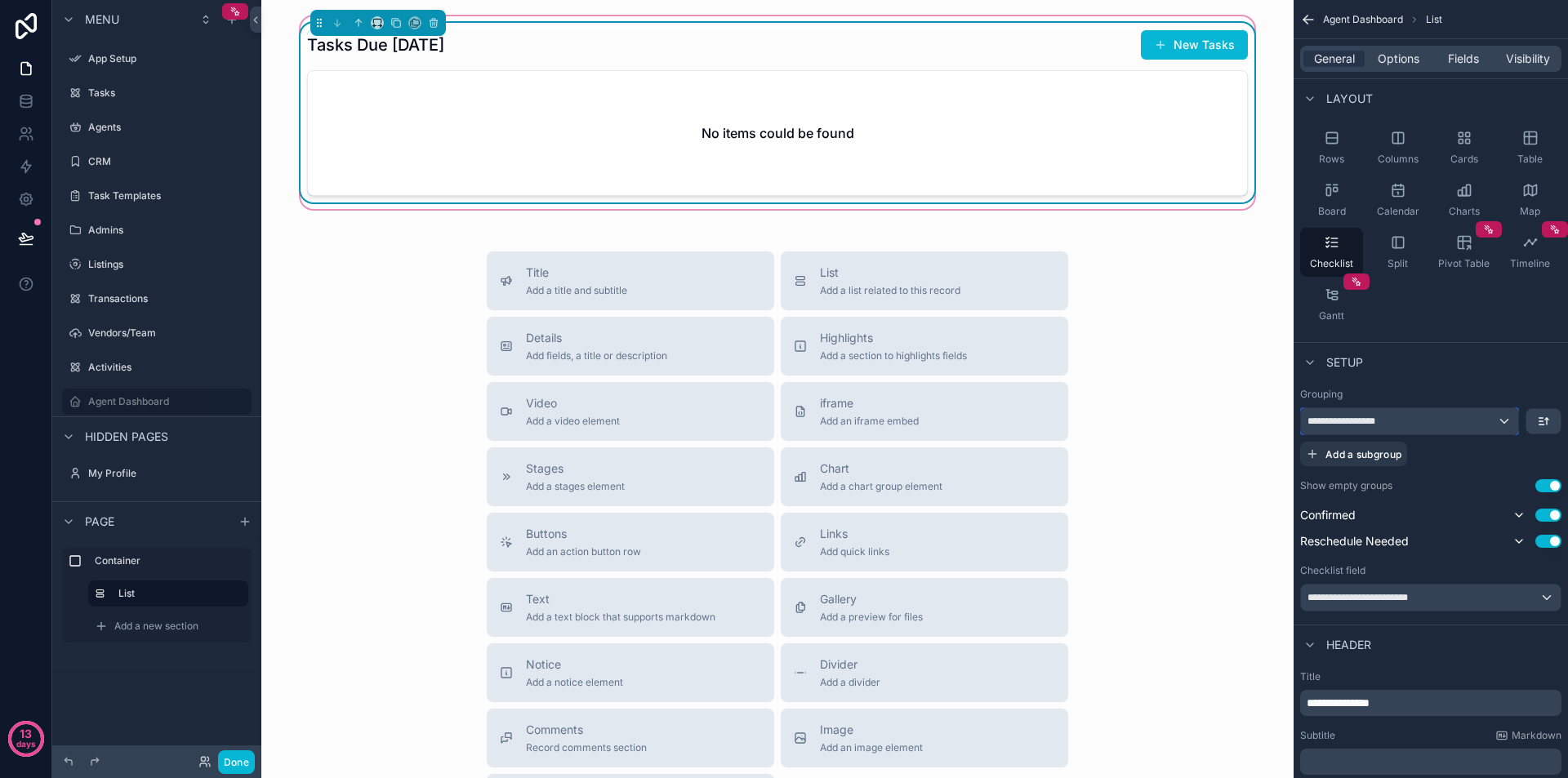
click at [1414, 421] on div "**********" at bounding box center [1410, 421] width 217 height 26
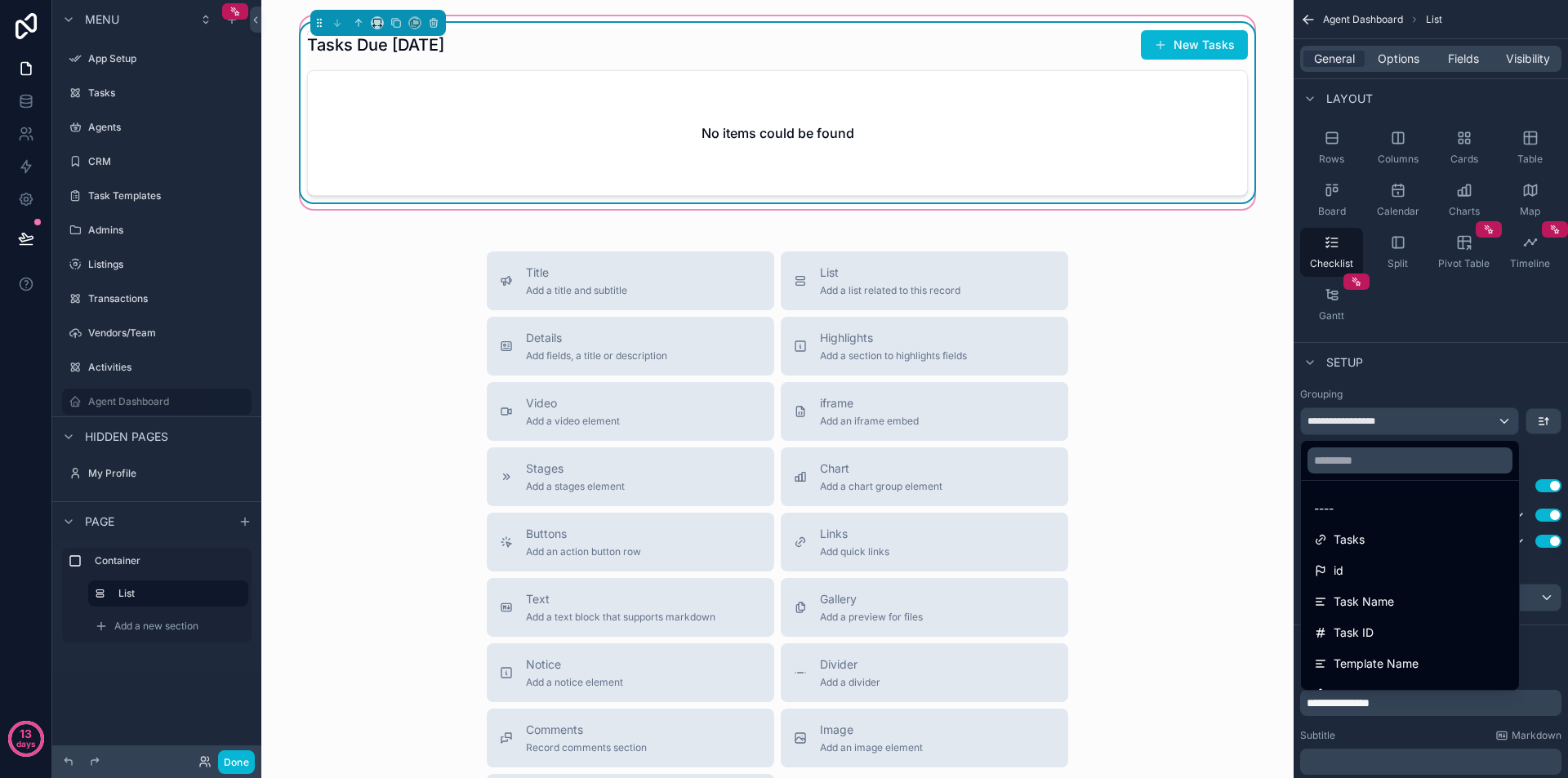
click at [1414, 421] on div "scrollable content" at bounding box center [784, 389] width 1568 height 778
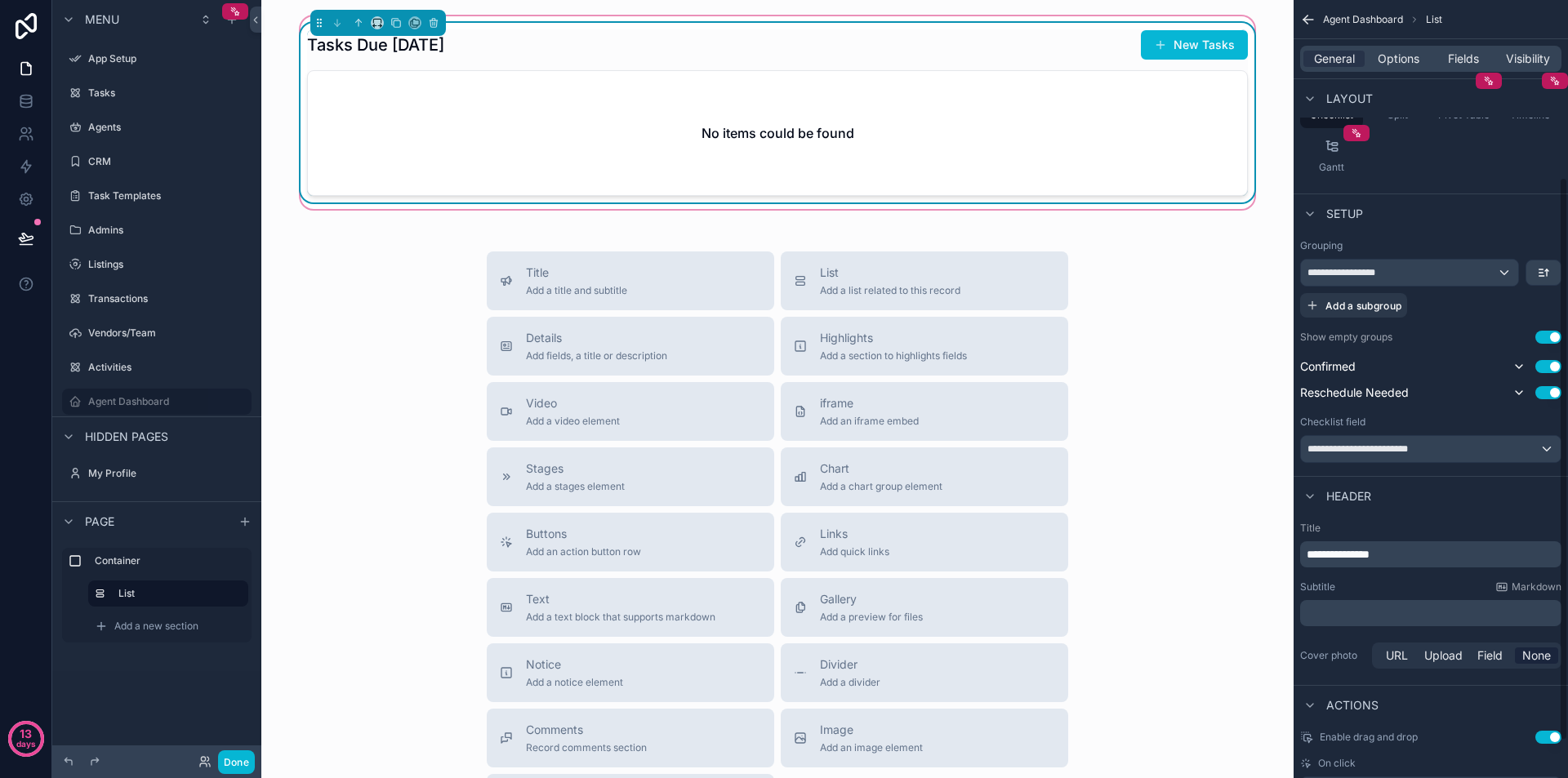
scroll to position [245, 0]
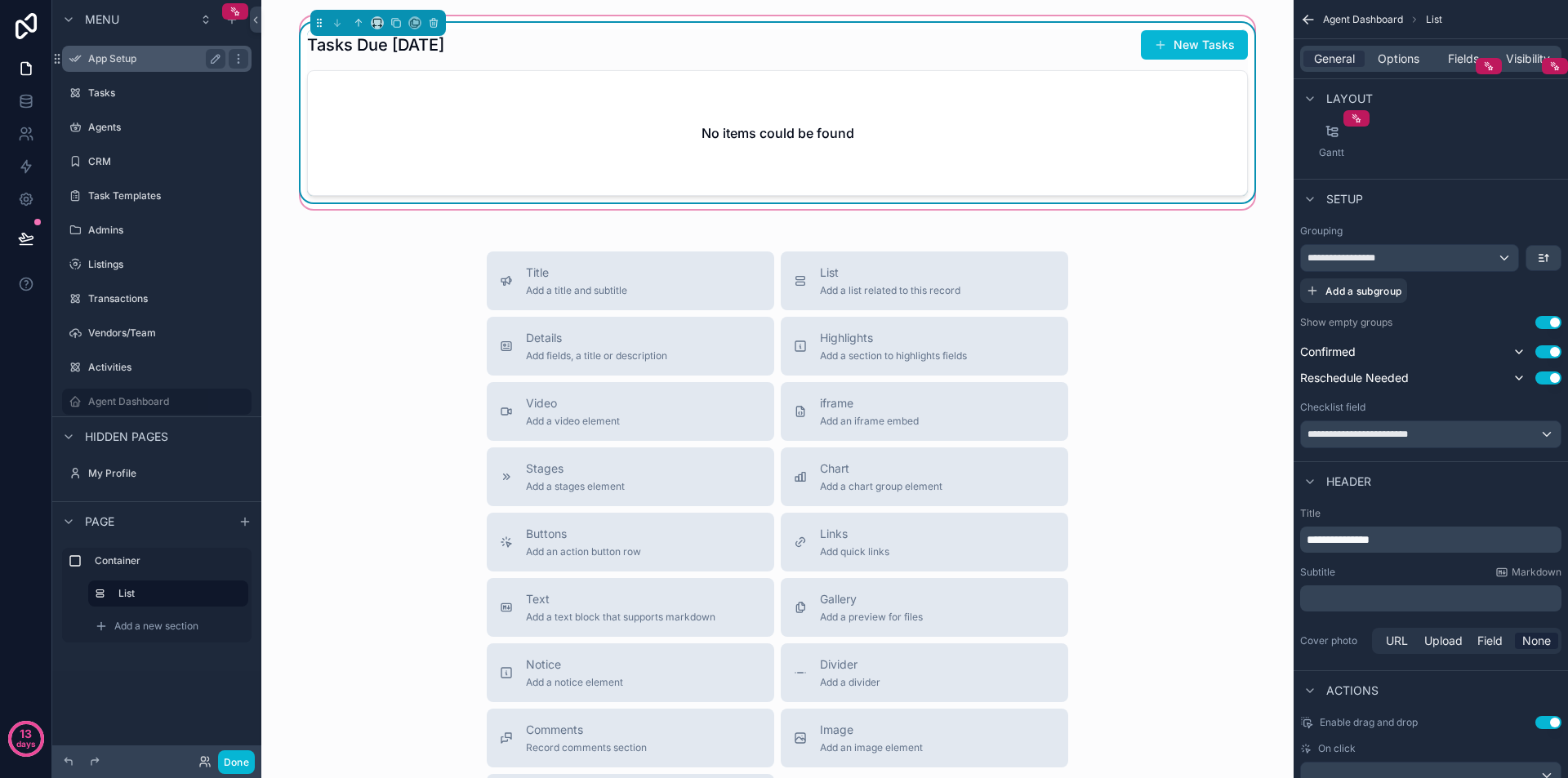
click at [125, 55] on label "App Setup" at bounding box center [153, 59] width 130 height 13
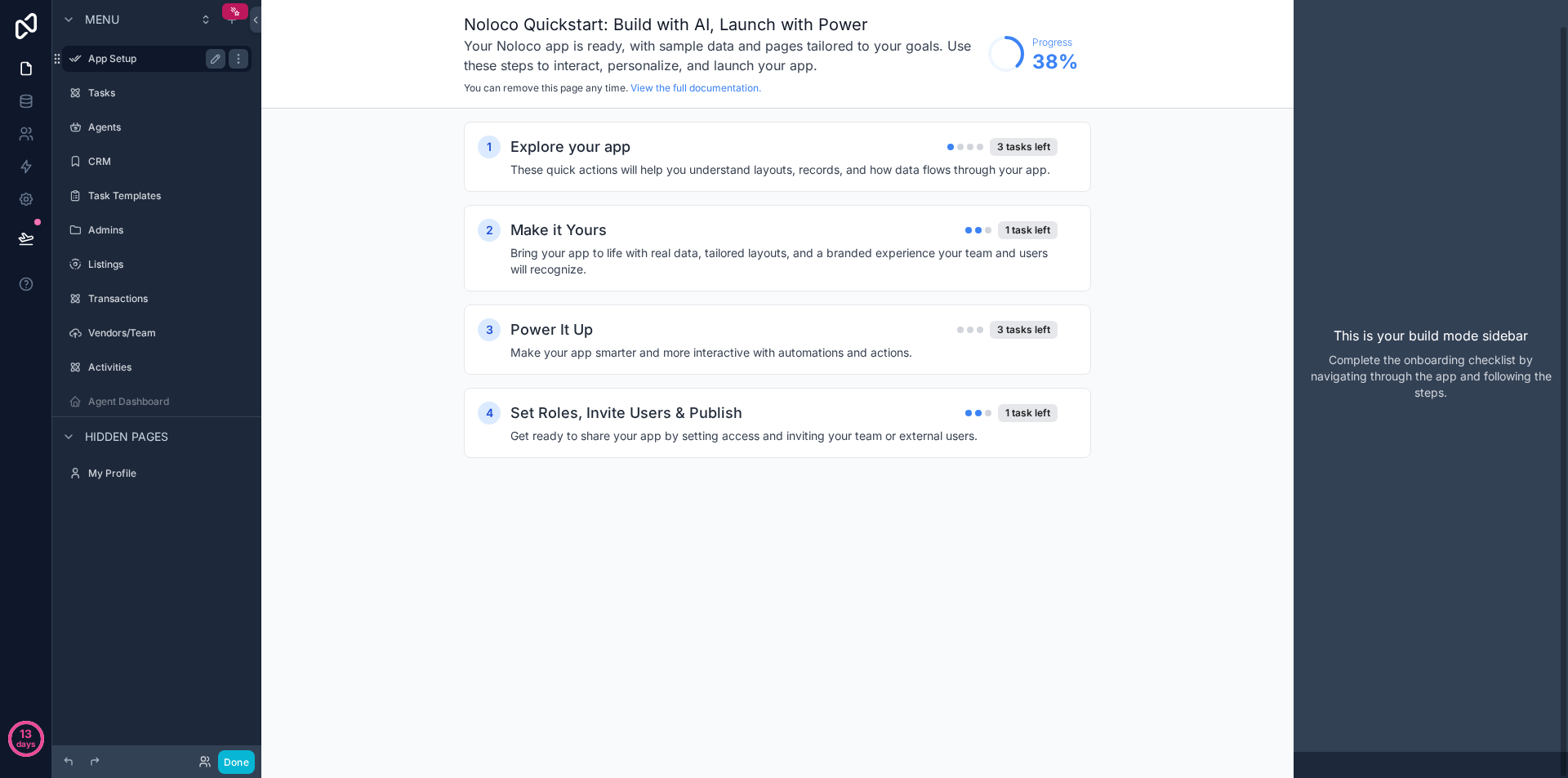
scroll to position [26, 0]
click at [835, 267] on h4 "Bring your app to life with real data, tailored layouts, and a branded experien…" at bounding box center [784, 261] width 548 height 33
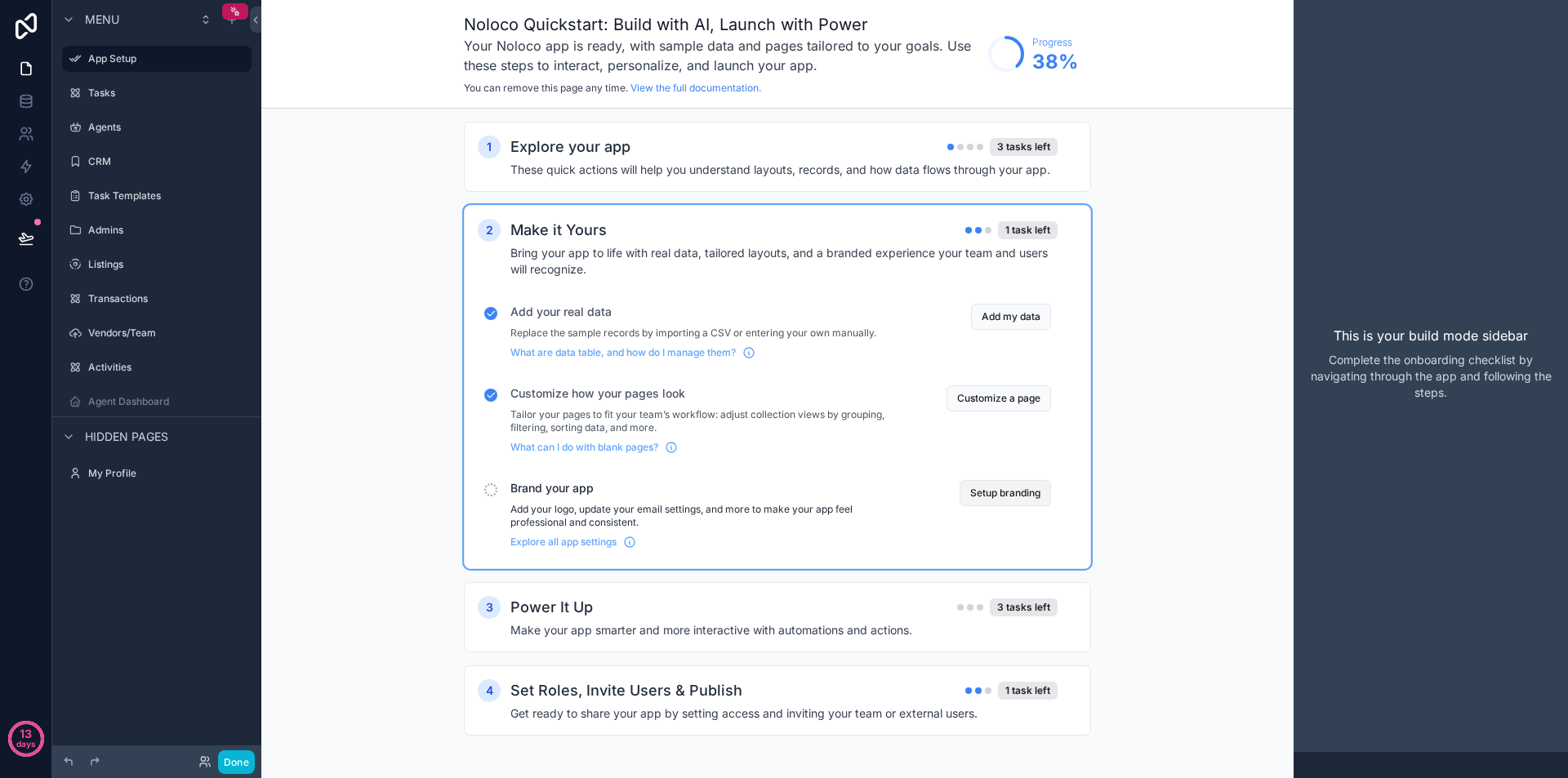
click at [1008, 502] on button "Setup branding" at bounding box center [1005, 493] width 92 height 26
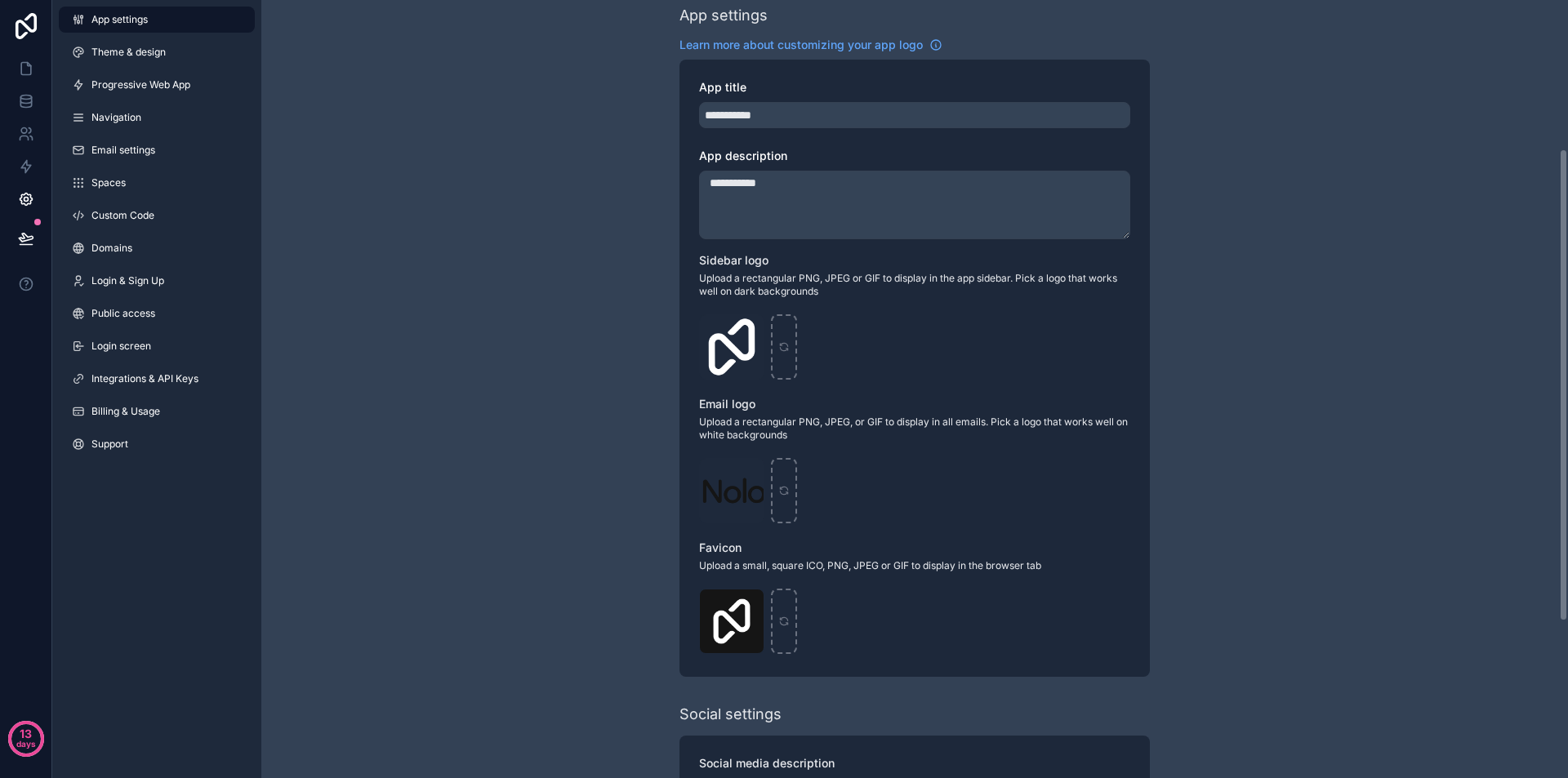
scroll to position [245, 0]
click at [813, 110] on input "**********" at bounding box center [914, 114] width 432 height 26
type input "**********"
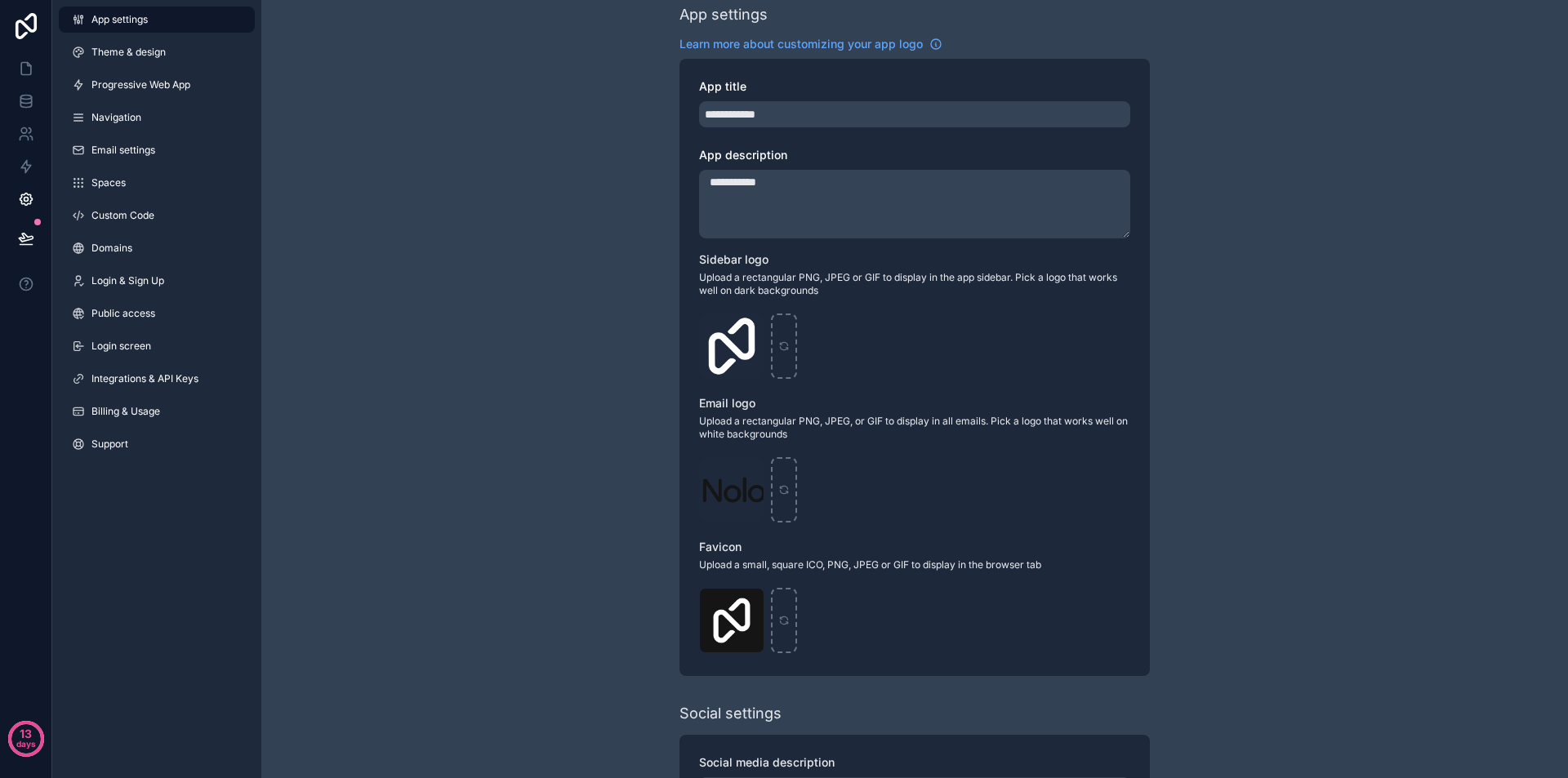
click at [569, 228] on div "**********" at bounding box center [915, 395] width 1307 height 1280
click at [793, 179] on textarea "**********" at bounding box center [914, 204] width 432 height 69
click at [802, 156] on div "App description" at bounding box center [914, 155] width 432 height 16
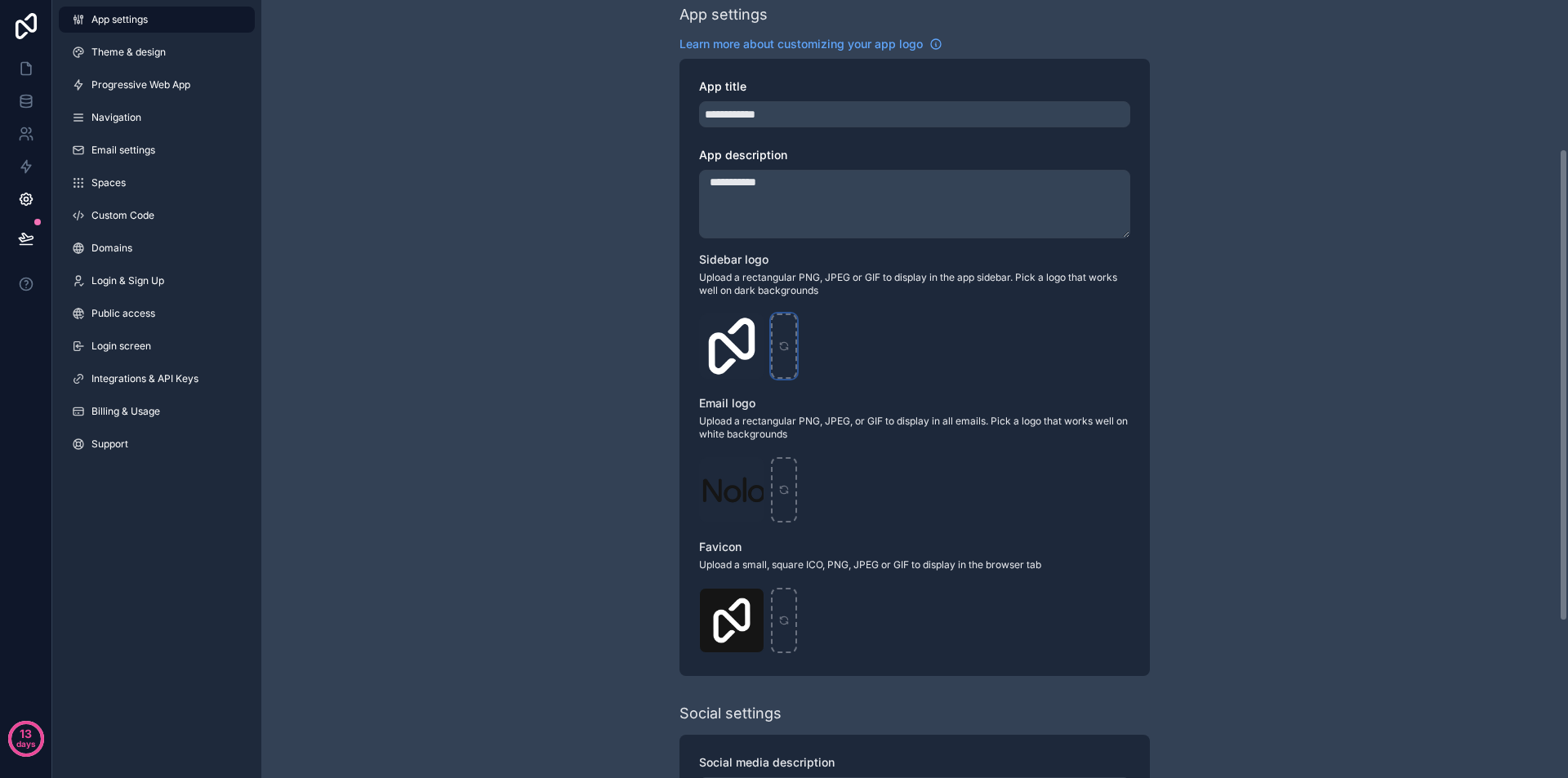
click at [787, 347] on icon "scrollable content" at bounding box center [784, 347] width 12 height 12
click at [787, 348] on icon "scrollable content" at bounding box center [783, 349] width 8 height 3
type input "**********"
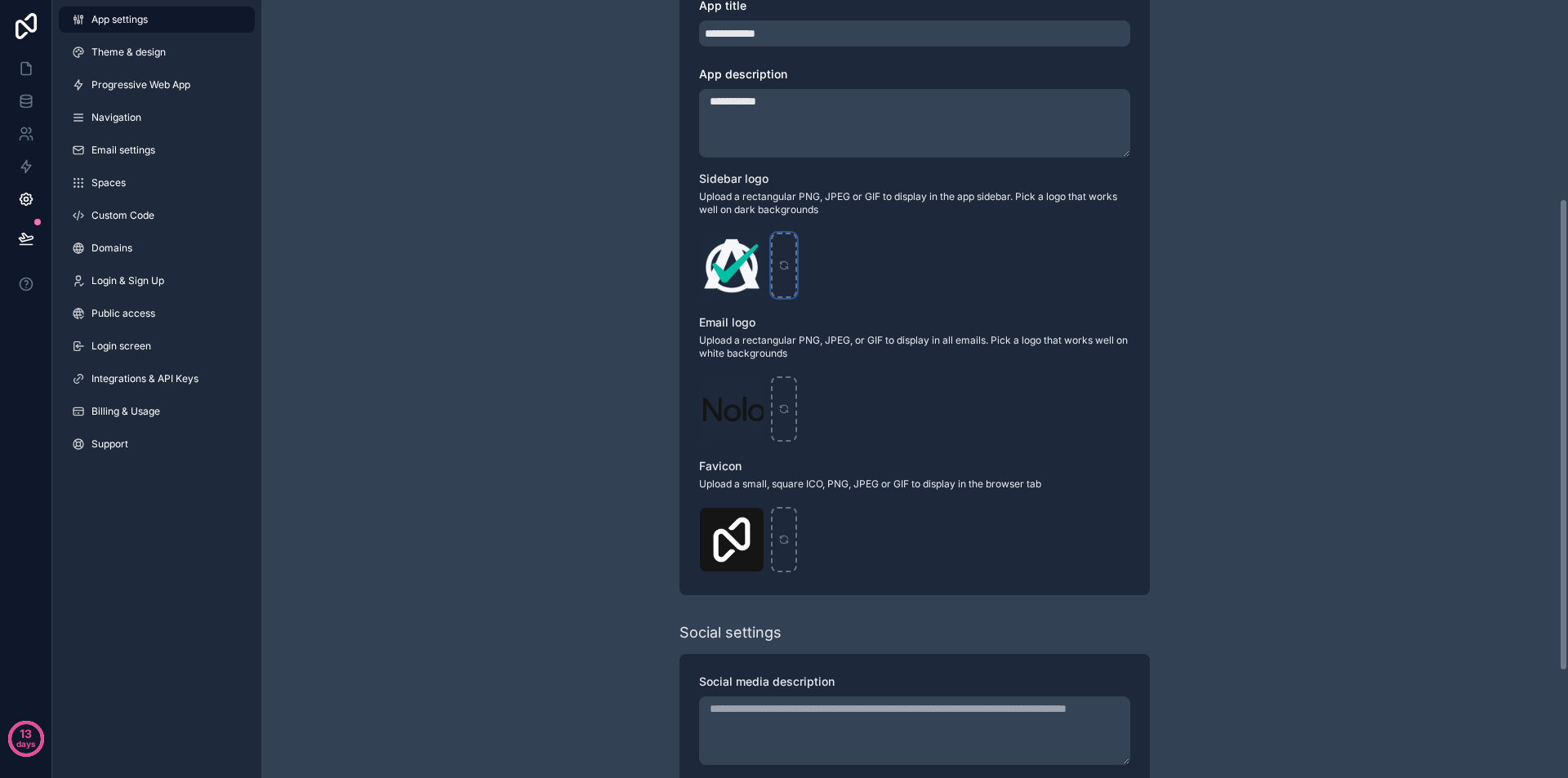
scroll to position [326, 0]
click at [733, 414] on div "Logo .png" at bounding box center [732, 409] width 66 height 66
click at [724, 426] on span "Logo" at bounding box center [714, 431] width 23 height 13
click at [750, 387] on icon "scrollable content" at bounding box center [750, 387] width 9 height 0
click at [786, 354] on icon "button" at bounding box center [785, 360] width 13 height 13
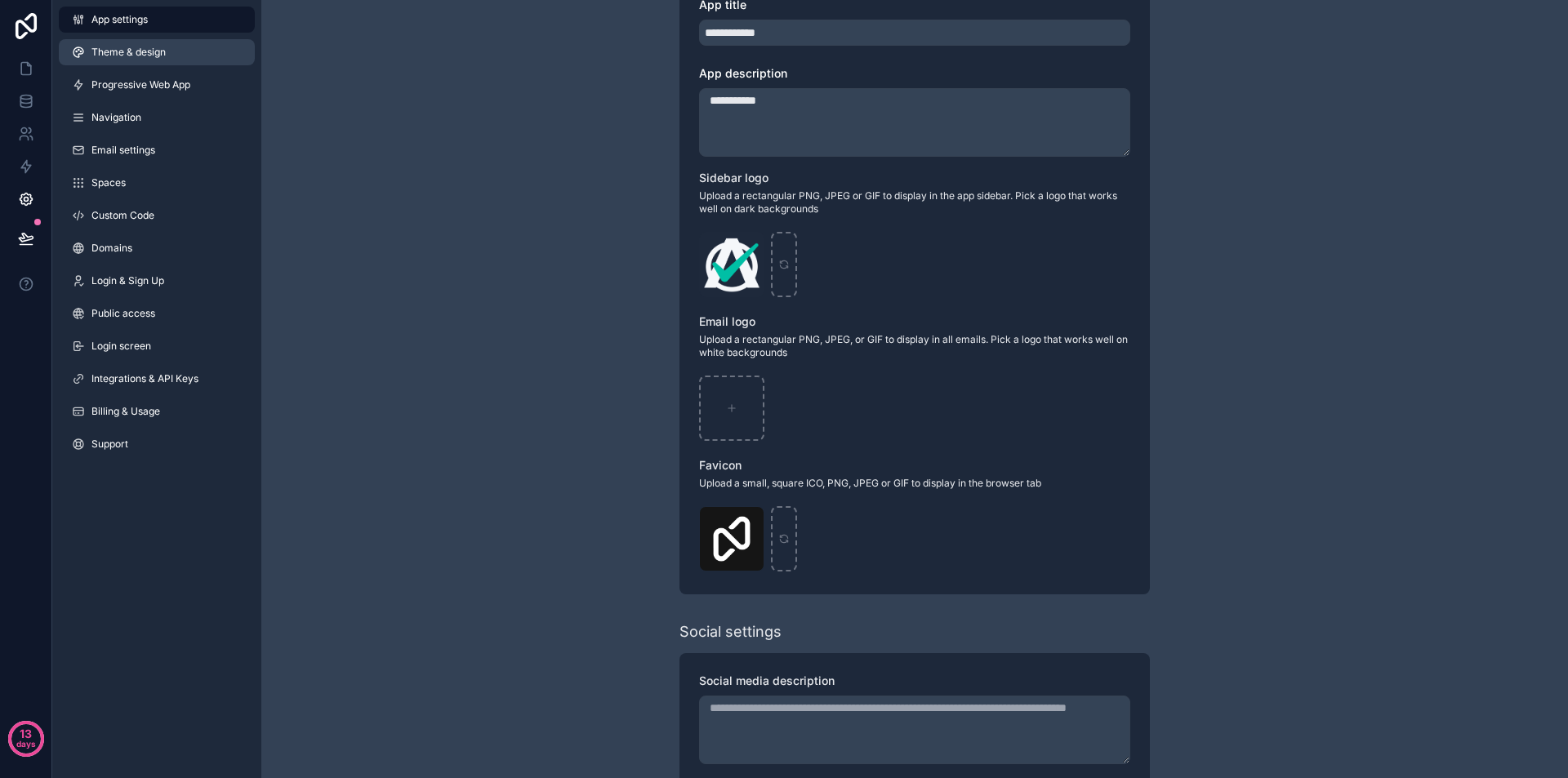
click at [133, 50] on span "Theme & design" at bounding box center [129, 52] width 74 height 13
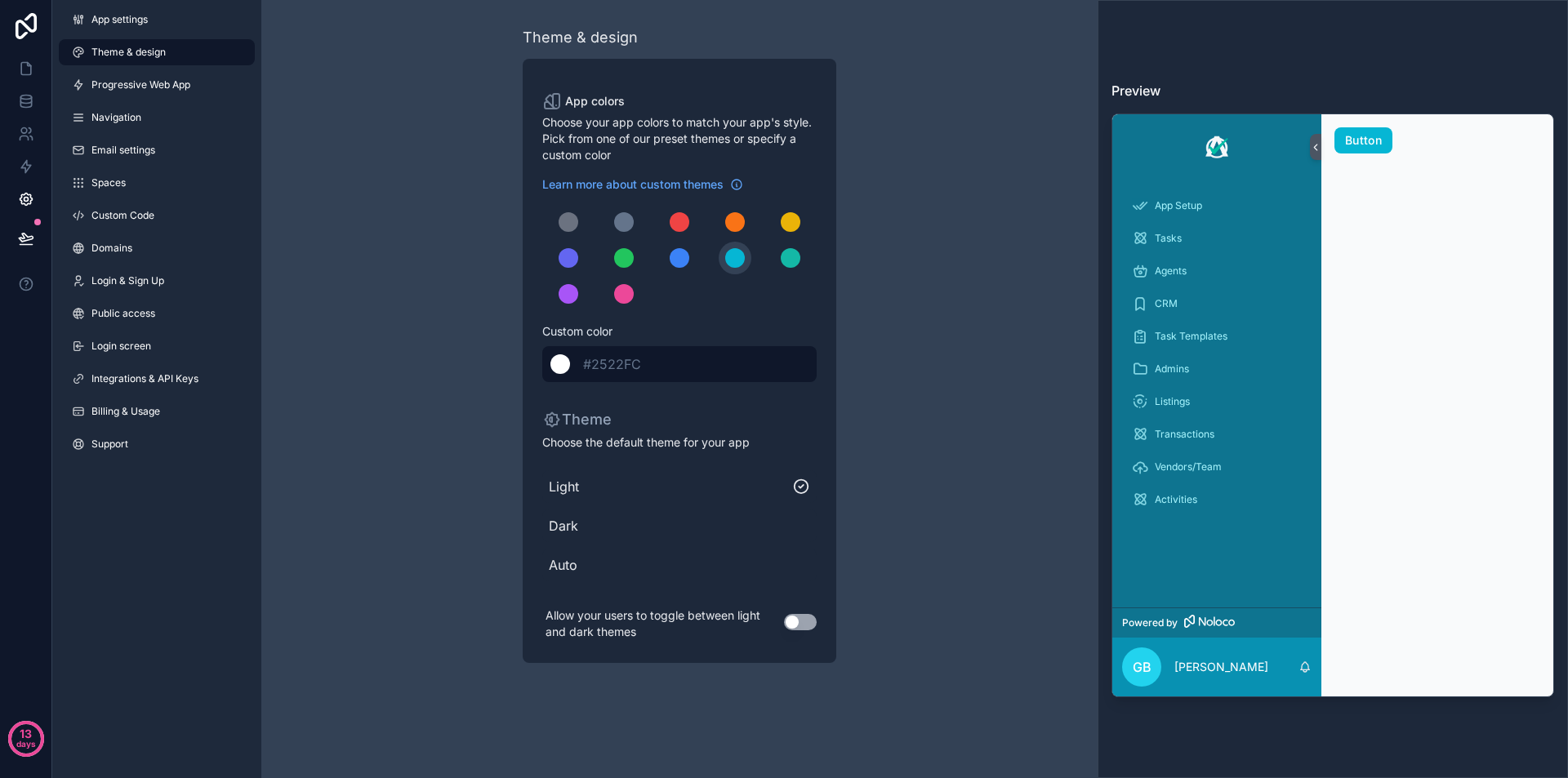
click at [671, 371] on div "******* #2522FC" at bounding box center [680, 364] width 274 height 36
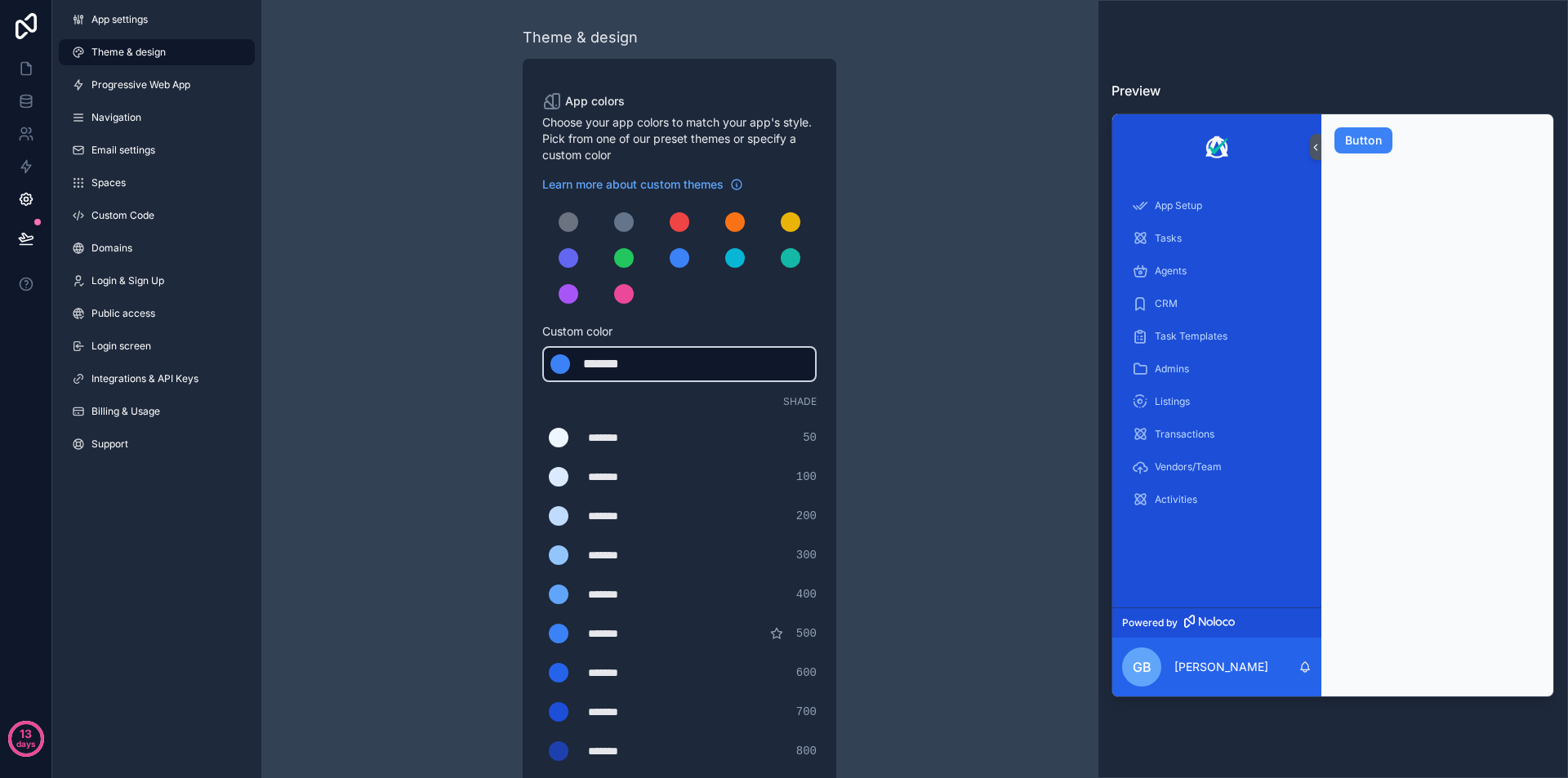
click at [625, 364] on div "*******" at bounding box center [623, 363] width 82 height 19
type div "*******"
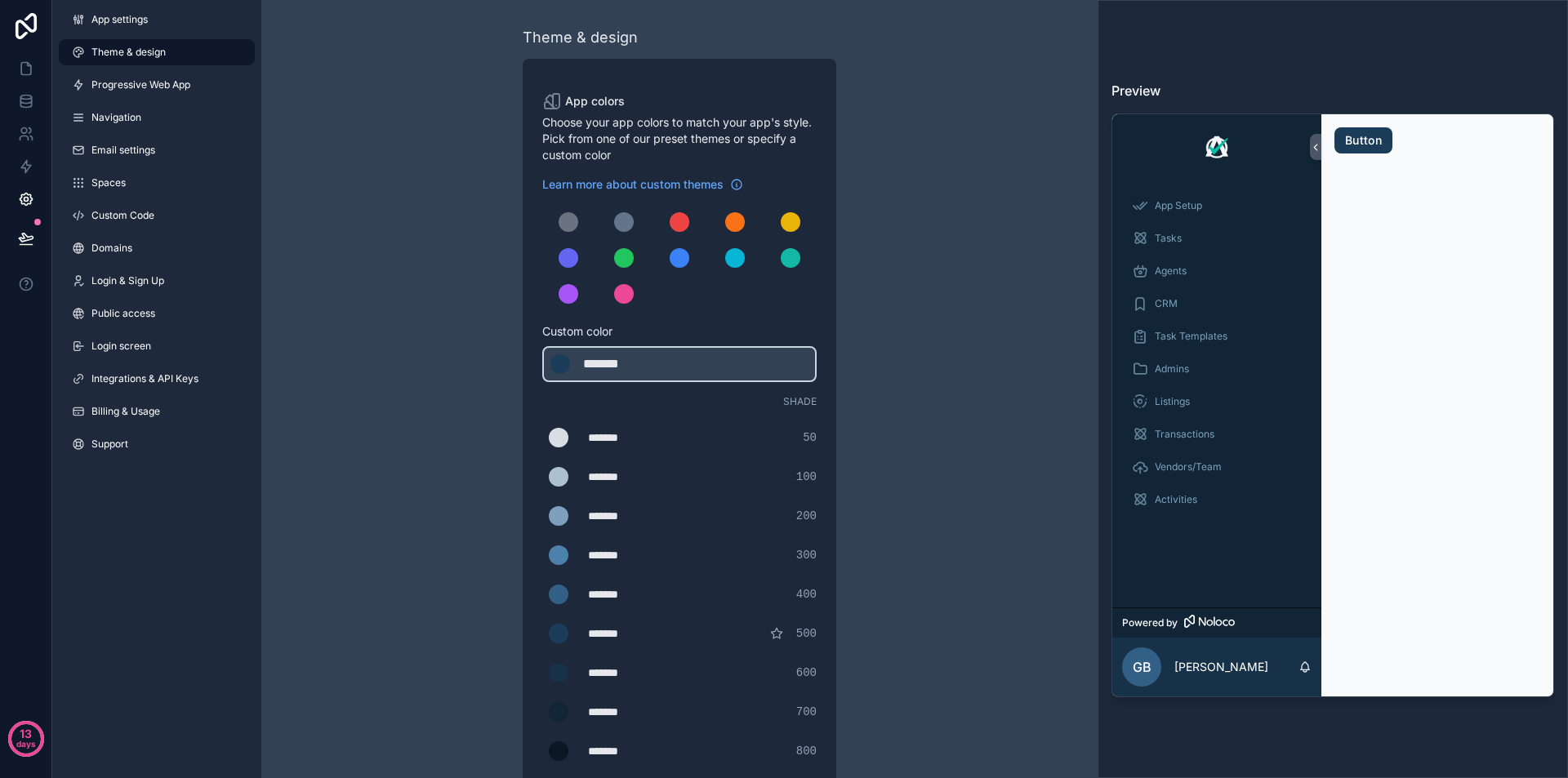
click at [820, 153] on div "App colors Choose your app colors to match your app's style. Pick from one of o…" at bounding box center [679, 573] width 314 height 1029
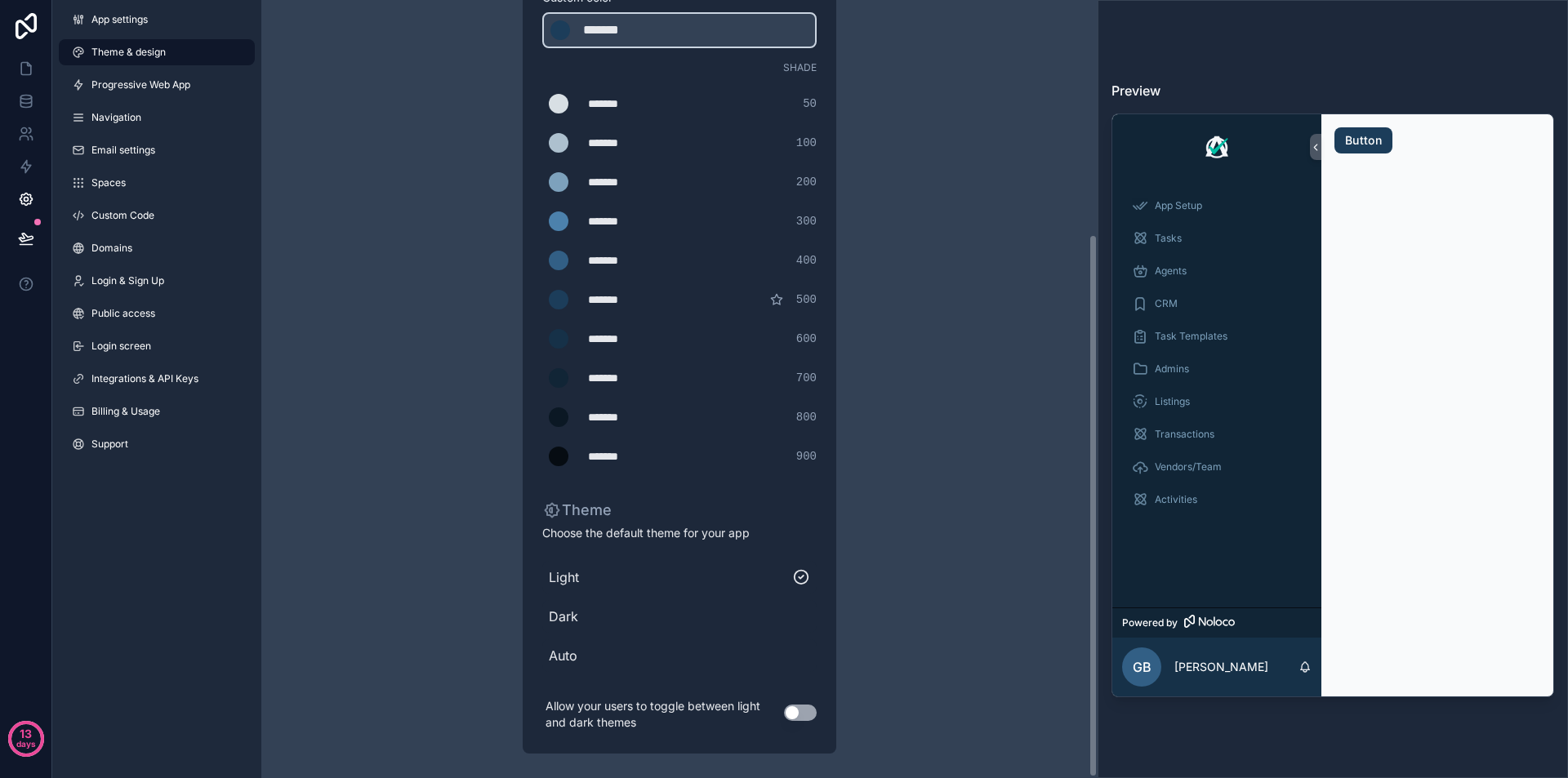
scroll to position [336, 0]
click at [490, 524] on div "Theme & design App colors Choose your app colors to match your app's style. Pic…" at bounding box center [679, 221] width 470 height 1114
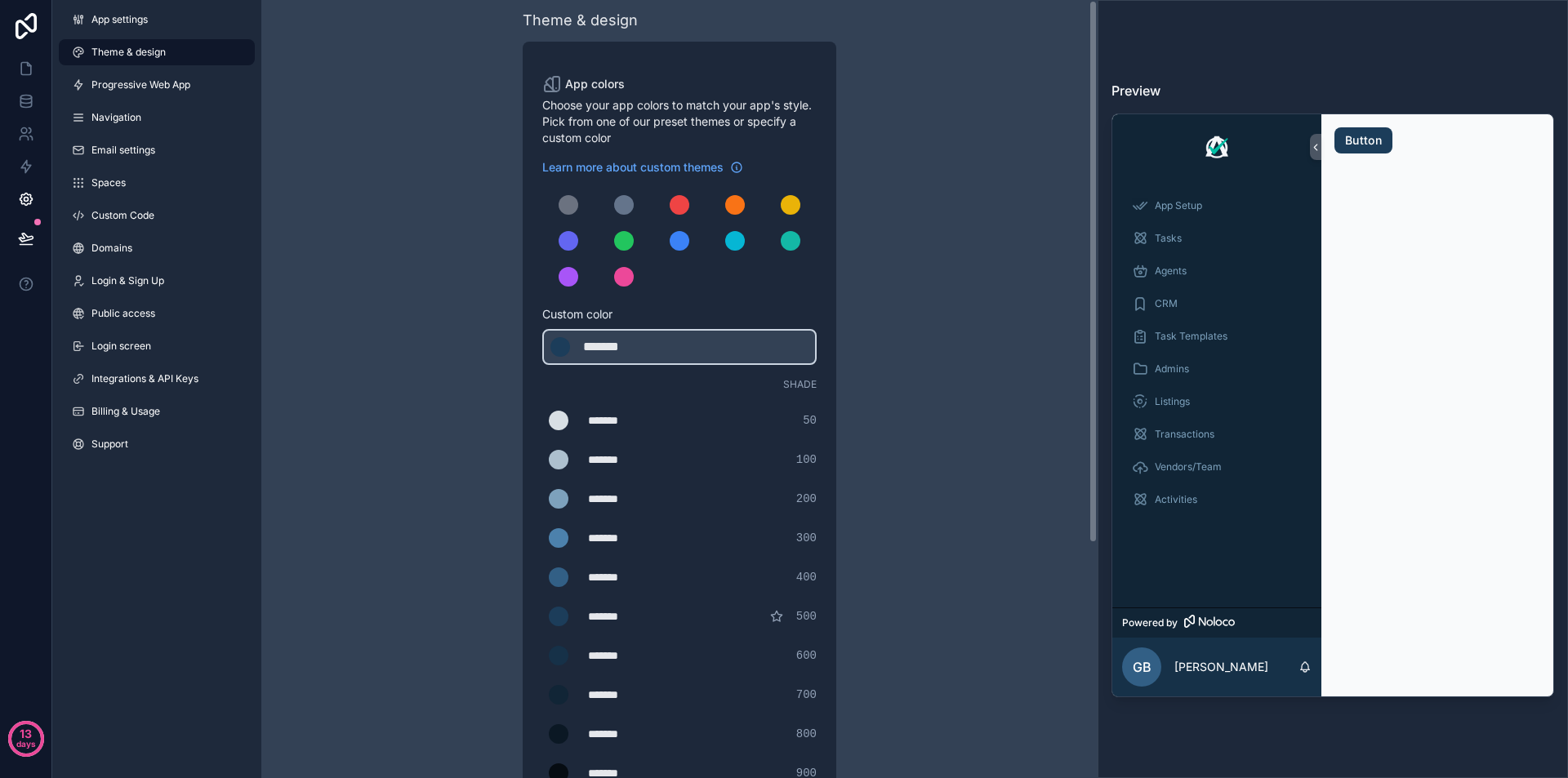
scroll to position [0, 0]
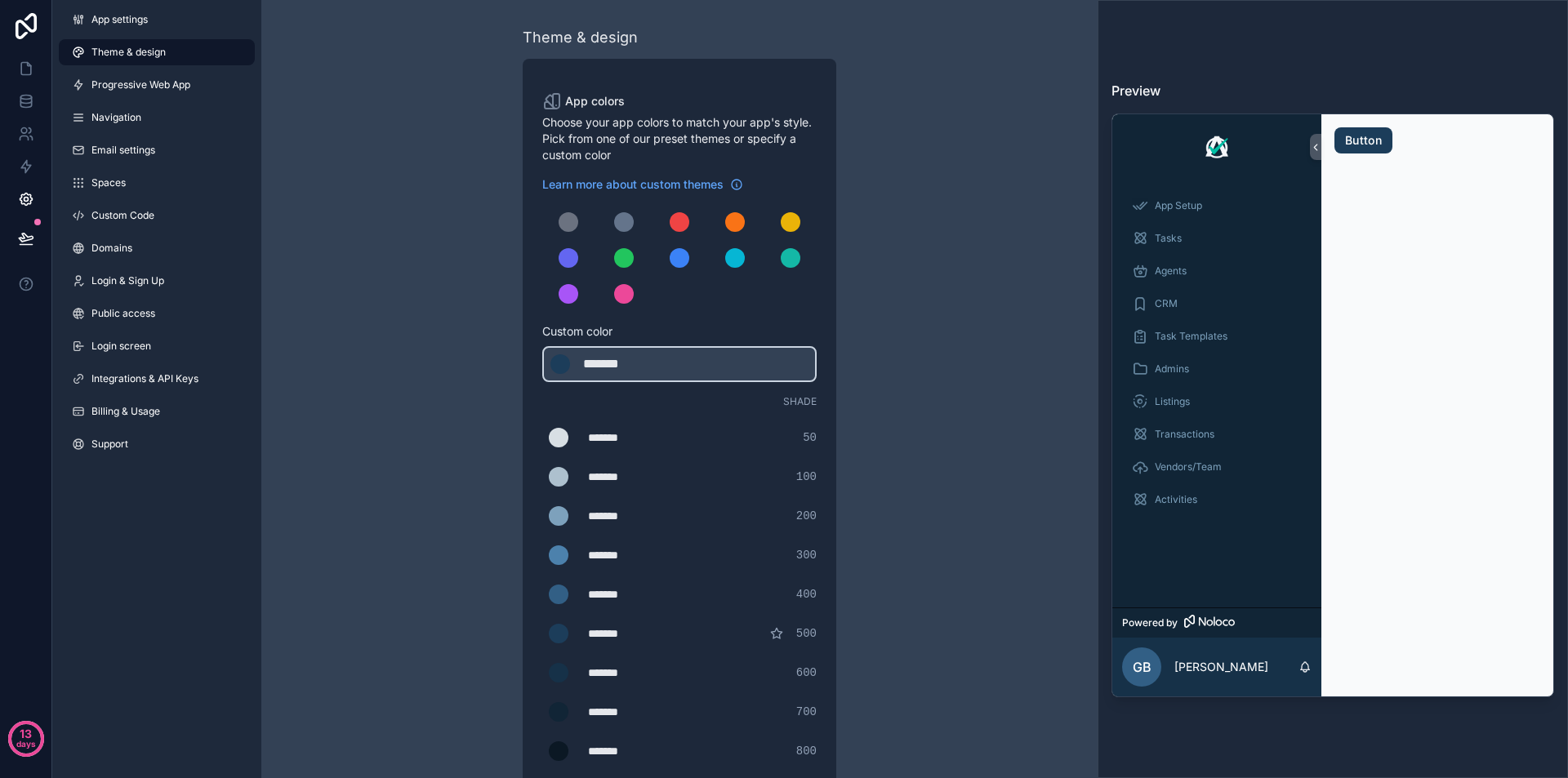
click at [165, 59] on link "Theme & design" at bounding box center [156, 52] width 196 height 26
click at [28, 19] on icon at bounding box center [25, 26] width 21 height 26
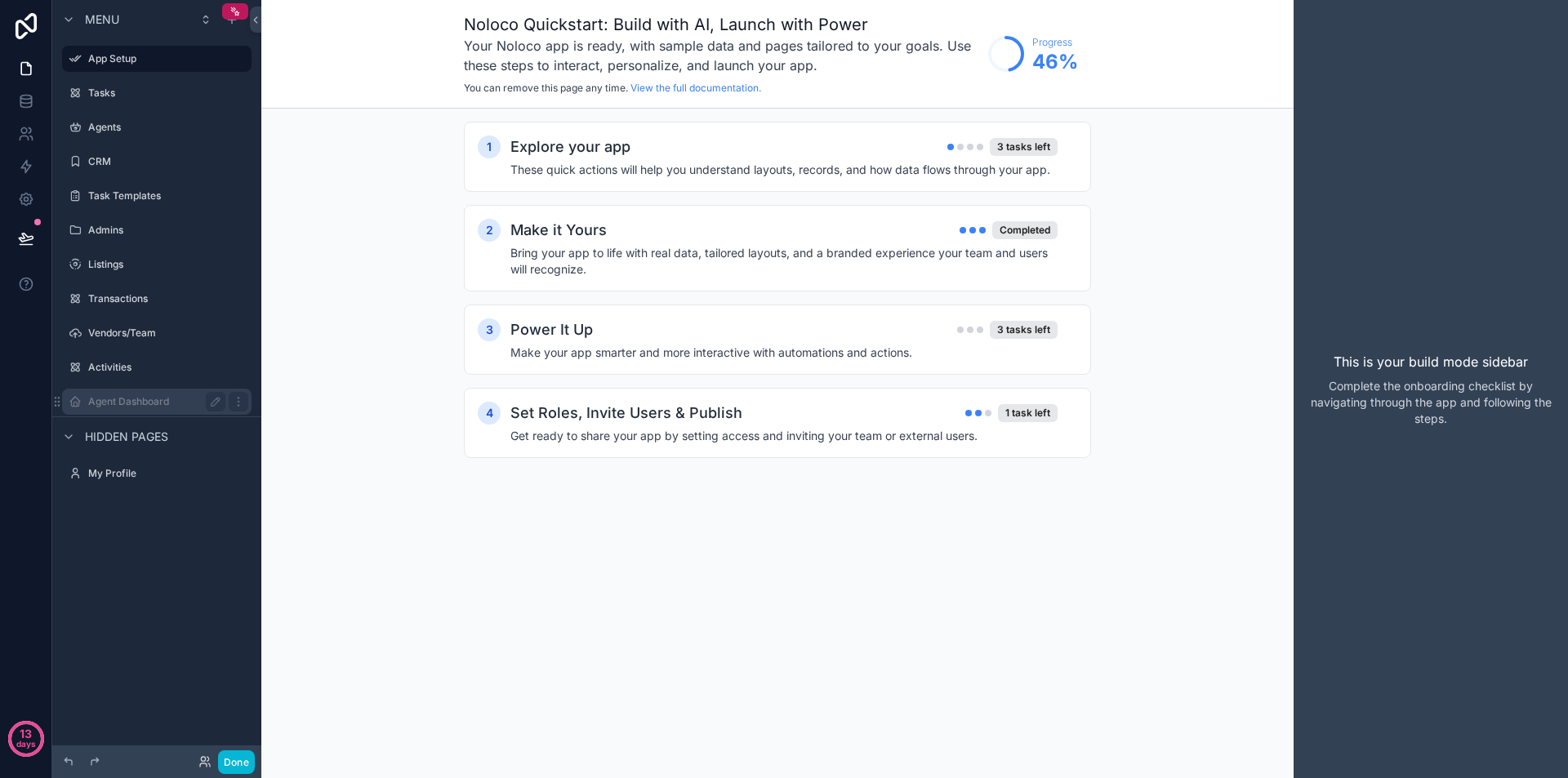
click at [126, 398] on label "Agent Dashboard" at bounding box center [153, 402] width 130 height 13
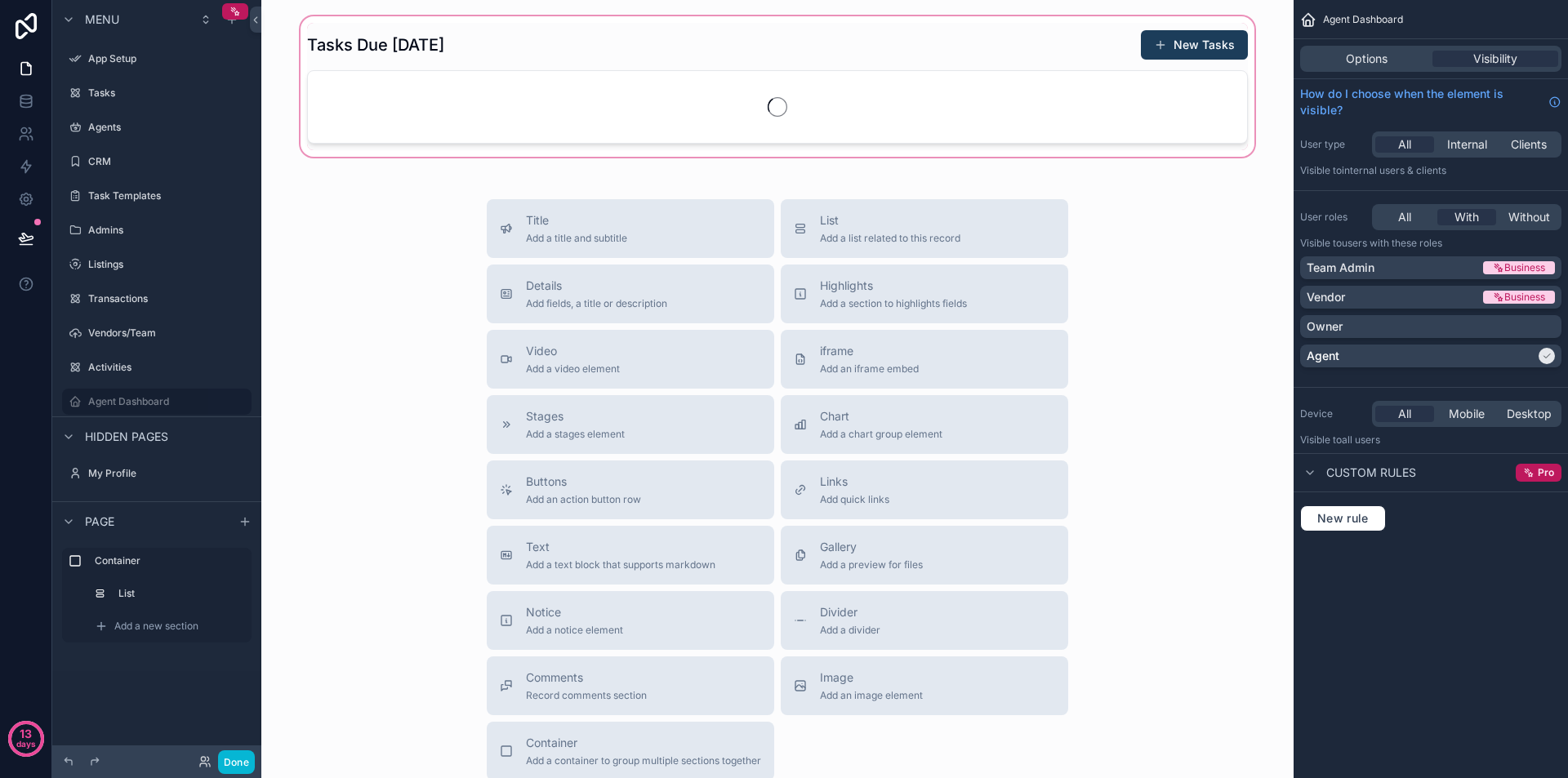
click at [881, 50] on div "scrollable content" at bounding box center [777, 87] width 1006 height 147
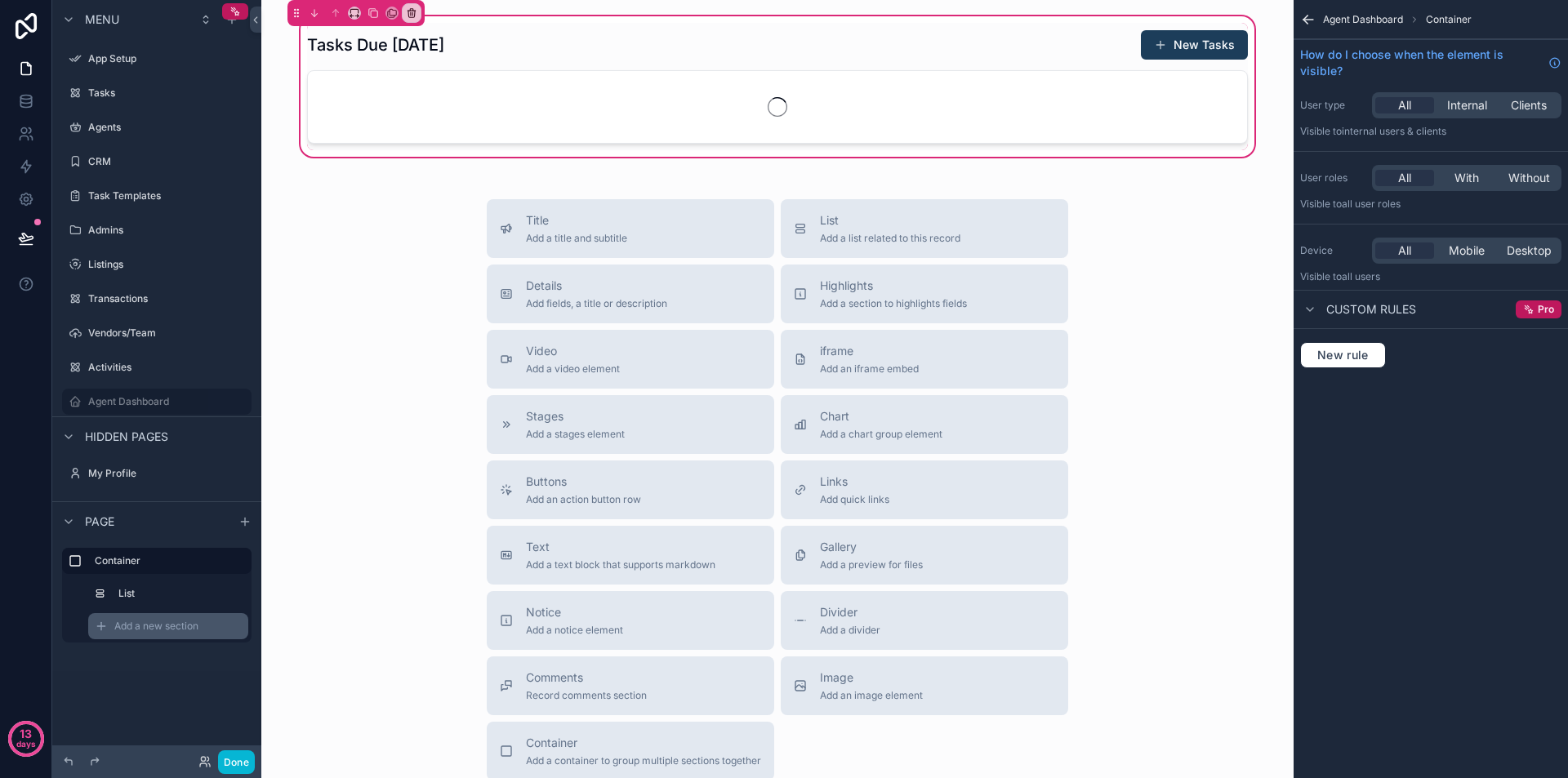
click at [190, 630] on span "Add a new section" at bounding box center [156, 627] width 84 height 13
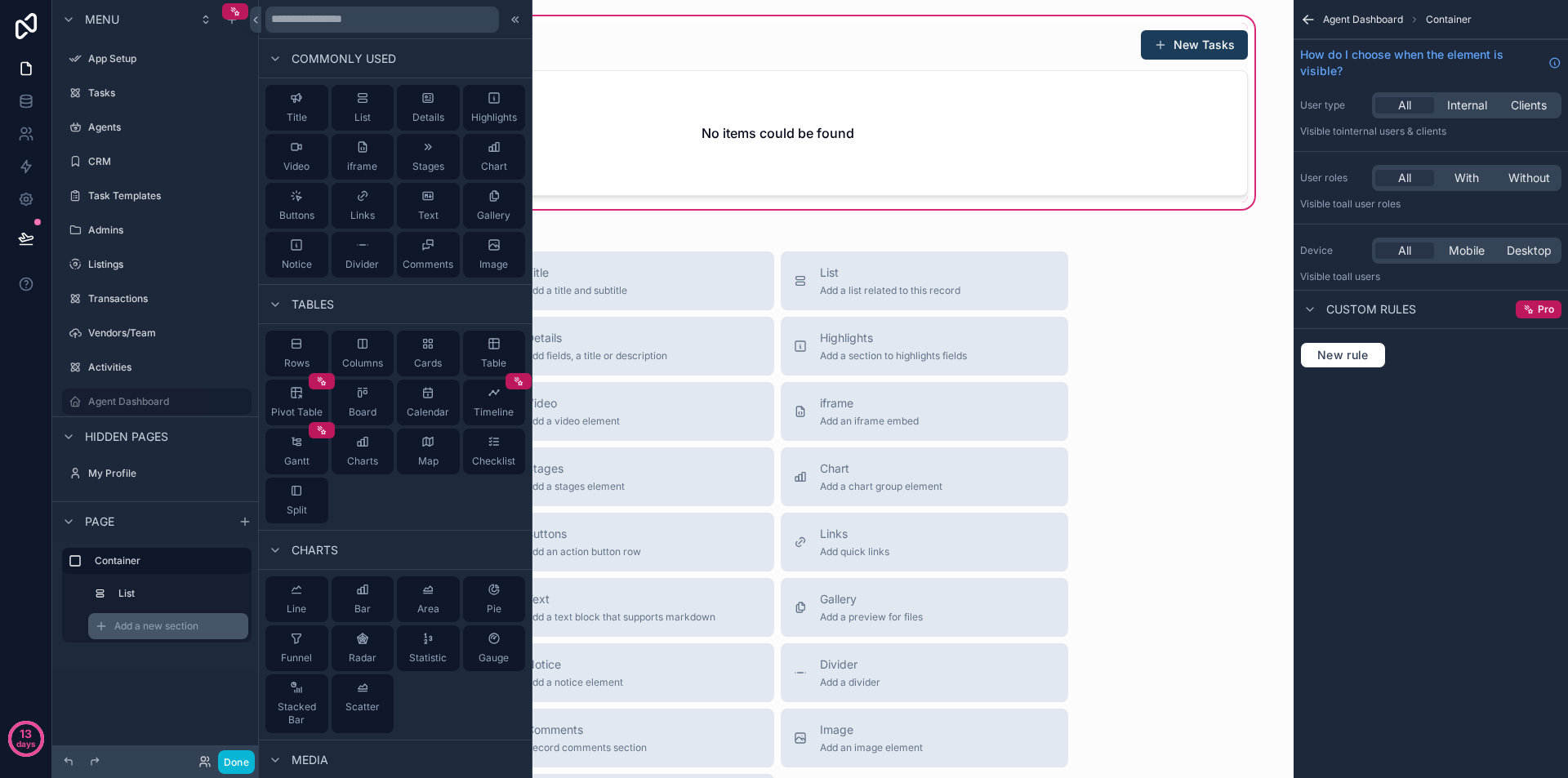
click at [154, 628] on span "Add a new section" at bounding box center [156, 627] width 84 height 13
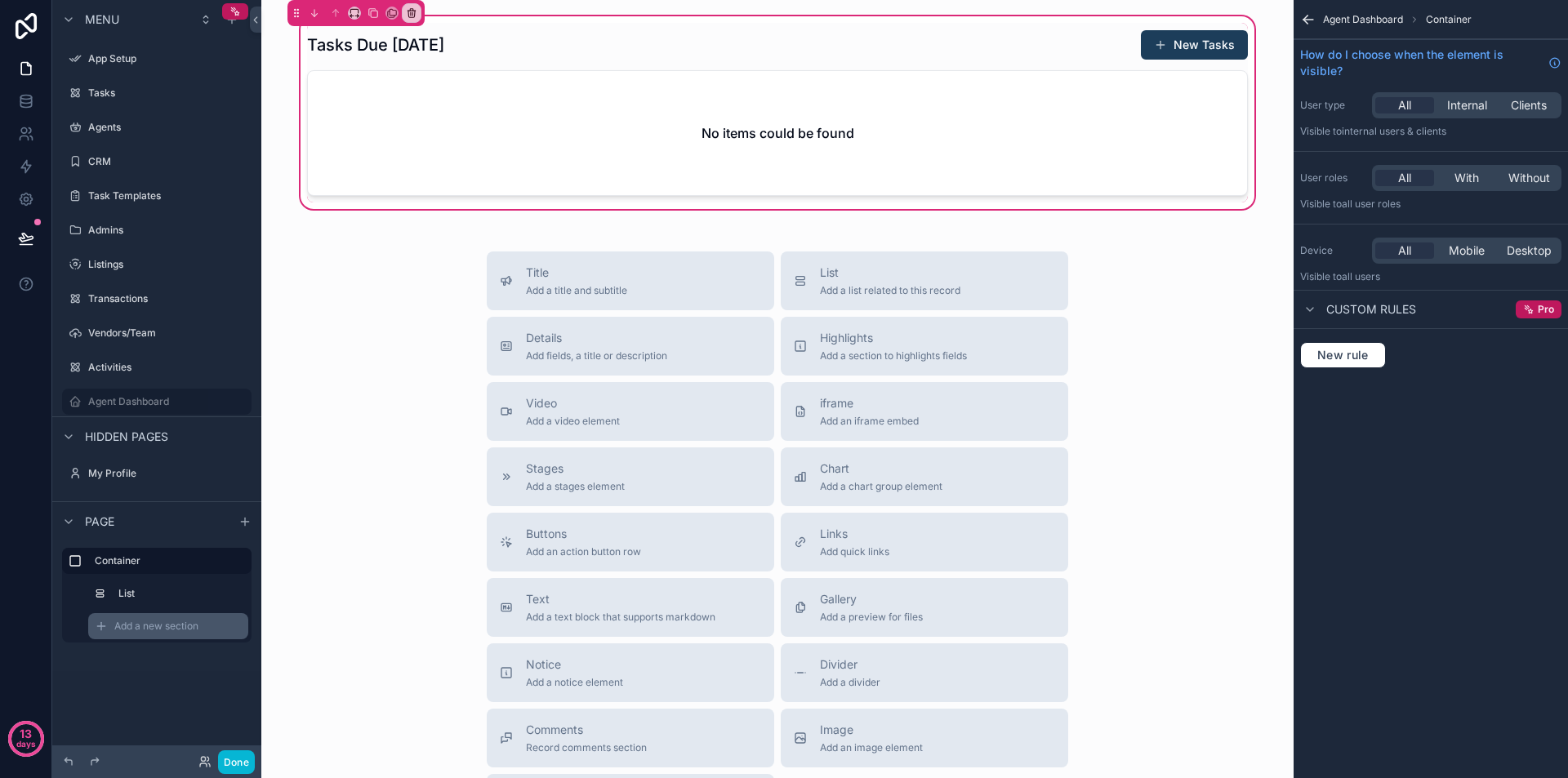
click at [154, 628] on span "Add a new section" at bounding box center [156, 627] width 84 height 13
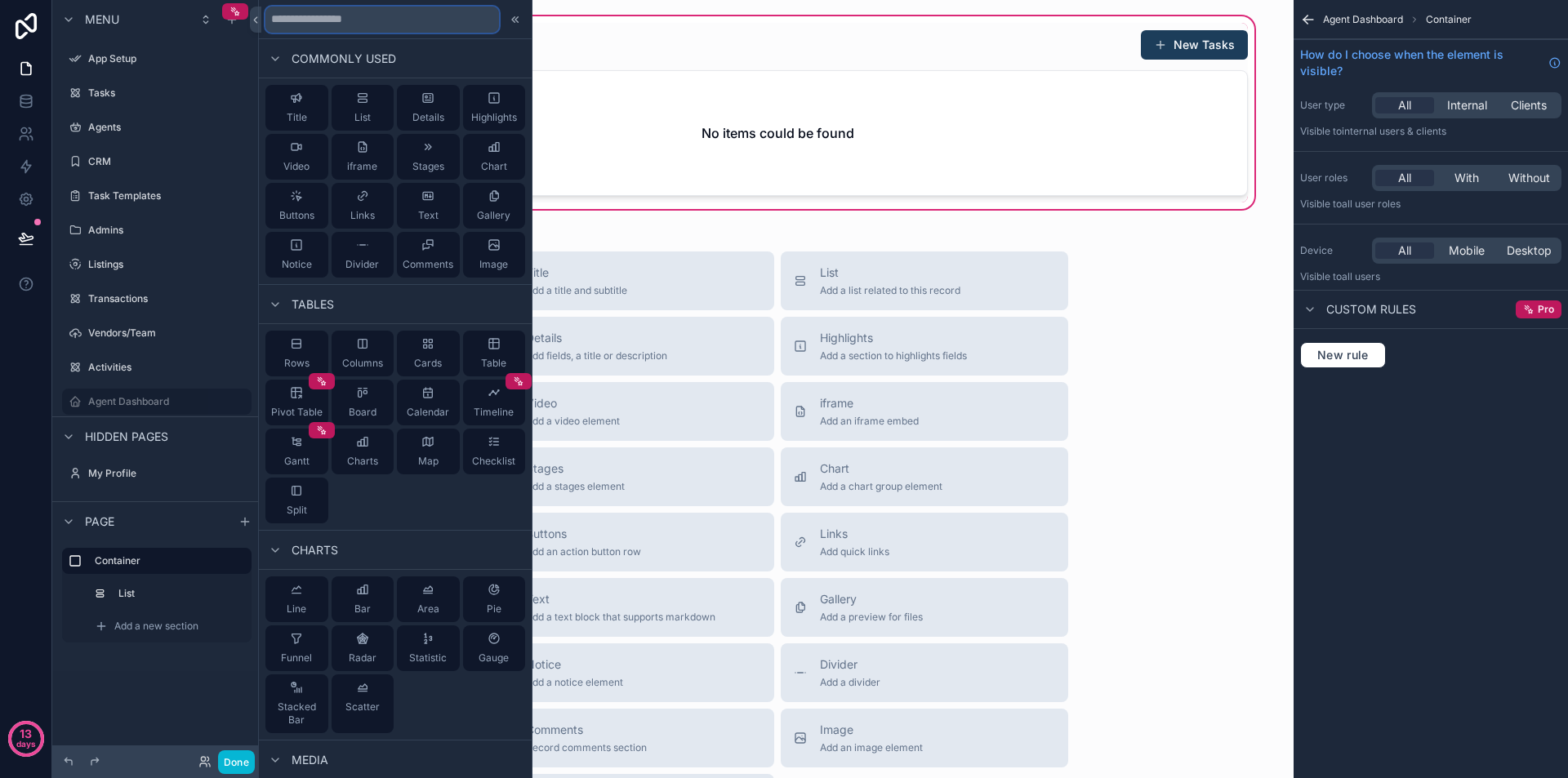
click at [420, 19] on input "text" at bounding box center [383, 19] width 234 height 26
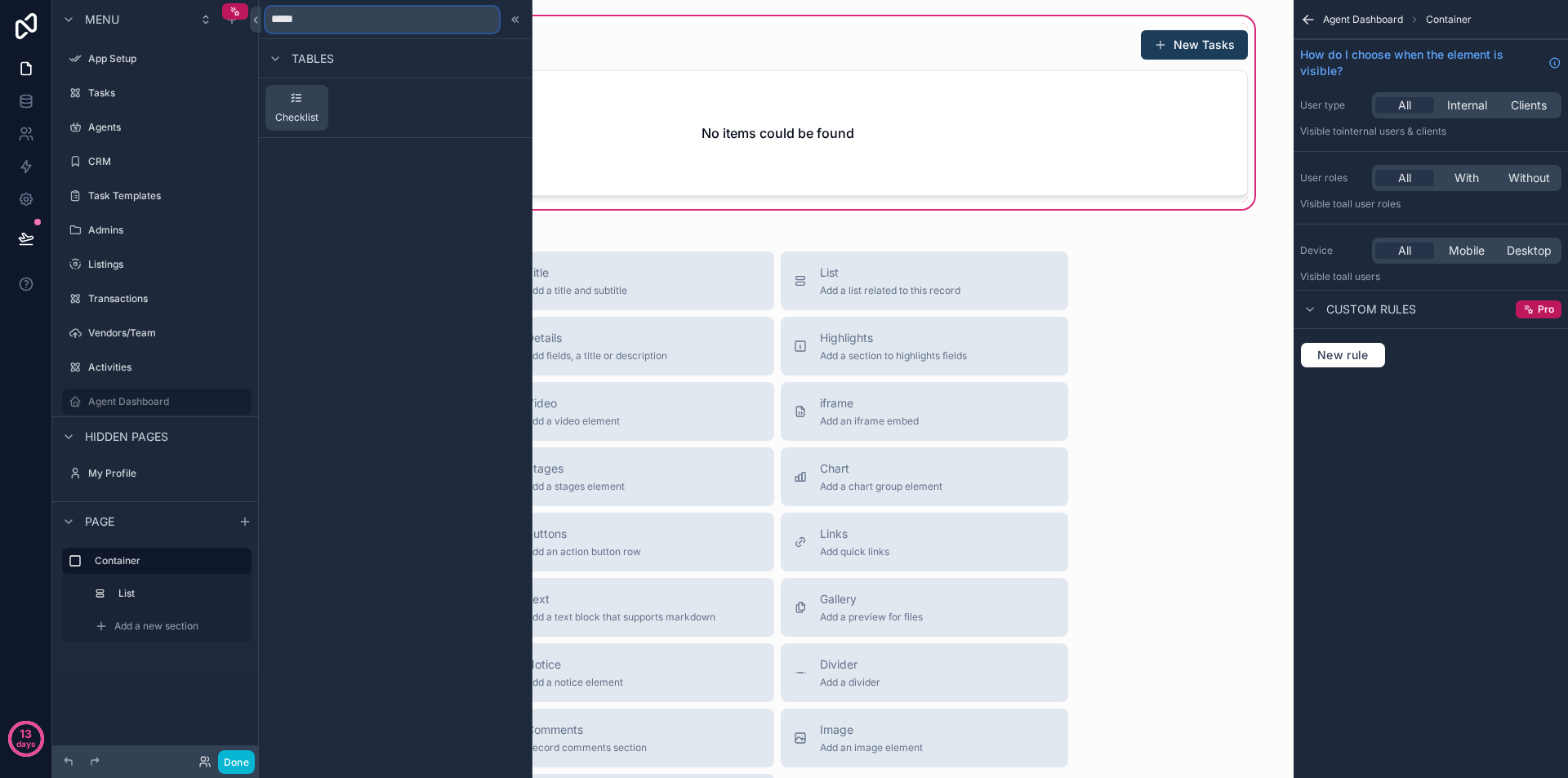
type input "*****"
click at [308, 119] on span "Checklist" at bounding box center [296, 118] width 43 height 13
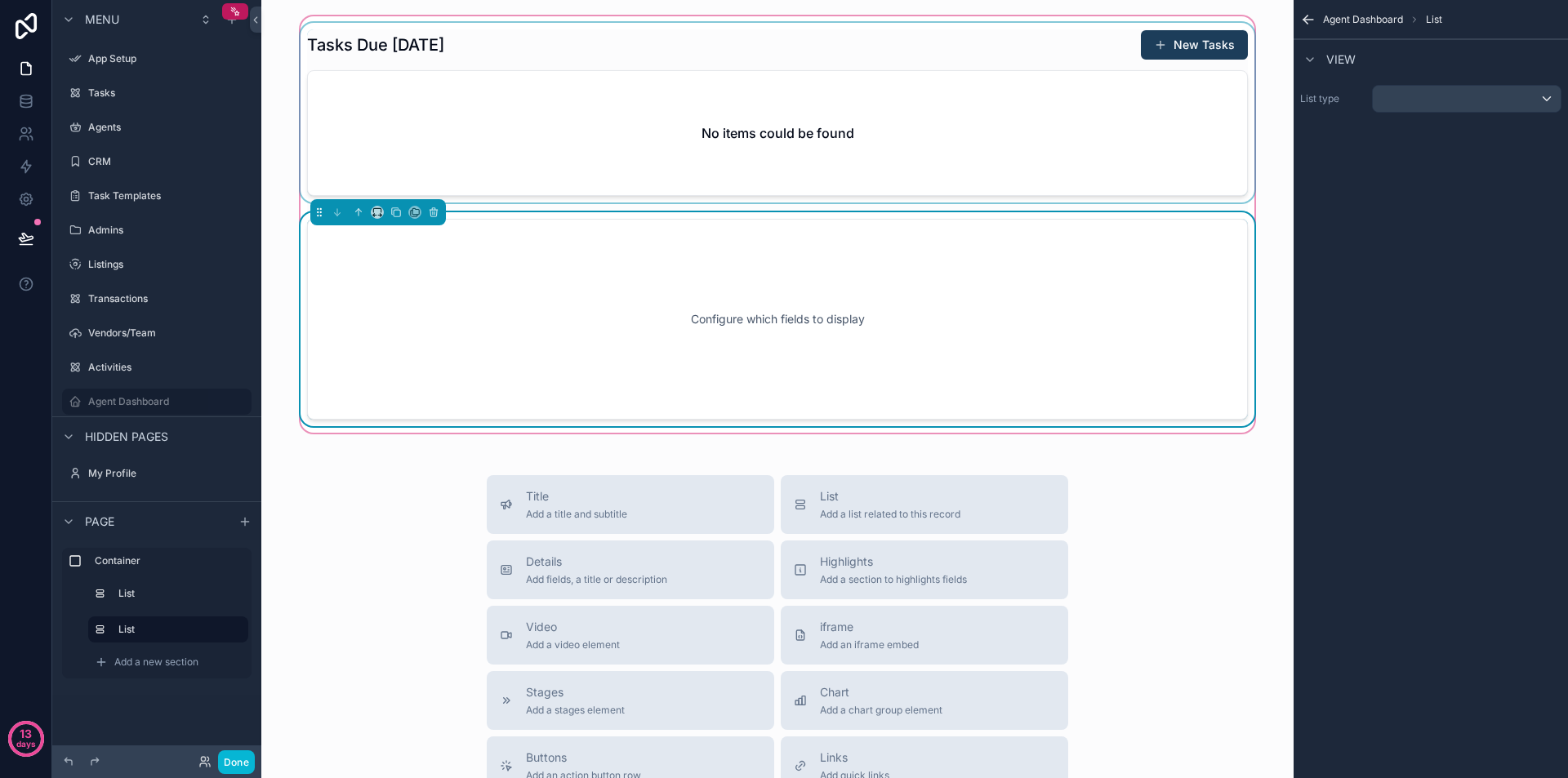
click at [511, 103] on div "scrollable content" at bounding box center [777, 113] width 961 height 180
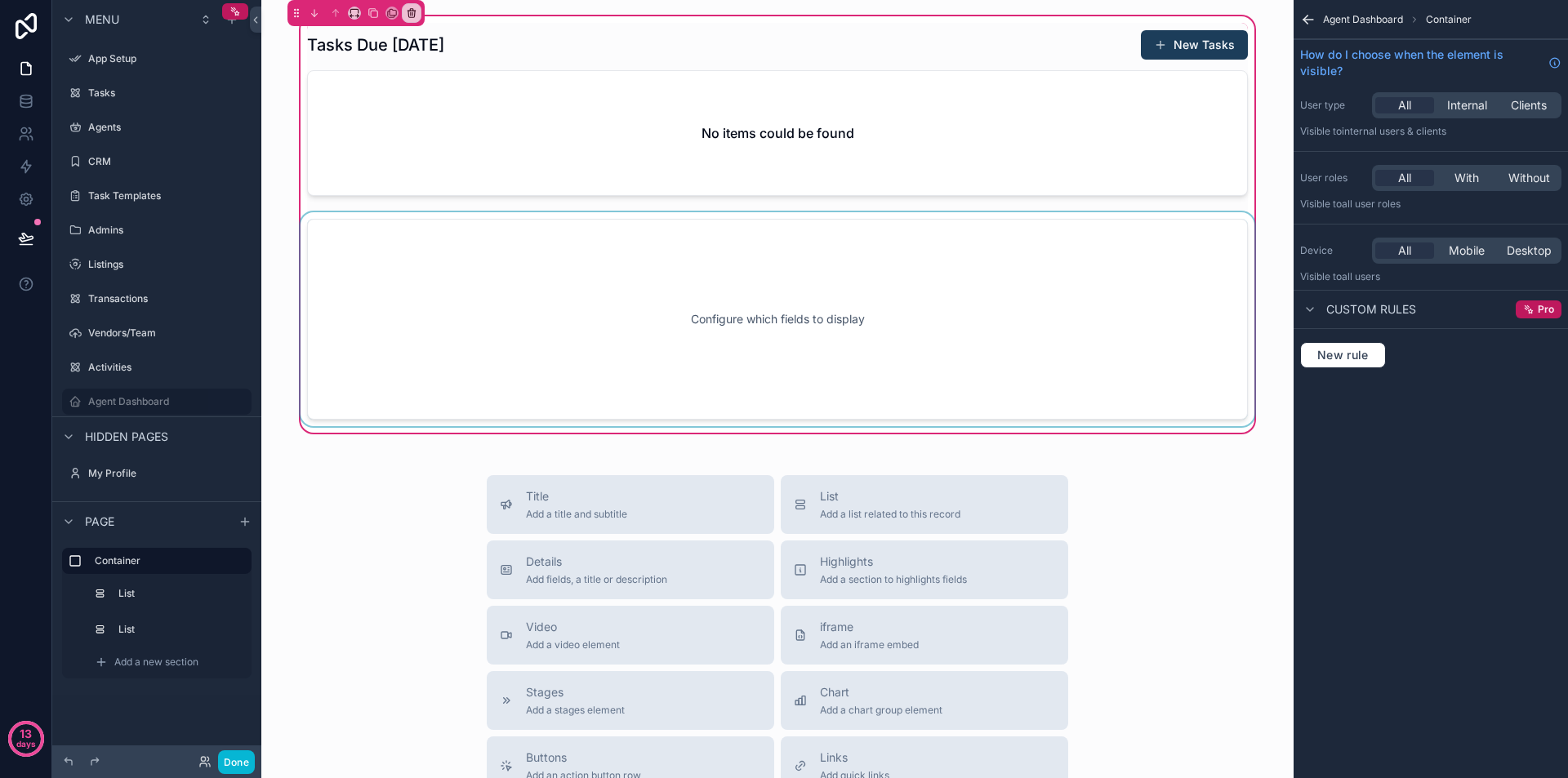
click at [547, 256] on div "scrollable content" at bounding box center [777, 319] width 961 height 214
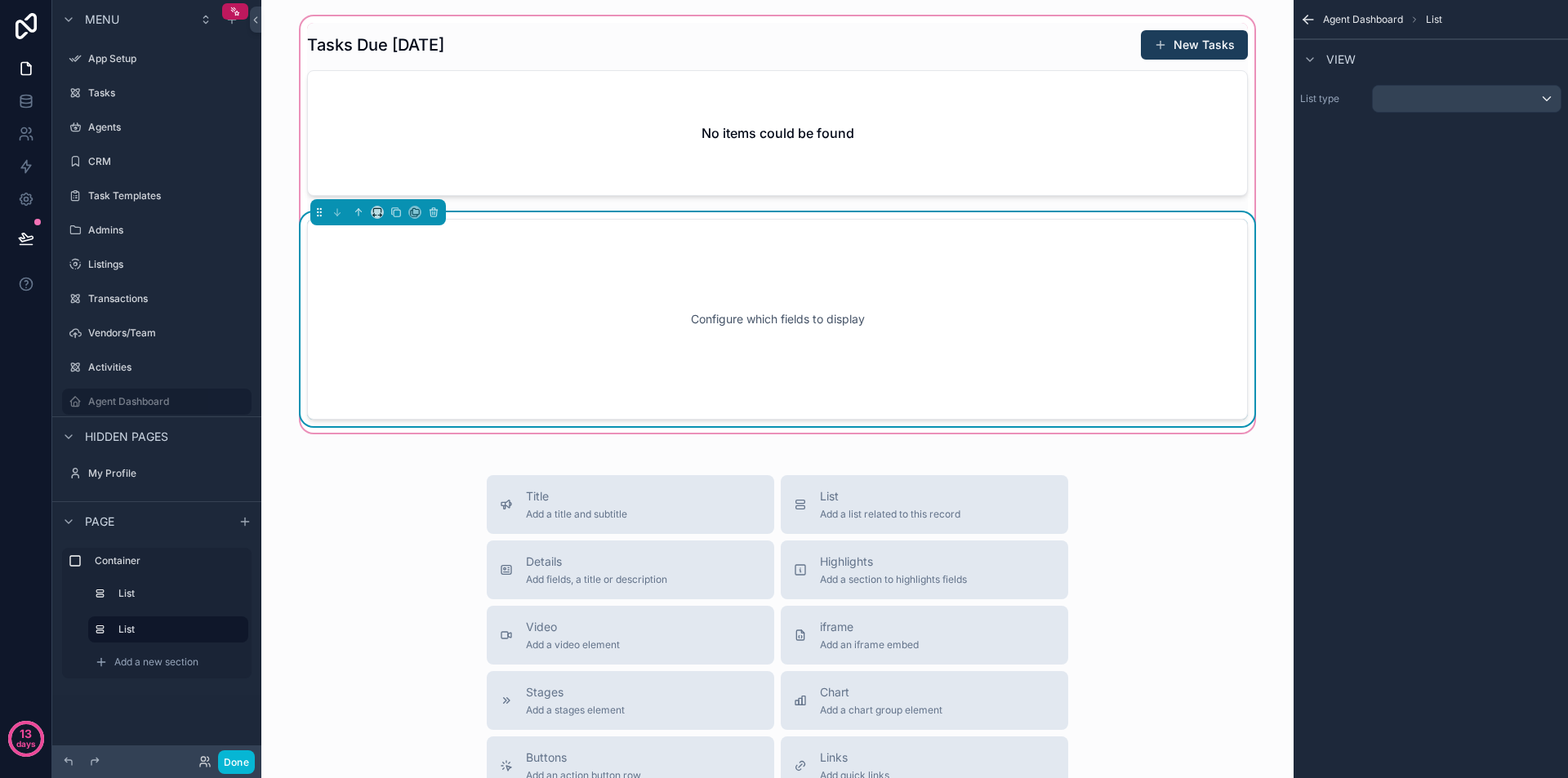
click at [1444, 113] on div "List type" at bounding box center [1431, 98] width 274 height 41
click at [1443, 101] on div "scrollable content" at bounding box center [1466, 98] width 188 height 26
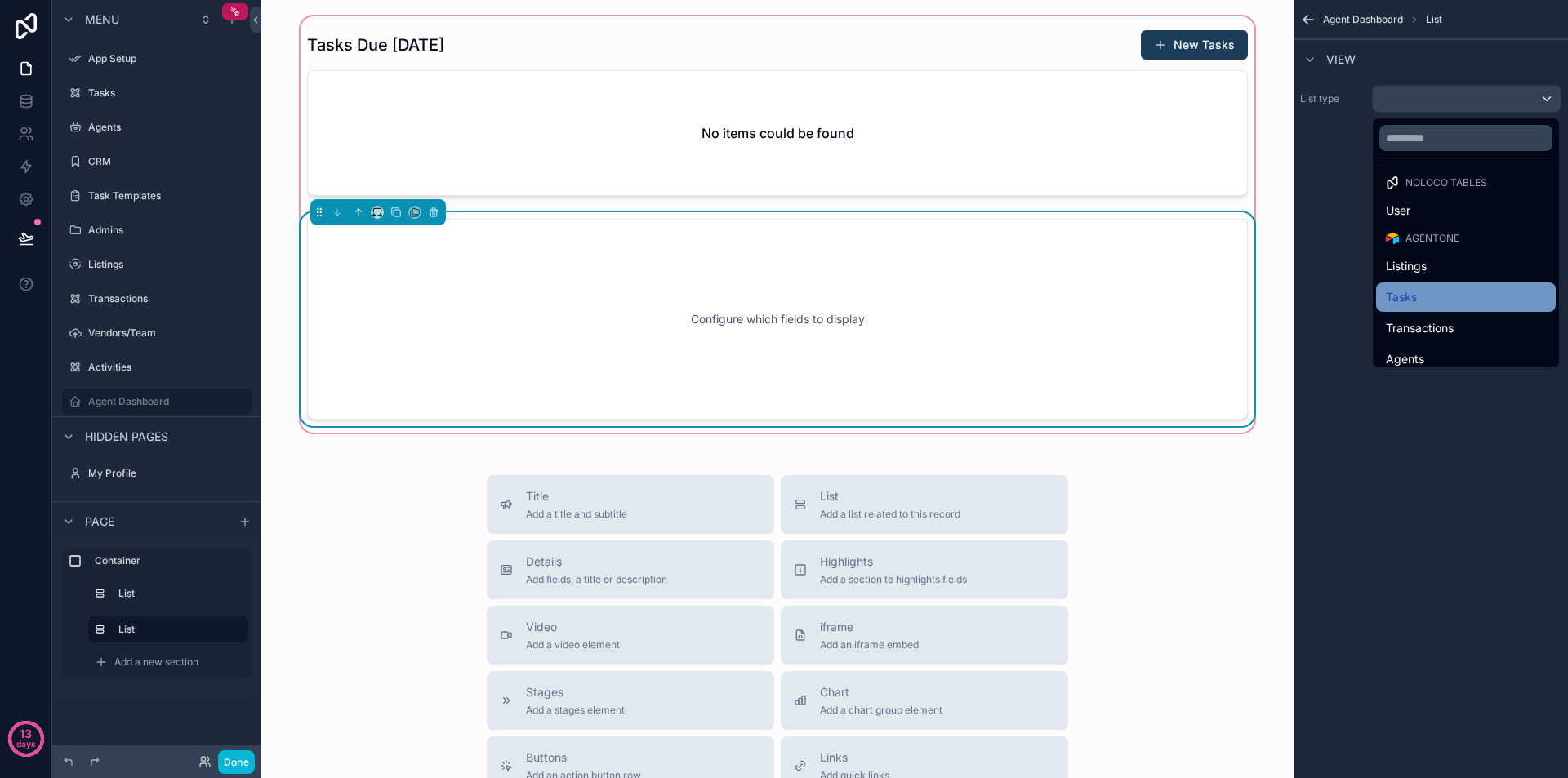
click at [1422, 293] on div "Tasks" at bounding box center [1466, 297] width 160 height 19
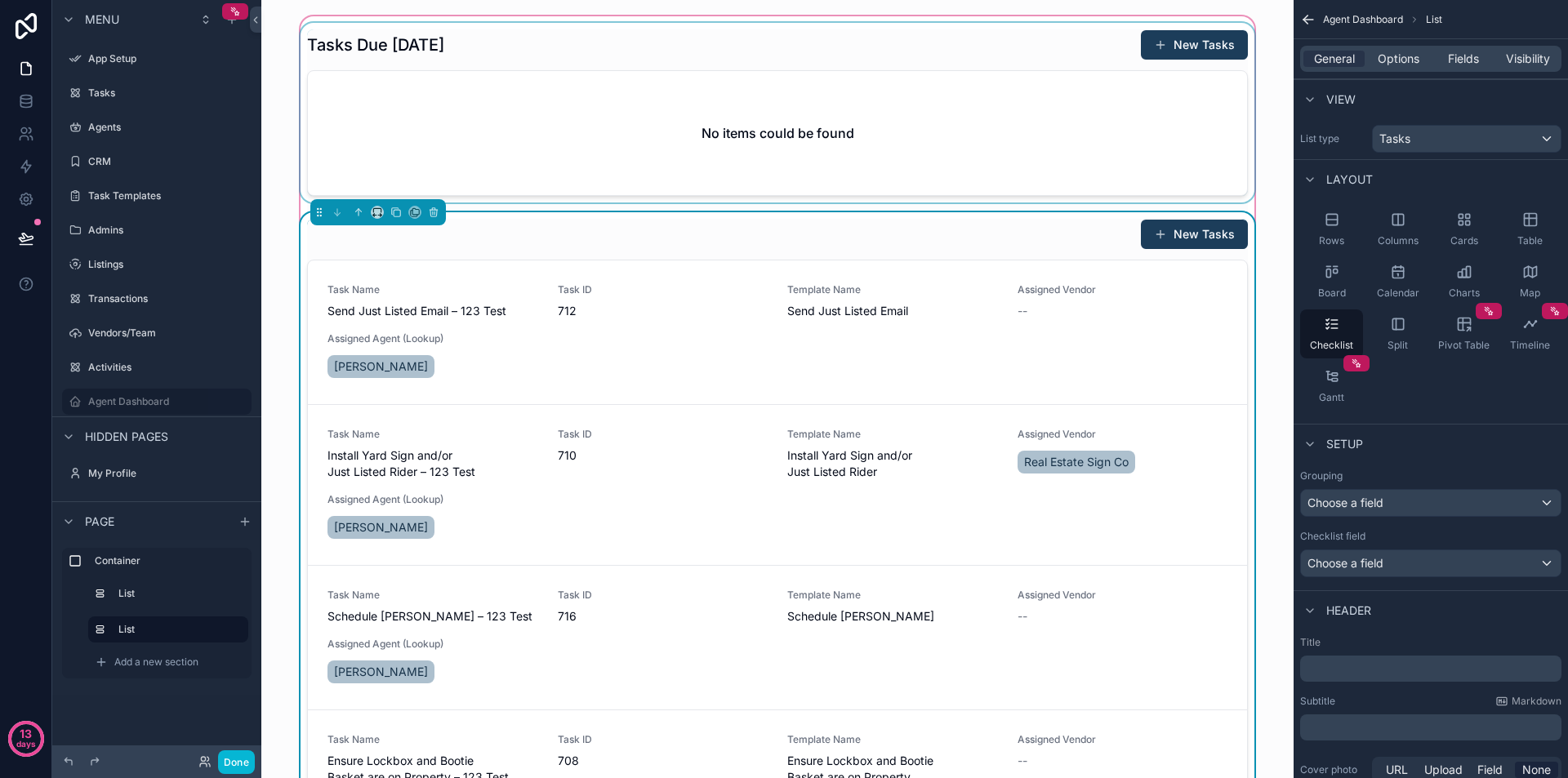
click at [975, 112] on div "scrollable content" at bounding box center [777, 113] width 961 height 180
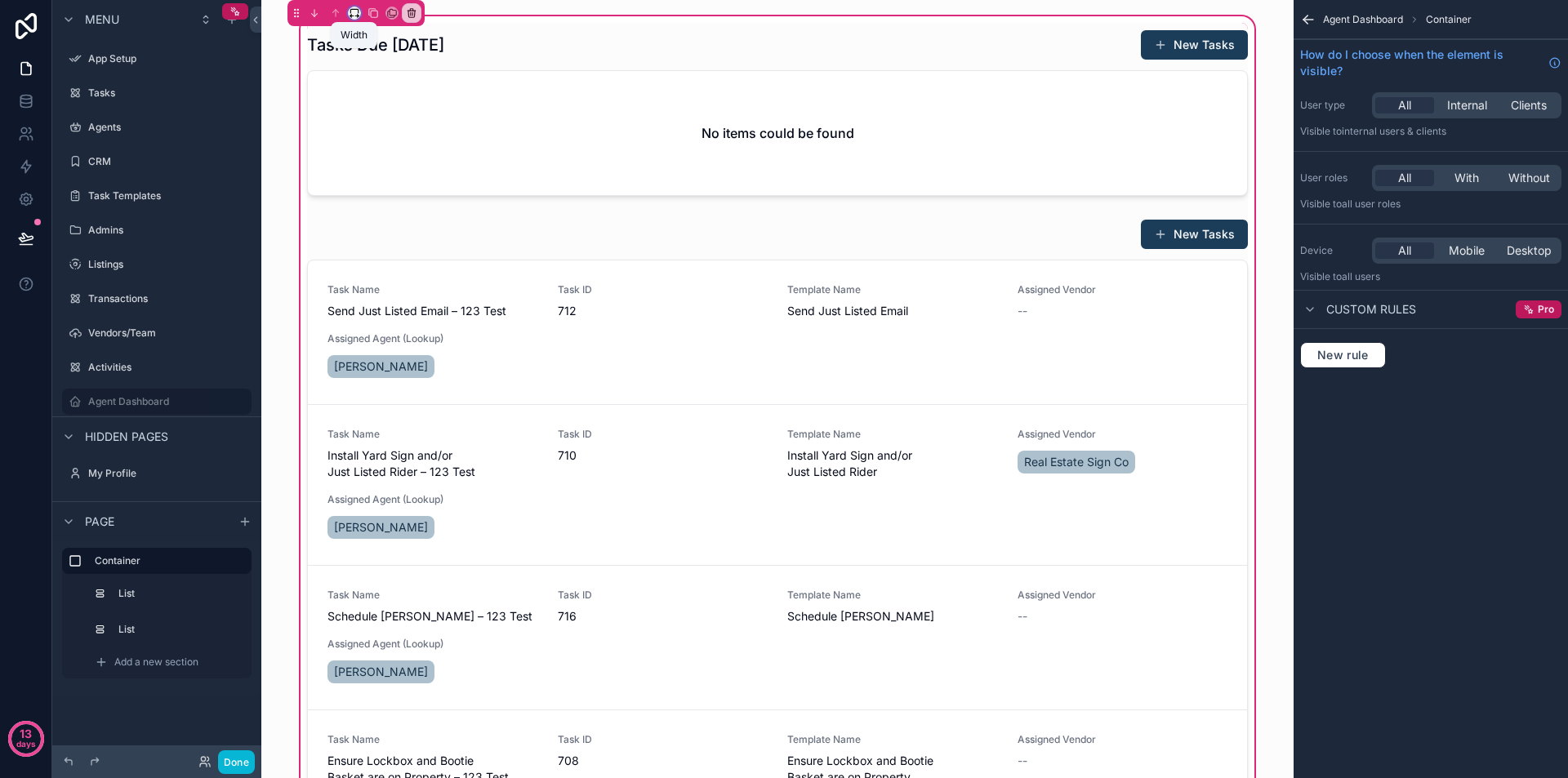
click at [354, 9] on icon "scrollable content" at bounding box center [354, 11] width 8 height 4
click at [373, 74] on span "25%" at bounding box center [374, 74] width 25 height 19
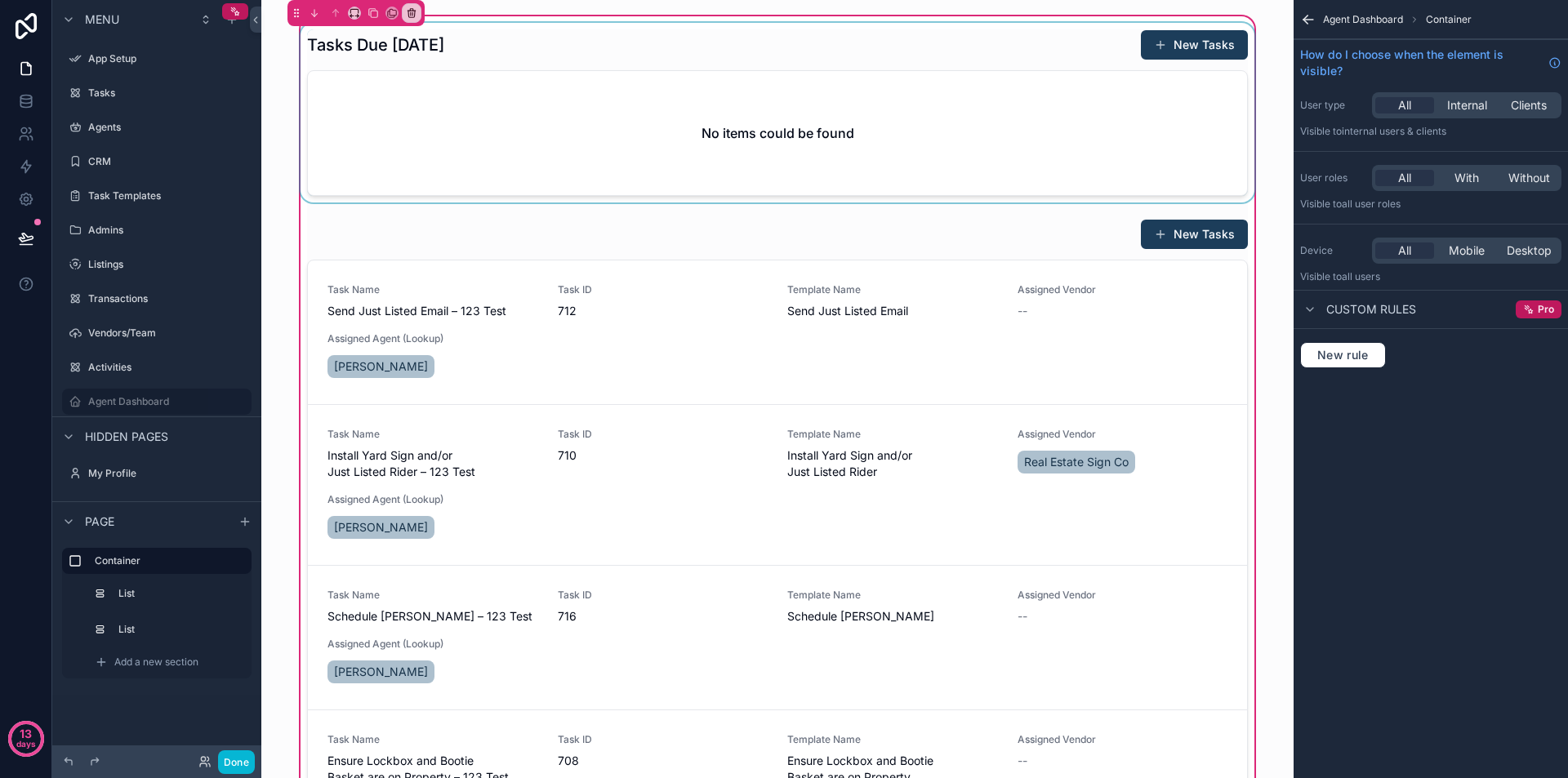
click at [441, 137] on div "scrollable content" at bounding box center [777, 113] width 961 height 180
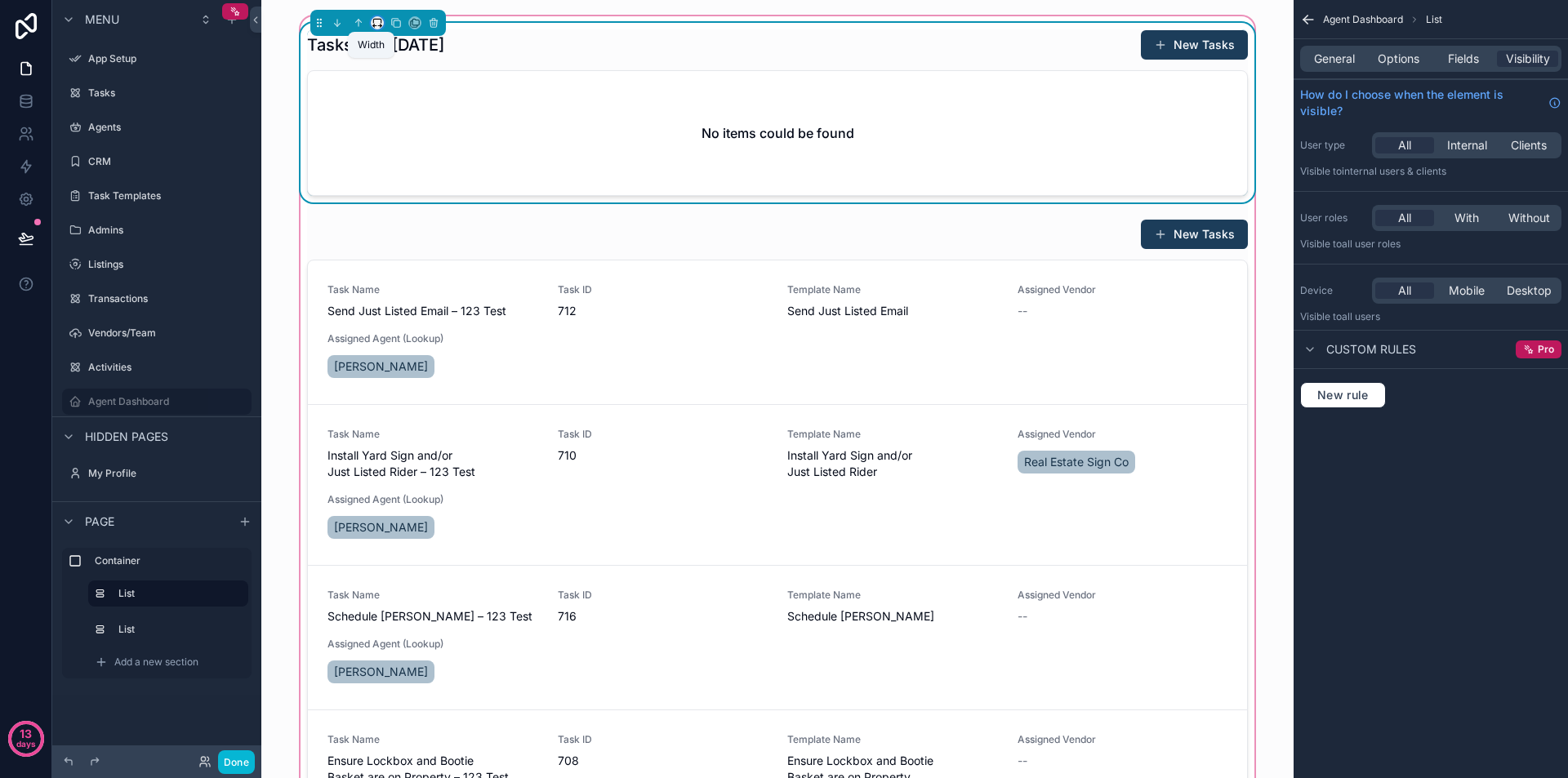
click at [373, 26] on icon "scrollable content" at bounding box center [375, 26] width 3 height 0
click at [407, 81] on div "25%" at bounding box center [405, 83] width 50 height 19
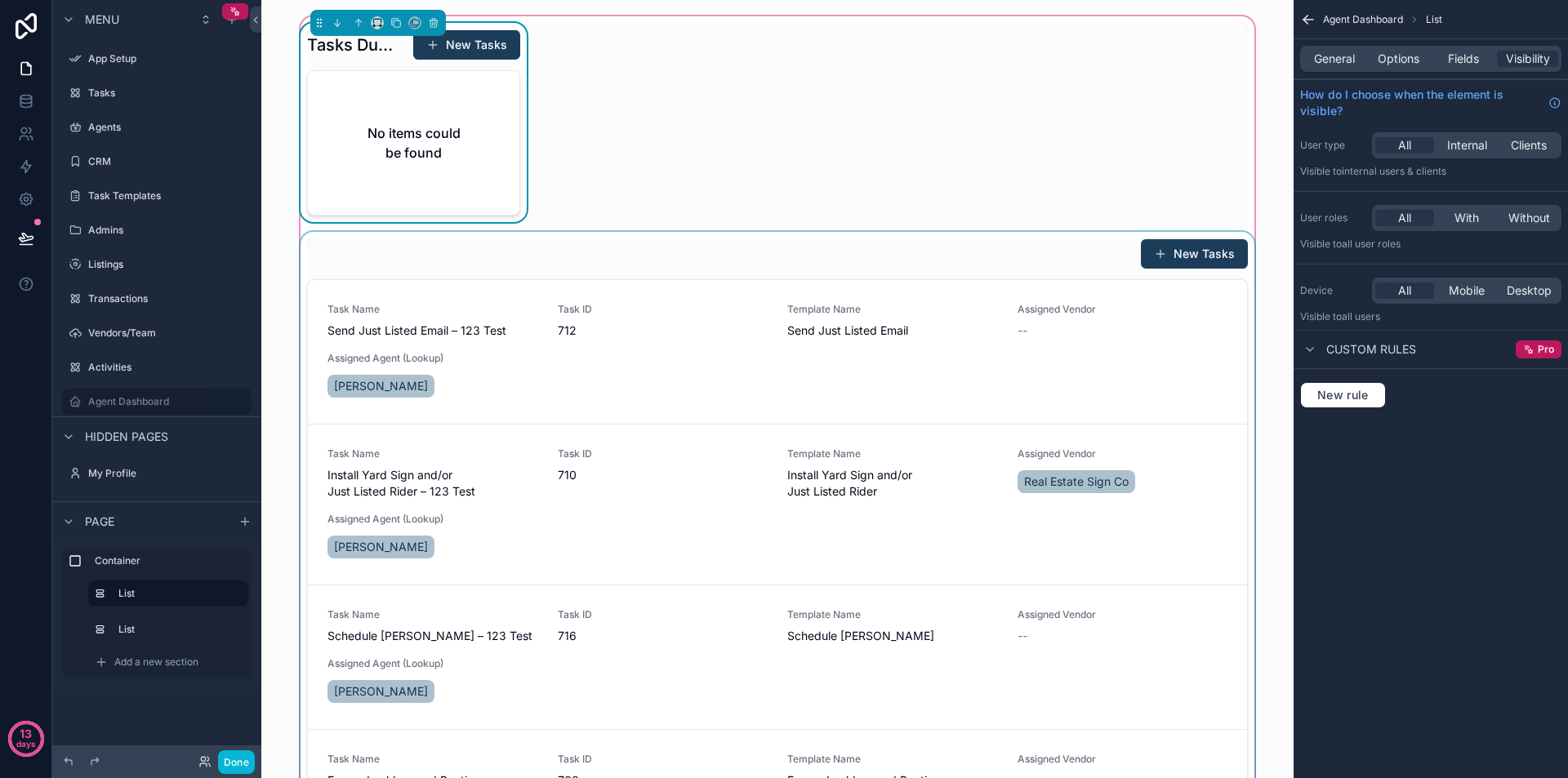
click at [459, 318] on div "scrollable content" at bounding box center [777, 551] width 961 height 638
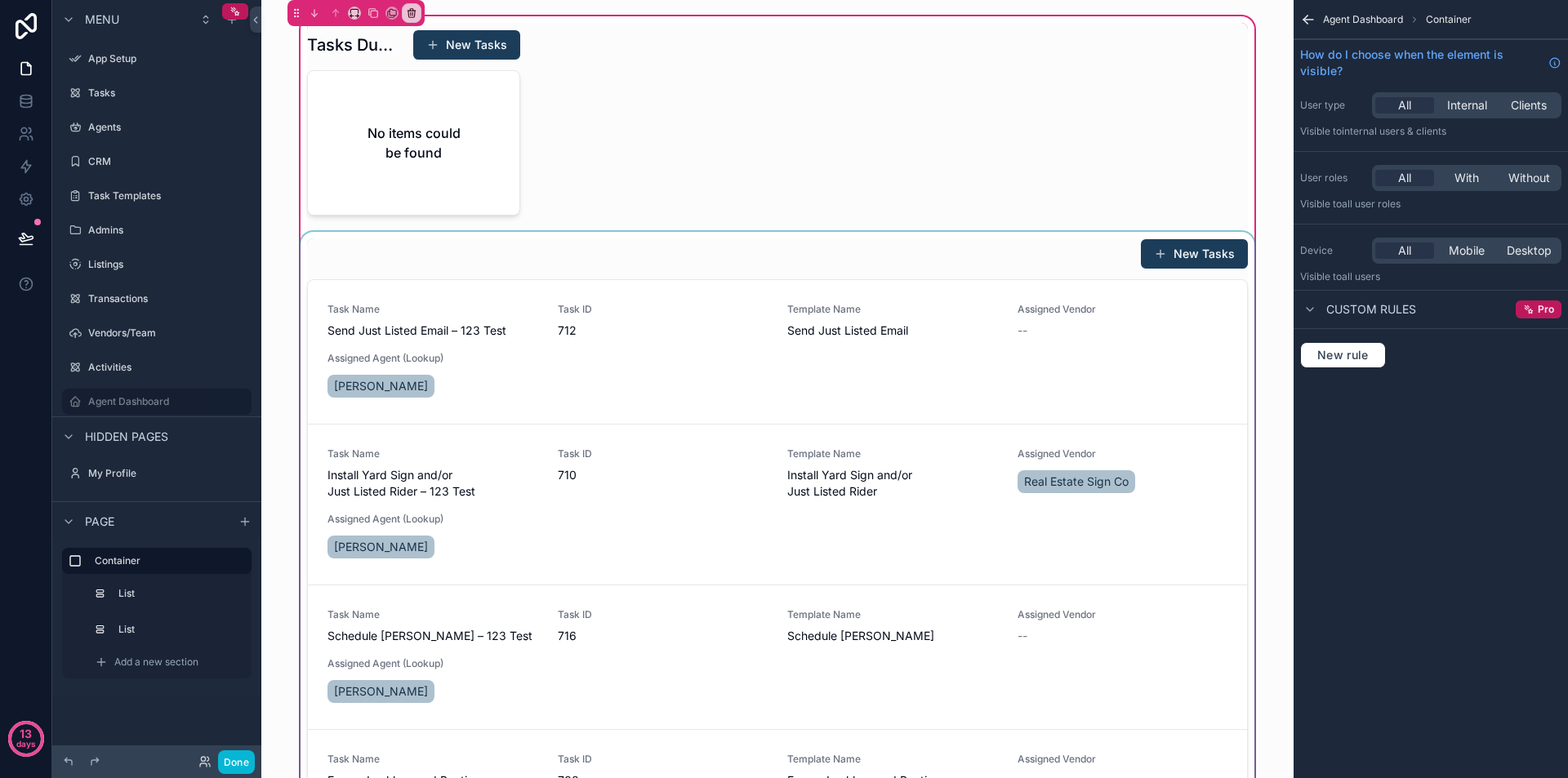
click at [490, 281] on div "scrollable content" at bounding box center [777, 551] width 961 height 638
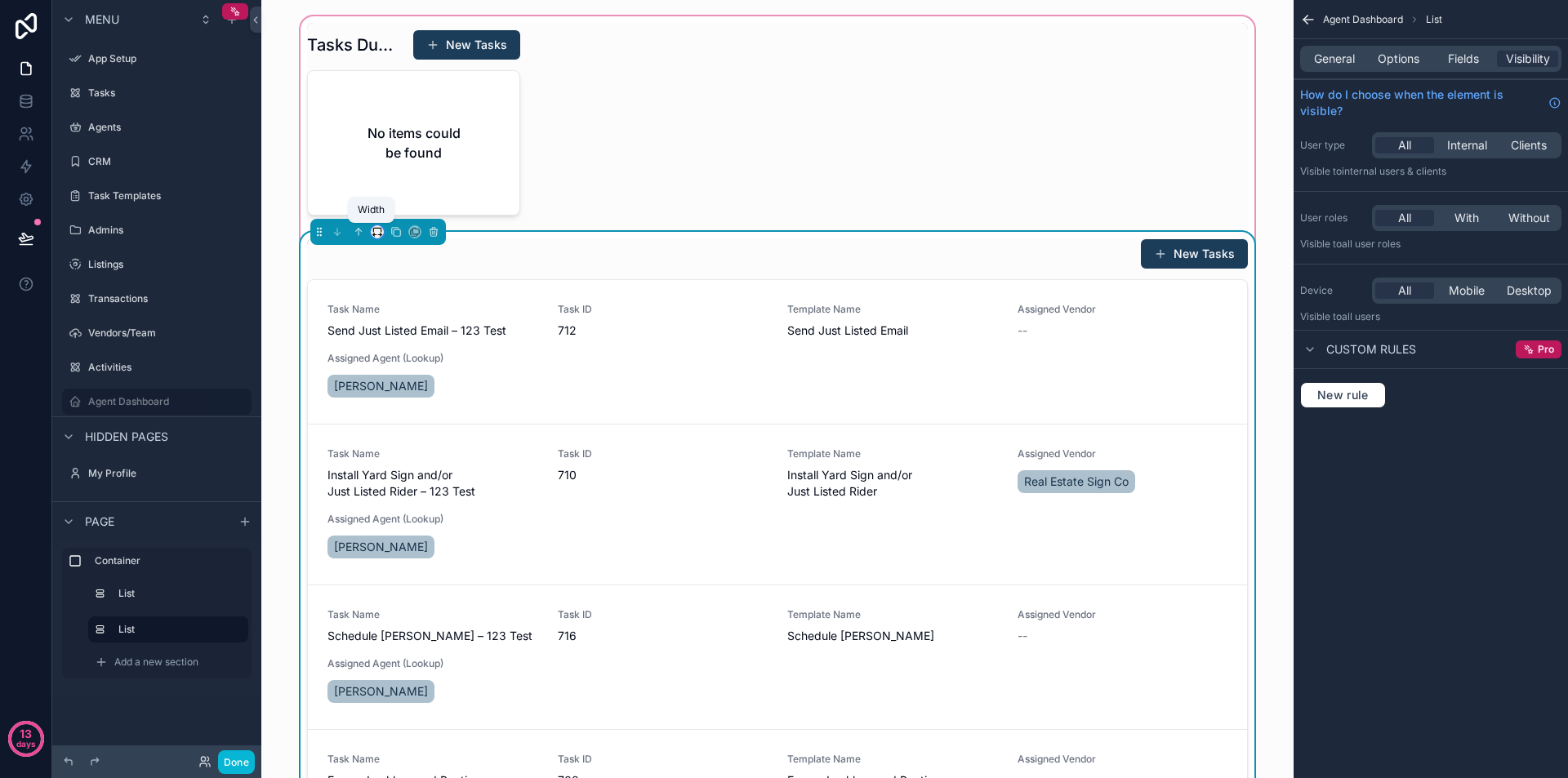
click at [372, 227] on icon "scrollable content" at bounding box center [378, 232] width 12 height 12
click at [401, 286] on span "25%" at bounding box center [392, 293] width 25 height 19
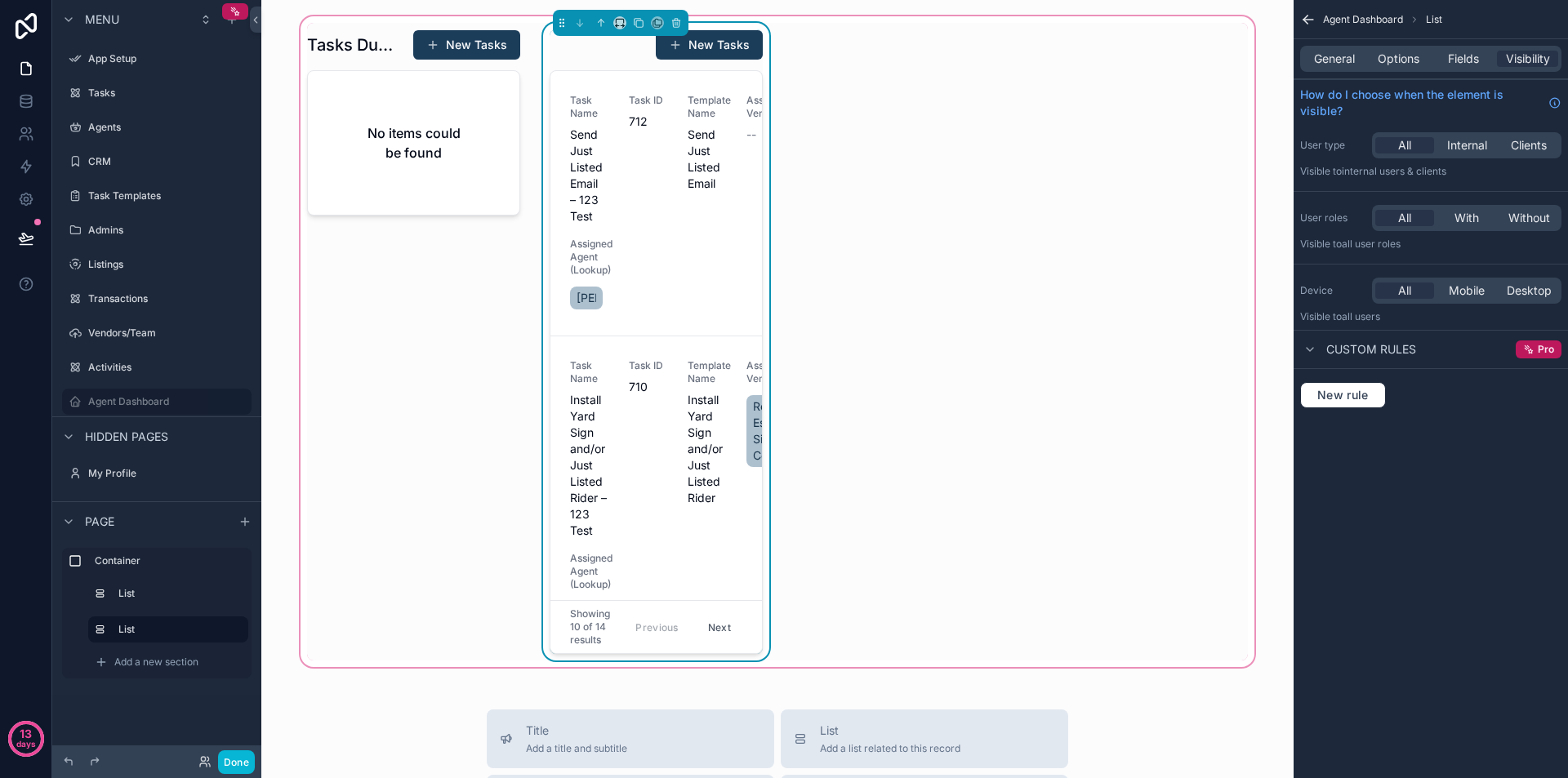
click at [929, 140] on div "Tasks Due [DATE] New Tasks No items could be found New Tasks Task Name Send Jus…" at bounding box center [777, 341] width 961 height 638
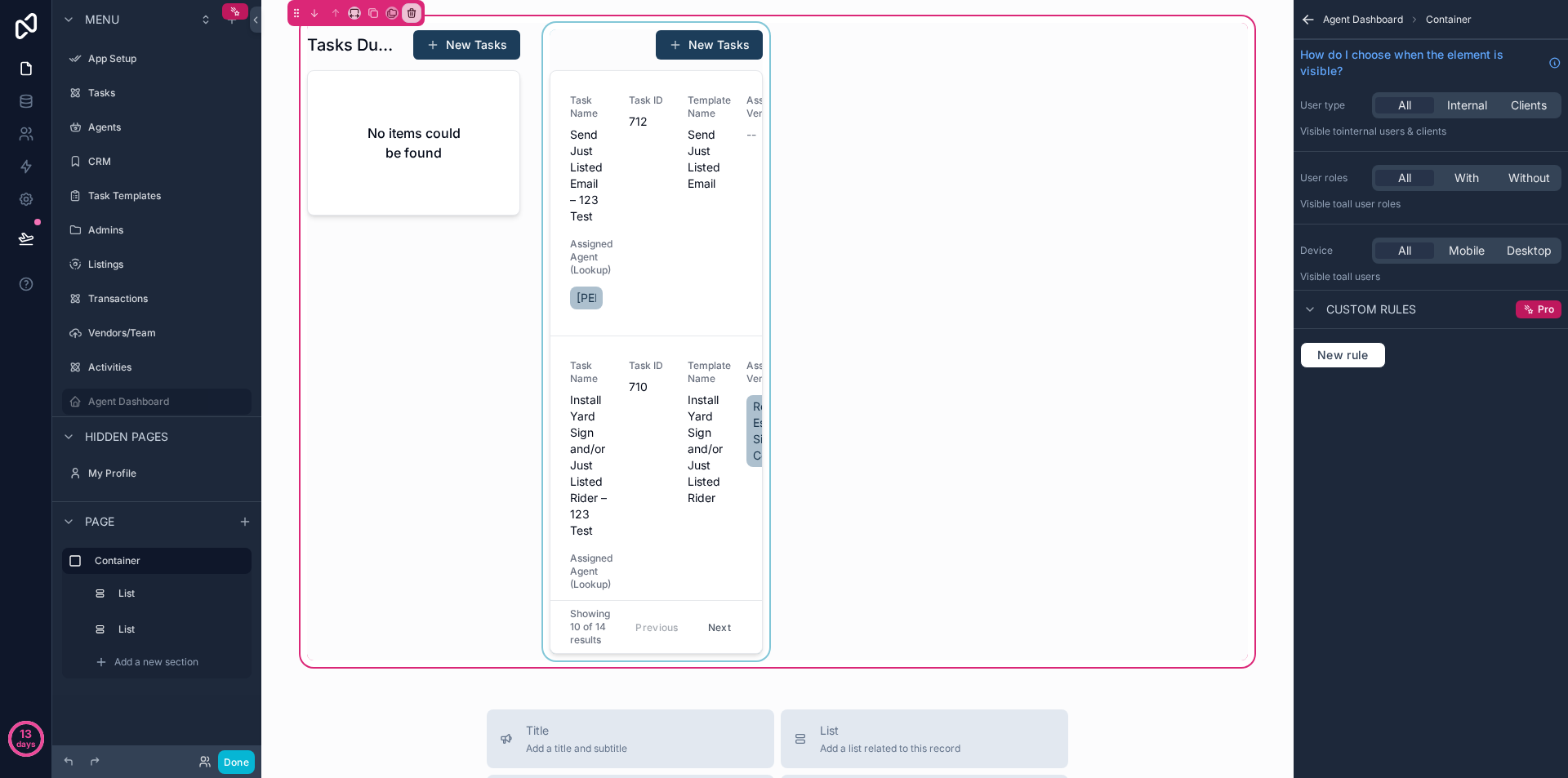
click at [659, 274] on div "scrollable content" at bounding box center [656, 341] width 233 height 638
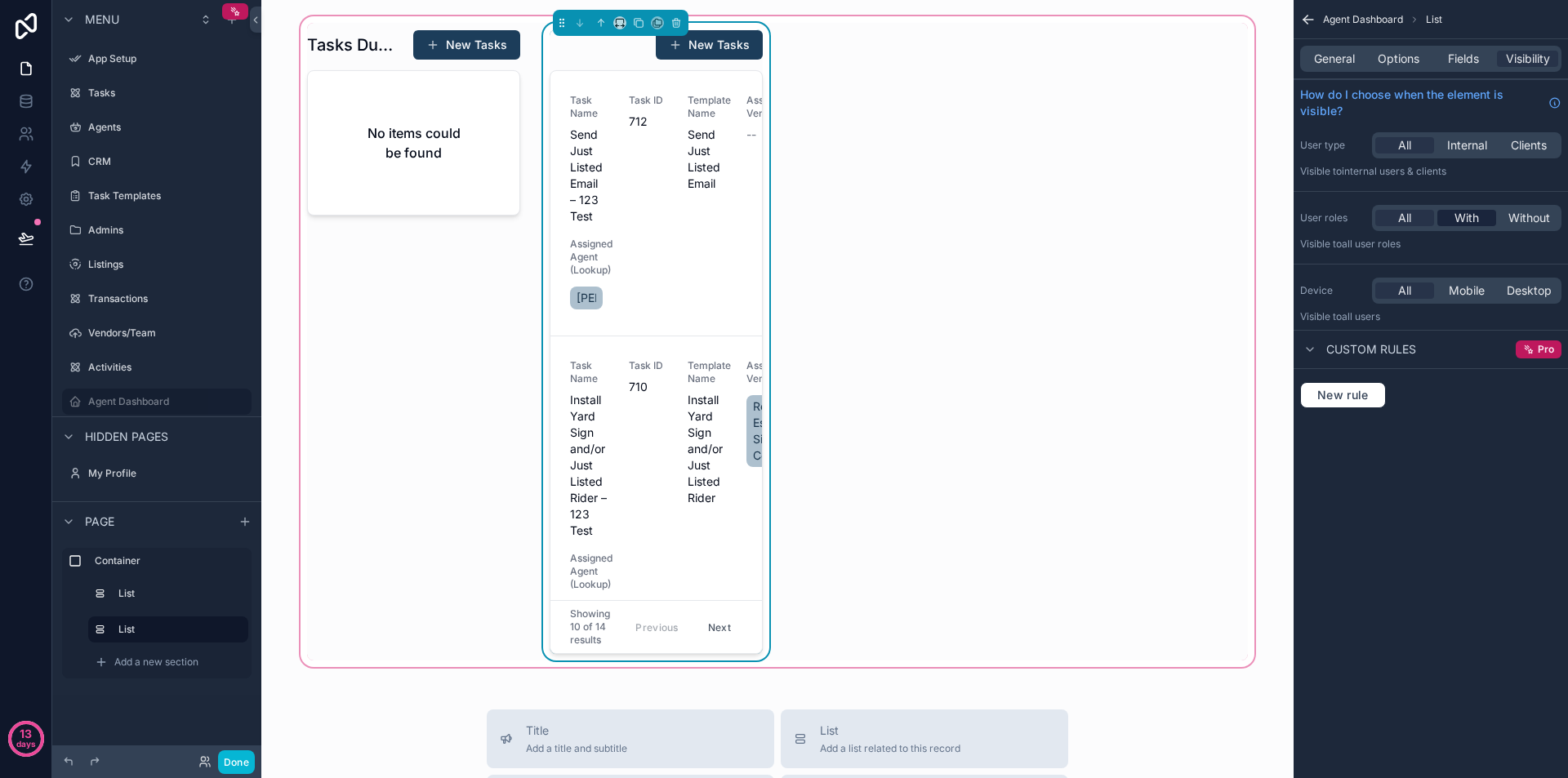
click at [1470, 221] on span "With" at bounding box center [1466, 218] width 24 height 16
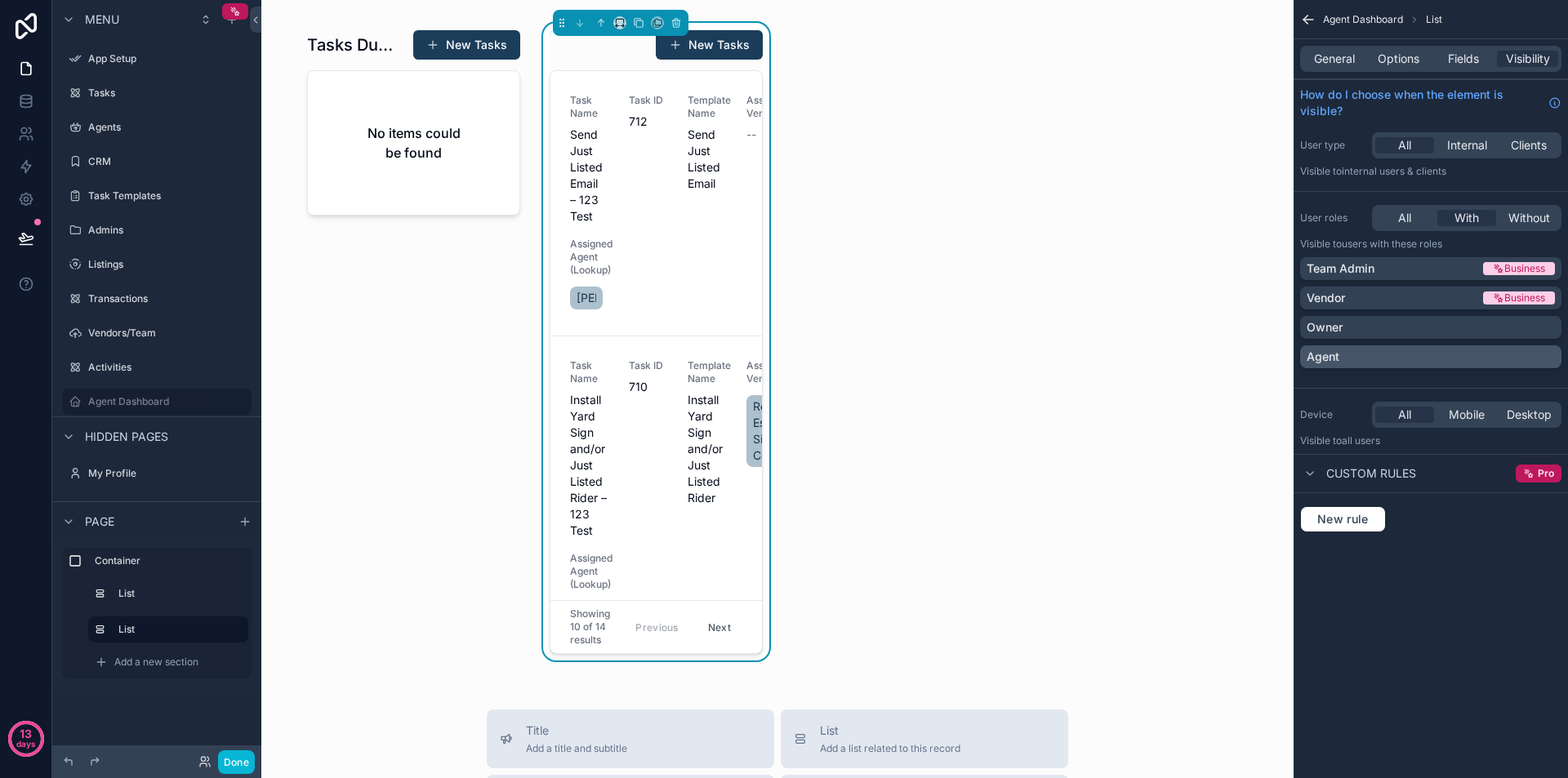
click at [1449, 351] on div "Agent" at bounding box center [1431, 357] width 248 height 16
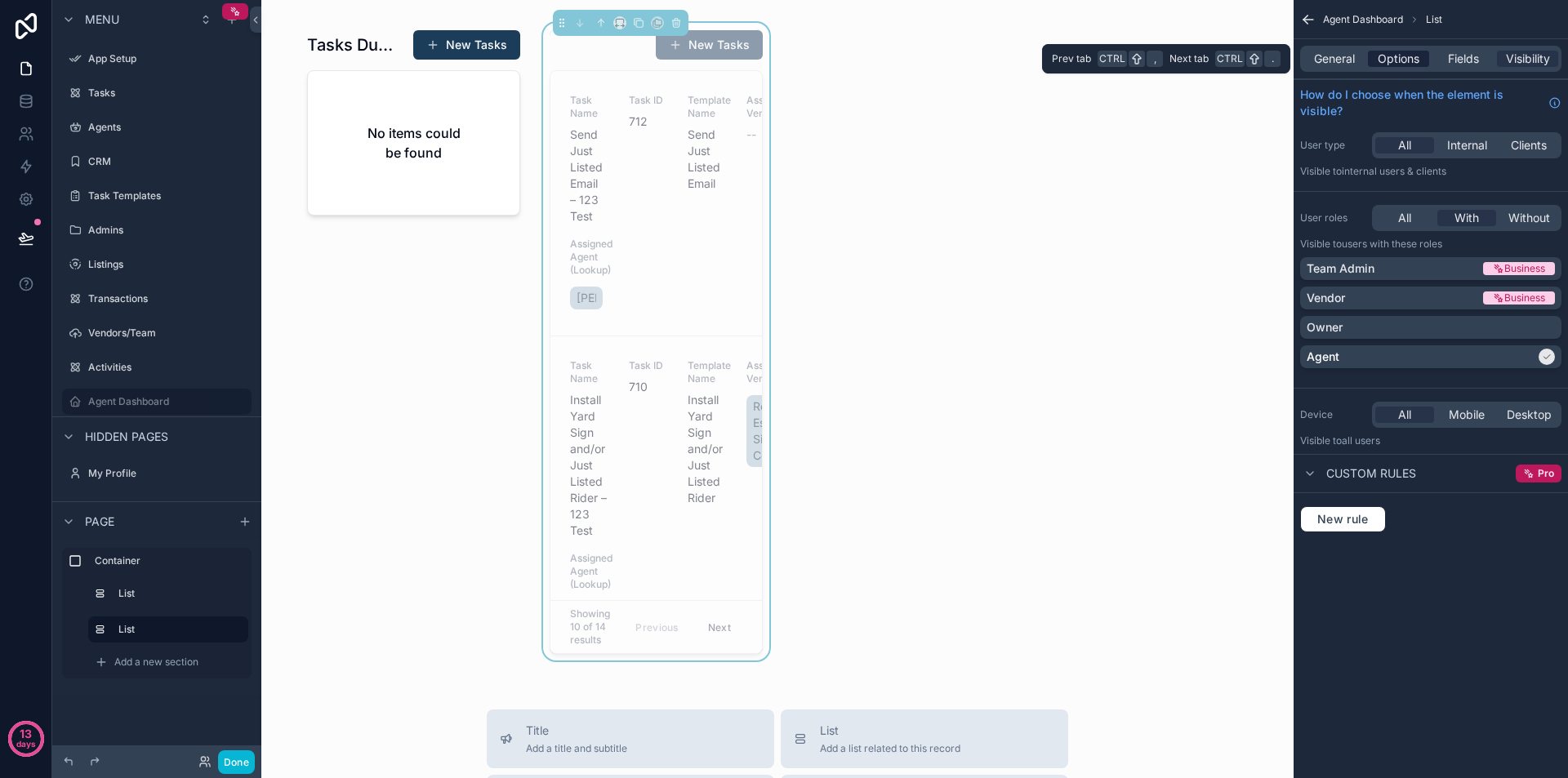
click at [1392, 60] on span "Options" at bounding box center [1399, 58] width 42 height 16
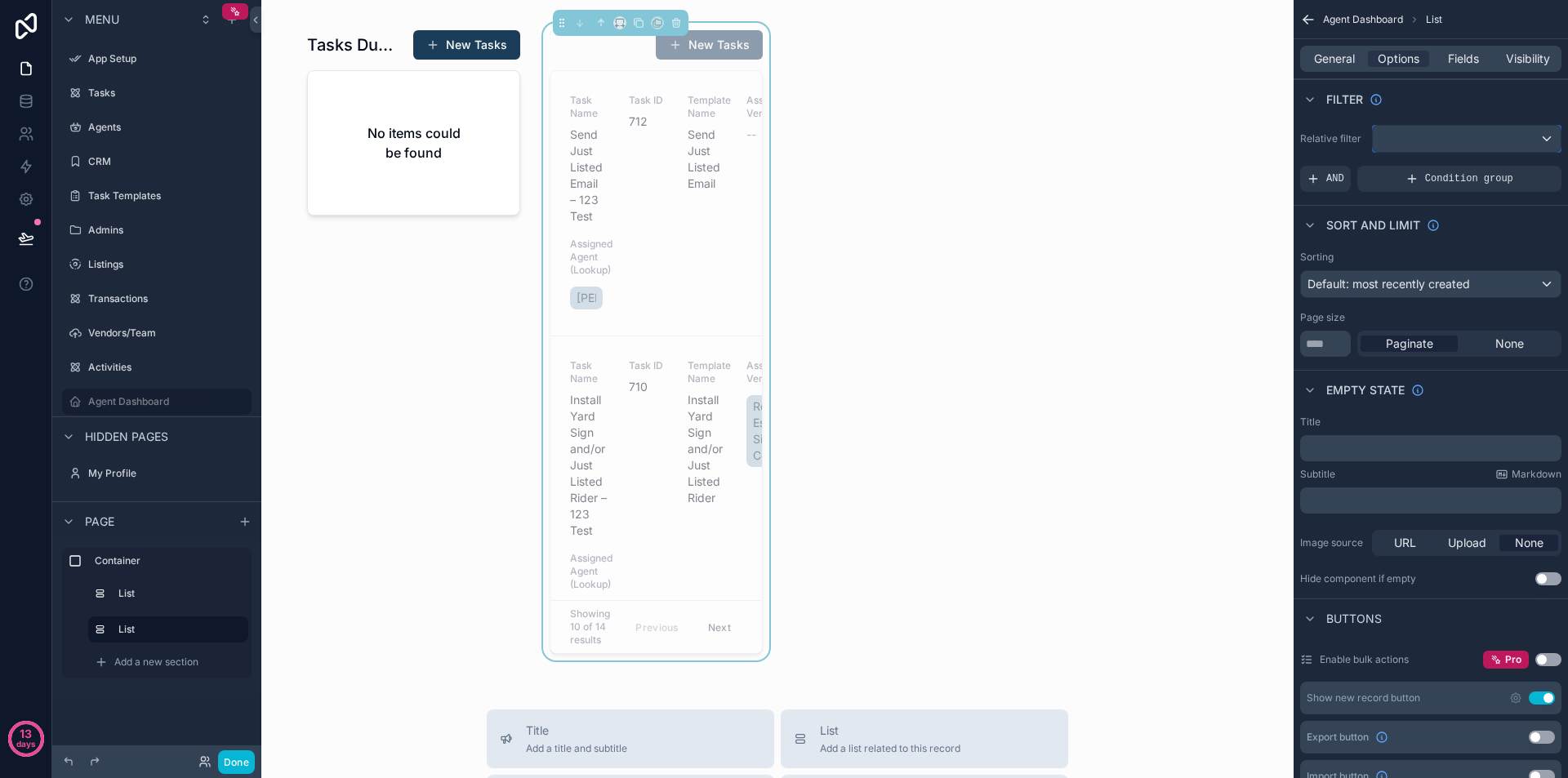
click at [1488, 134] on div "scrollable content" at bounding box center [1466, 139] width 188 height 26
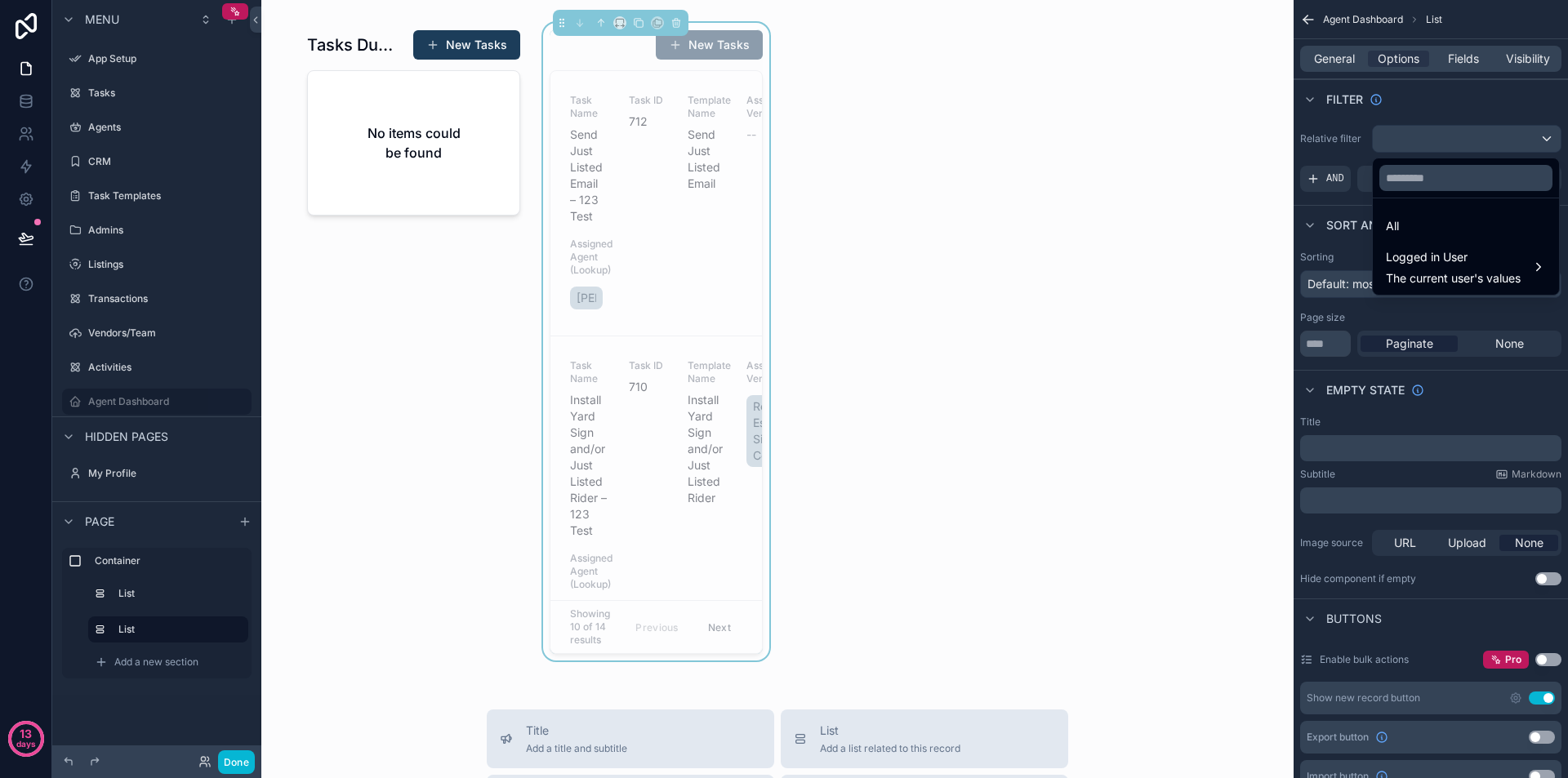
click at [1488, 134] on div "scrollable content" at bounding box center [784, 389] width 1568 height 778
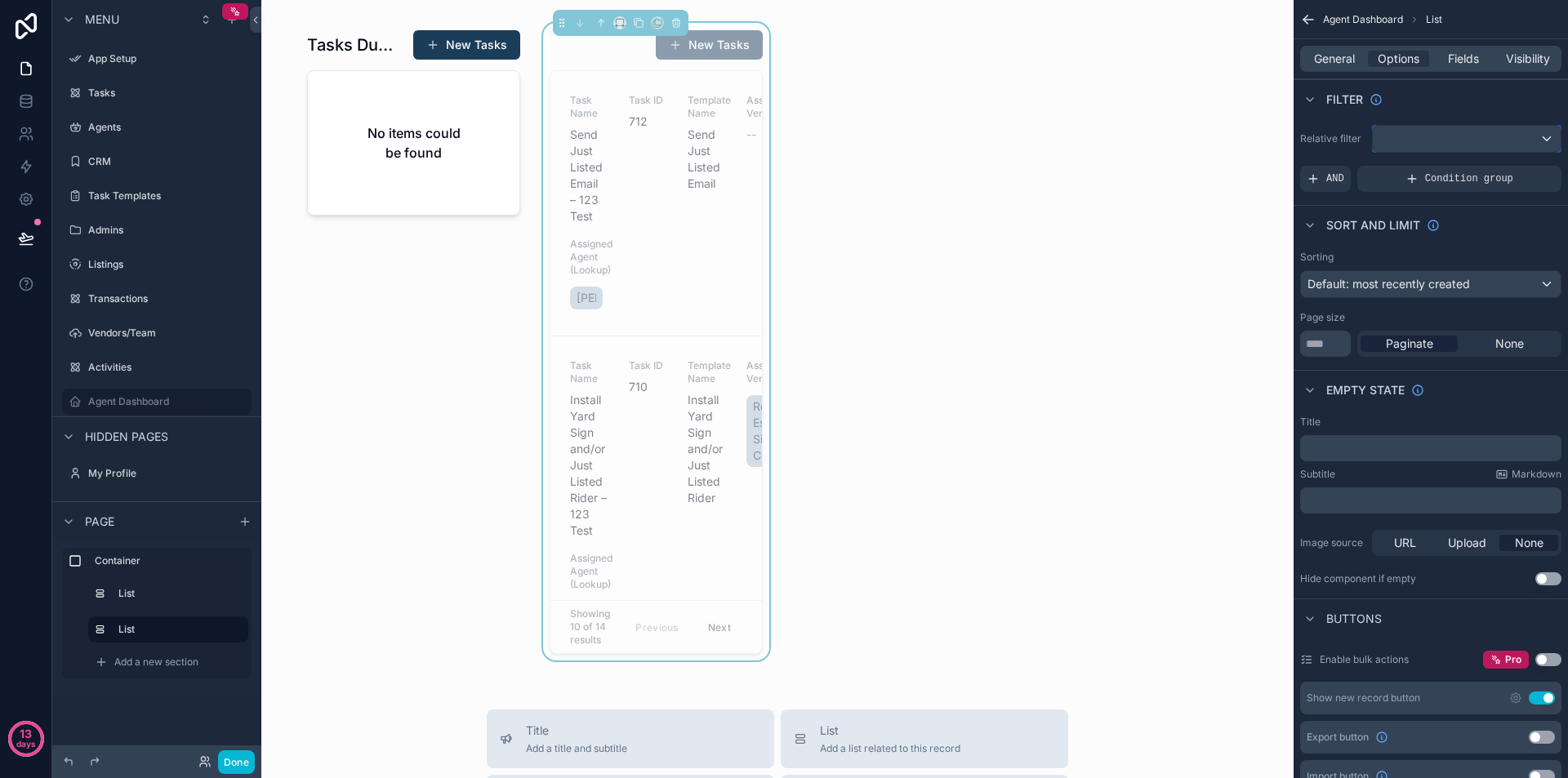
click at [1464, 143] on div "scrollable content" at bounding box center [1466, 139] width 188 height 26
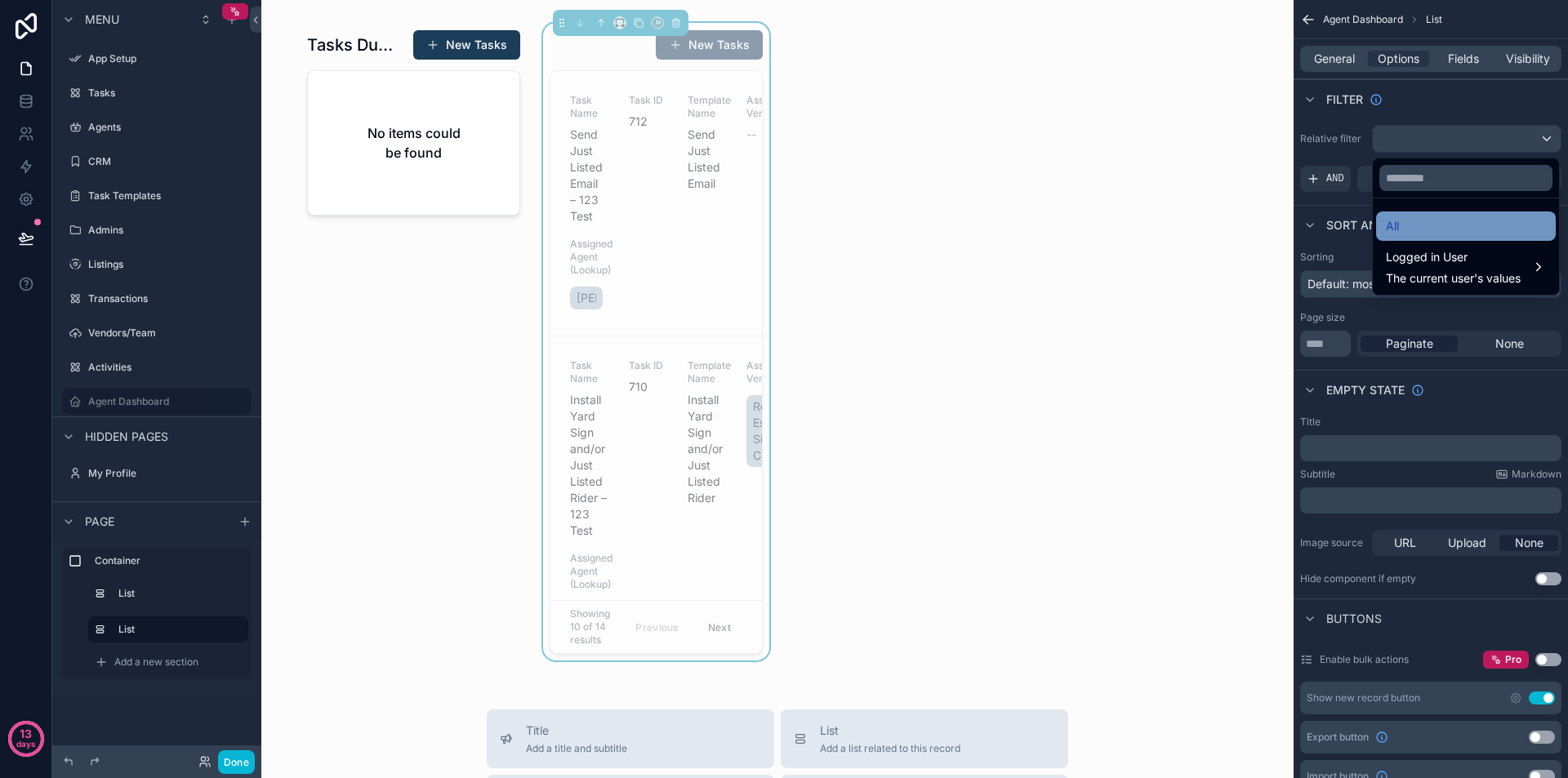
click at [1449, 220] on div "All" at bounding box center [1466, 225] width 160 height 19
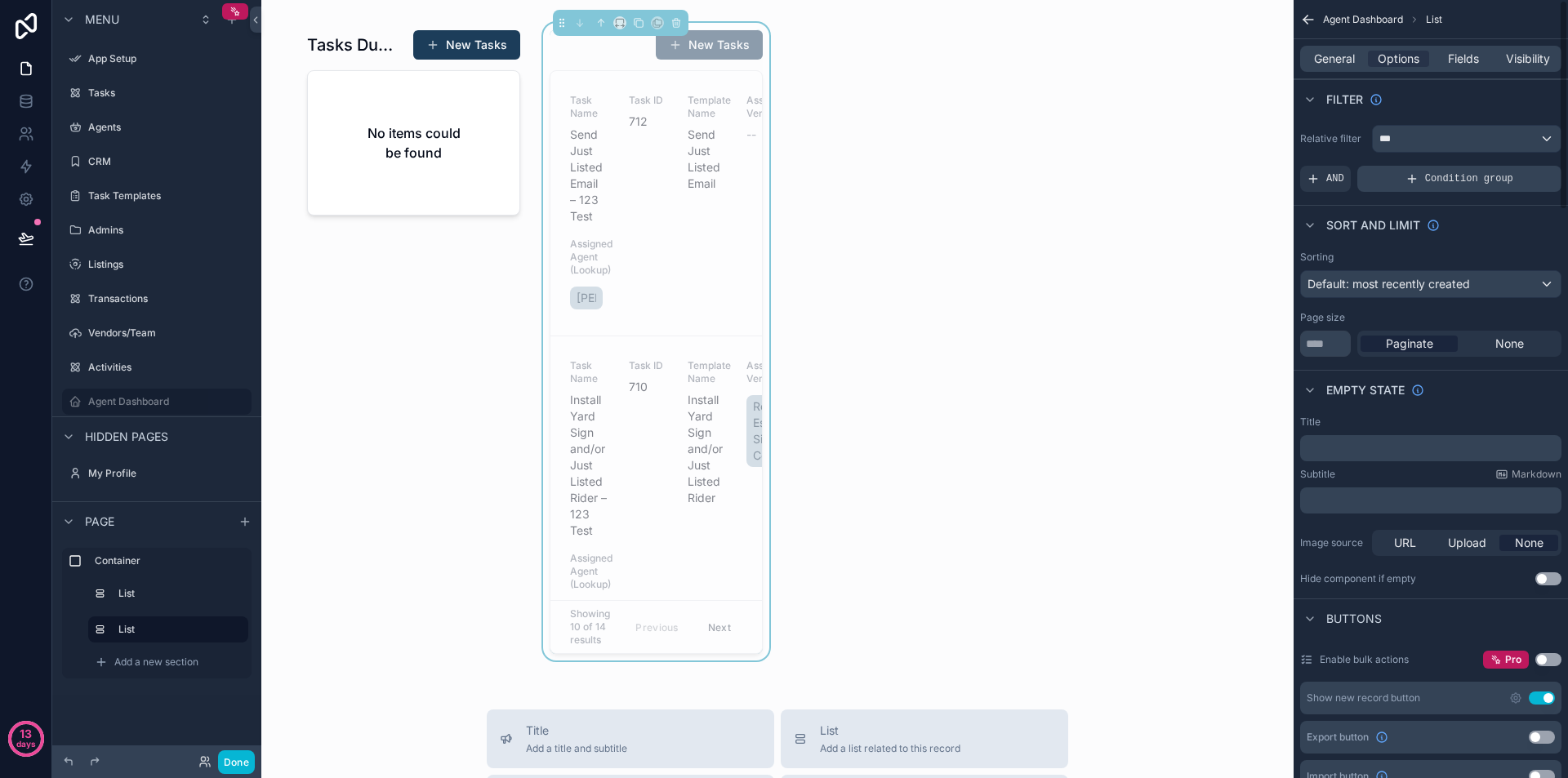
click at [1423, 180] on div "Condition group" at bounding box center [1459, 178] width 204 height 26
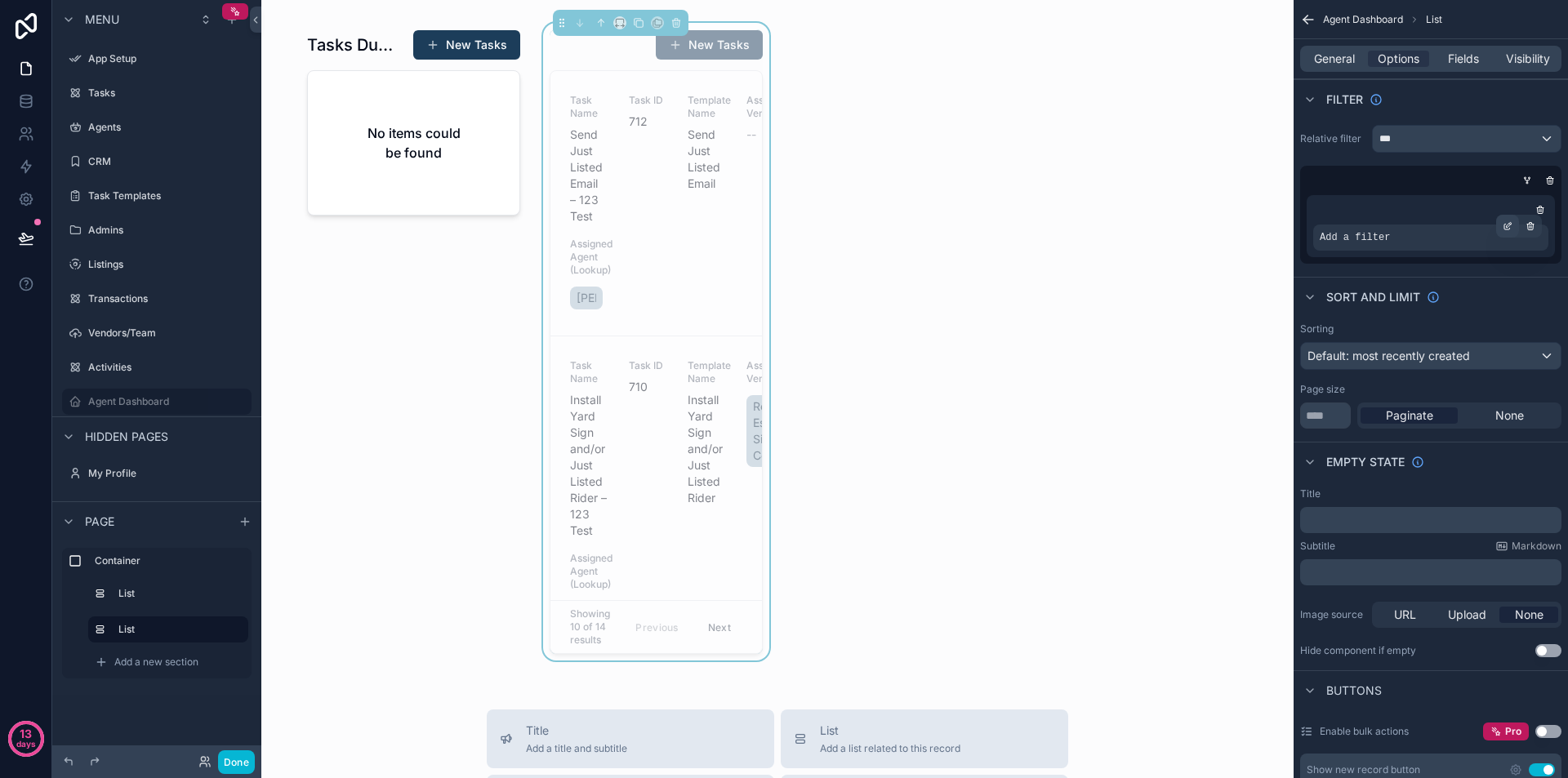
click at [1496, 225] on div "scrollable content" at bounding box center [1507, 225] width 23 height 23
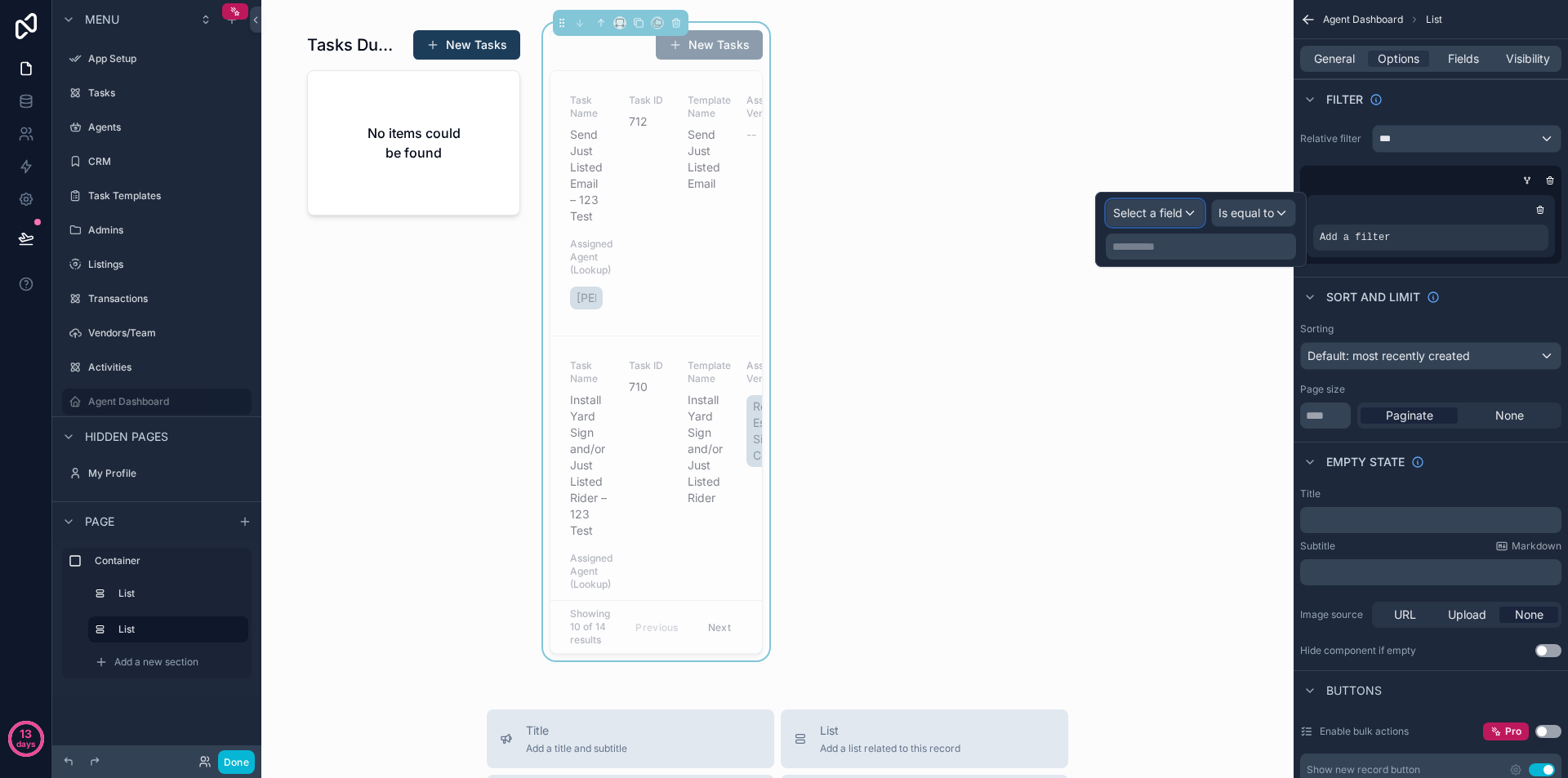
click at [1179, 218] on span "Select a field" at bounding box center [1147, 213] width 70 height 14
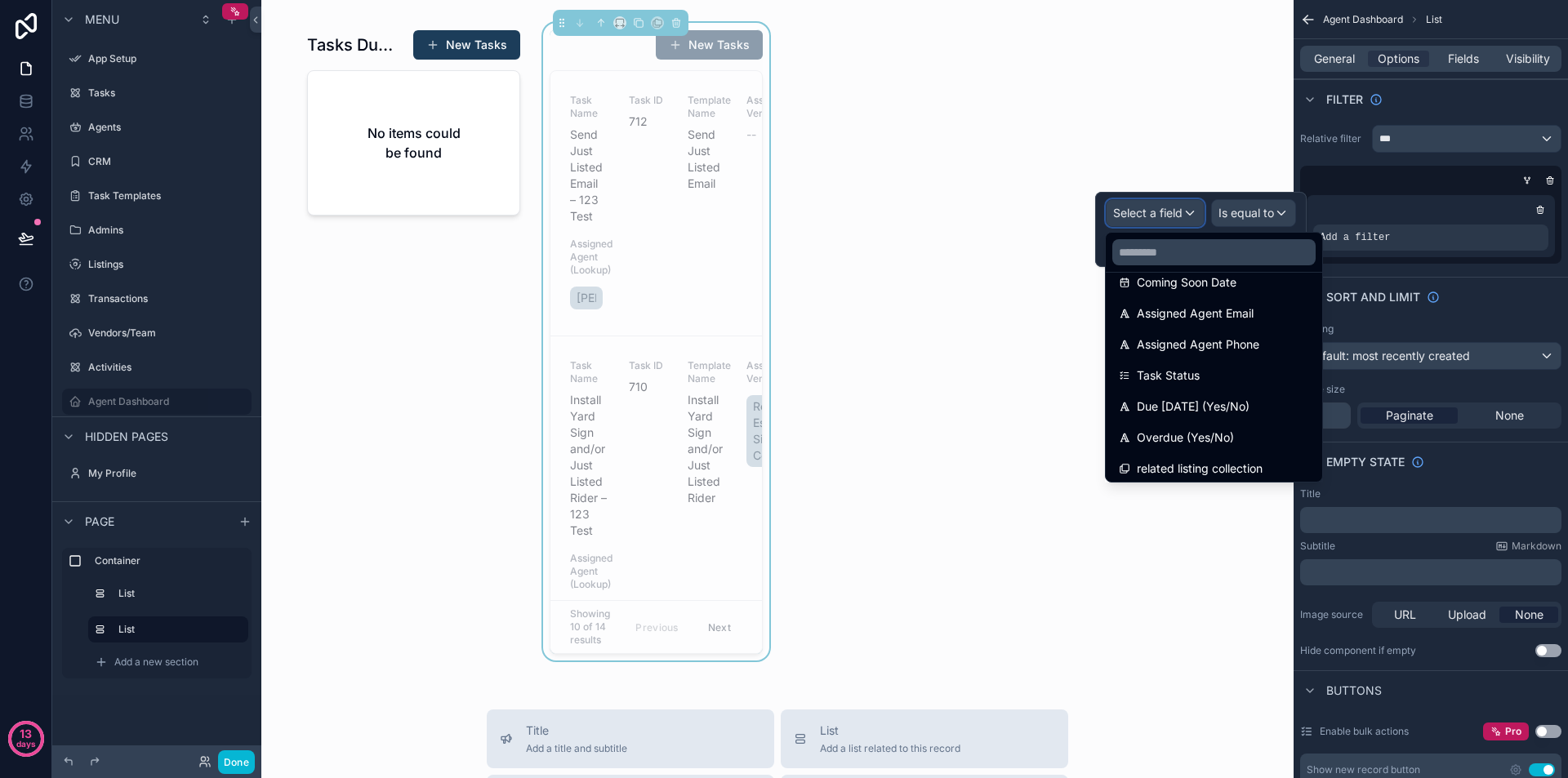
scroll to position [1233, 0]
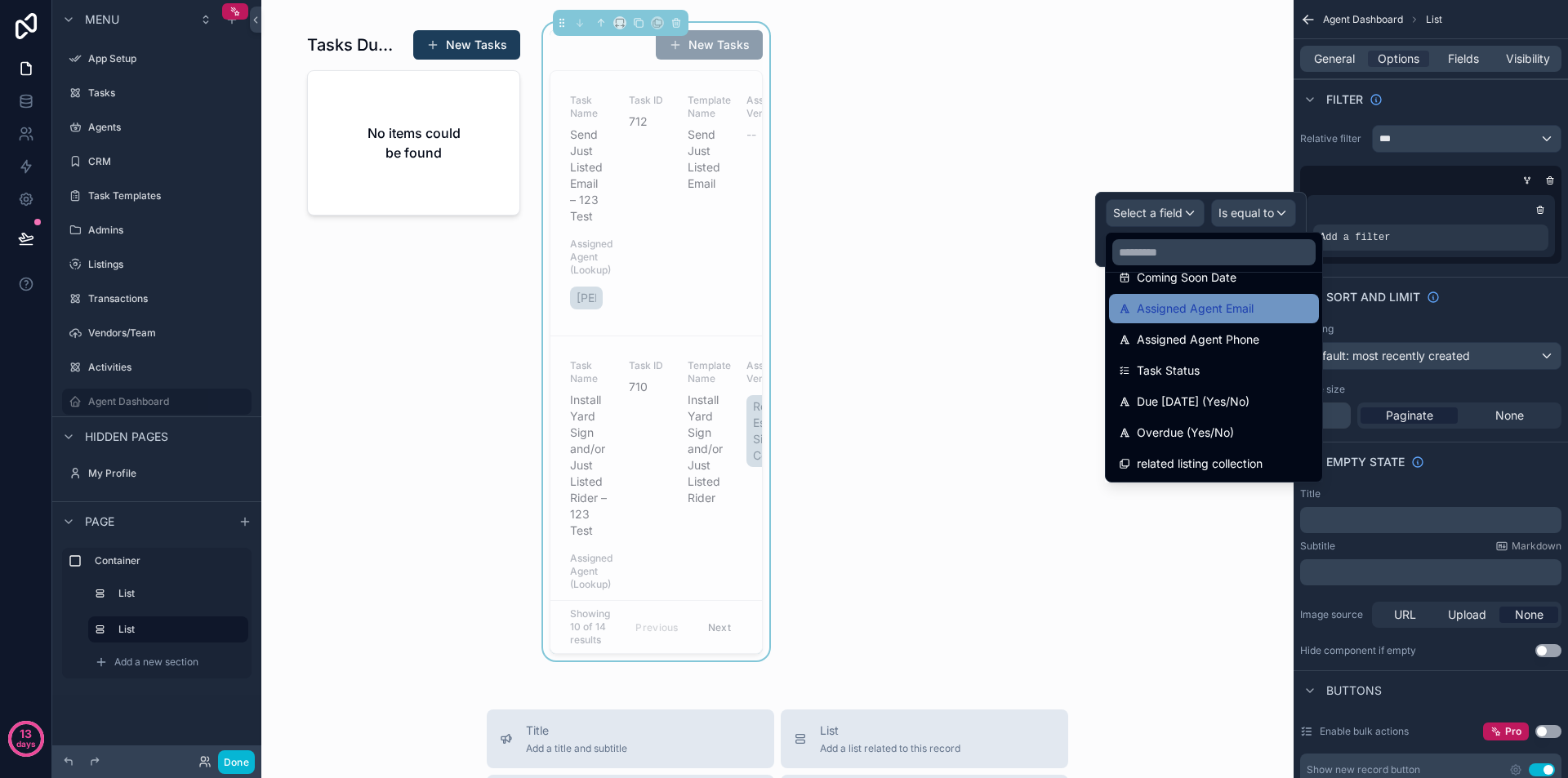
click at [1195, 315] on span "Assigned Agent Email" at bounding box center [1195, 308] width 117 height 19
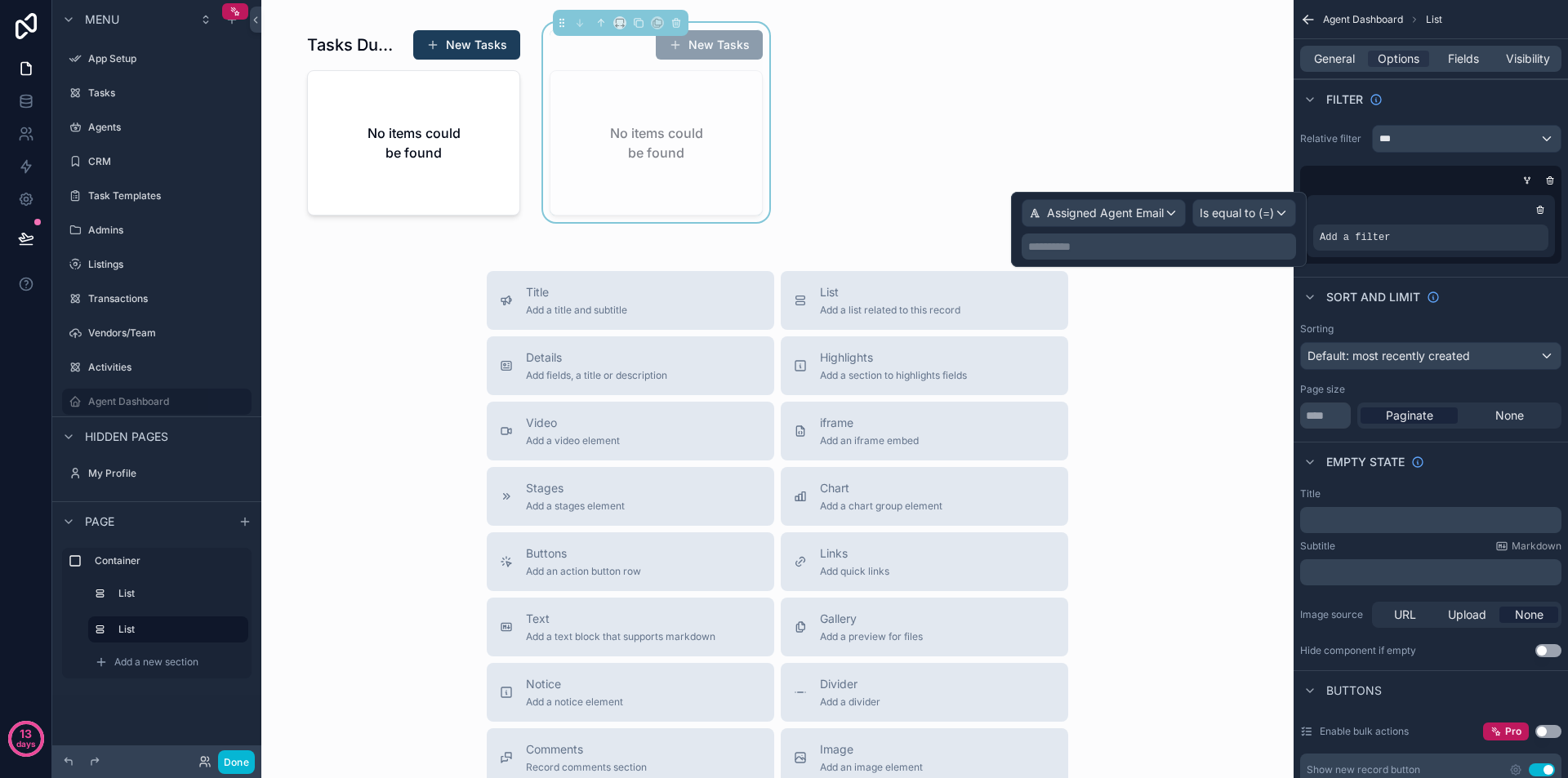
click at [1200, 251] on p "**********" at bounding box center [1160, 246] width 265 height 16
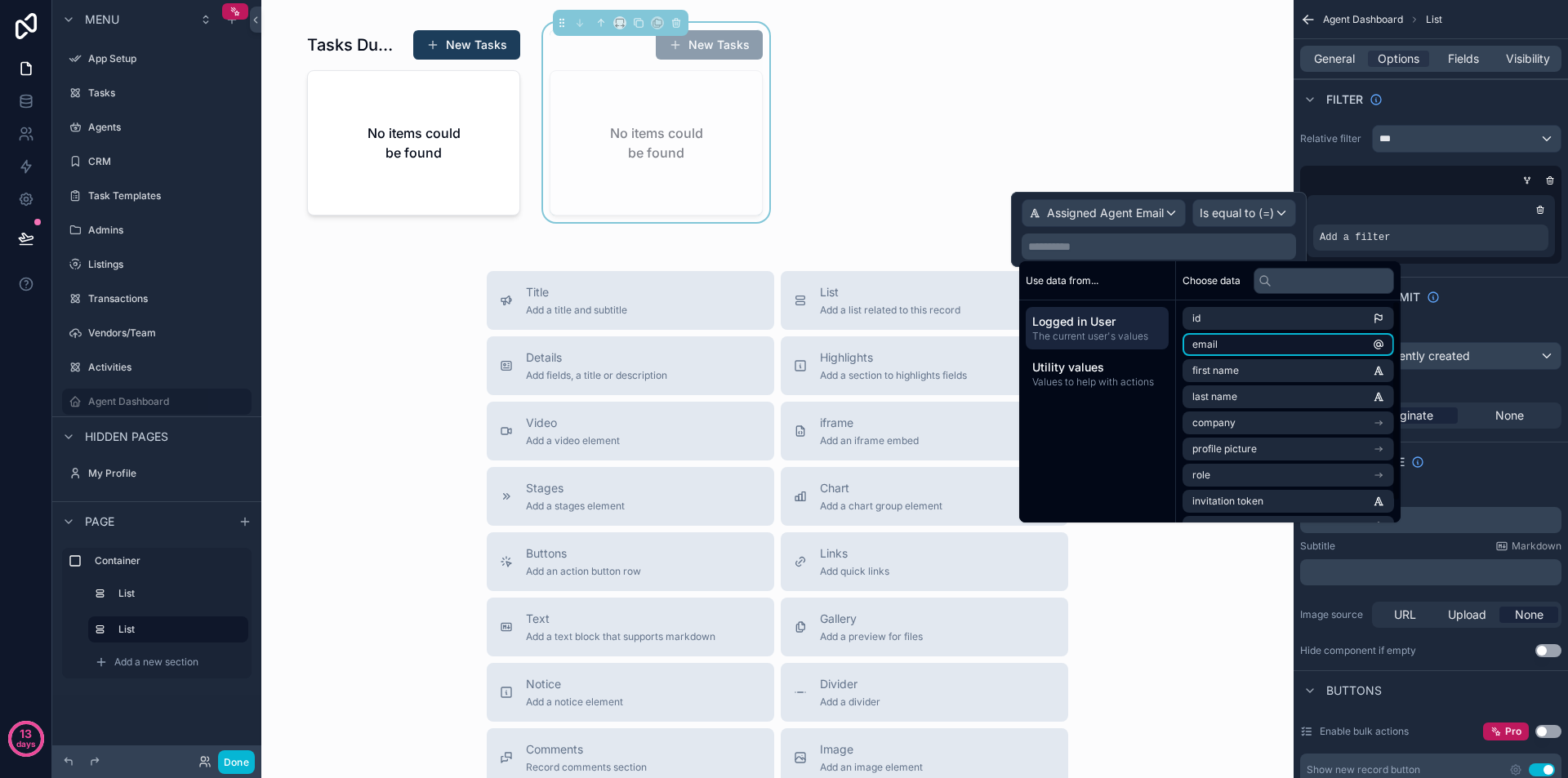
click at [1234, 342] on li "email" at bounding box center [1288, 344] width 211 height 23
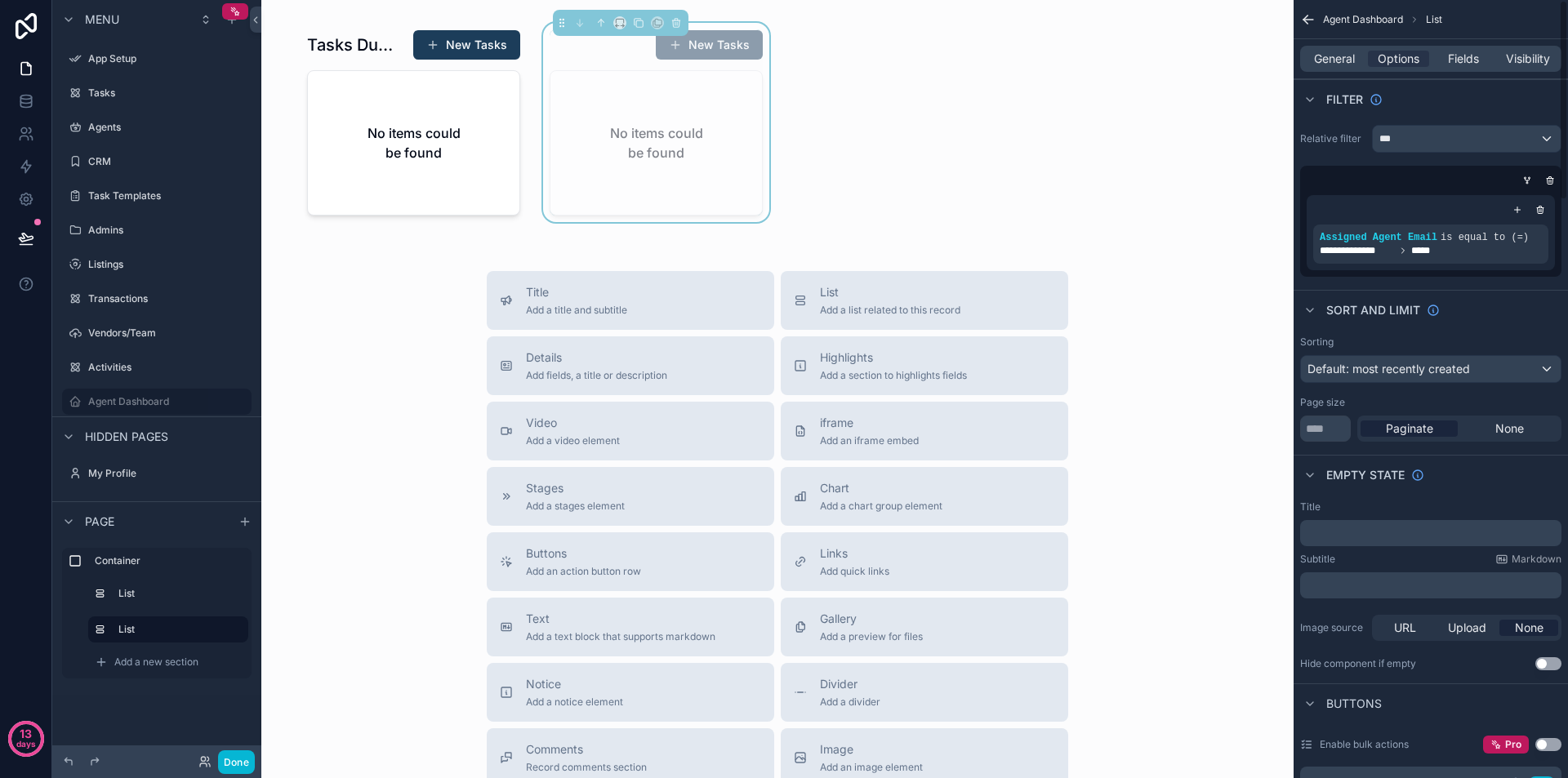
click at [1530, 291] on div "Sort And Limit" at bounding box center [1431, 310] width 274 height 40
click at [1518, 204] on div "scrollable content" at bounding box center [1517, 209] width 16 height 16
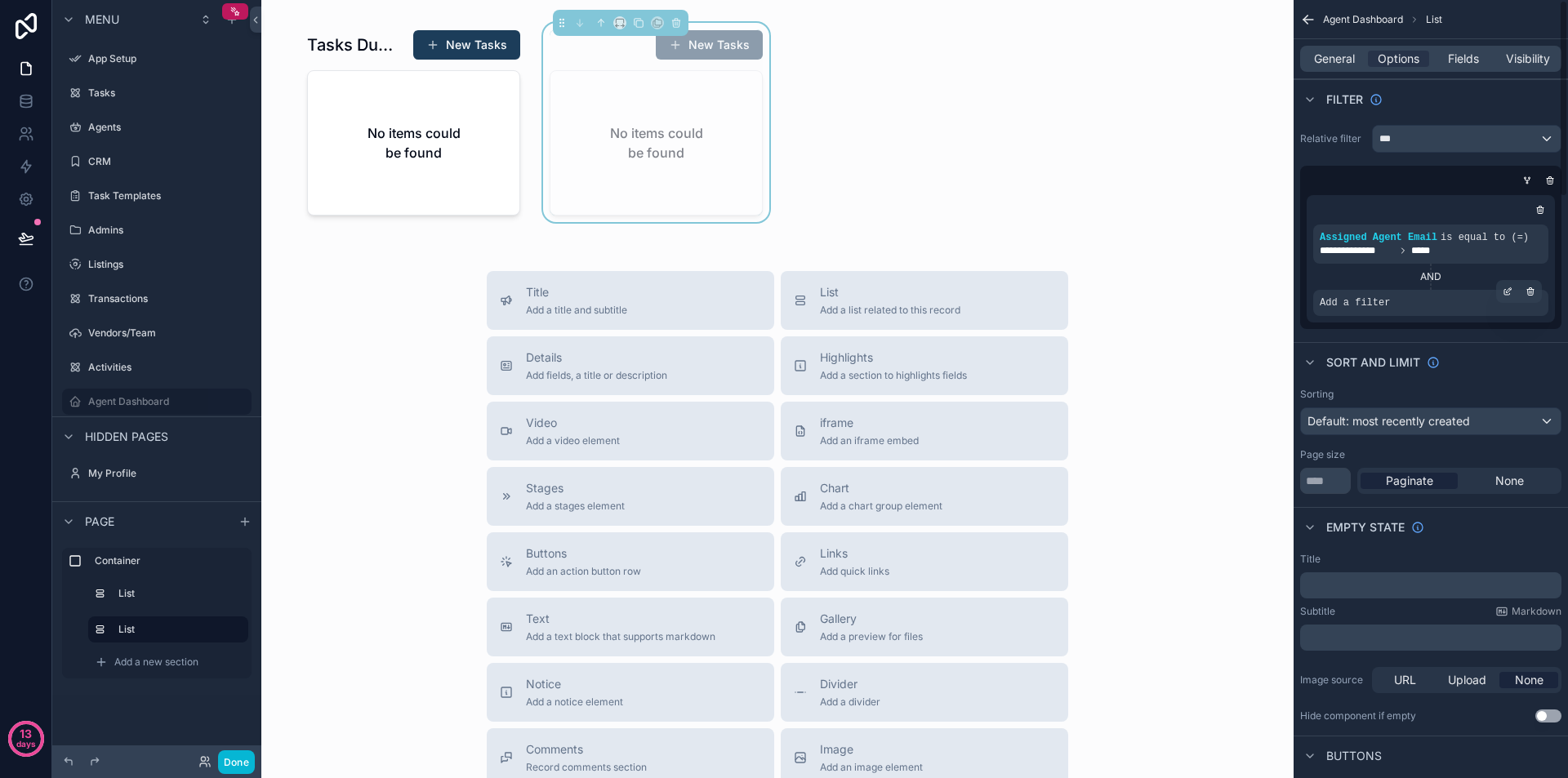
click at [1440, 307] on div "Add a filter" at bounding box center [1431, 303] width 236 height 26
click at [1502, 286] on div "AND" at bounding box center [1431, 277] width 236 height 26
click at [1508, 294] on icon "scrollable content" at bounding box center [1508, 292] width 10 height 10
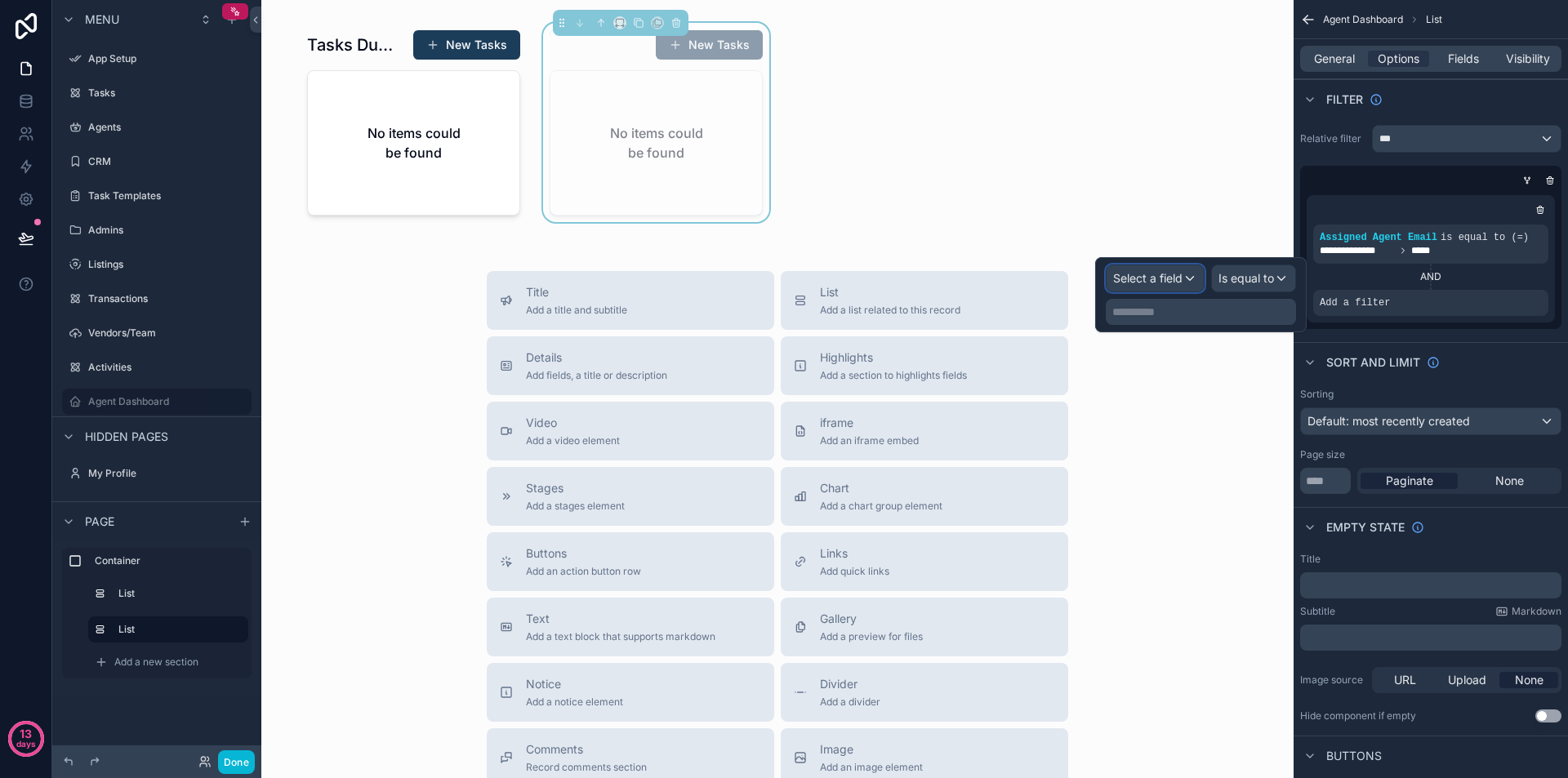
click at [1162, 280] on span "Select a field" at bounding box center [1147, 278] width 70 height 14
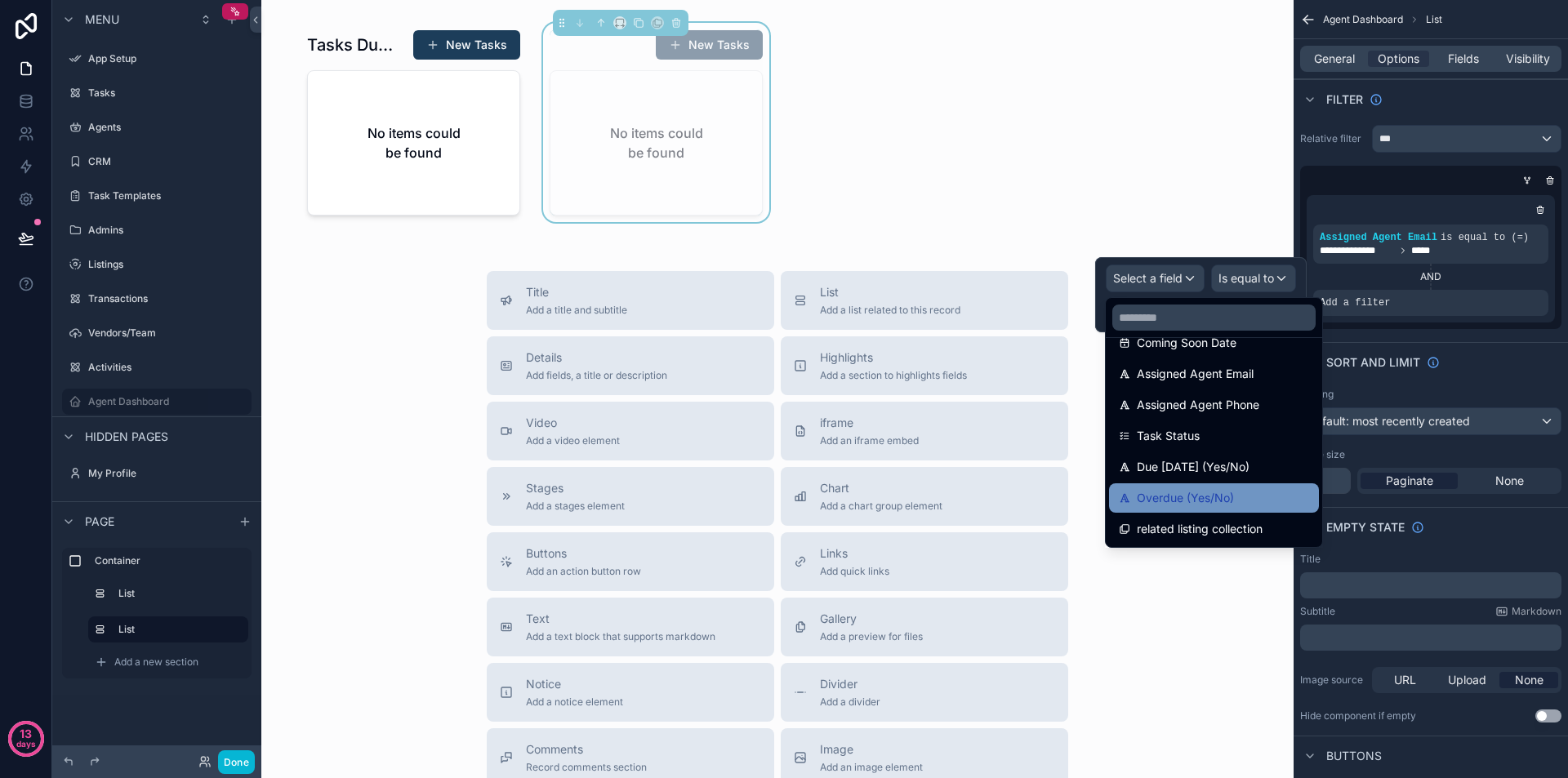
click at [1191, 494] on span "Overdue (Yes/No)" at bounding box center [1186, 498] width 98 height 19
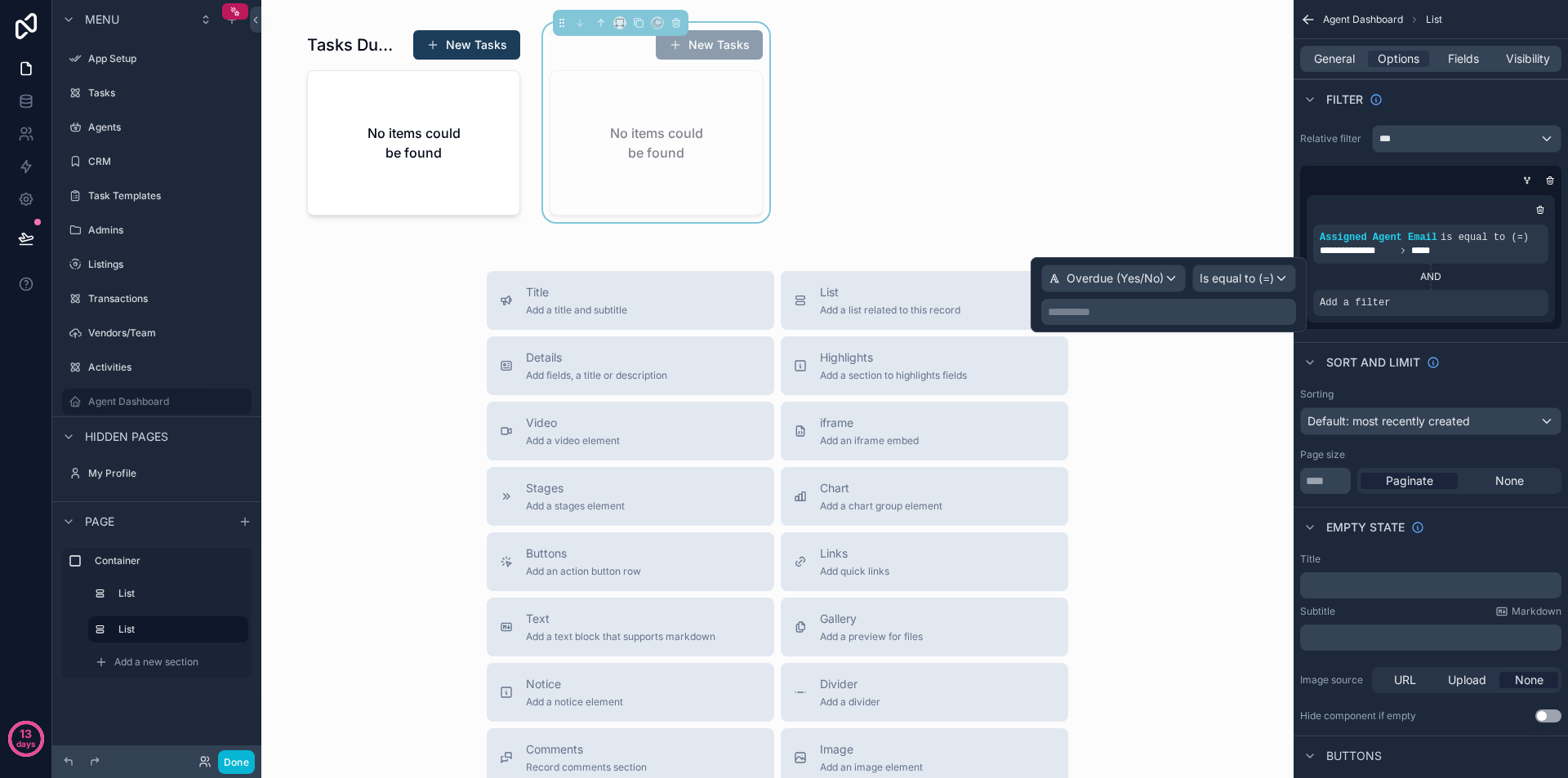
click at [1235, 310] on p "**********" at bounding box center [1170, 311] width 245 height 16
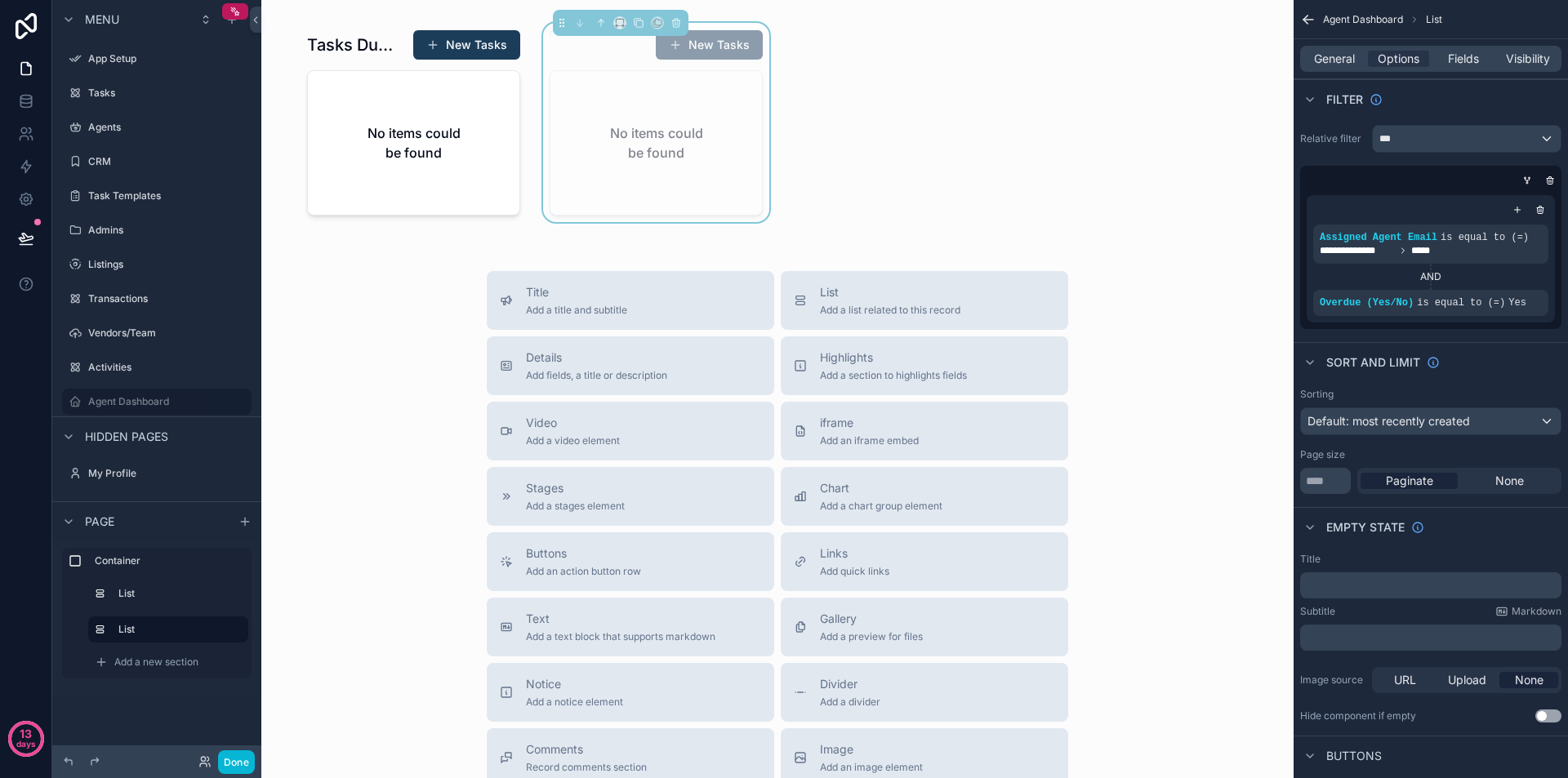
click at [1510, 331] on div "**********" at bounding box center [1431, 227] width 274 height 217
click at [1429, 591] on p "﻿" at bounding box center [1433, 585] width 252 height 13
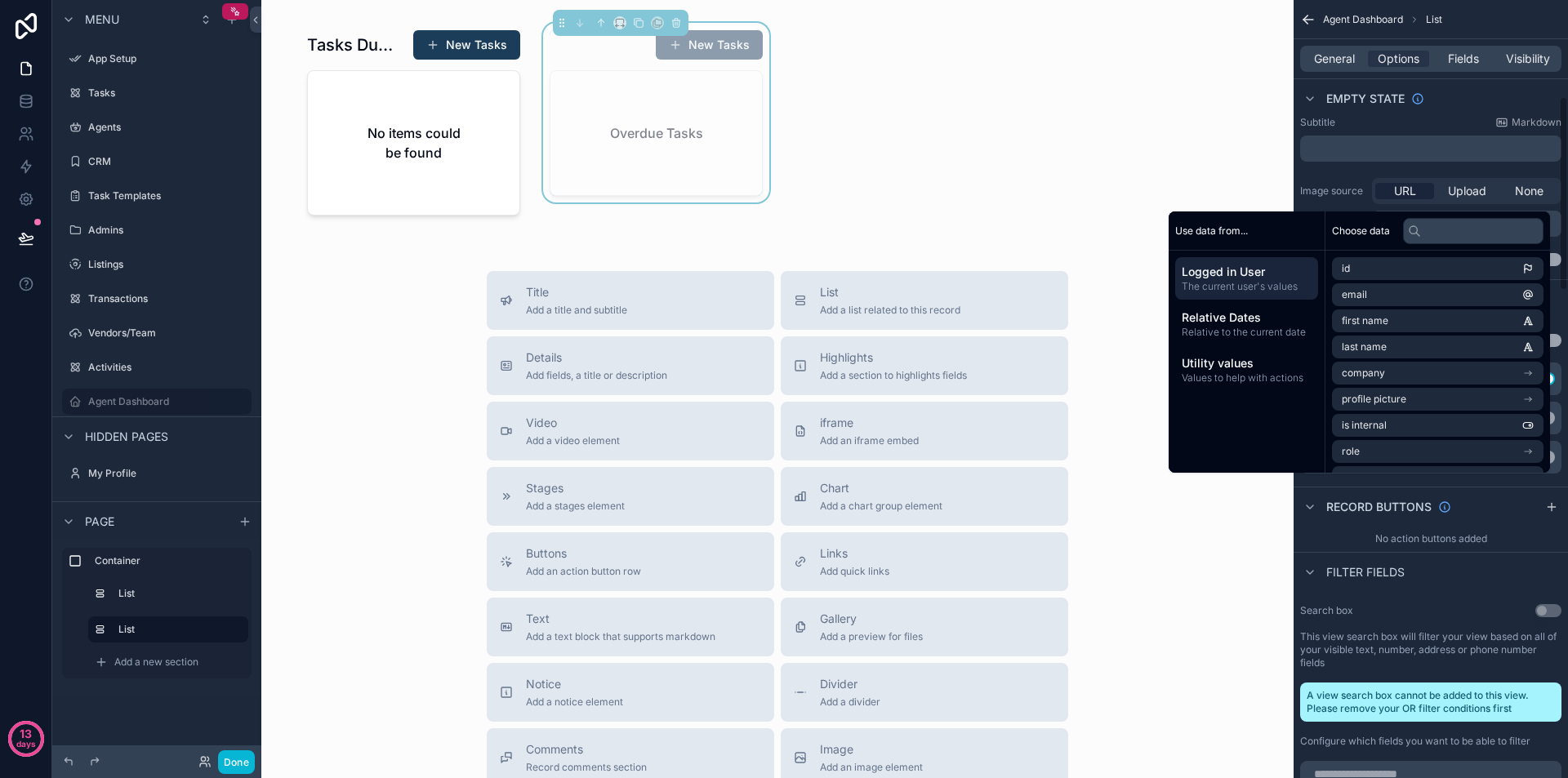
scroll to position [376, 0]
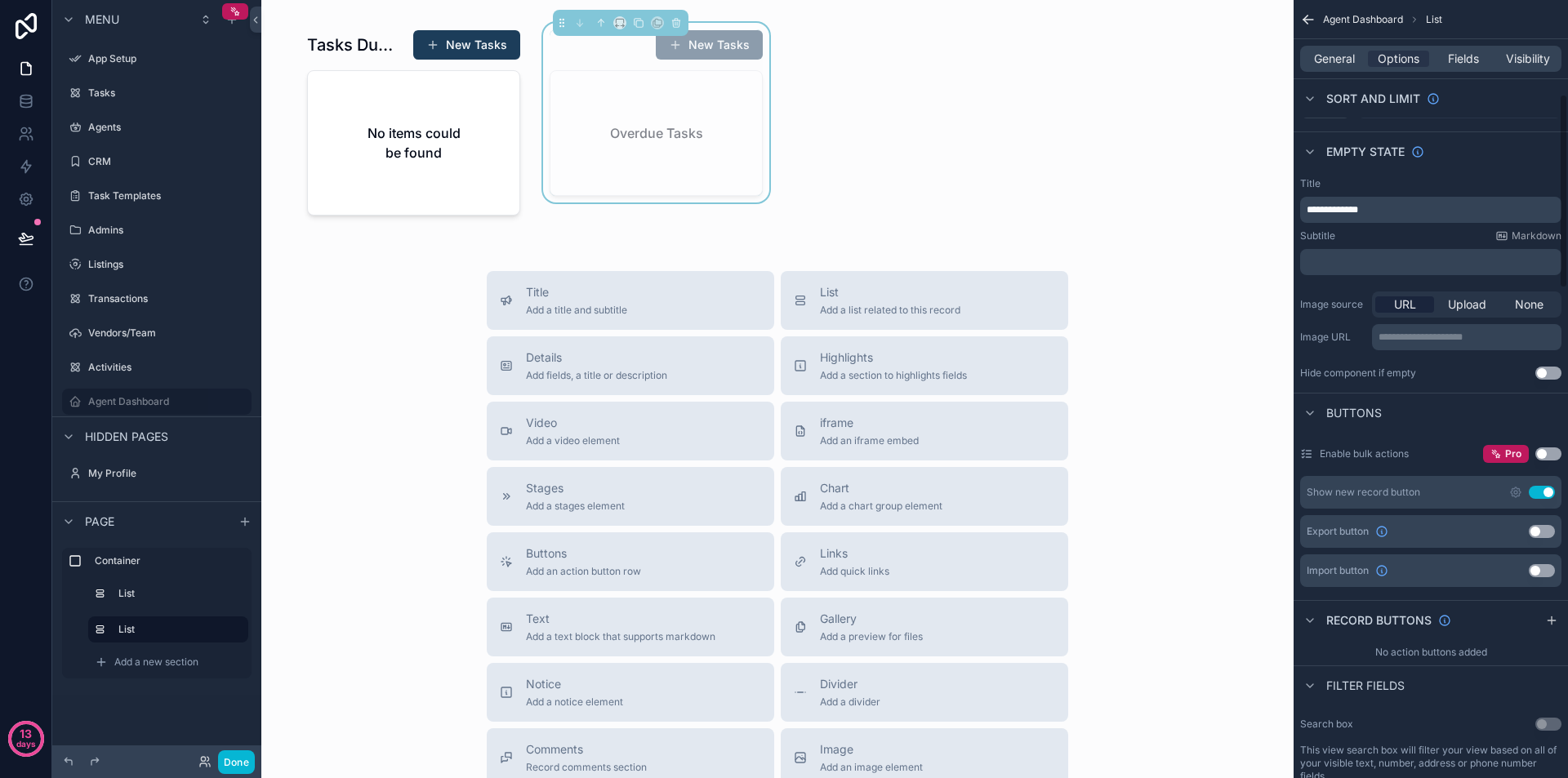
click at [1431, 181] on div "Title" at bounding box center [1431, 184] width 262 height 13
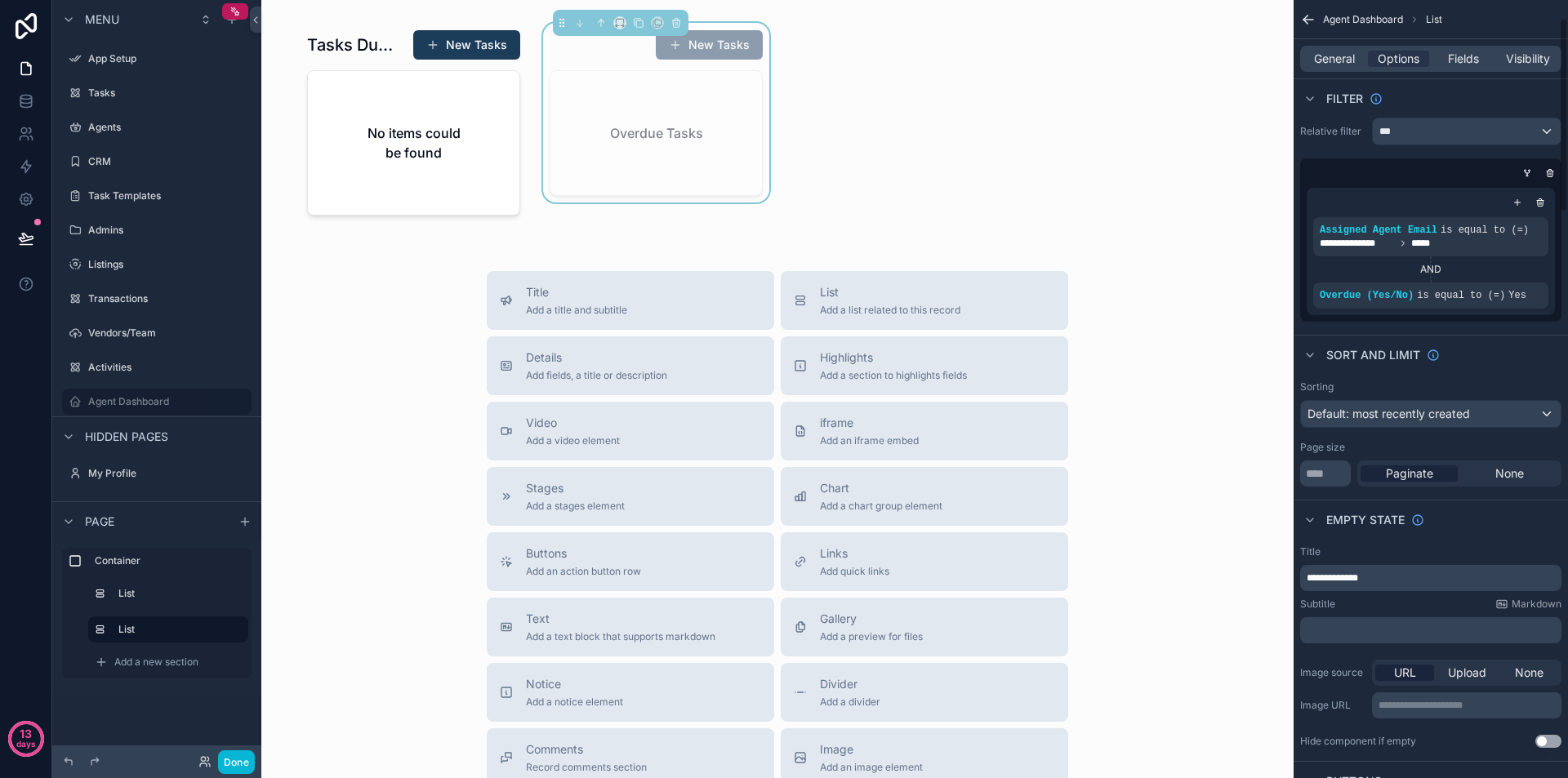
scroll to position [0, 0]
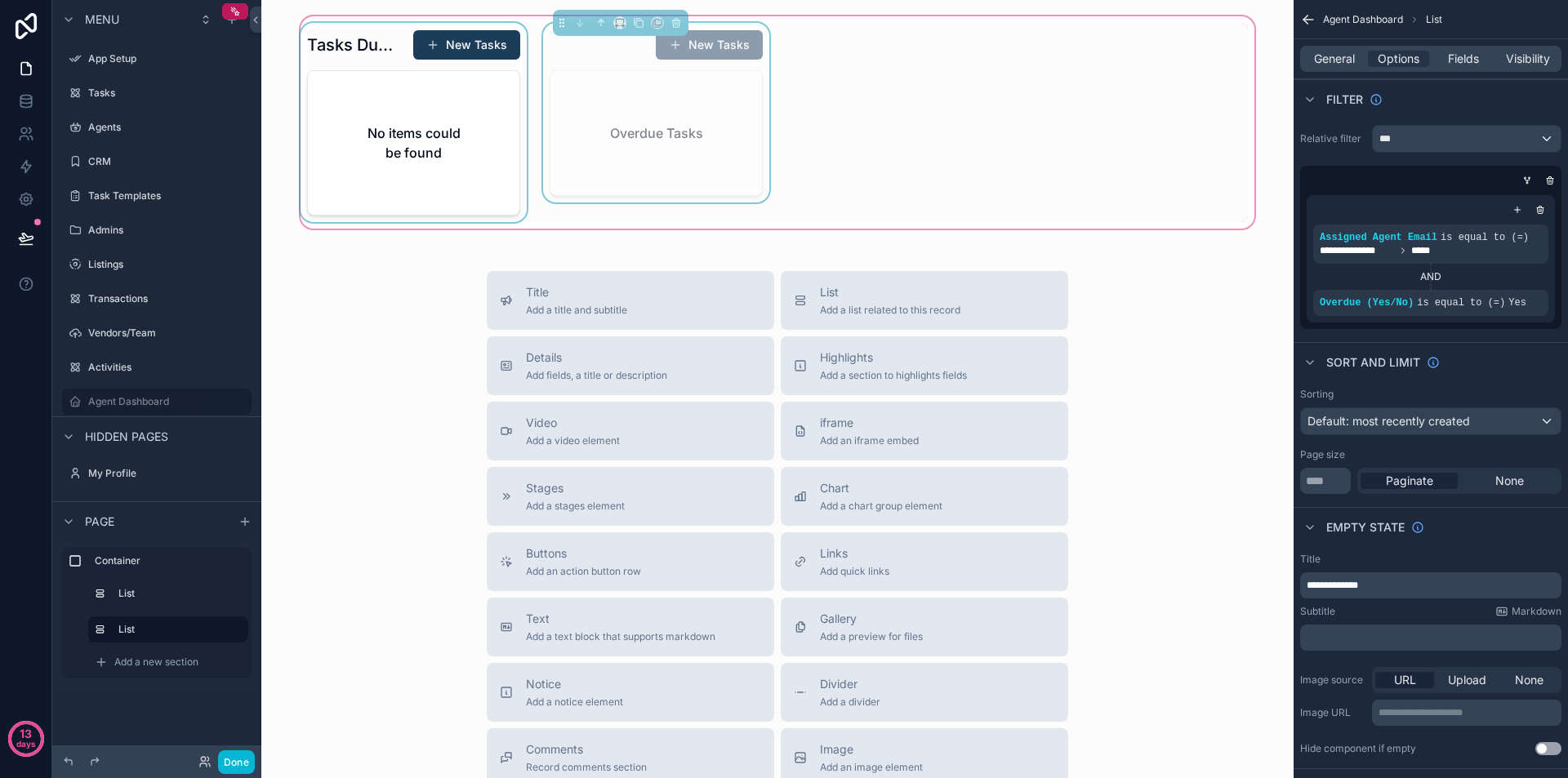
click at [366, 47] on div "scrollable content" at bounding box center [413, 122] width 233 height 199
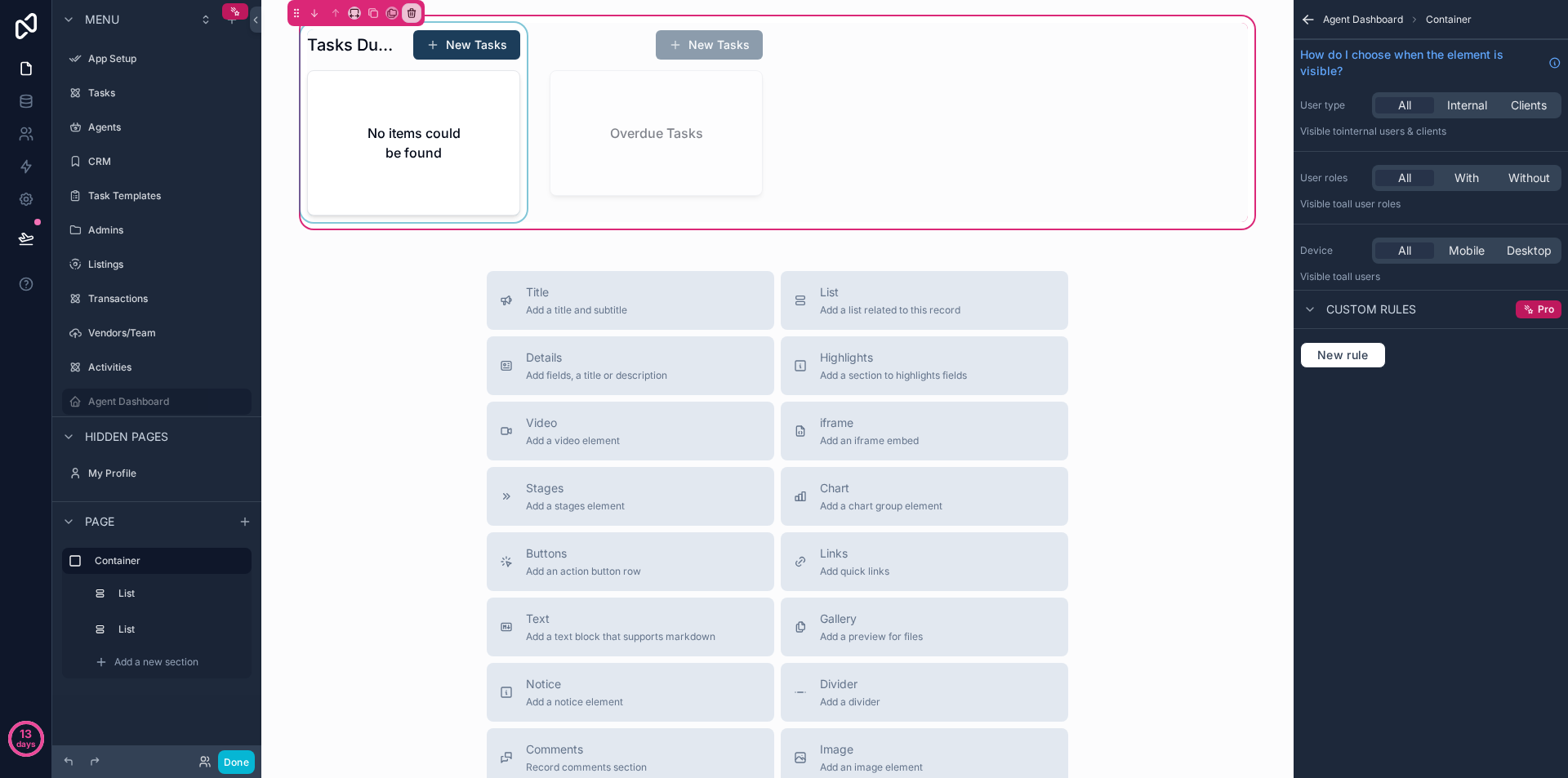
click at [448, 95] on div "scrollable content" at bounding box center [413, 122] width 233 height 199
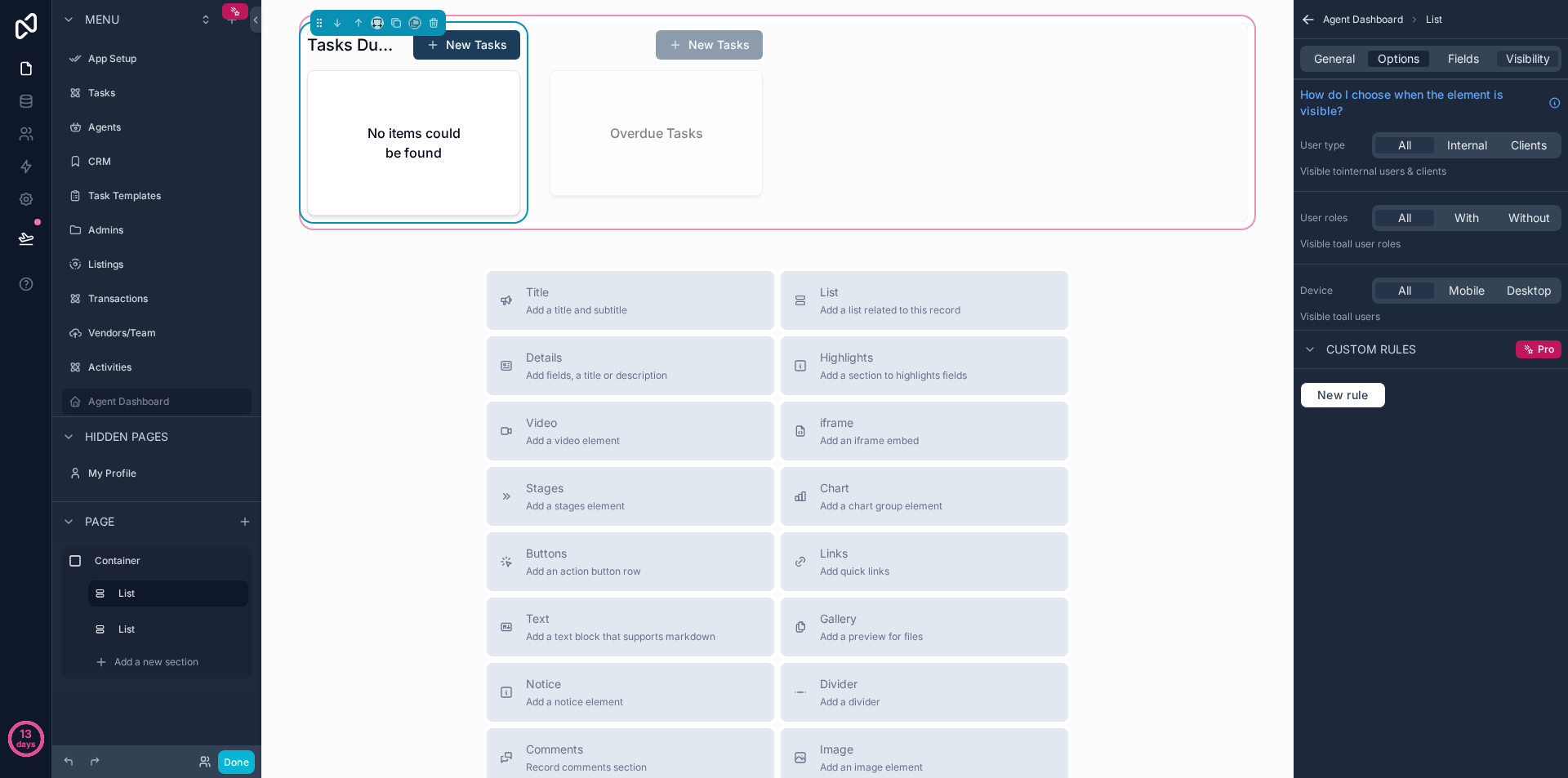
click at [1396, 51] on span "Options" at bounding box center [1399, 58] width 42 height 16
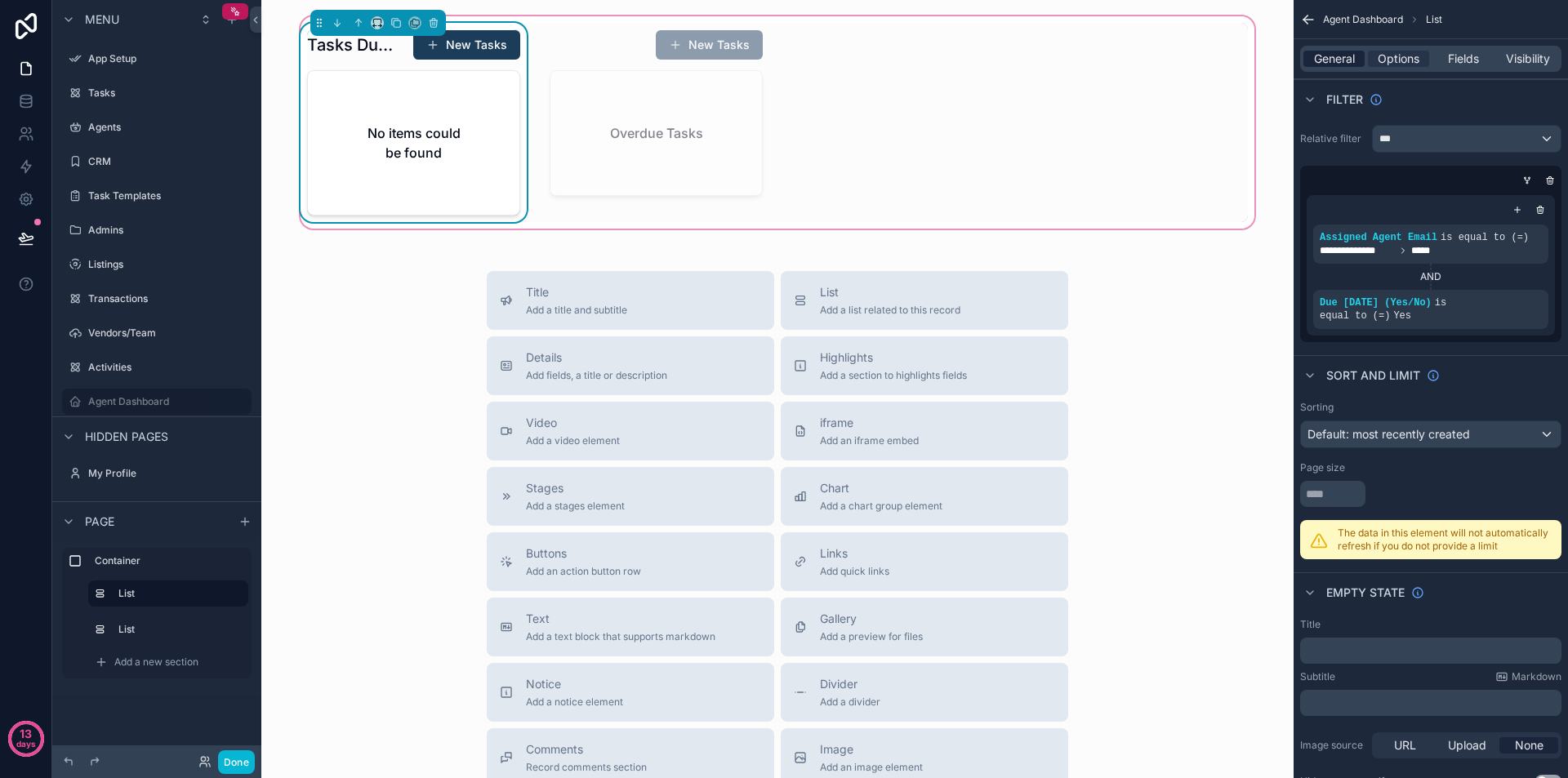
click at [1332, 54] on span "General" at bounding box center [1334, 58] width 41 height 16
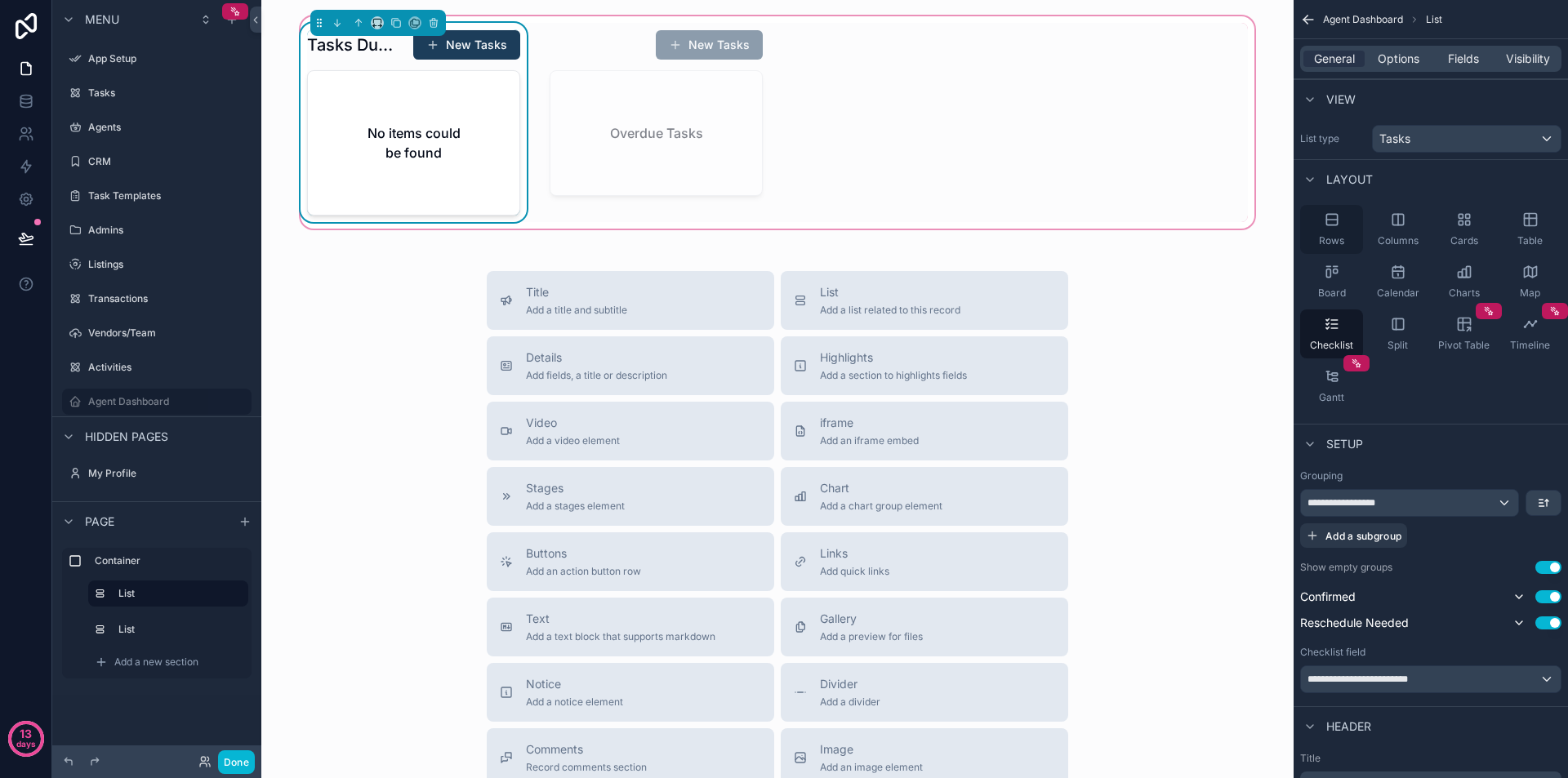
click at [1324, 227] on icon "scrollable content" at bounding box center [1332, 219] width 16 height 16
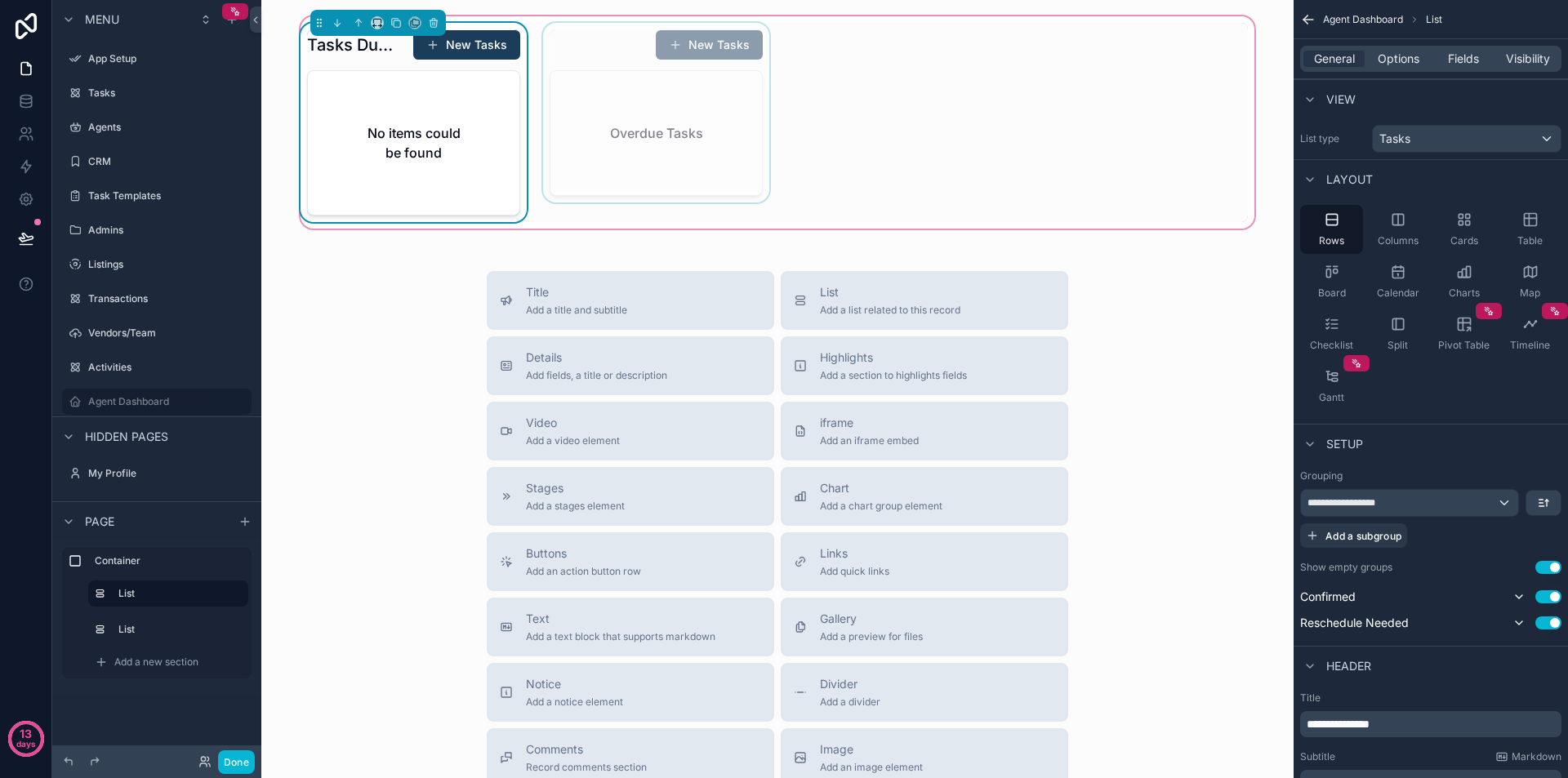
click at [668, 108] on div "scrollable content" at bounding box center [656, 122] width 233 height 199
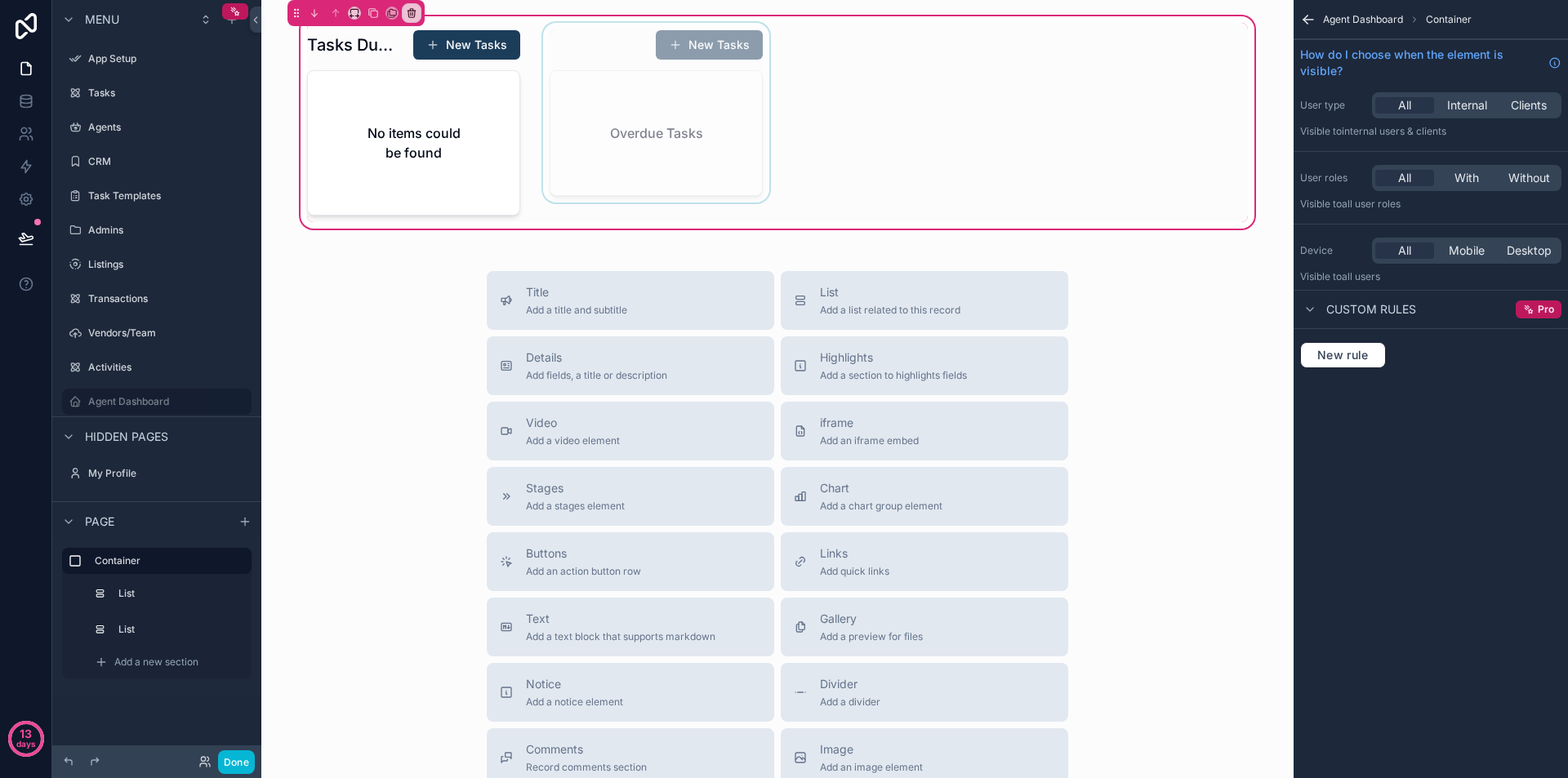
click at [654, 98] on div "scrollable content" at bounding box center [656, 122] width 233 height 199
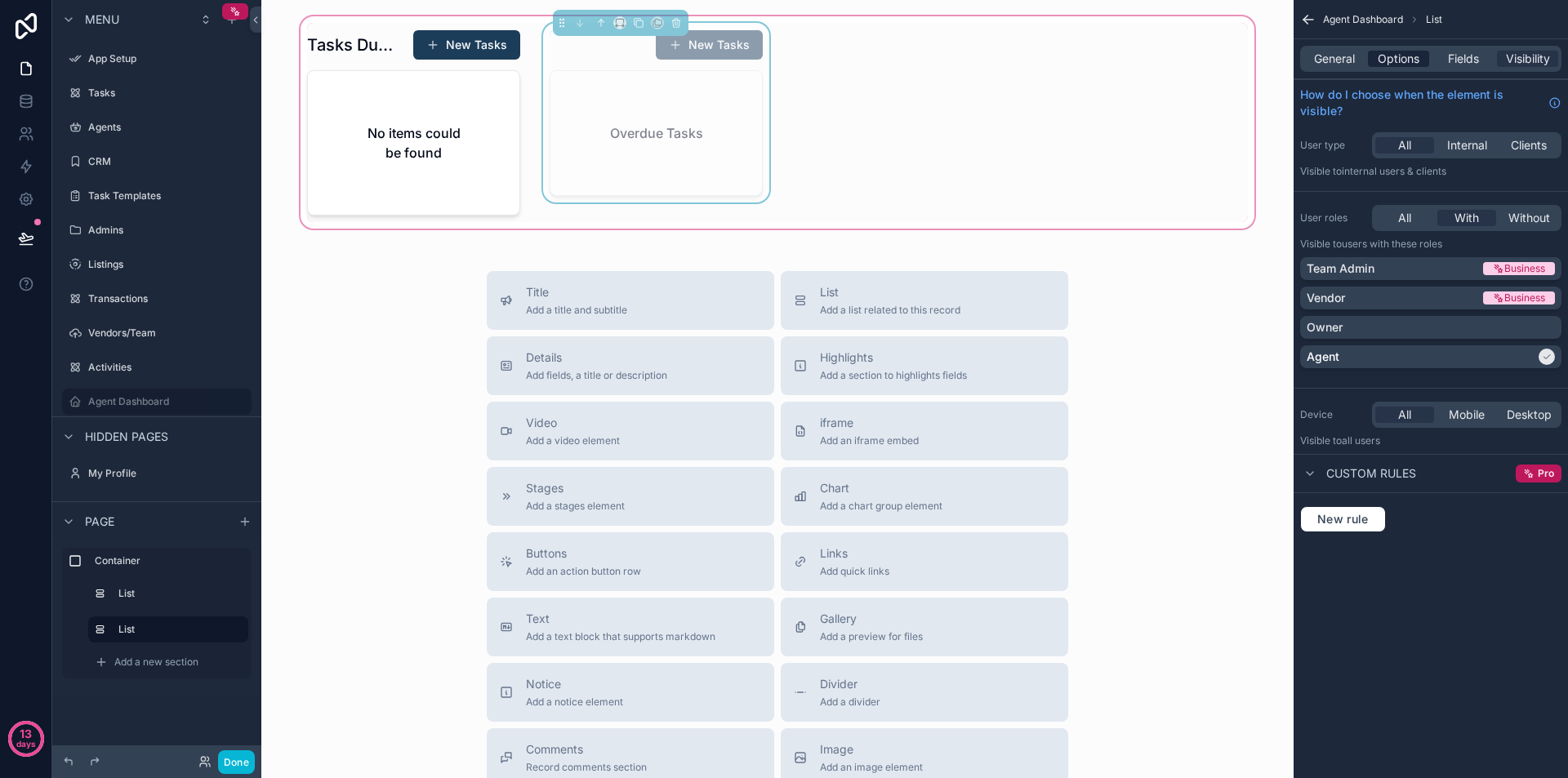
click at [1385, 61] on span "Options" at bounding box center [1399, 58] width 42 height 16
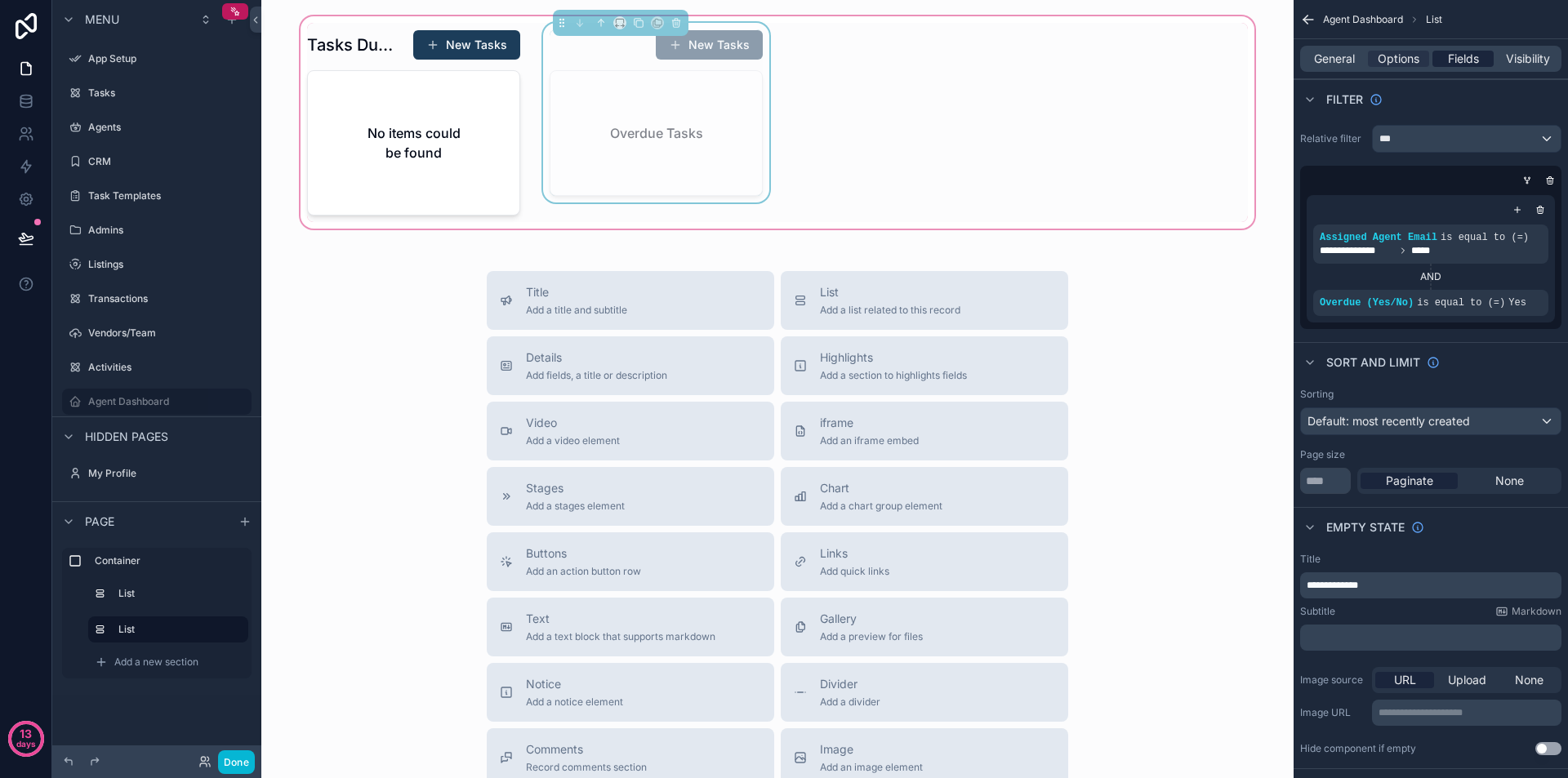
click at [1445, 53] on div "Fields" at bounding box center [1463, 58] width 61 height 16
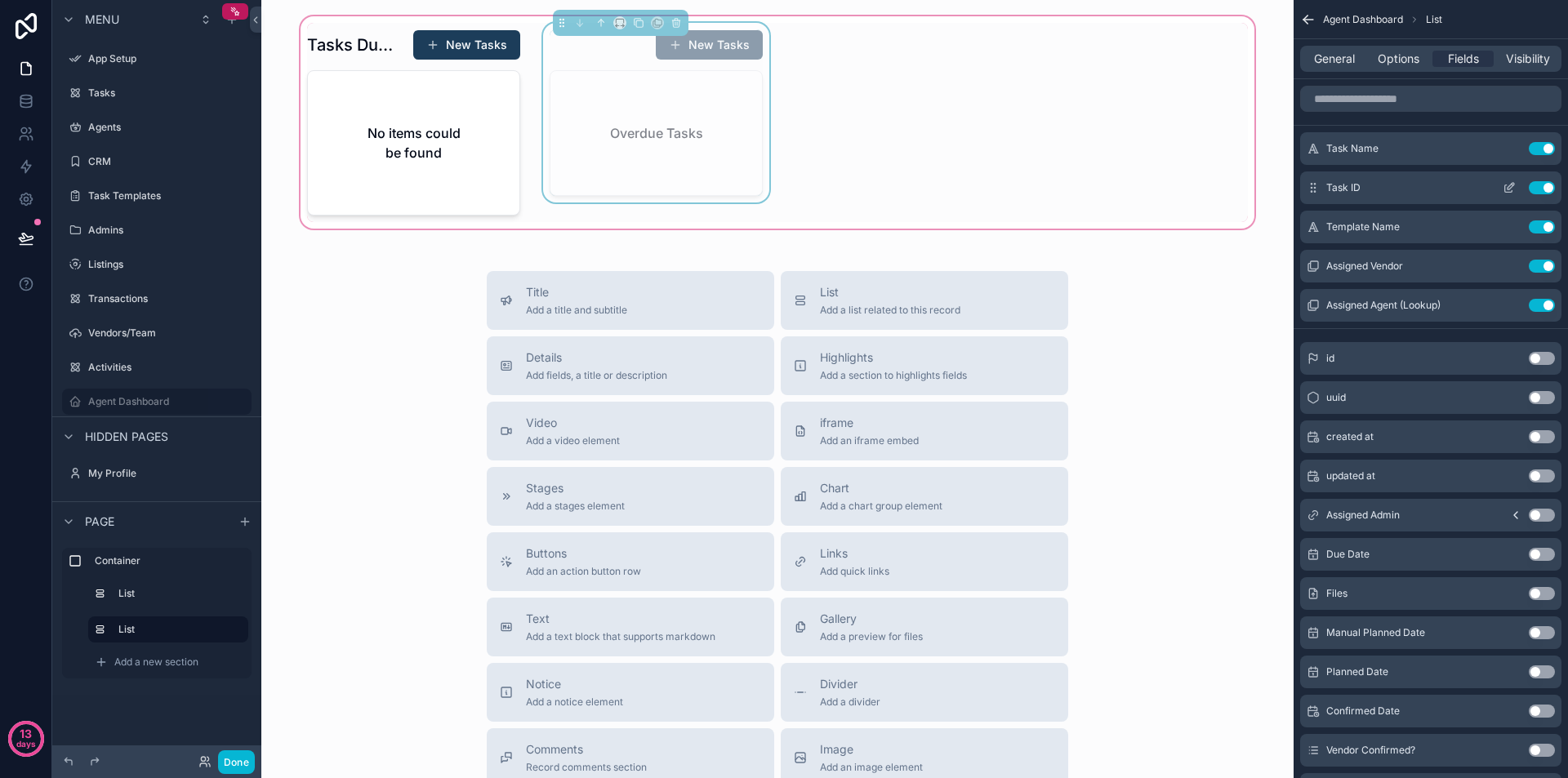
click at [1542, 185] on button "Use setting" at bounding box center [1542, 188] width 26 height 13
click at [1544, 188] on button "Use setting" at bounding box center [1542, 188] width 26 height 13
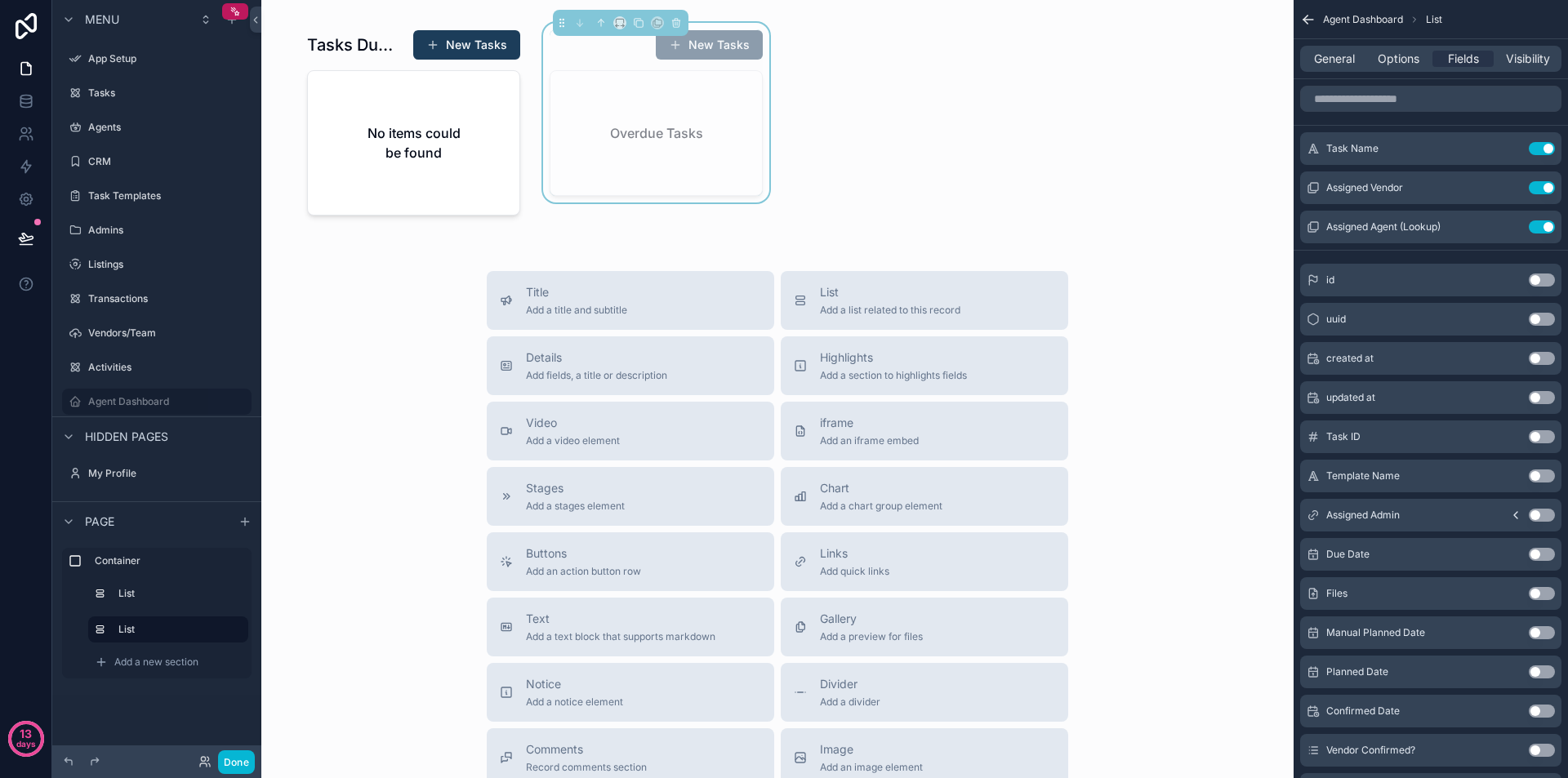
click at [1544, 188] on button "Use setting" at bounding box center [1542, 188] width 26 height 13
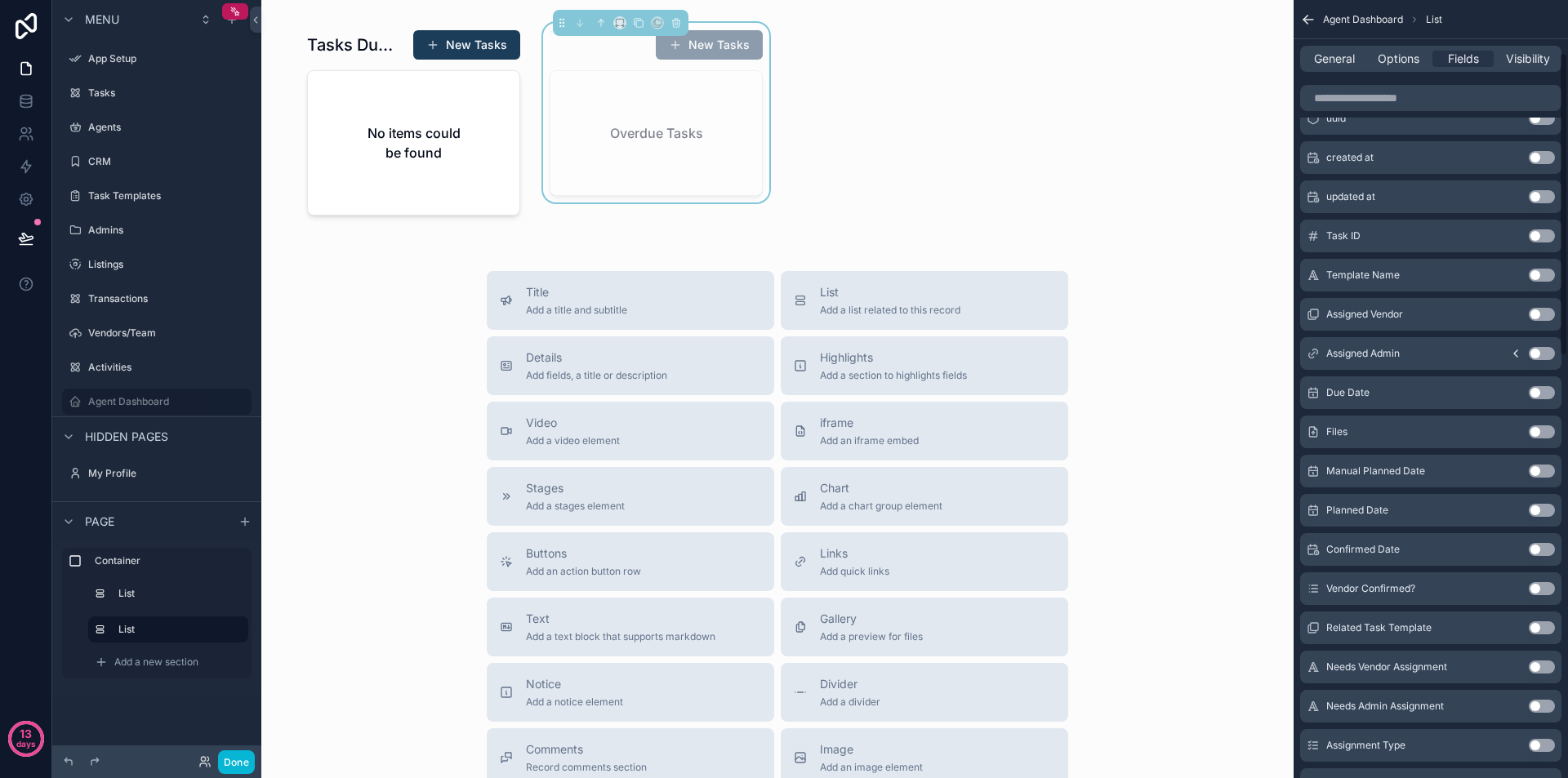
scroll to position [163, 0]
click at [1539, 509] on button "Use setting" at bounding box center [1542, 509] width 26 height 13
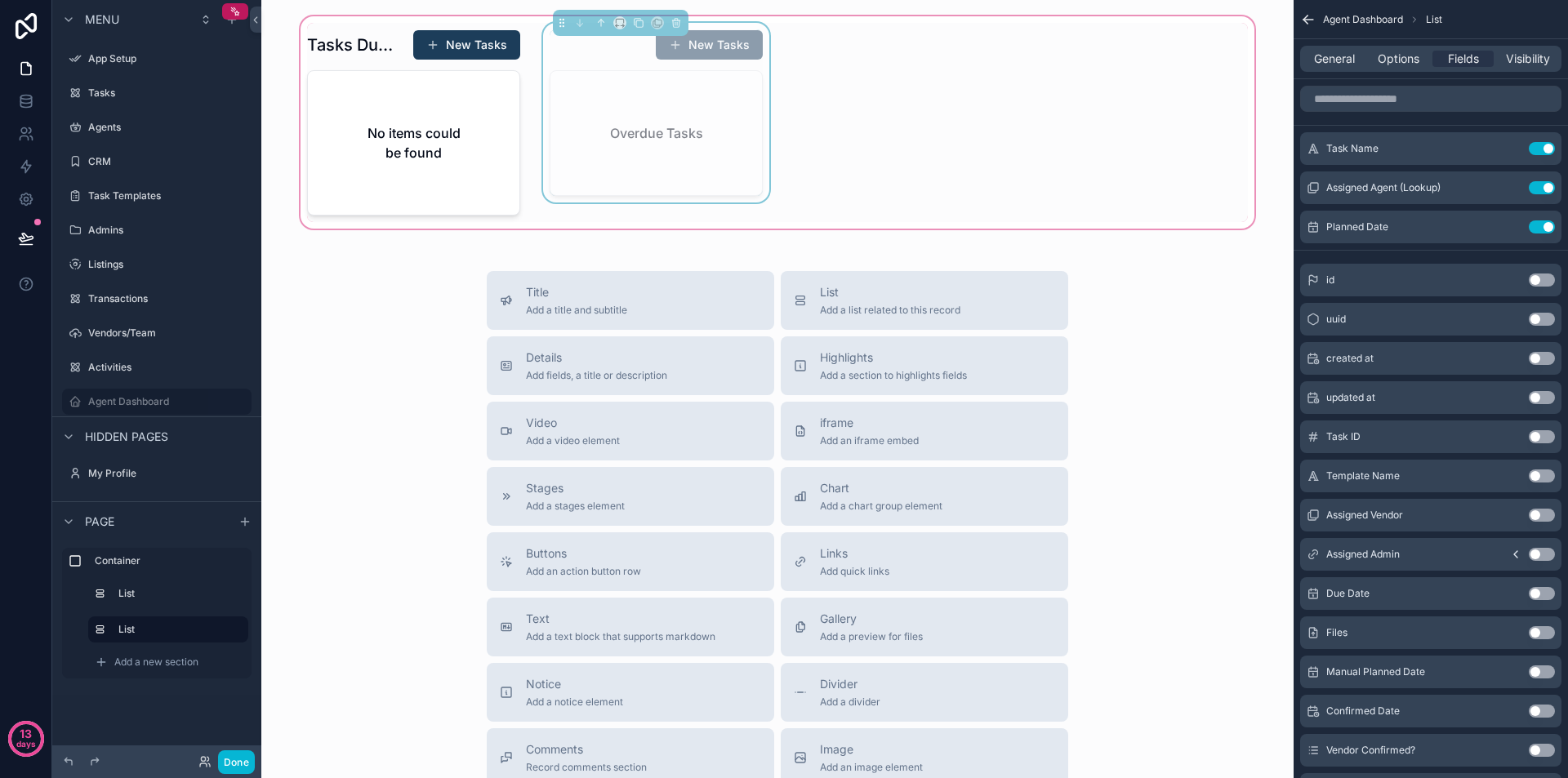
click at [845, 55] on div "Tasks Due [DATE] New Tasks No items could be found New Tasks Overdue Tasks" at bounding box center [777, 122] width 961 height 199
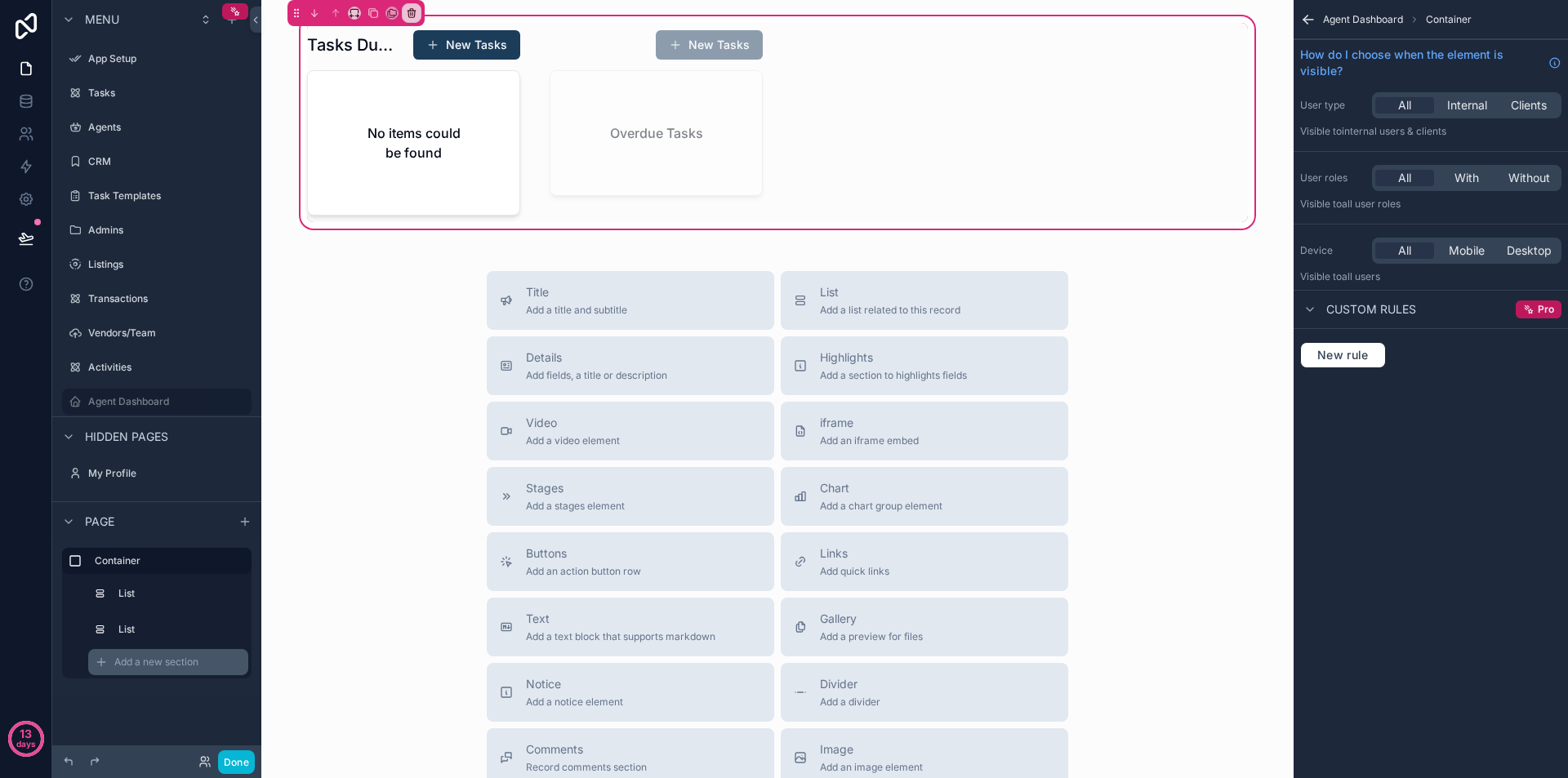
click at [207, 650] on div "Add a new section" at bounding box center [168, 662] width 160 height 26
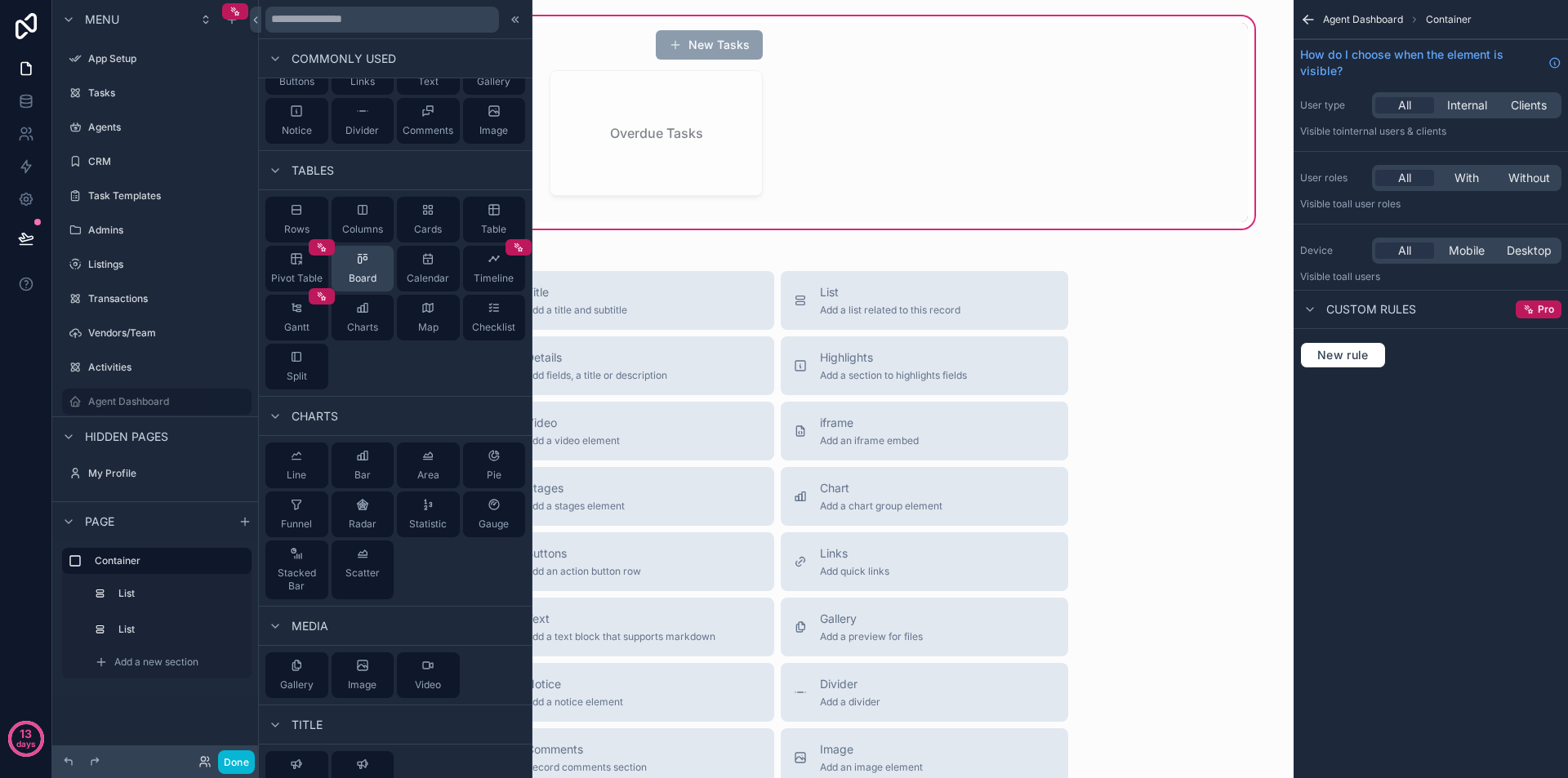
scroll to position [163, 0]
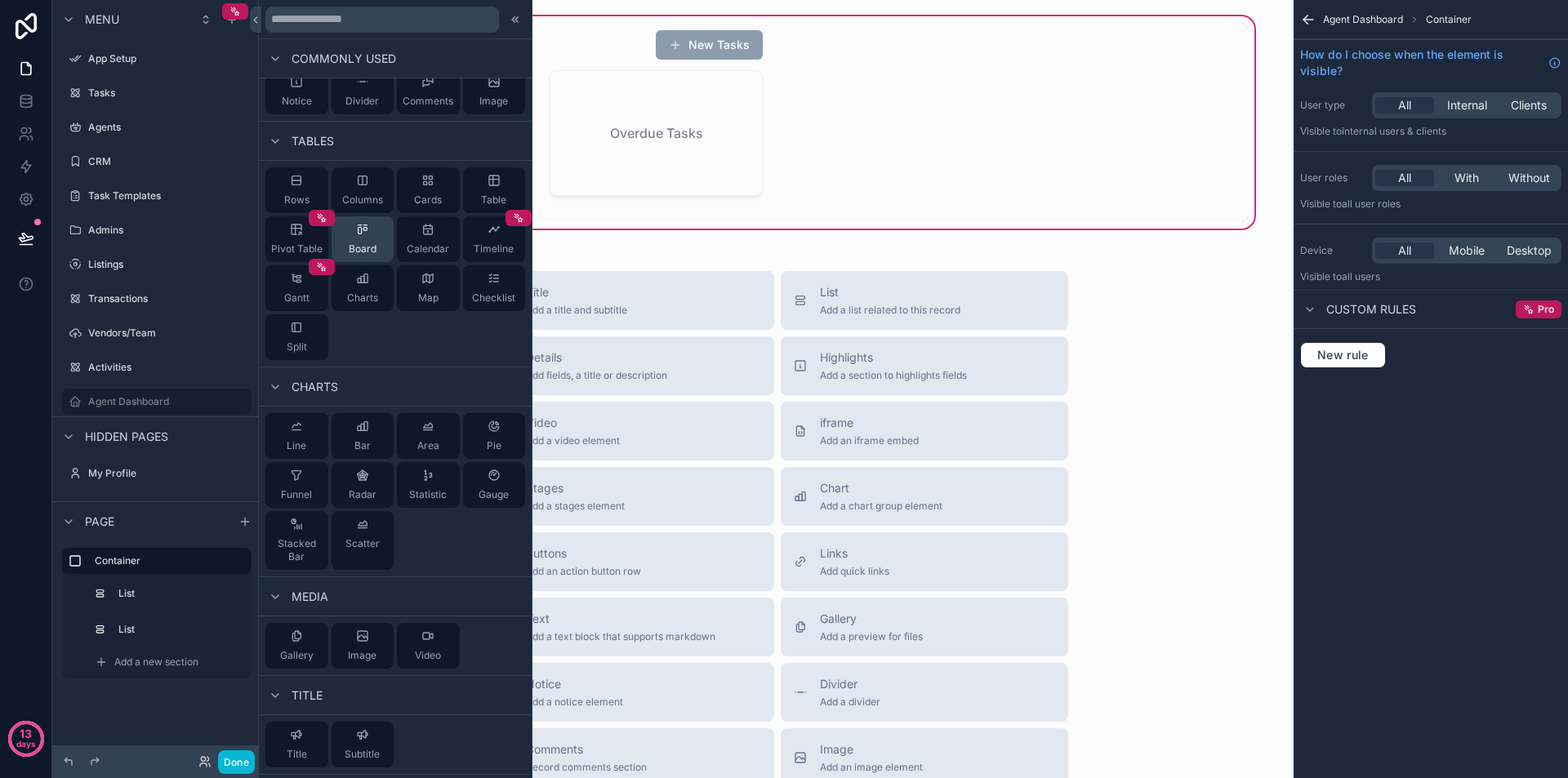
click at [357, 239] on div "Board" at bounding box center [363, 239] width 63 height 45
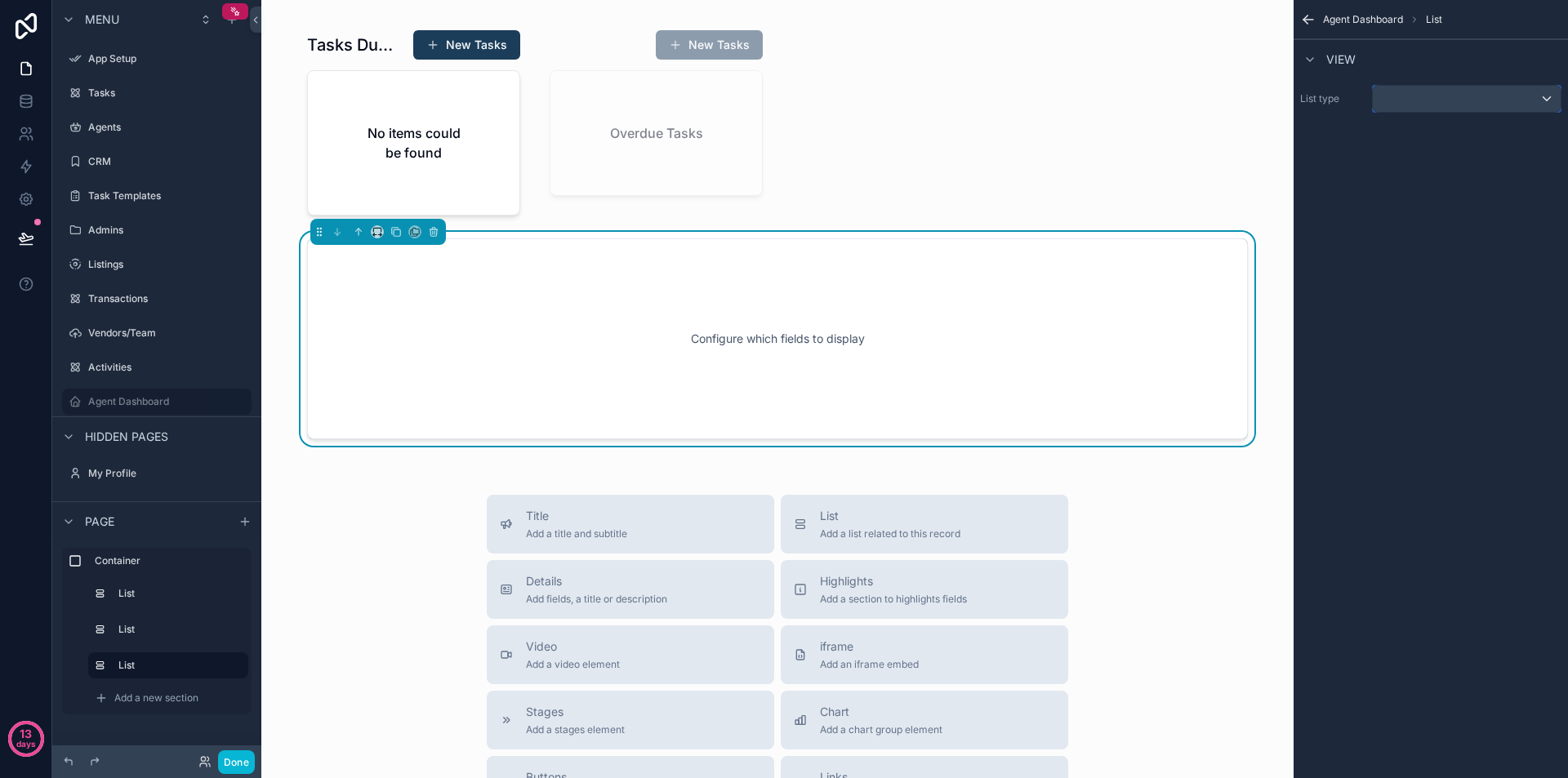
click at [1490, 100] on div "scrollable content" at bounding box center [1466, 98] width 188 height 26
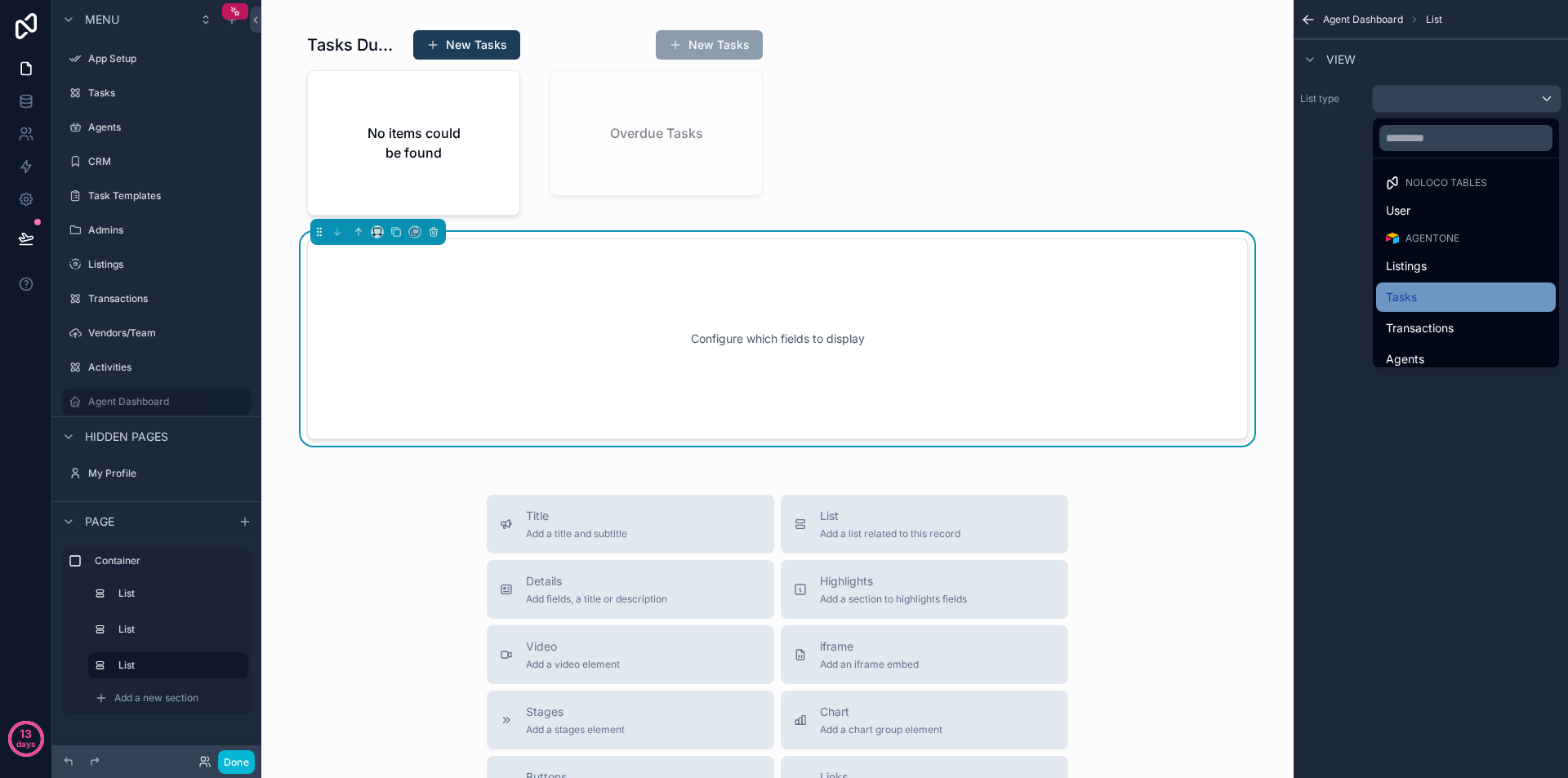
click at [1432, 285] on div "Tasks" at bounding box center [1466, 297] width 180 height 29
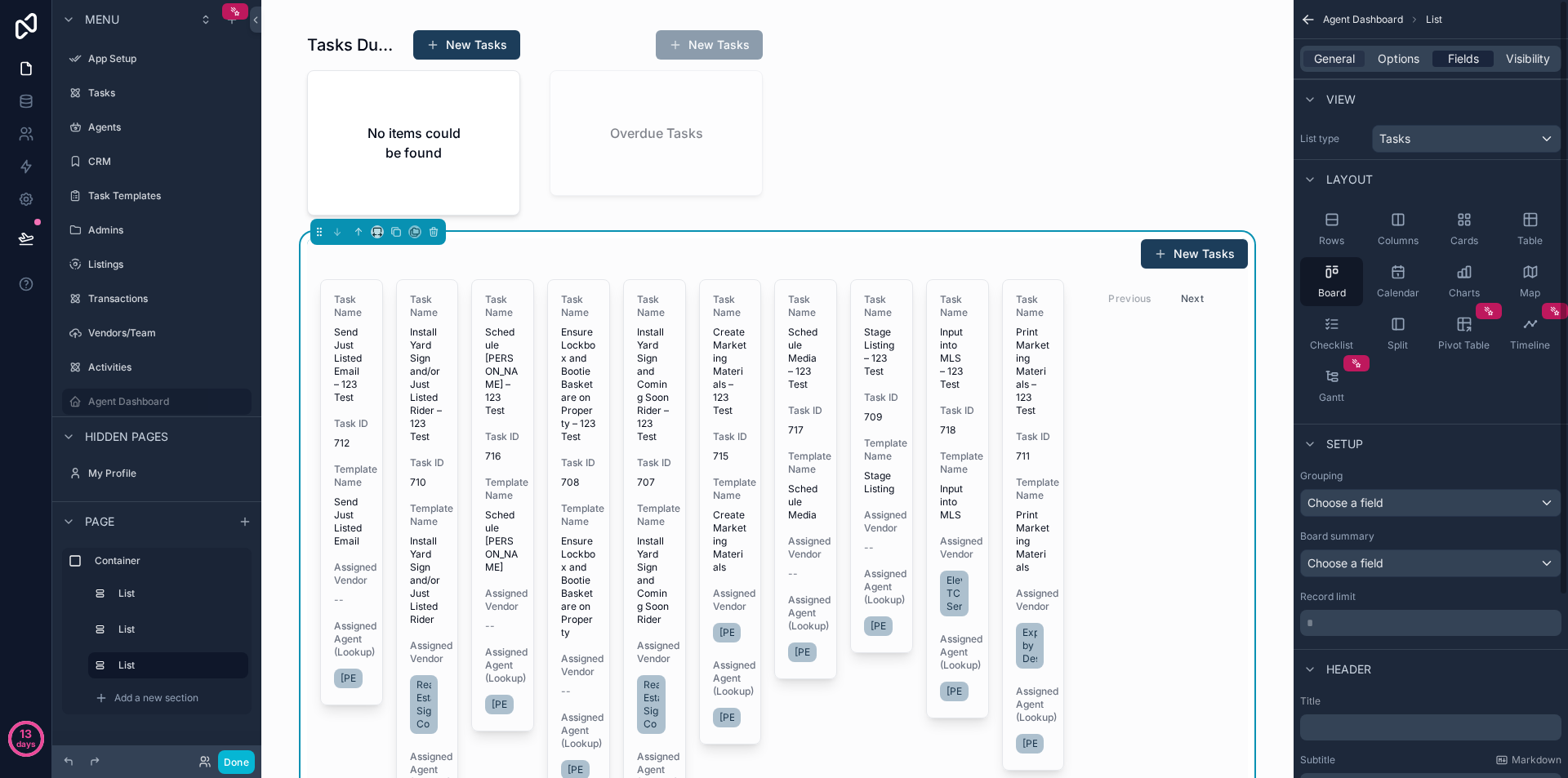
click at [1459, 61] on span "Fields" at bounding box center [1464, 58] width 31 height 16
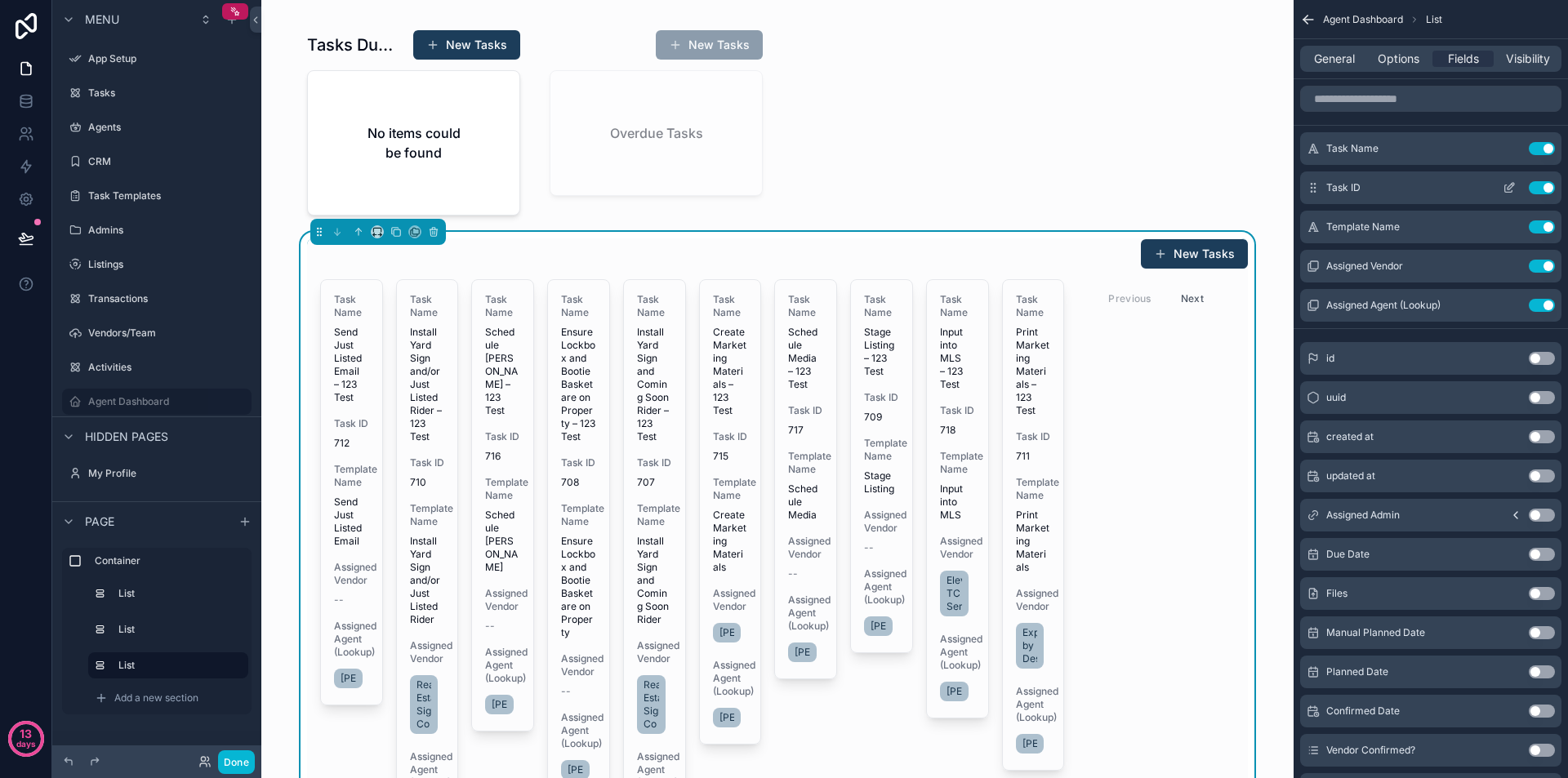
click at [1545, 180] on div "Task ID Use setting" at bounding box center [1431, 188] width 262 height 33
click at [1543, 184] on button "Use setting" at bounding box center [1542, 188] width 26 height 13
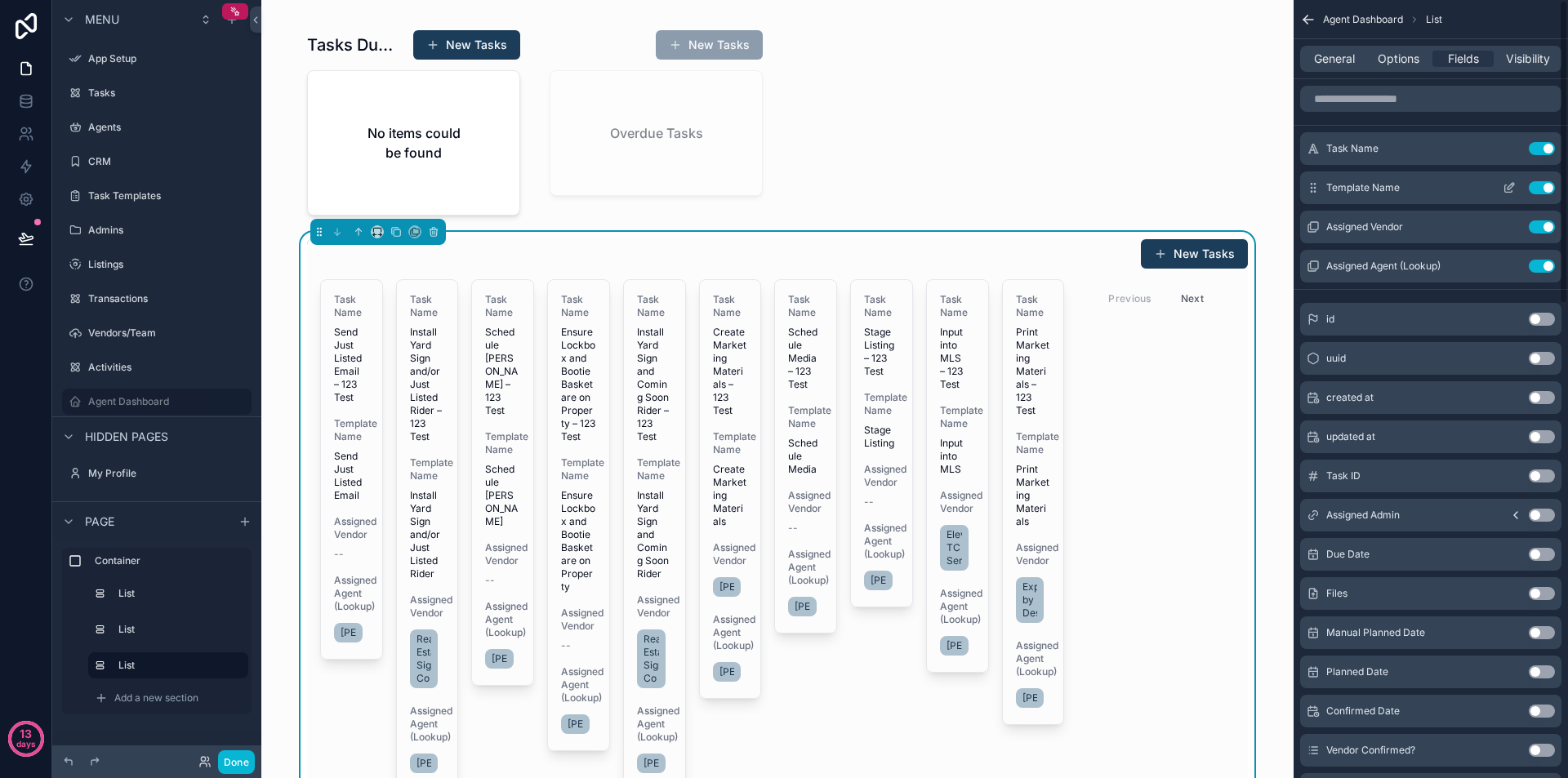
click at [1539, 183] on button "Use setting" at bounding box center [1542, 188] width 26 height 13
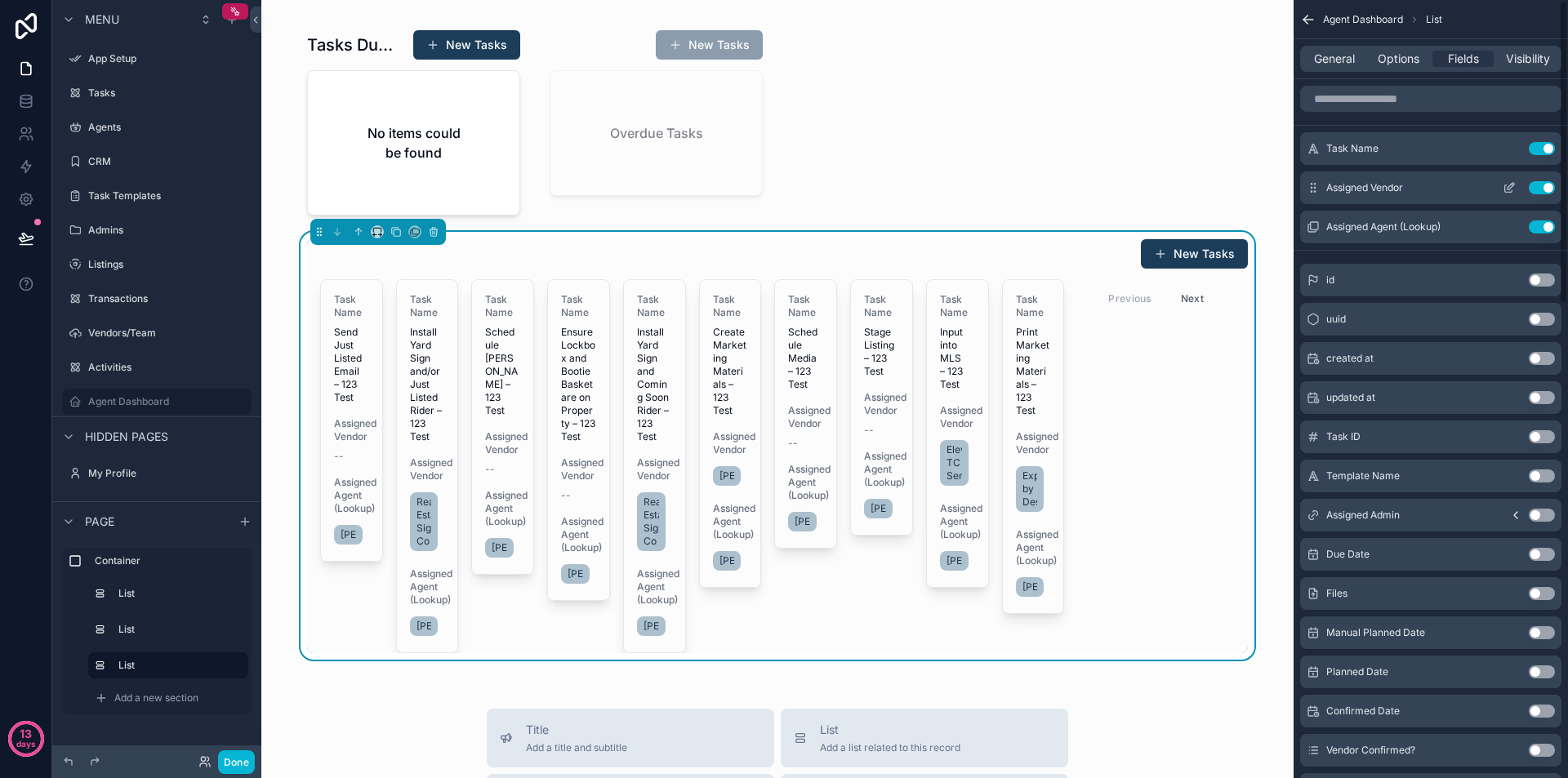
click at [1543, 189] on button "Use setting" at bounding box center [1542, 188] width 26 height 13
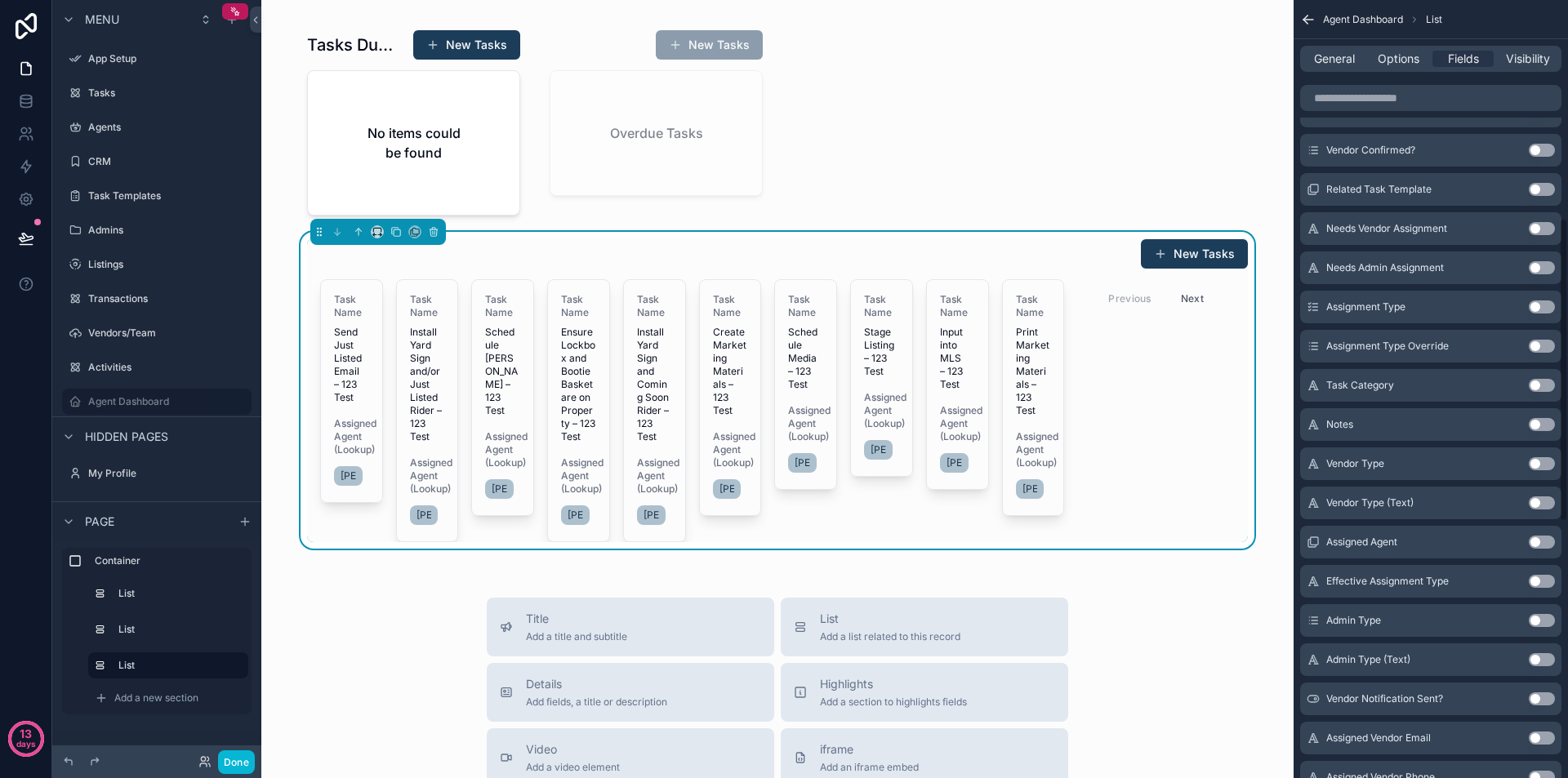
scroll to position [557, 0]
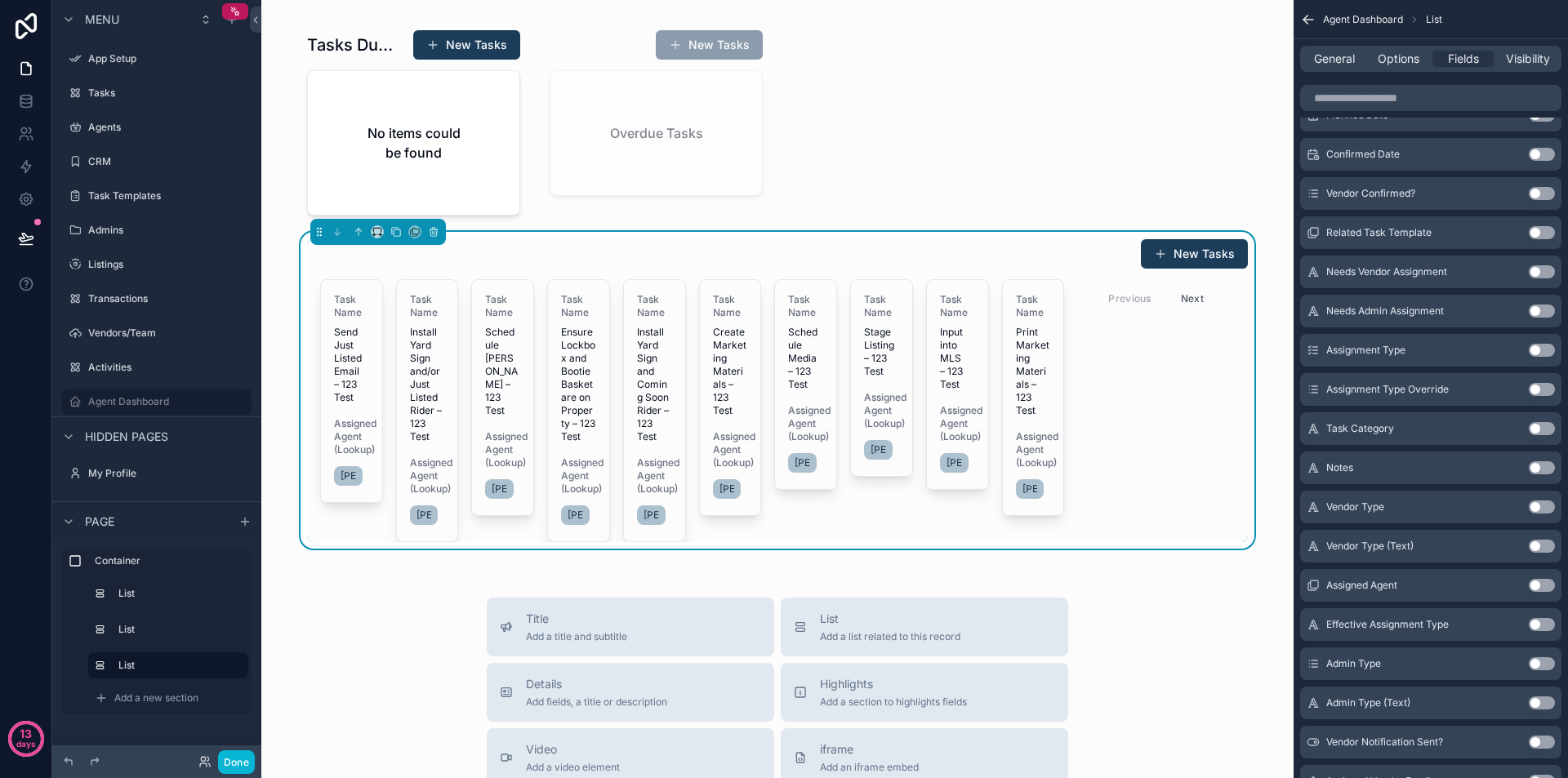
click at [1544, 584] on button "Use setting" at bounding box center [1542, 585] width 26 height 13
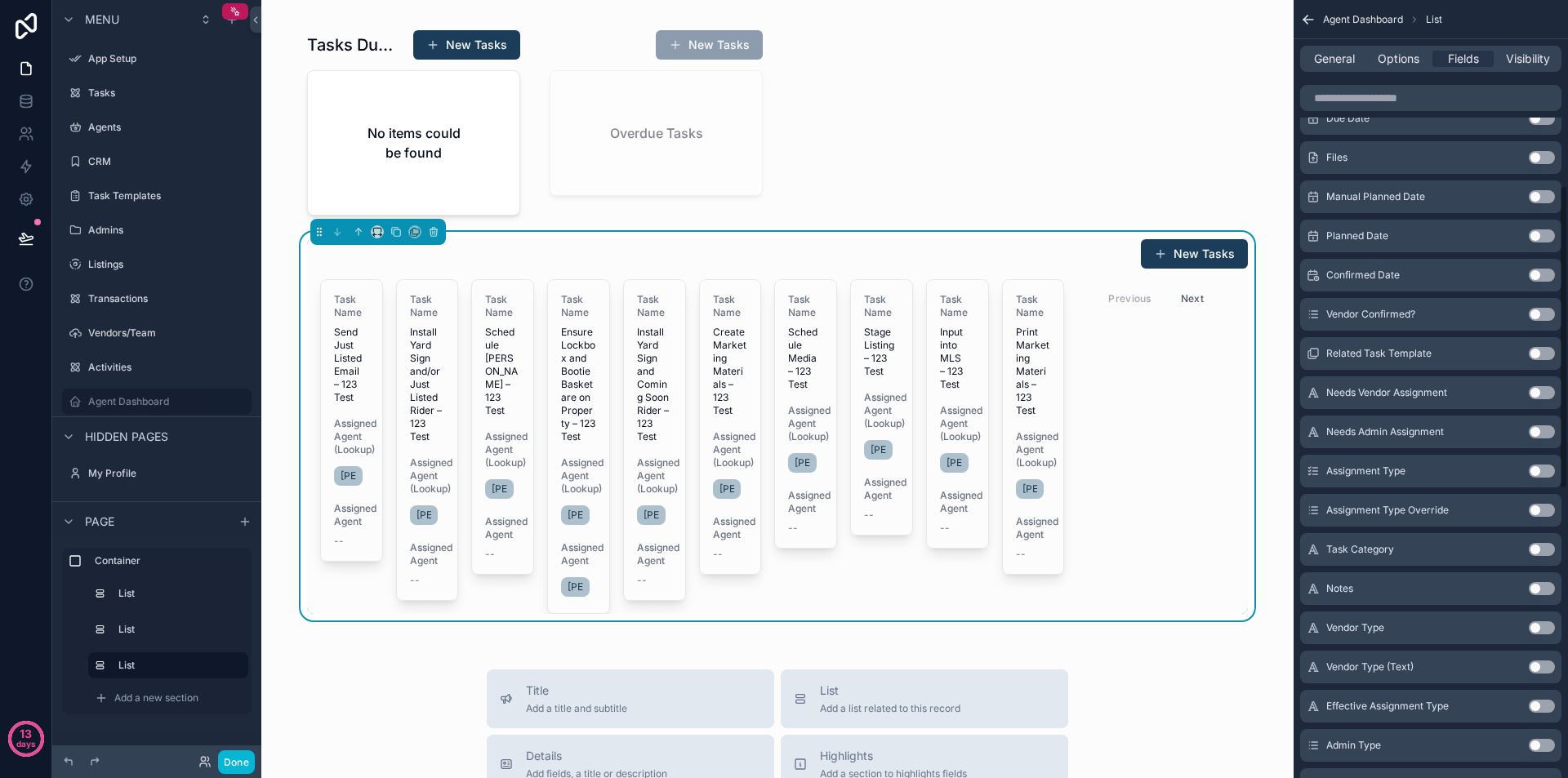
scroll to position [0, 0]
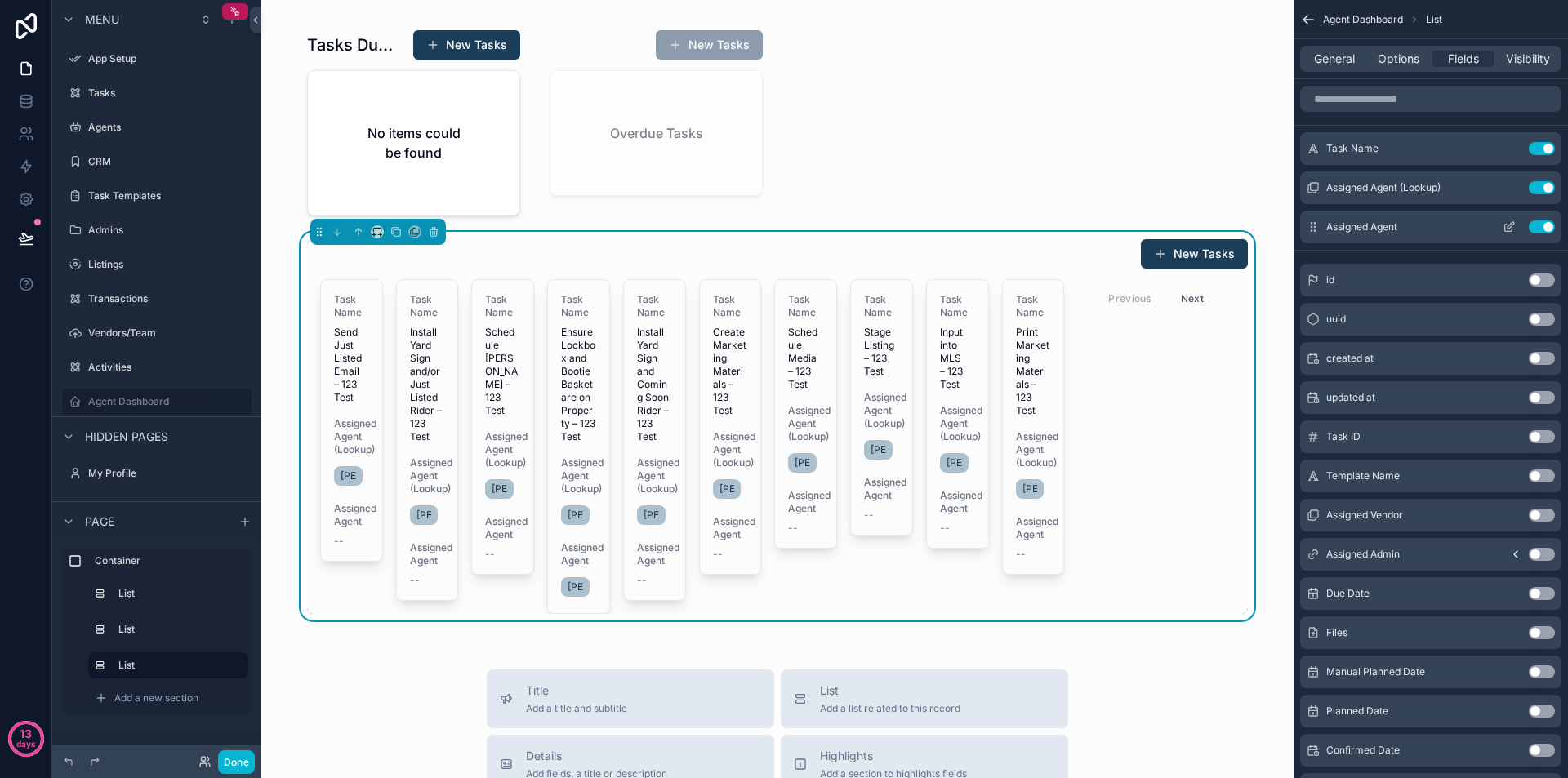
click at [1540, 226] on button "Use setting" at bounding box center [1542, 227] width 26 height 13
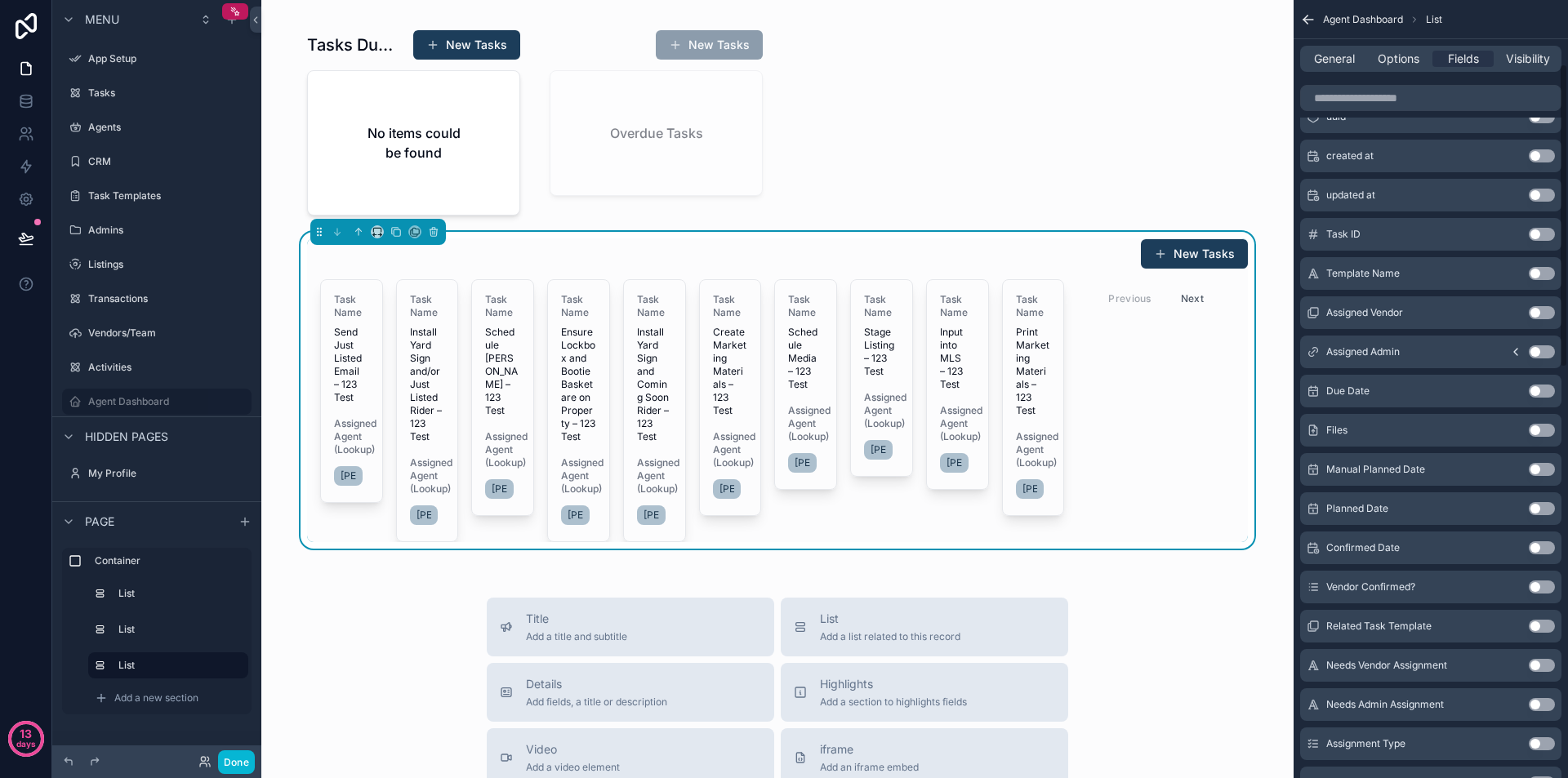
scroll to position [245, 0]
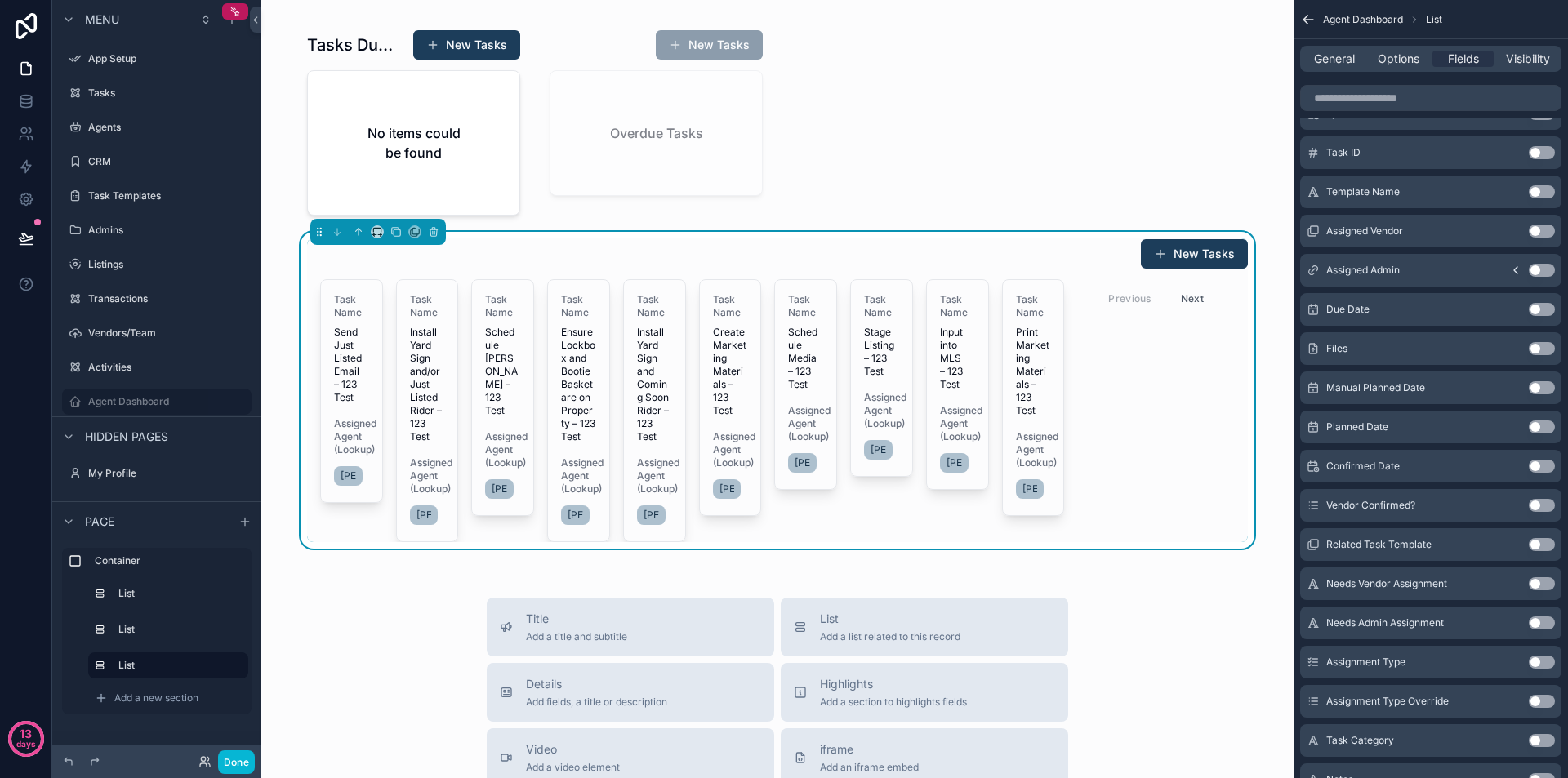
click at [1544, 430] on button "Use setting" at bounding box center [1542, 427] width 26 height 13
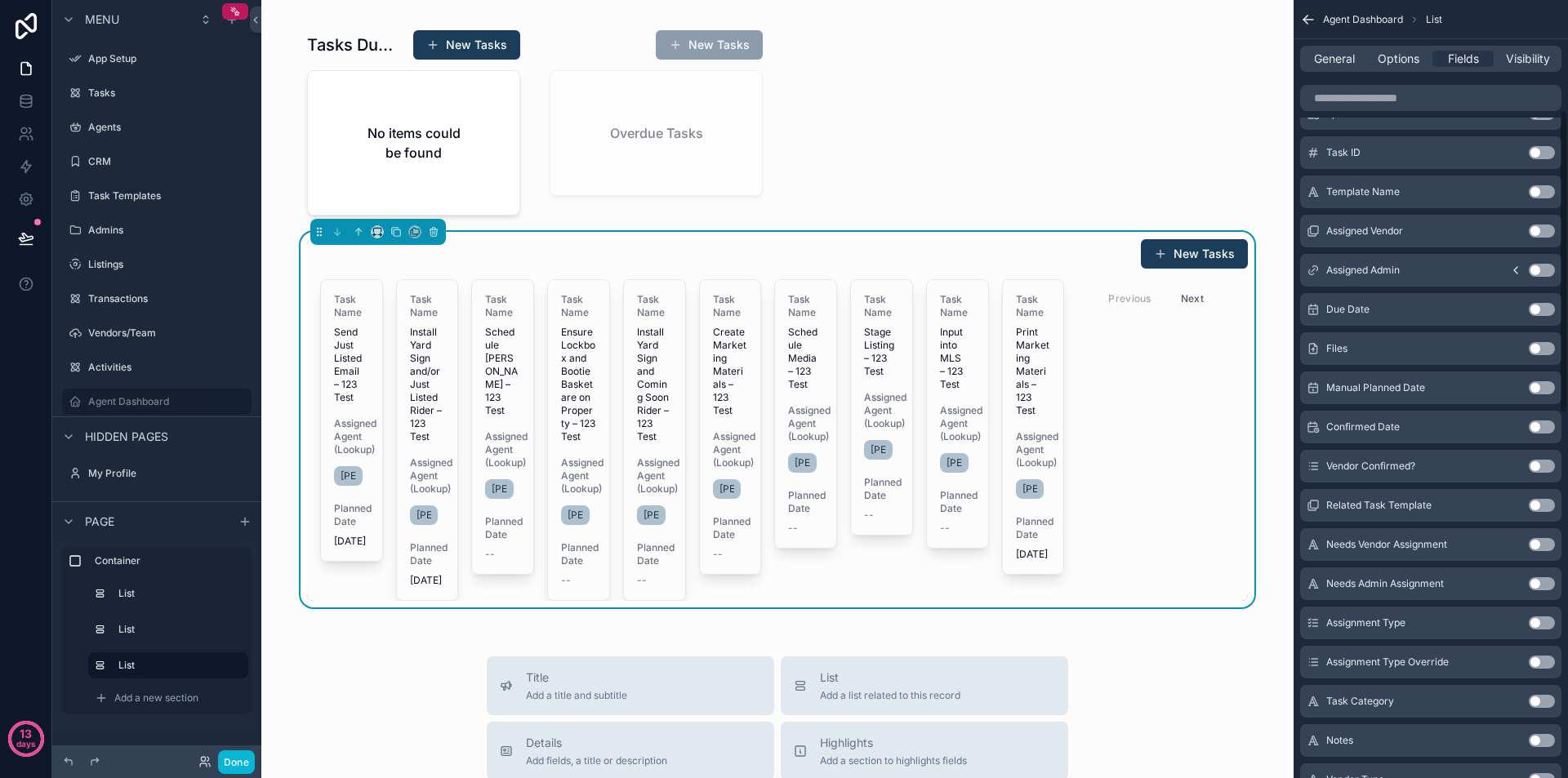
scroll to position [0, 0]
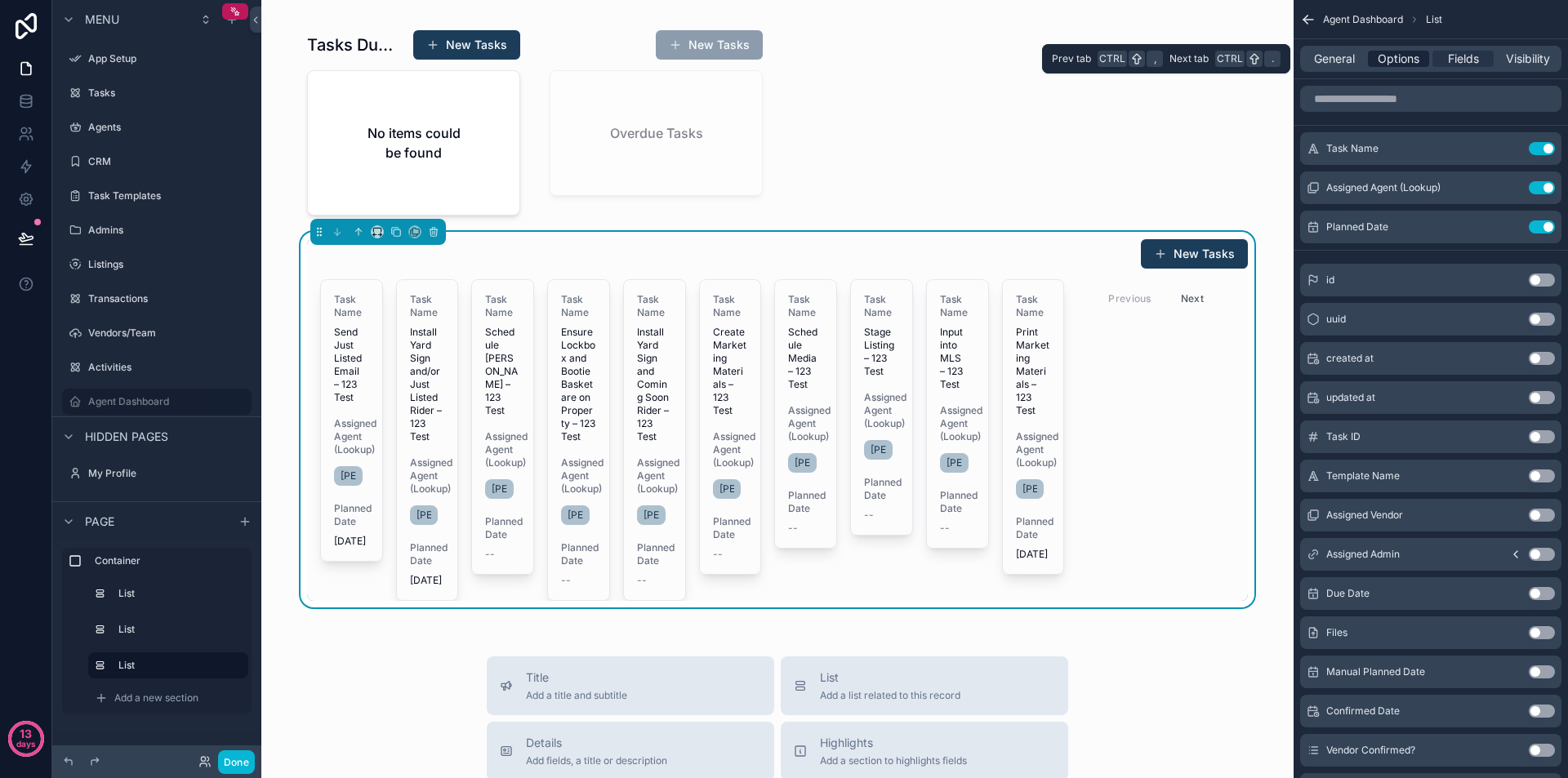
click at [1401, 57] on span "Options" at bounding box center [1399, 58] width 42 height 16
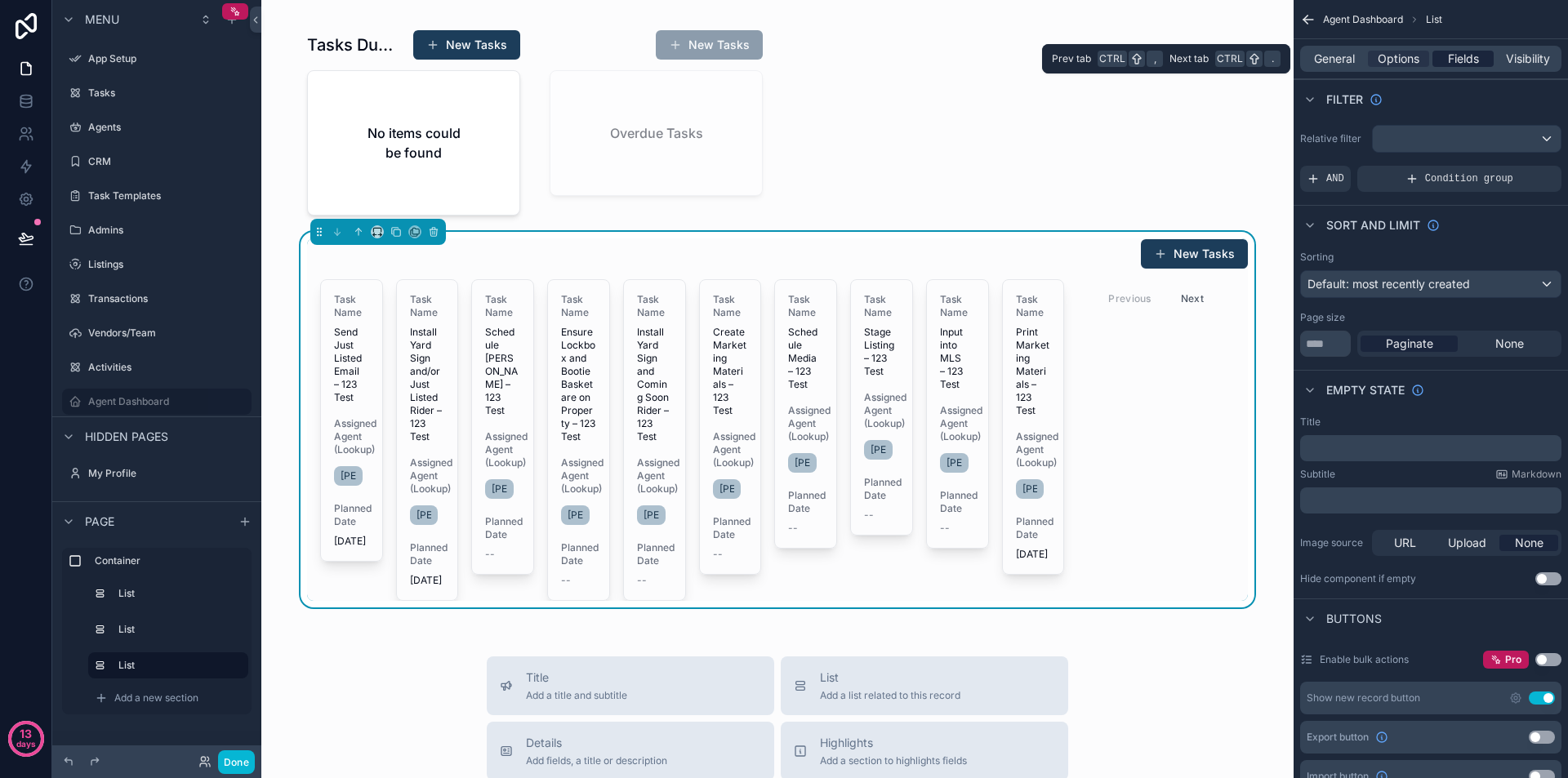
click at [1466, 63] on span "Fields" at bounding box center [1464, 58] width 31 height 16
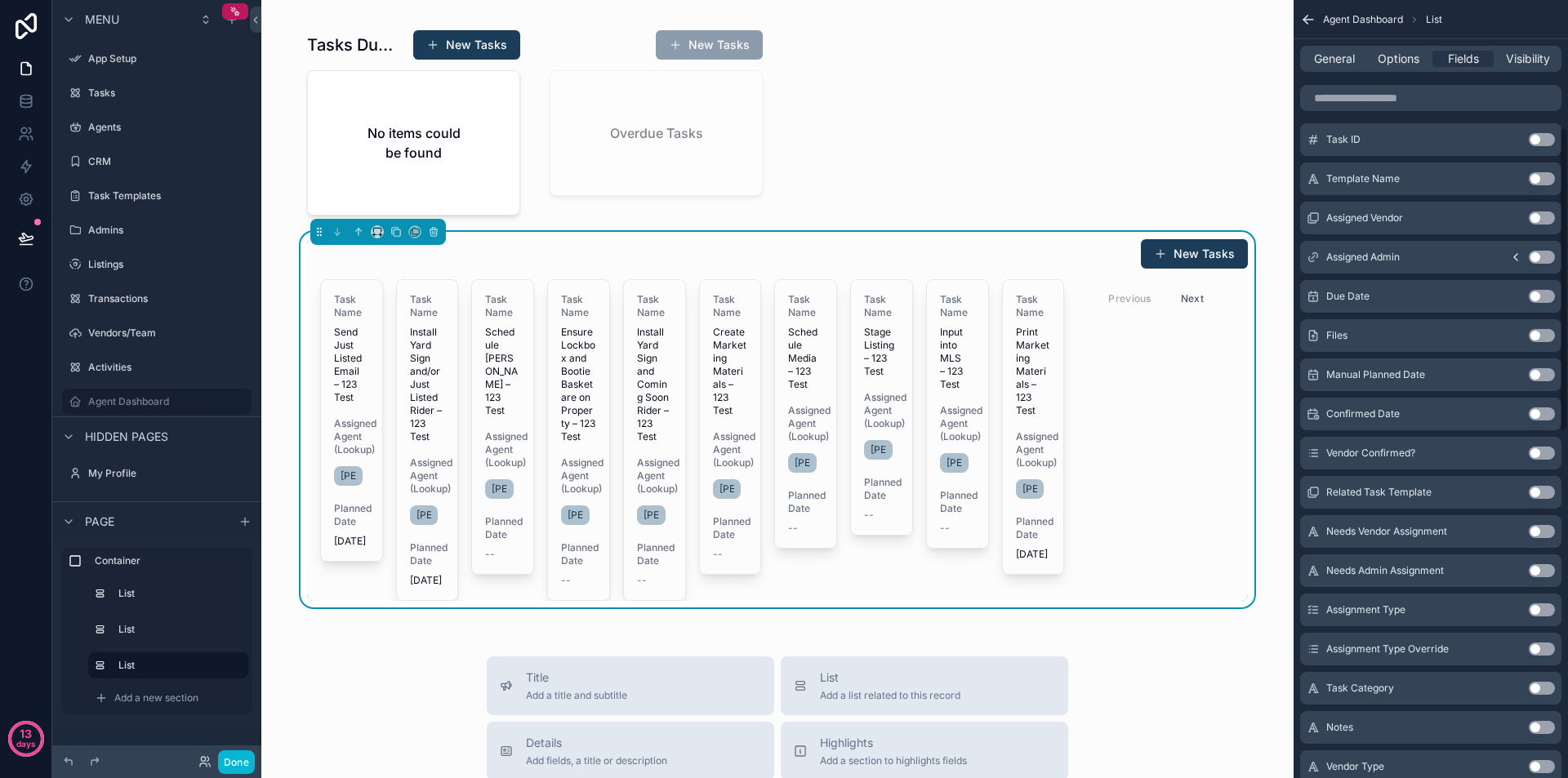
scroll to position [326, 0]
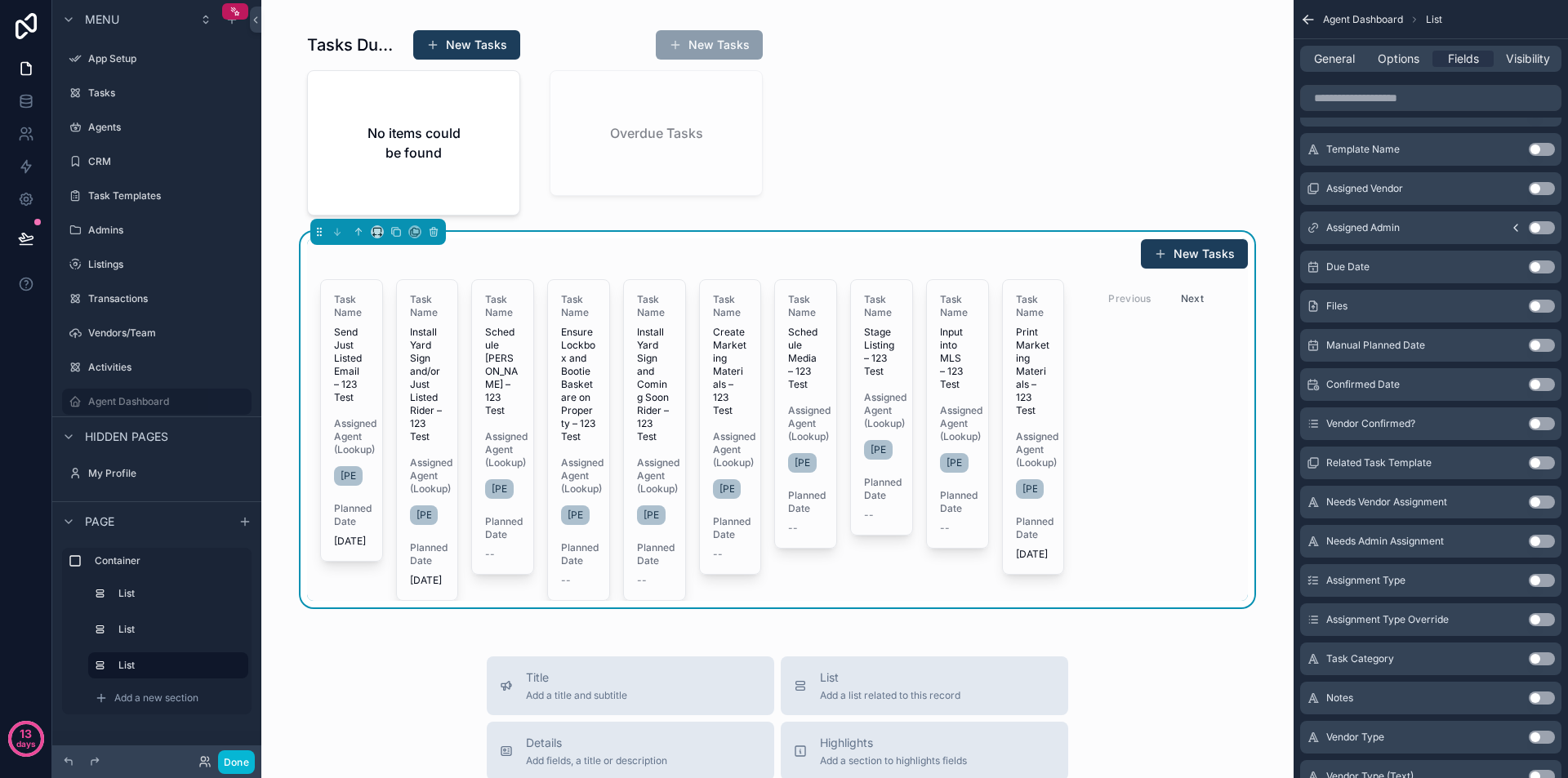
click at [1540, 382] on button "Use setting" at bounding box center [1542, 385] width 26 height 13
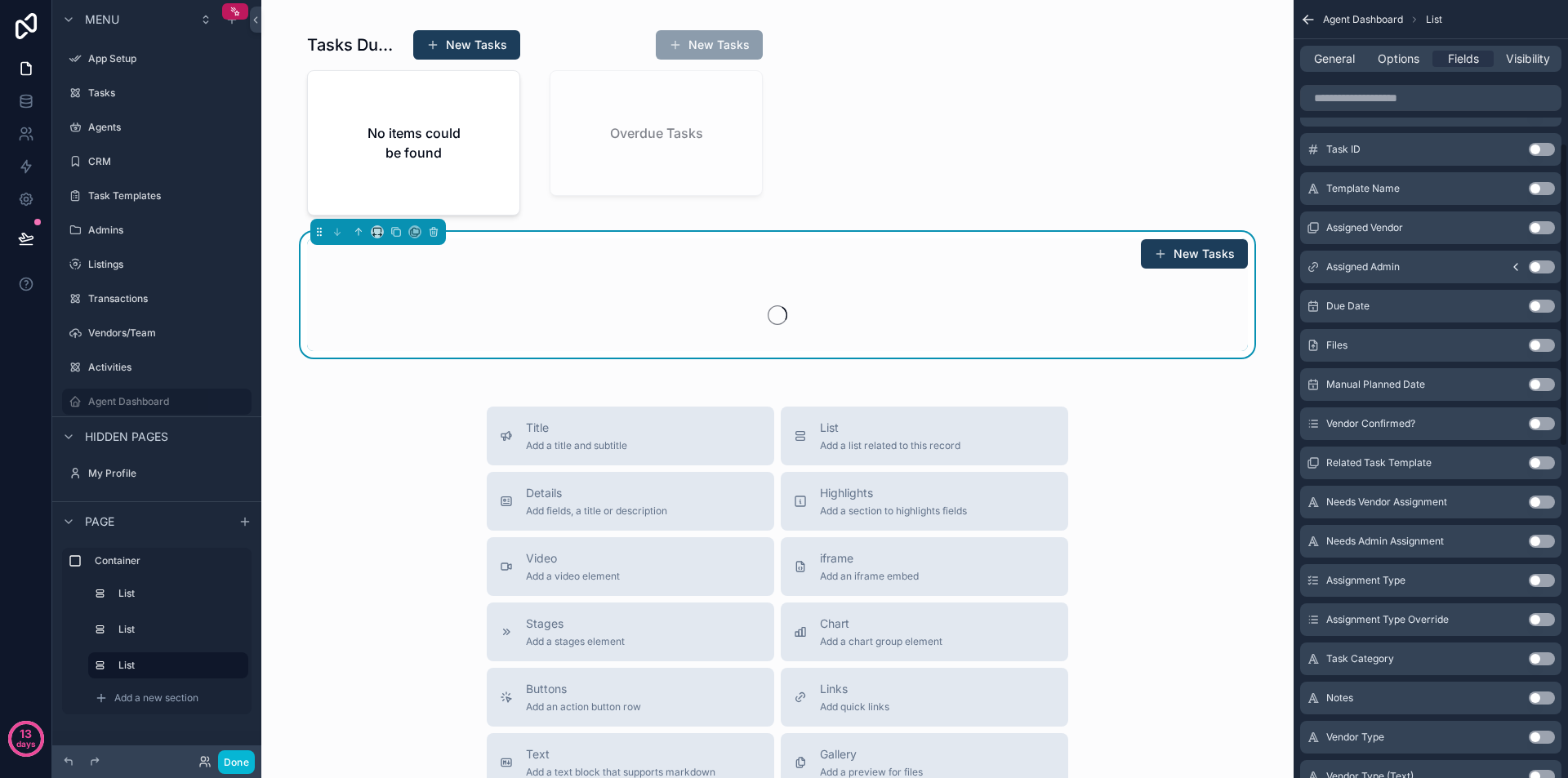
scroll to position [366, 0]
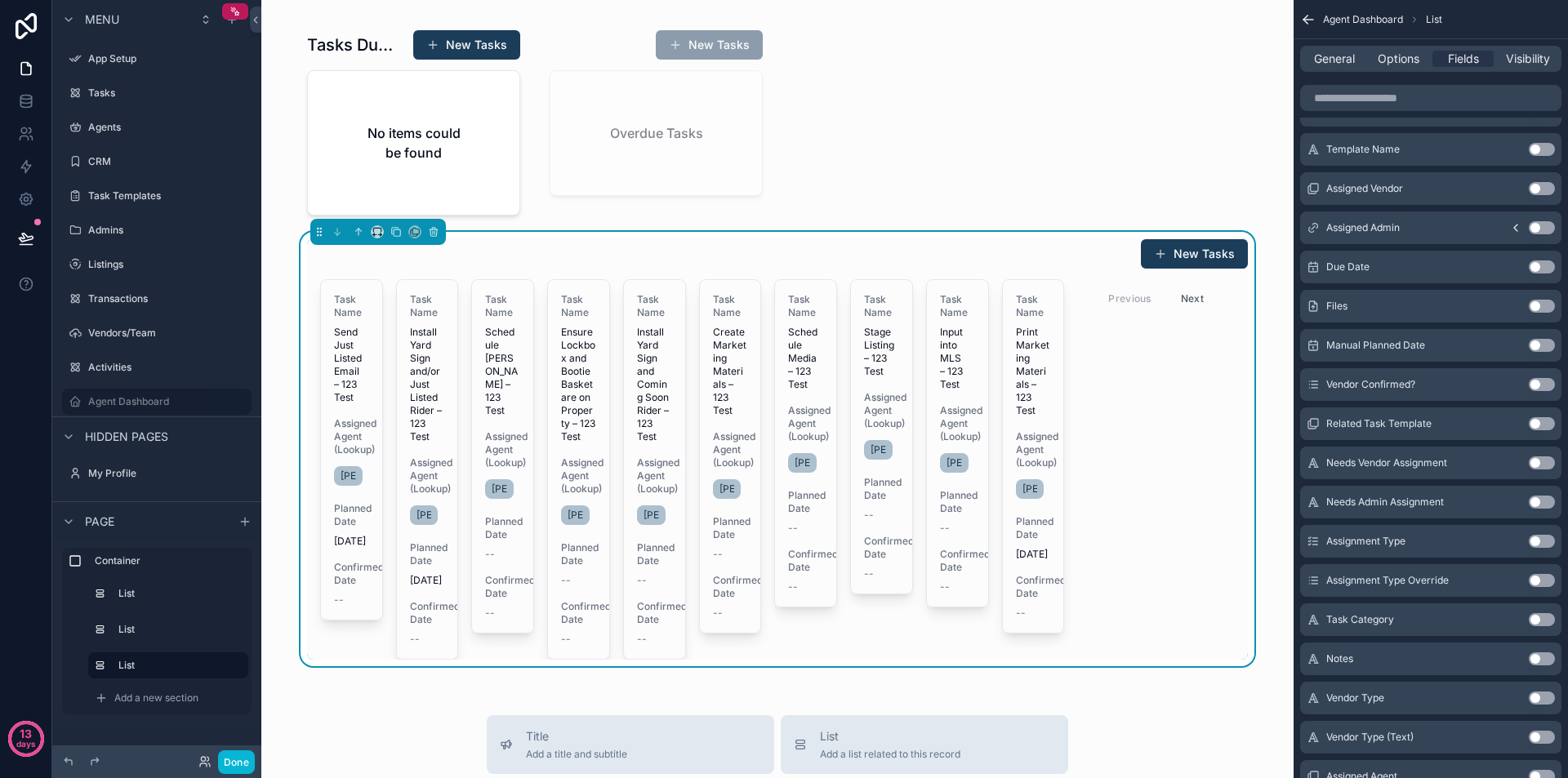
click at [1538, 384] on button "Use setting" at bounding box center [1542, 385] width 26 height 13
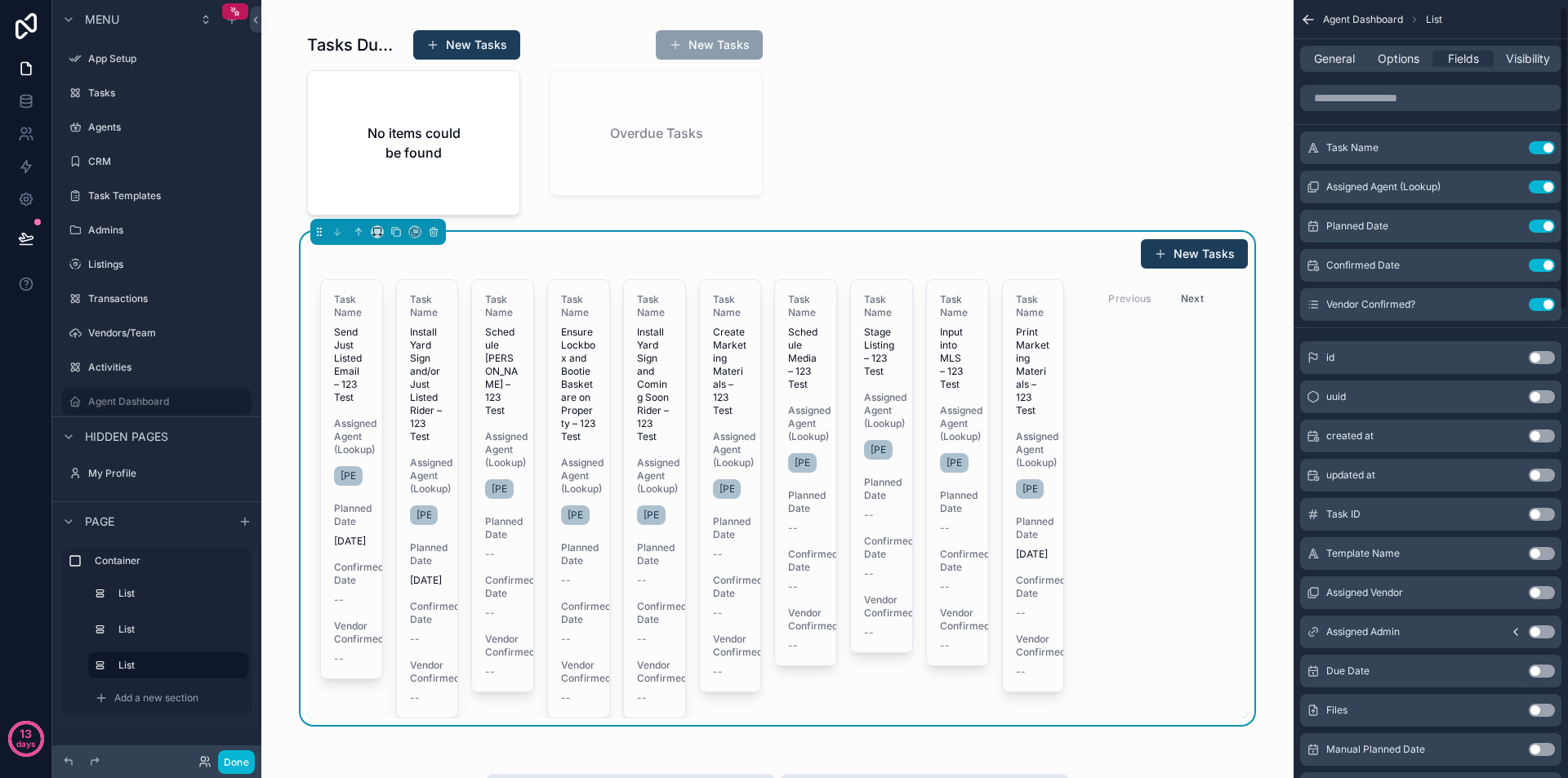
scroll to position [0, 0]
click at [1543, 267] on button "Use setting" at bounding box center [1542, 267] width 26 height 13
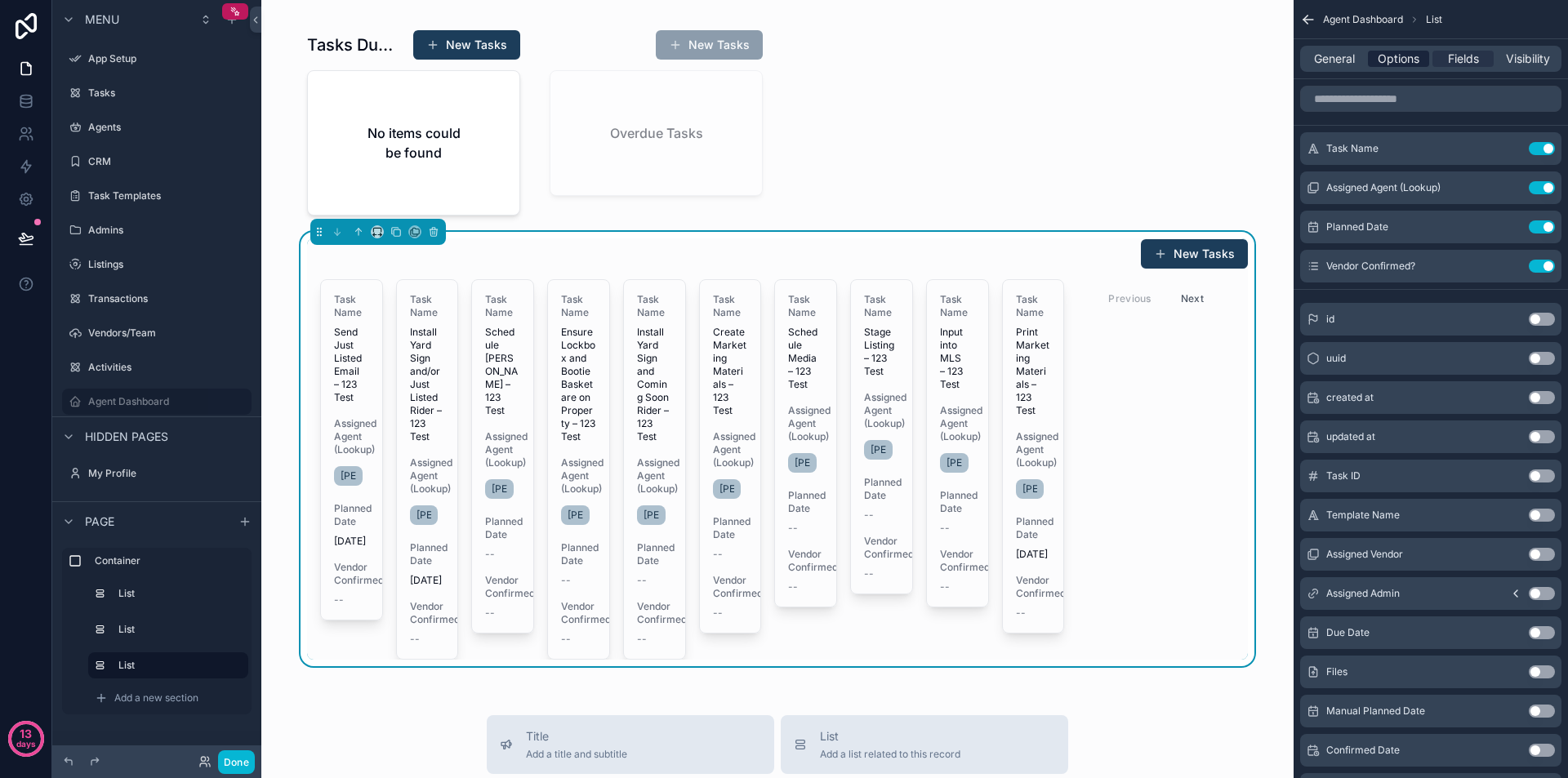
click at [1401, 61] on span "Options" at bounding box center [1399, 58] width 42 height 16
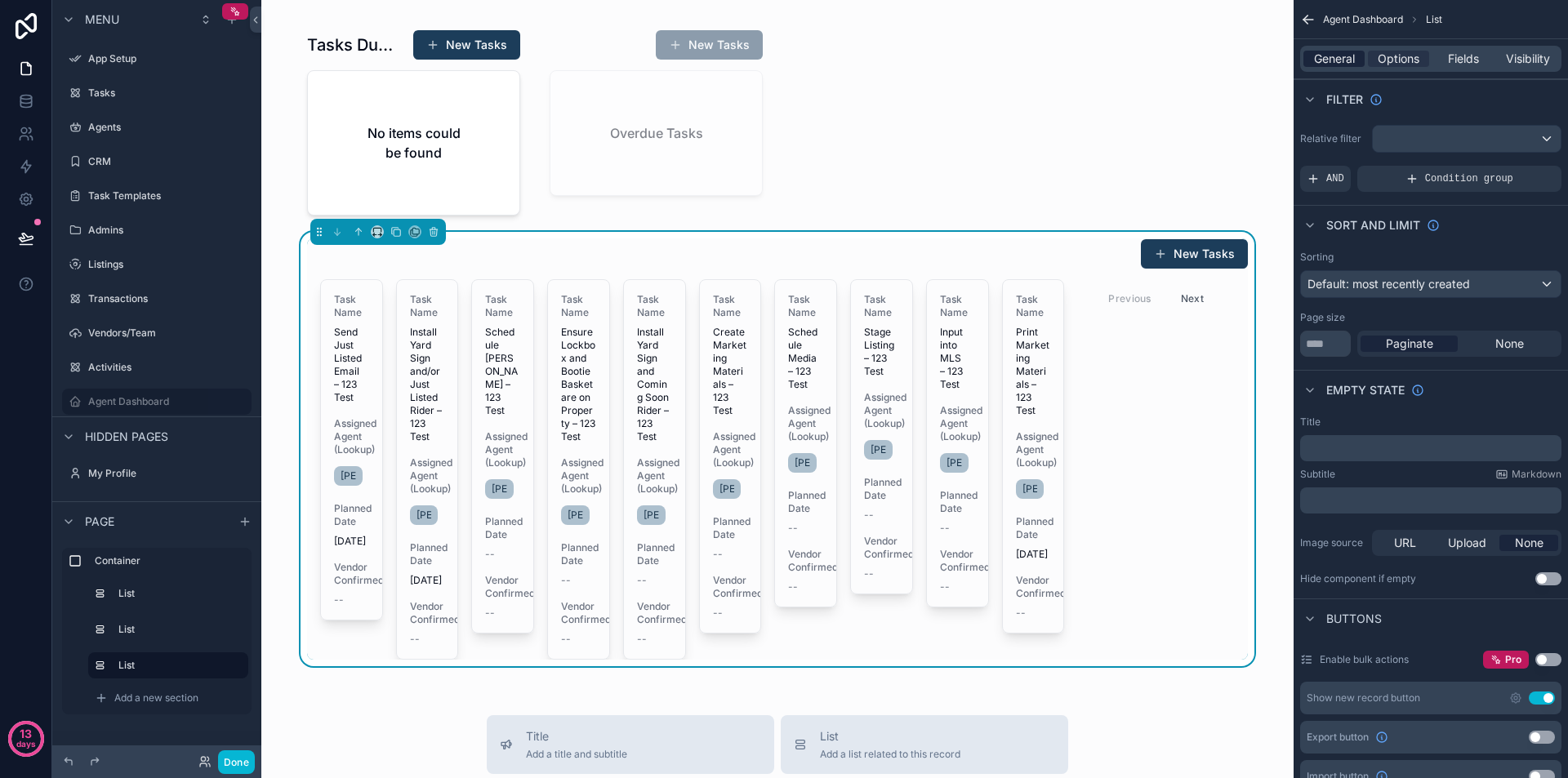
click at [1347, 60] on span "General" at bounding box center [1334, 58] width 41 height 16
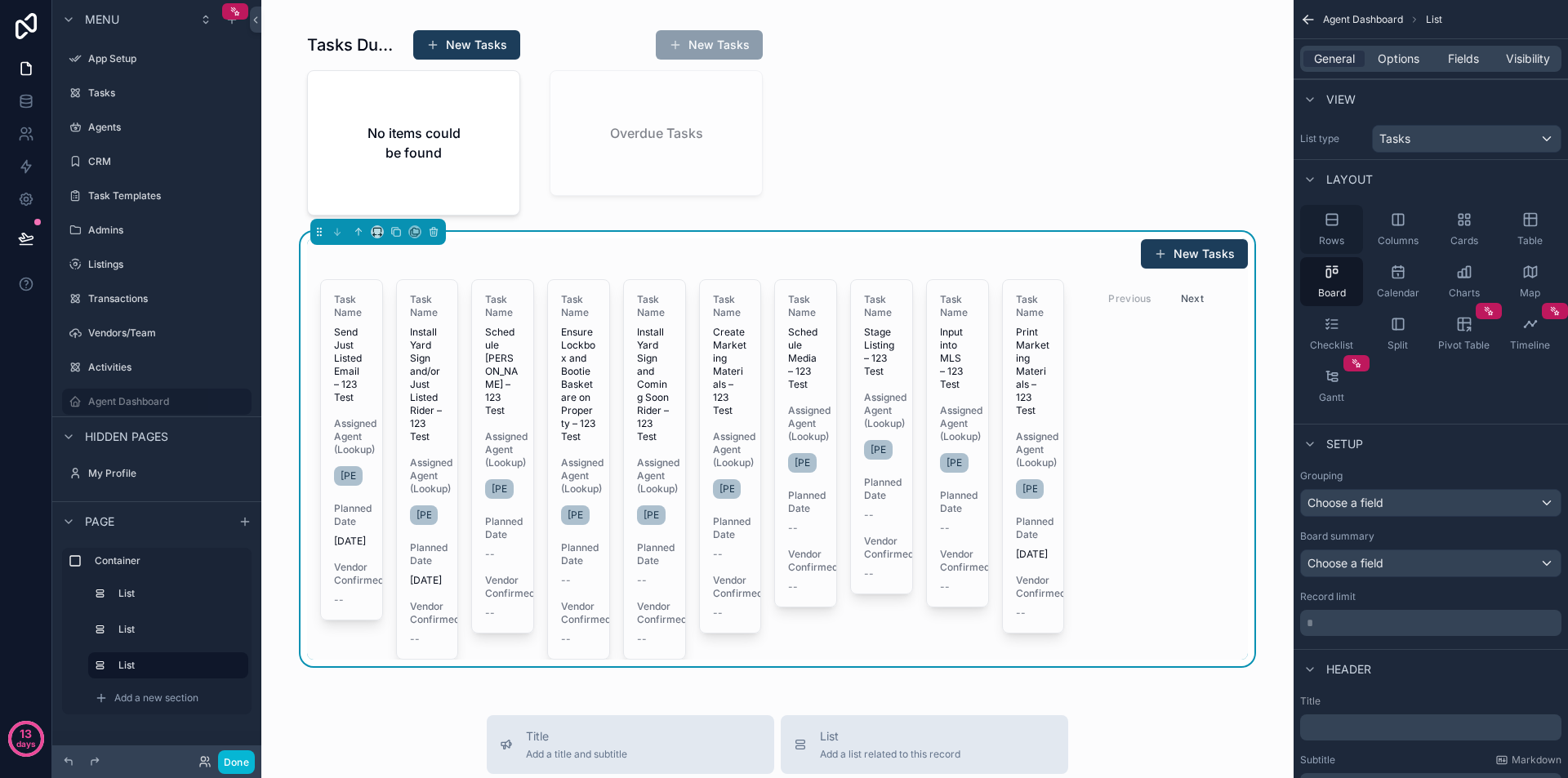
click at [1338, 223] on icon "scrollable content" at bounding box center [1332, 219] width 16 height 16
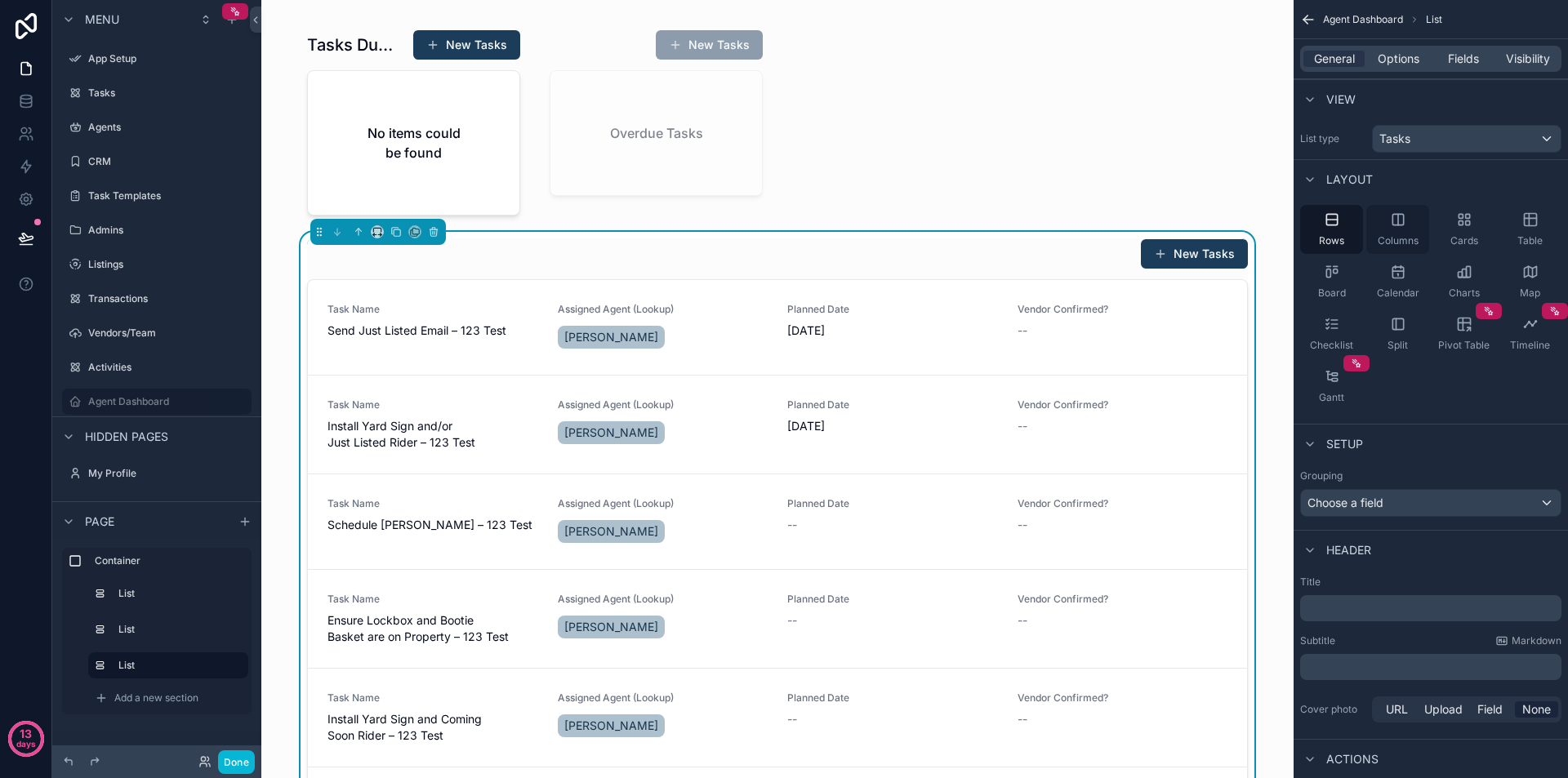
click at [1419, 222] on div "Columns" at bounding box center [1397, 230] width 63 height 49
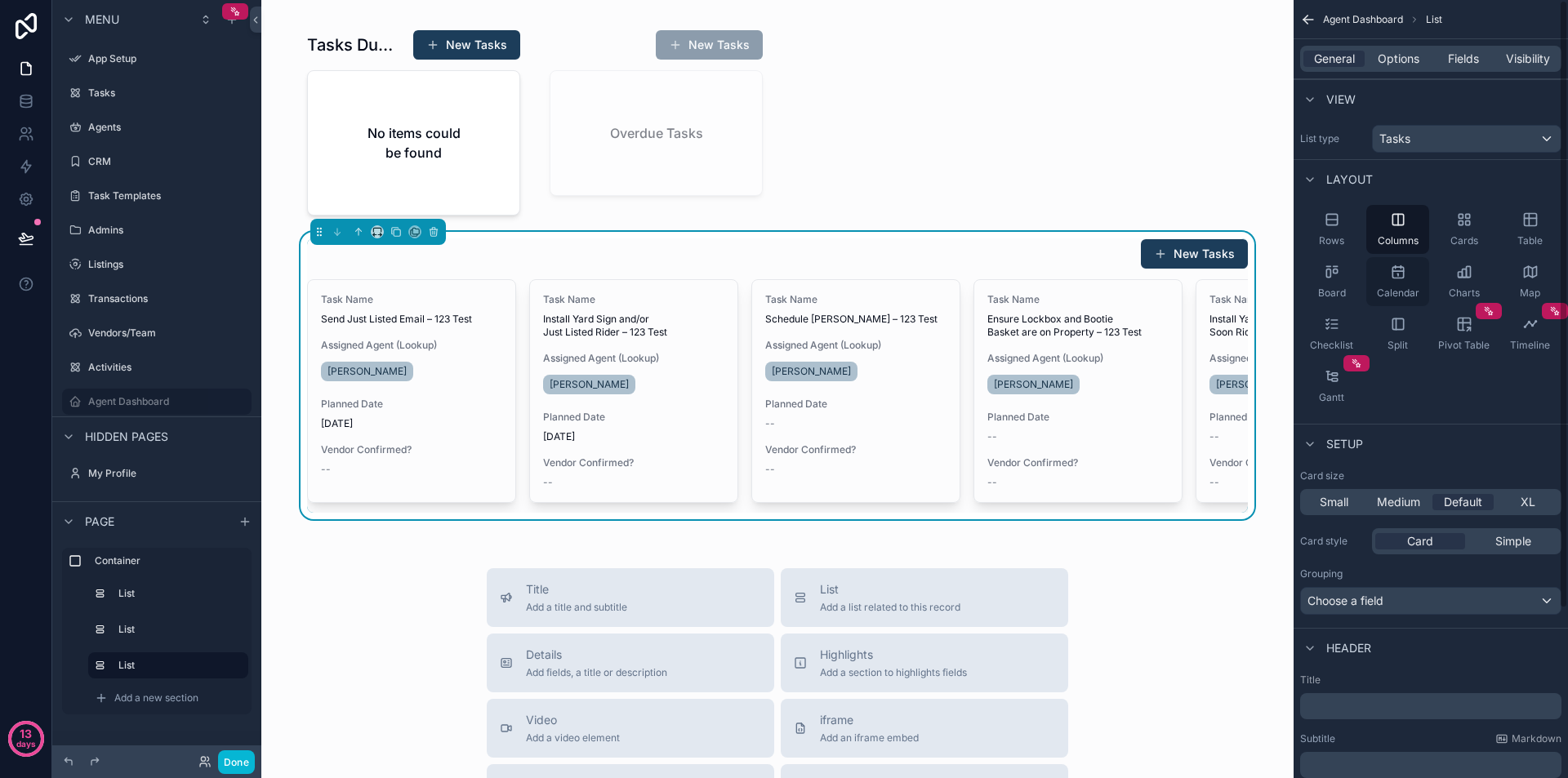
click at [1407, 274] on div "Calendar" at bounding box center [1397, 282] width 63 height 49
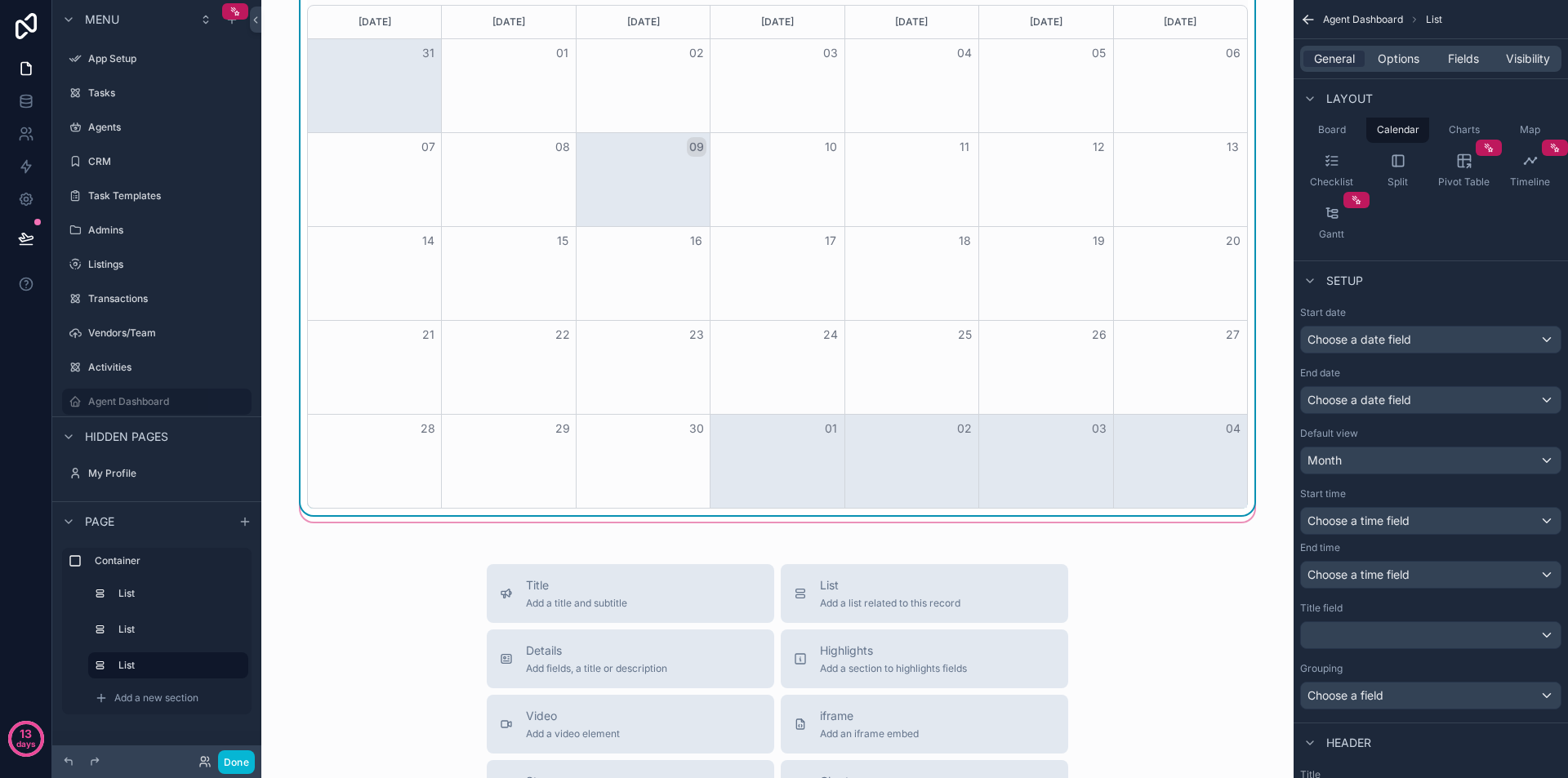
scroll to position [408, 0]
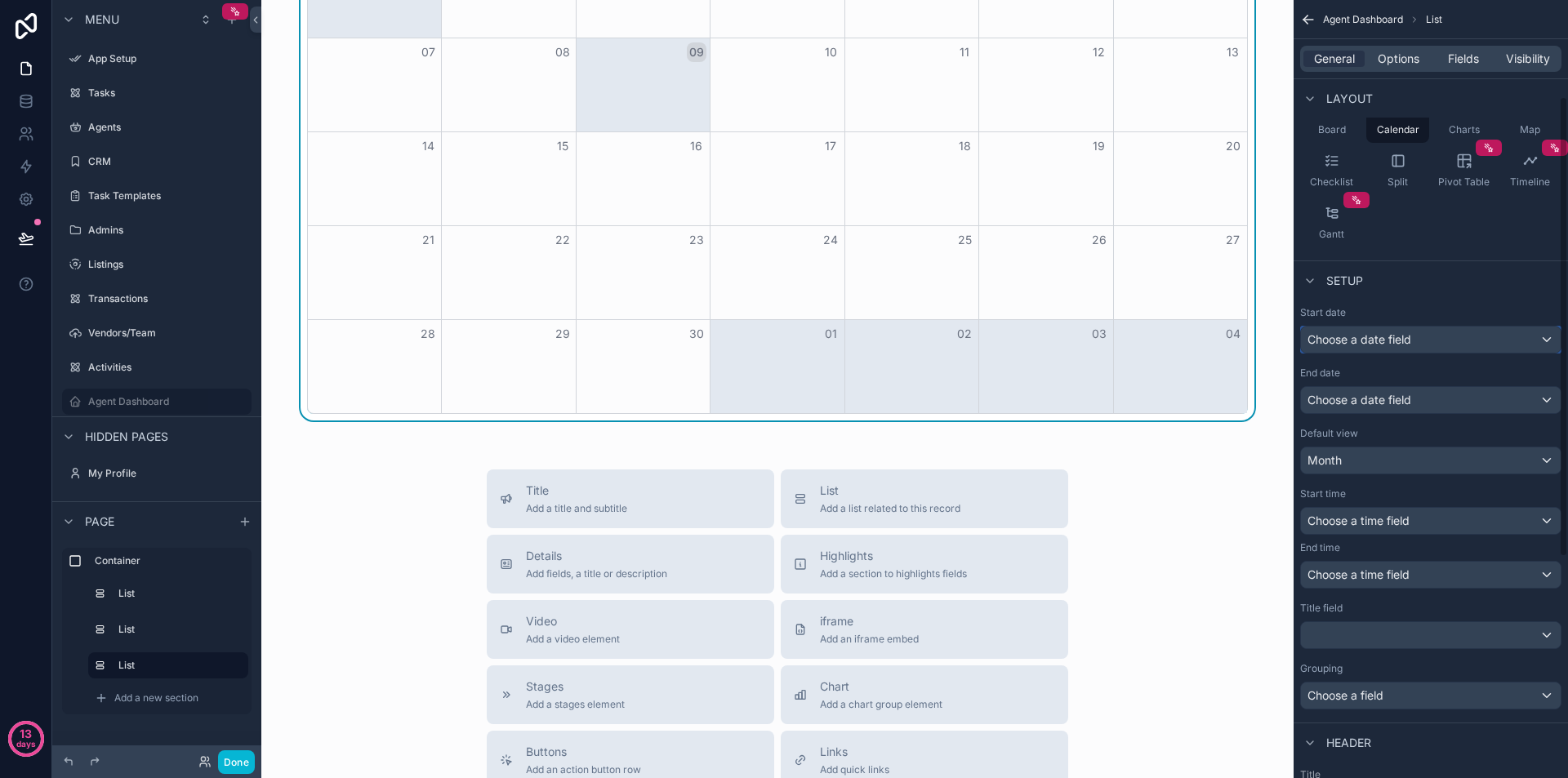
click at [1474, 344] on div "Choose a date field" at bounding box center [1431, 339] width 260 height 26
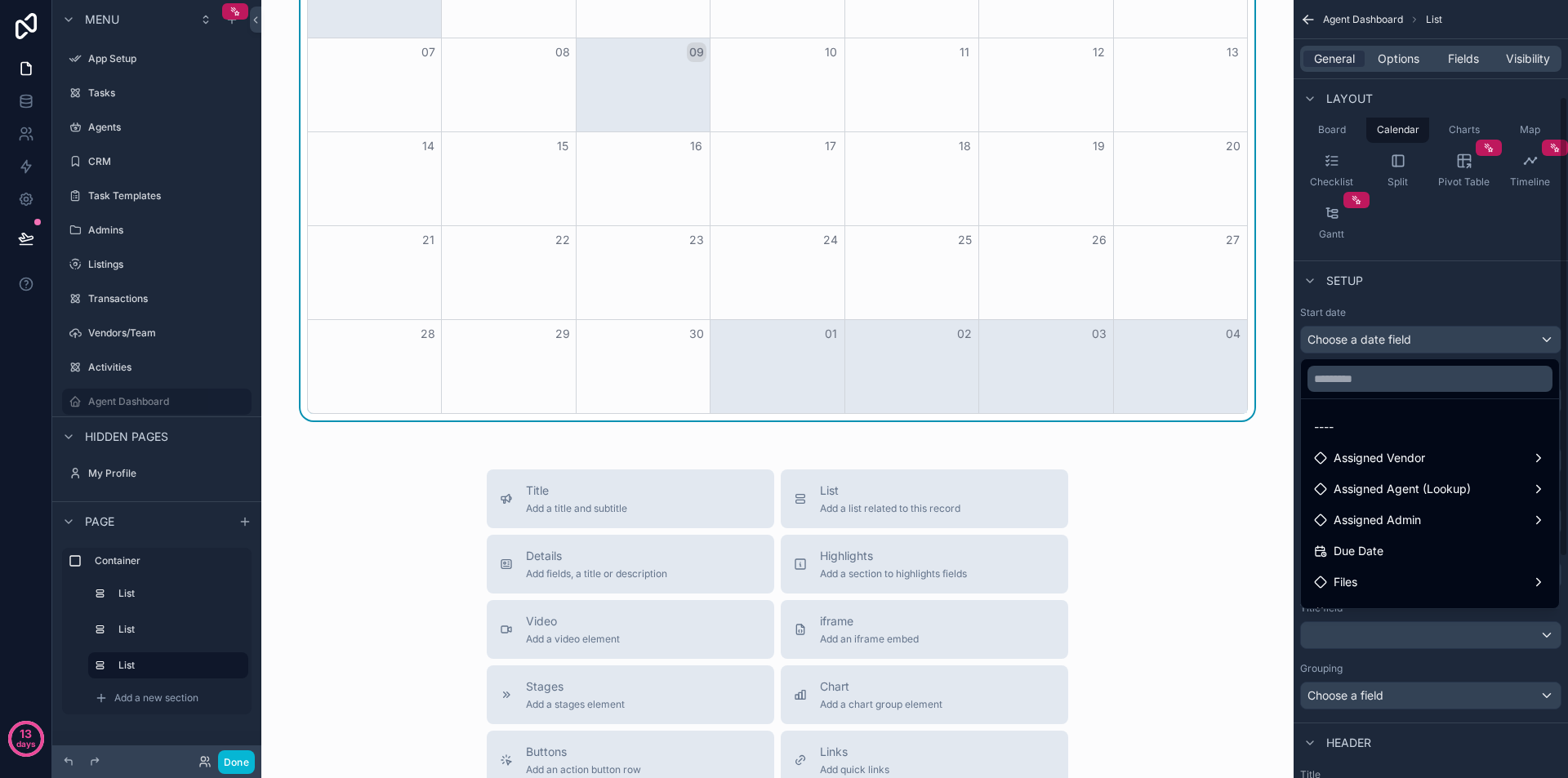
click at [1410, 337] on div "scrollable content" at bounding box center [784, 389] width 1568 height 778
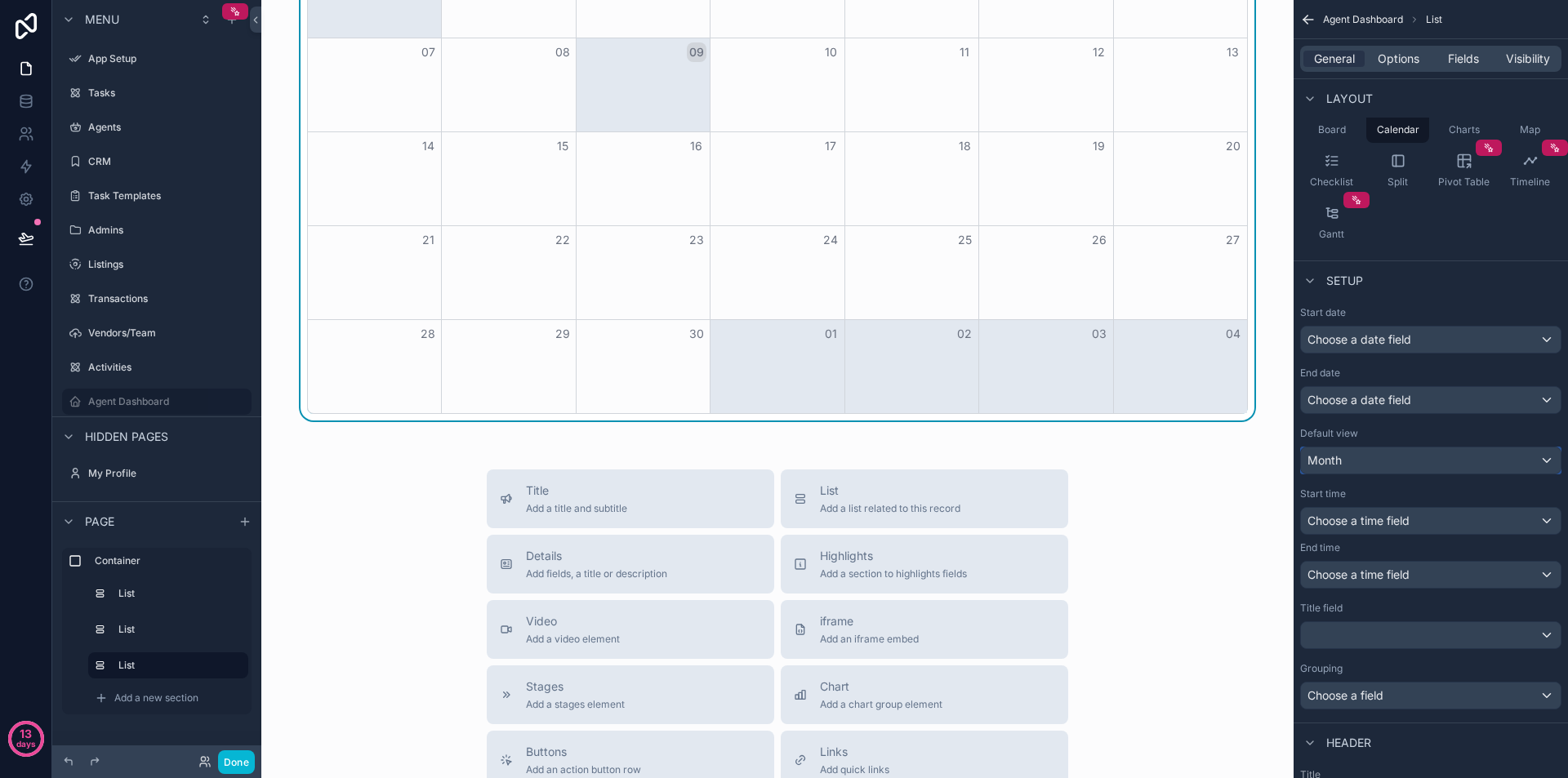
click at [1399, 451] on div "Month" at bounding box center [1431, 460] width 260 height 26
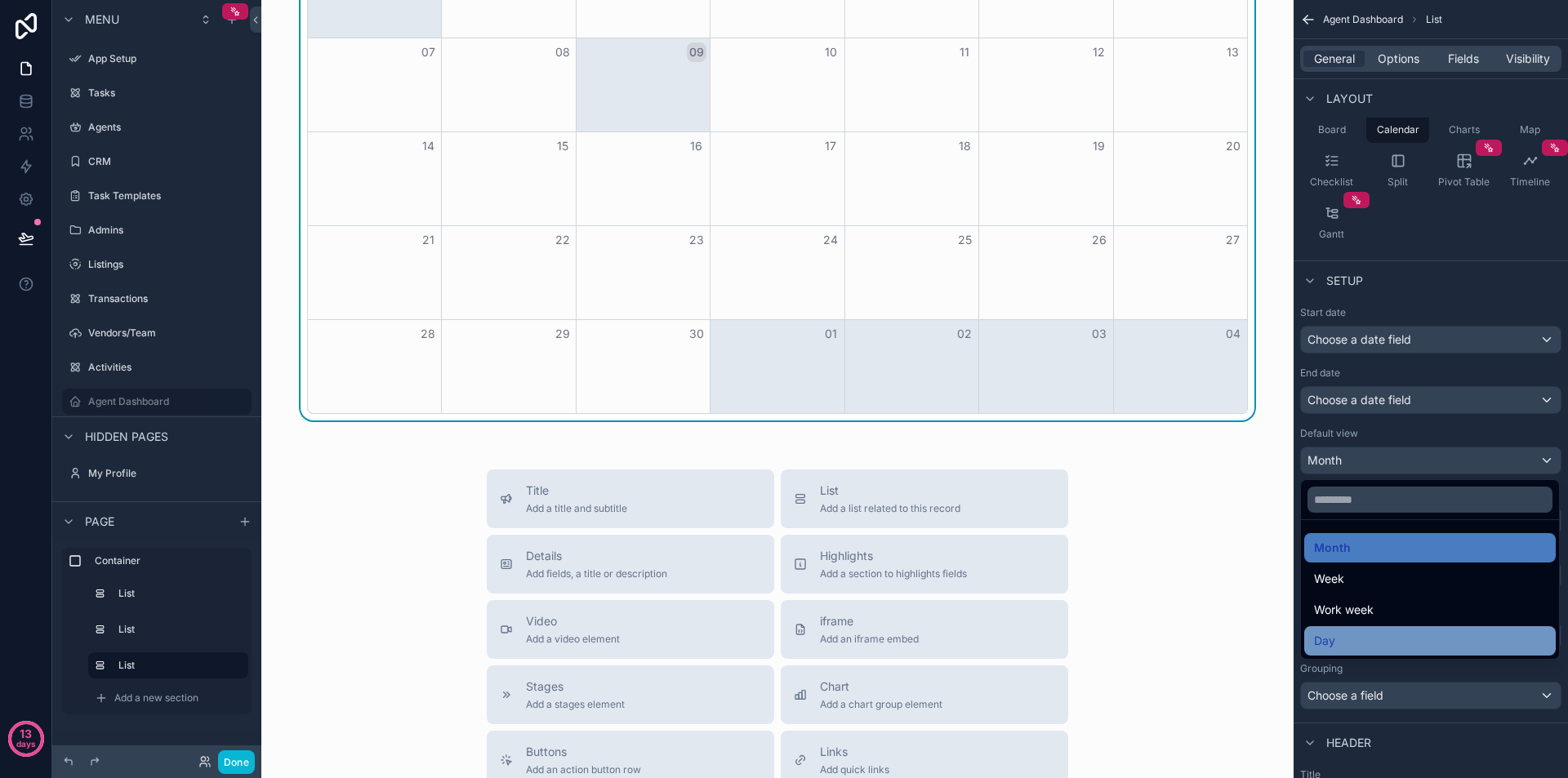
click at [1366, 639] on div "Day" at bounding box center [1430, 641] width 232 height 19
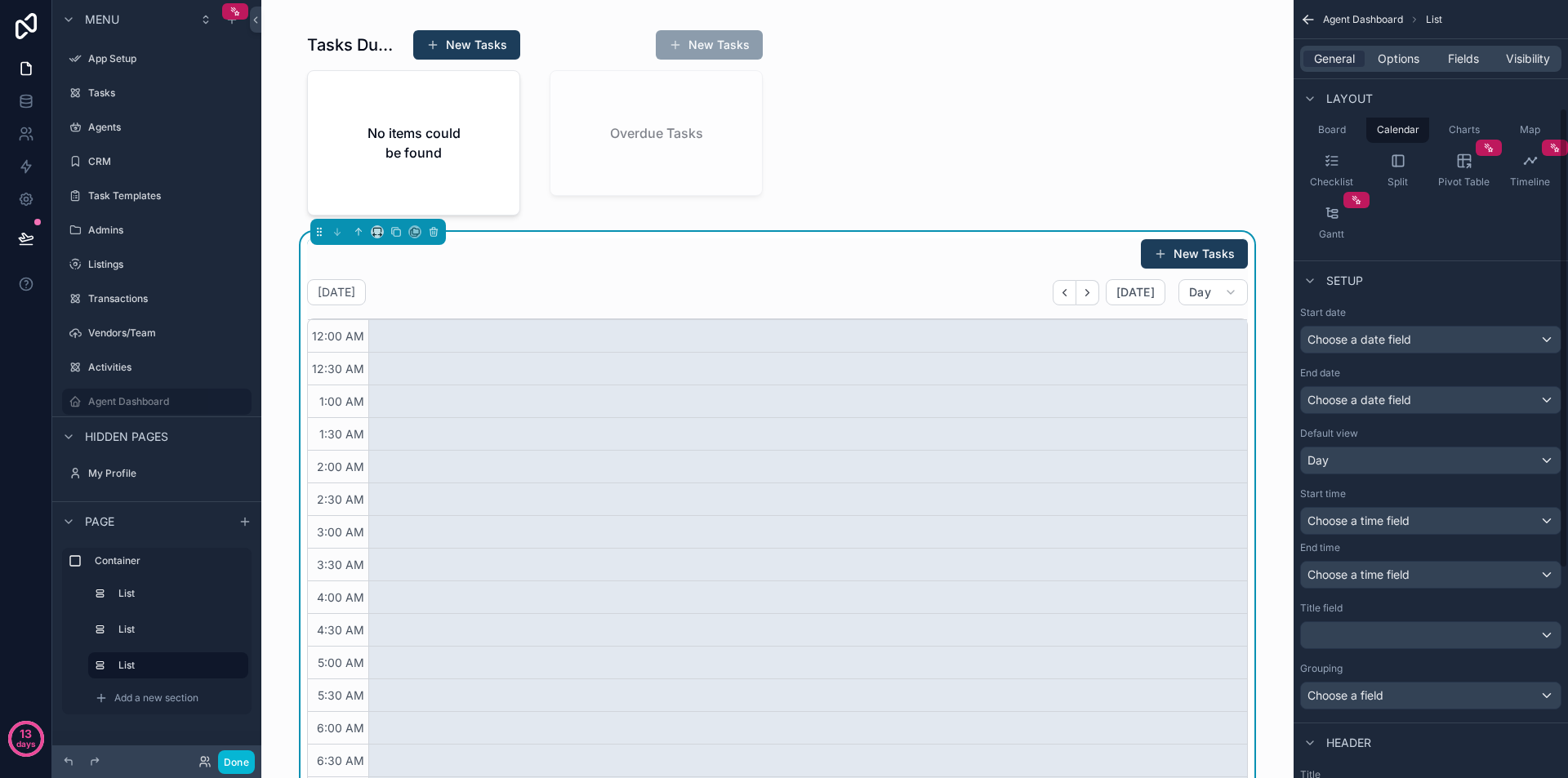
scroll to position [245, 0]
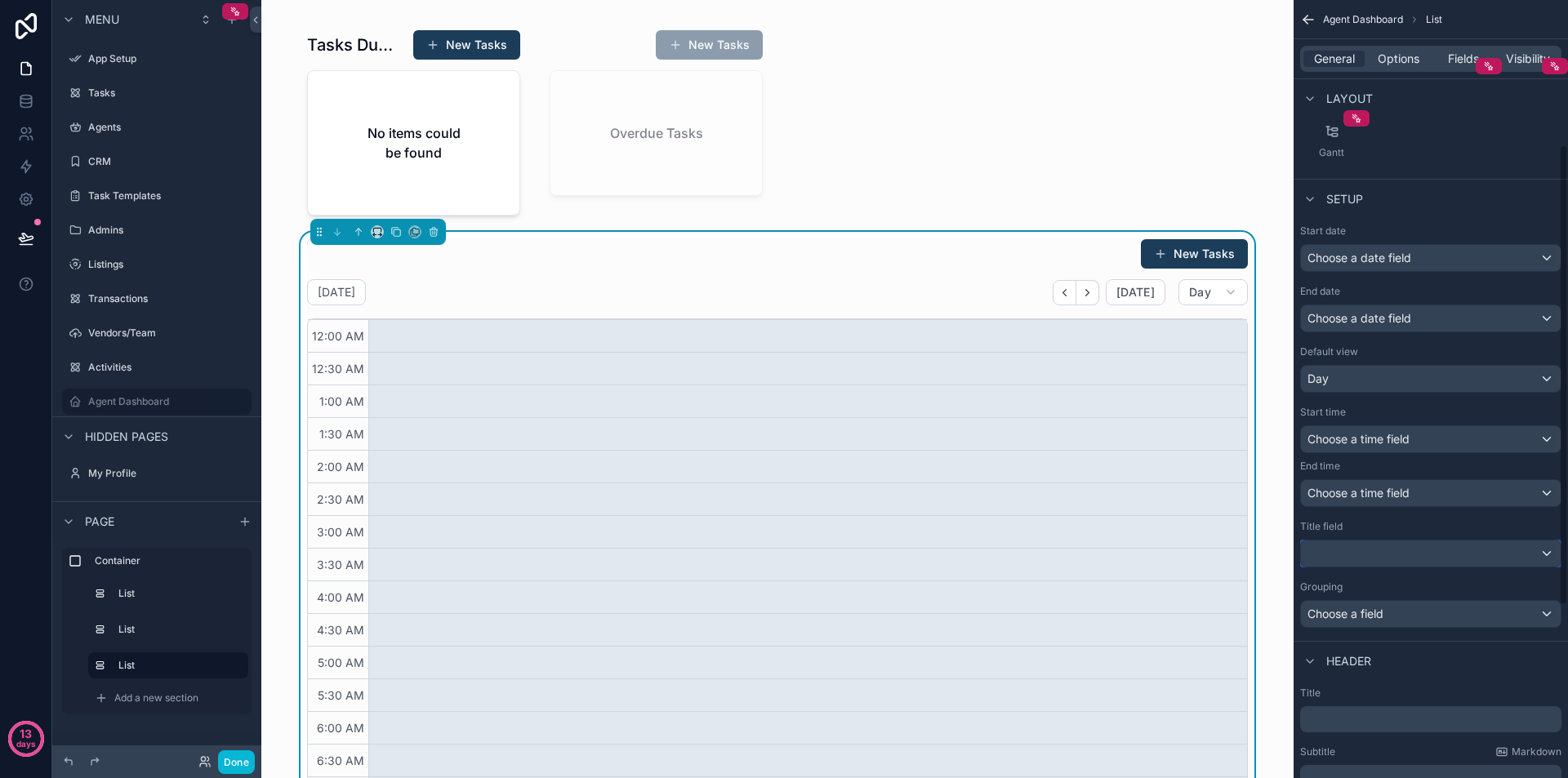
click at [1392, 559] on div "scrollable content" at bounding box center [1431, 553] width 260 height 26
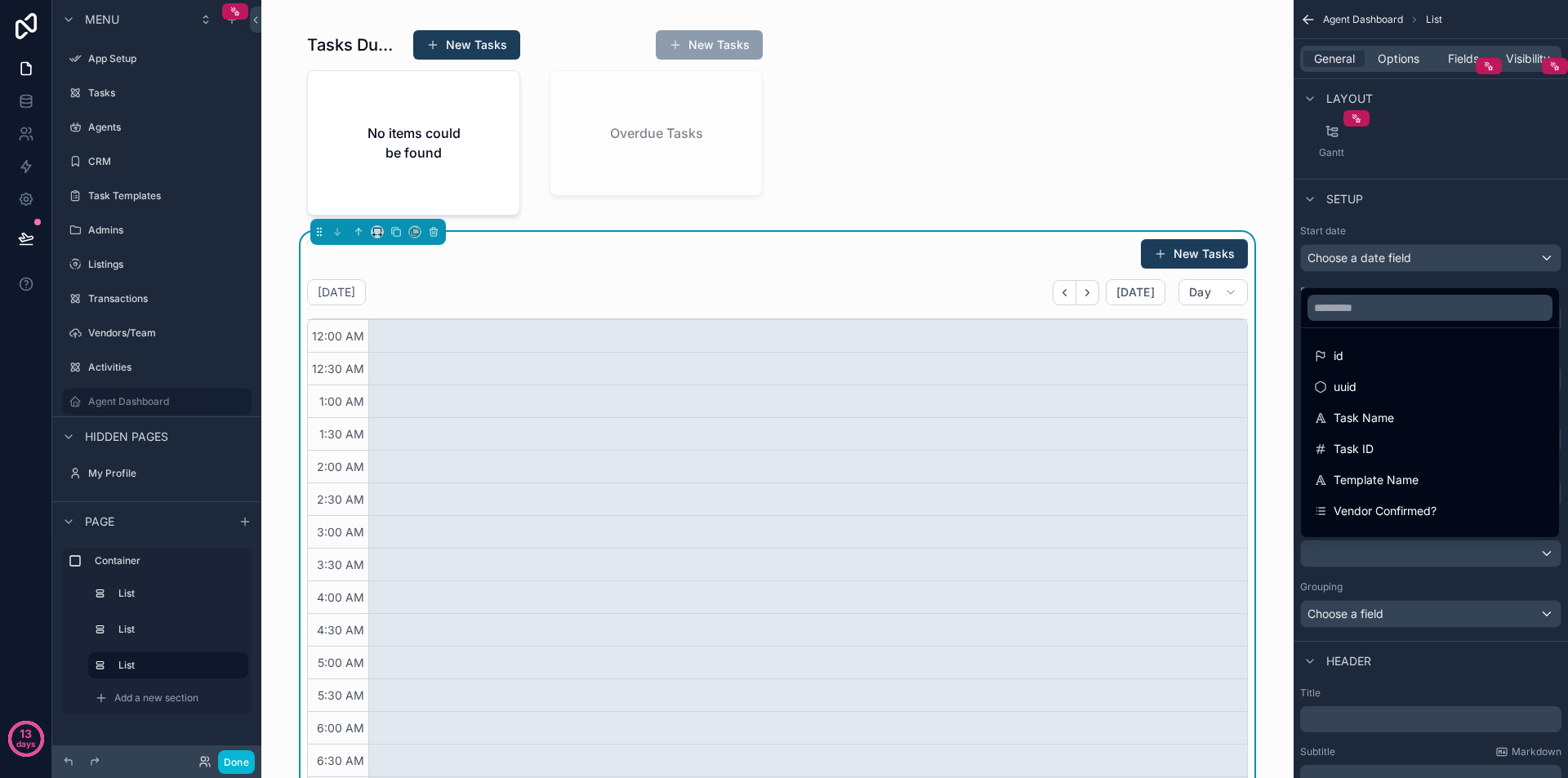
click at [1392, 559] on div "scrollable content" at bounding box center [784, 389] width 1568 height 778
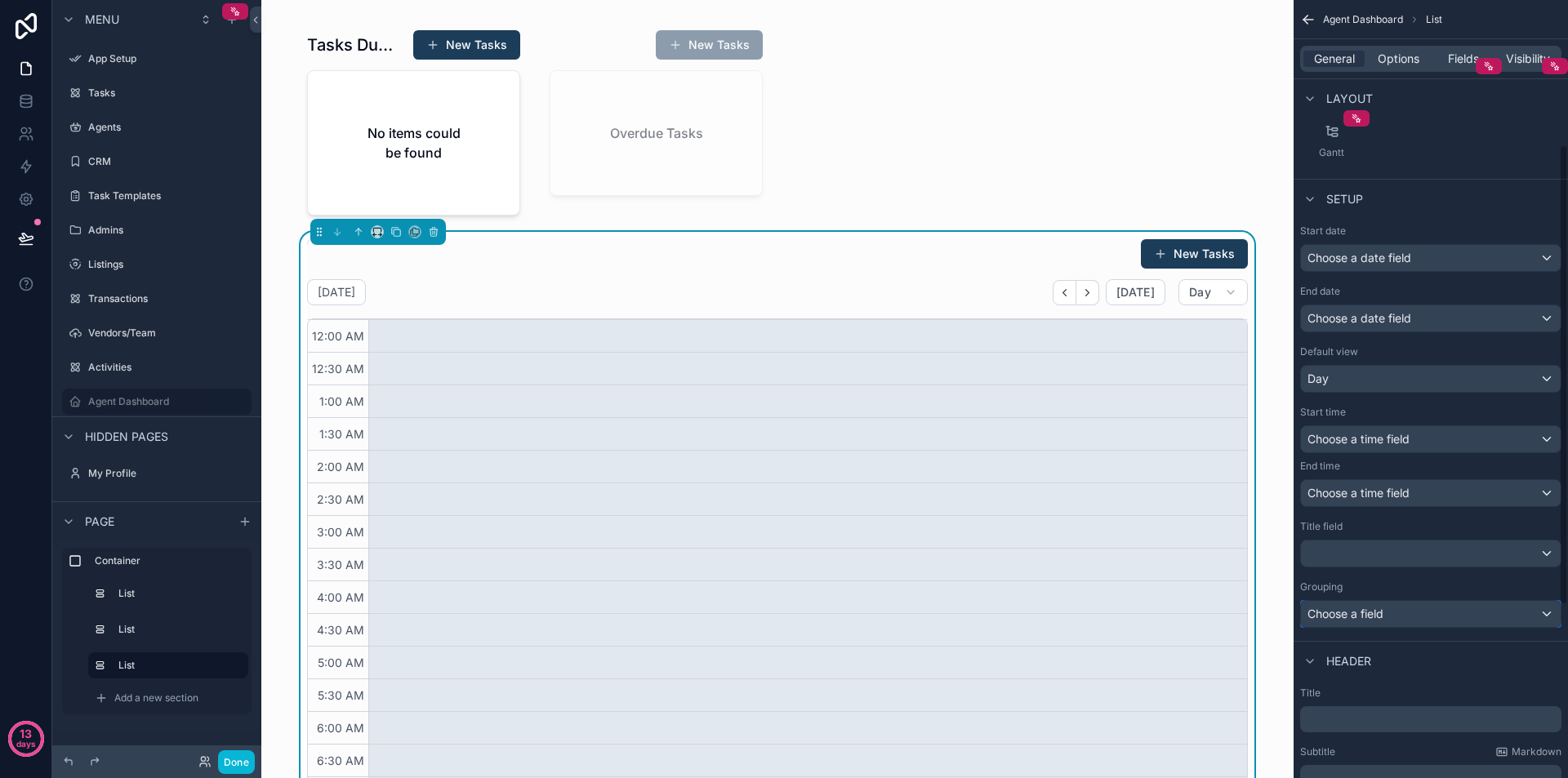
click at [1398, 612] on div "Choose a field" at bounding box center [1431, 614] width 260 height 26
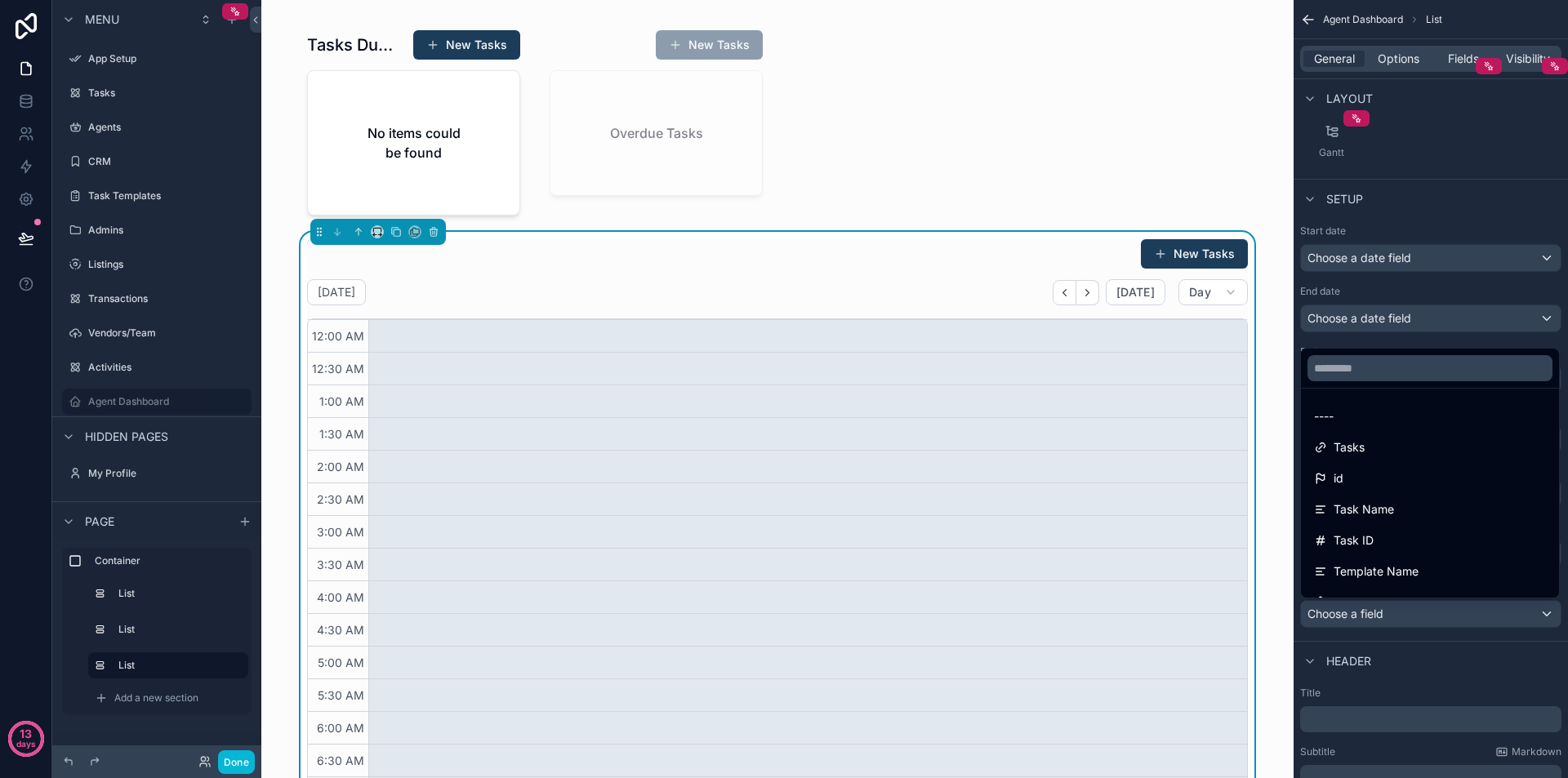
click at [1398, 612] on div "scrollable content" at bounding box center [784, 389] width 1568 height 778
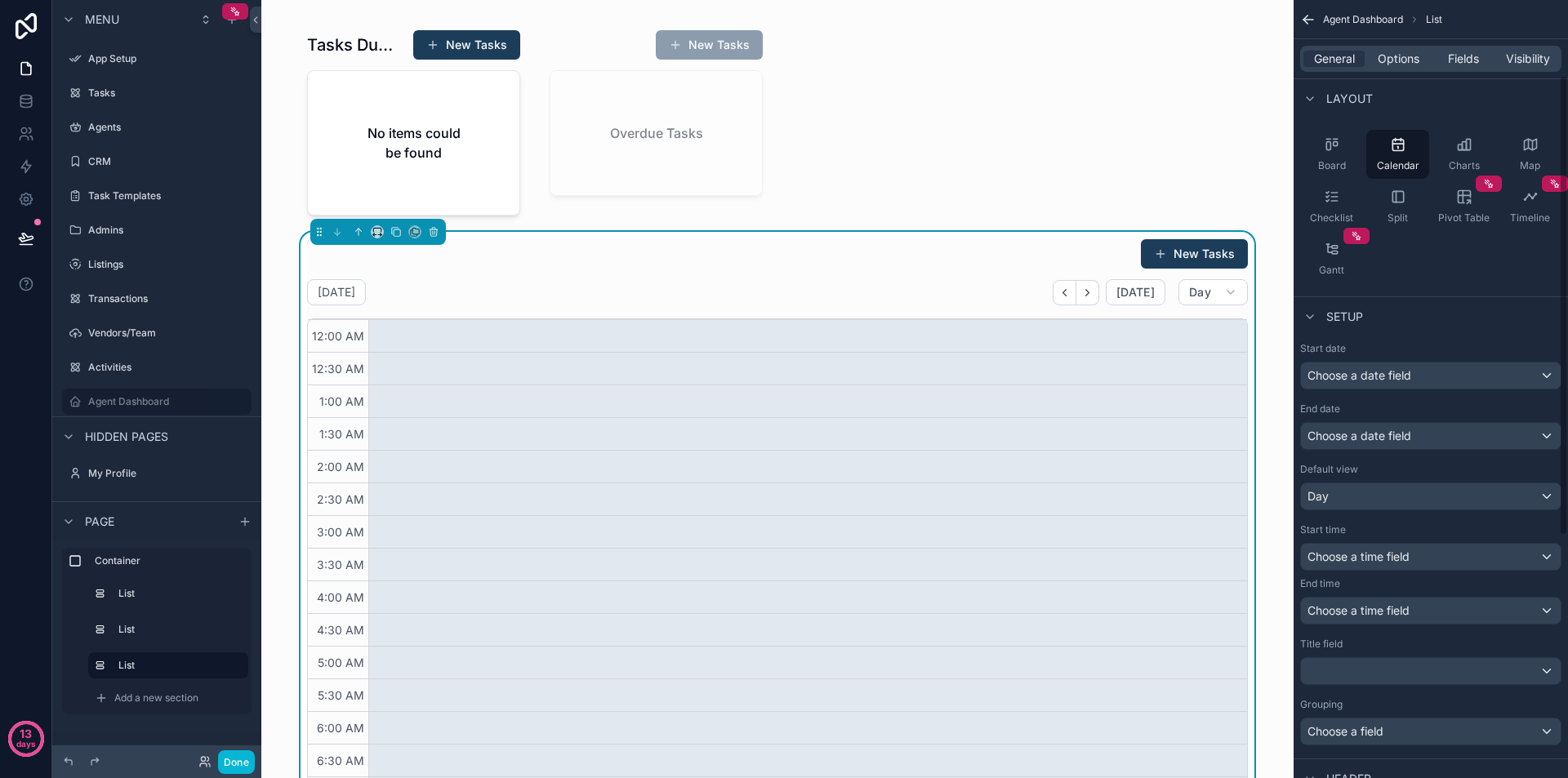
scroll to position [0, 0]
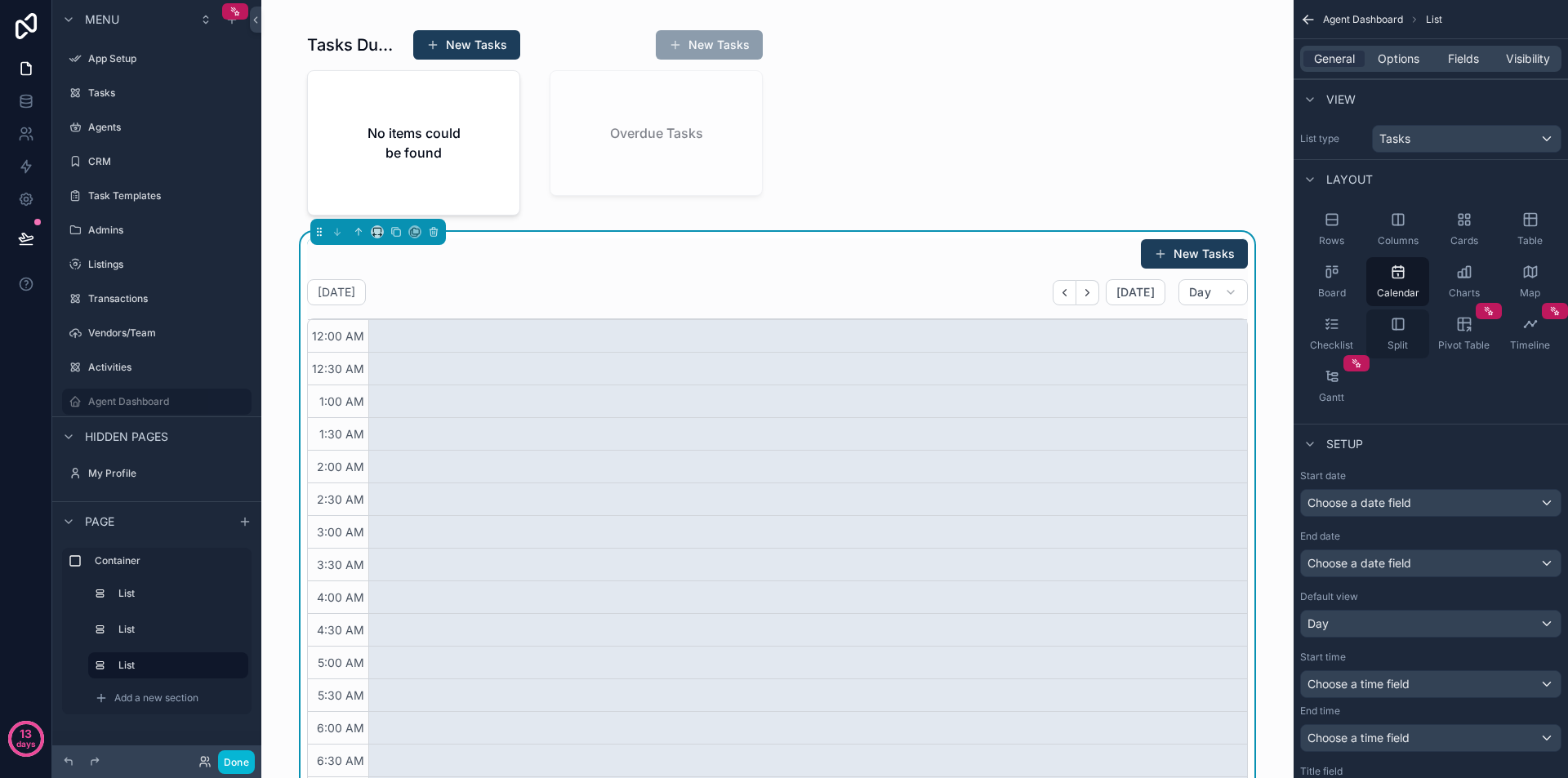
click at [1397, 326] on icon "scrollable content" at bounding box center [1398, 324] width 16 height 16
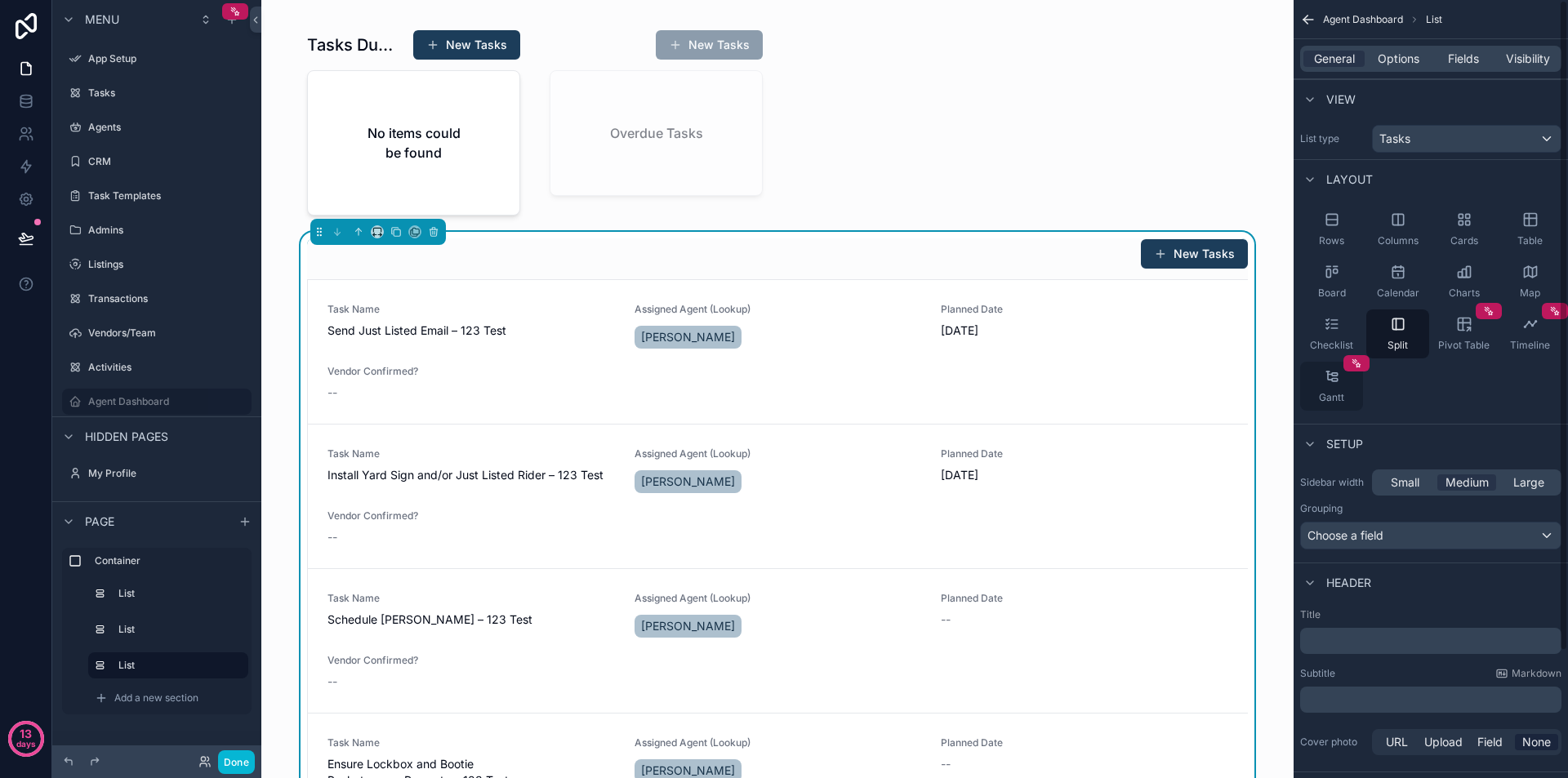
click at [1338, 384] on icon "scrollable content" at bounding box center [1332, 376] width 16 height 16
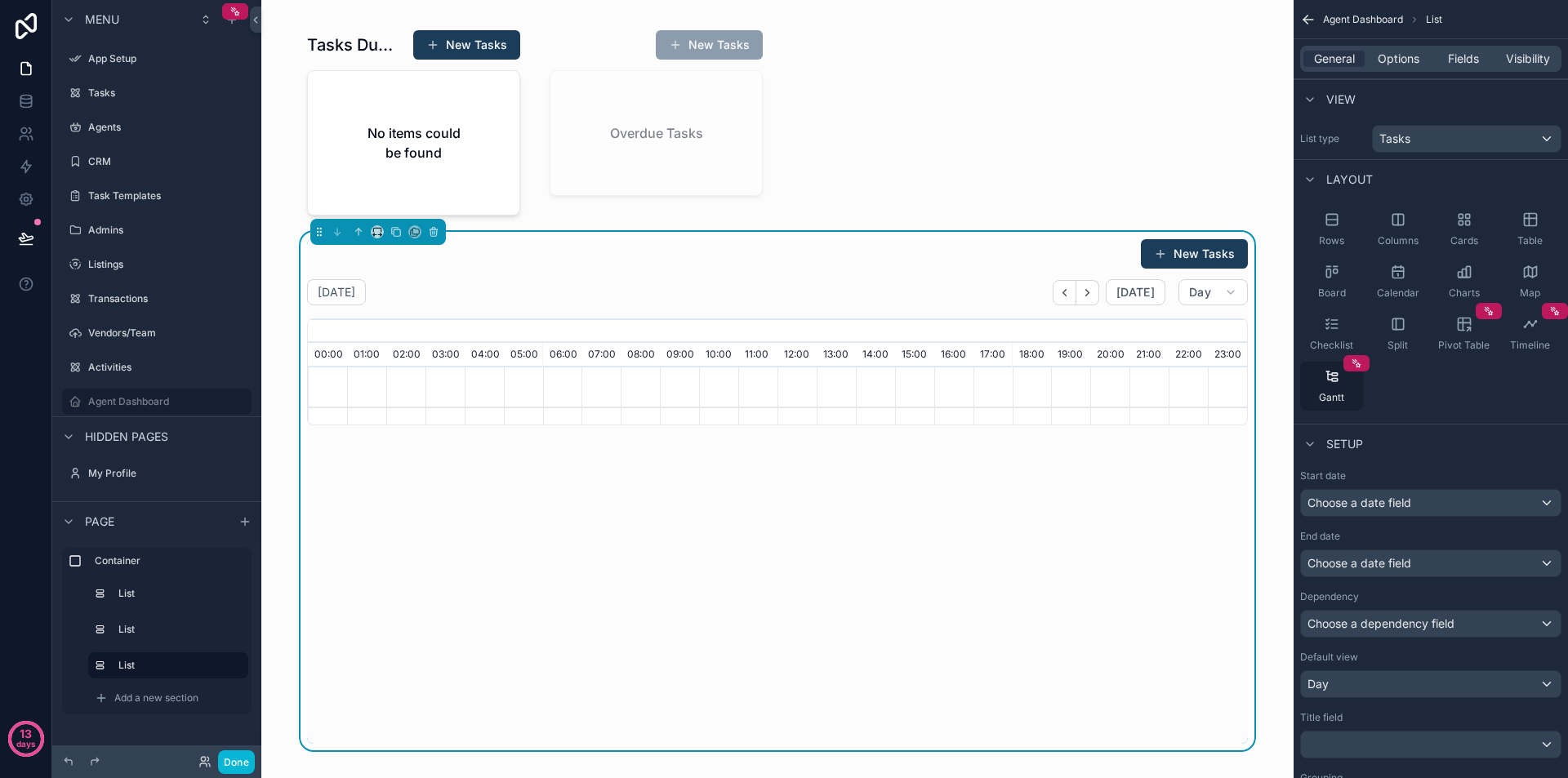
scroll to position [0, 6575]
click at [1470, 339] on span "Pivot Table" at bounding box center [1464, 346] width 51 height 13
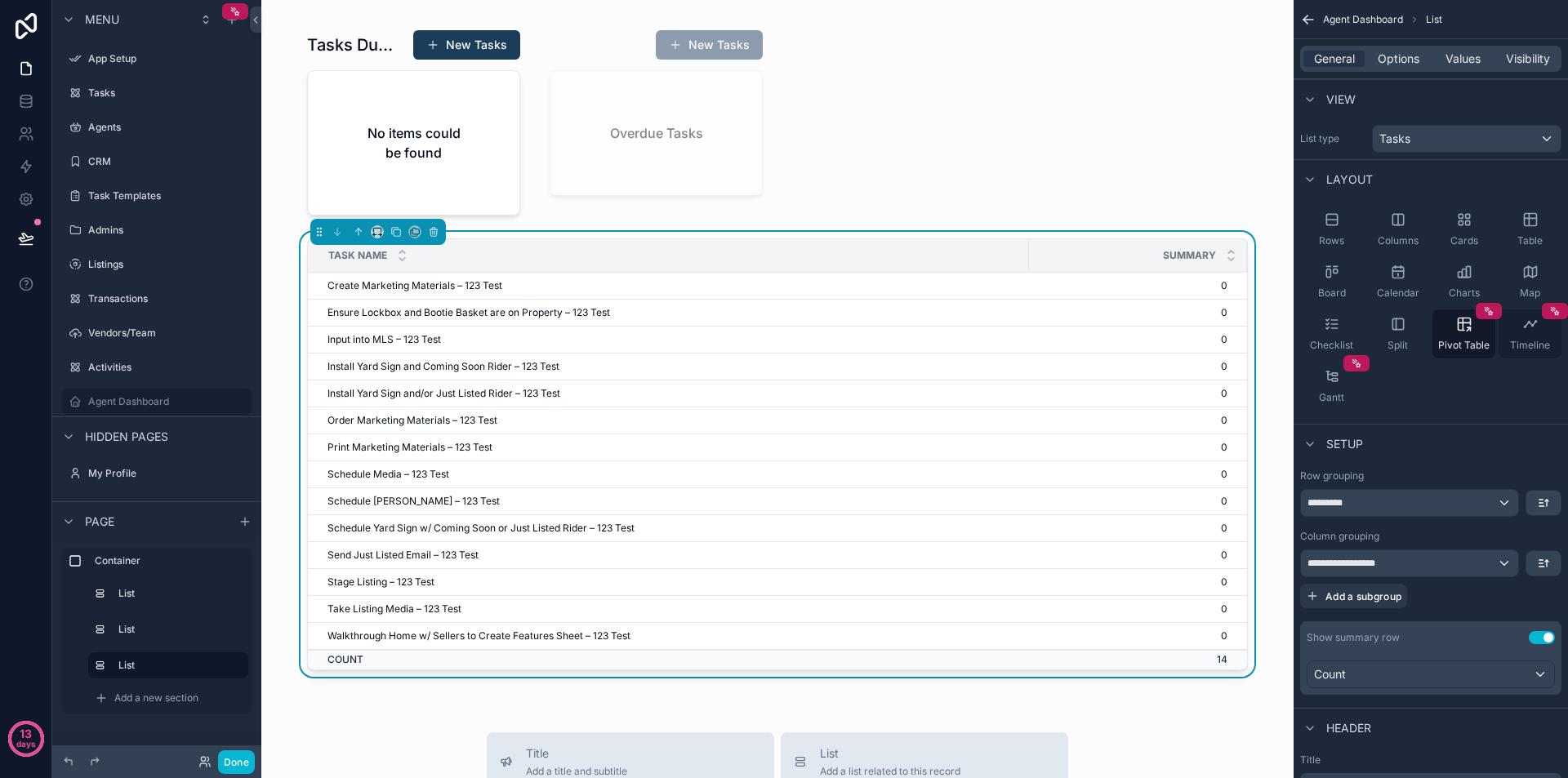
click at [1533, 337] on div "Timeline" at bounding box center [1530, 334] width 63 height 49
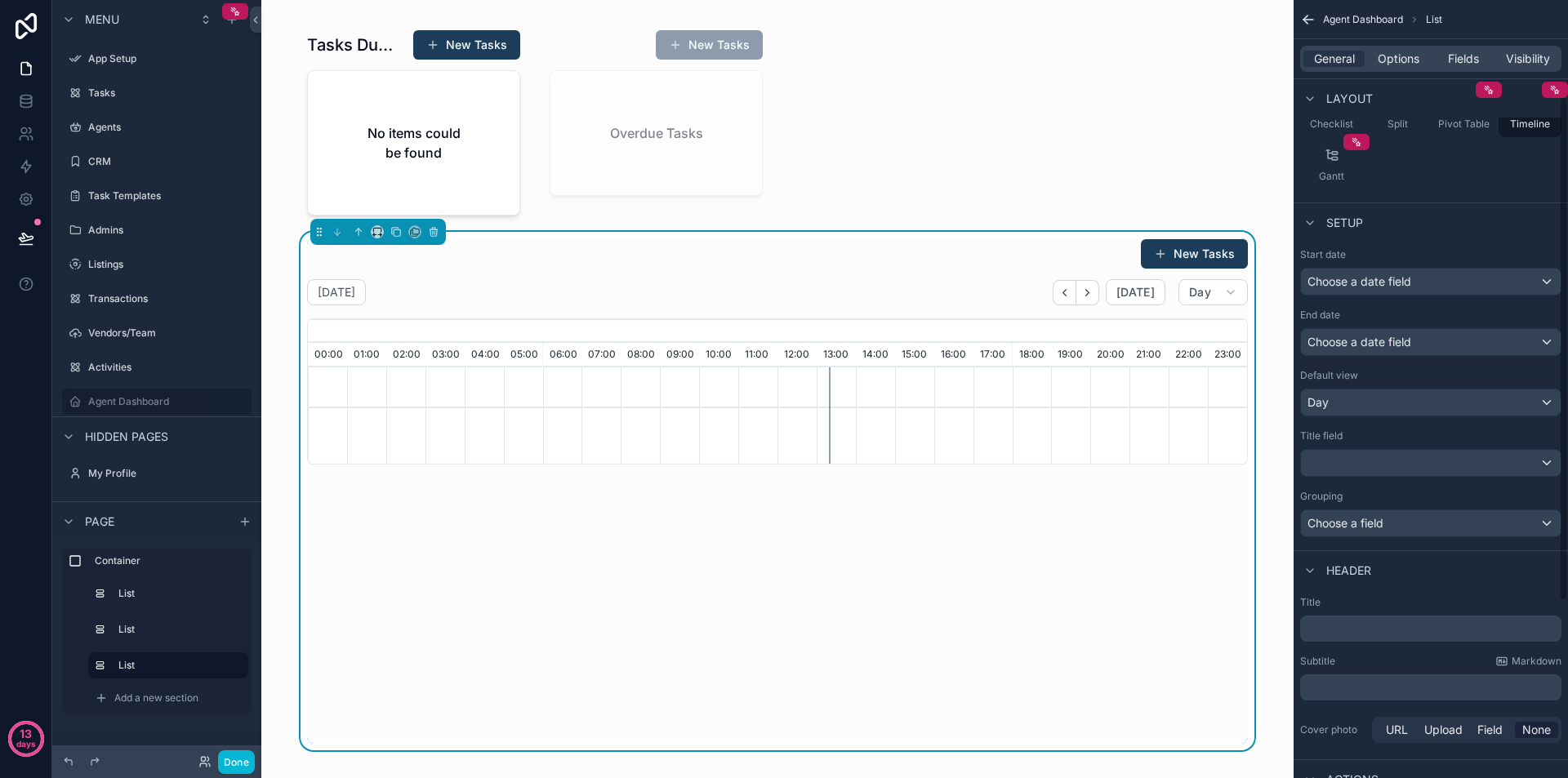
scroll to position [245, 0]
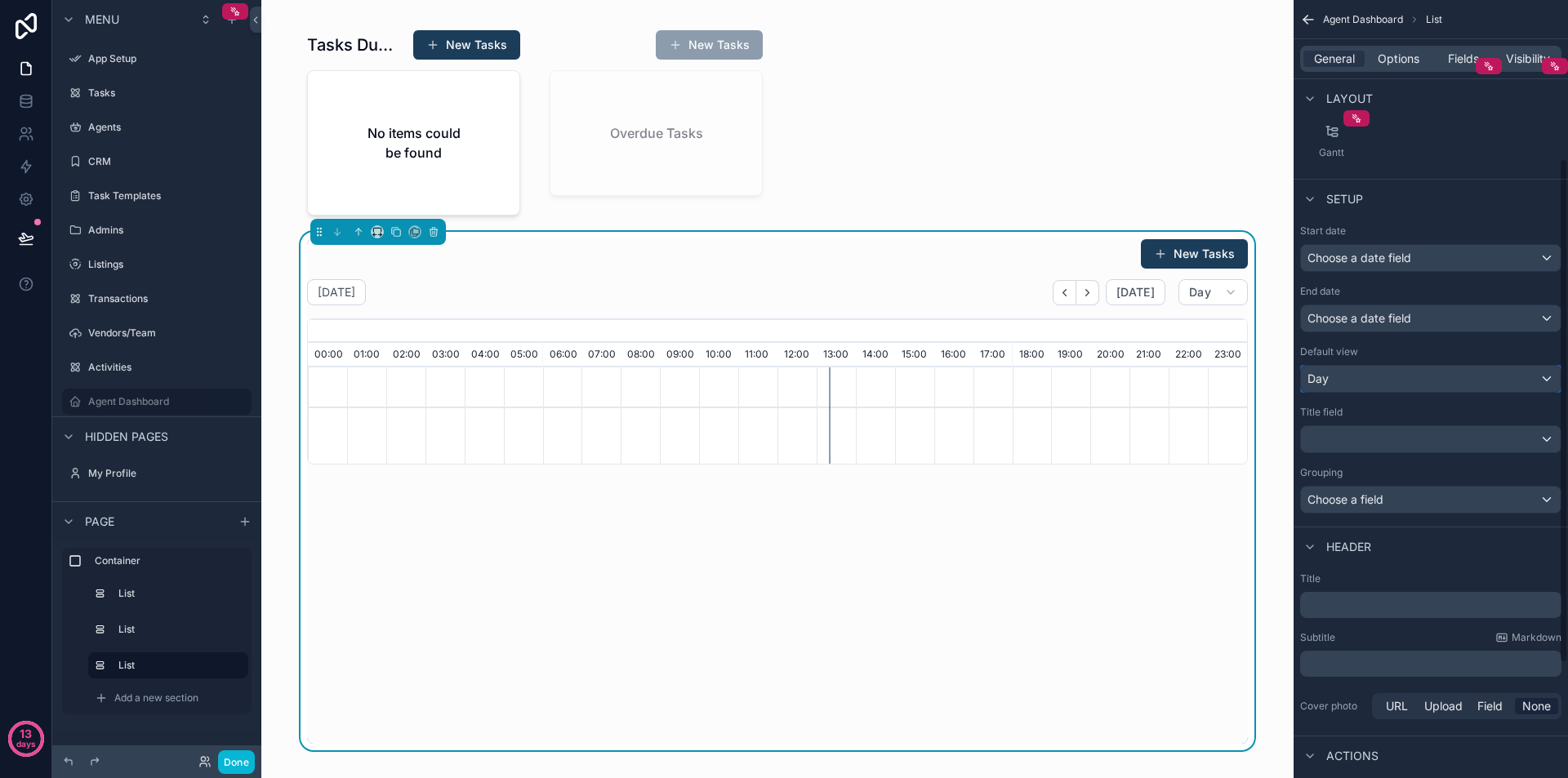
click at [1409, 376] on div "Day" at bounding box center [1431, 378] width 260 height 26
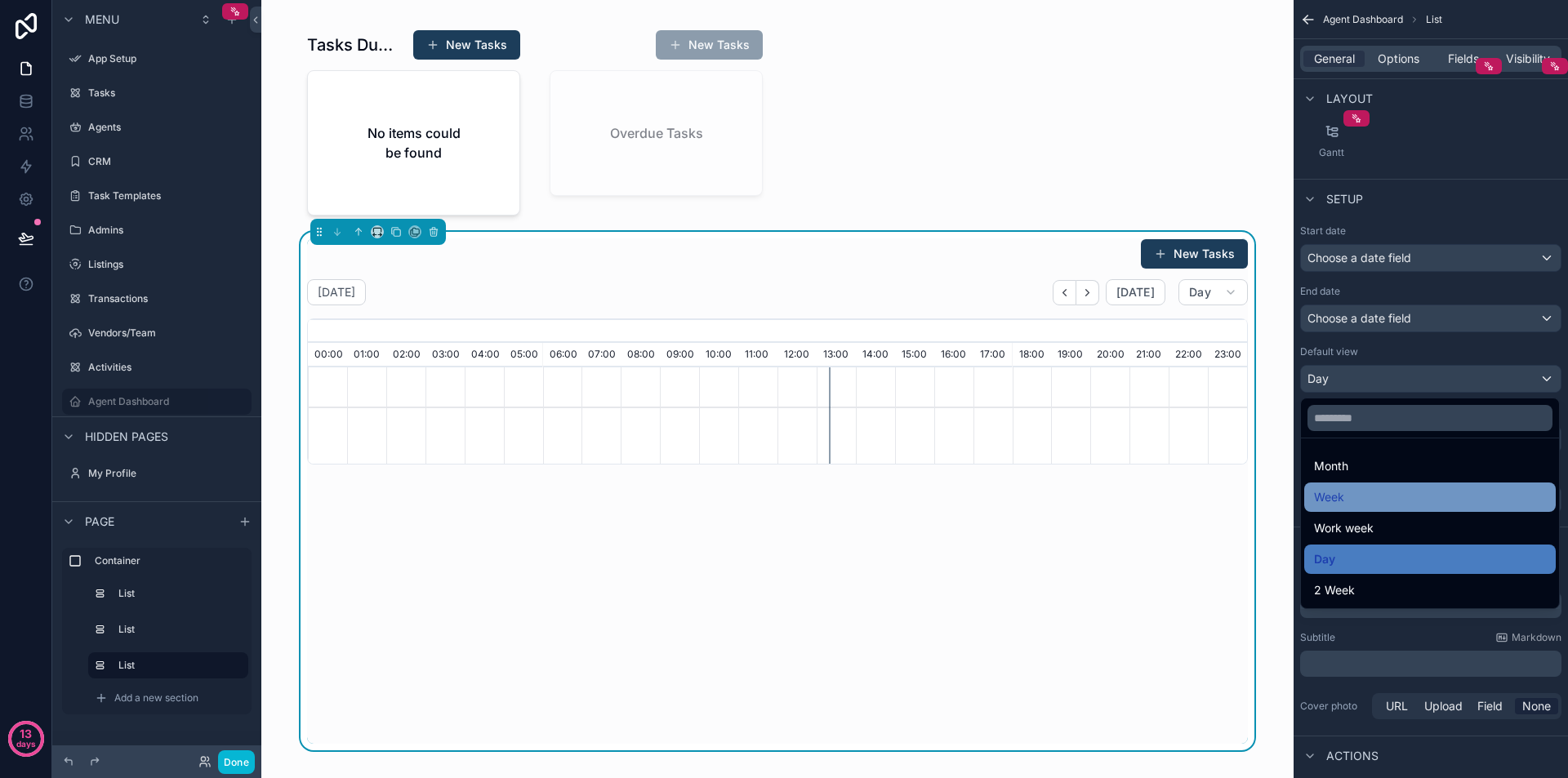
click at [1366, 492] on div "Week" at bounding box center [1430, 497] width 232 height 19
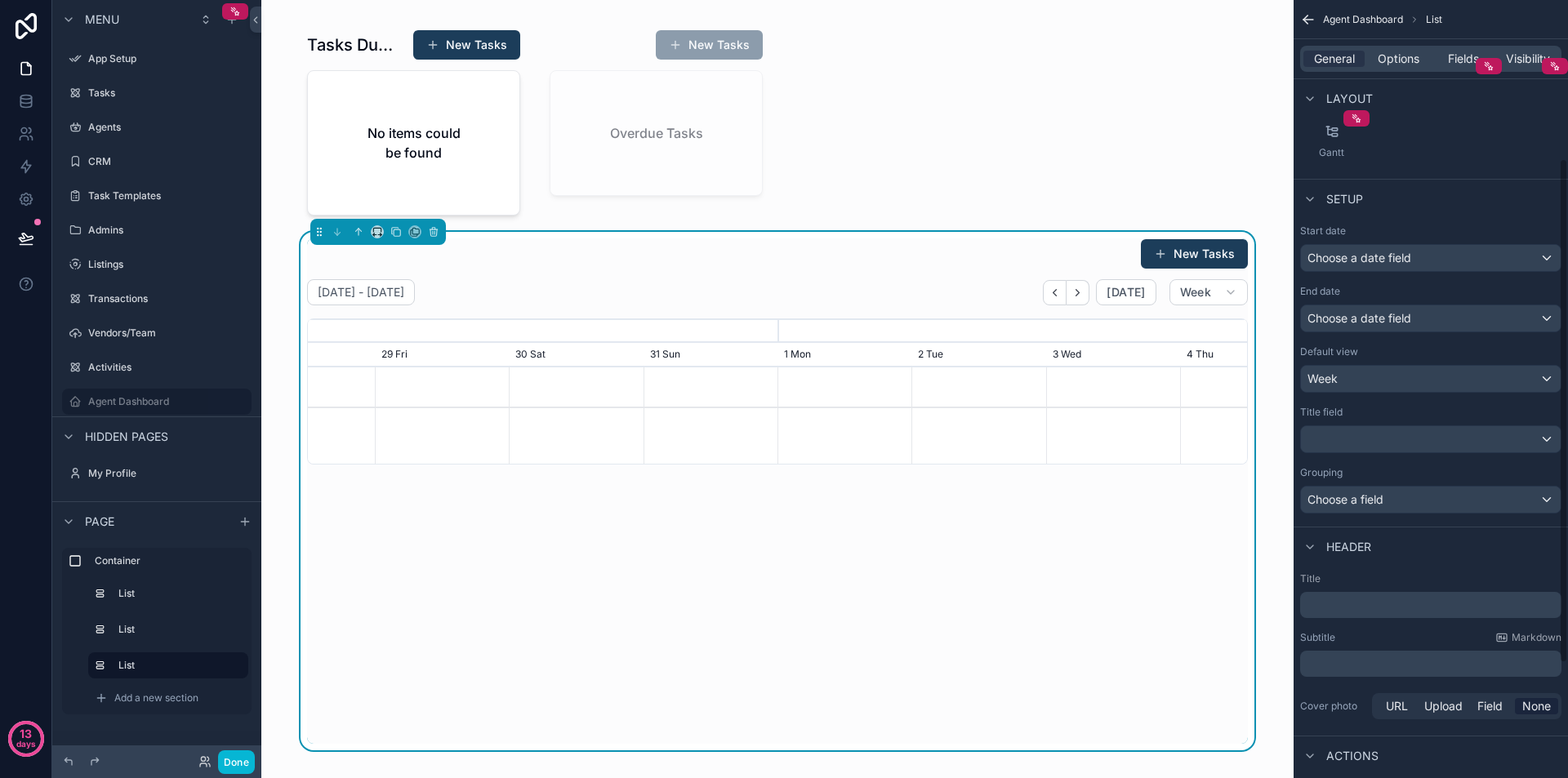
scroll to position [0, 1409]
click at [1393, 435] on div "scrollable content" at bounding box center [1431, 439] width 260 height 26
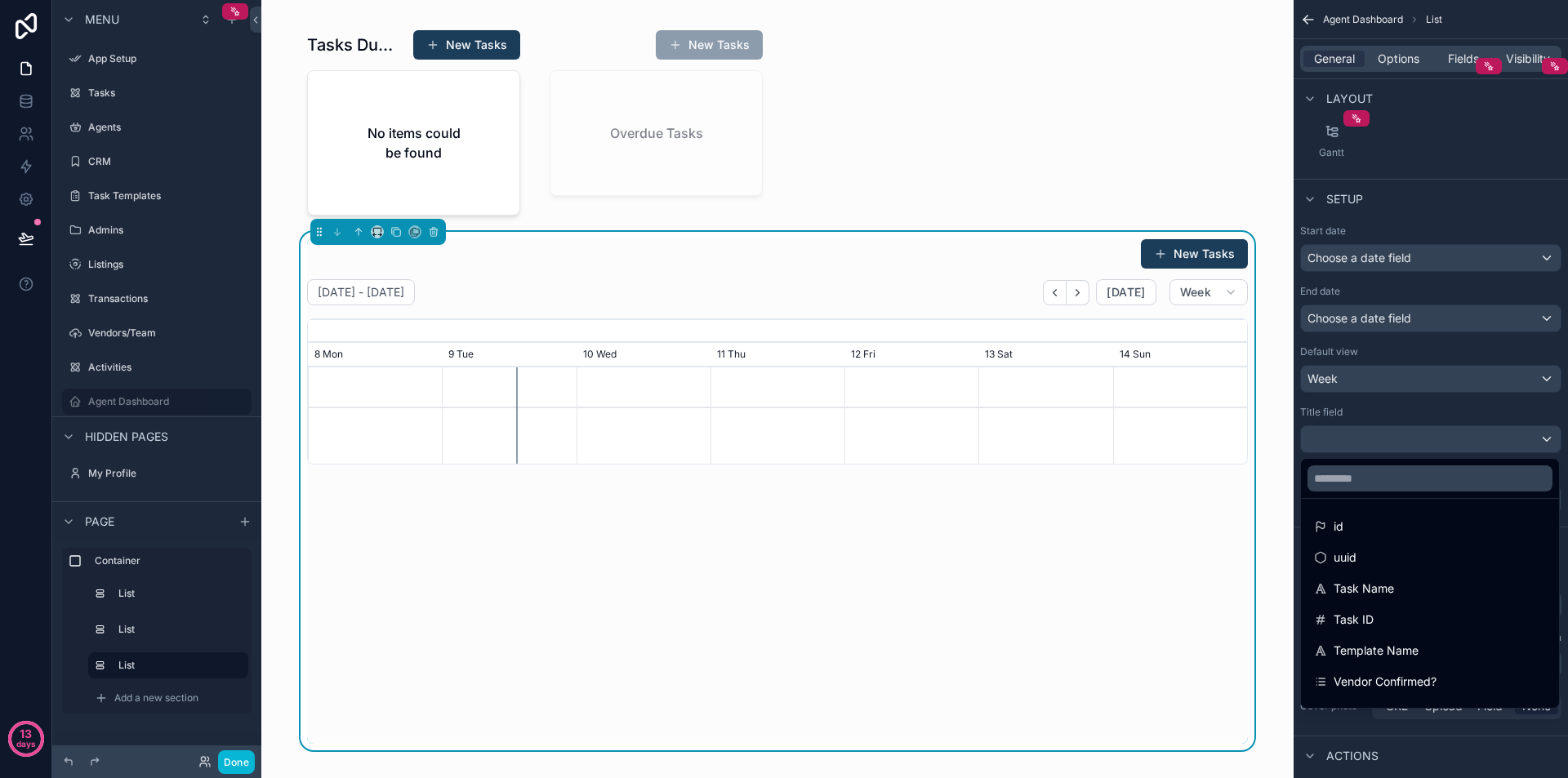
click at [1383, 371] on div "scrollable content" at bounding box center [784, 389] width 1568 height 778
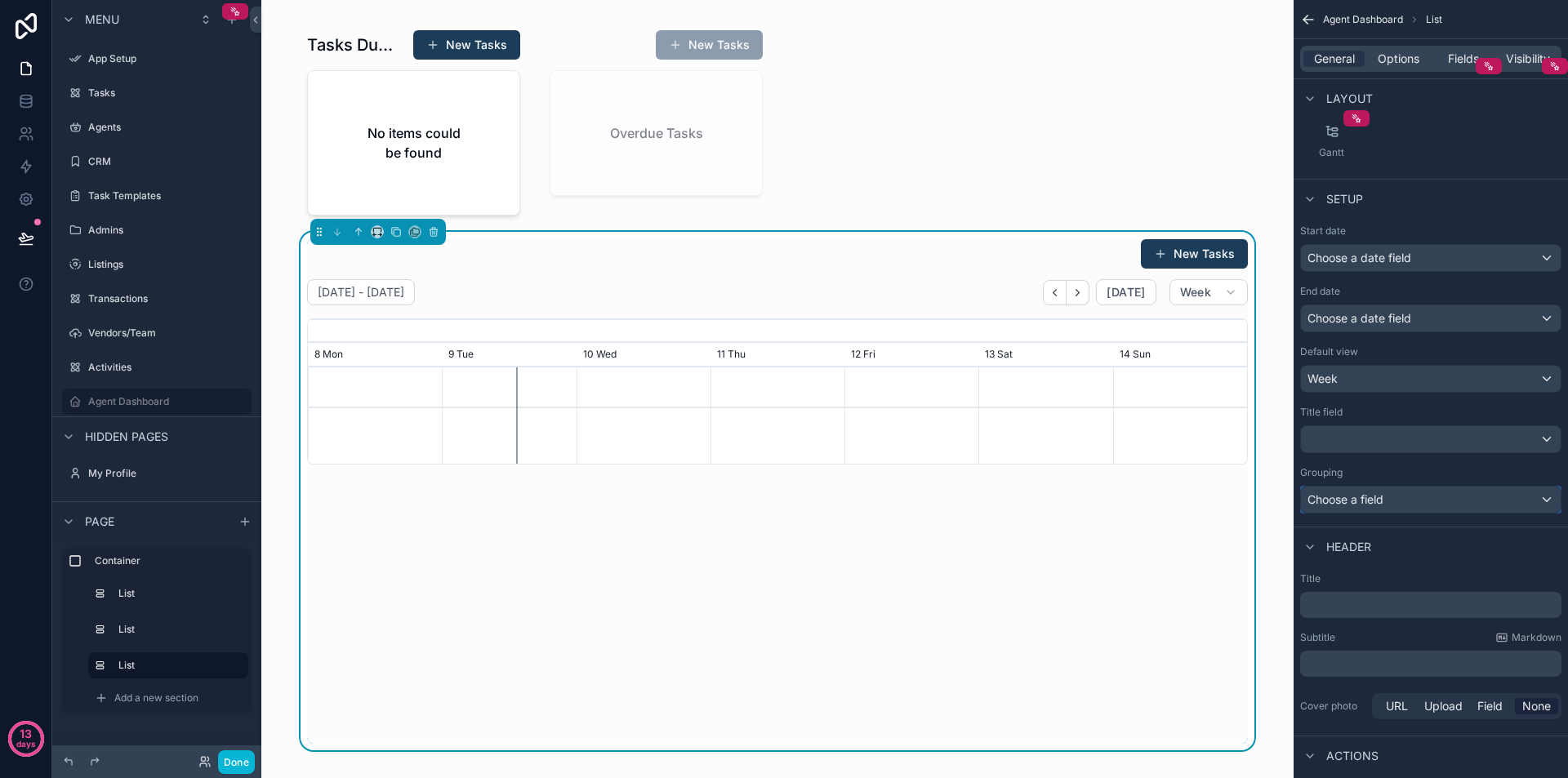
click at [1417, 501] on div "Choose a field" at bounding box center [1431, 500] width 260 height 26
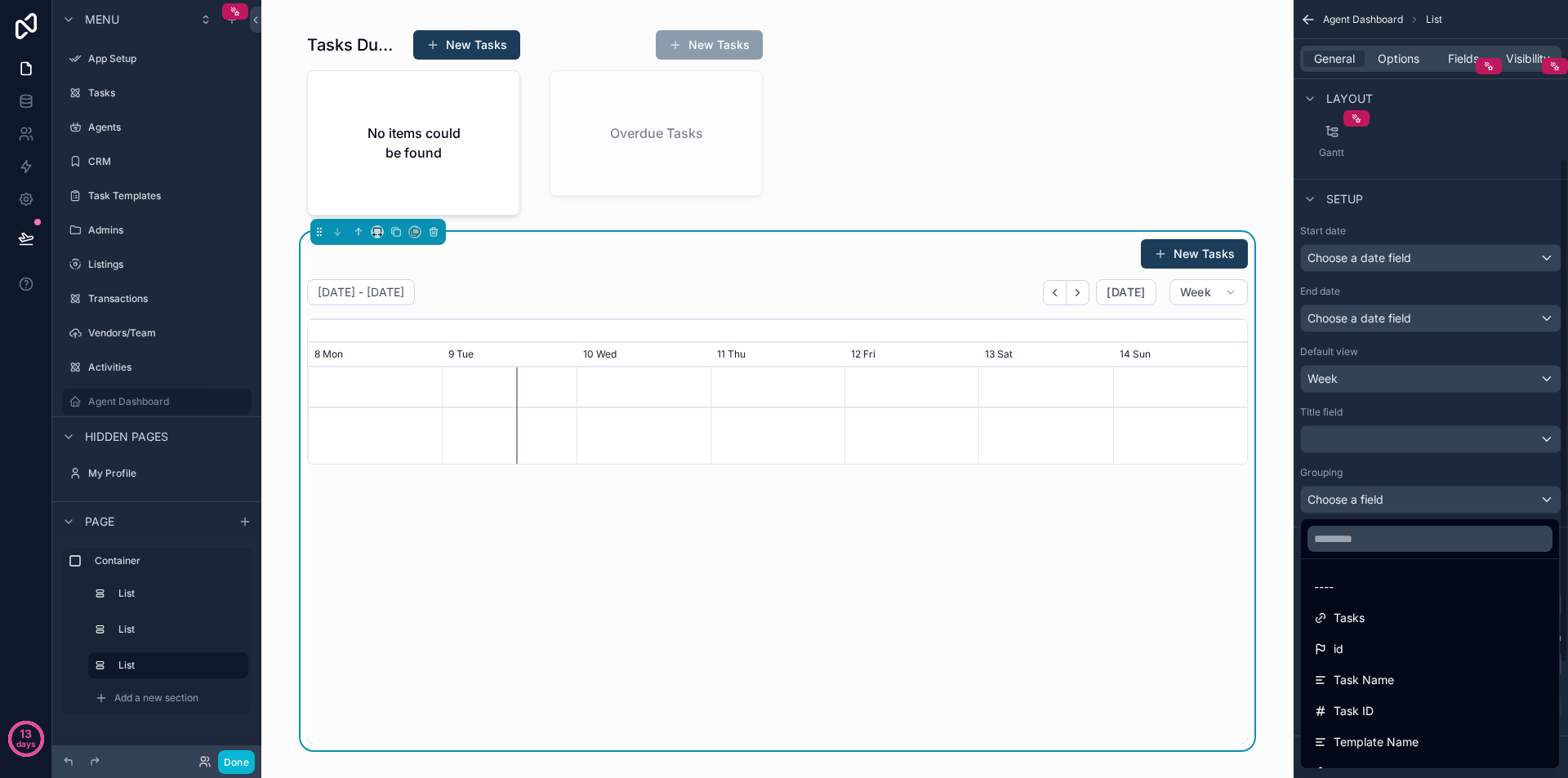
click at [1392, 460] on div "scrollable content" at bounding box center [784, 389] width 1568 height 778
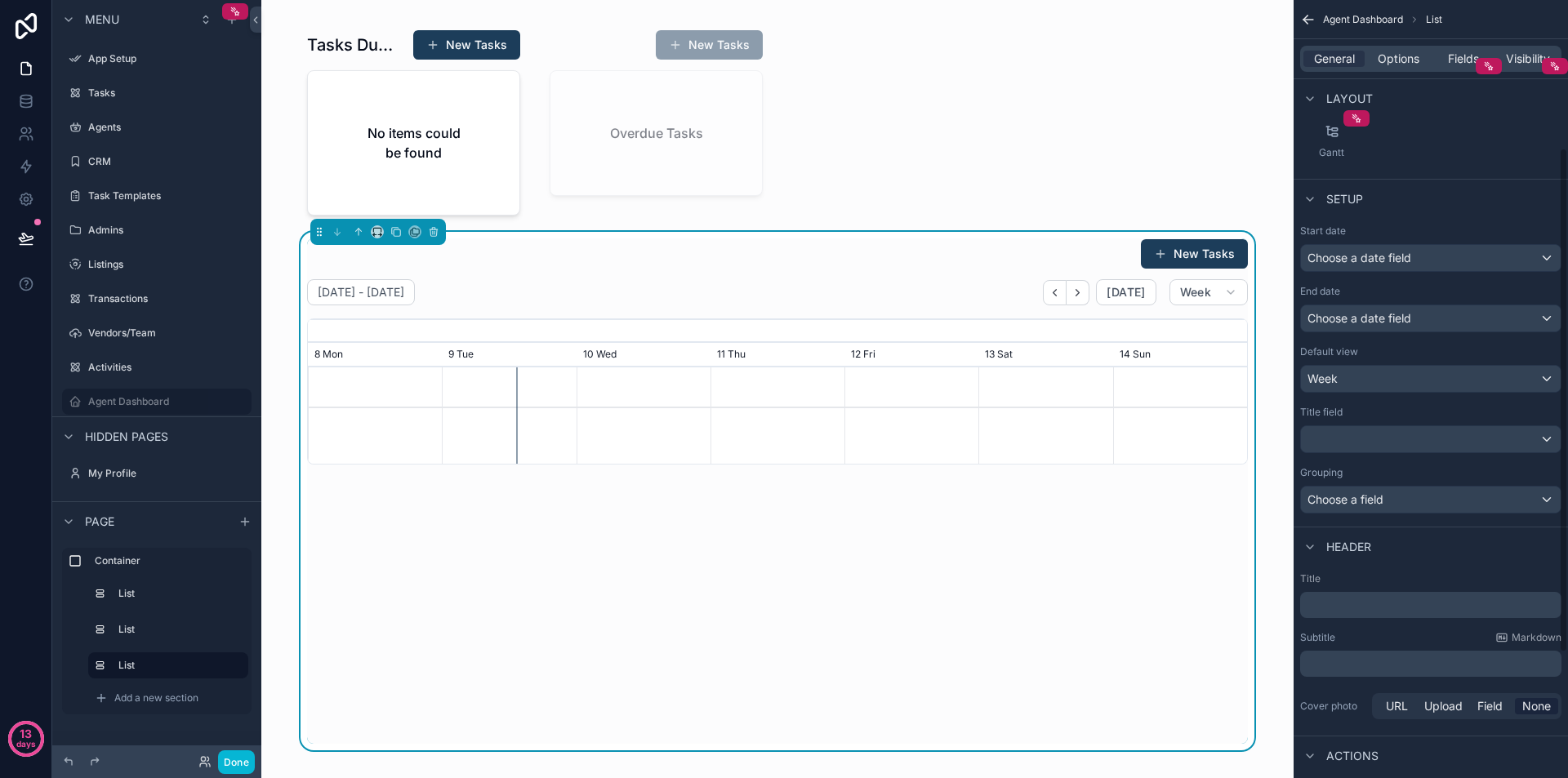
scroll to position [0, 0]
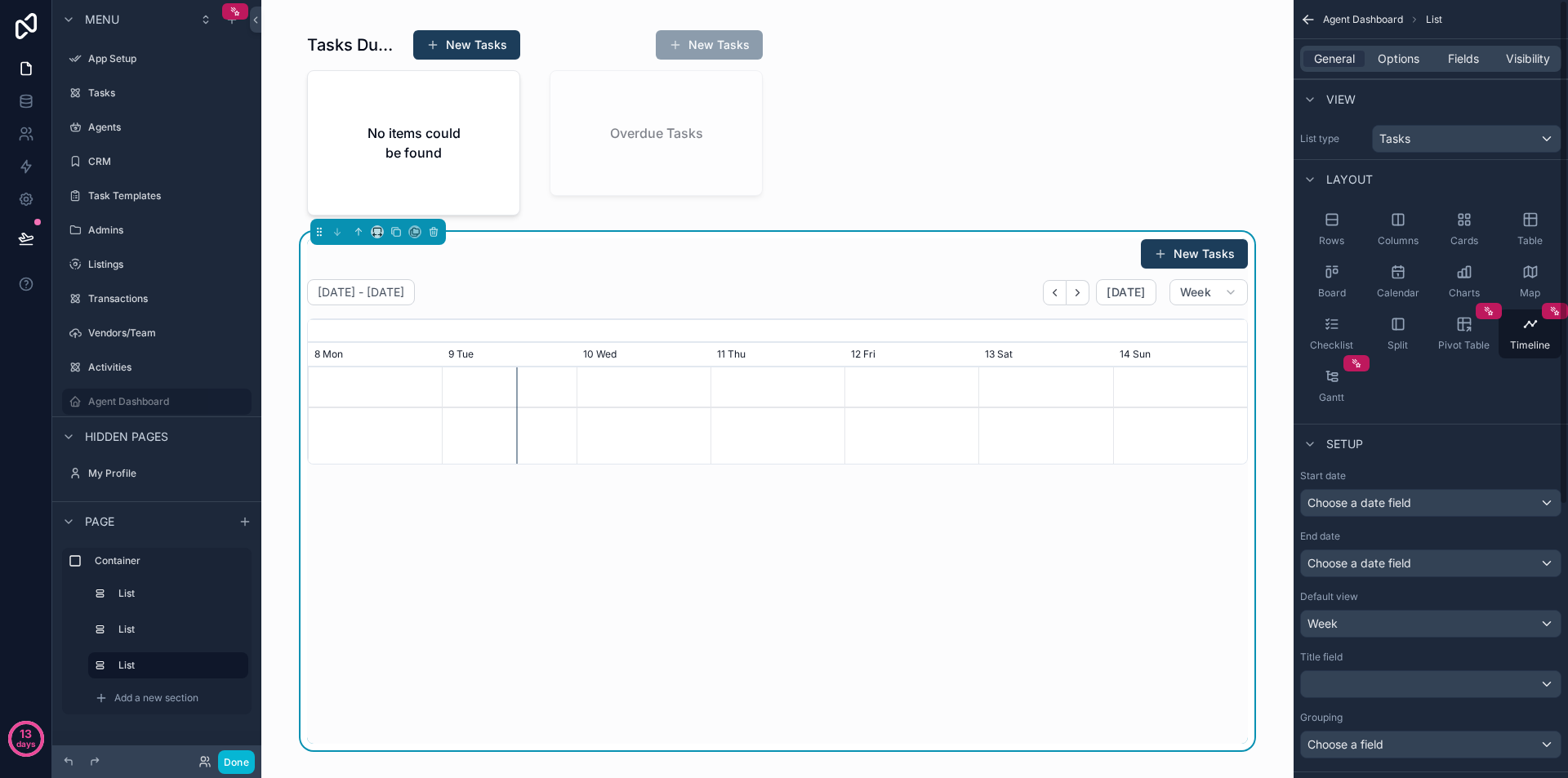
click at [1395, 68] on div "General Options Fields Visibility" at bounding box center [1431, 58] width 262 height 26
click at [1392, 59] on span "Options" at bounding box center [1399, 58] width 42 height 16
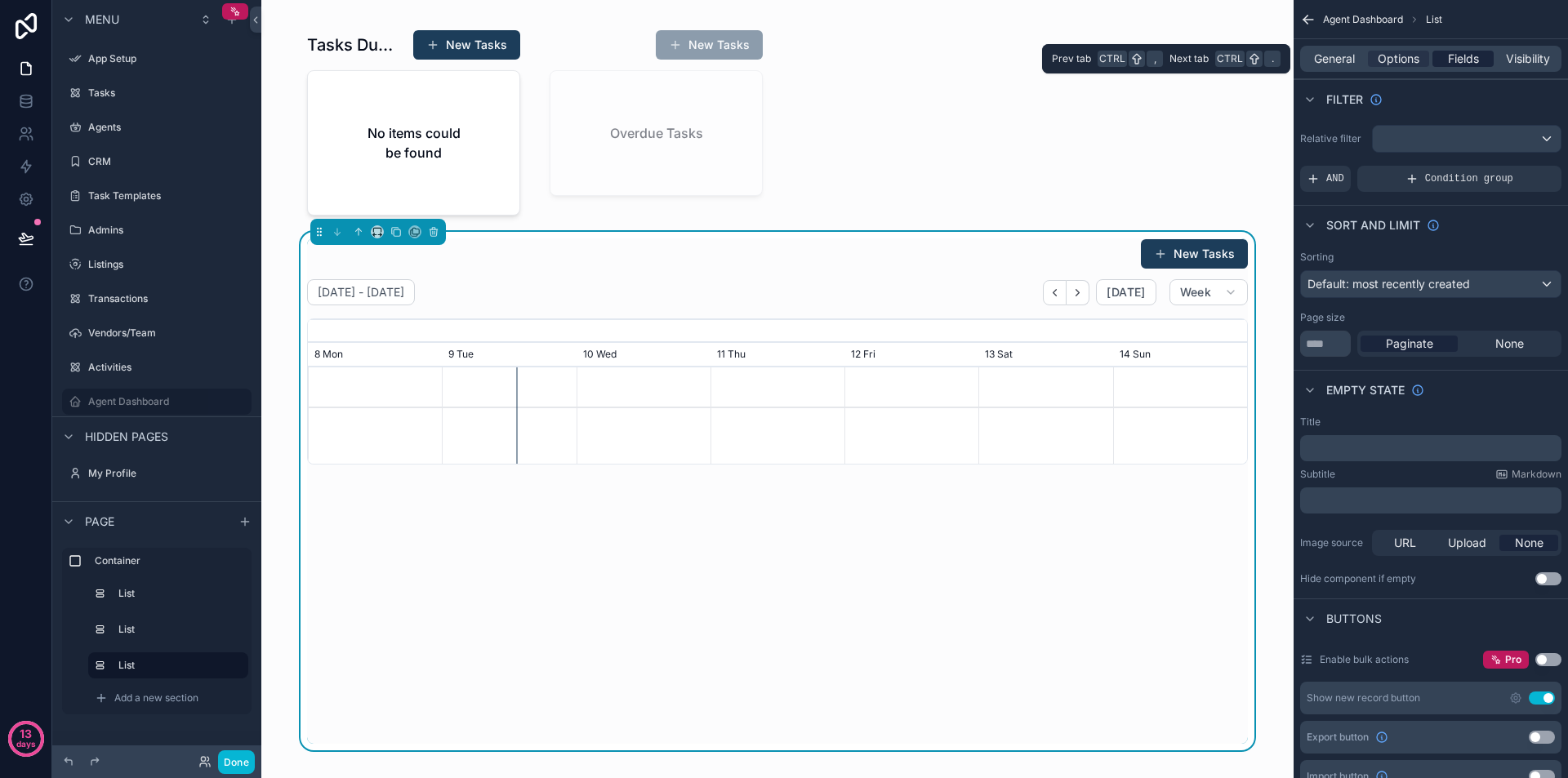
click at [1449, 57] on span "Fields" at bounding box center [1464, 58] width 31 height 16
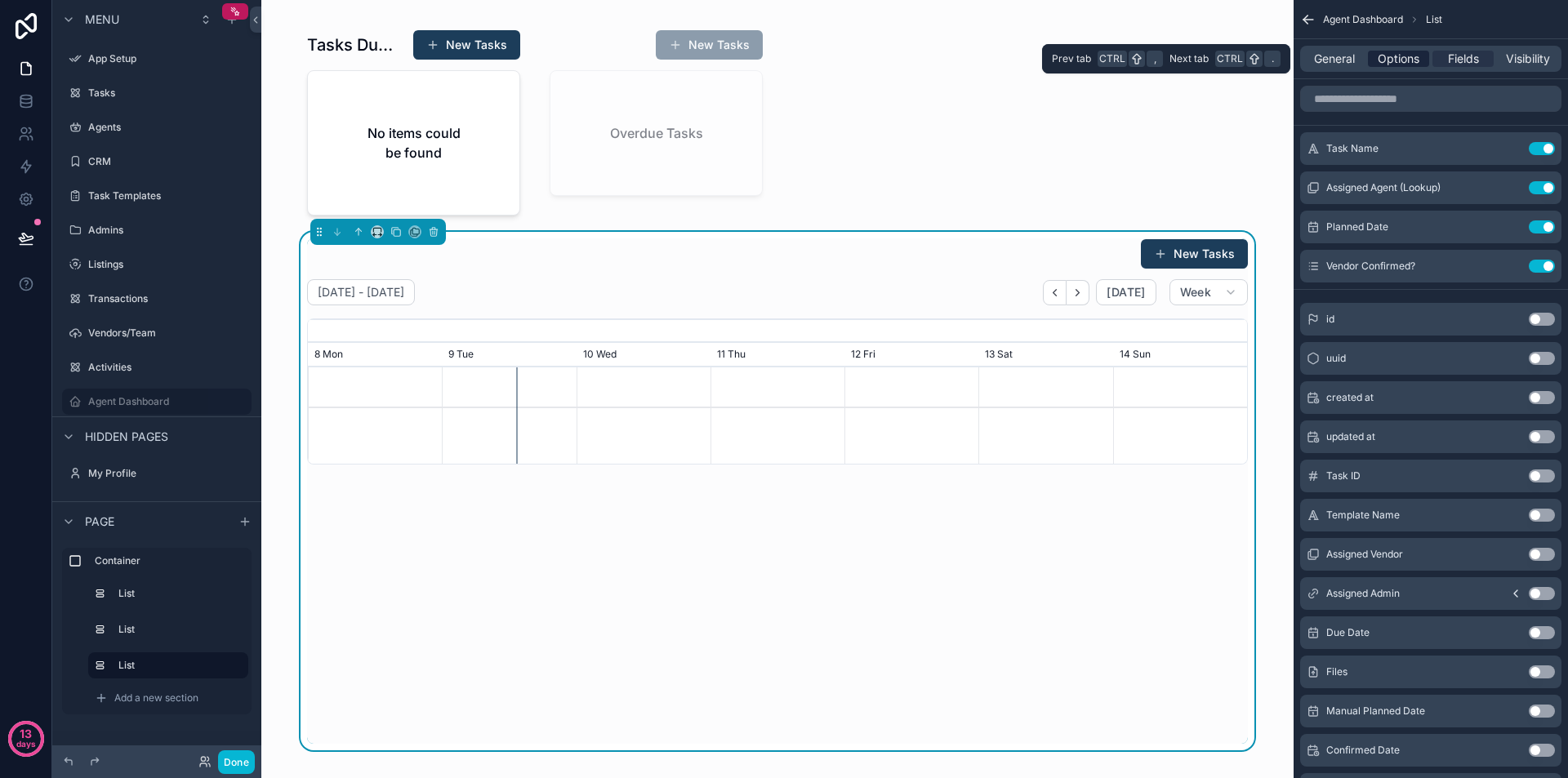
click at [1400, 54] on span "Options" at bounding box center [1399, 58] width 42 height 16
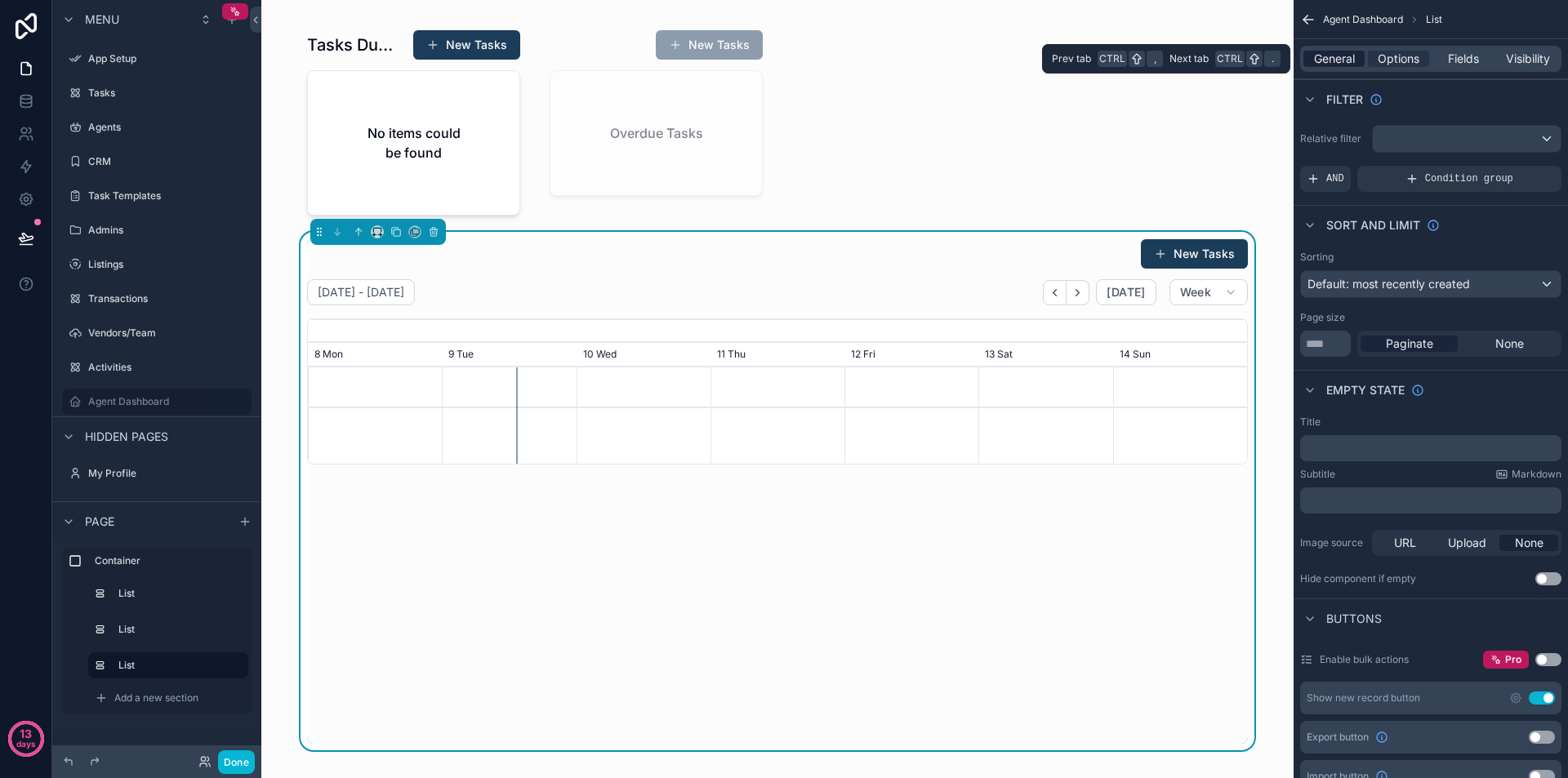
click at [1340, 57] on span "General" at bounding box center [1334, 58] width 41 height 16
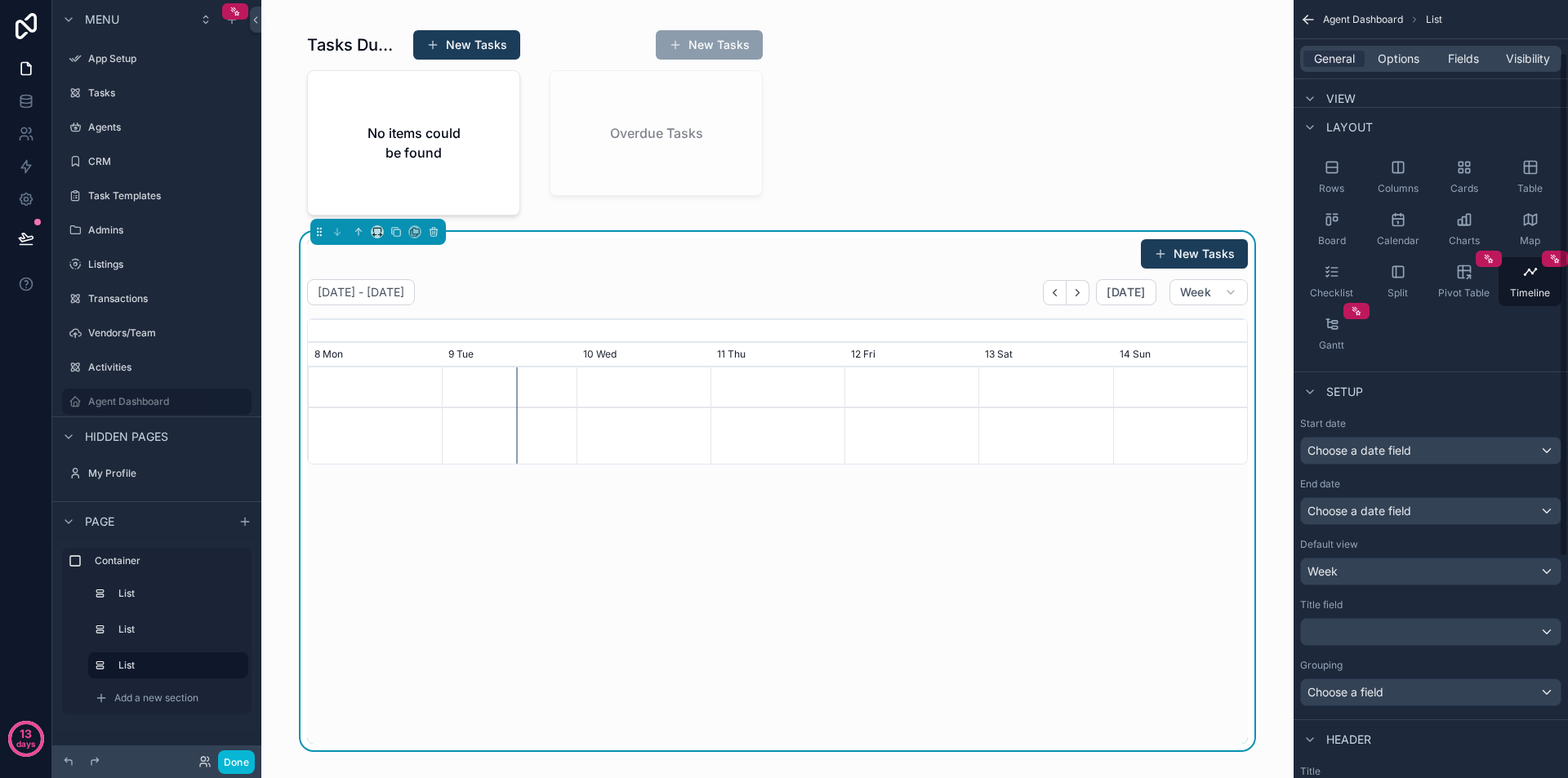
scroll to position [82, 0]
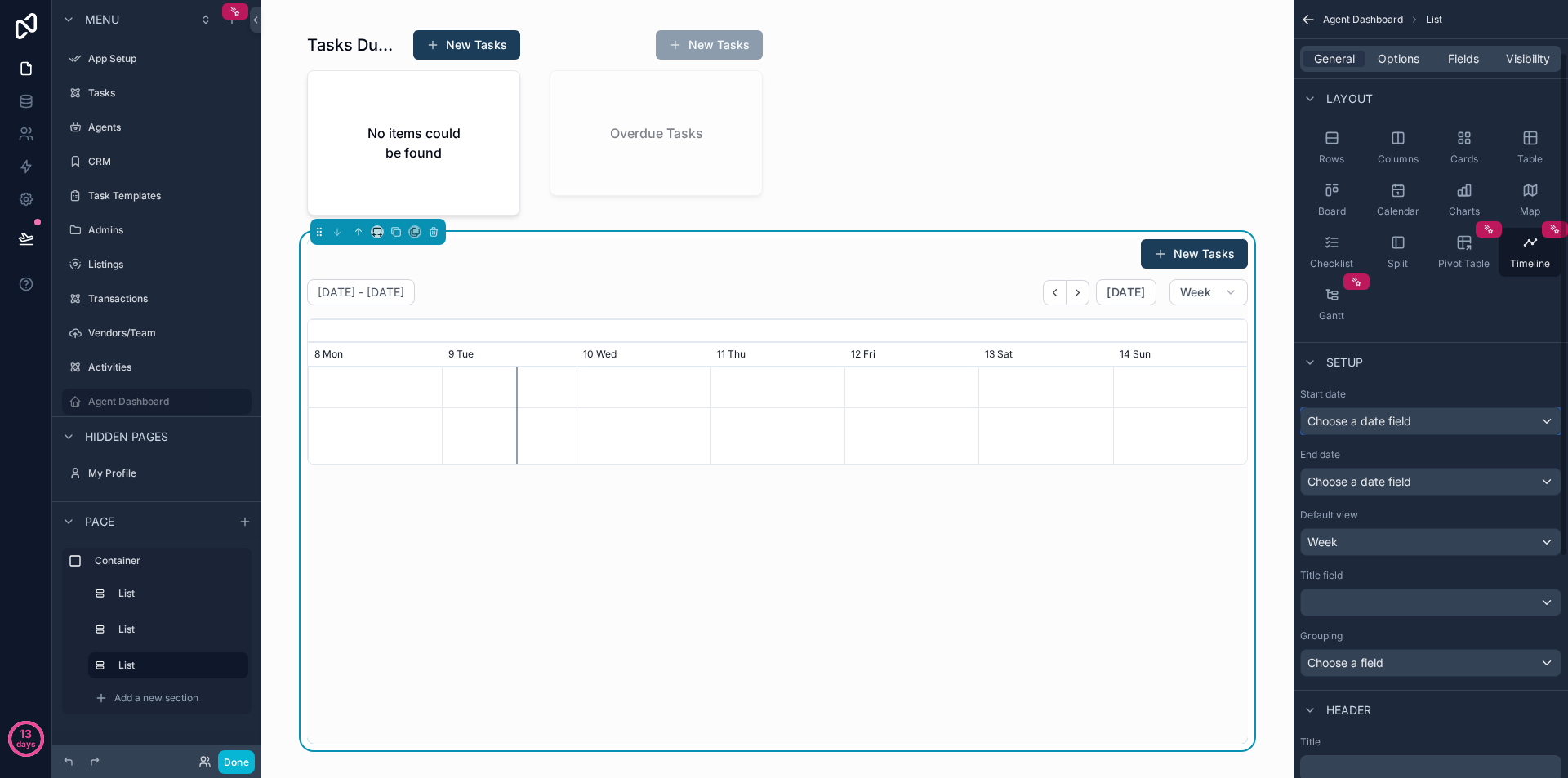
click at [1390, 424] on span "Choose a date field" at bounding box center [1359, 421] width 103 height 14
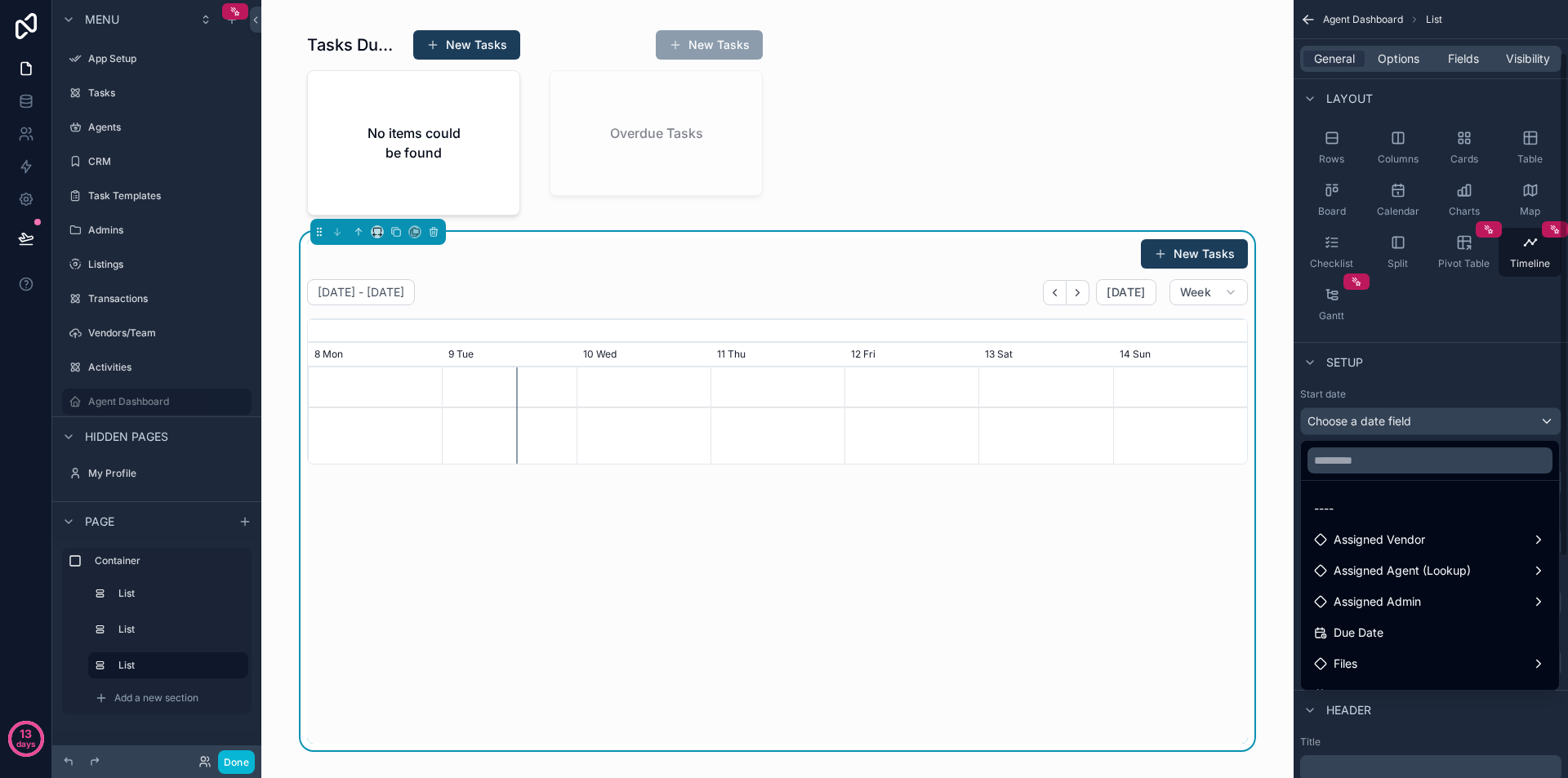
click at [1390, 424] on div "scrollable content" at bounding box center [784, 389] width 1568 height 778
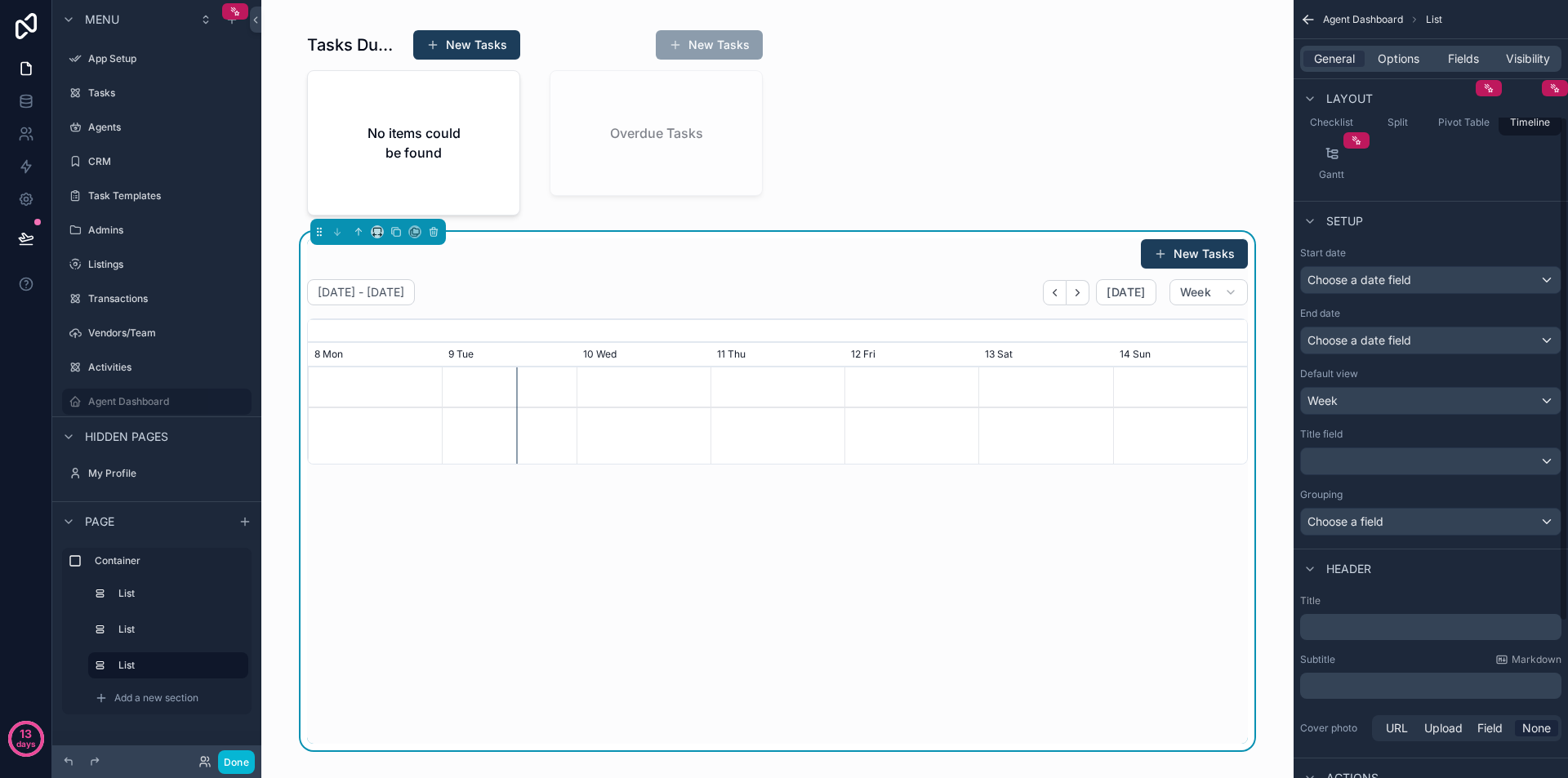
scroll to position [245, 0]
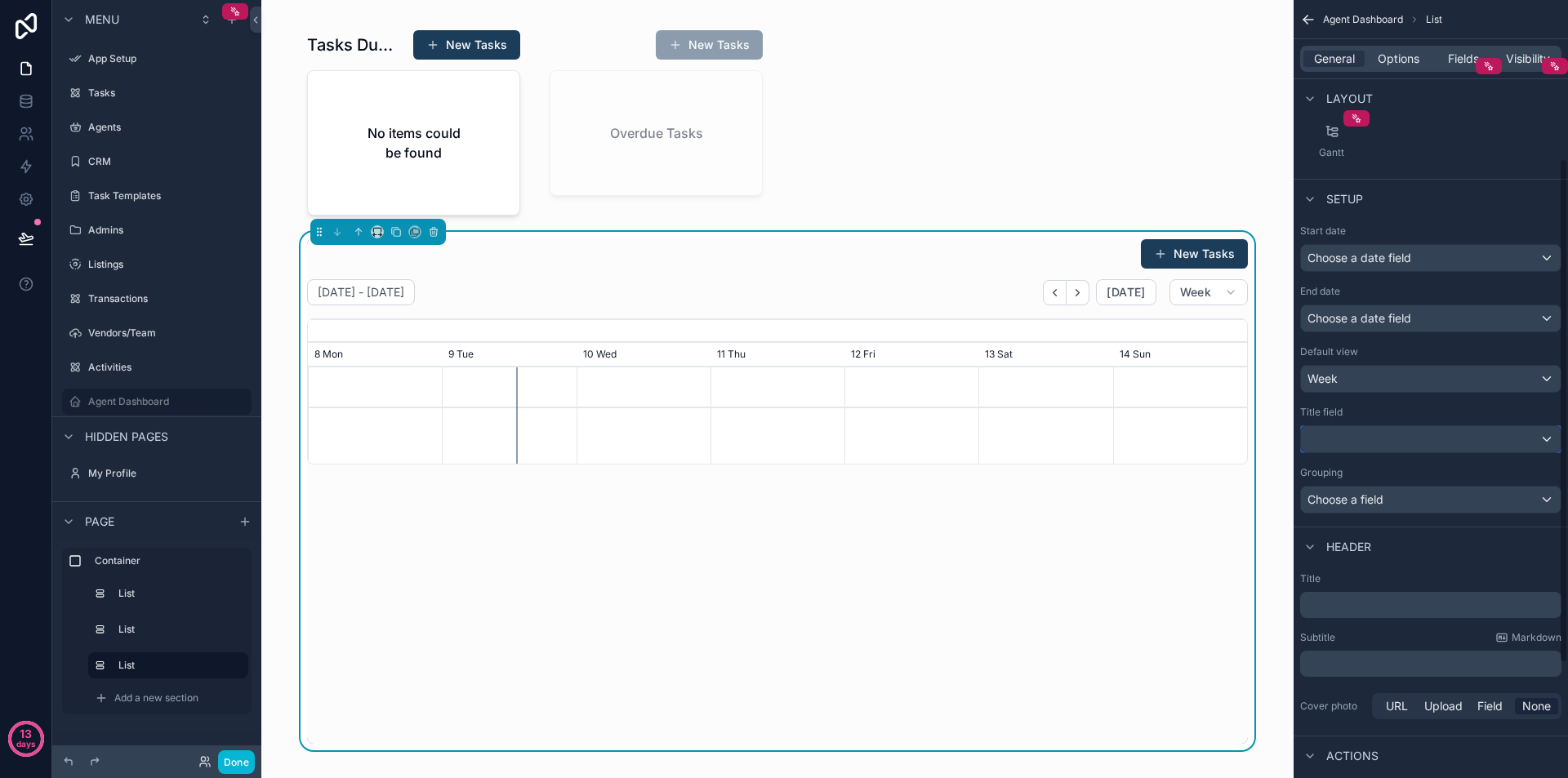
click at [1347, 444] on div "scrollable content" at bounding box center [1431, 439] width 260 height 26
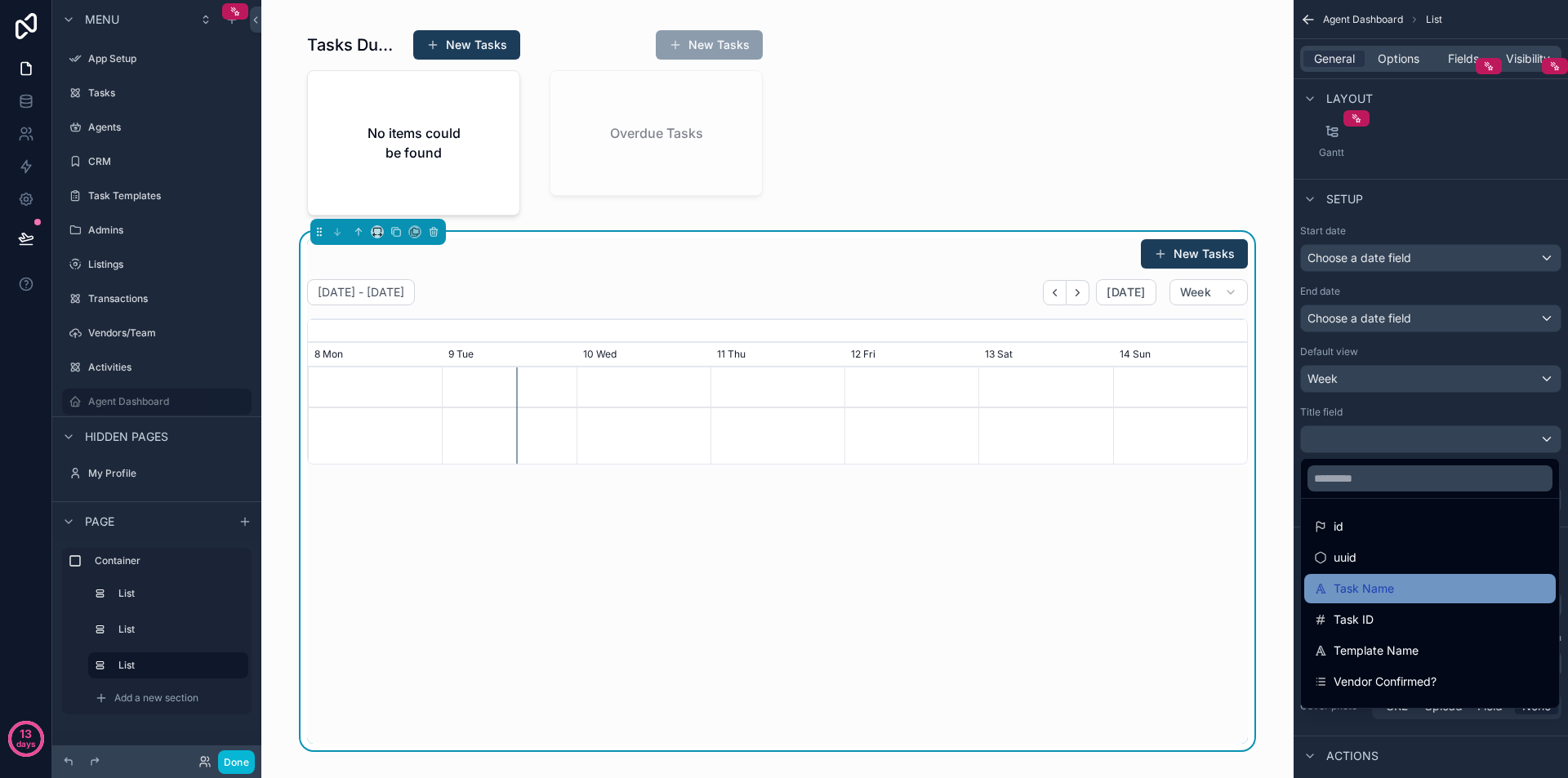
click at [1374, 597] on span "Task Name" at bounding box center [1364, 588] width 61 height 19
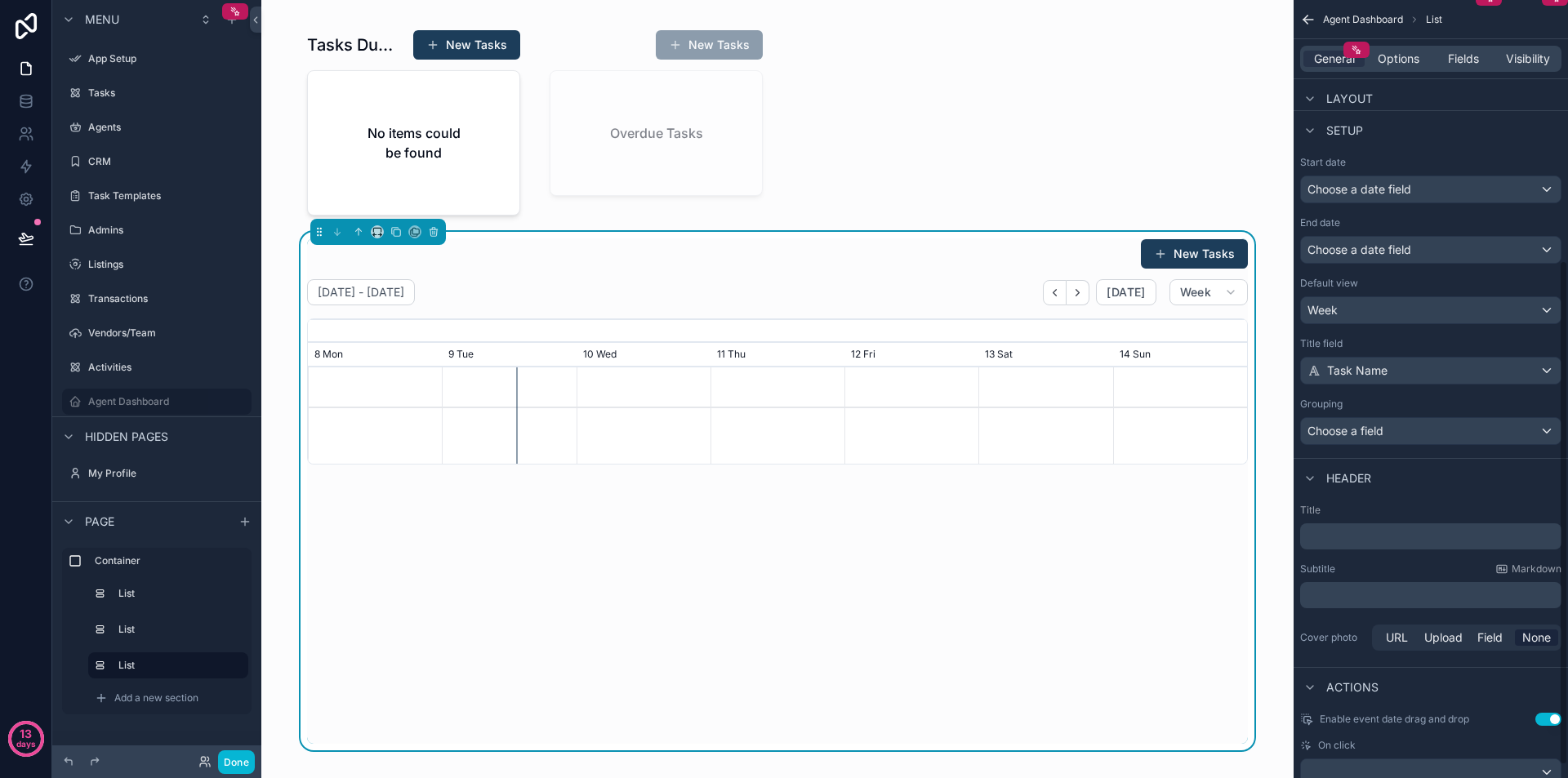
scroll to position [408, 0]
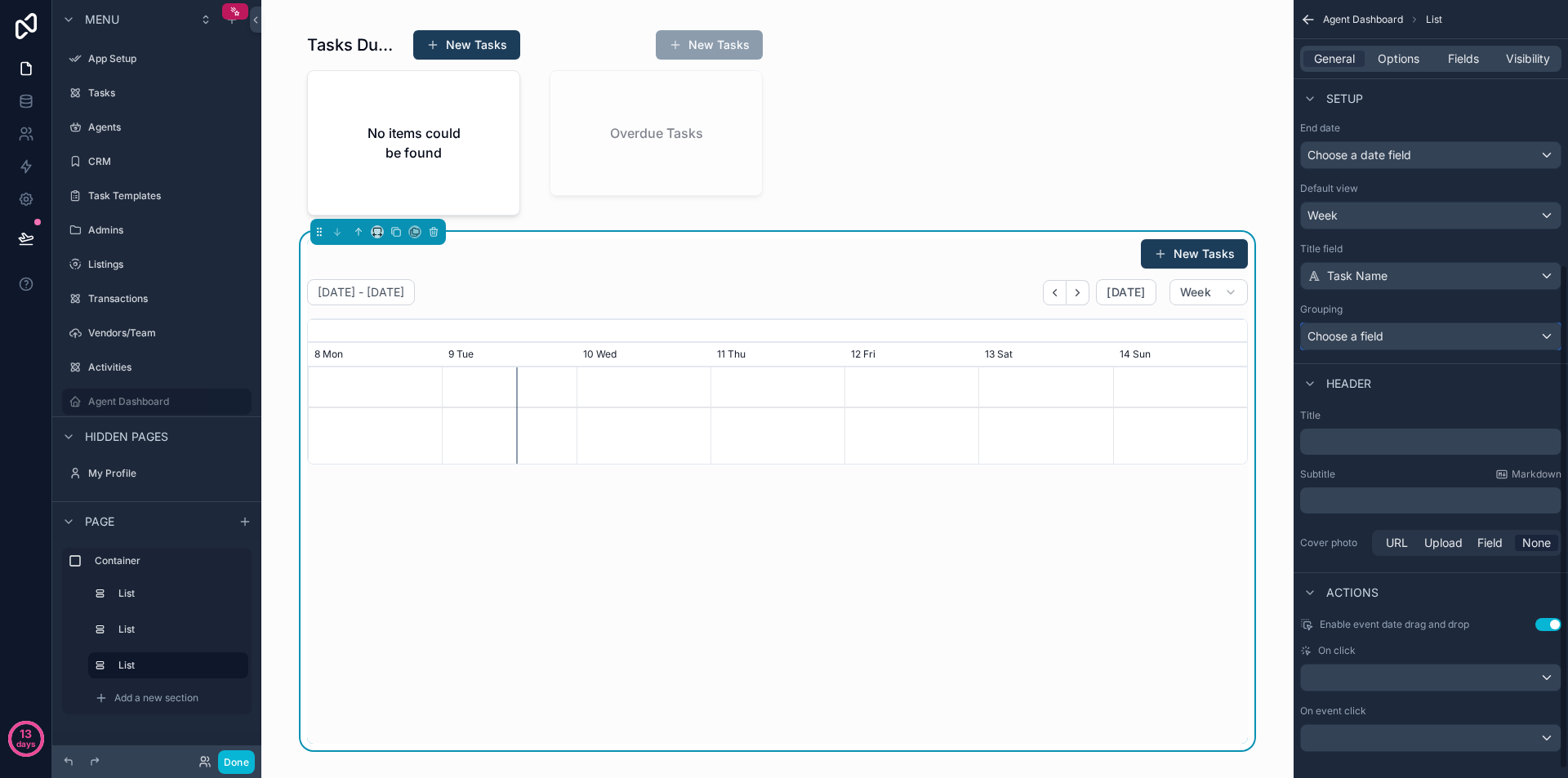
click at [1344, 331] on span "Choose a field" at bounding box center [1346, 336] width 76 height 14
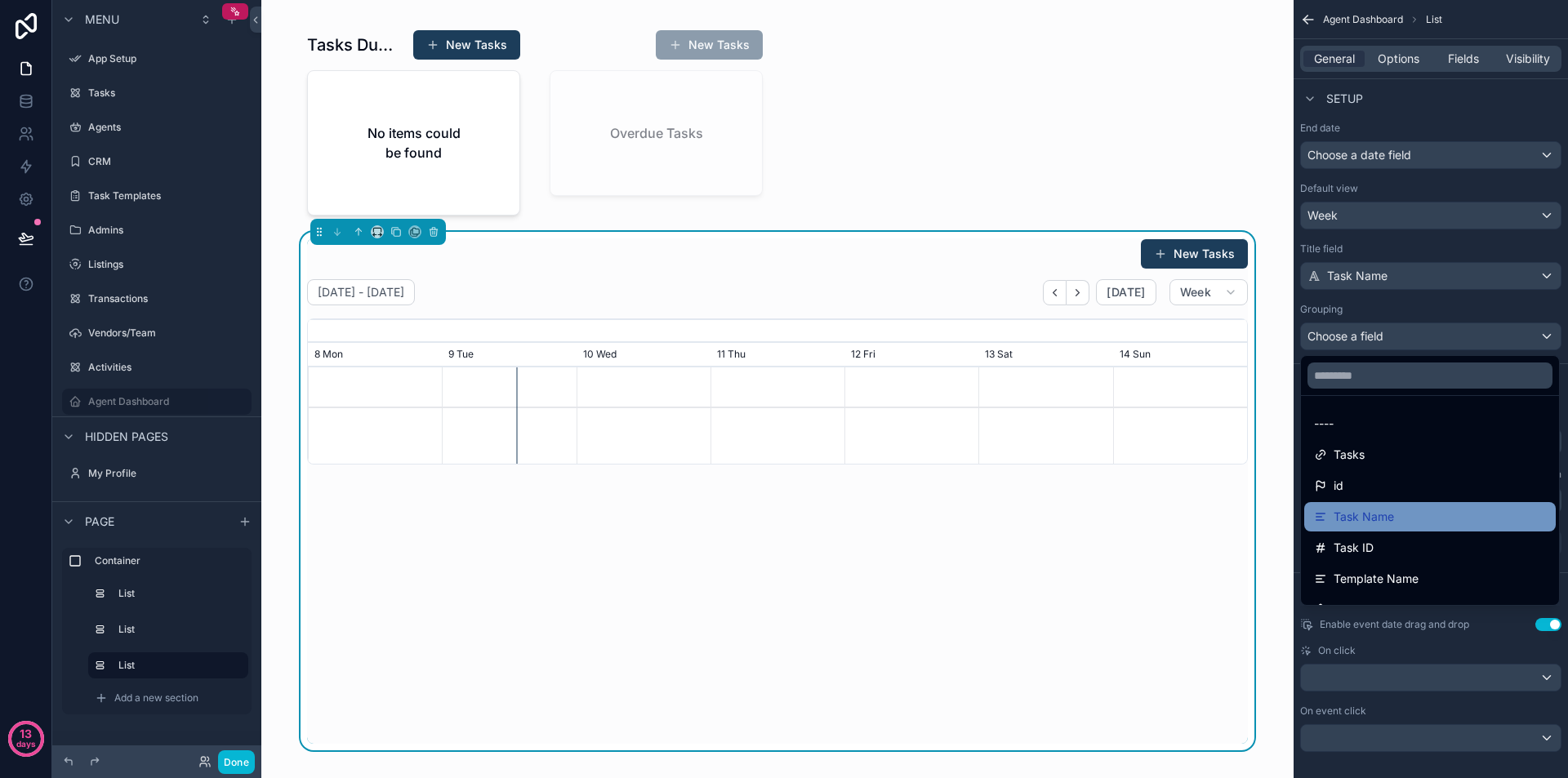
click at [1380, 516] on span "Task Name" at bounding box center [1364, 516] width 61 height 19
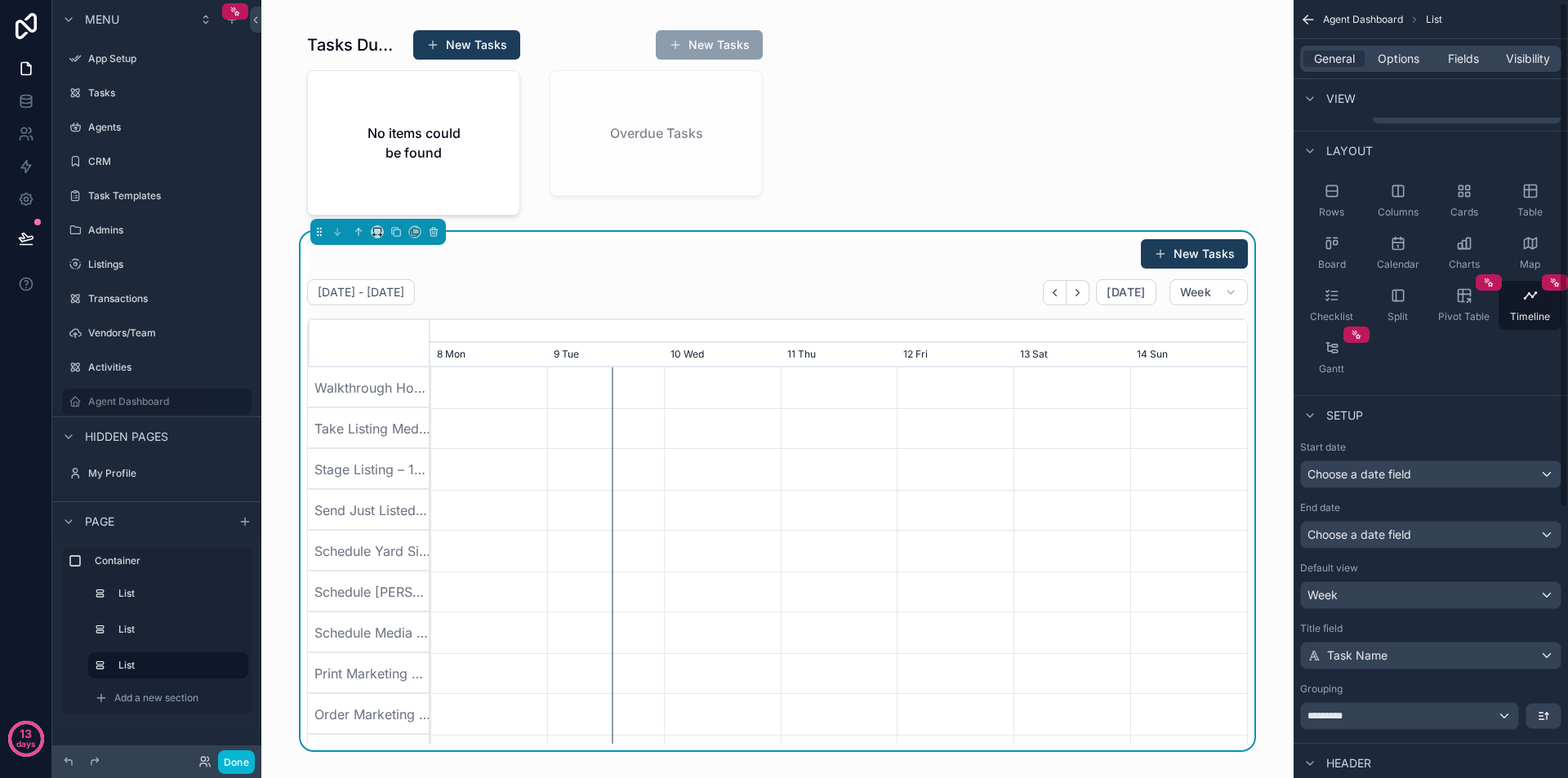
scroll to position [0, 0]
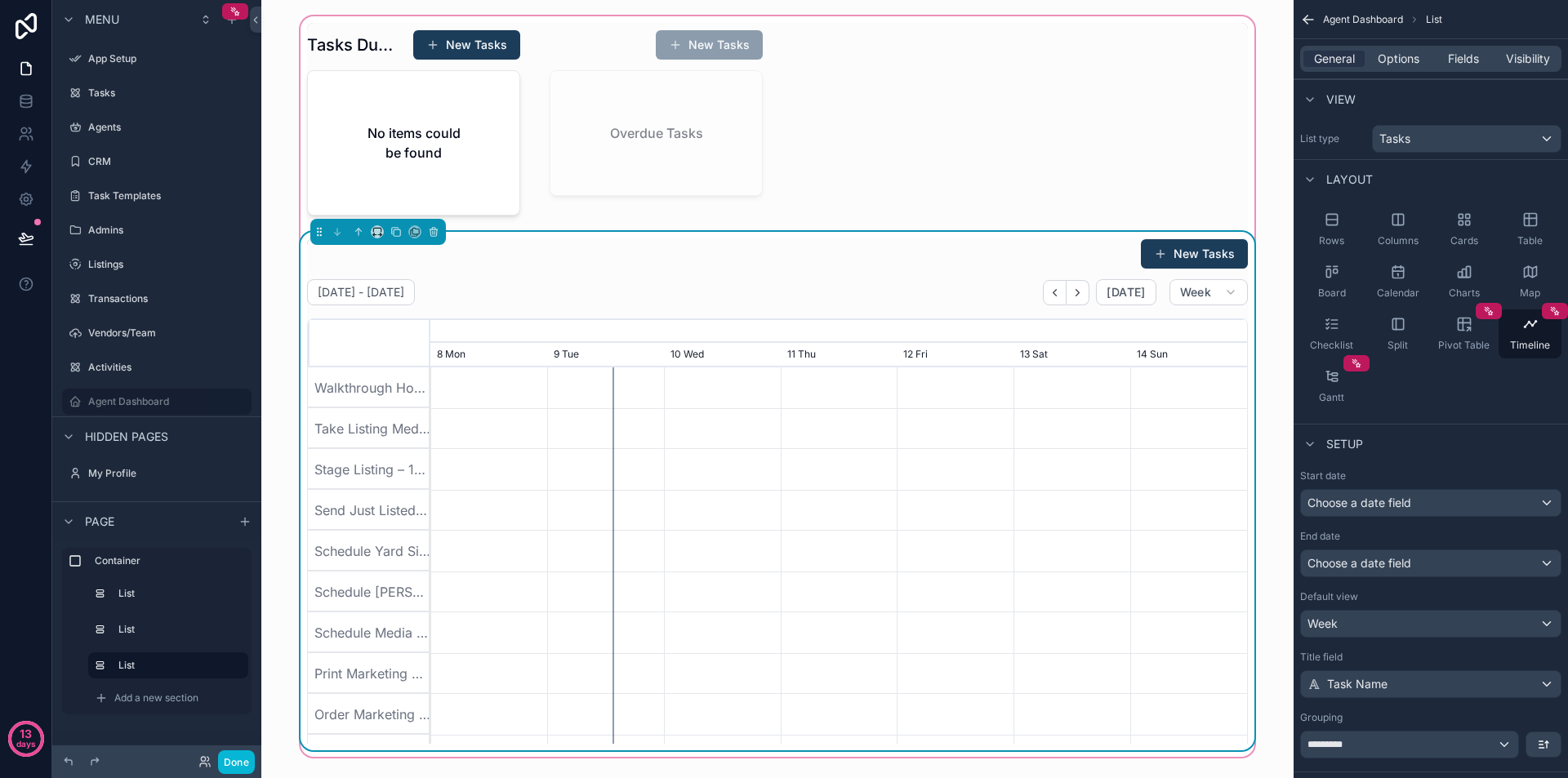
click at [832, 116] on div "Tasks Due [DATE] New Tasks No items could be found New Tasks Overdue Tasks New …" at bounding box center [777, 386] width 961 height 728
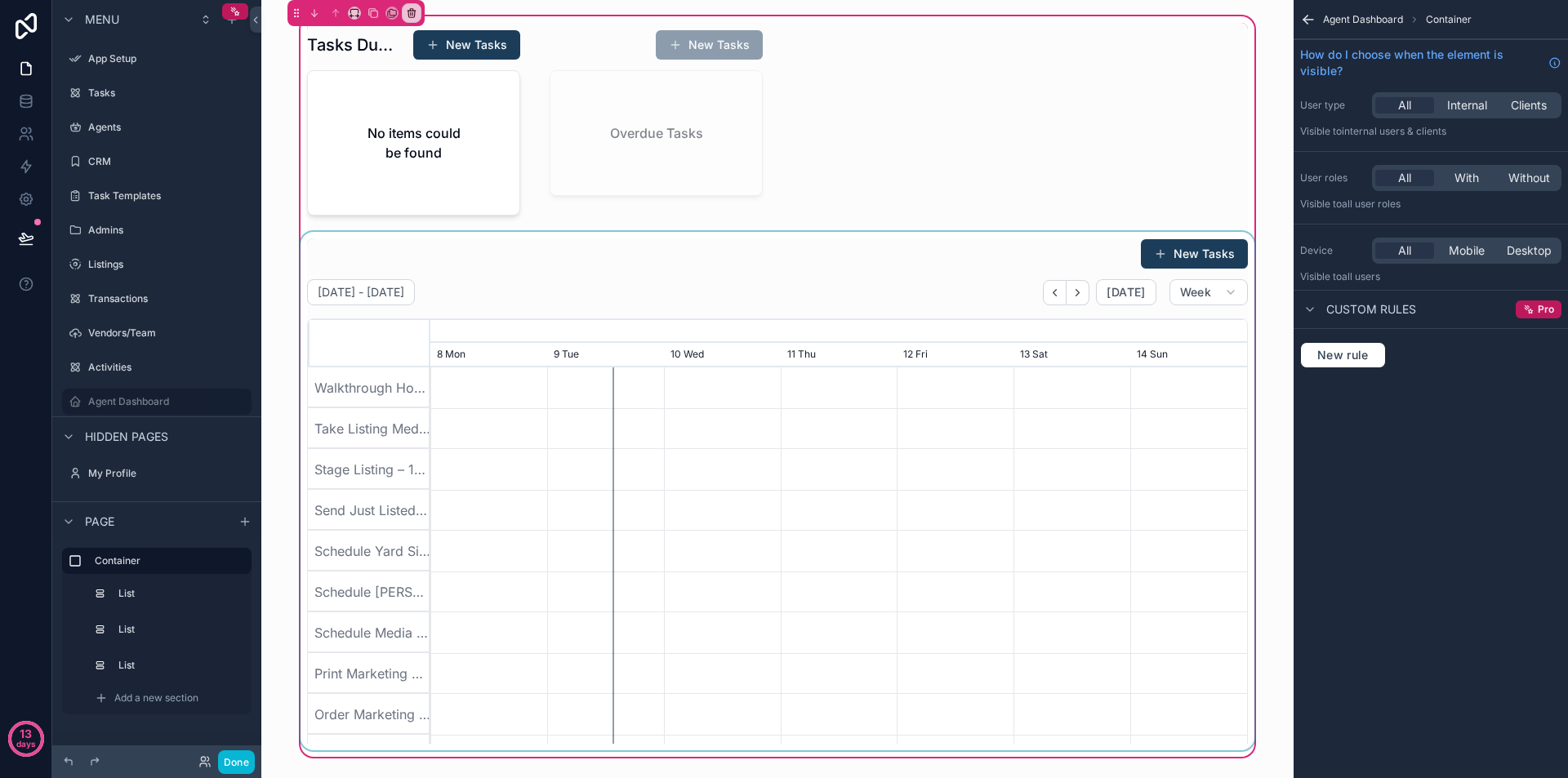
click at [584, 255] on div "scrollable content" at bounding box center [777, 491] width 961 height 519
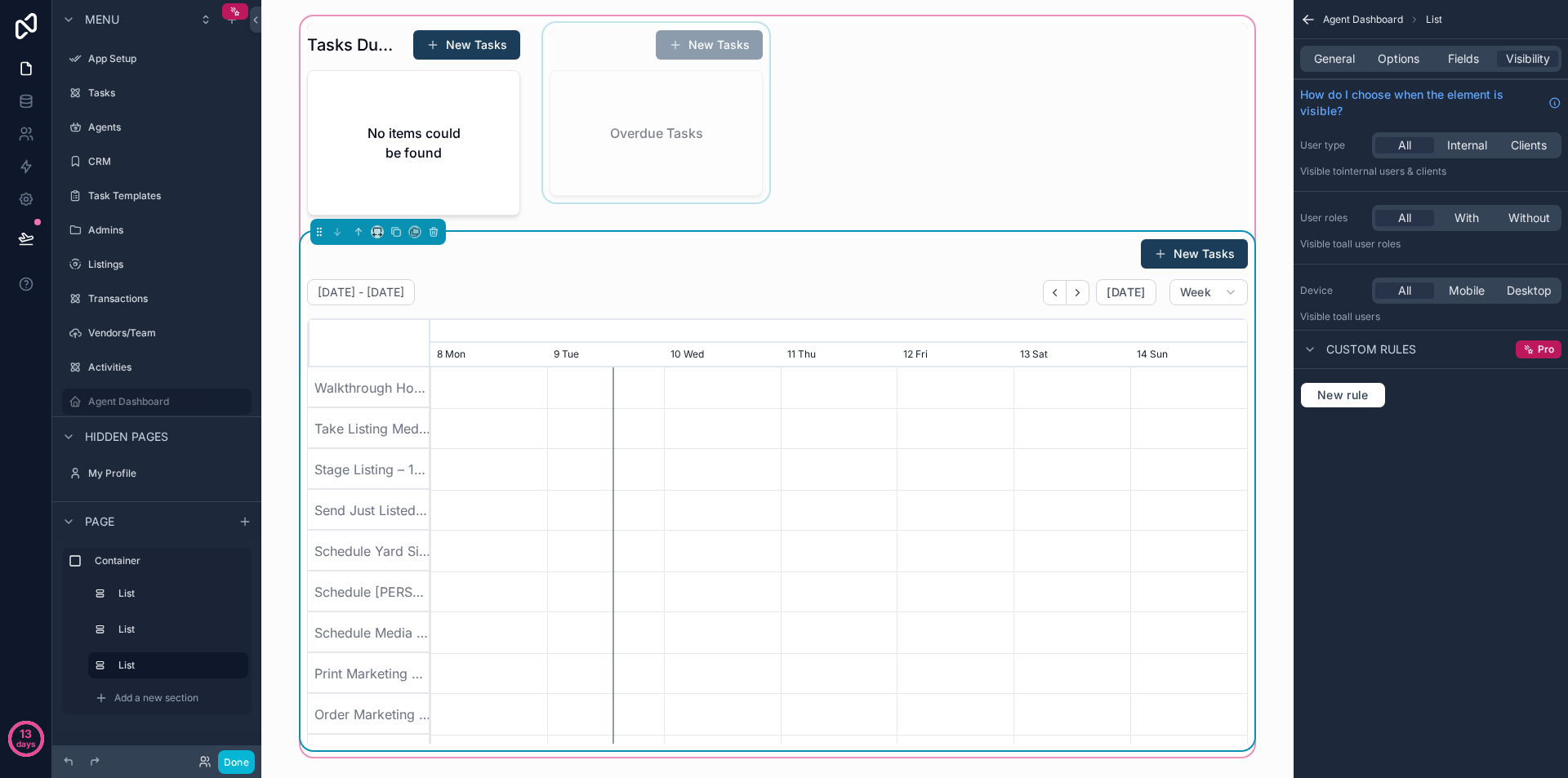
click at [670, 103] on div "scrollable content" at bounding box center [656, 122] width 233 height 199
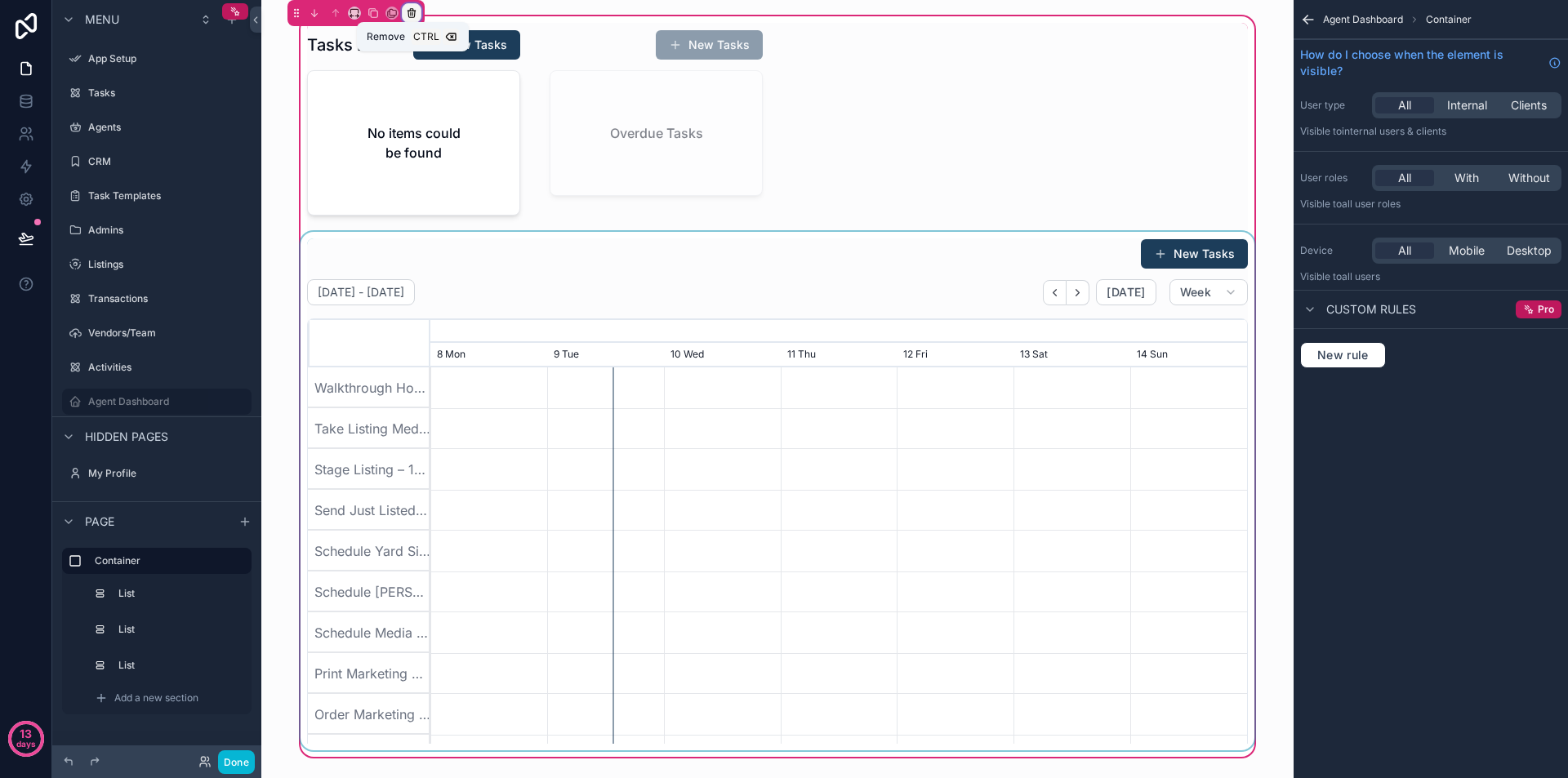
click at [412, 12] on icon "scrollable content" at bounding box center [412, 13] width 12 height 12
click at [500, 50] on span "Remove only container" at bounding box center [476, 46] width 122 height 19
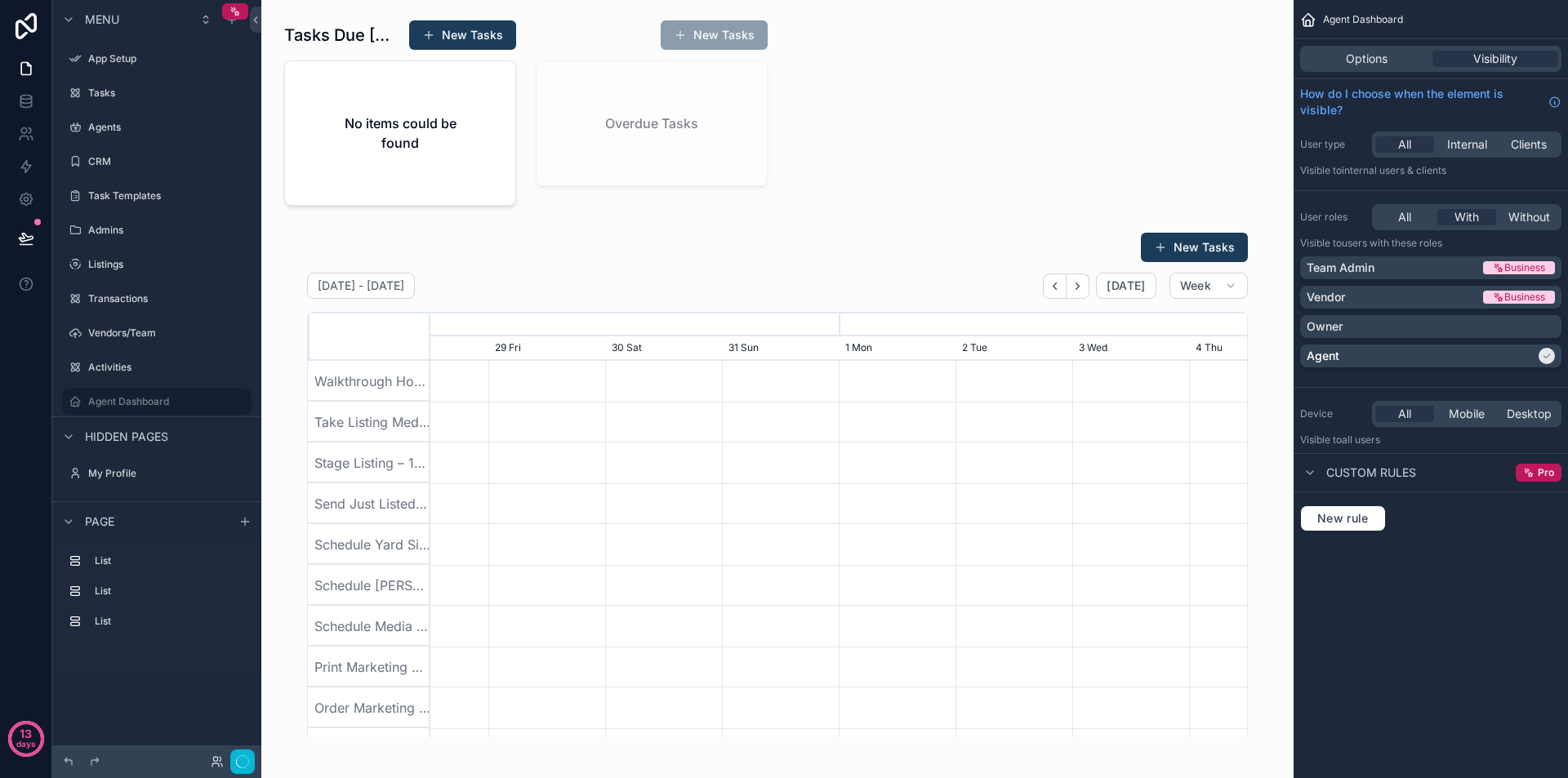
scroll to position [0, 1225]
click at [747, 117] on div "scrollable content" at bounding box center [651, 113] width 252 height 199
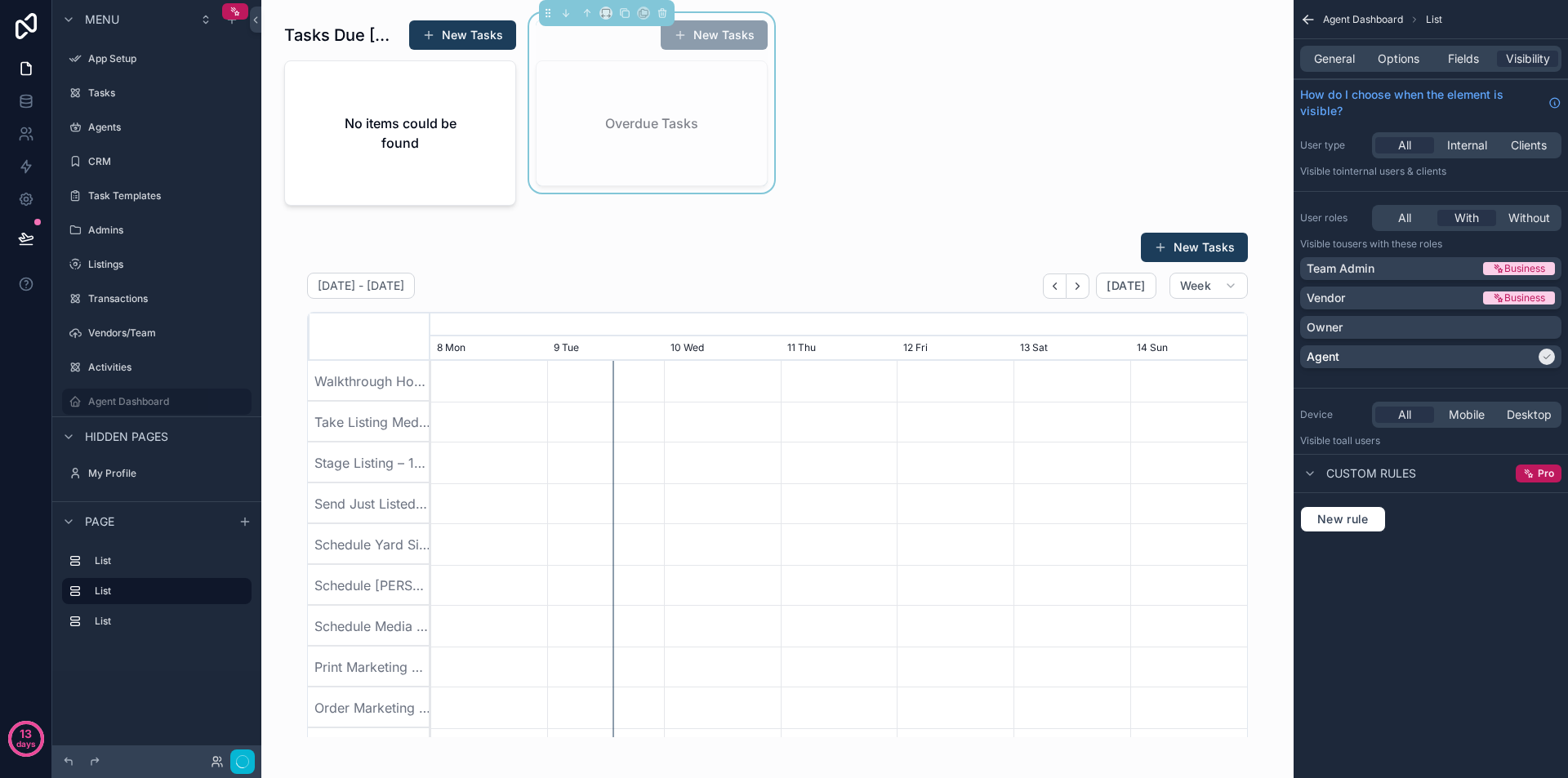
click at [1026, 143] on div "Tasks Due [DATE] New Tasks No items could be found New Tasks Overdue Tasks New …" at bounding box center [777, 748] width 1032 height 1495
click at [1008, 136] on div "Tasks Due [DATE] New Tasks No items could be found New Tasks Overdue Tasks New …" at bounding box center [777, 748] width 1032 height 1495
click at [435, 130] on div "scrollable content" at bounding box center [400, 113] width 252 height 199
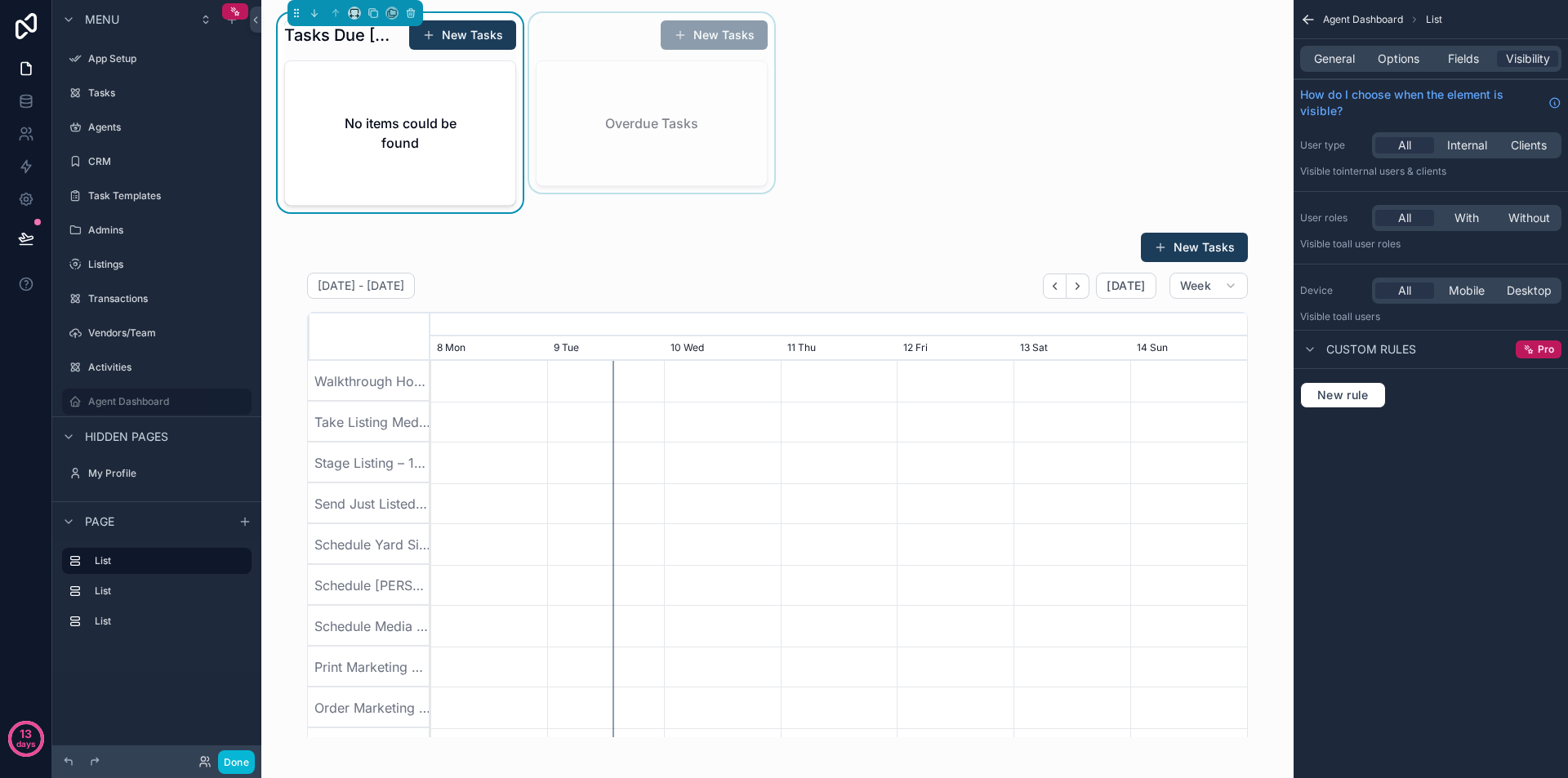
click at [620, 130] on div "scrollable content" at bounding box center [651, 113] width 252 height 199
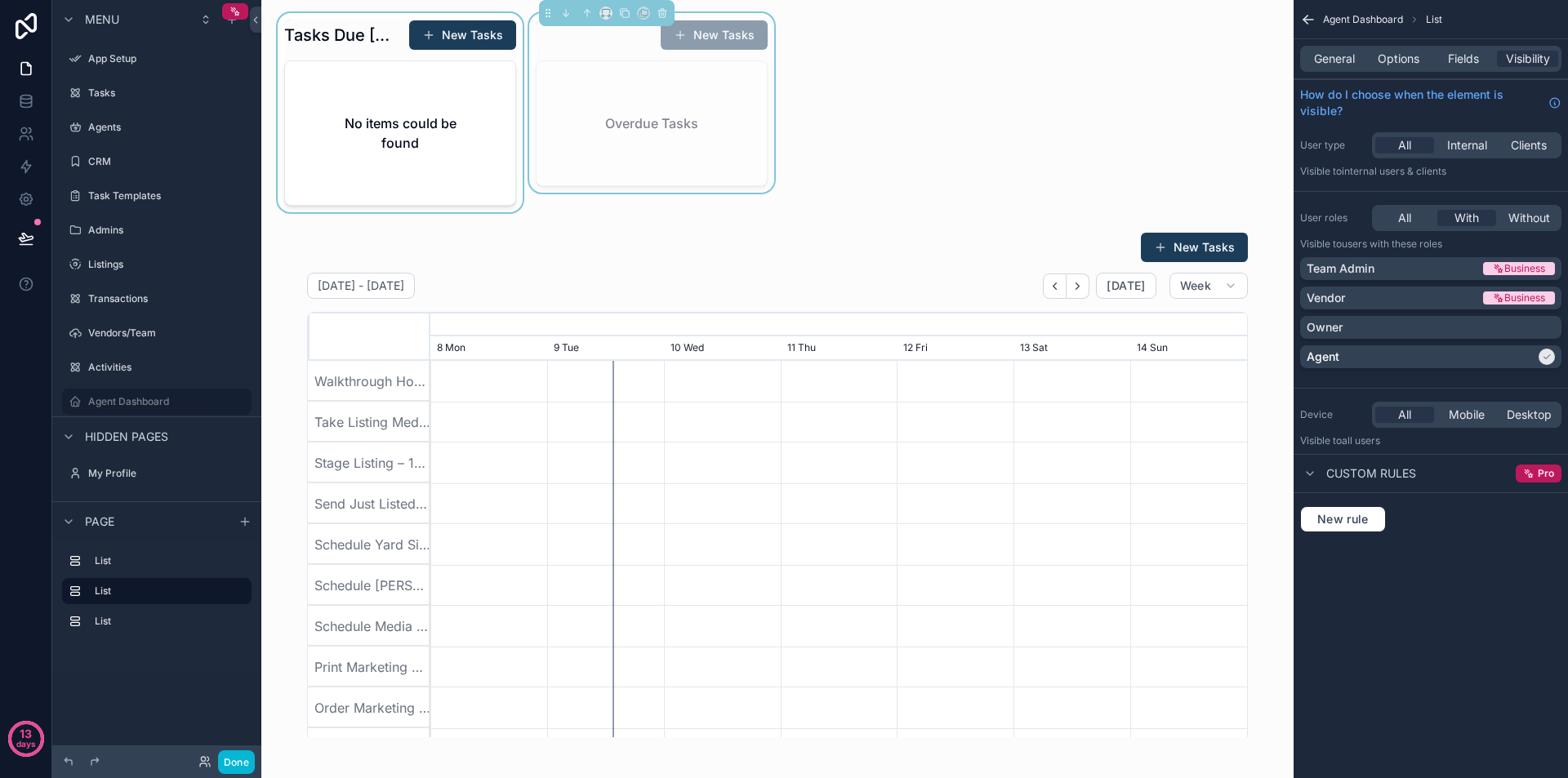
click at [940, 127] on div "Tasks Due [DATE] New Tasks No items could be found New Tasks Overdue Tasks New …" at bounding box center [777, 748] width 1032 height 1495
click at [774, 271] on div "scrollable content" at bounding box center [777, 484] width 1006 height 519
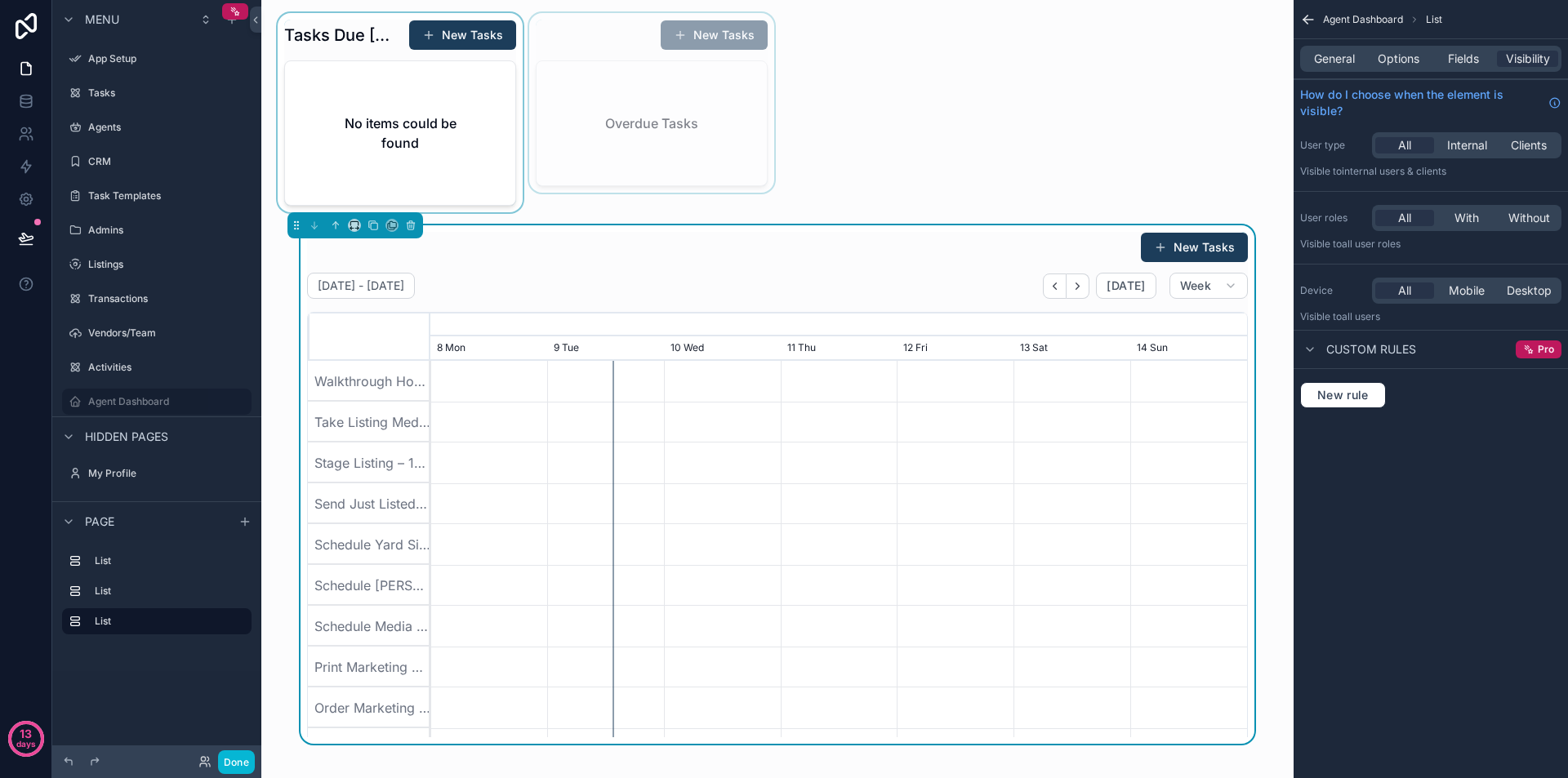
click at [630, 72] on div "scrollable content" at bounding box center [651, 113] width 252 height 199
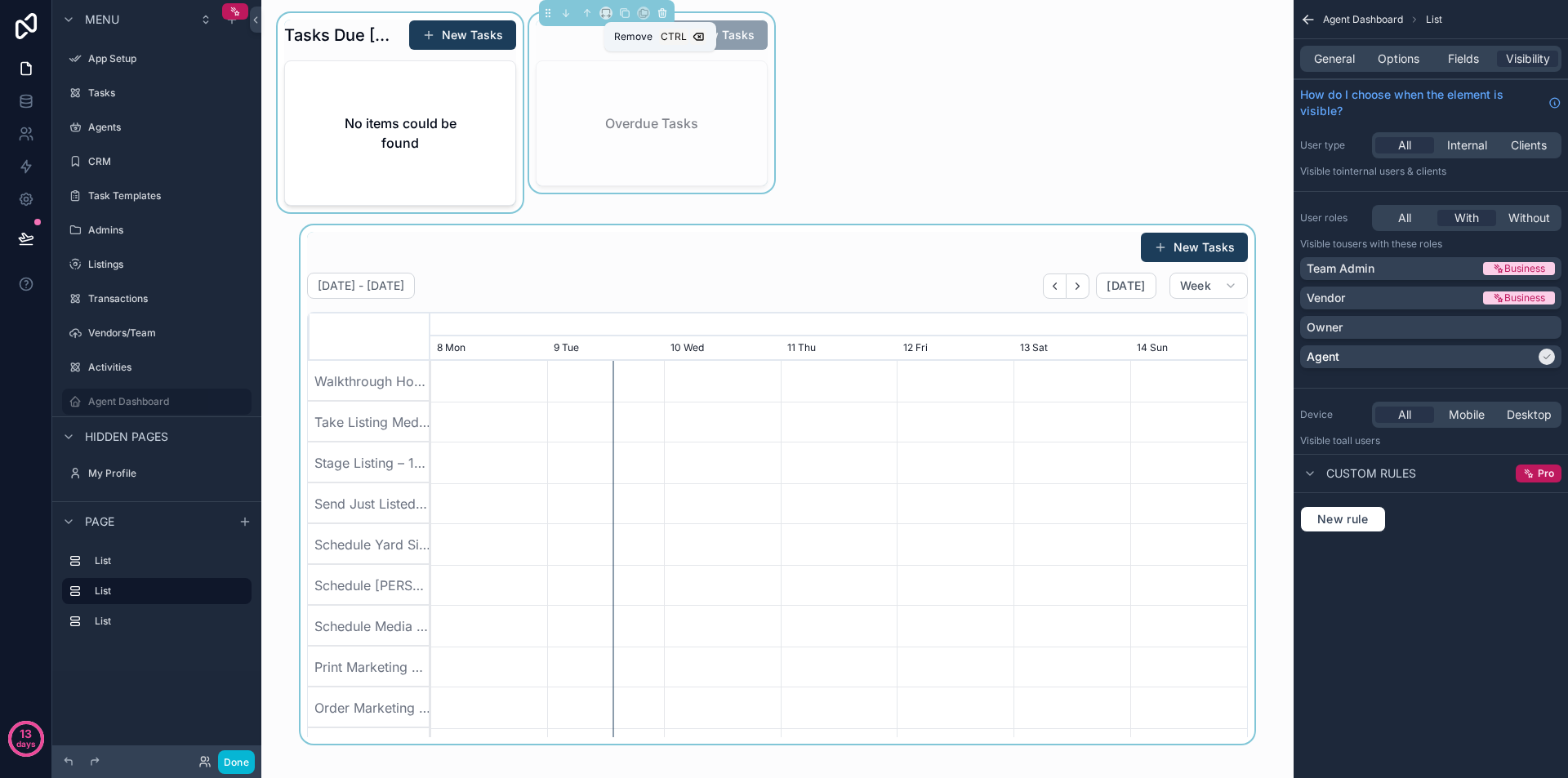
click at [661, 17] on icon "scrollable content" at bounding box center [663, 14] width 7 height 7
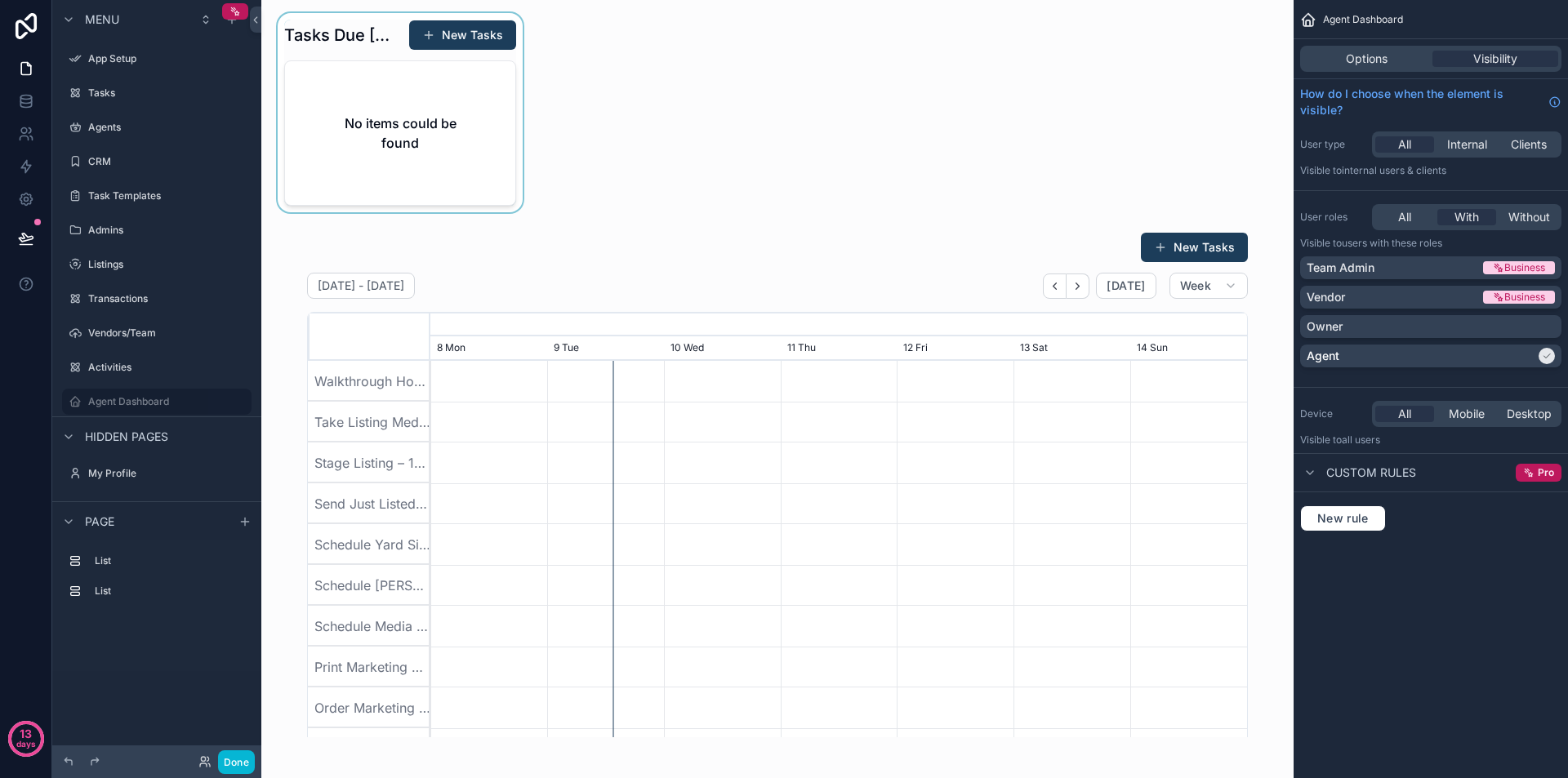
click at [501, 34] on div "scrollable content" at bounding box center [400, 113] width 252 height 199
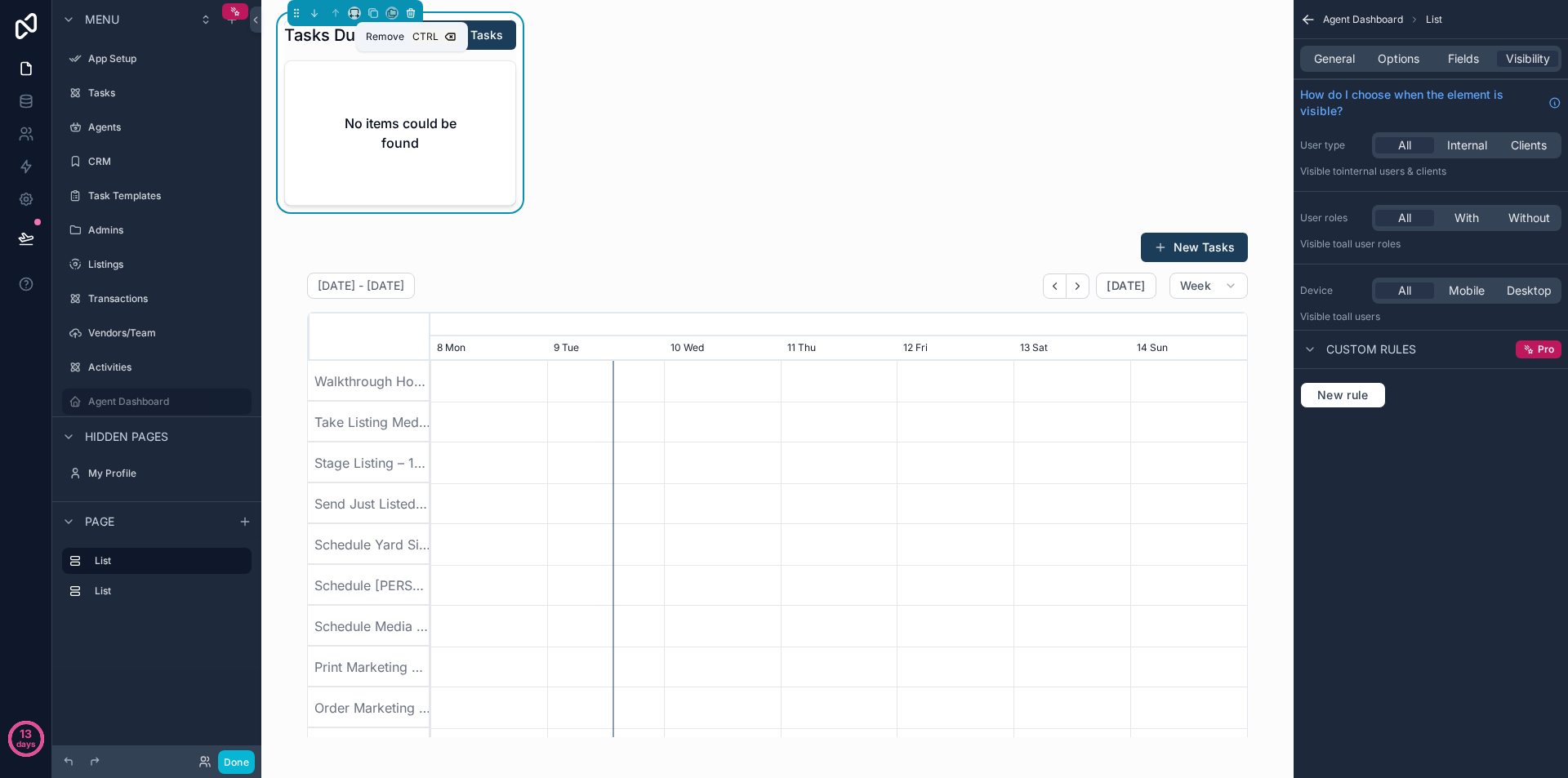
click at [411, 14] on icon "scrollable content" at bounding box center [411, 14] width 0 height 3
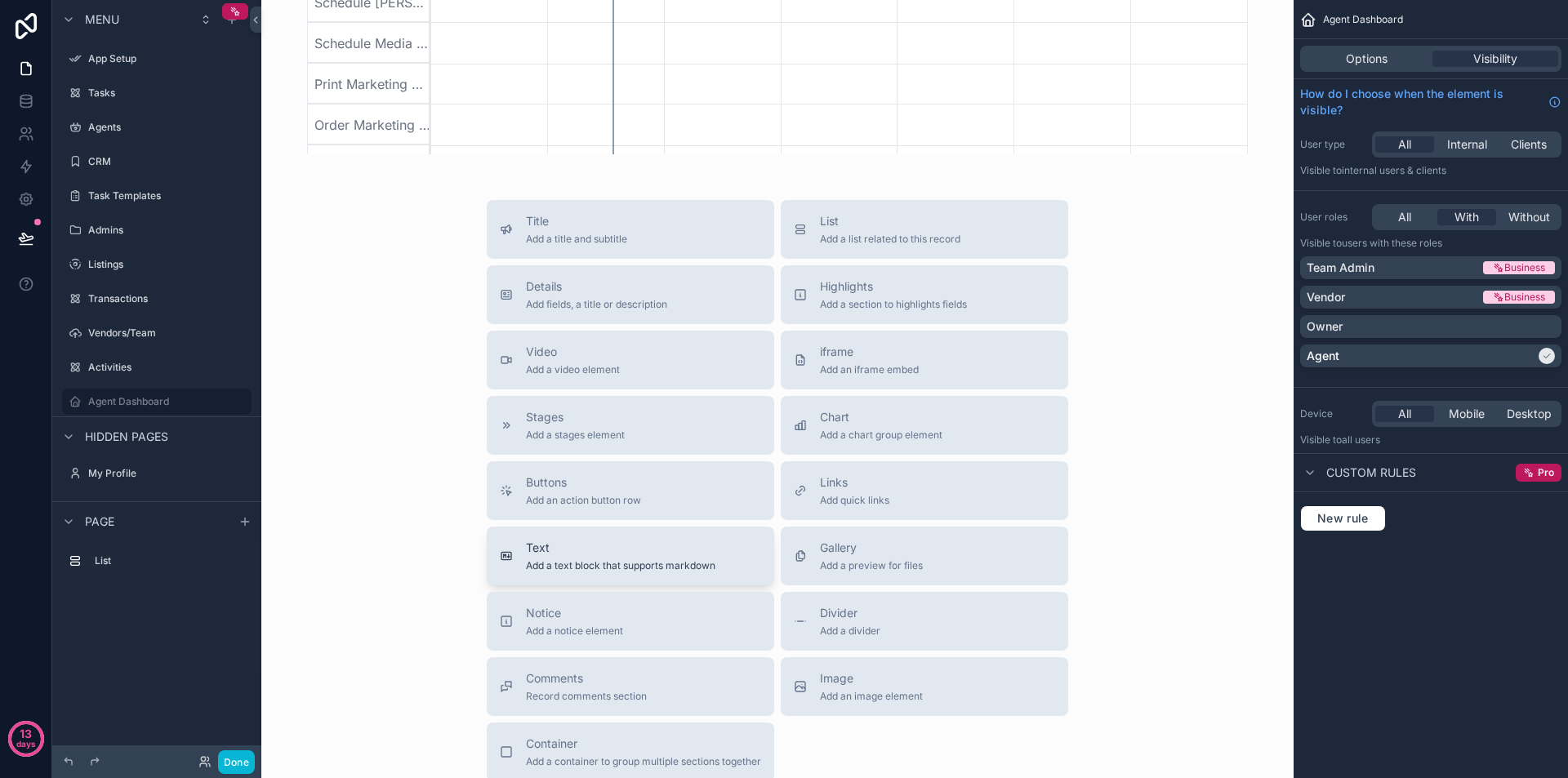
scroll to position [408, 0]
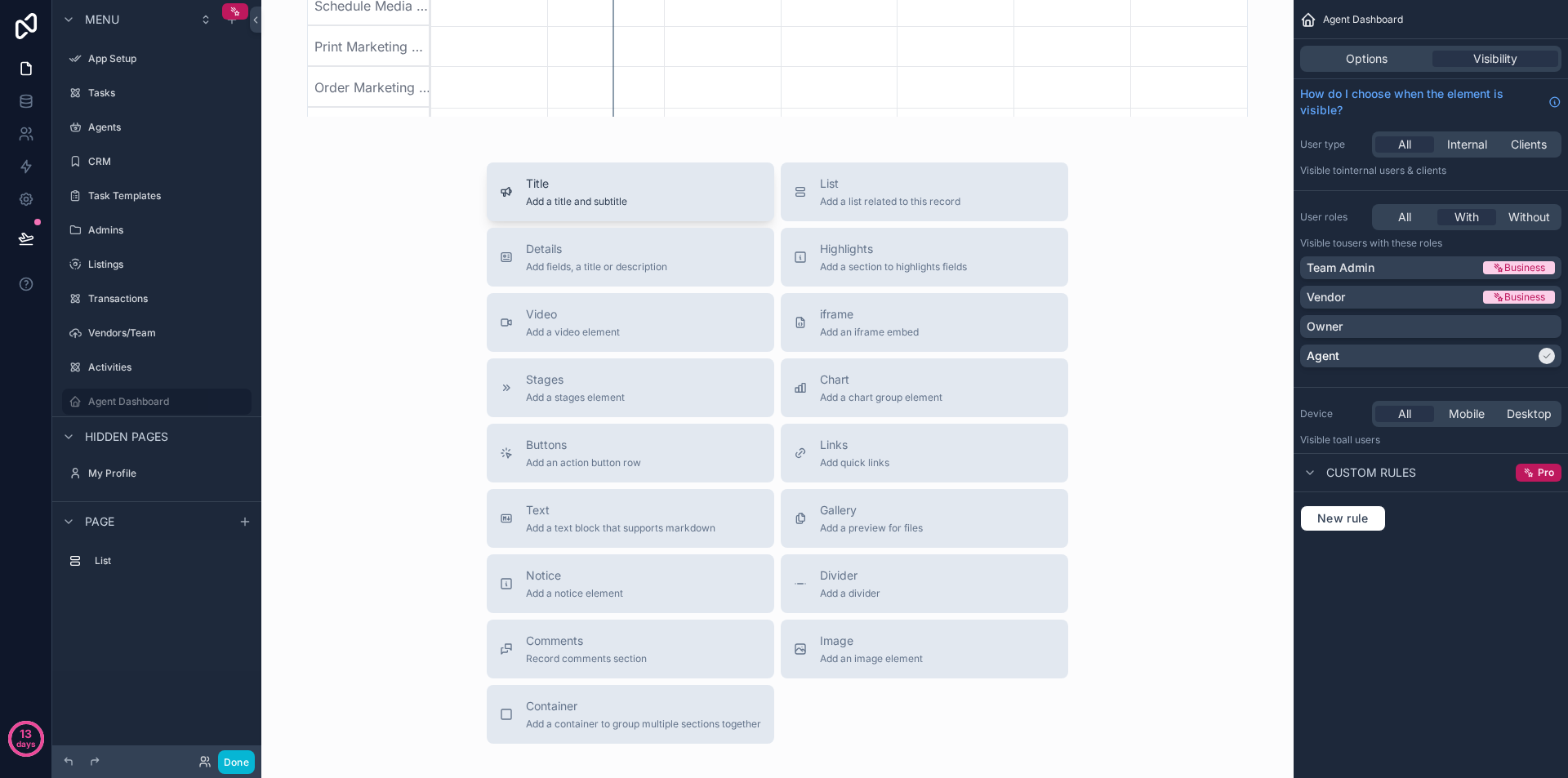
click at [643, 198] on div "Title Add a title and subtitle" at bounding box center [630, 192] width 262 height 33
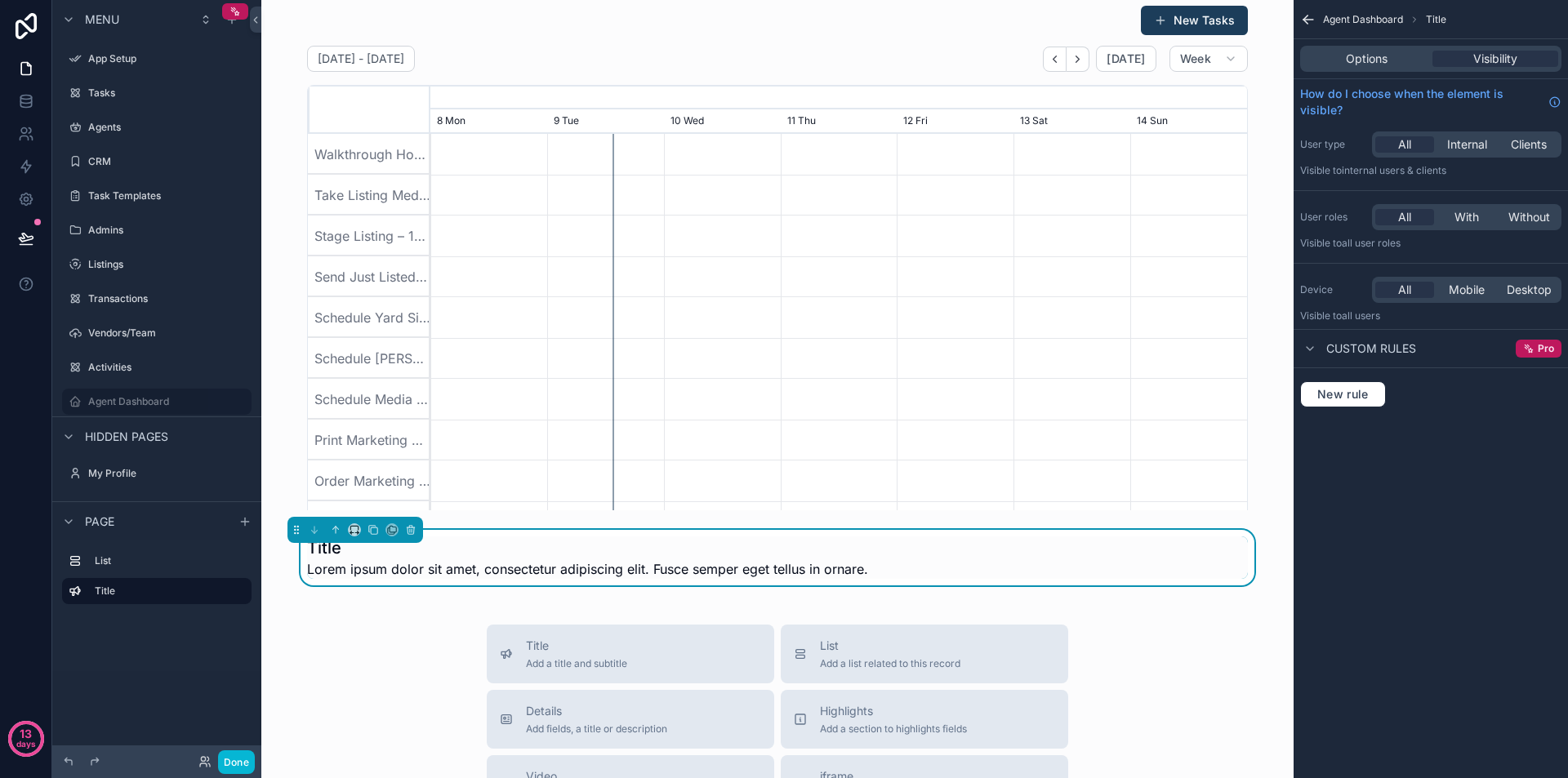
scroll to position [0, 0]
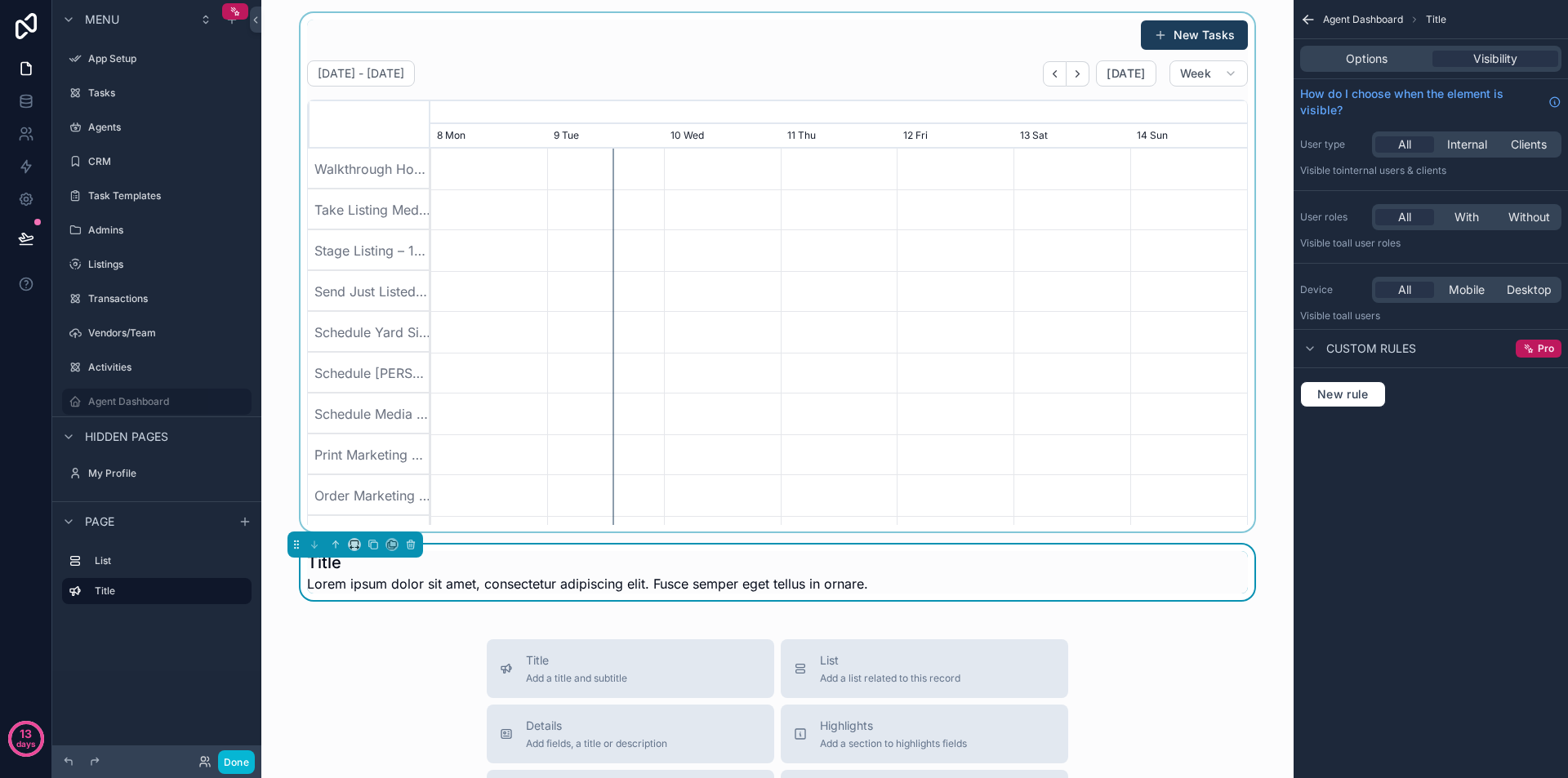
click at [492, 34] on div "scrollable content" at bounding box center [777, 273] width 1006 height 519
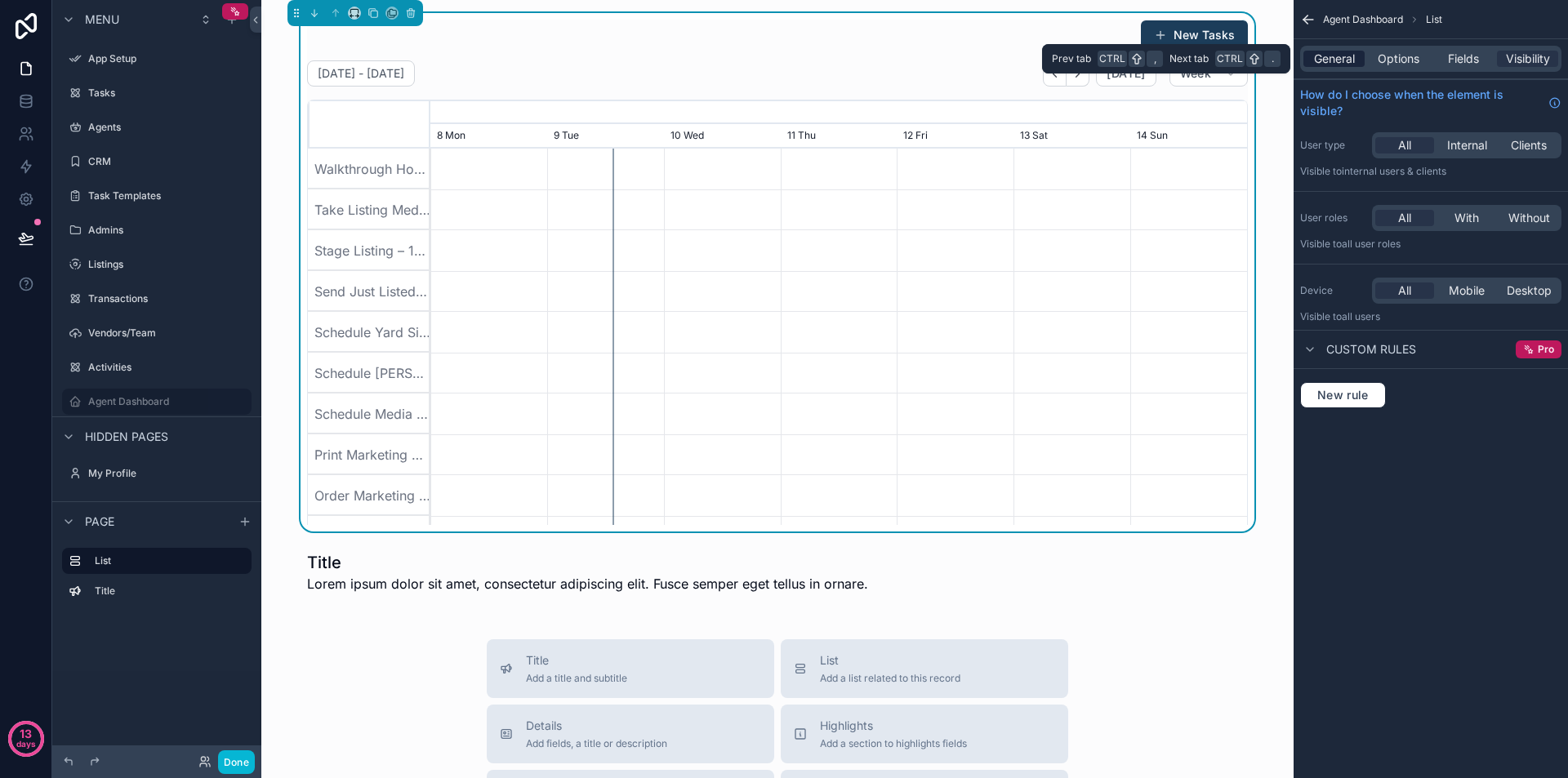
click at [1351, 52] on span "General" at bounding box center [1334, 58] width 41 height 16
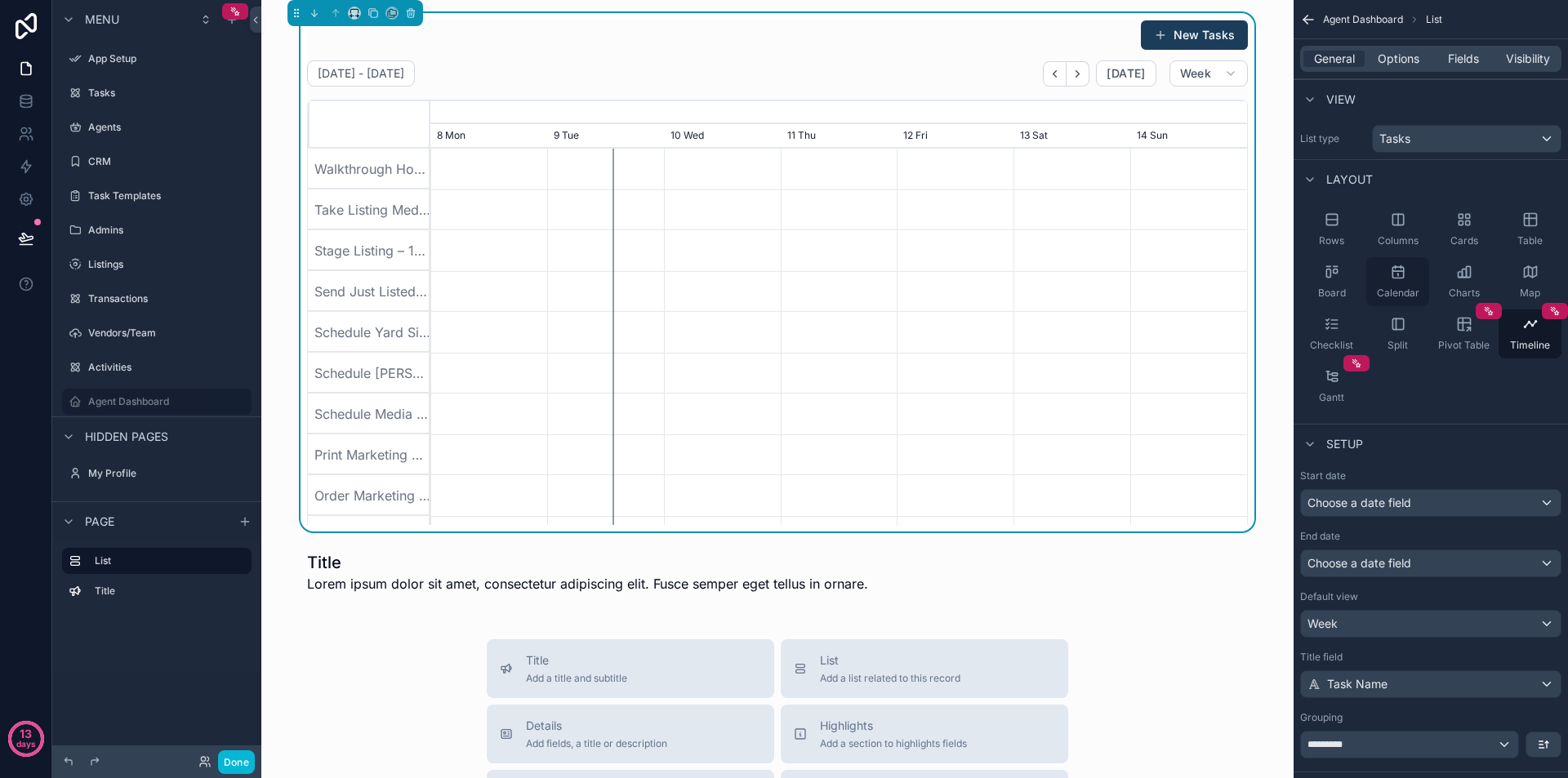
click at [1412, 277] on div "Calendar" at bounding box center [1397, 282] width 63 height 49
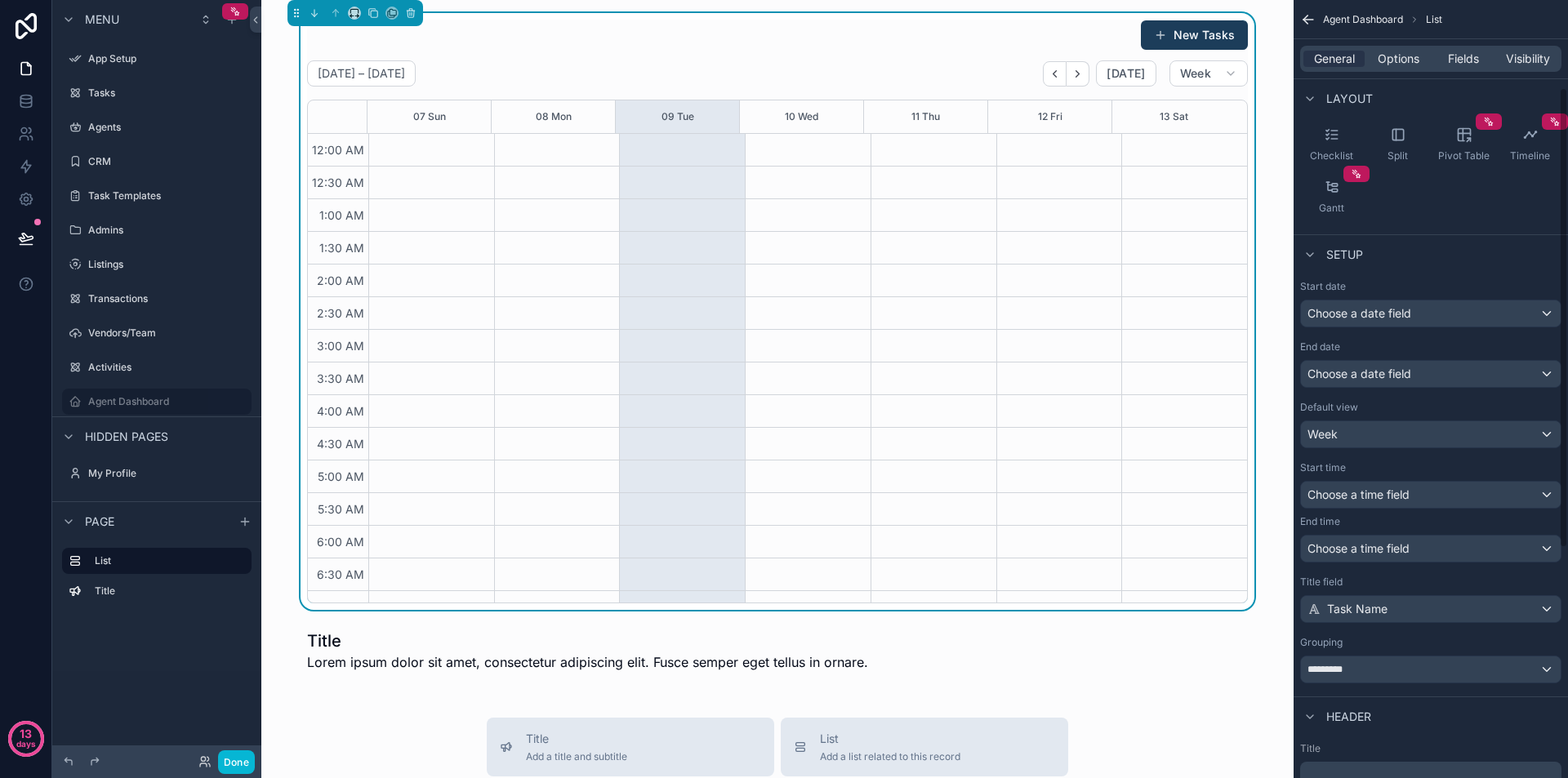
scroll to position [245, 0]
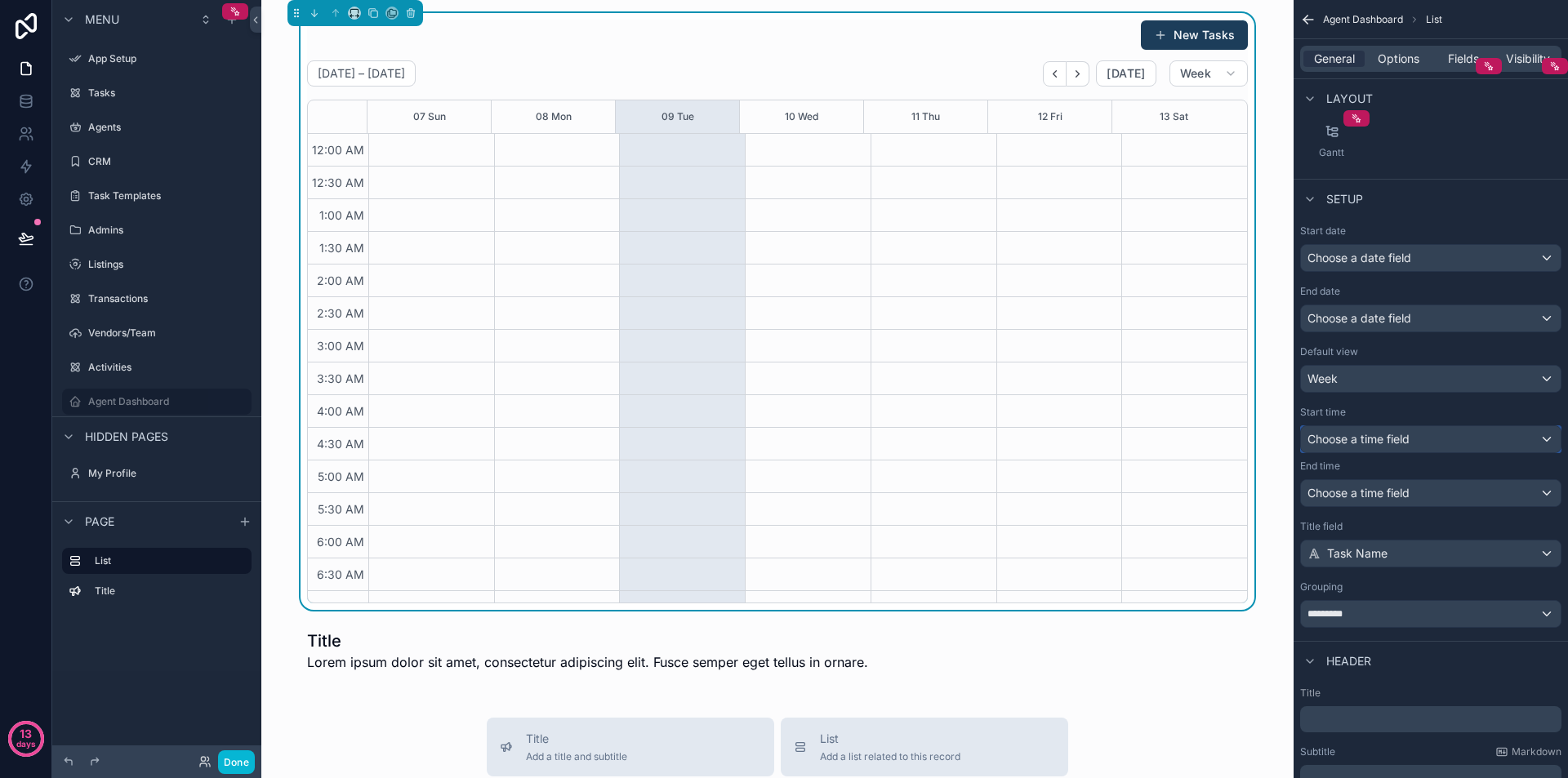
click at [1399, 441] on span "Choose a time field" at bounding box center [1359, 439] width 102 height 14
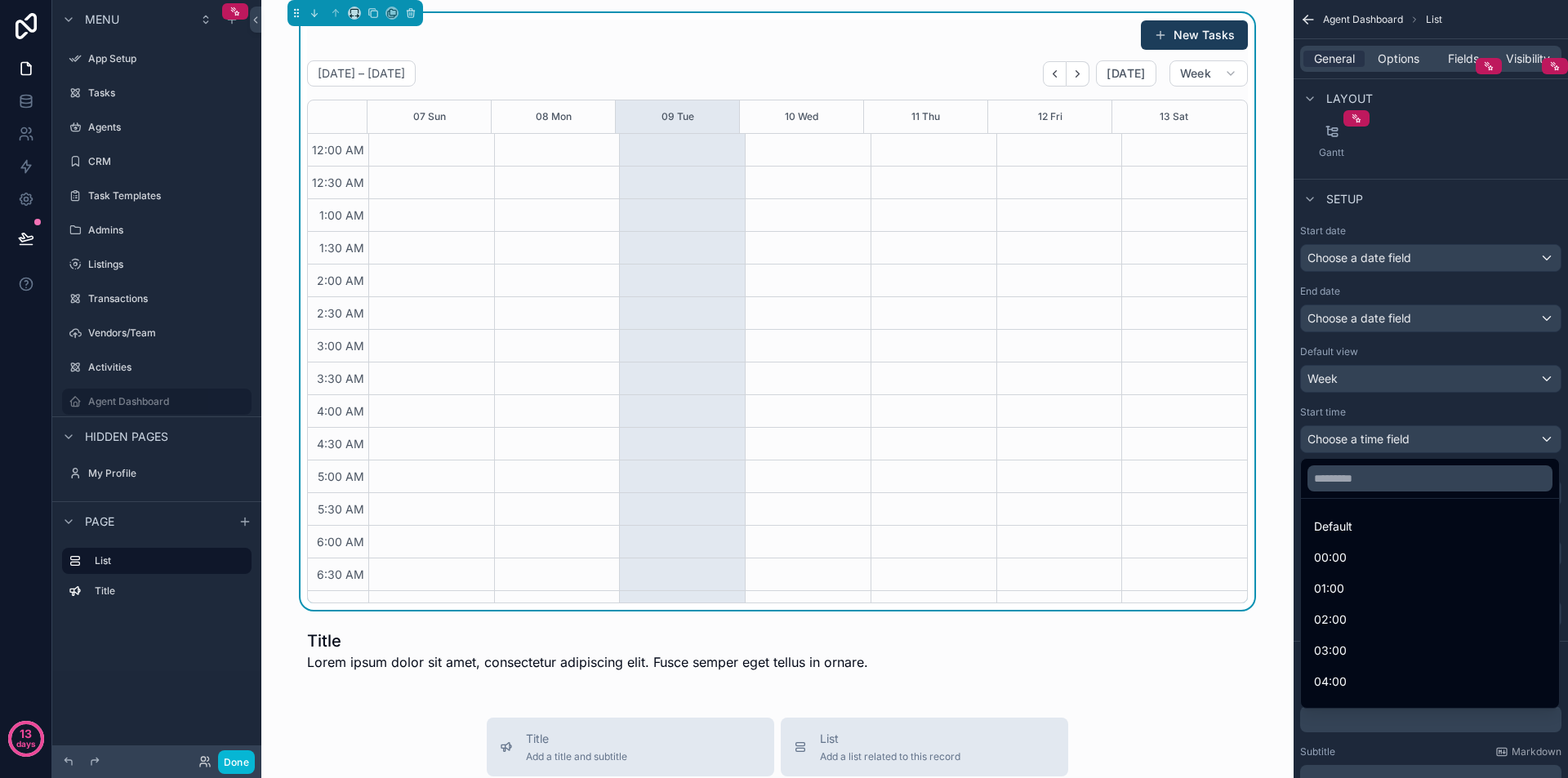
click at [1399, 441] on div "scrollable content" at bounding box center [784, 389] width 1568 height 778
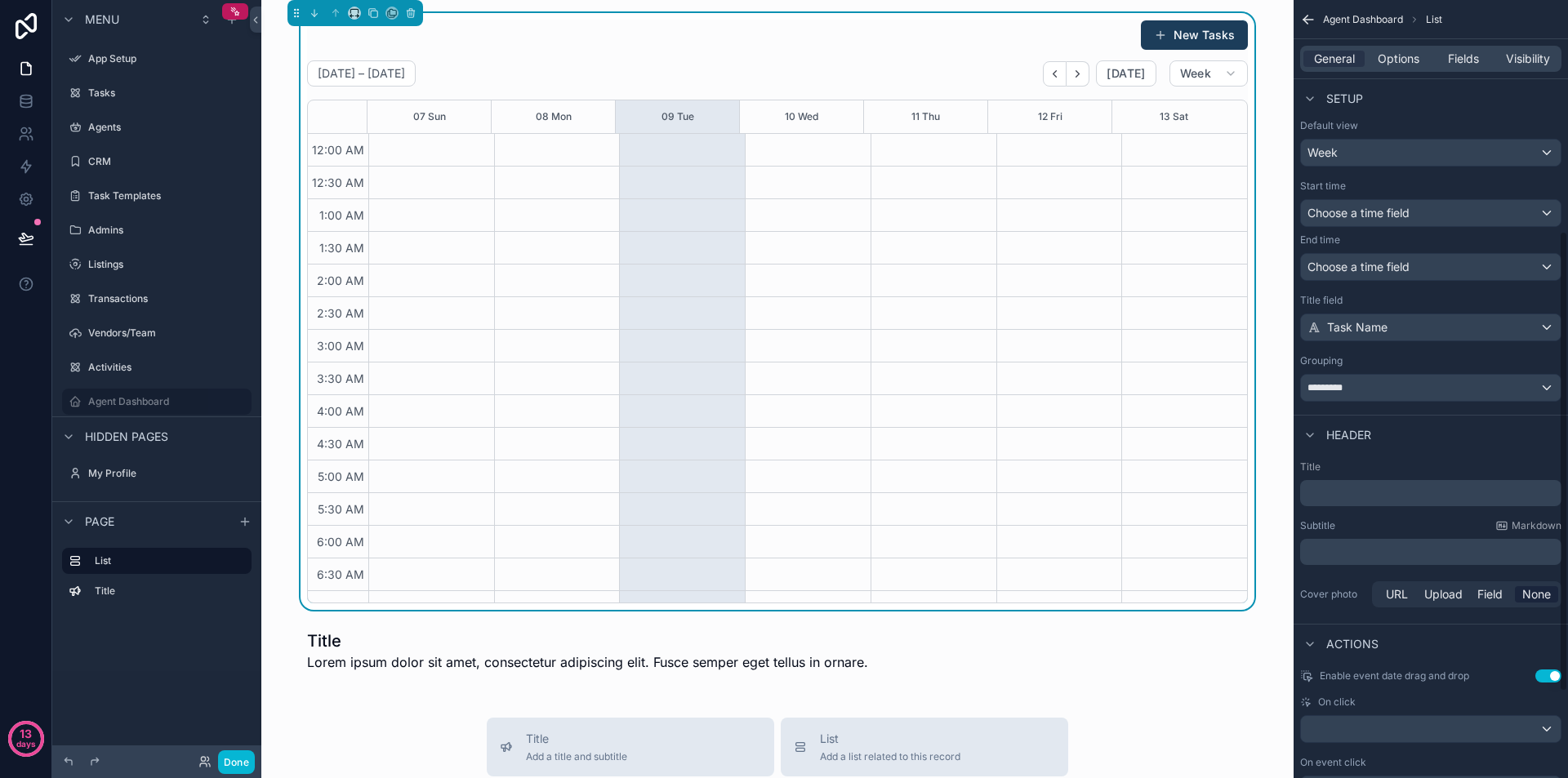
scroll to position [490, 0]
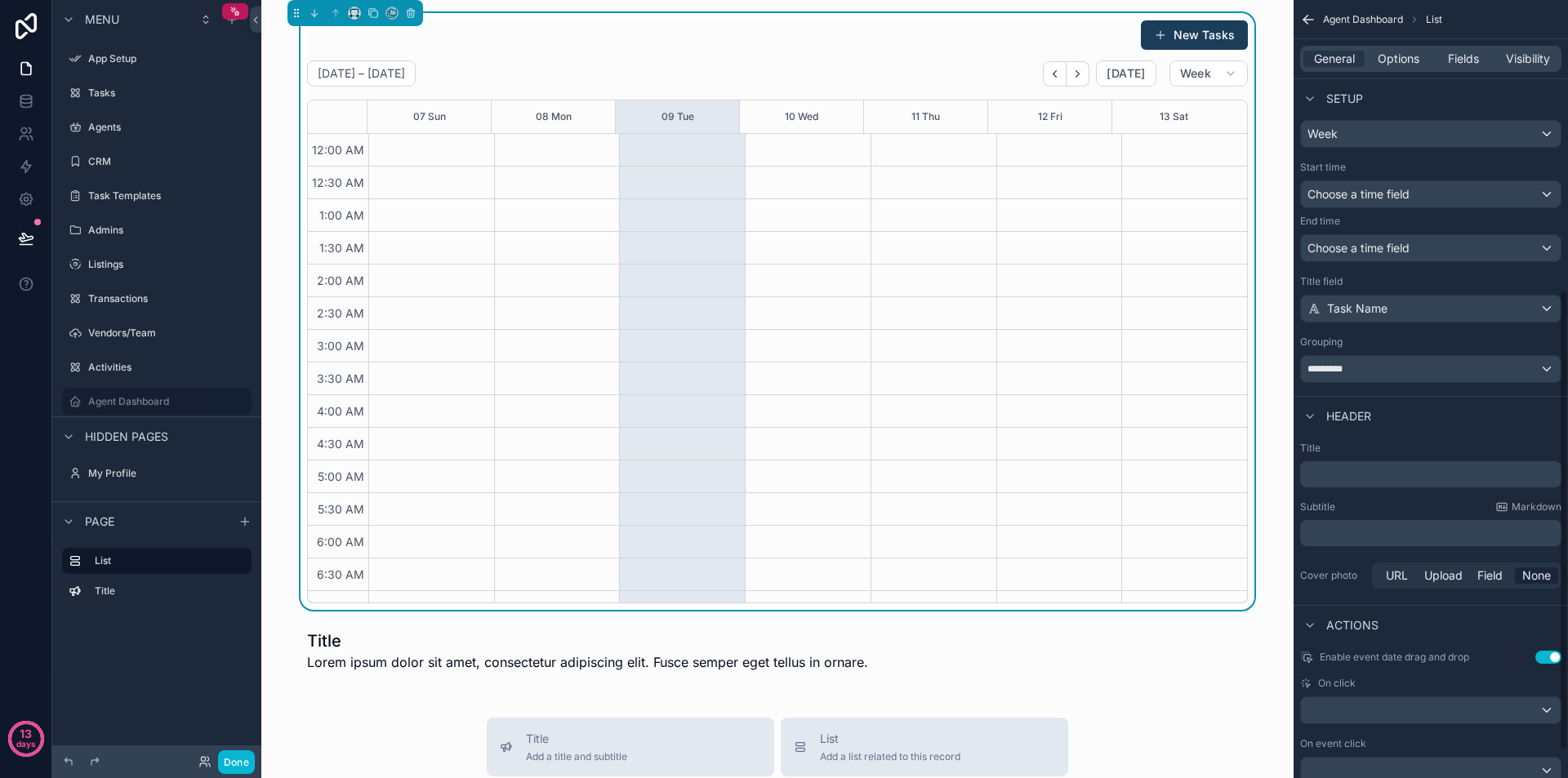
click at [1383, 475] on p "﻿" at bounding box center [1433, 474] width 252 height 16
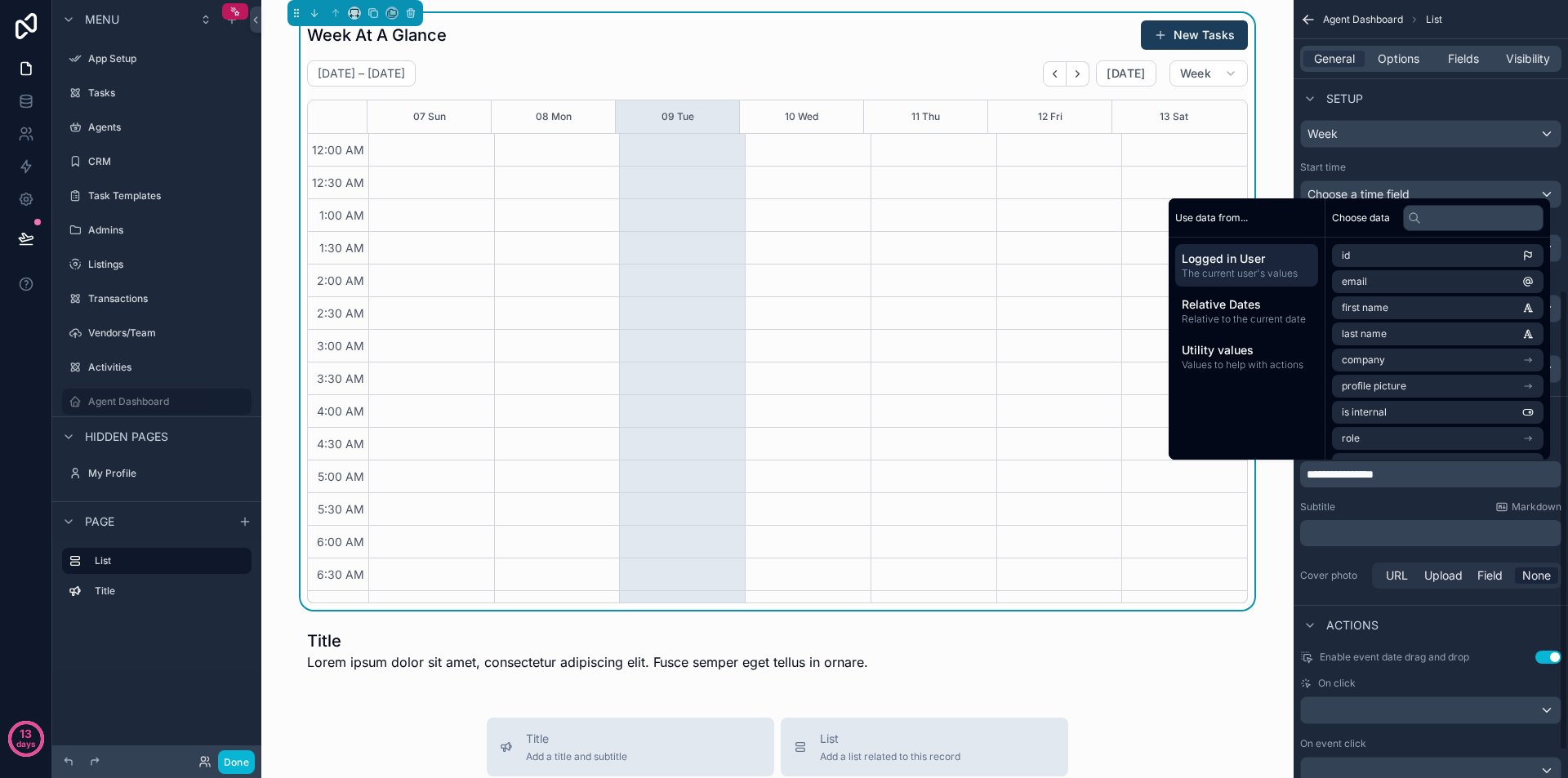
click at [1359, 500] on div "Subtitle Markdown" at bounding box center [1431, 507] width 262 height 13
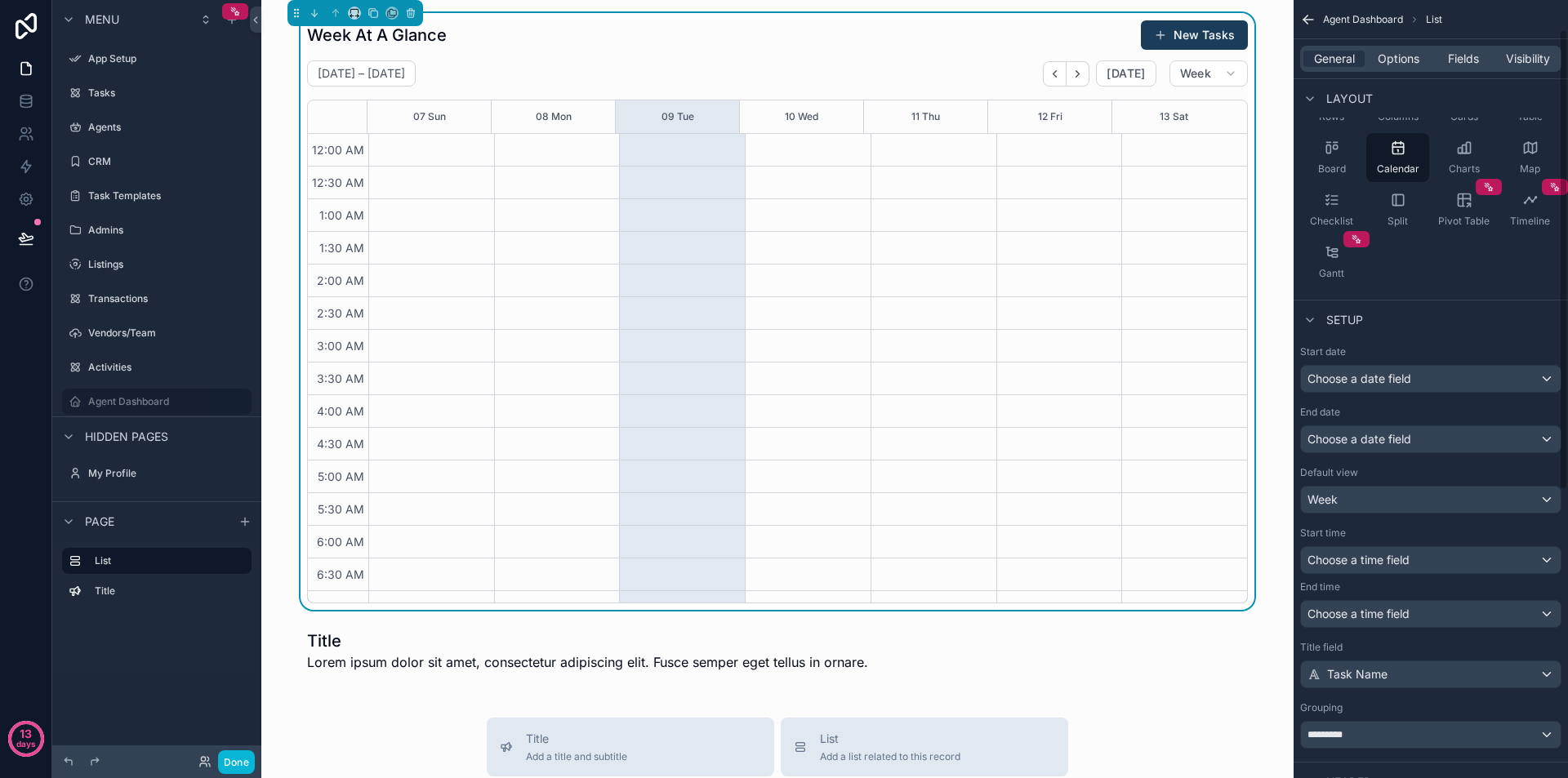
scroll to position [0, 0]
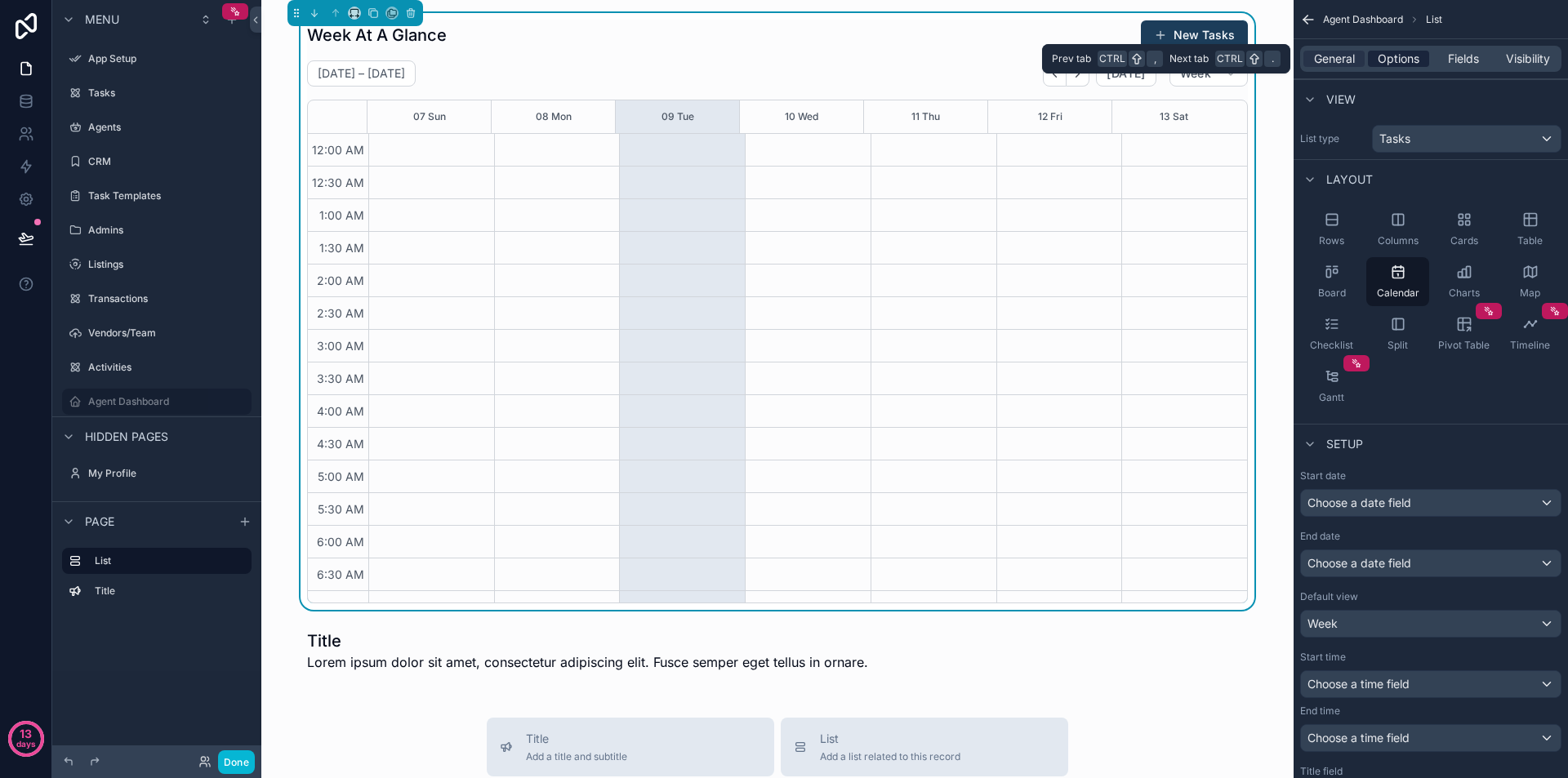
click at [1412, 52] on span "Options" at bounding box center [1399, 58] width 42 height 16
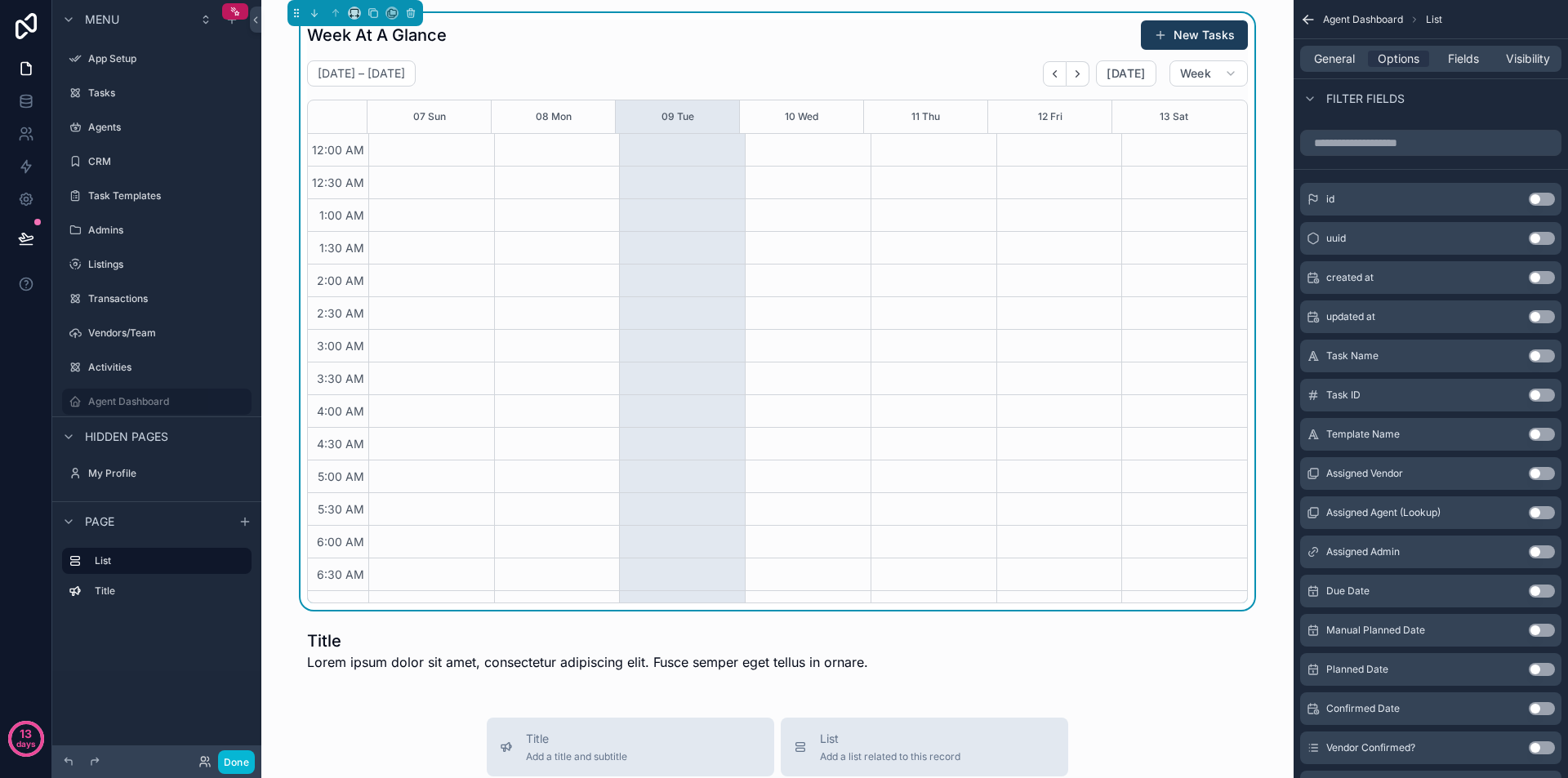
scroll to position [1061, 0]
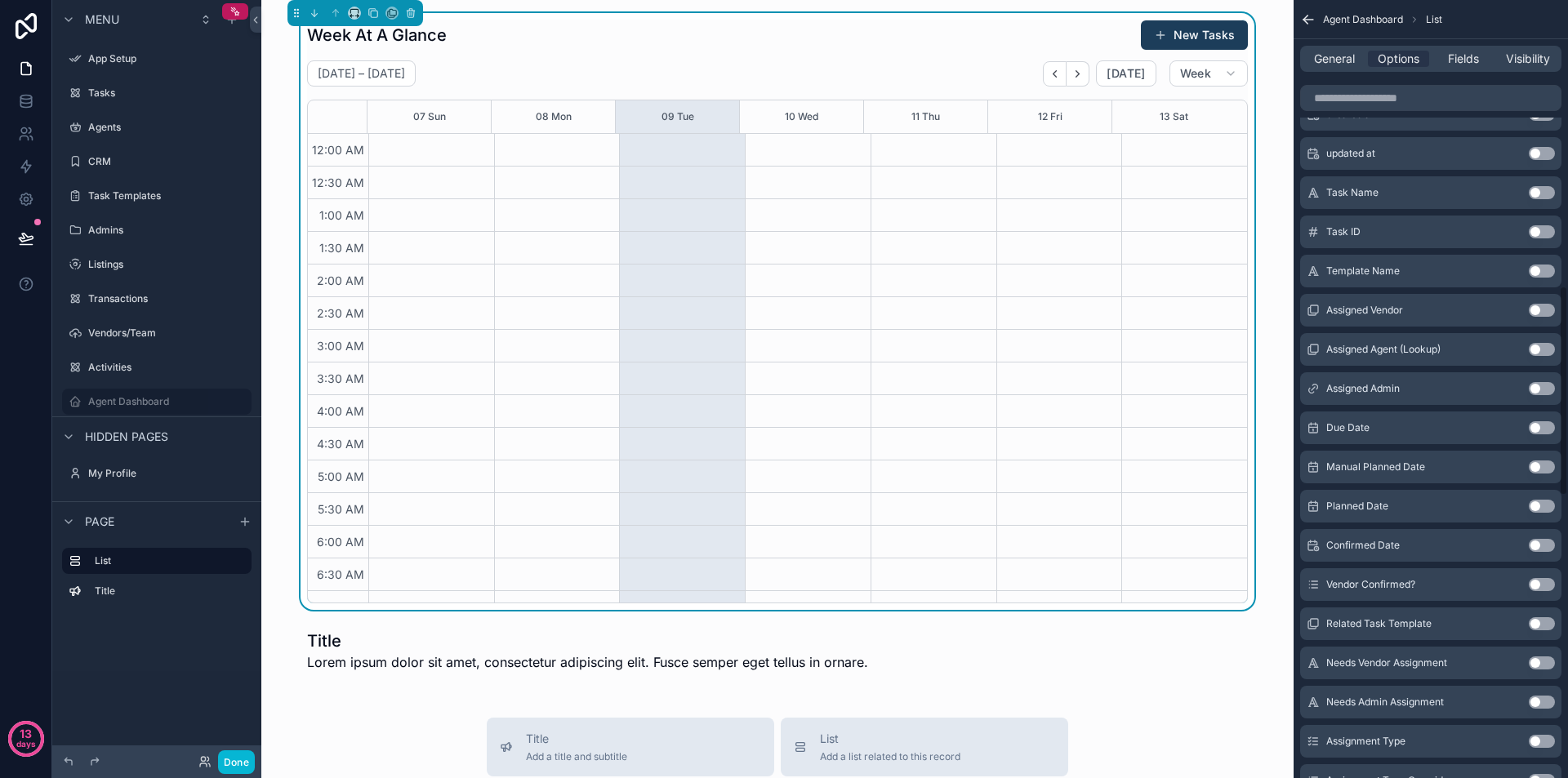
click at [1539, 425] on button "Use setting" at bounding box center [1542, 428] width 26 height 13
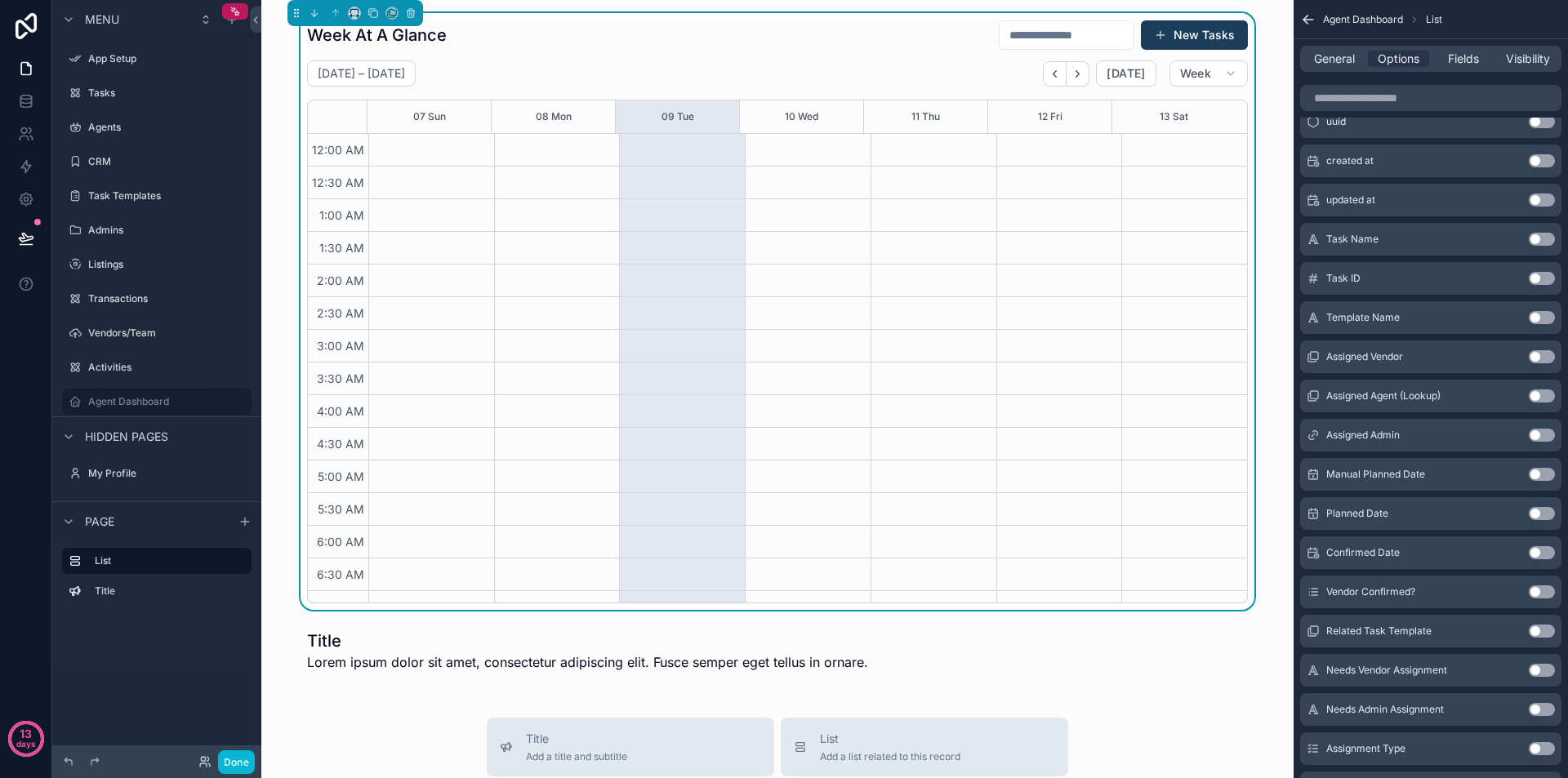
click at [1535, 517] on button "Use setting" at bounding box center [1542, 514] width 26 height 13
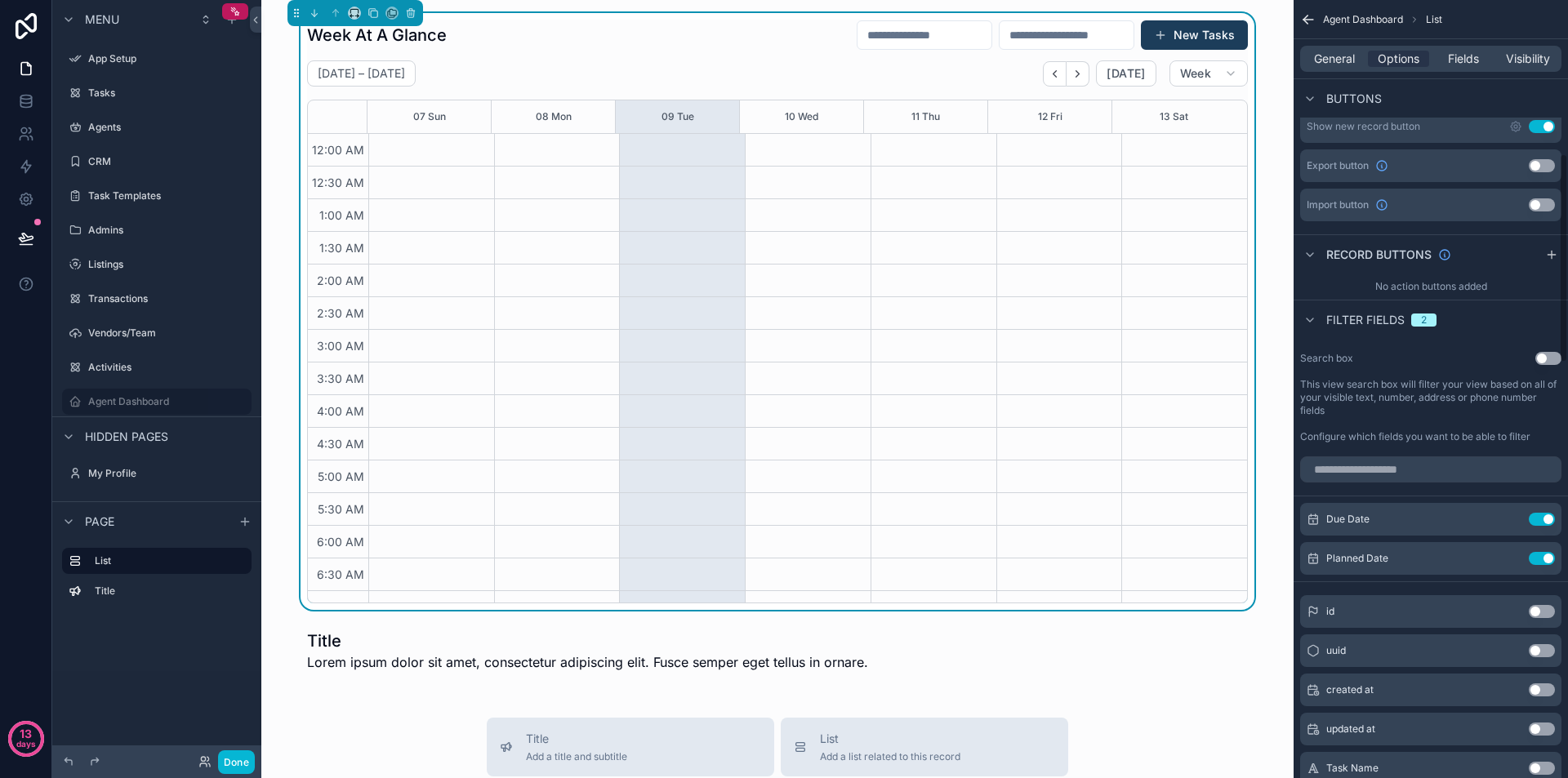
scroll to position [898, 0]
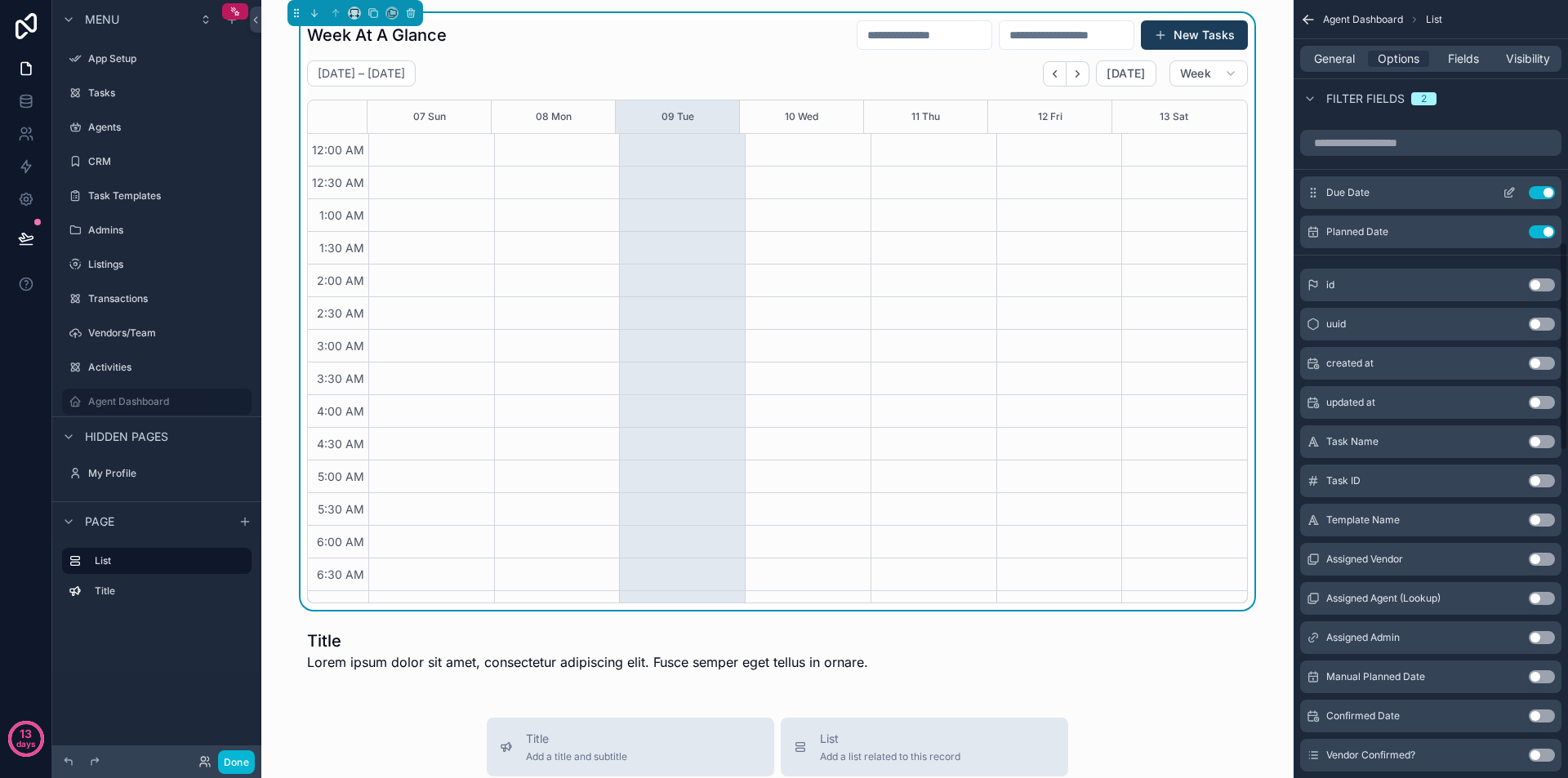
click at [1544, 192] on button "Use setting" at bounding box center [1542, 193] width 26 height 13
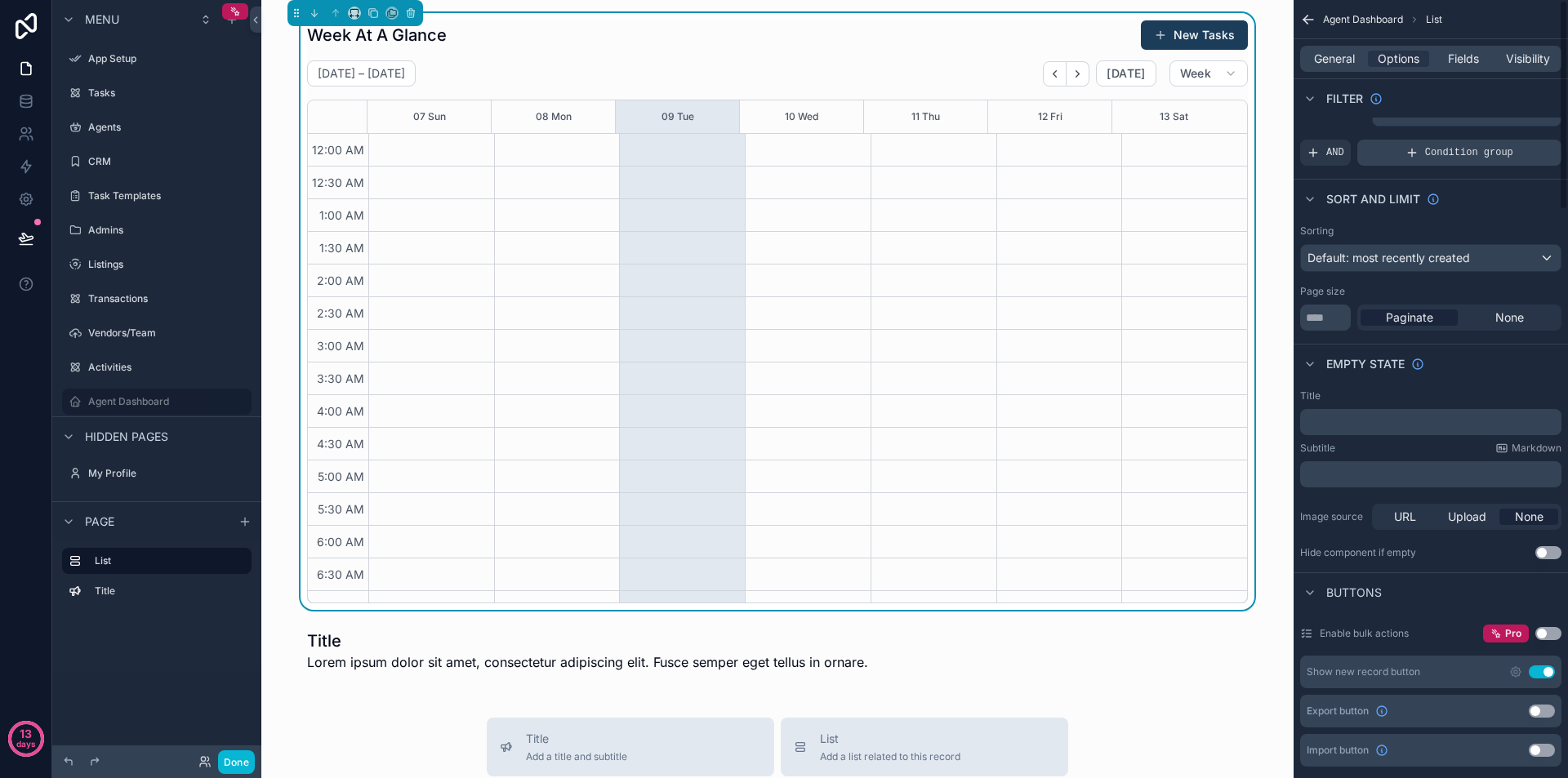
scroll to position [0, 0]
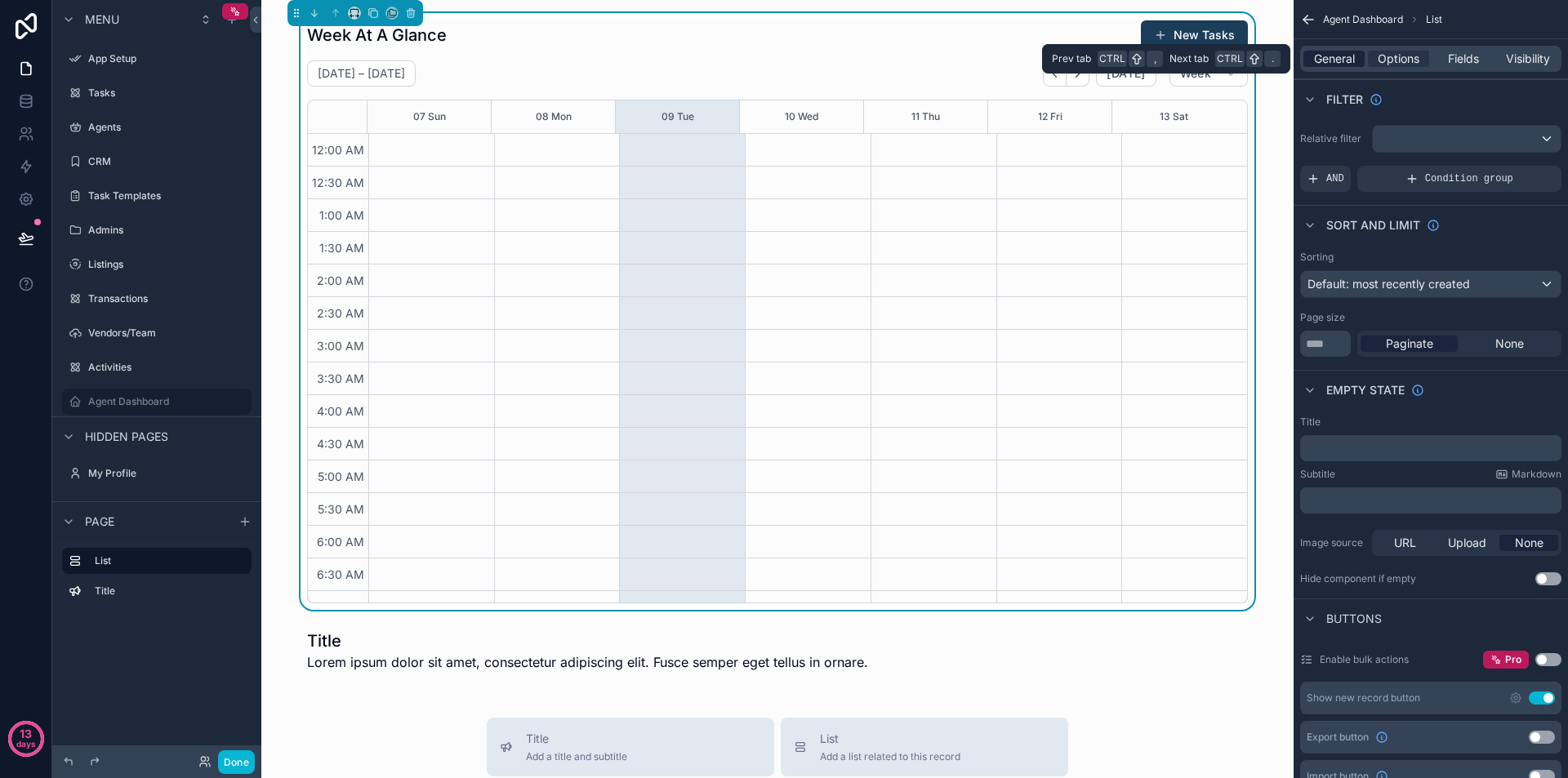
click at [1339, 55] on span "General" at bounding box center [1334, 58] width 41 height 16
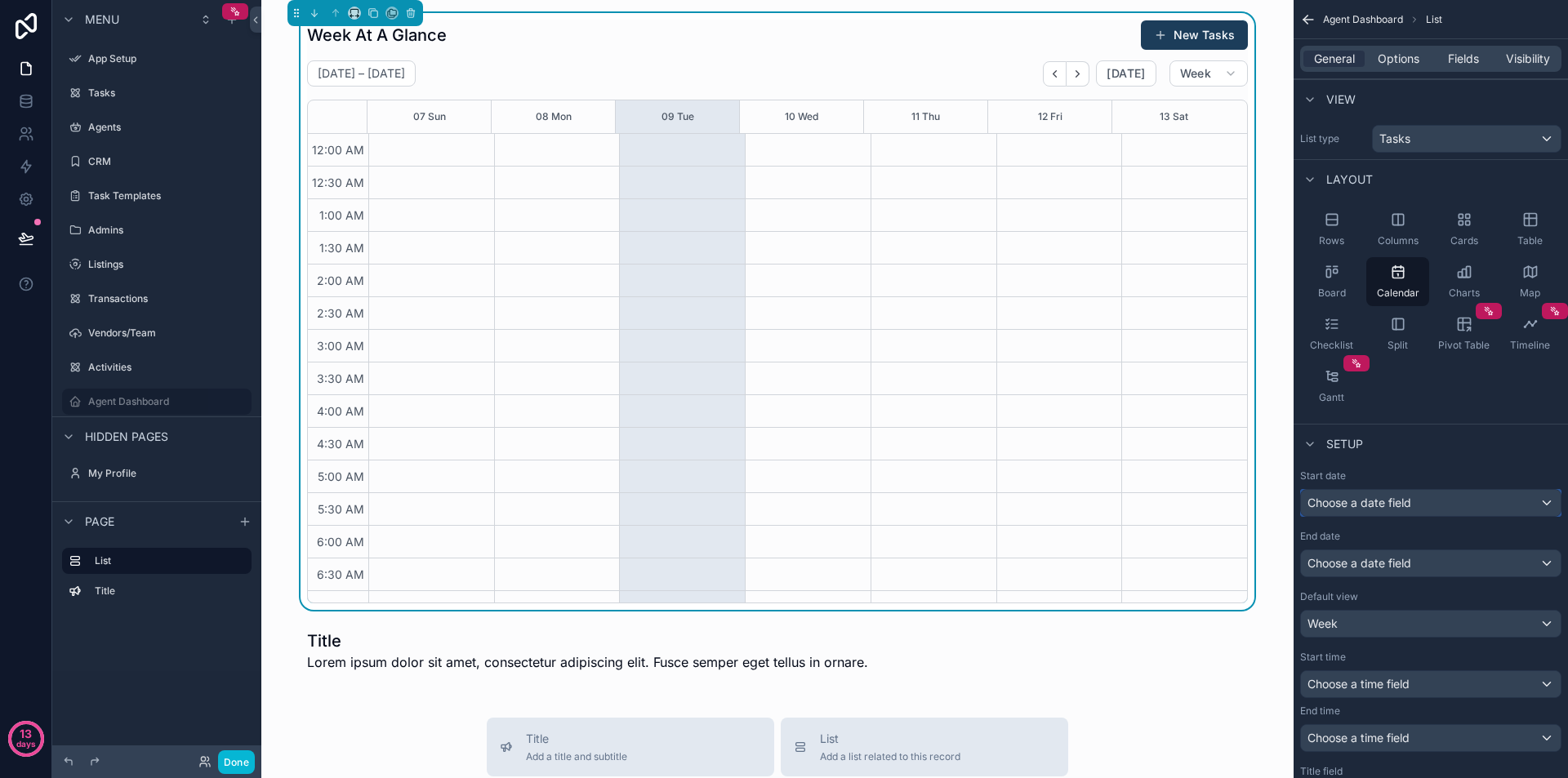
click at [1448, 503] on div "Choose a date field" at bounding box center [1431, 503] width 260 height 26
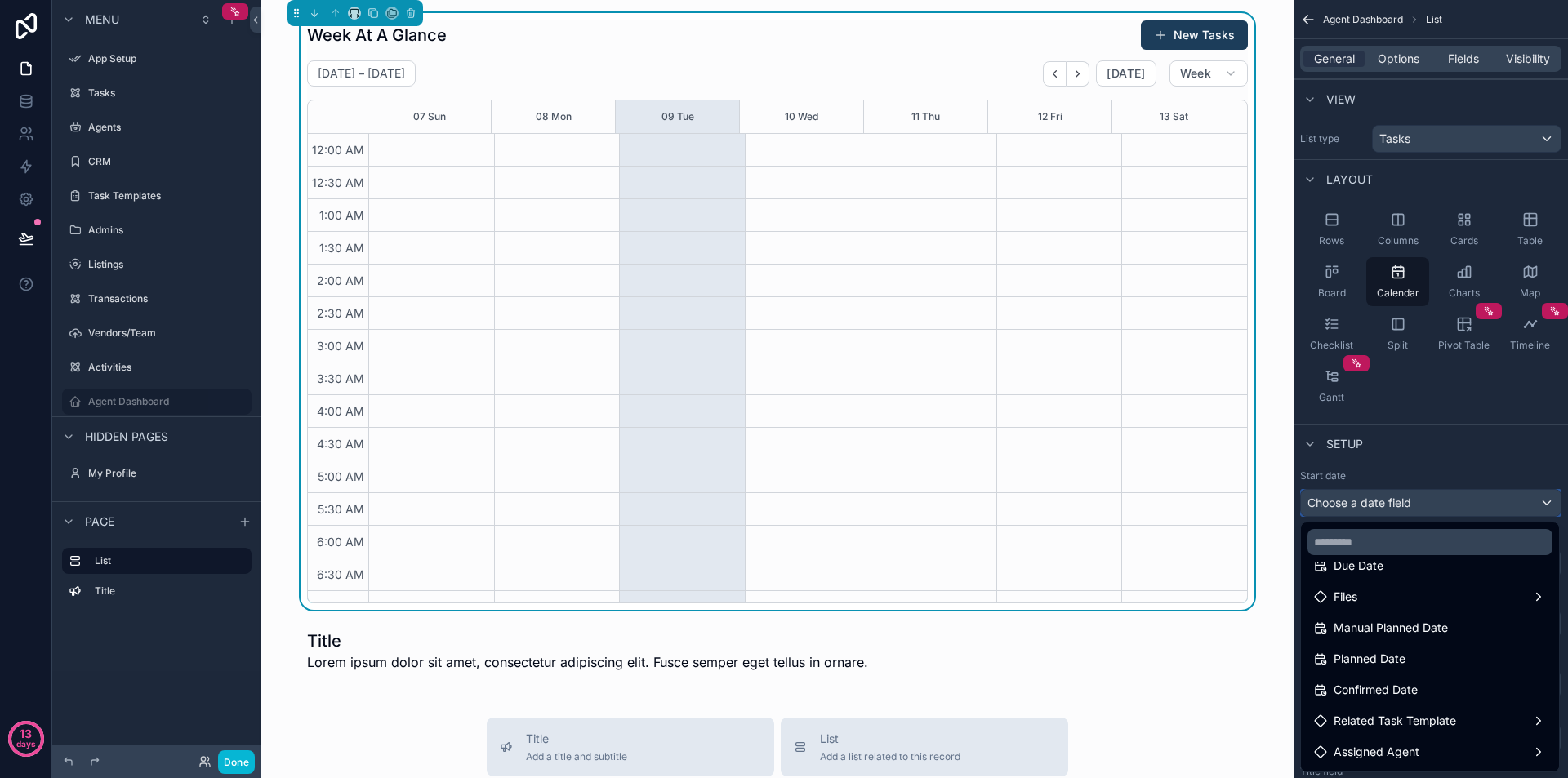
scroll to position [163, 0]
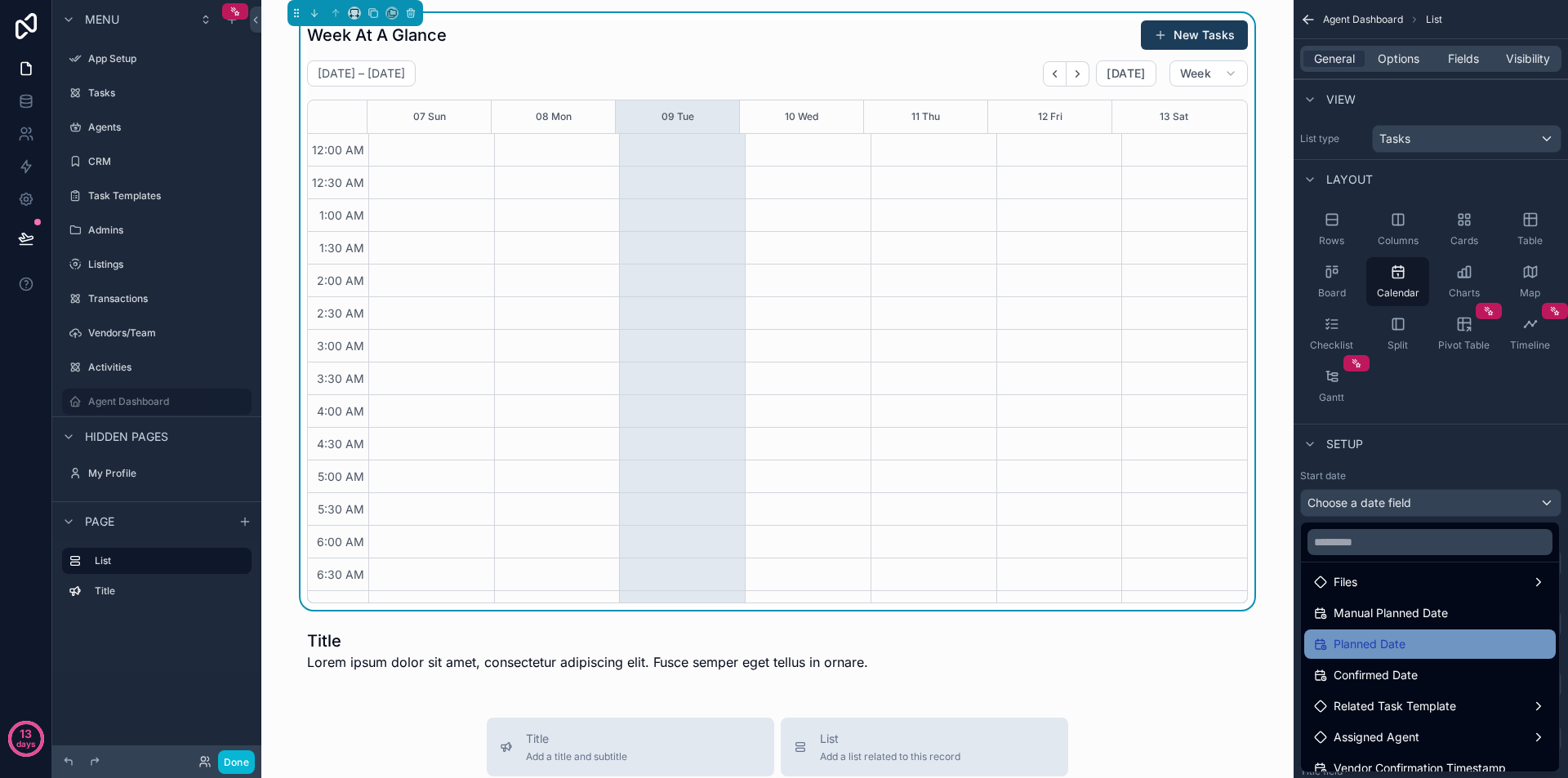
click at [1393, 647] on span "Planned Date" at bounding box center [1369, 643] width 72 height 19
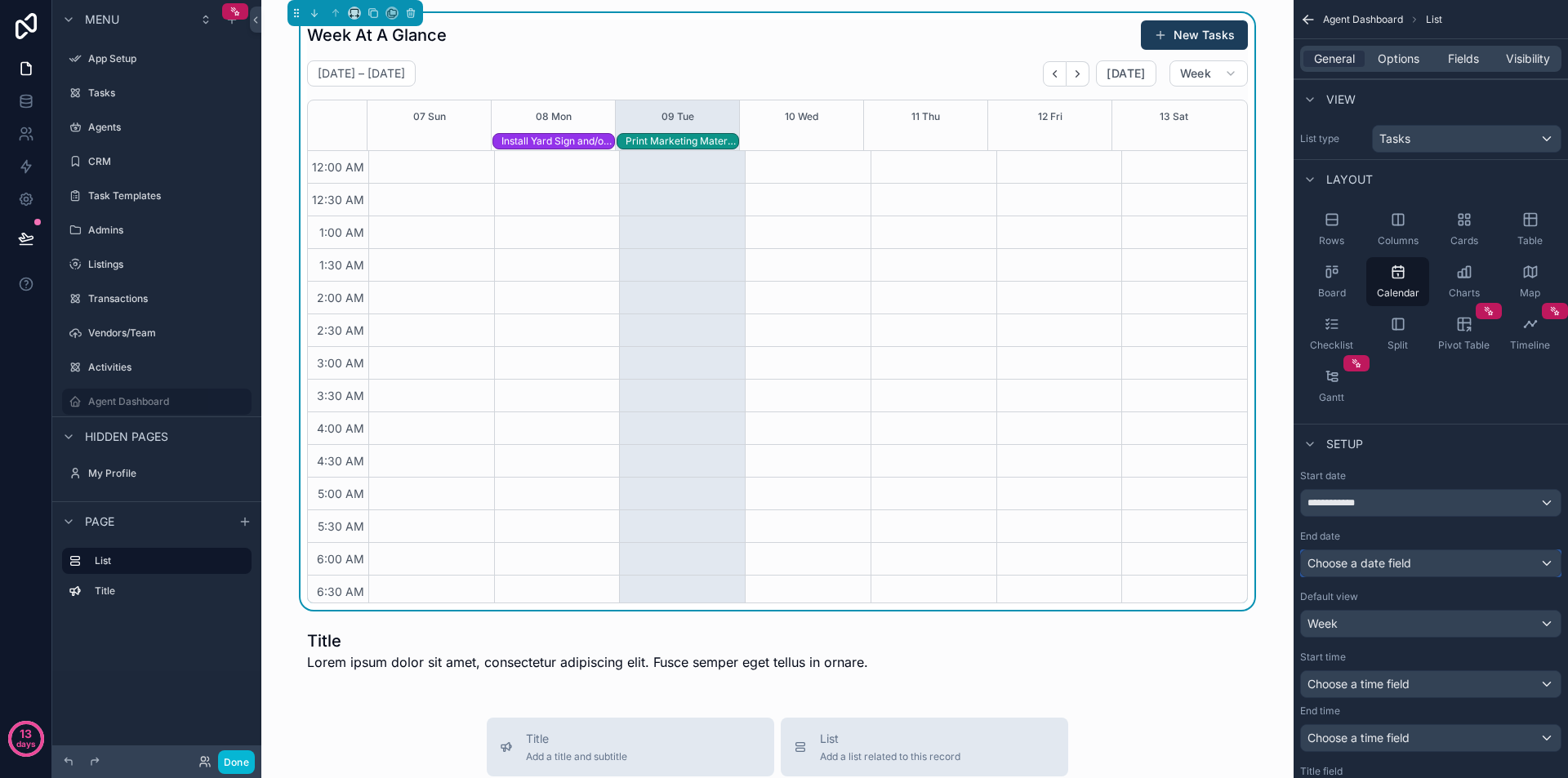
click at [1414, 559] on div "Choose a date field" at bounding box center [1431, 563] width 260 height 26
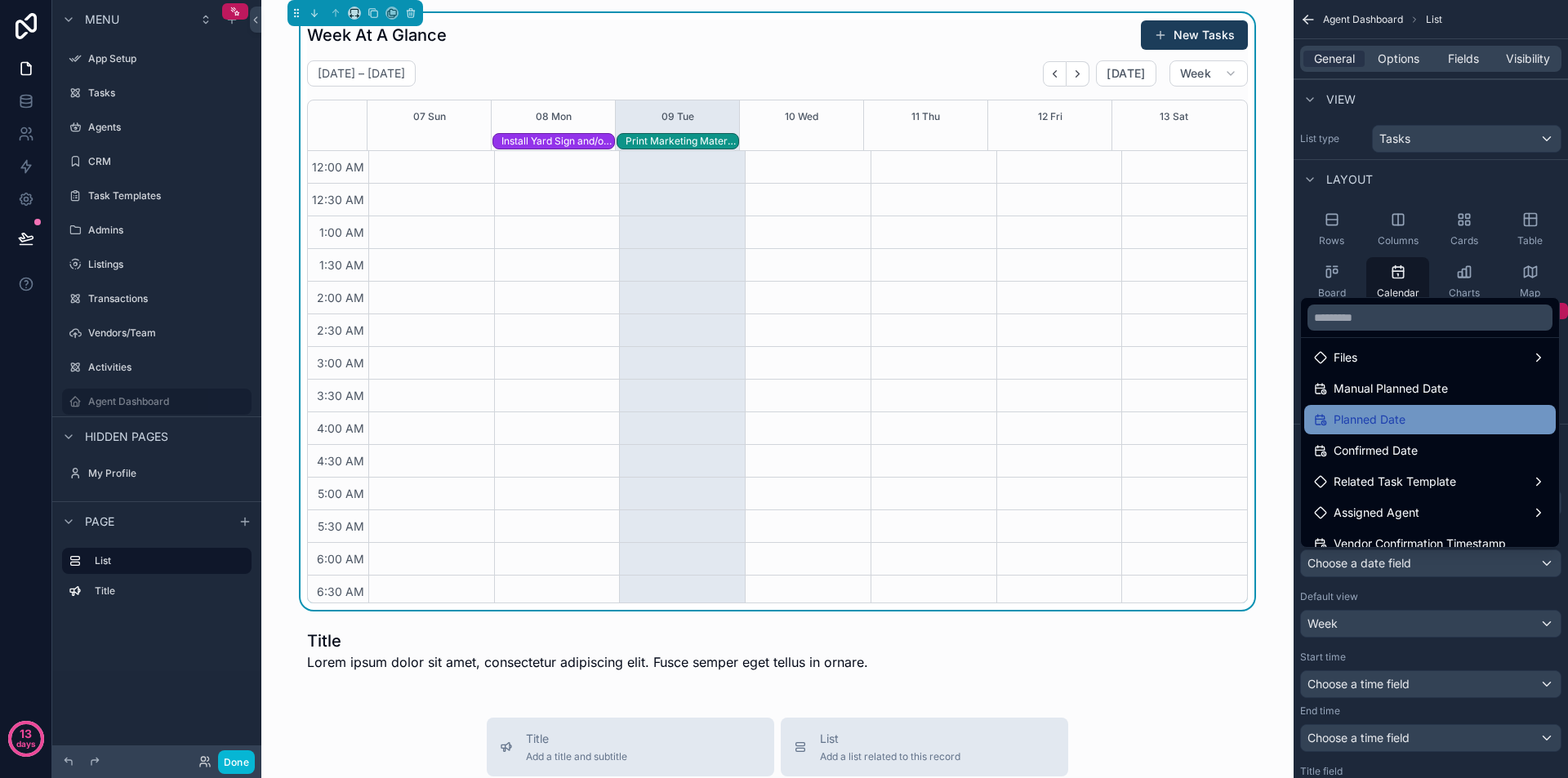
click at [1411, 429] on div "Planned Date" at bounding box center [1430, 419] width 232 height 19
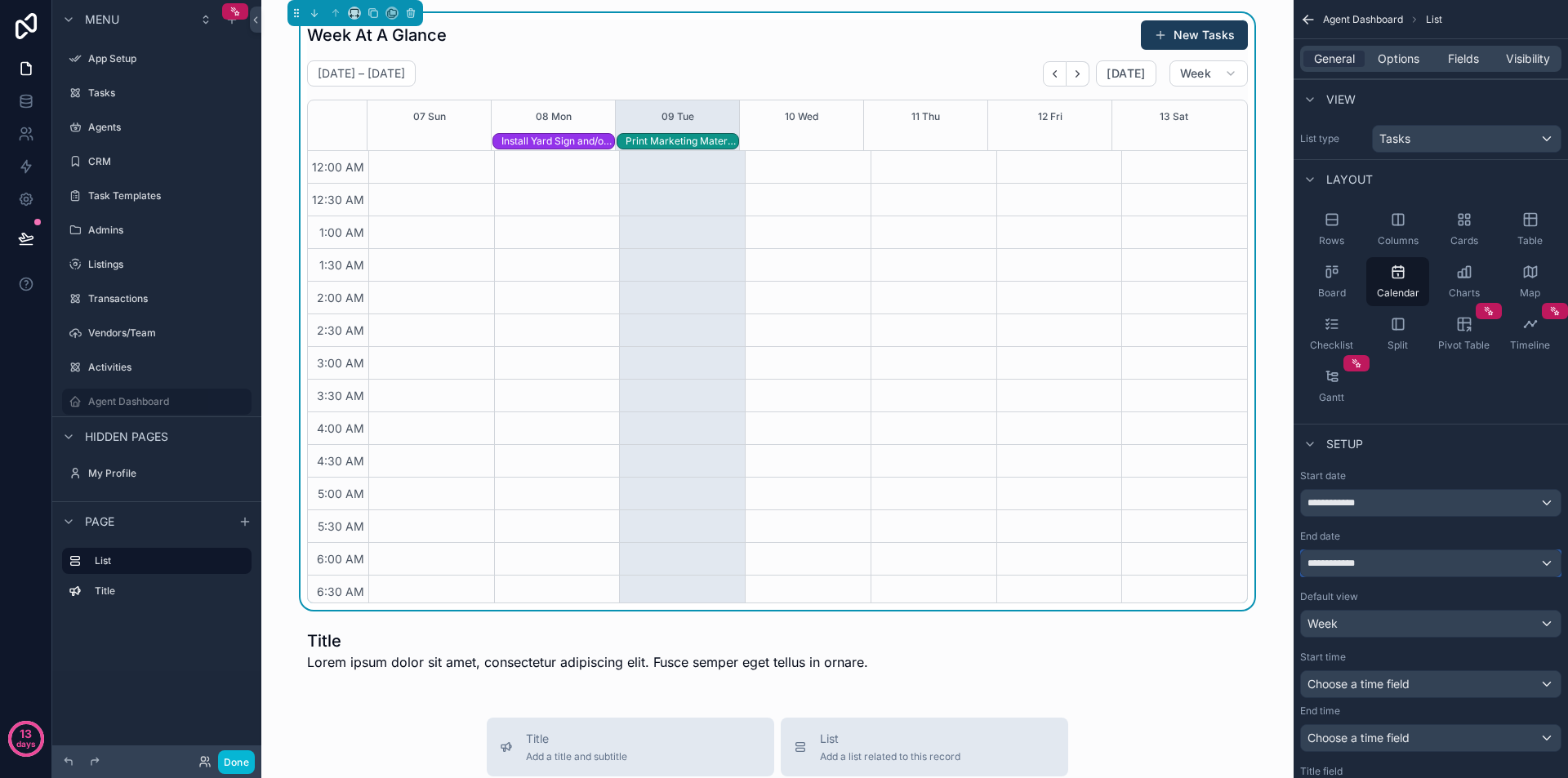
click at [1414, 559] on div "**********" at bounding box center [1431, 563] width 260 height 26
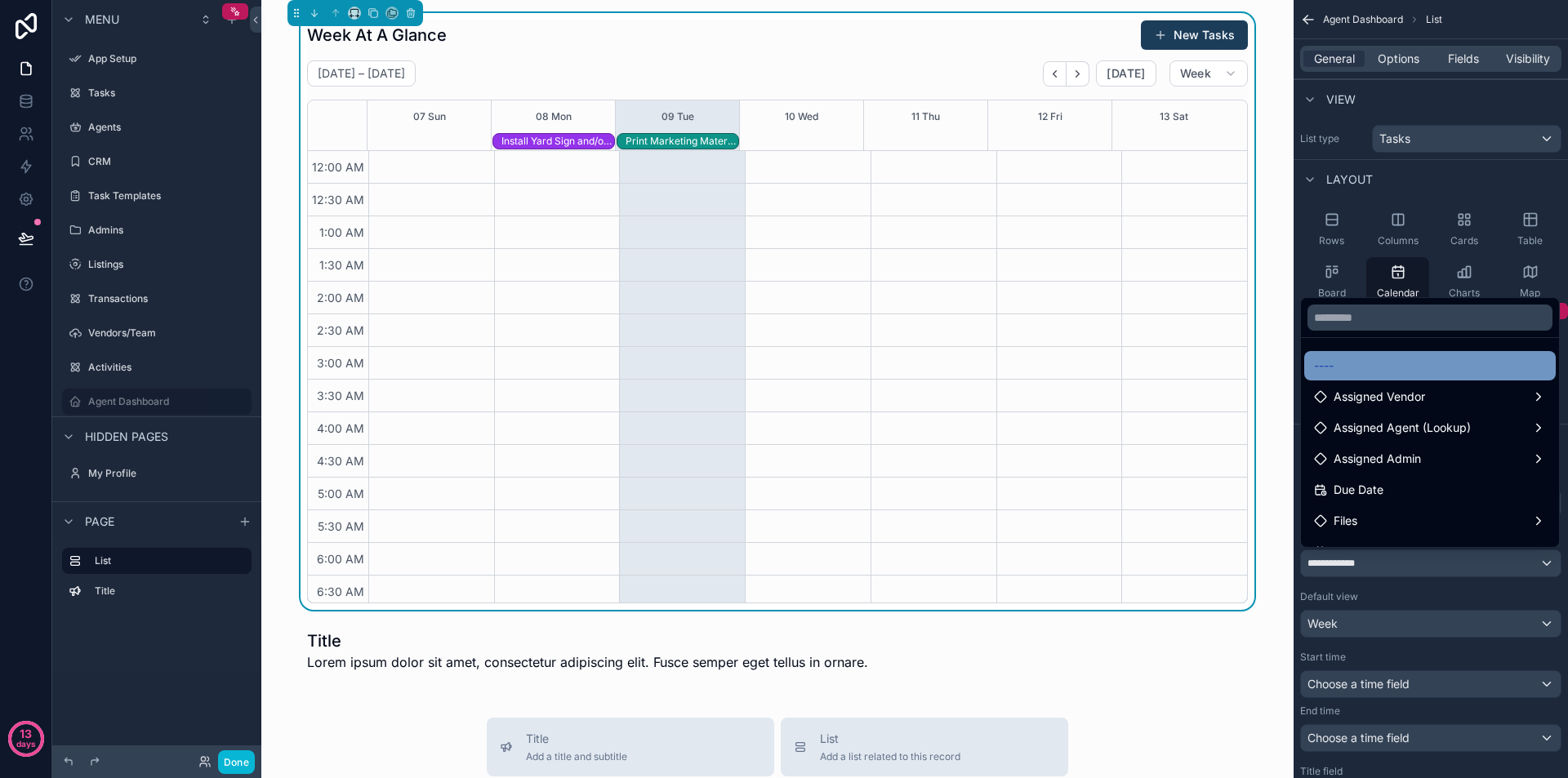
click at [1385, 372] on div "----" at bounding box center [1430, 365] width 232 height 19
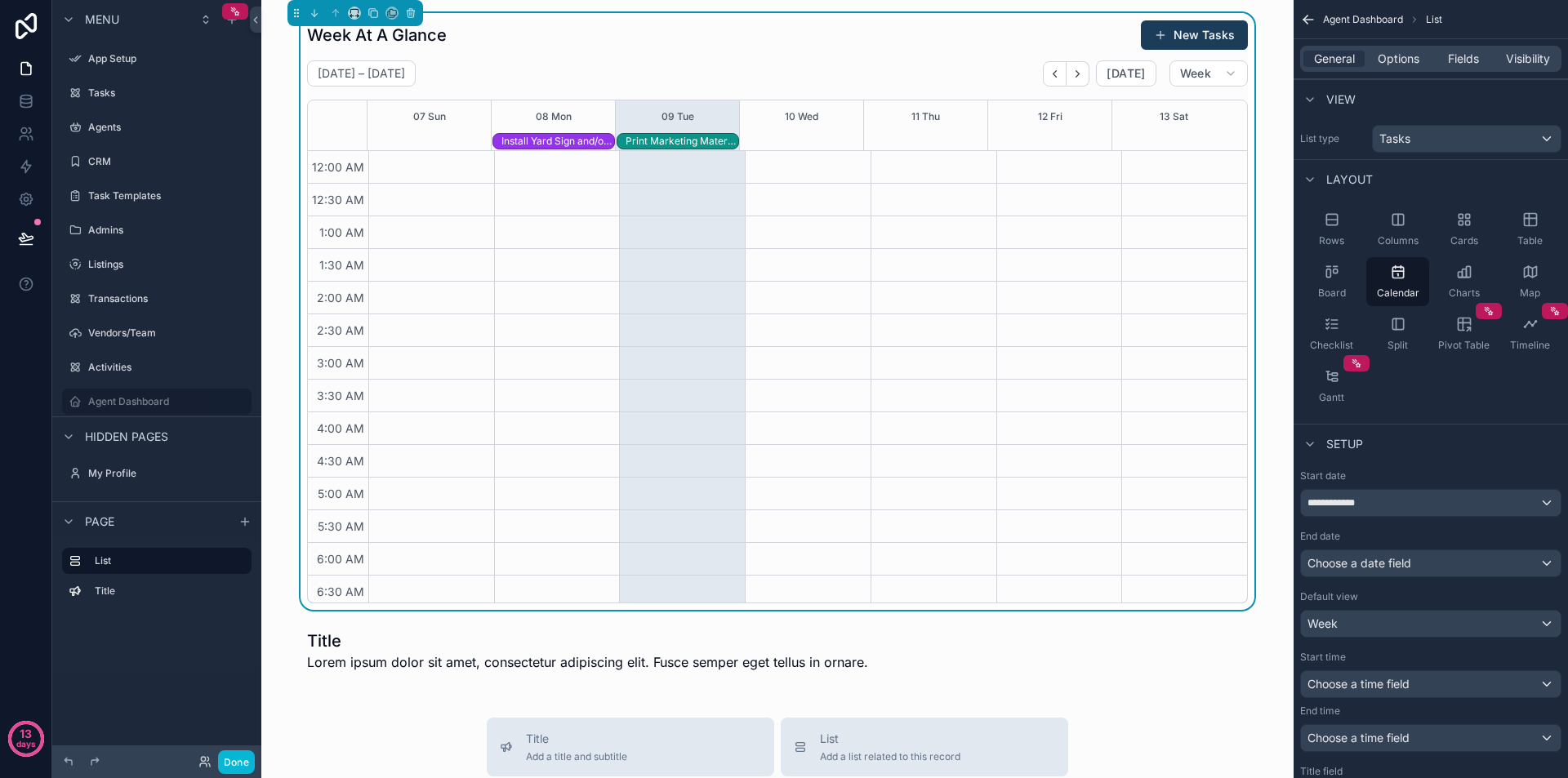
click at [569, 135] on div "Install Yard Sign and/or Just Listed Rider – 123 Test" at bounding box center [558, 141] width 113 height 13
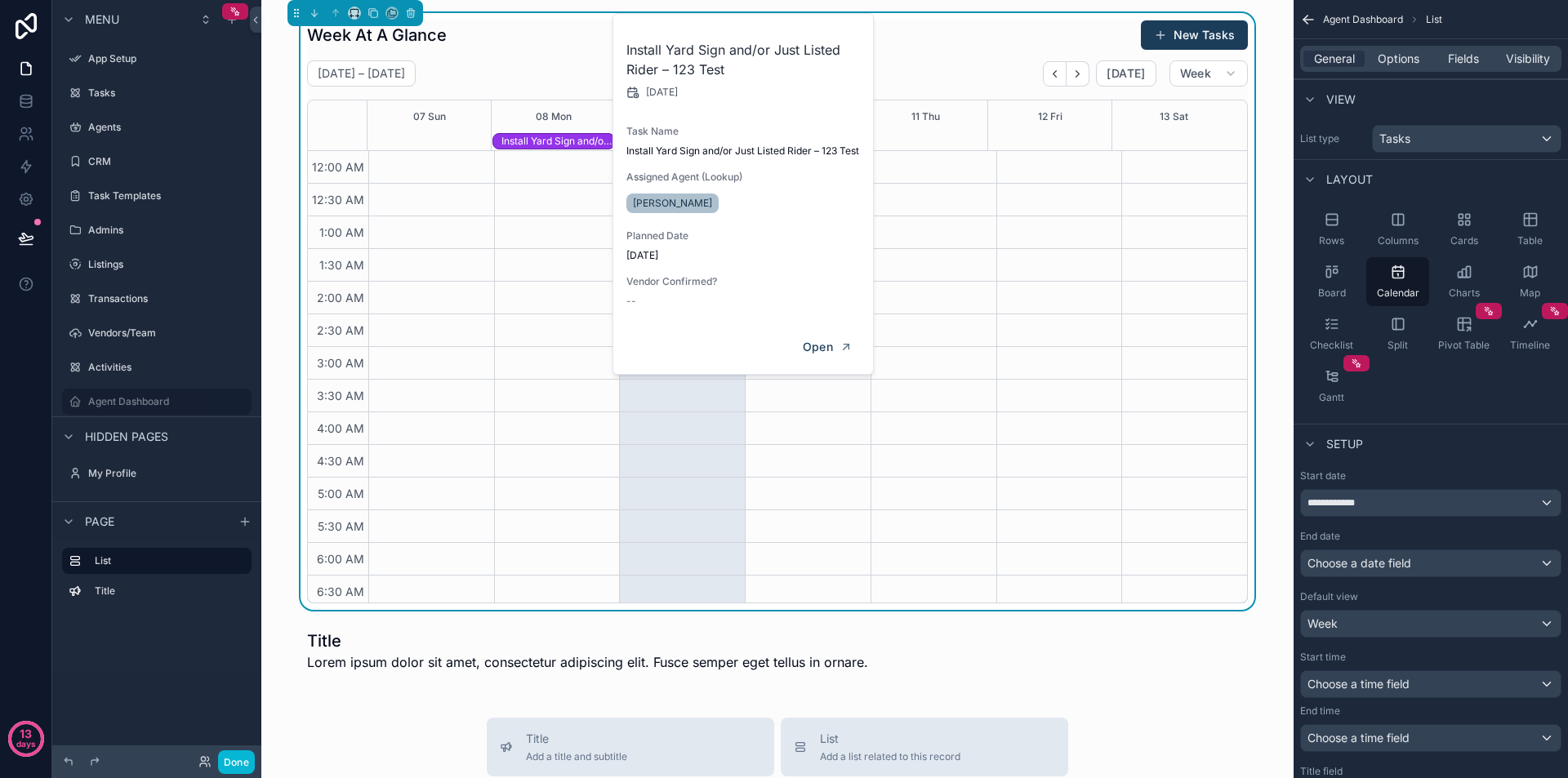
click at [555, 76] on div "[DATE] – [DATE] [DATE] Week" at bounding box center [777, 73] width 941 height 26
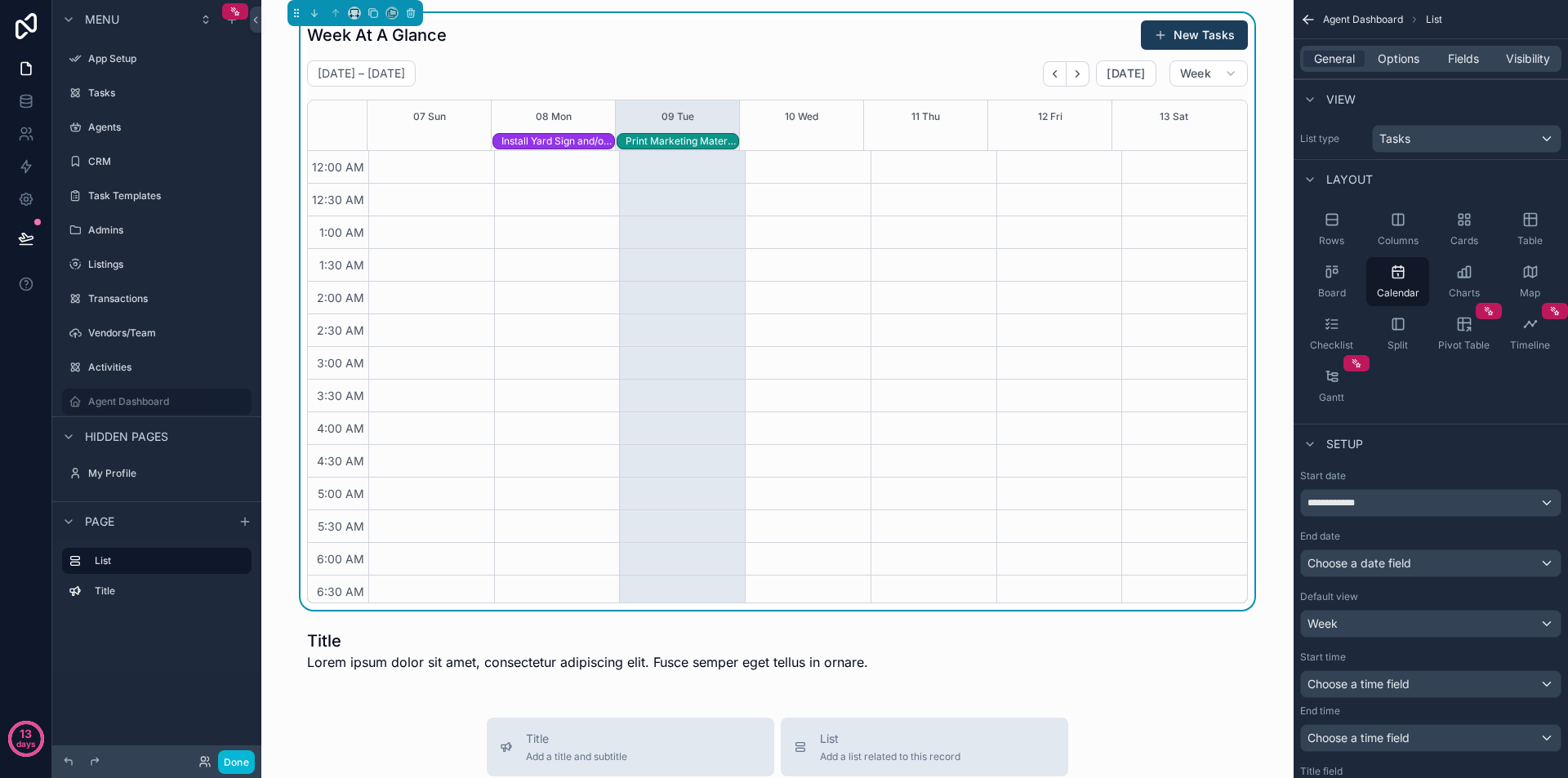
click at [633, 146] on div "Print Marketing Materials – 123 Test" at bounding box center [682, 141] width 113 height 13
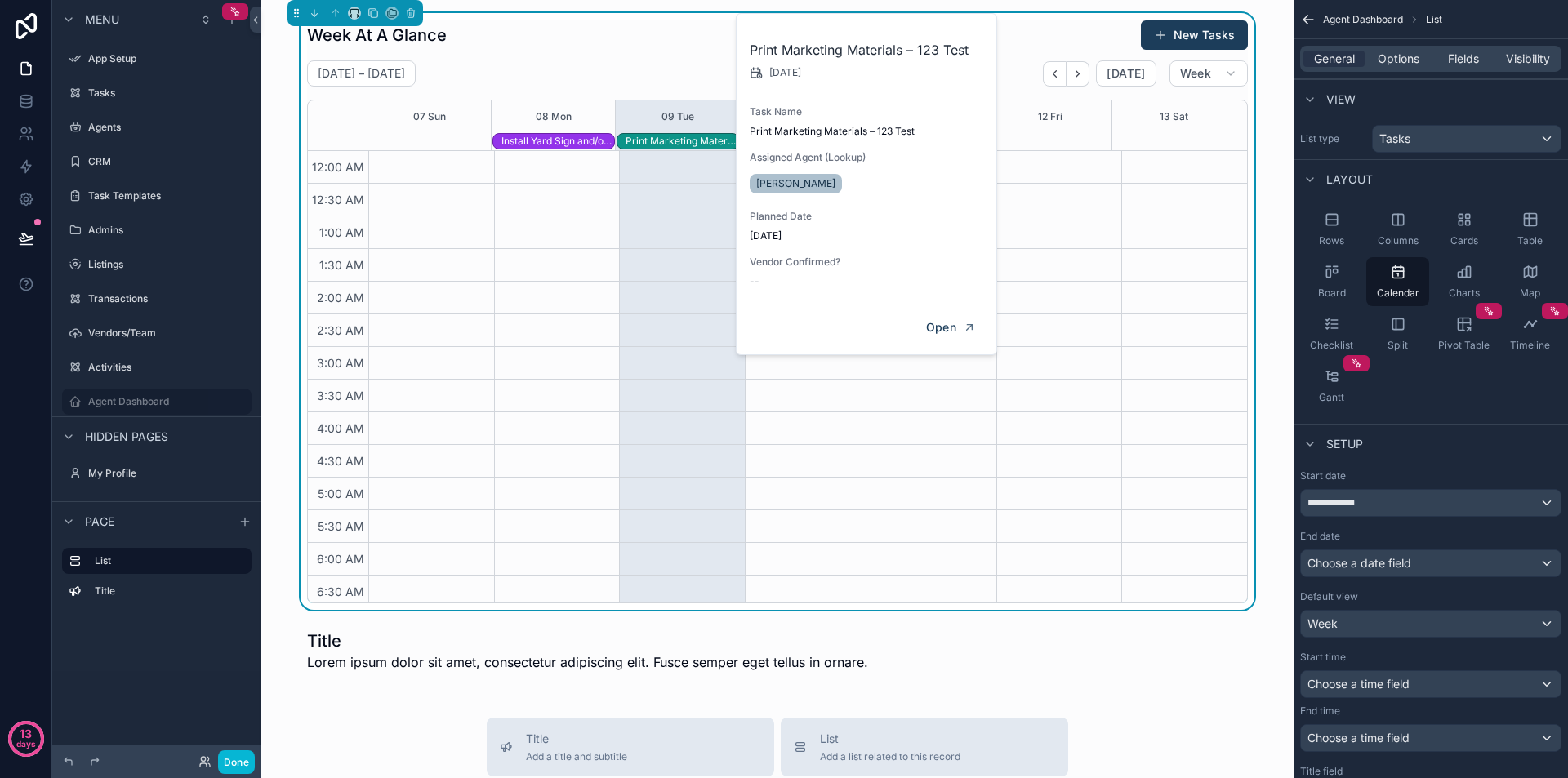
click at [632, 87] on div "[DATE] – [DATE] [DATE] Week 07 Sun 08 Mon 09 Tue 10 Wed 11 Thu 12 Fri 13 Sat In…" at bounding box center [777, 332] width 941 height 543
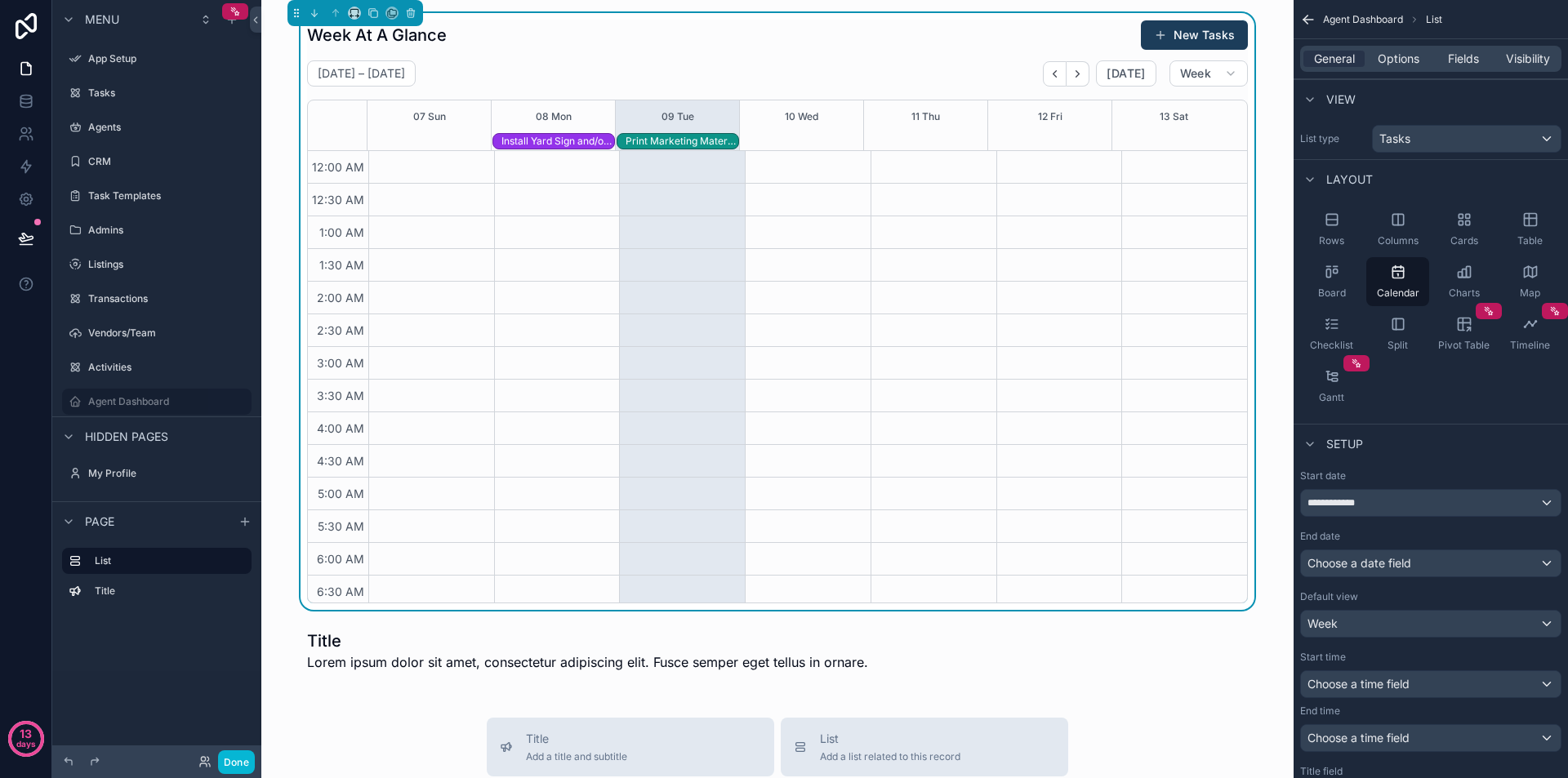
click at [660, 144] on div "Print Marketing Materials – 123 Test" at bounding box center [682, 141] width 113 height 13
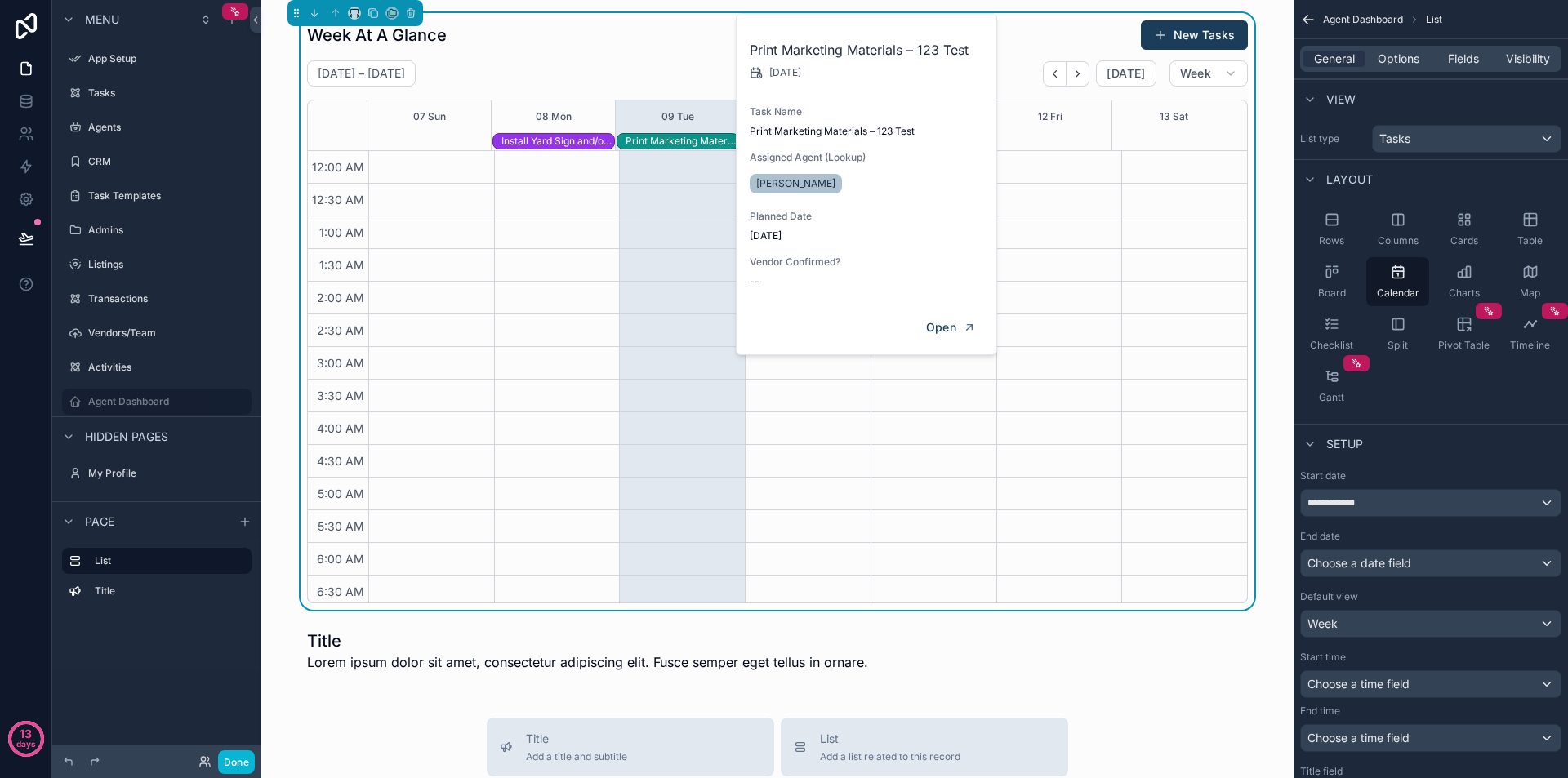
click at [588, 81] on div "[DATE] – [DATE] [DATE] Week" at bounding box center [777, 73] width 941 height 26
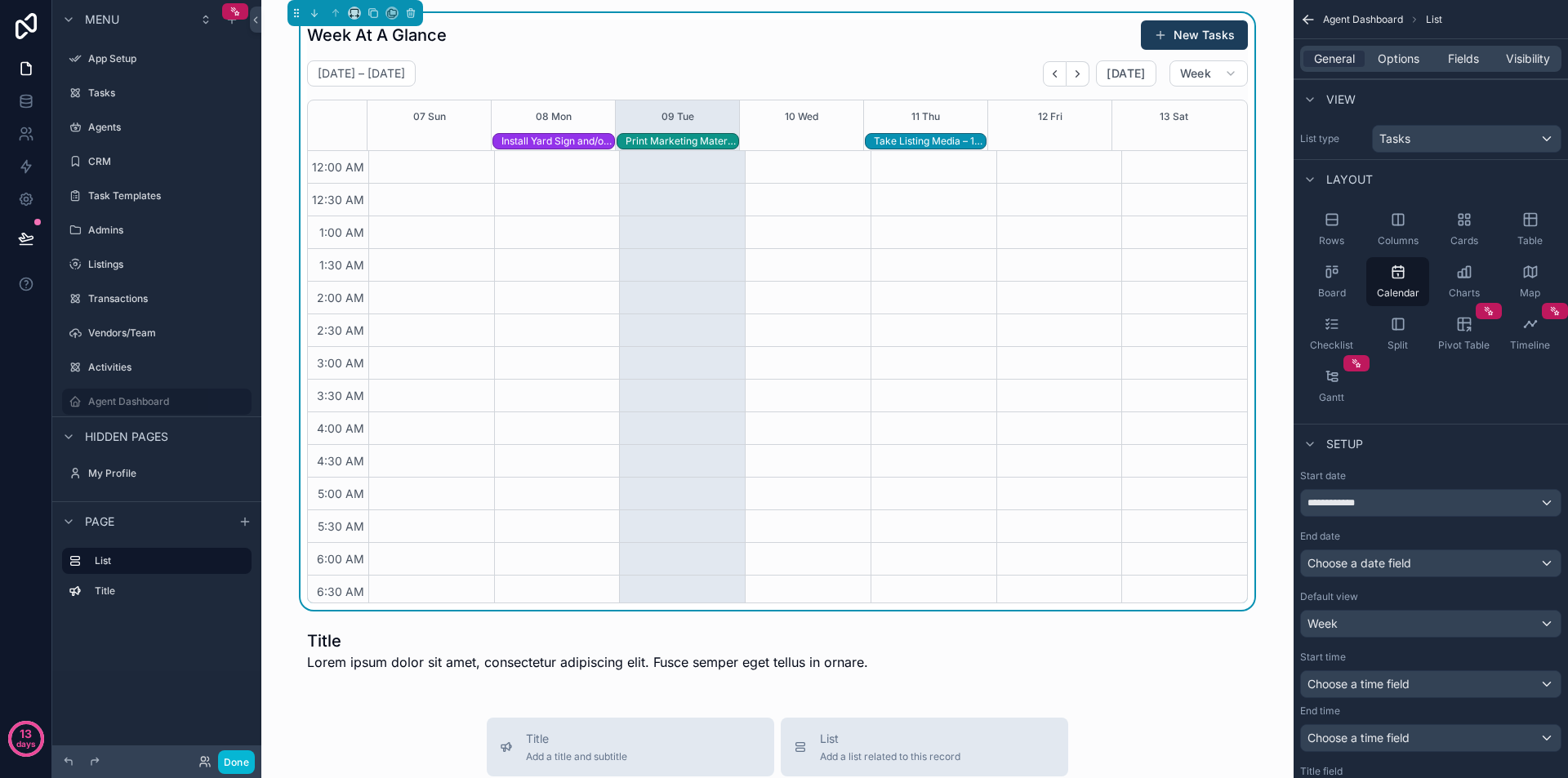
click at [938, 140] on div "Take Listing Media – 123 Test" at bounding box center [930, 141] width 113 height 13
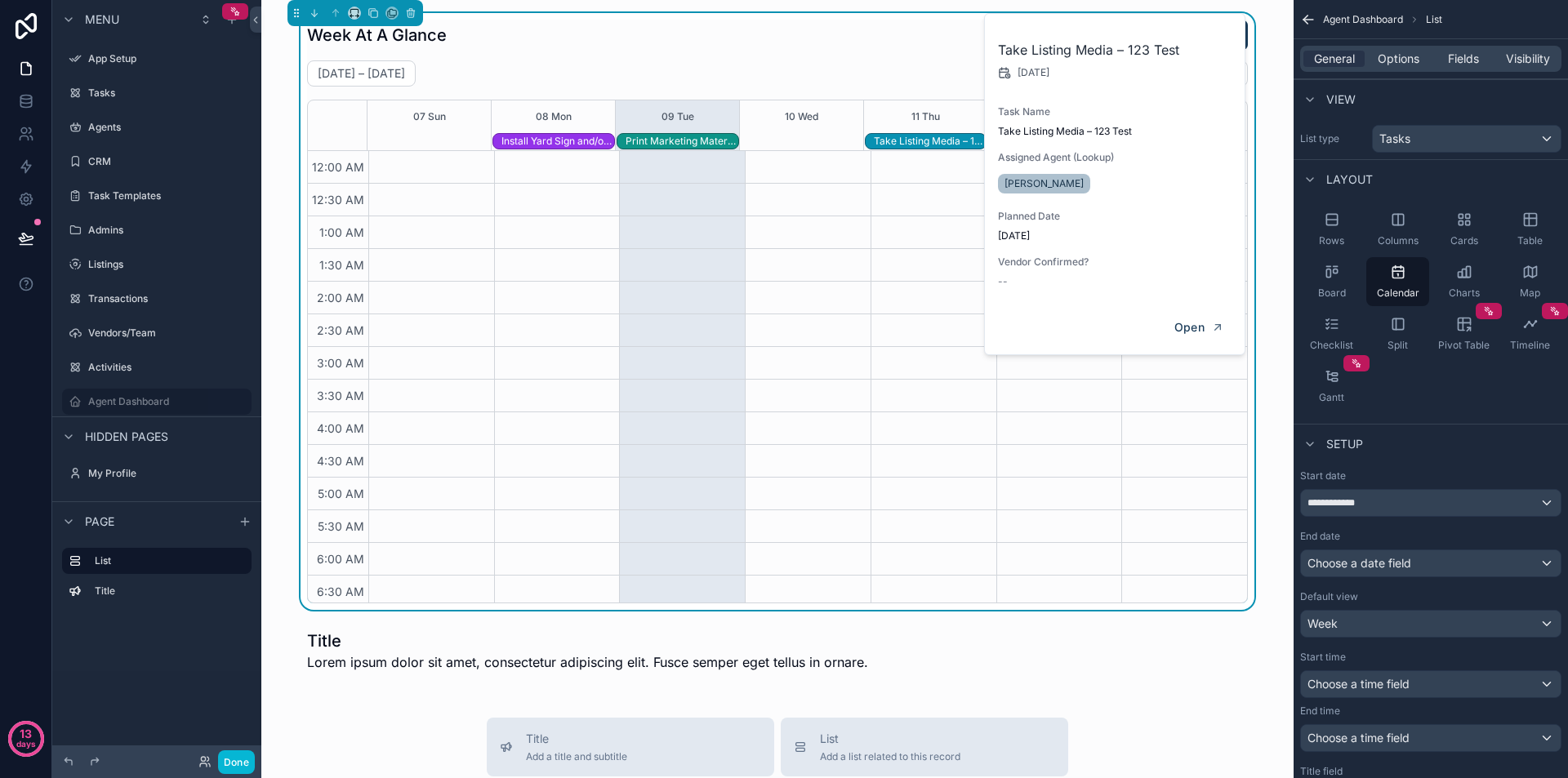
click at [698, 138] on div "Print Marketing Materials – 123 Test" at bounding box center [682, 141] width 113 height 13
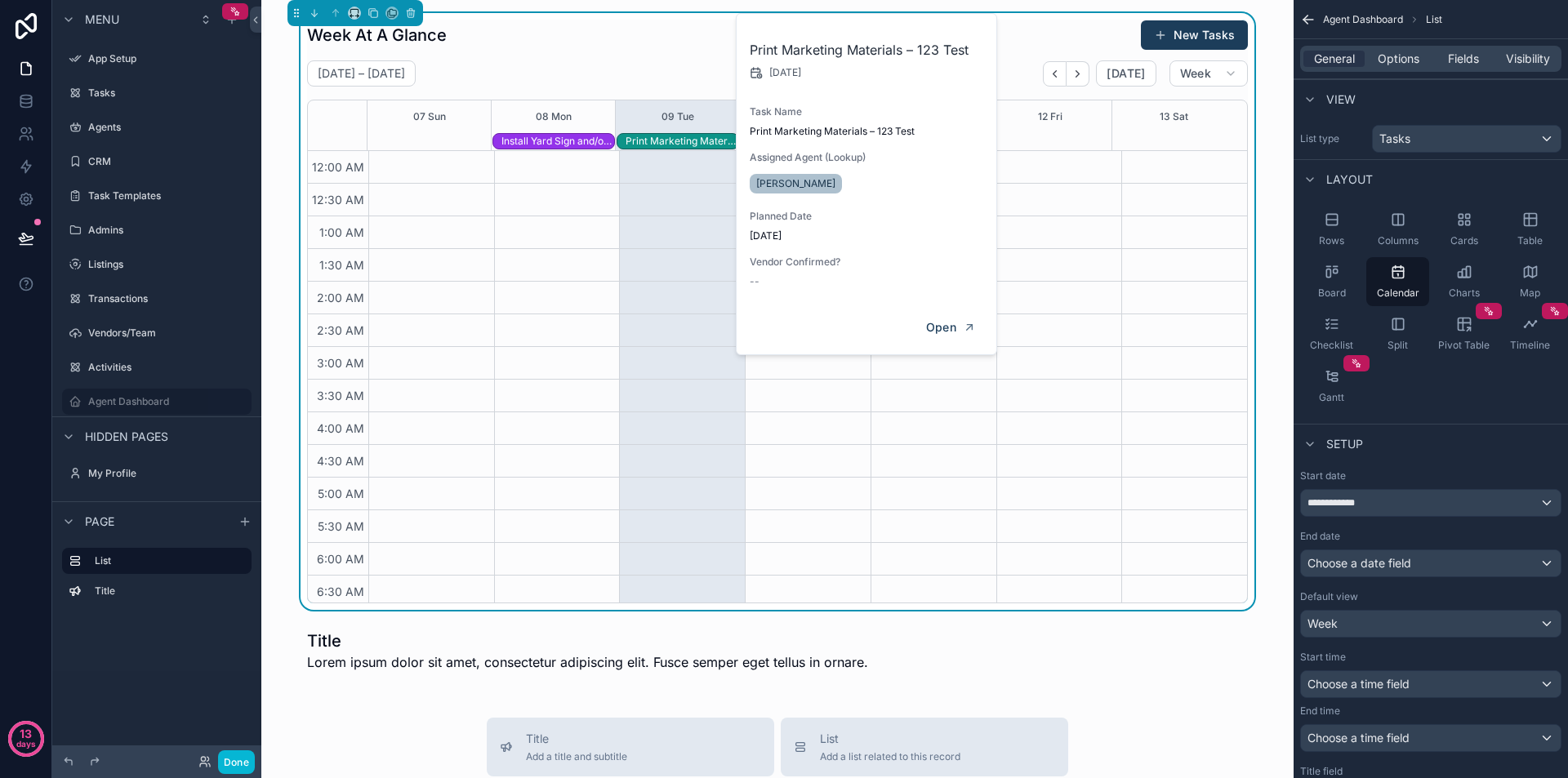
click at [553, 140] on div "Install Yard Sign and/or Just Listed Rider – 123 Test" at bounding box center [558, 141] width 113 height 13
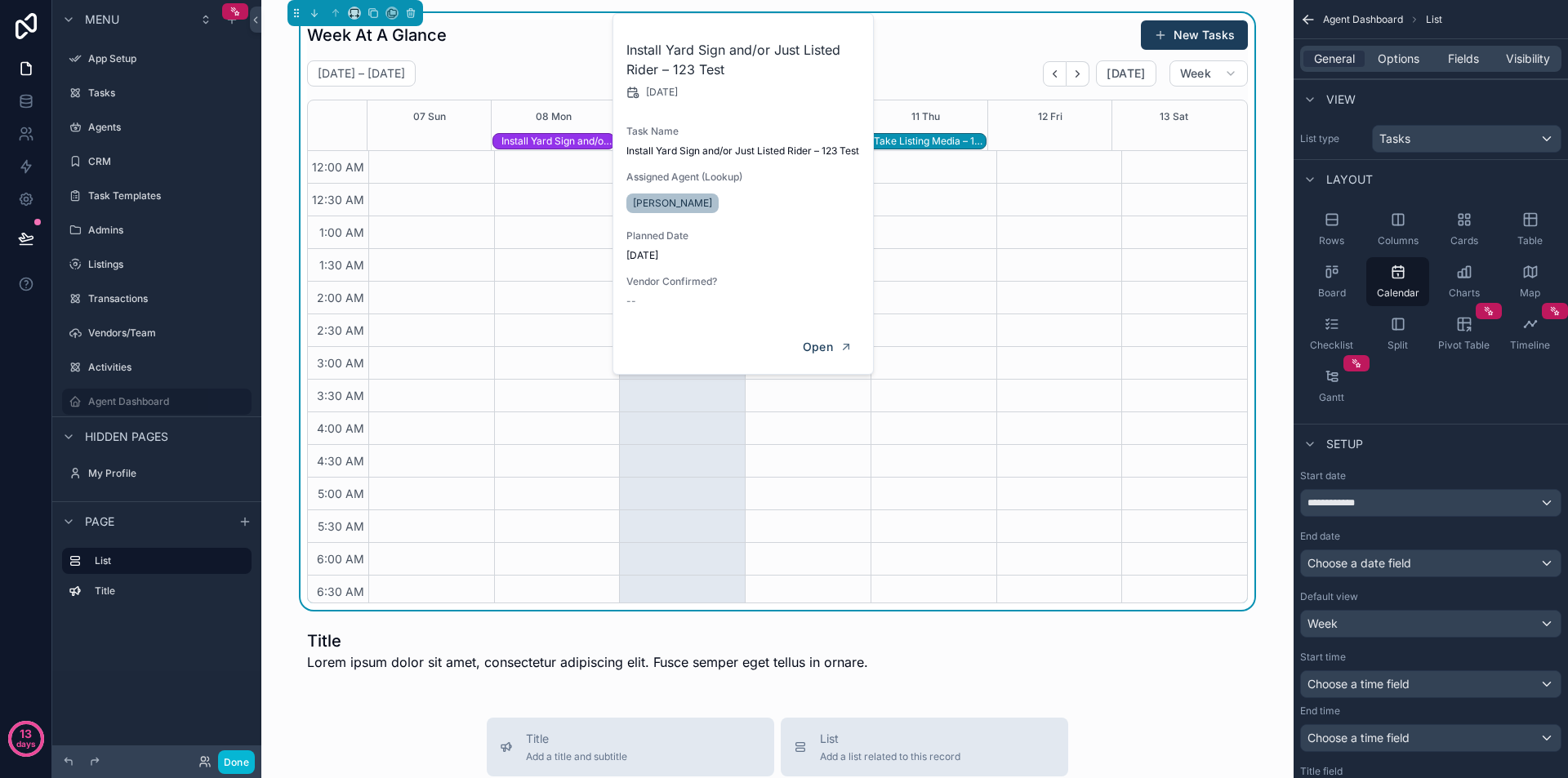
click at [908, 72] on div "[DATE] – [DATE] [DATE] Week" at bounding box center [777, 73] width 941 height 26
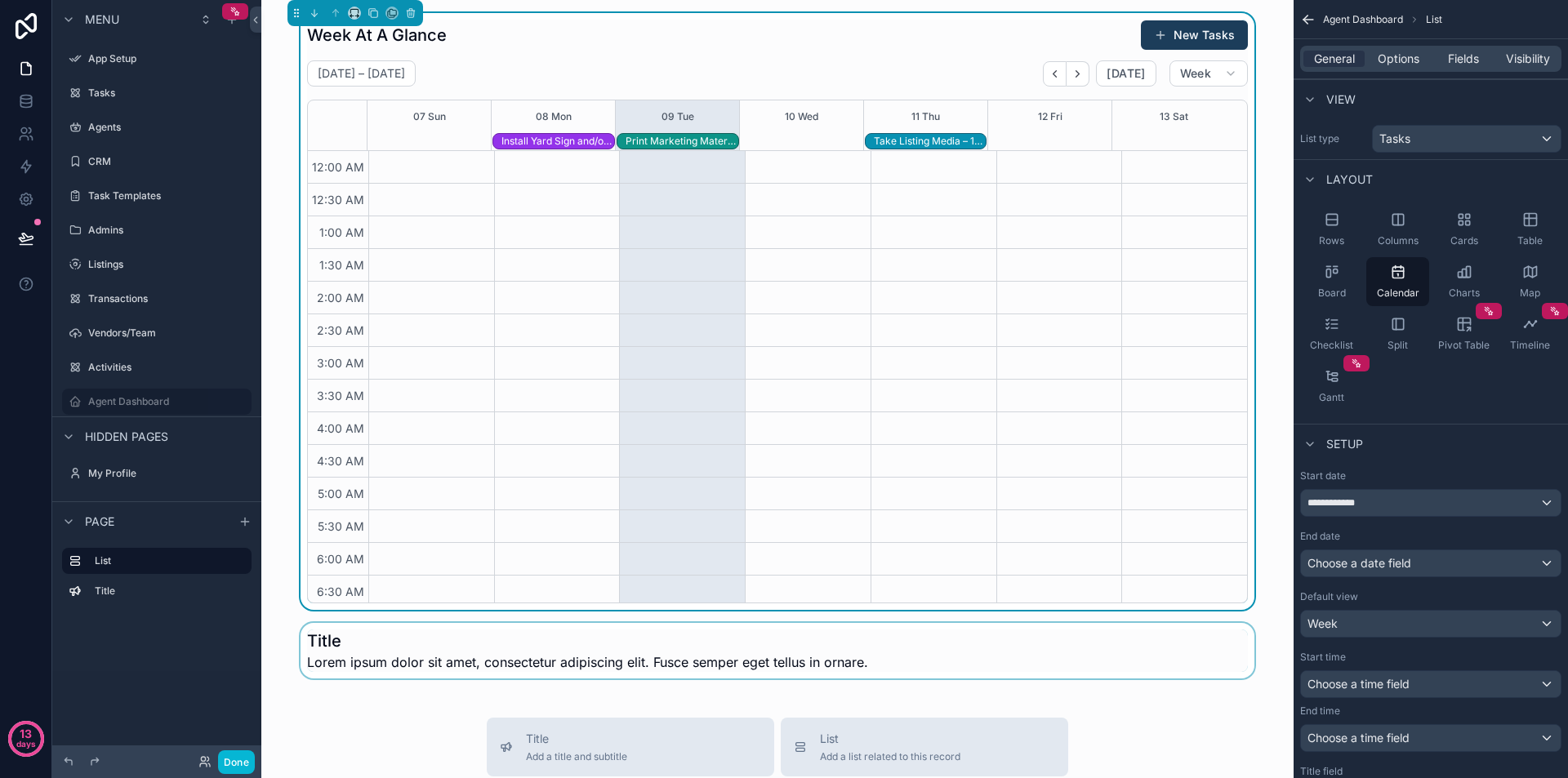
click at [1180, 653] on div "scrollable content" at bounding box center [777, 651] width 1006 height 56
